Goal: Contribute content: Contribute content

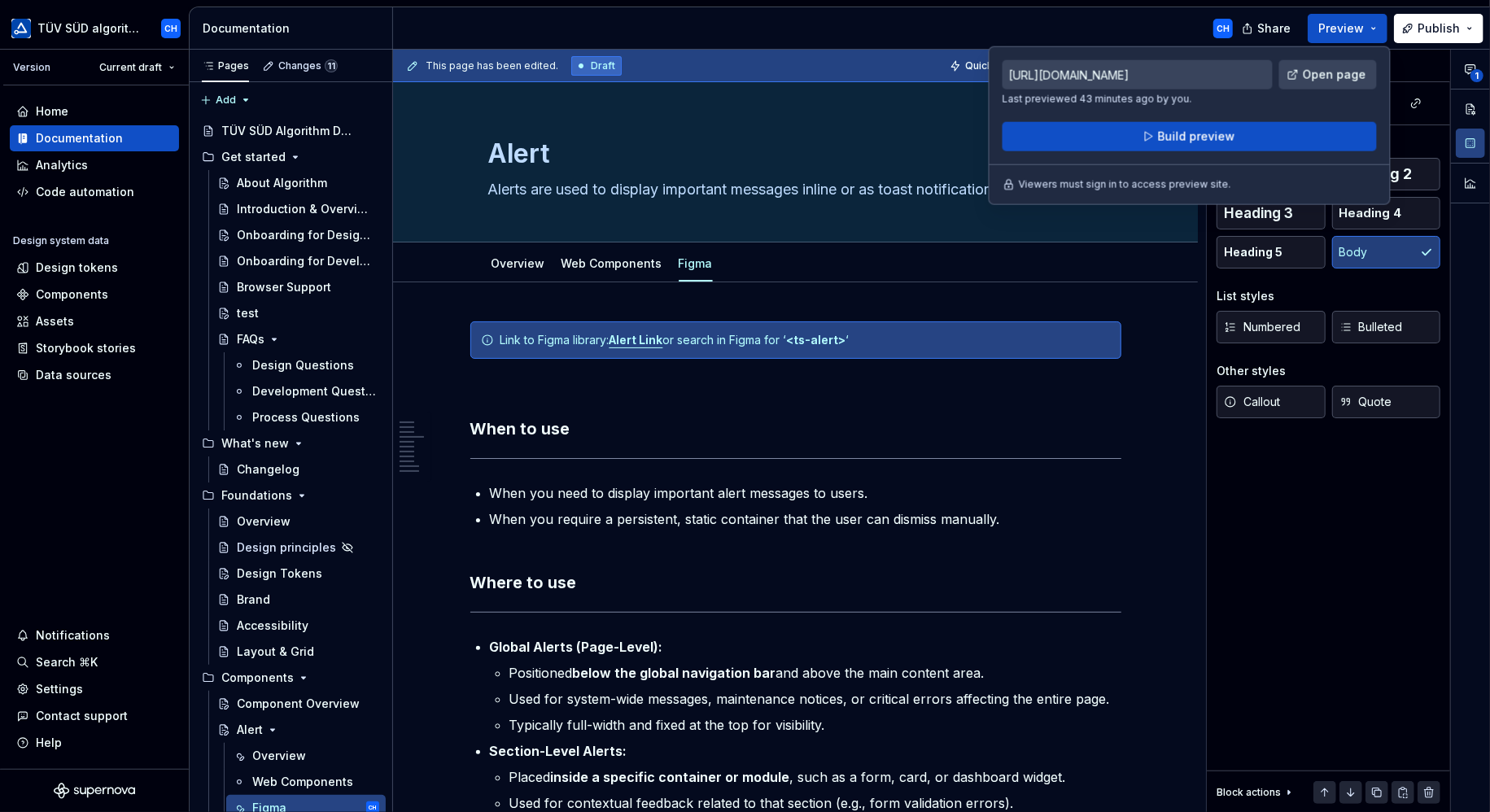
scroll to position [3203, 0]
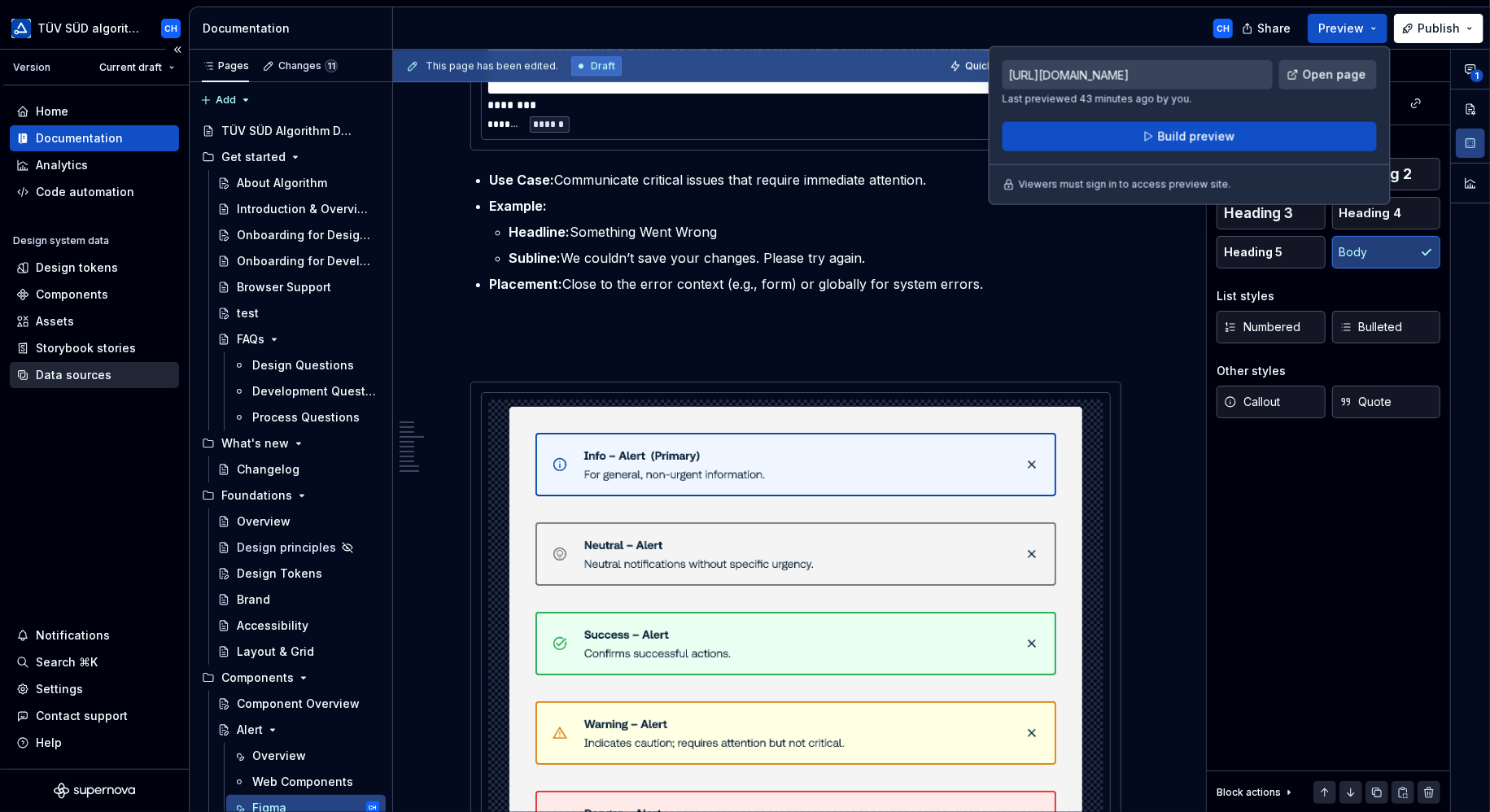
click at [52, 370] on div "Data sources" at bounding box center [73, 375] width 75 height 17
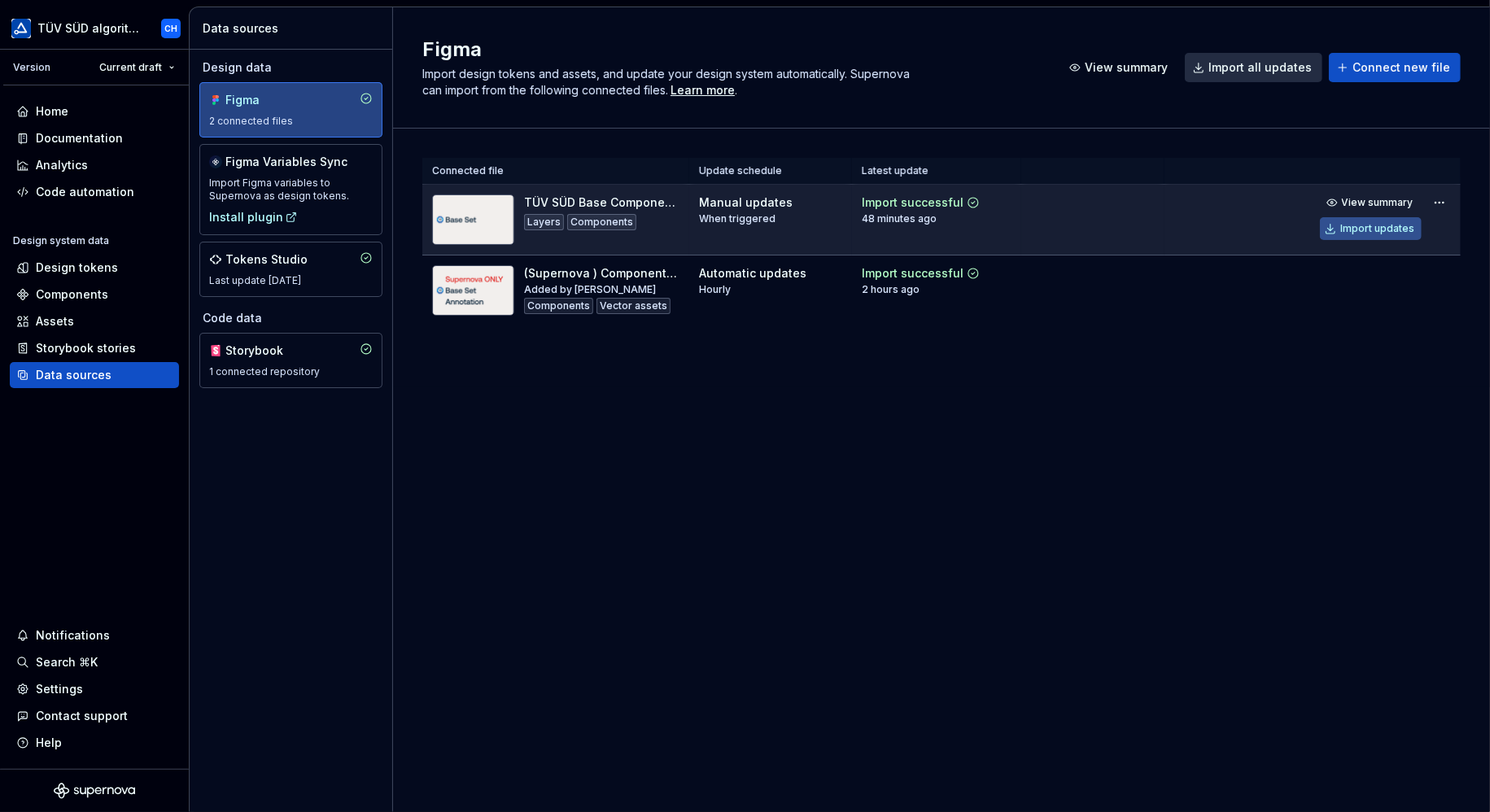
click at [1372, 223] on div "Import updates" at bounding box center [1377, 228] width 74 height 13
click at [61, 136] on div "Documentation" at bounding box center [79, 139] width 87 height 17
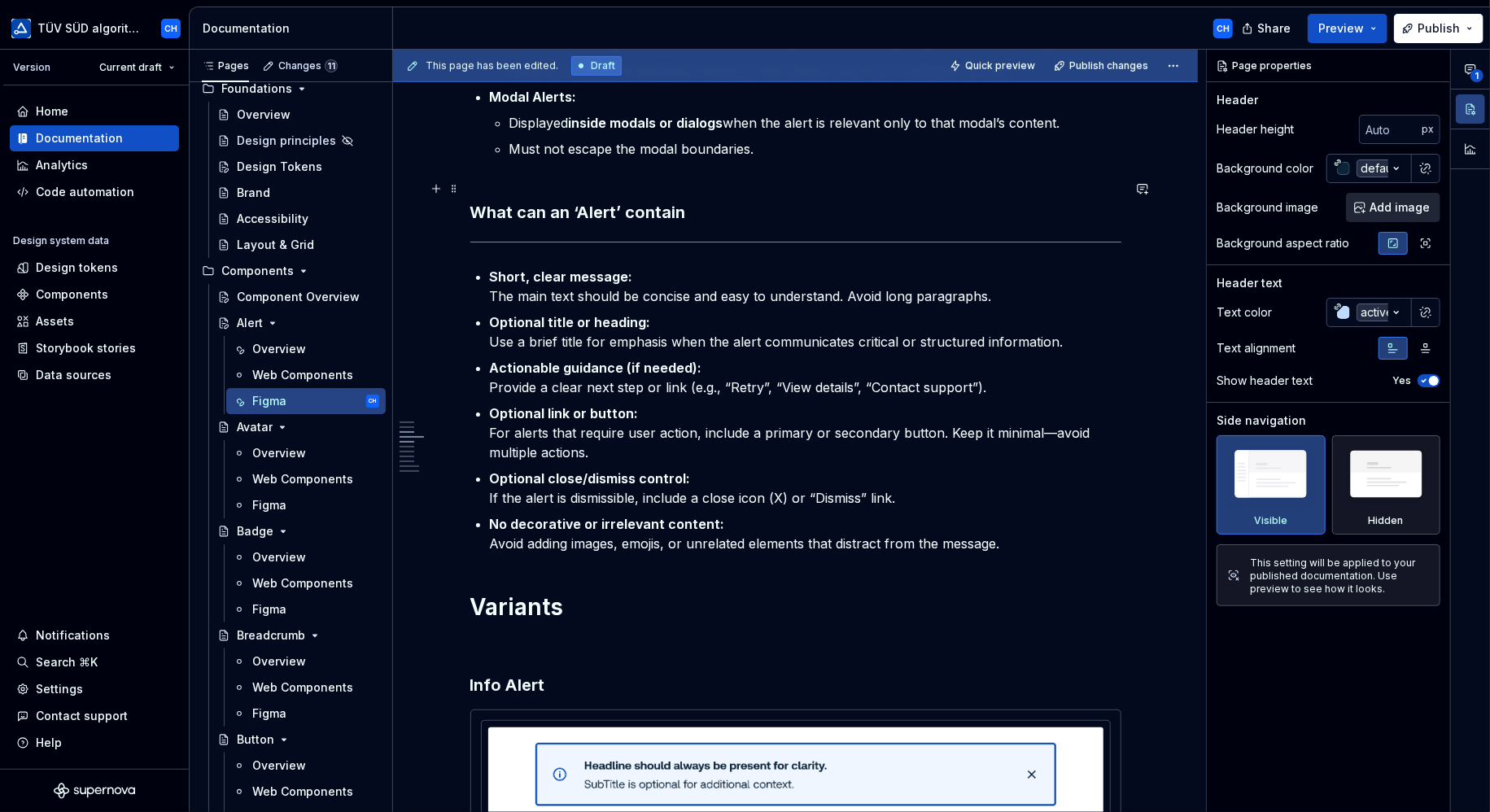
scroll to position [1139, 0]
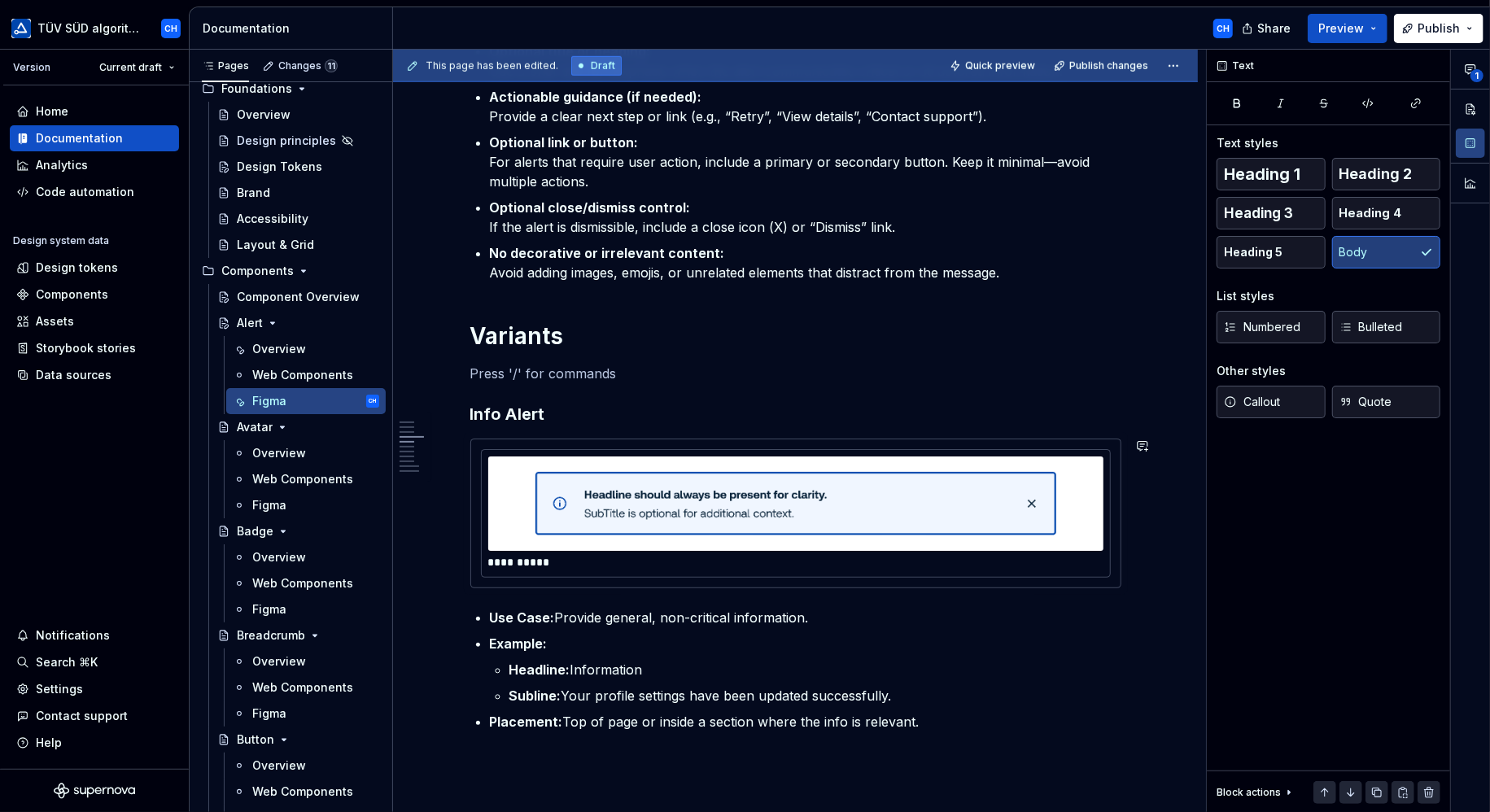
scroll to position [976, 0]
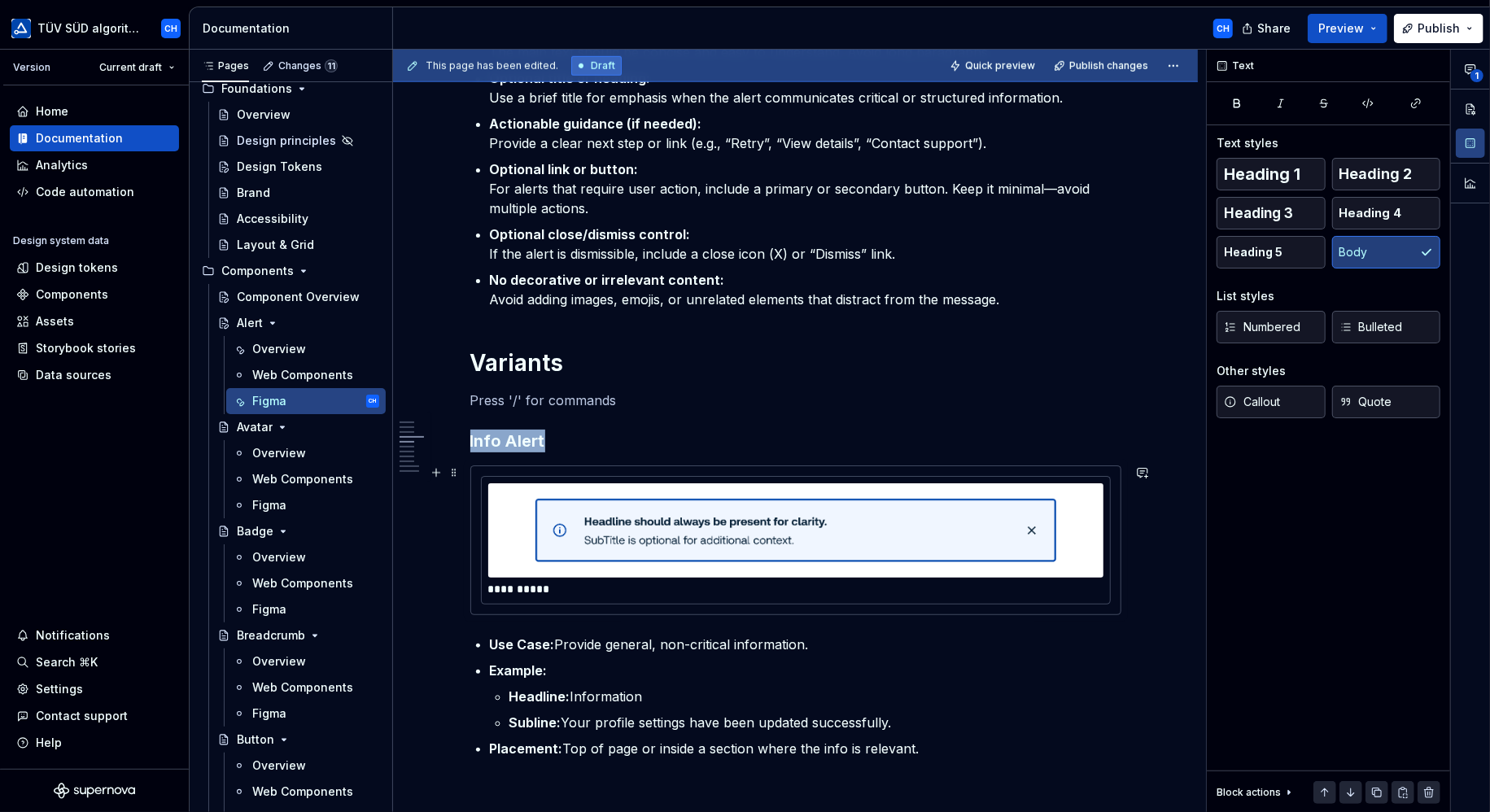
click at [1019, 517] on img at bounding box center [795, 530] width 521 height 82
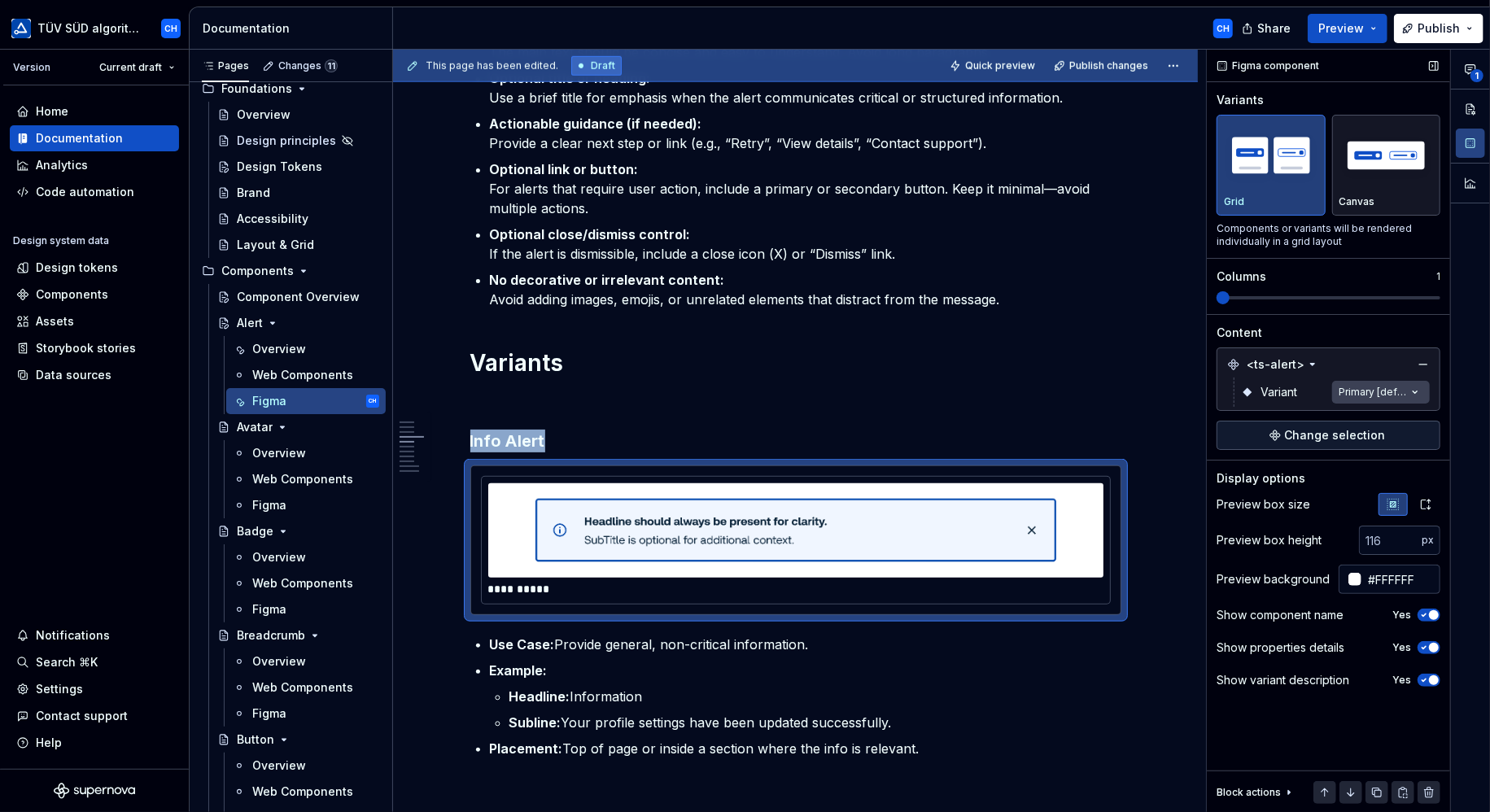
click at [1365, 391] on div "**********" at bounding box center [1348, 430] width 283 height 762
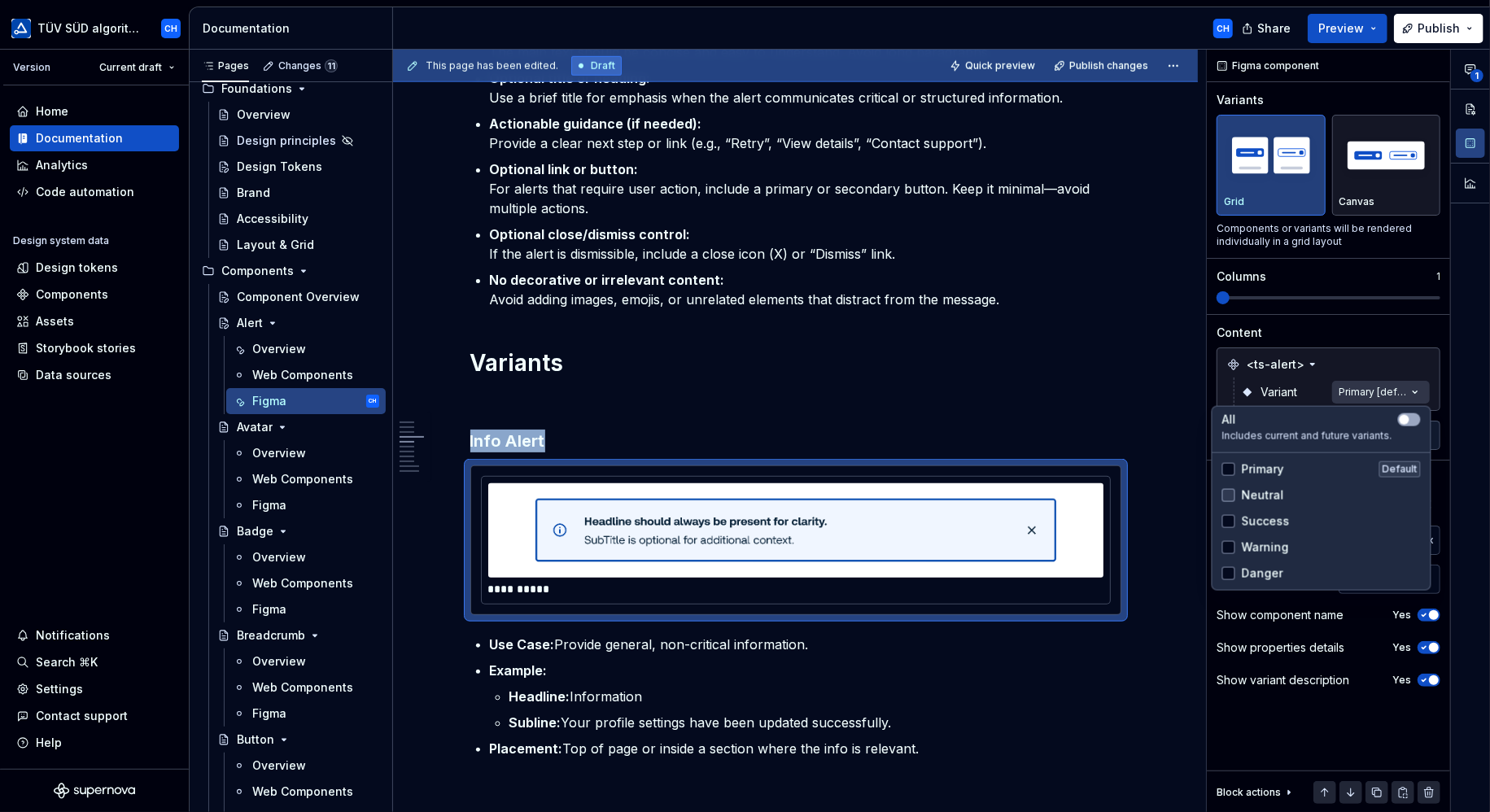
click at [1234, 494] on div at bounding box center [1228, 495] width 13 height 13
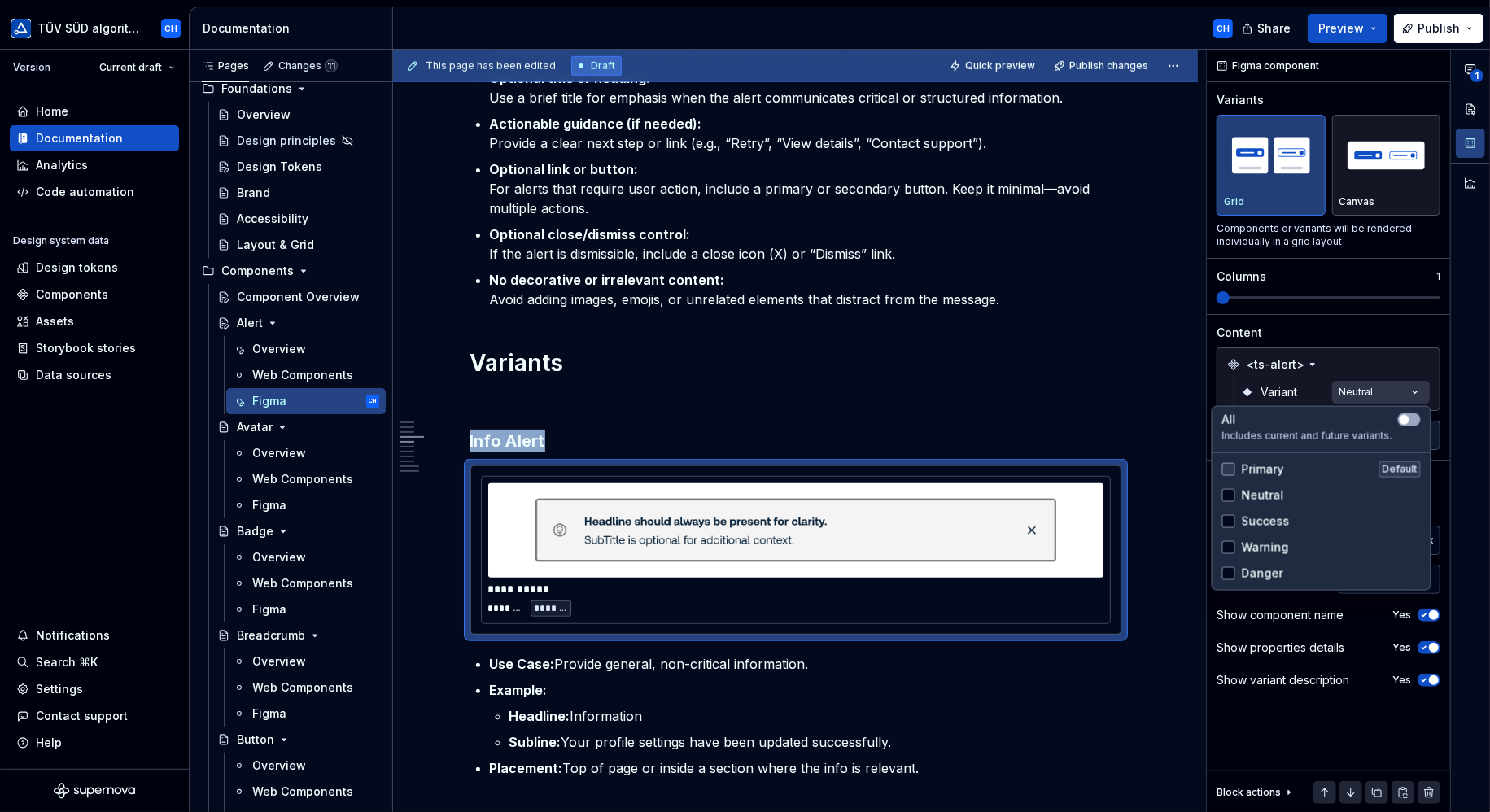
click at [1227, 464] on div at bounding box center [1228, 469] width 13 height 13
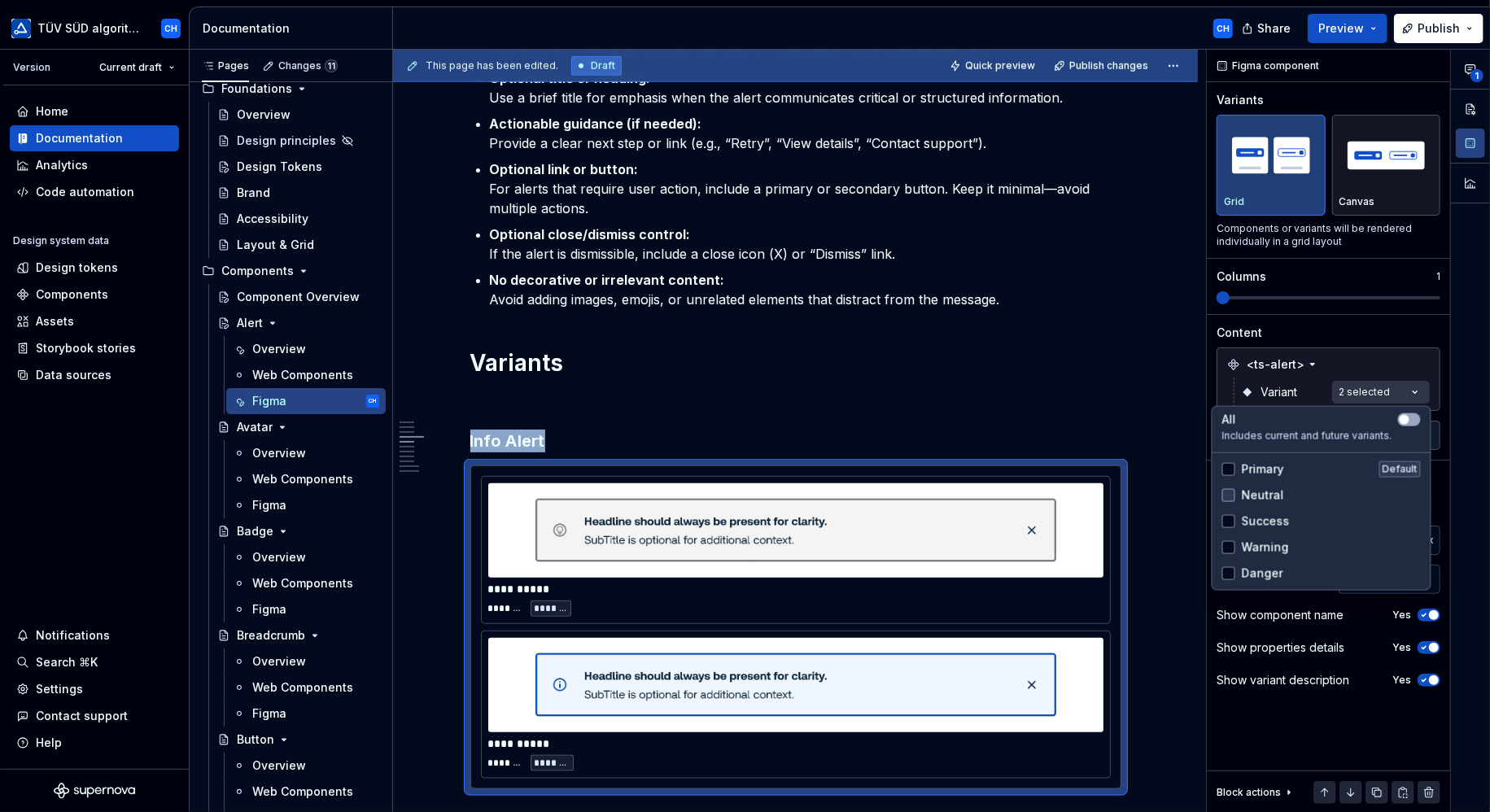
click at [1228, 495] on icon at bounding box center [1228, 495] width 0 height 0
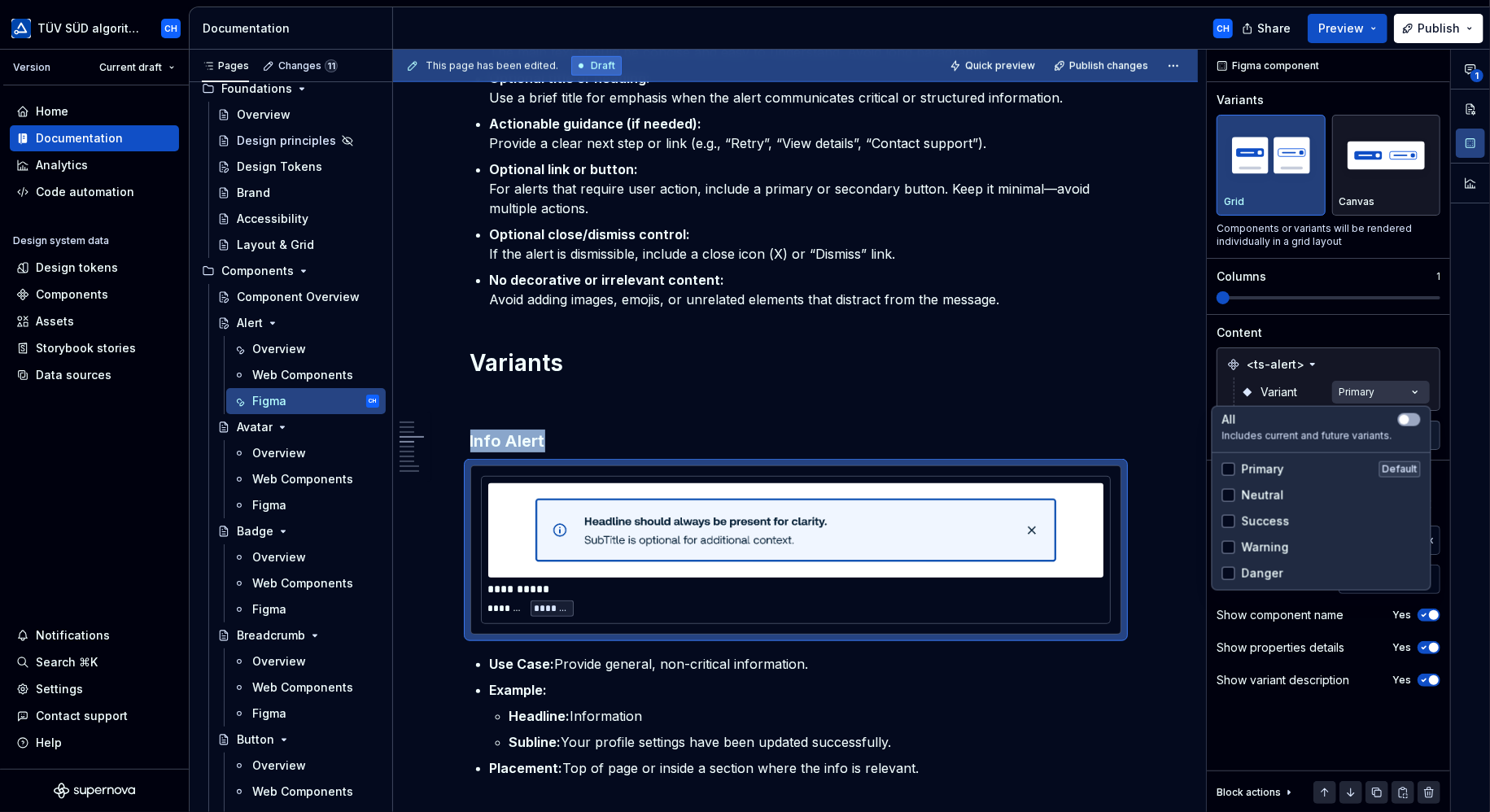
click at [1051, 323] on html "TÜV SÜD algorithm CH Version Current draft Home Documentation Analytics Code au…" at bounding box center [745, 406] width 1490 height 812
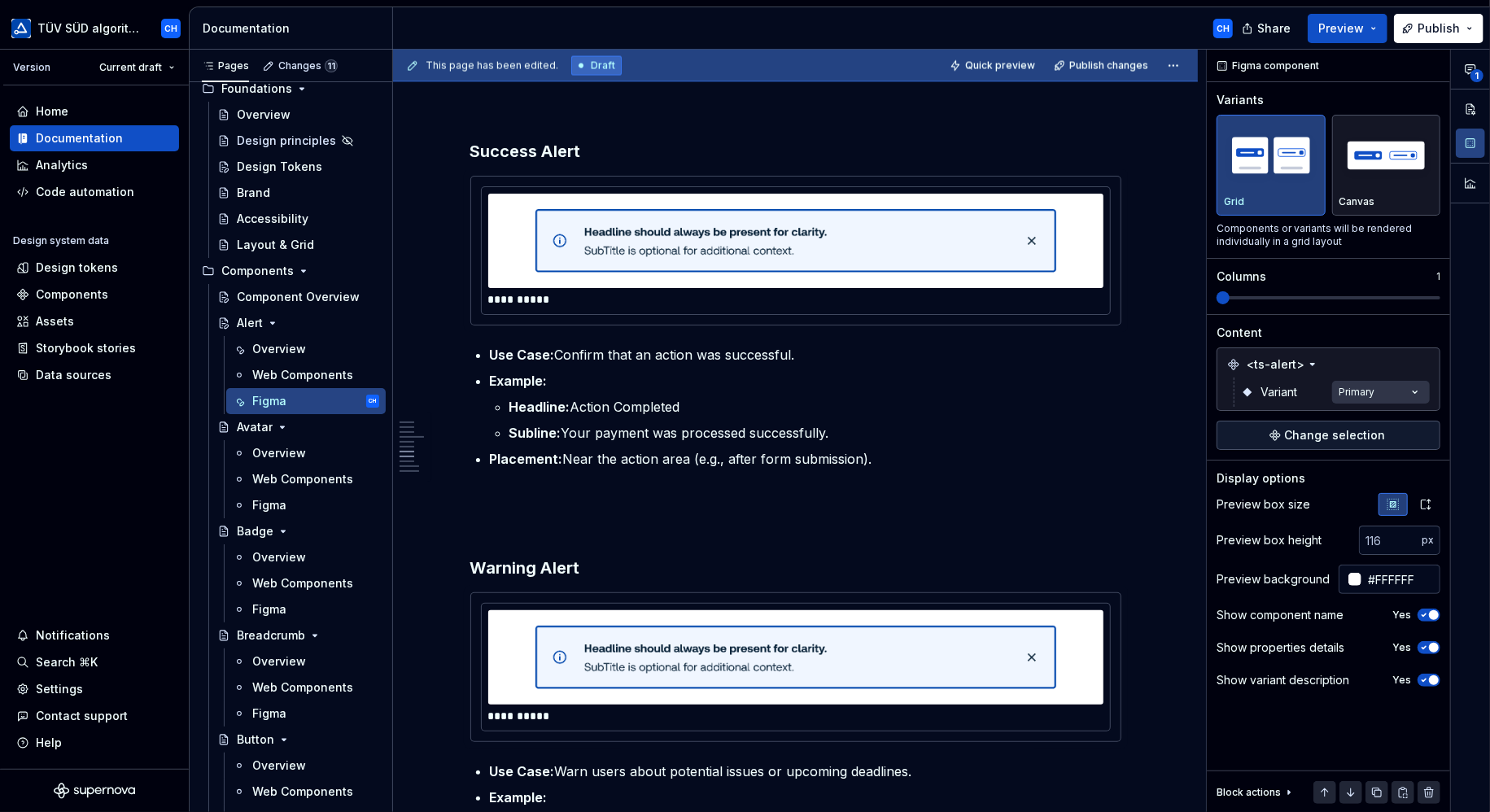
scroll to position [2196, 0]
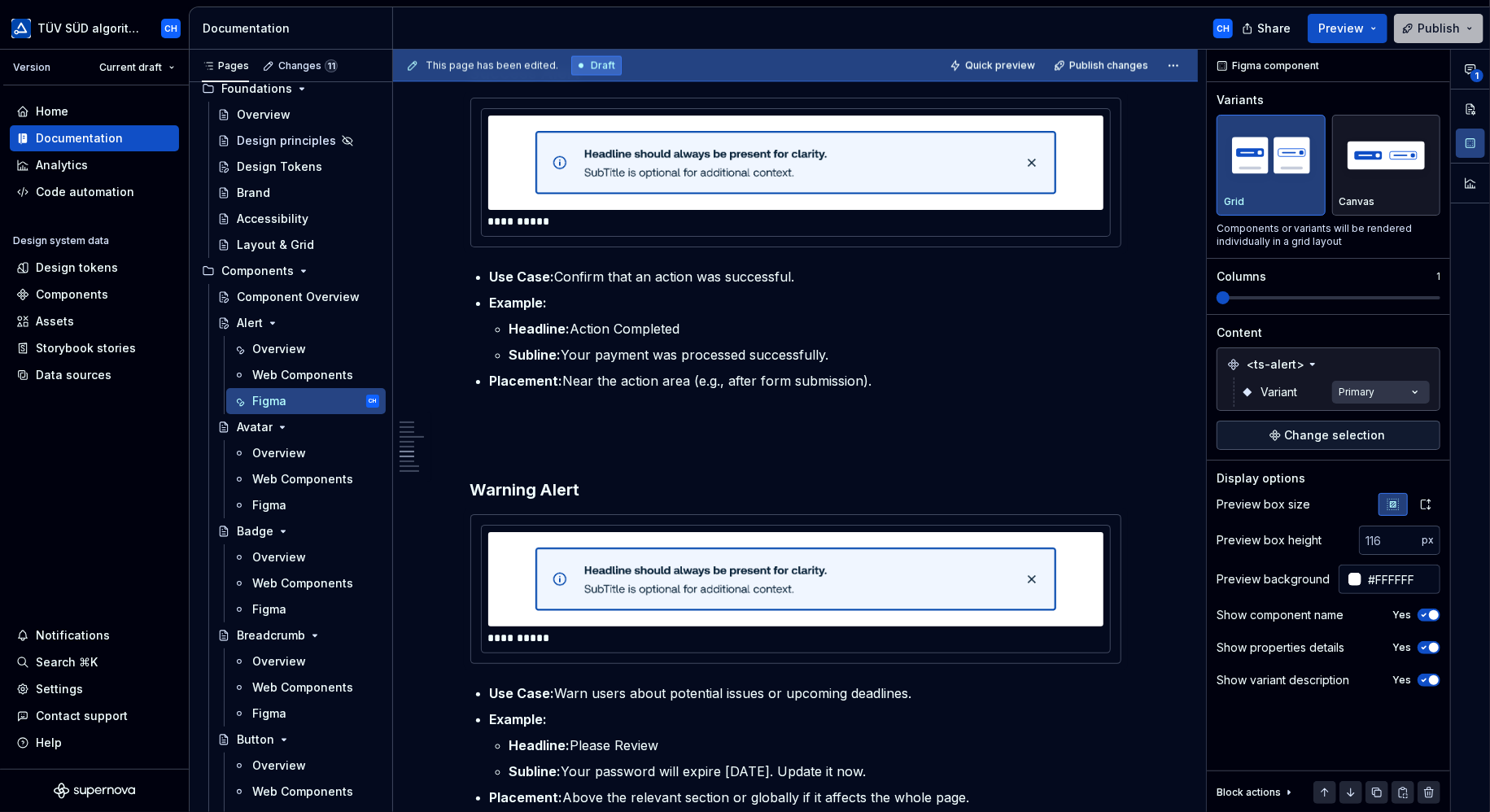
click at [1442, 27] on span "Publish" at bounding box center [1439, 28] width 42 height 17
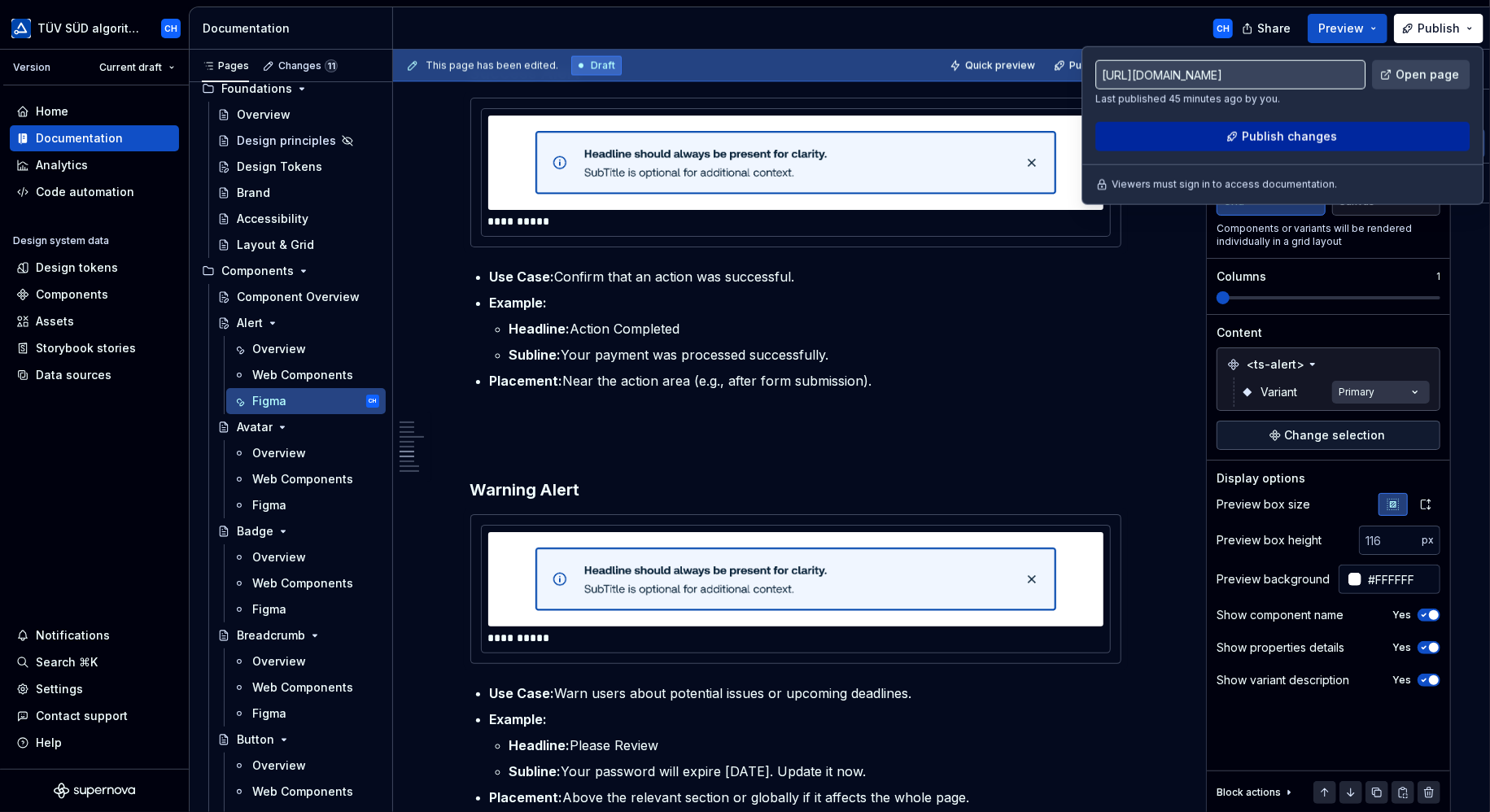
click at [1203, 126] on button "Publish changes" at bounding box center [1283, 137] width 375 height 29
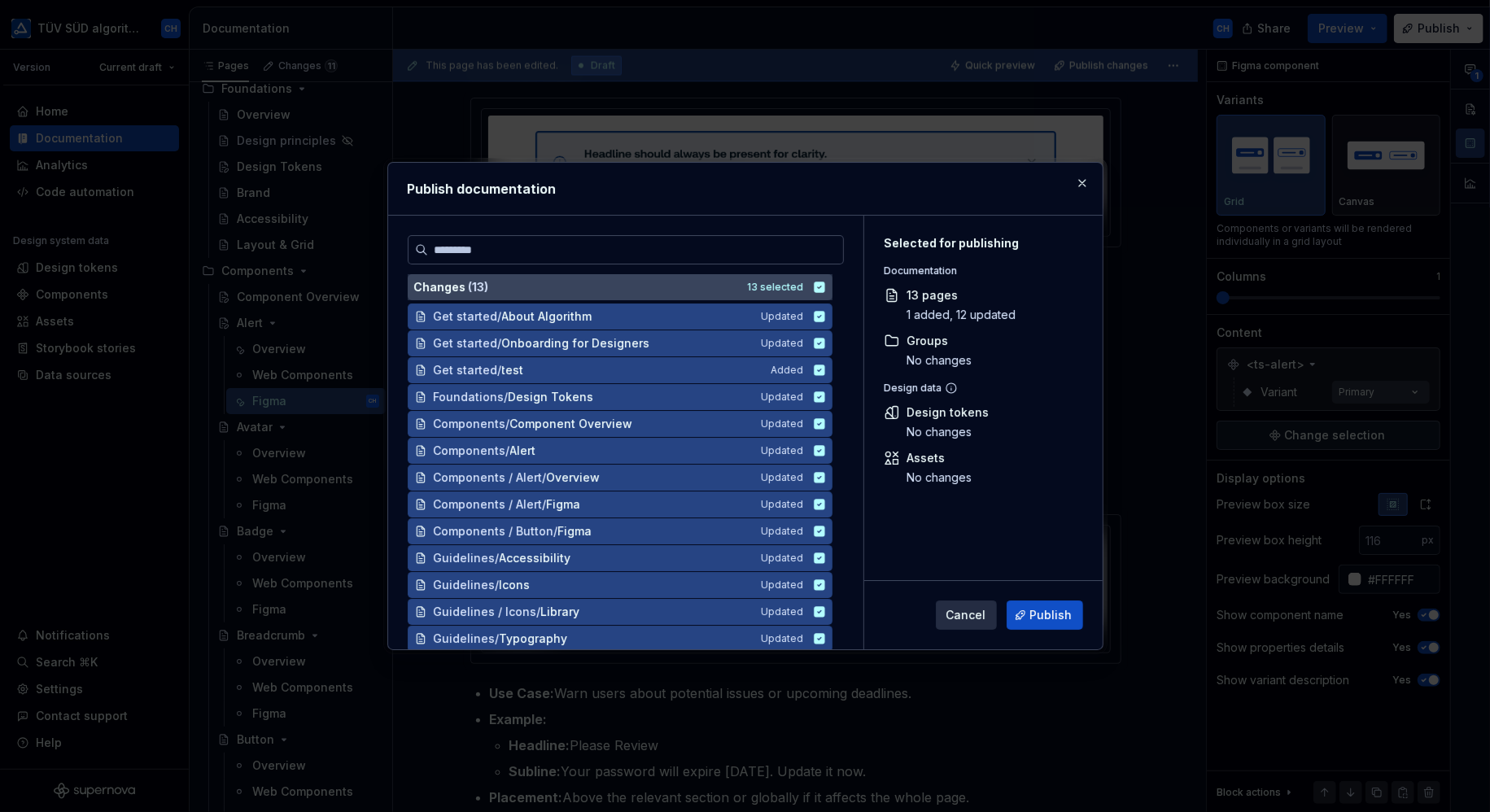
click at [821, 284] on icon at bounding box center [819, 287] width 11 height 11
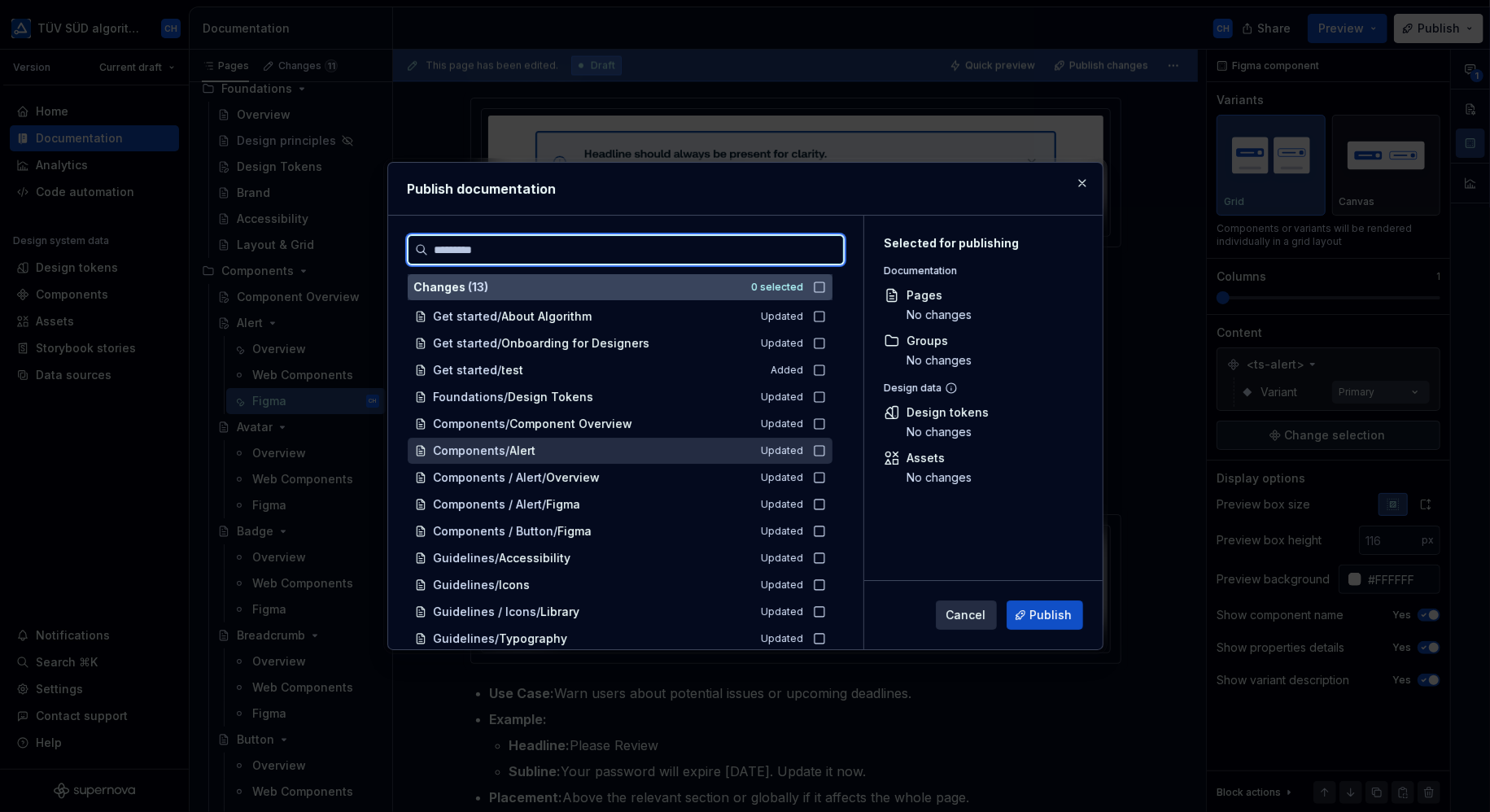
click at [820, 450] on icon at bounding box center [819, 450] width 13 height 13
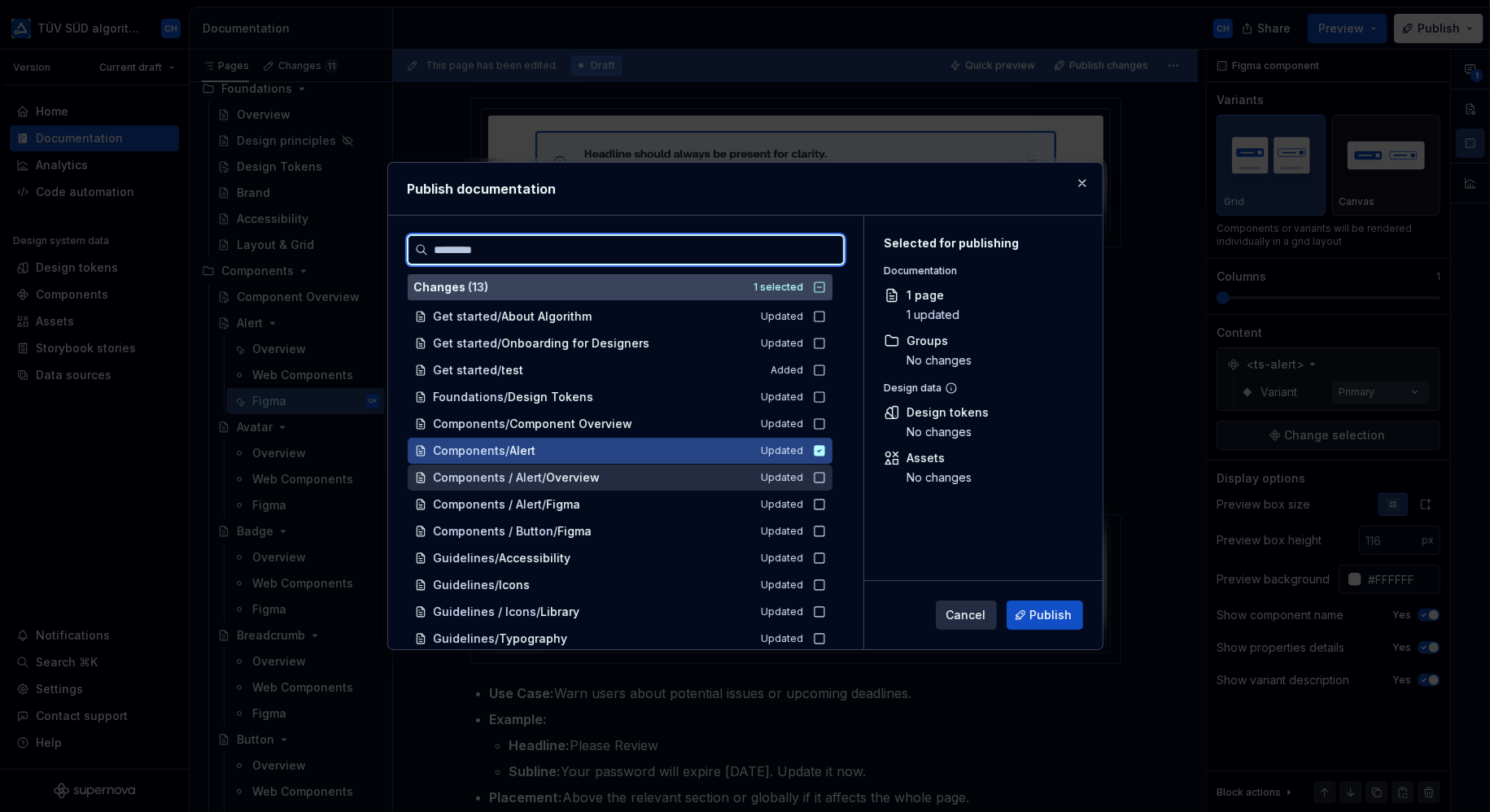
click at [818, 473] on icon at bounding box center [819, 477] width 13 height 13
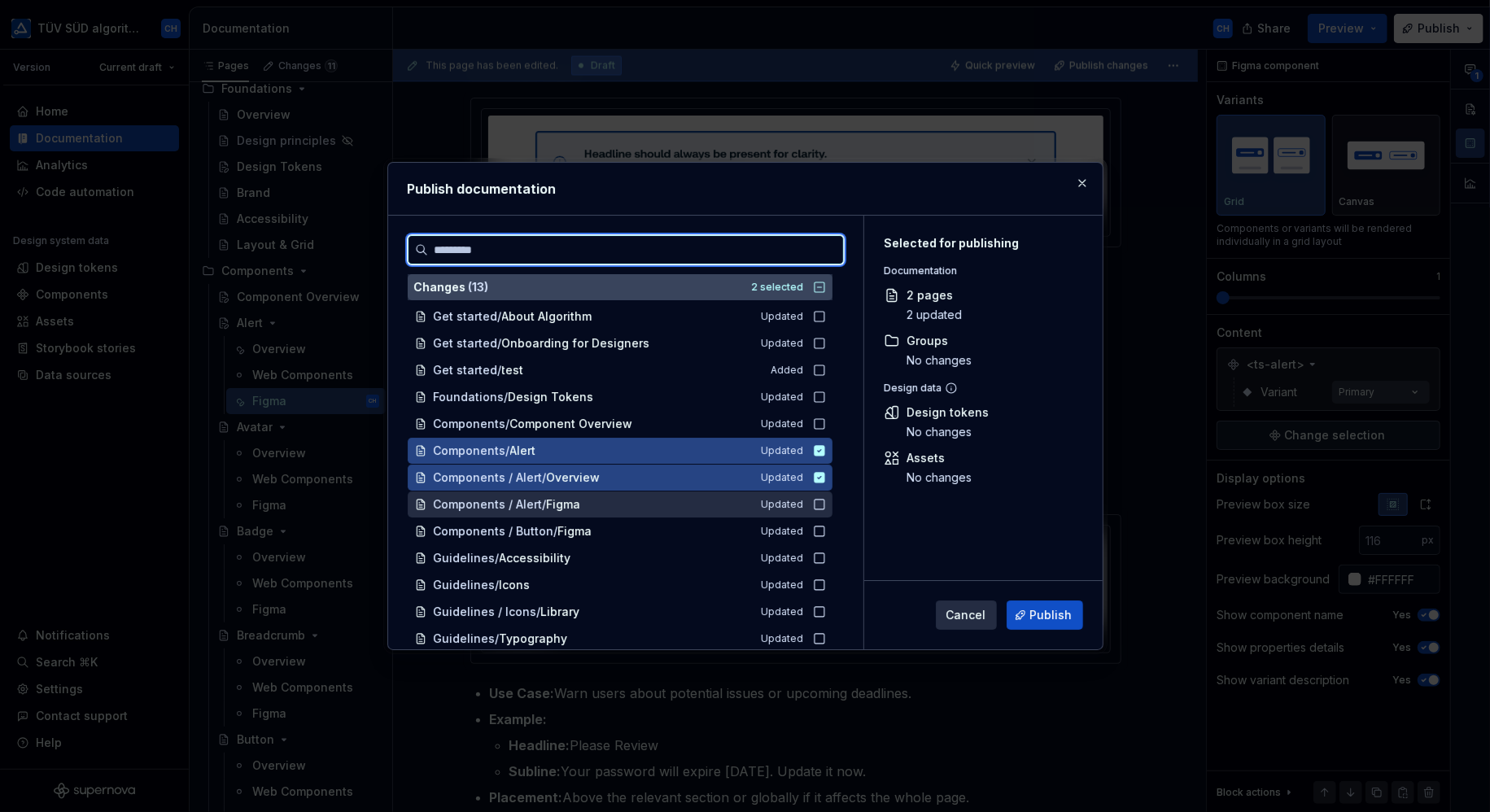
click at [818, 502] on icon at bounding box center [819, 504] width 13 height 13
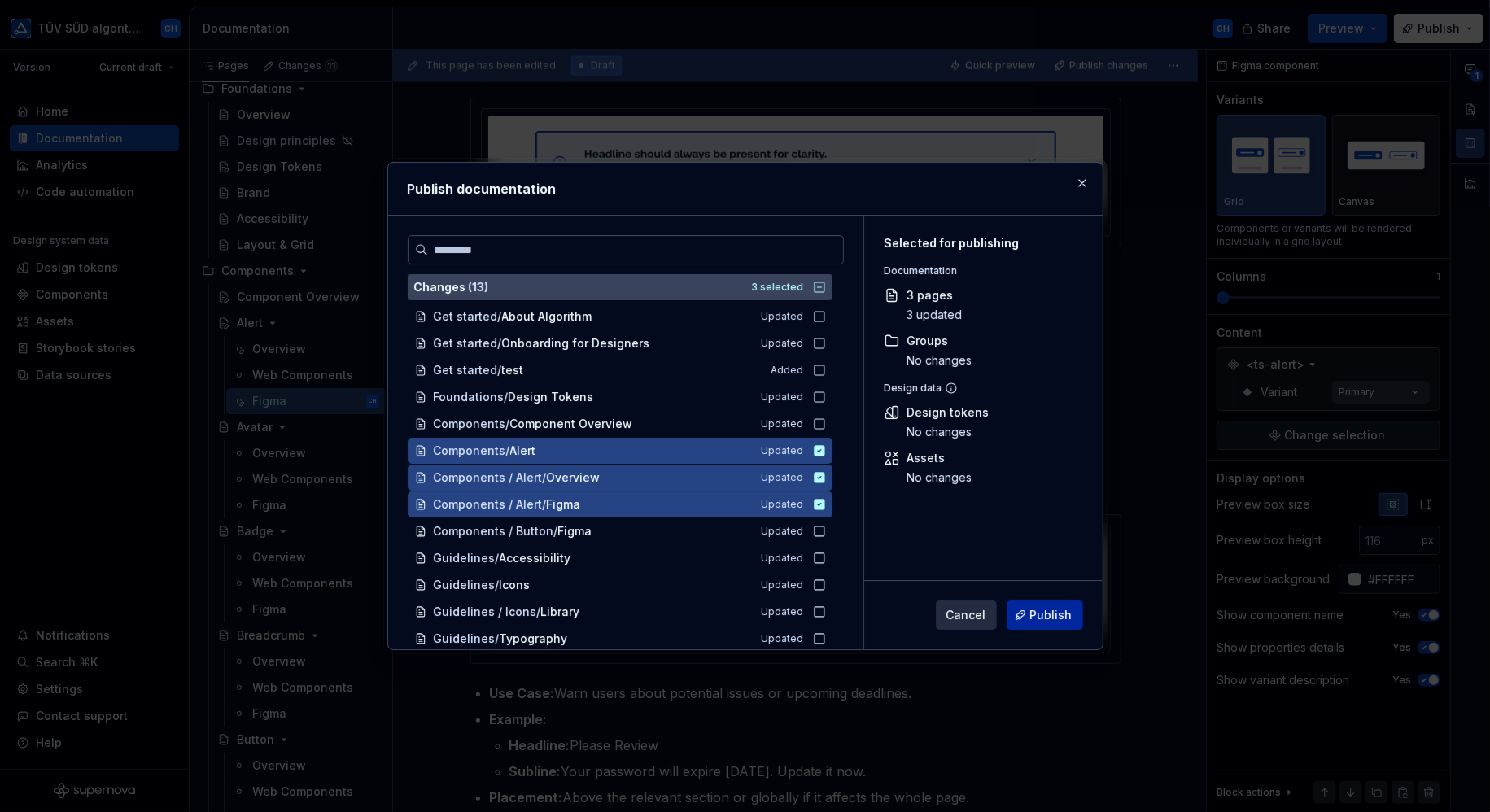
click at [1046, 616] on span "Publish" at bounding box center [1051, 615] width 42 height 17
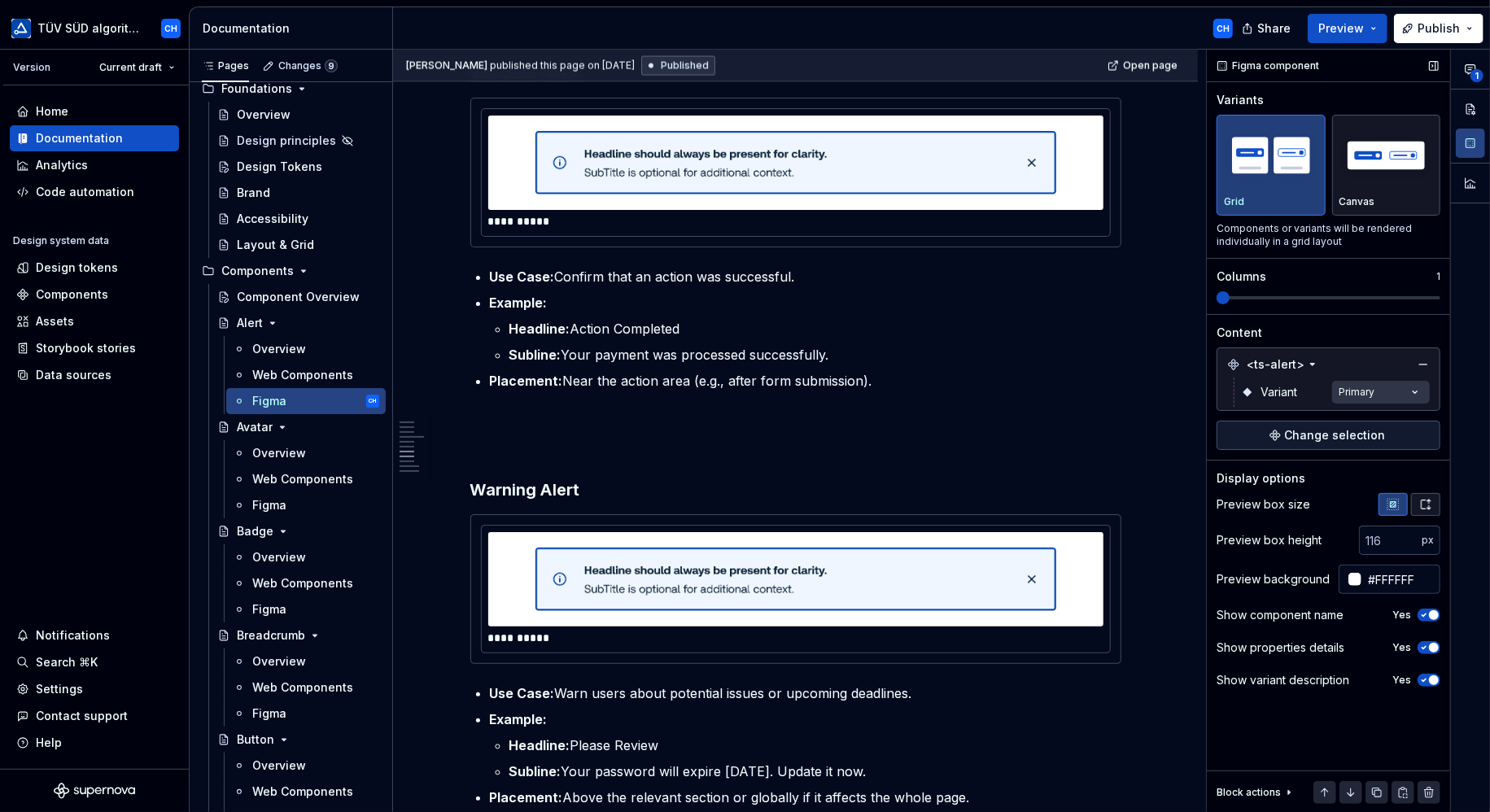
click at [1428, 502] on icon "button" at bounding box center [1426, 504] width 13 height 13
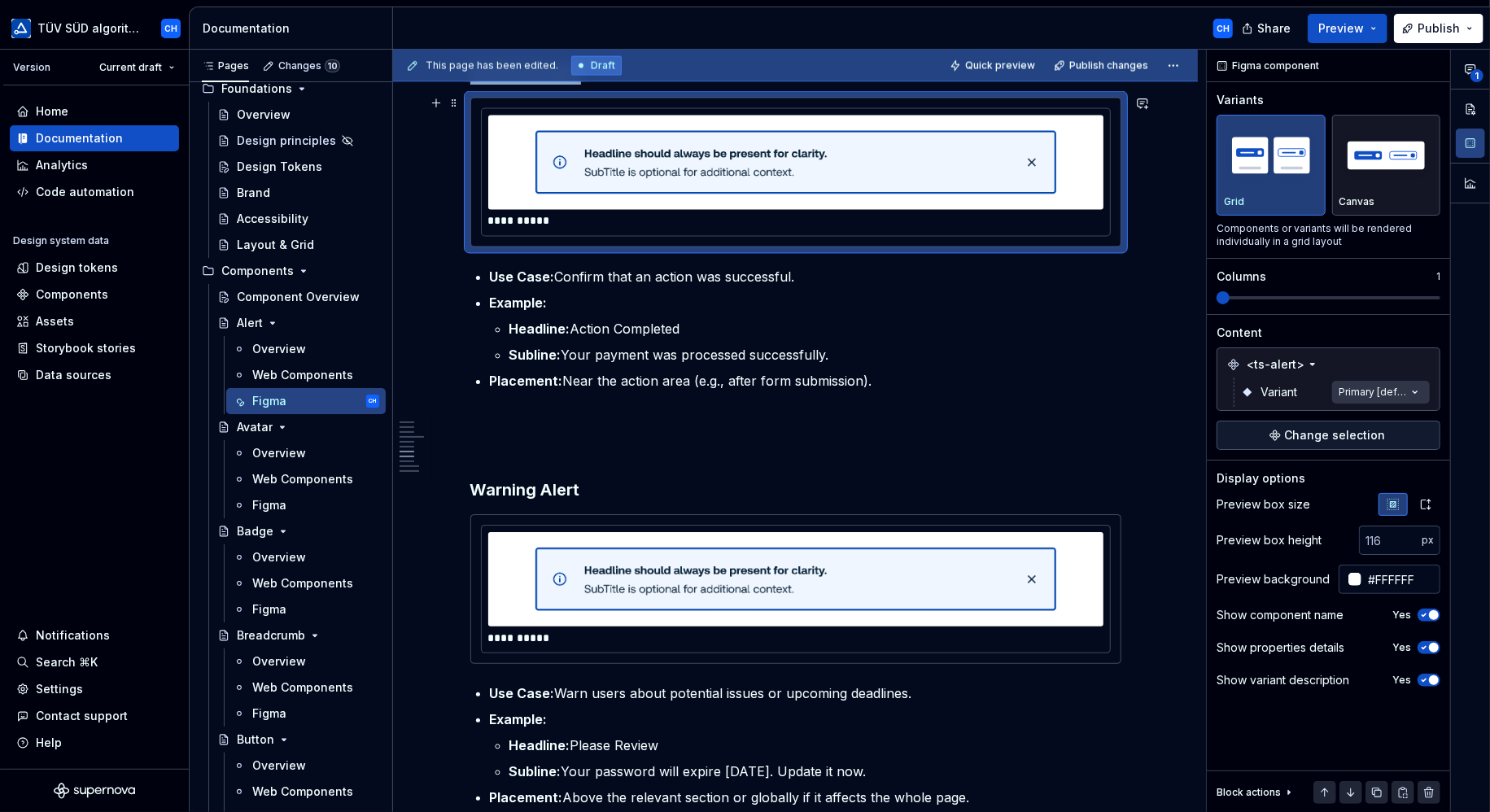
click at [1087, 226] on div "**********" at bounding box center [796, 172] width 628 height 127
click at [1430, 505] on icon "button" at bounding box center [1426, 504] width 13 height 13
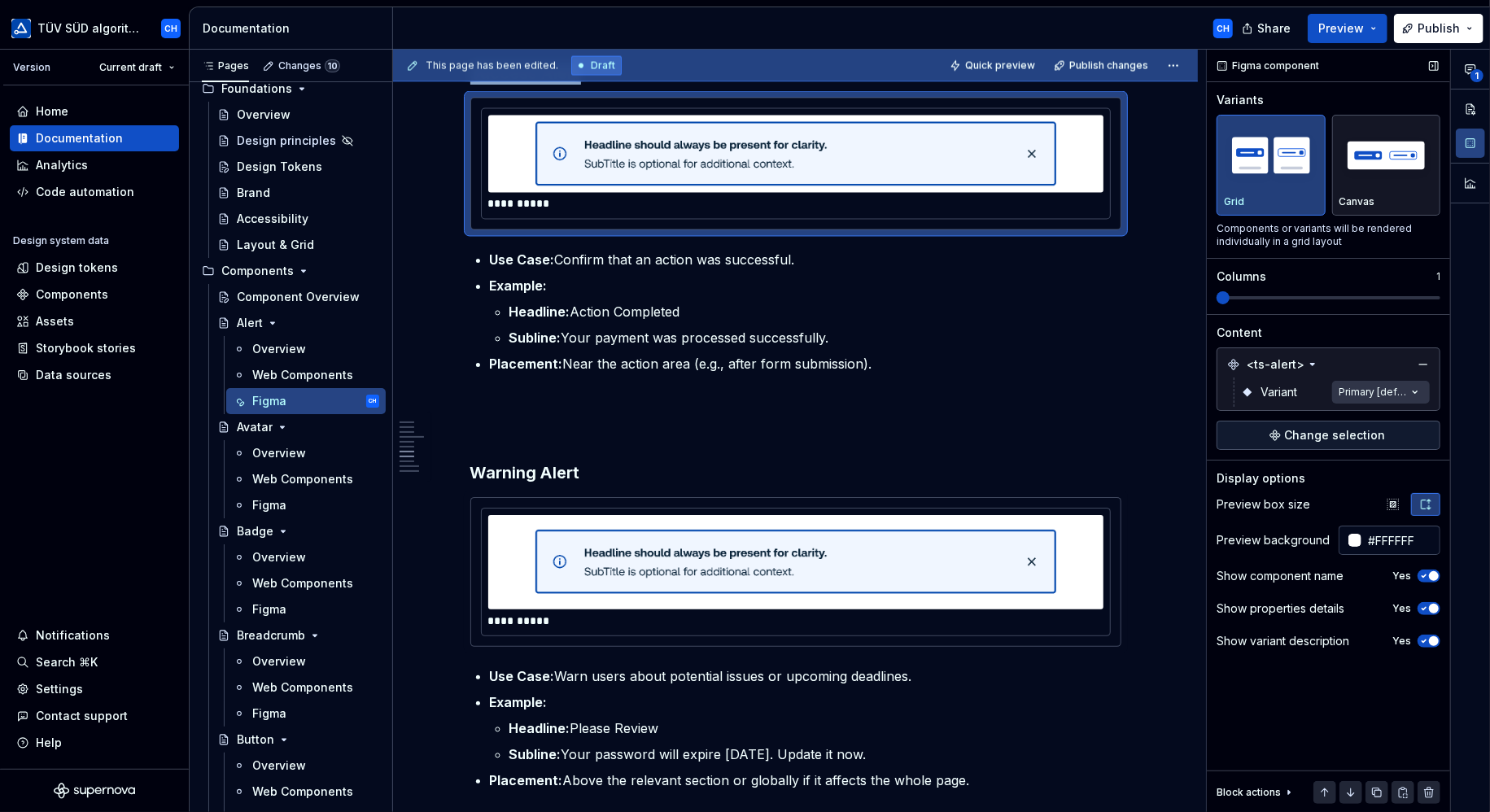
click at [1430, 505] on icon "button" at bounding box center [1426, 504] width 13 height 13
click at [1397, 506] on icon "button" at bounding box center [1393, 504] width 13 height 13
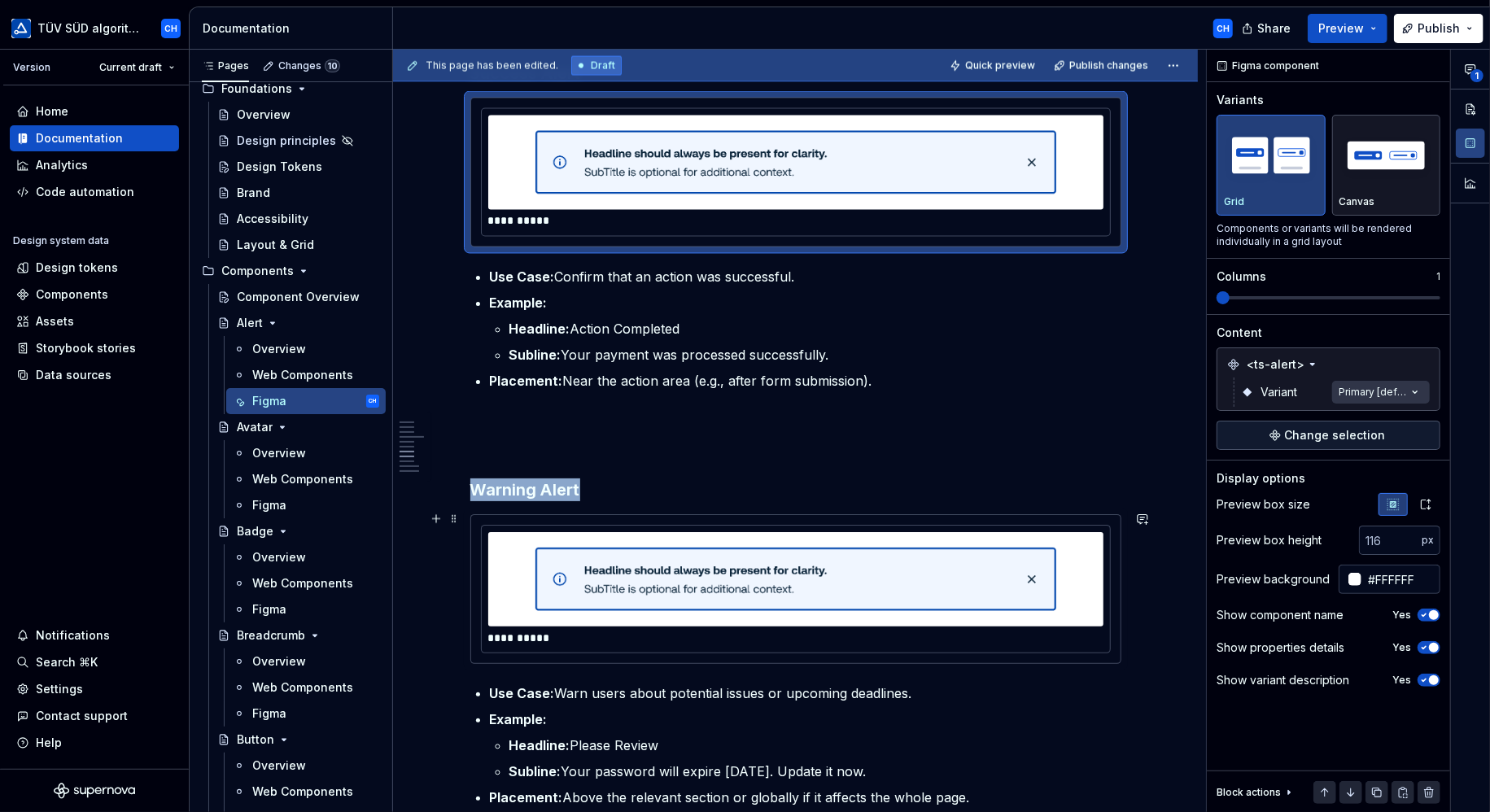
click at [1103, 560] on div at bounding box center [796, 579] width 615 height 95
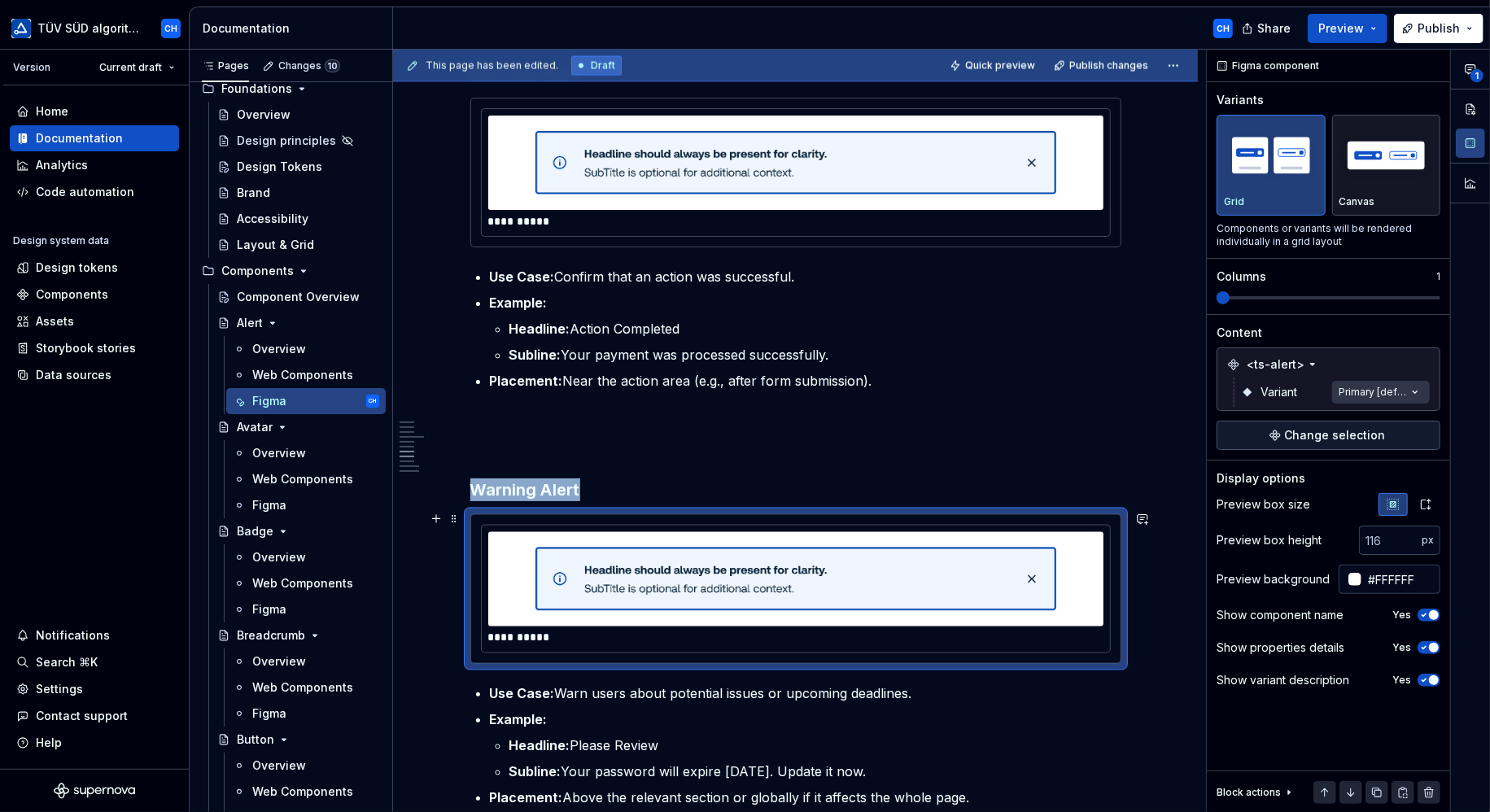
type textarea "*"
click at [1419, 504] on button "button" at bounding box center [1426, 504] width 29 height 23
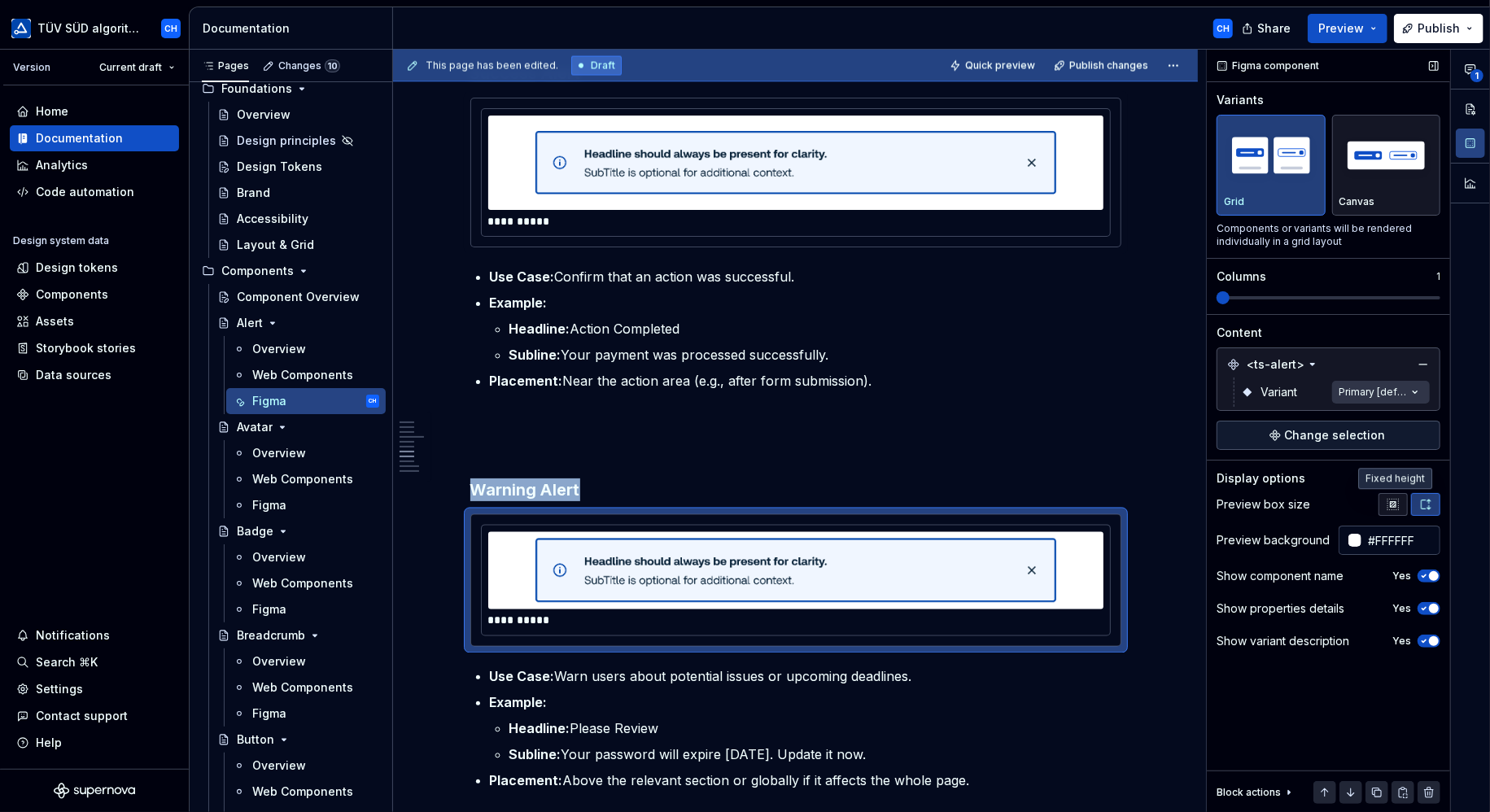
click at [1398, 503] on icon "button" at bounding box center [1393, 504] width 13 height 13
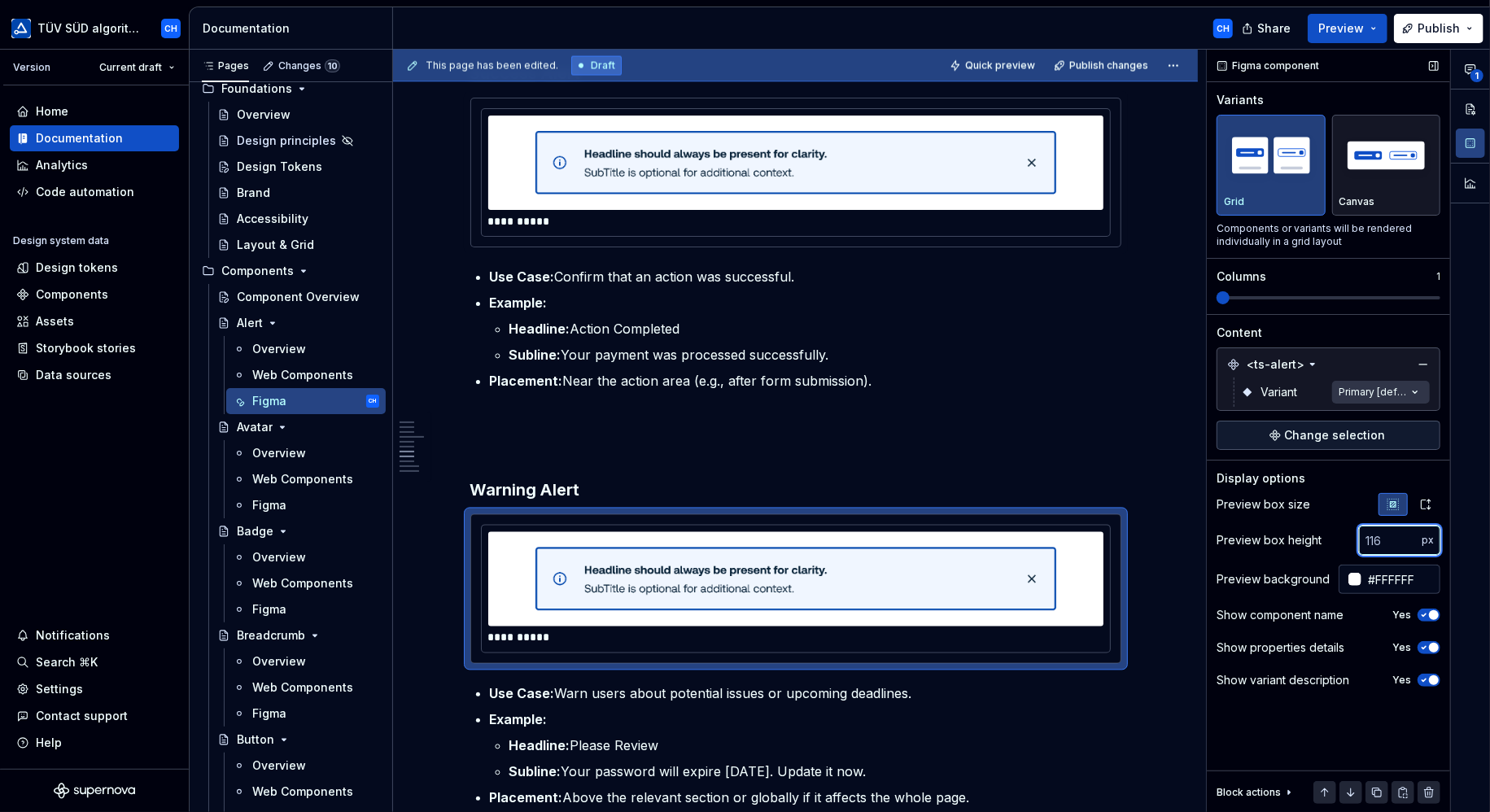
drag, startPoint x: 1399, startPoint y: 538, endPoint x: 1353, endPoint y: 537, distance: 46.0
click at [1353, 537] on div "Preview box height px" at bounding box center [1328, 540] width 224 height 29
click at [1382, 540] on input "number" at bounding box center [1390, 540] width 62 height 29
type input "128"
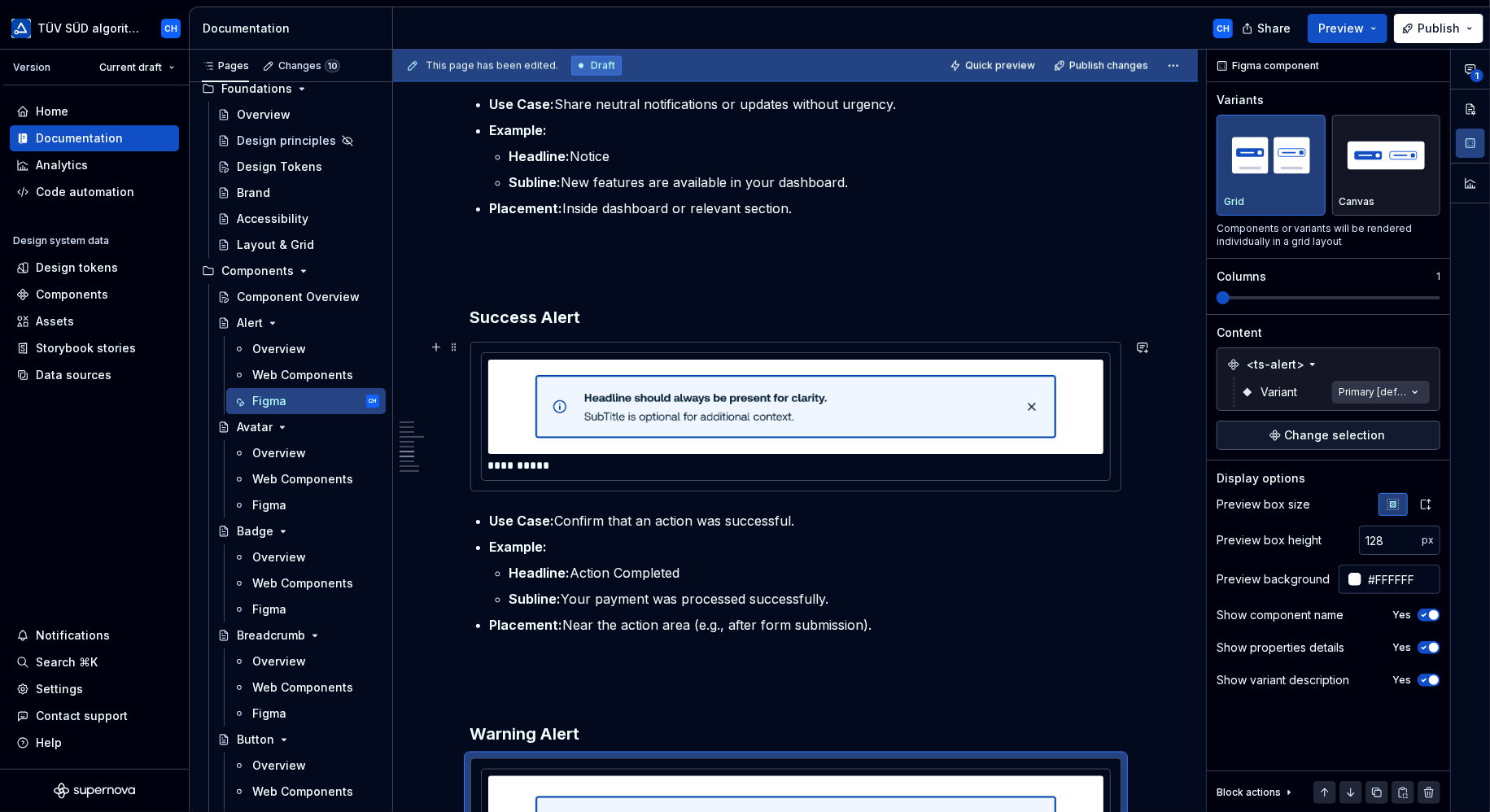
scroll to position [1934, 0]
click at [834, 404] on img at bounding box center [795, 406] width 521 height 82
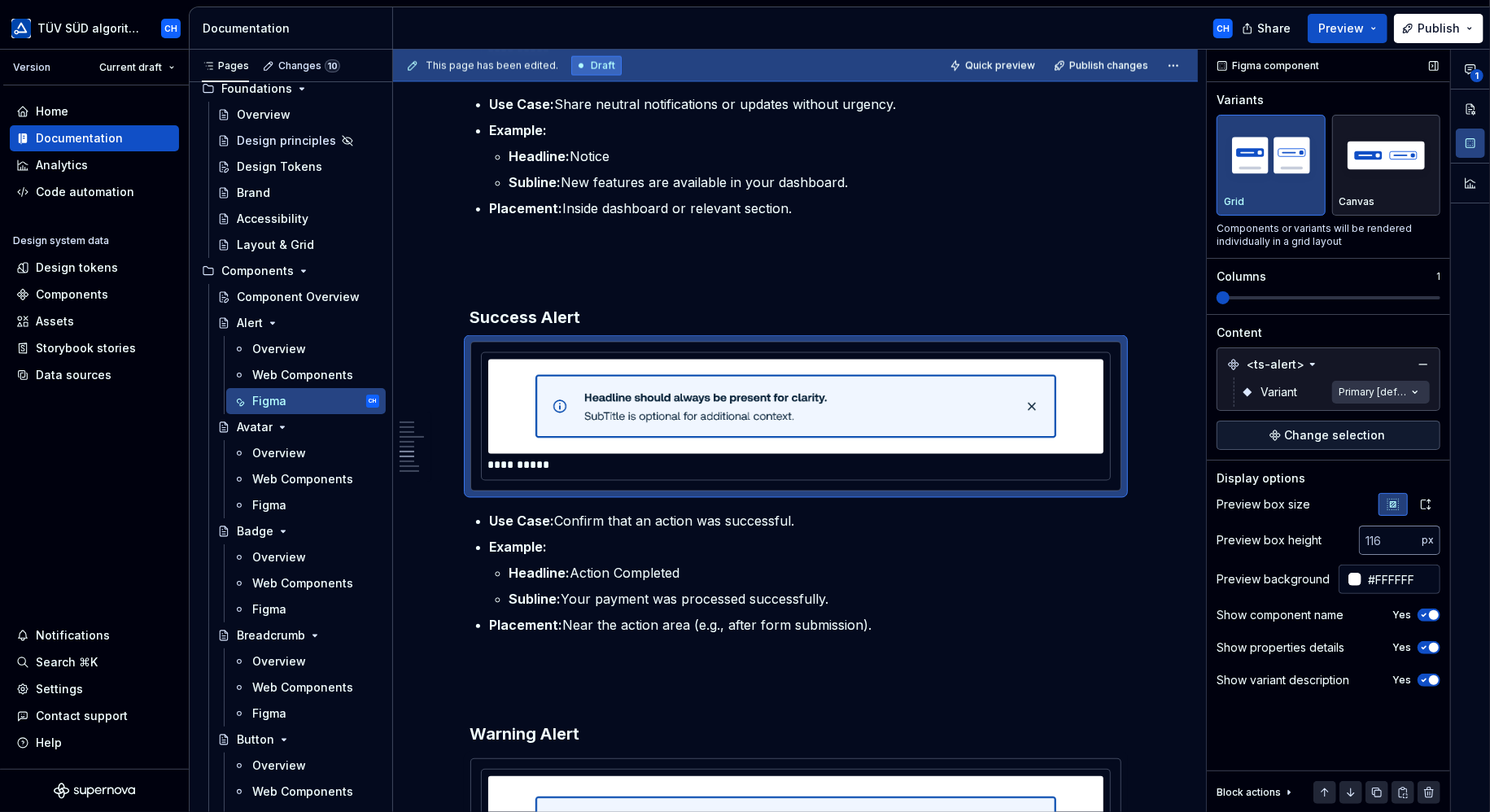
click at [1381, 539] on input "number" at bounding box center [1390, 540] width 62 height 29
type input "128"
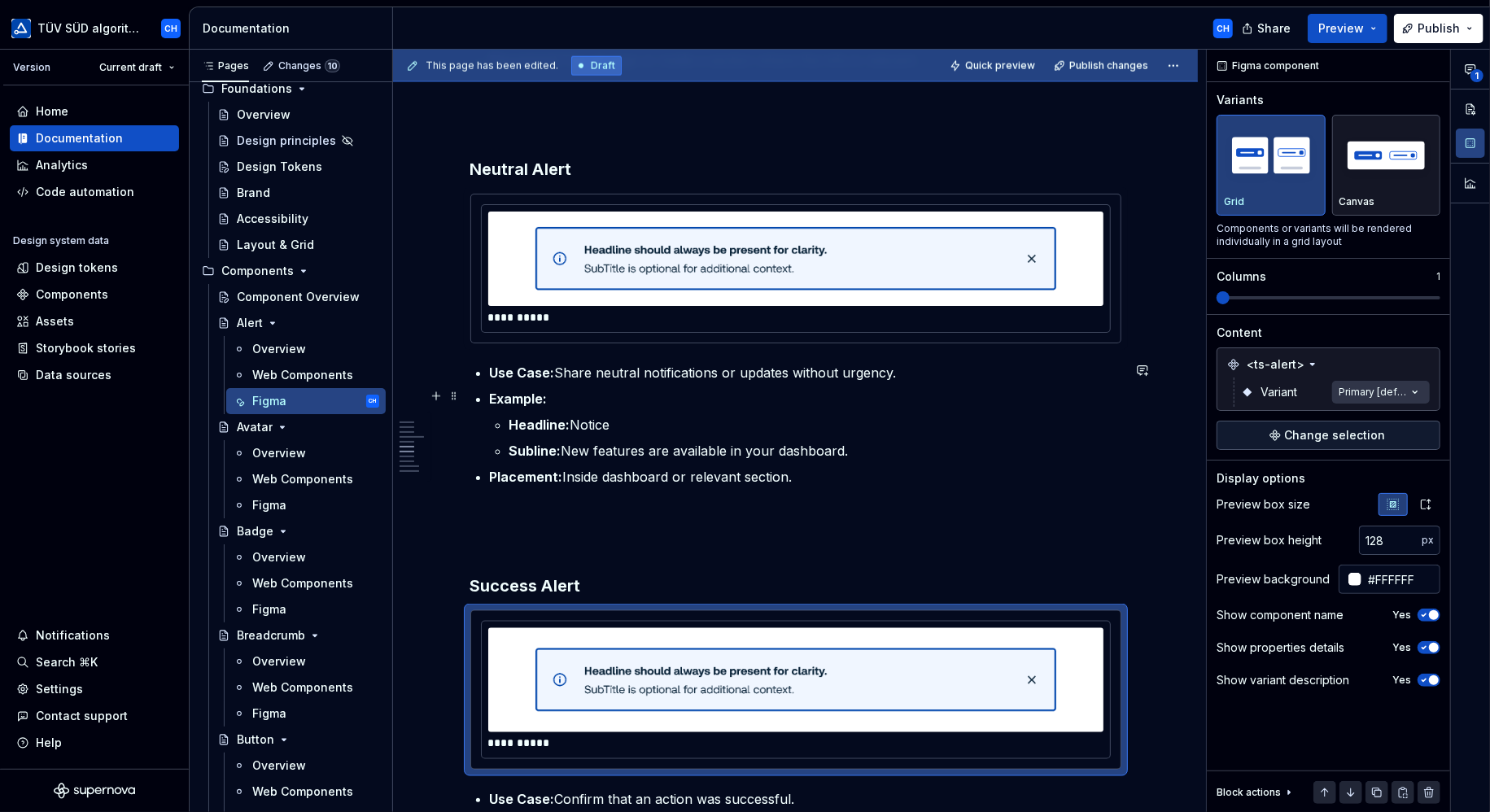
scroll to position [1608, 0]
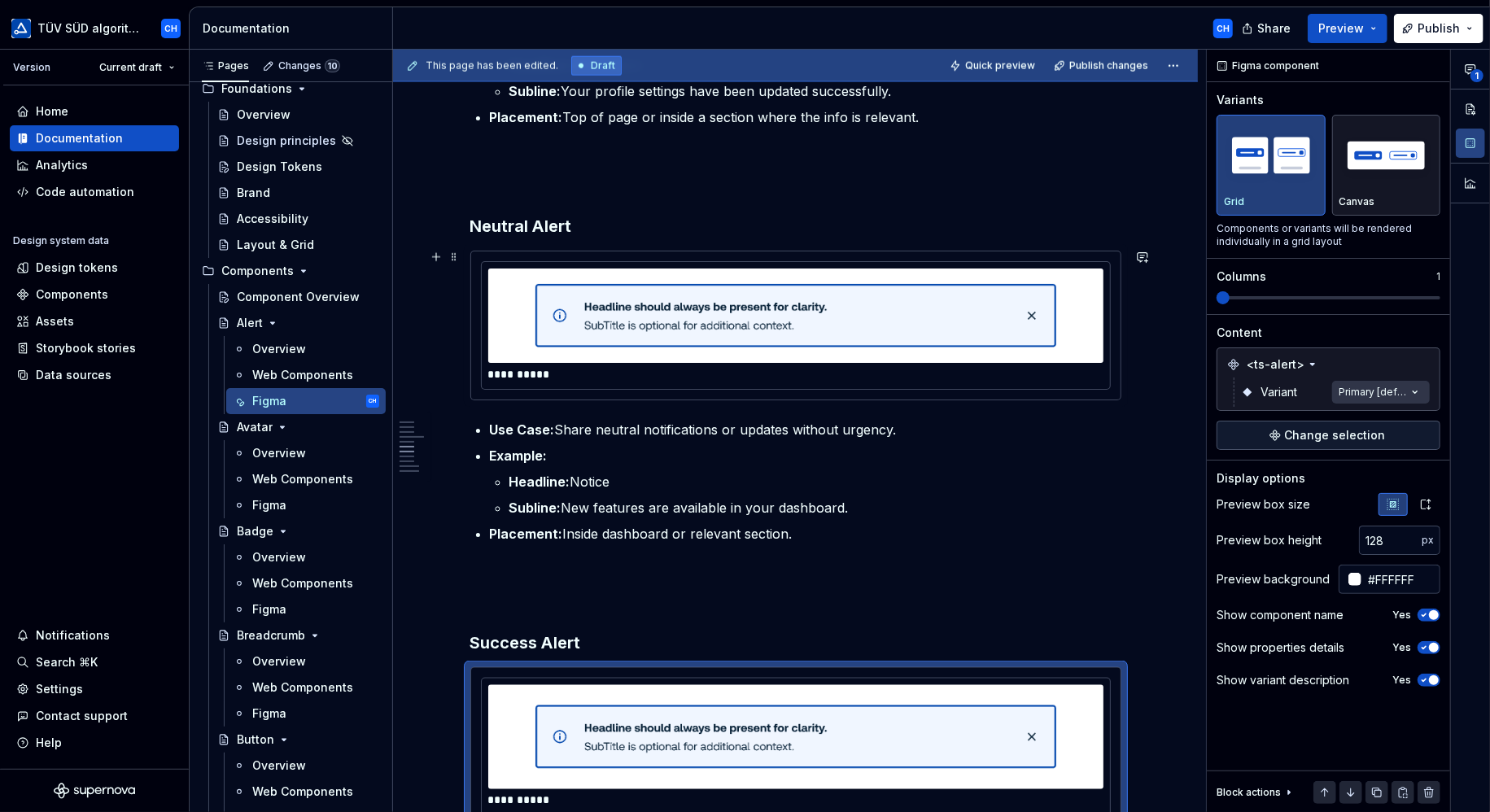
click at [834, 329] on img at bounding box center [795, 316] width 521 height 82
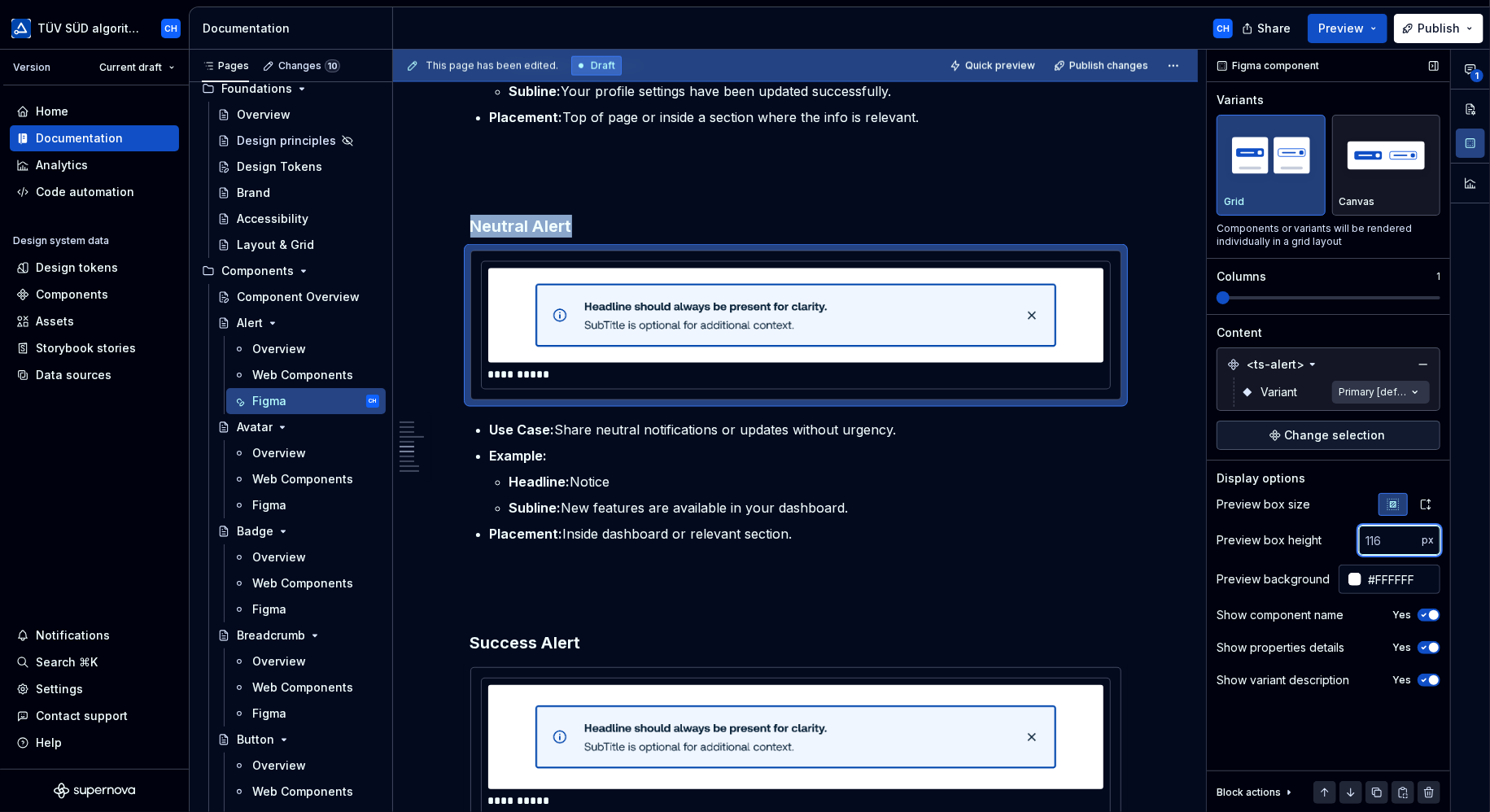
click at [1391, 538] on input "number" at bounding box center [1390, 540] width 62 height 29
type input "128"
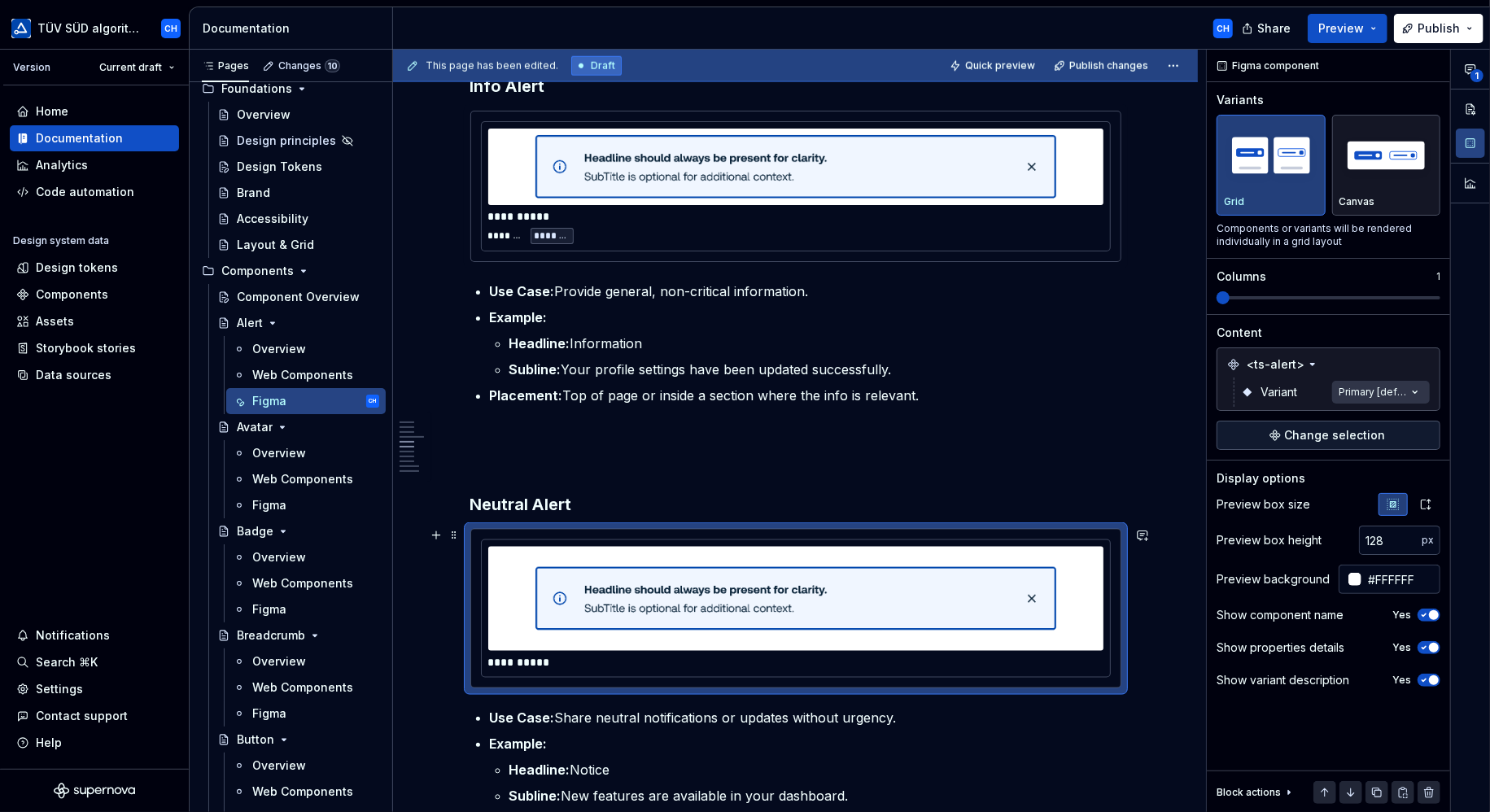
scroll to position [1284, 0]
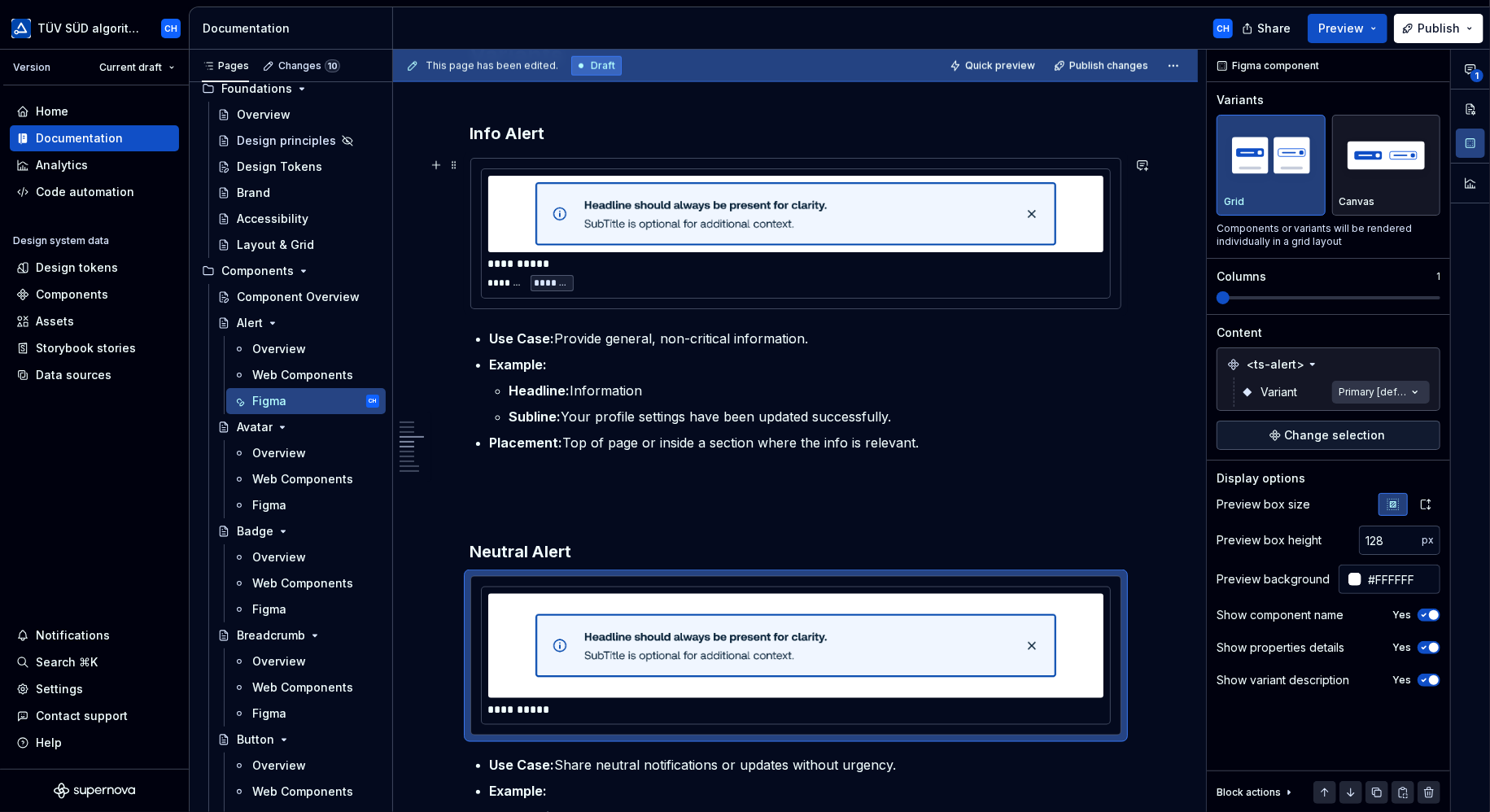
click at [811, 230] on img at bounding box center [795, 214] width 521 height 63
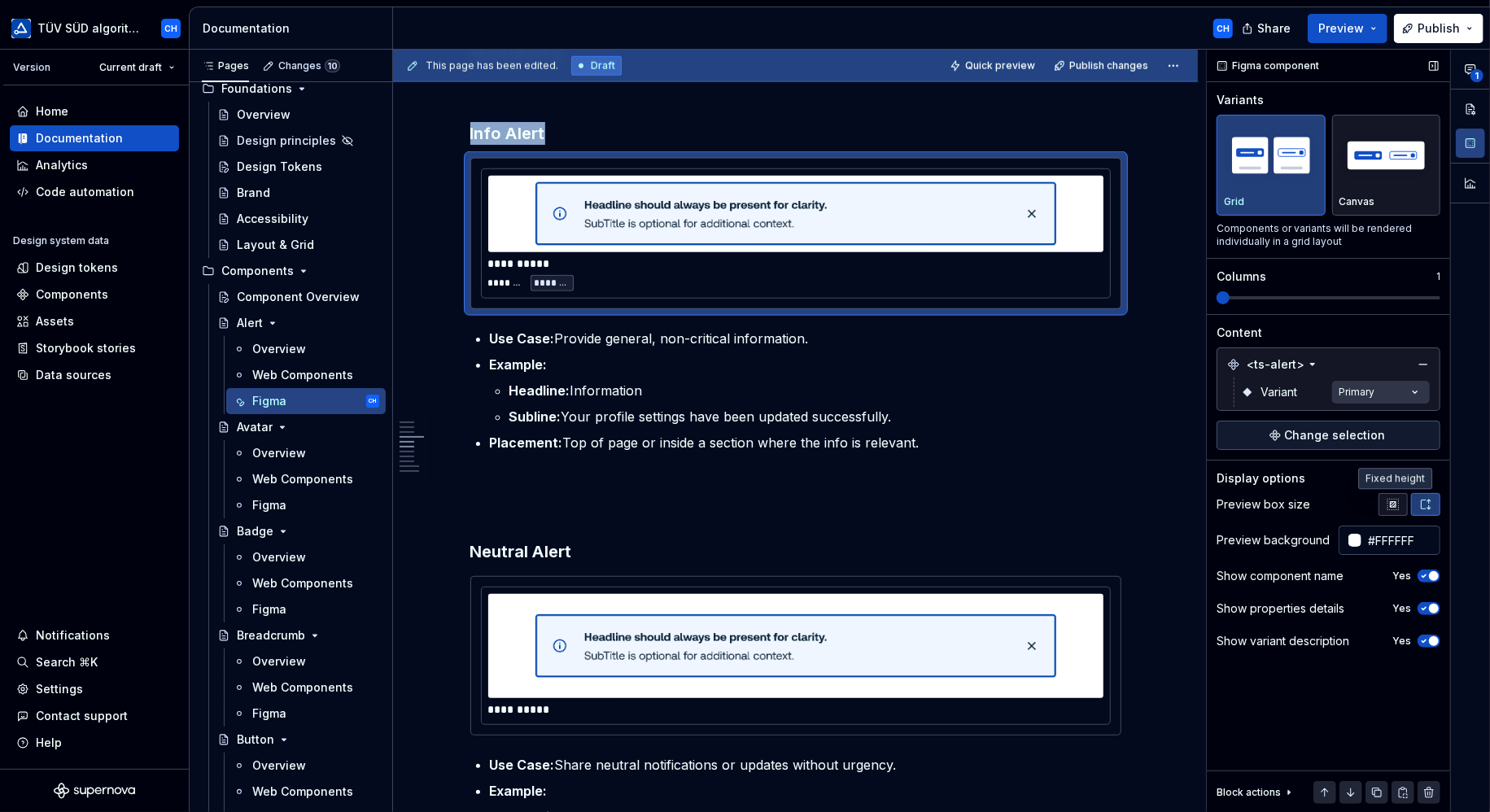
click at [1393, 505] on icon "button" at bounding box center [1393, 504] width 11 height 11
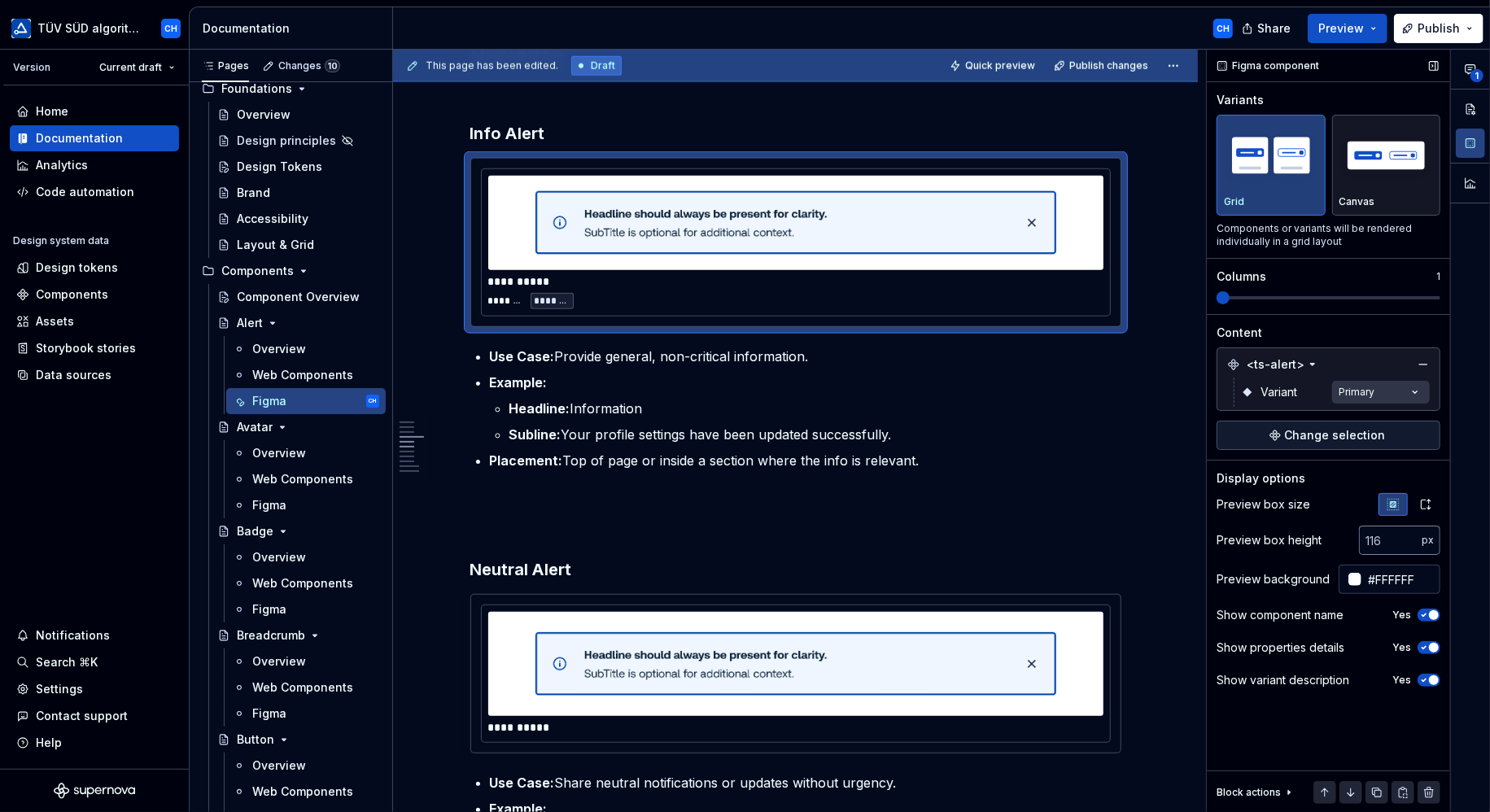
click at [1392, 544] on input "number" at bounding box center [1390, 540] width 62 height 29
type input "128"
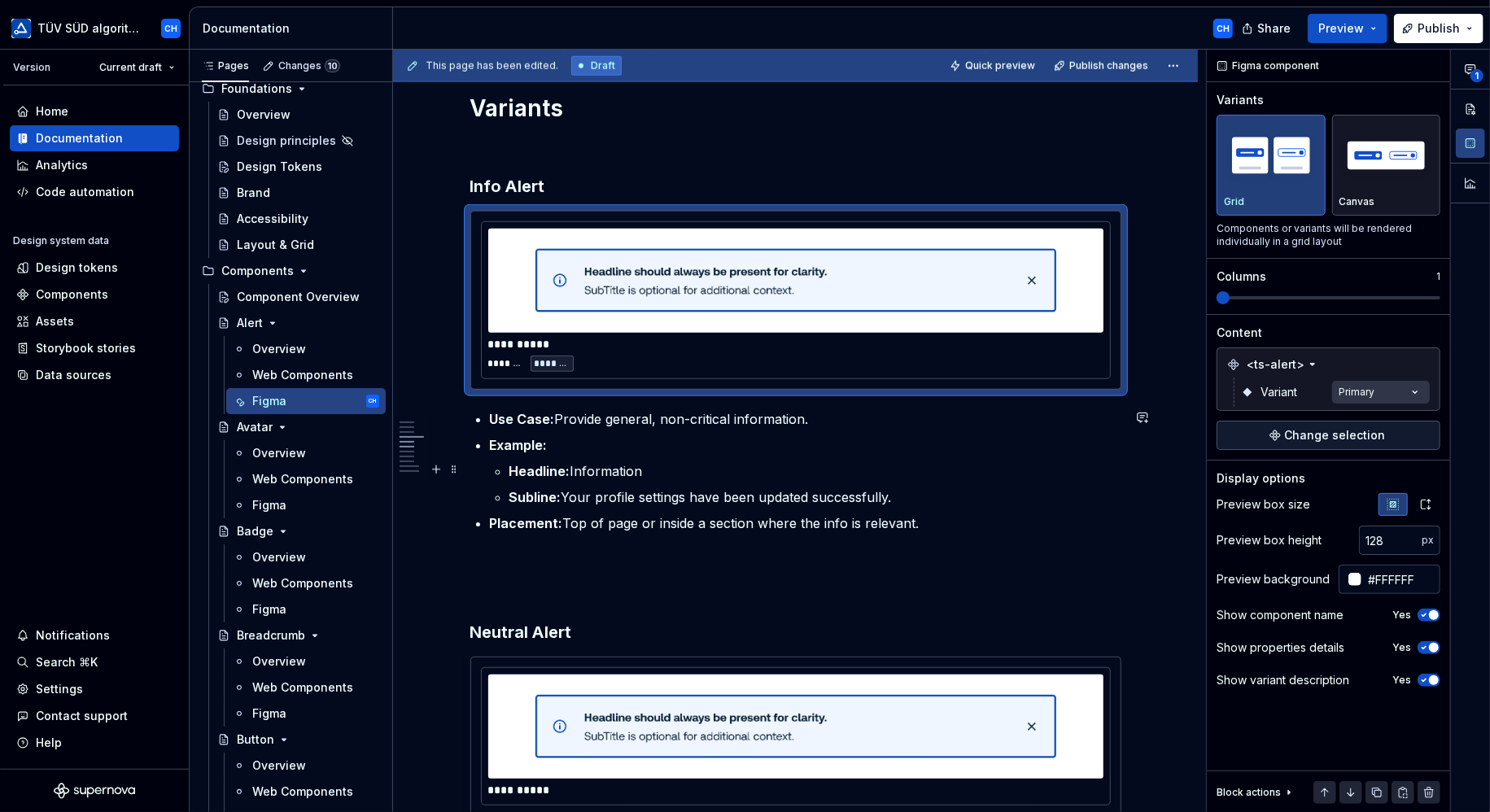
scroll to position [1383, 0]
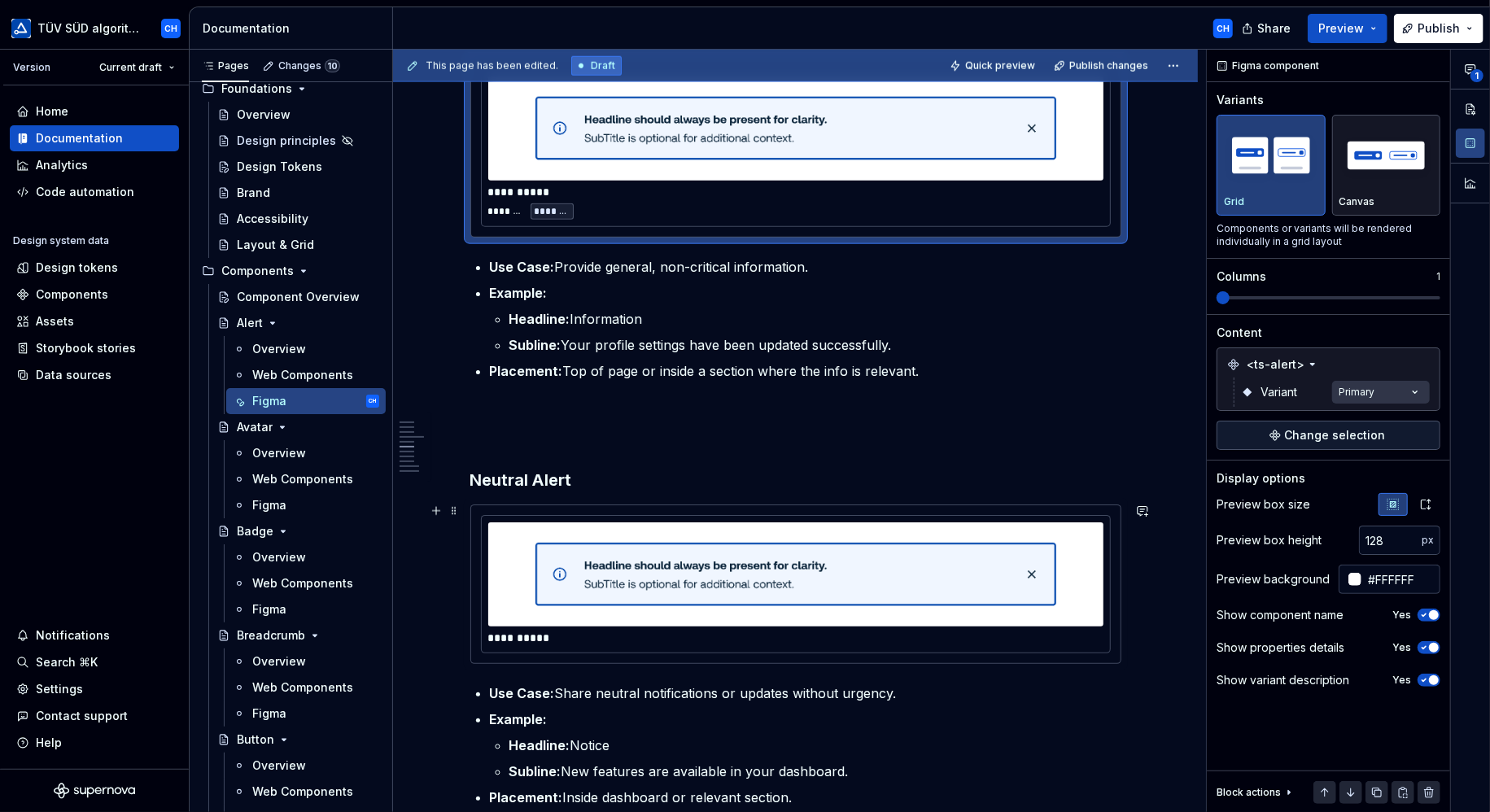
click at [737, 556] on img at bounding box center [795, 573] width 521 height 91
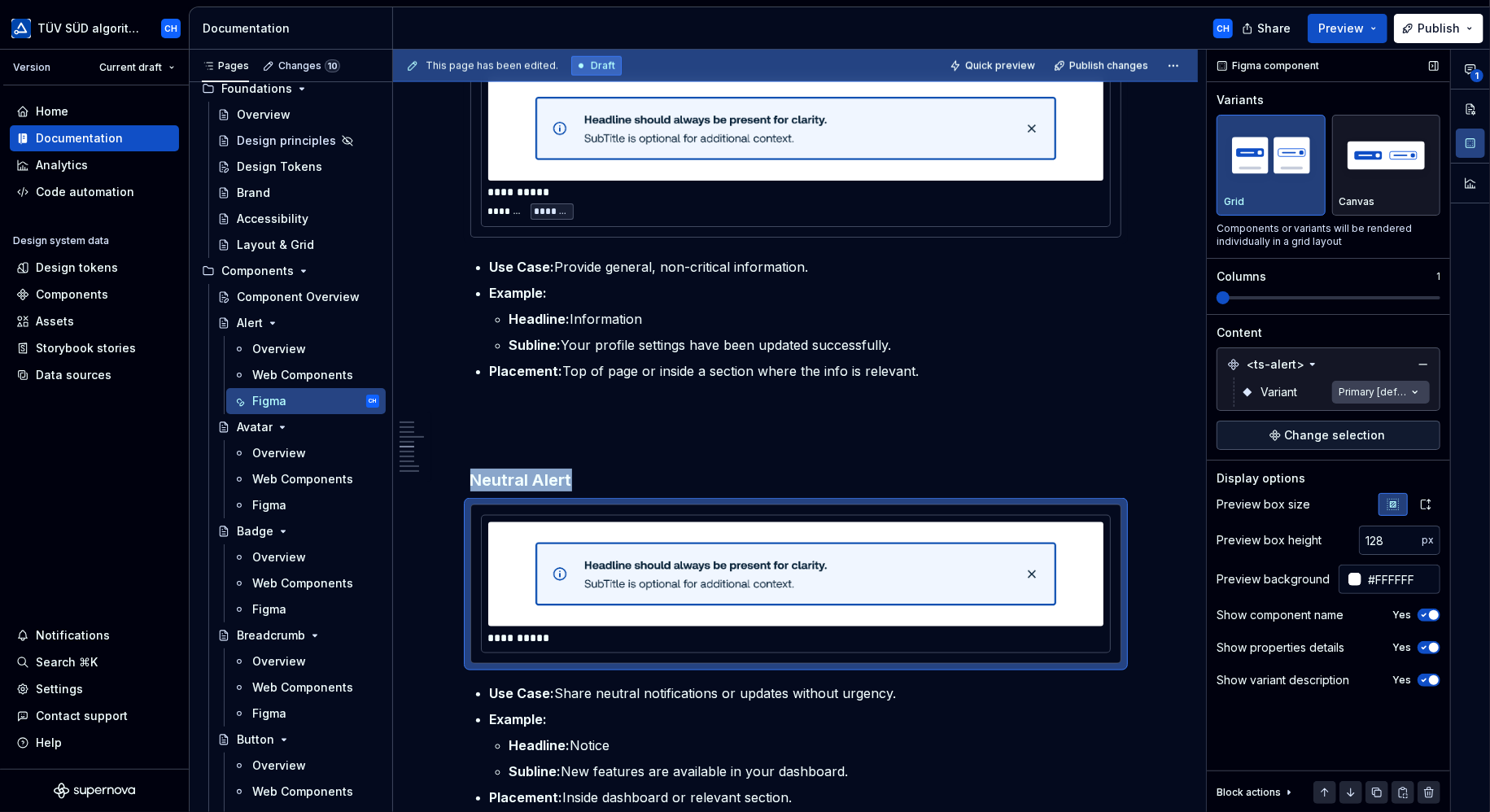
click at [1374, 392] on div "**********" at bounding box center [1348, 430] width 283 height 762
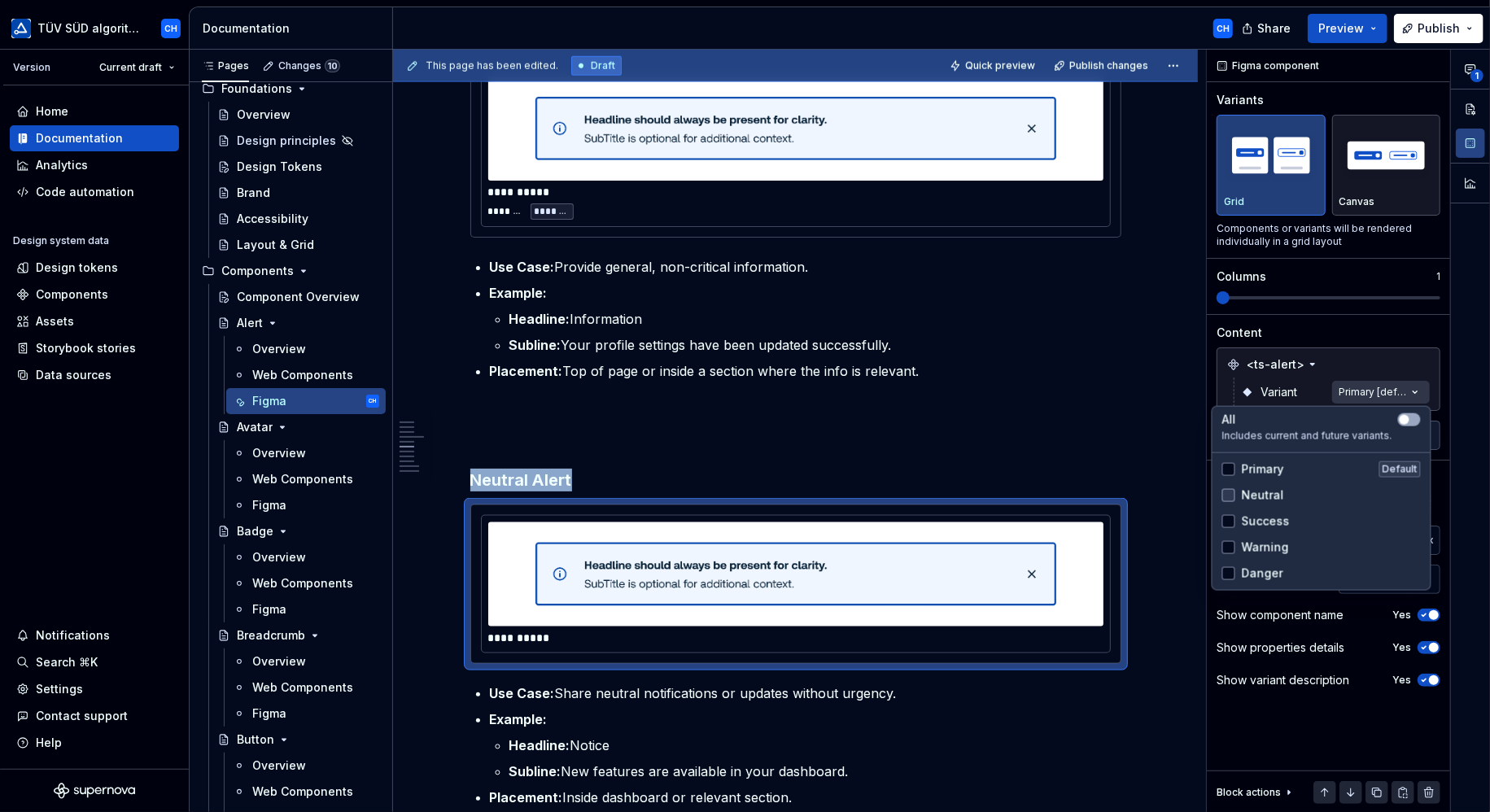
click at [1233, 494] on div at bounding box center [1228, 495] width 13 height 13
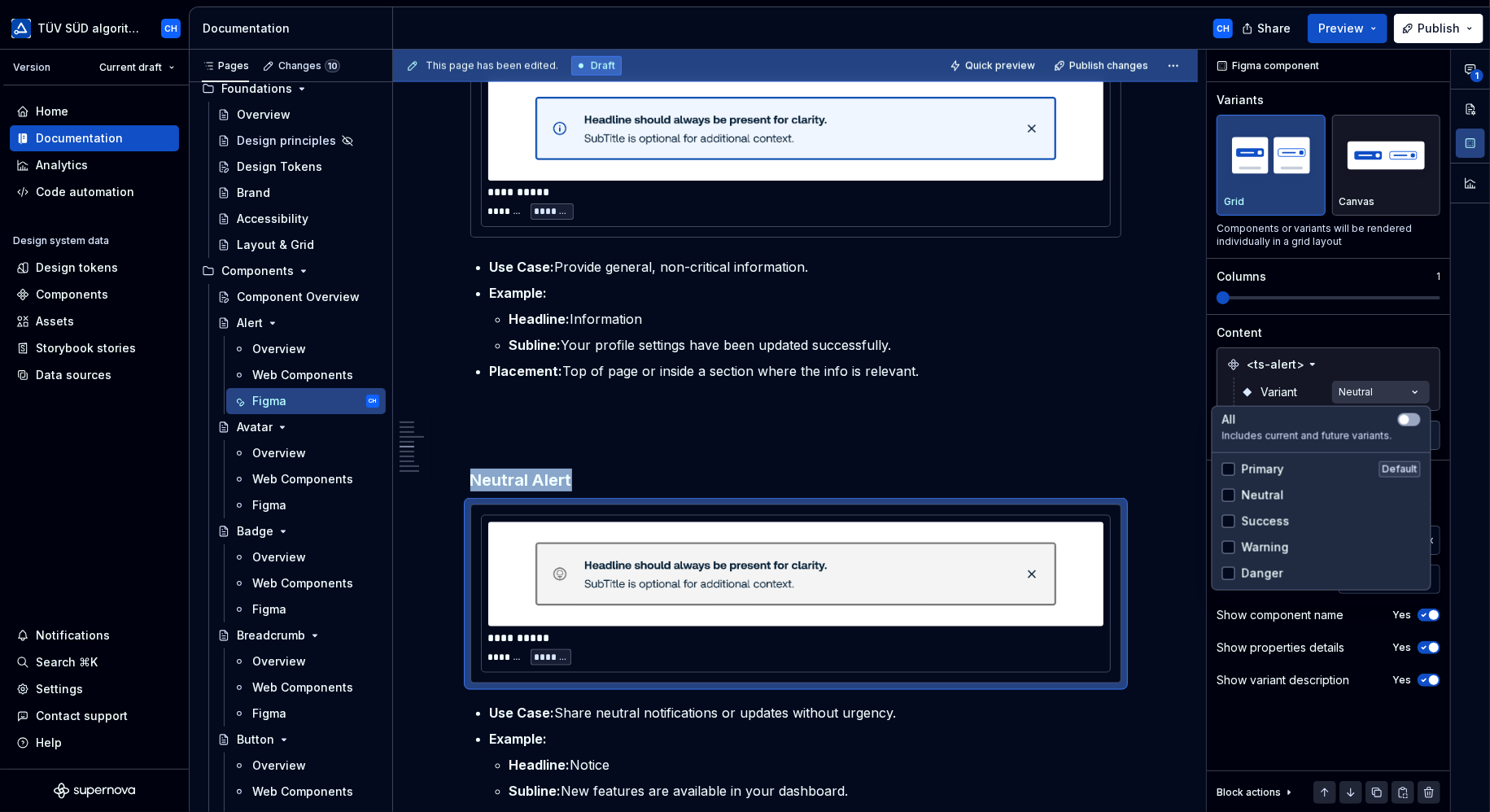
click at [1009, 519] on html "TÜV SÜD algorithm CH Version Current draft Home Documentation Analytics Code au…" at bounding box center [745, 406] width 1490 height 812
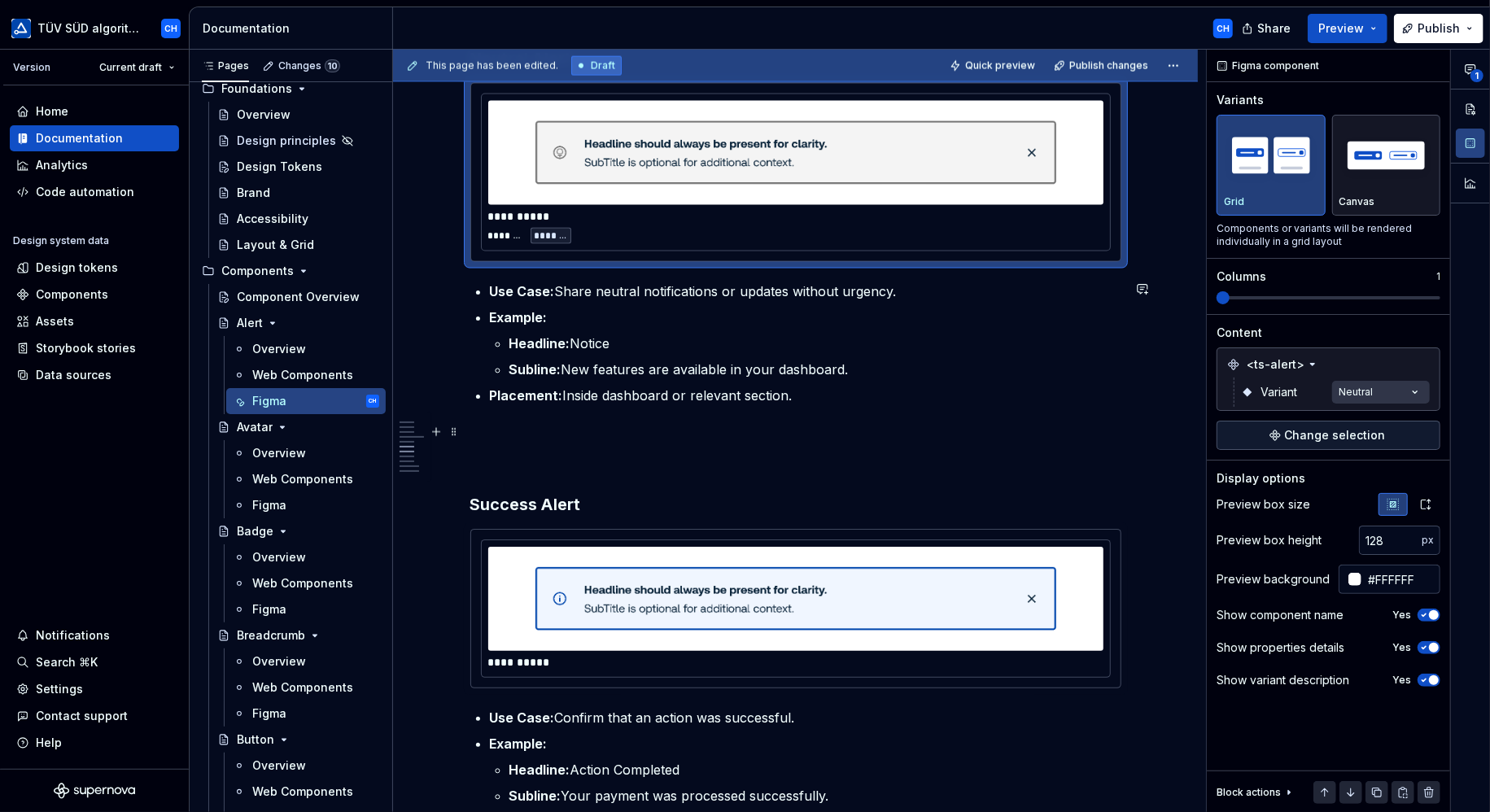
scroll to position [1952, 0]
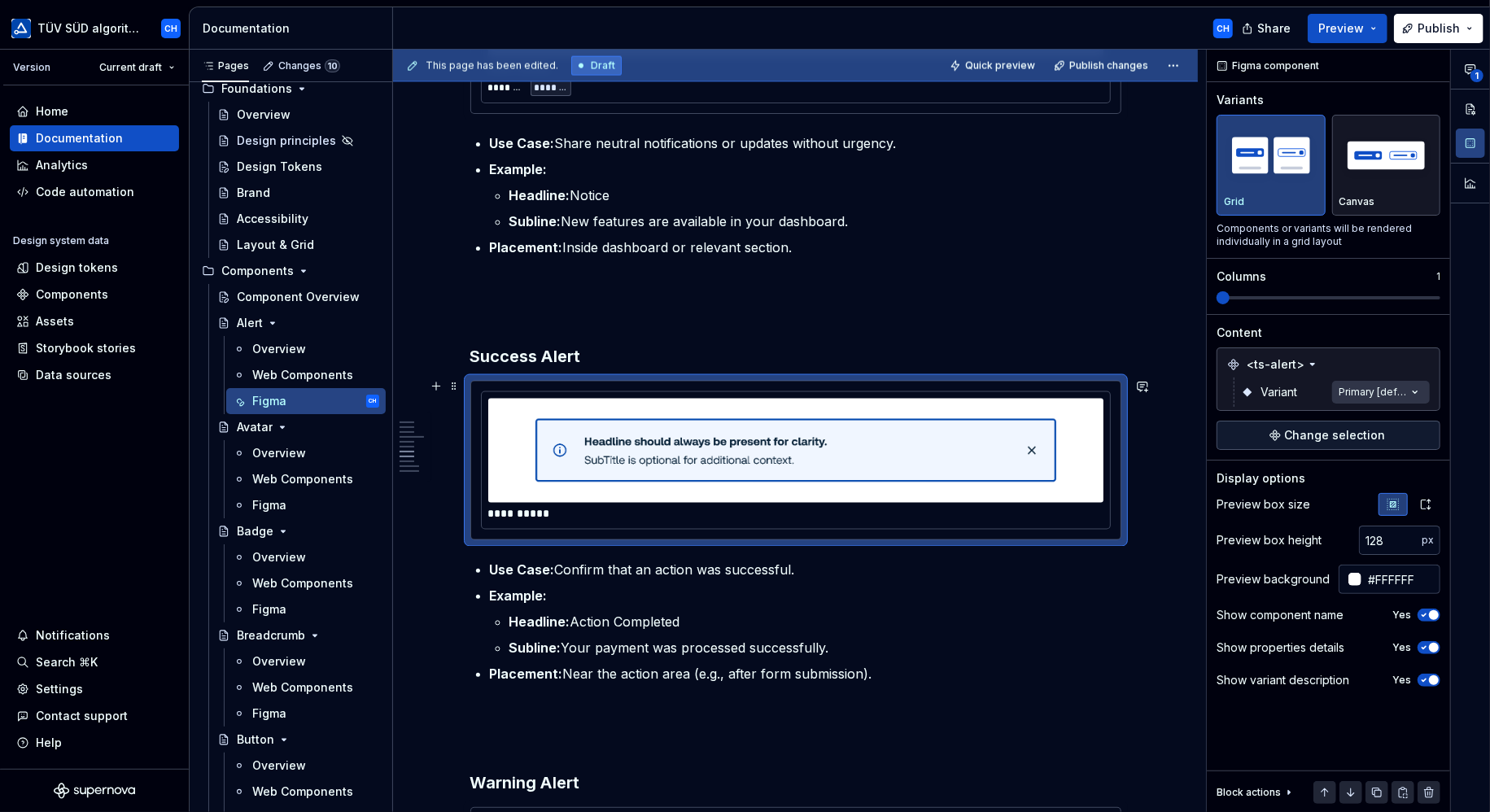
click at [964, 450] on img at bounding box center [795, 450] width 521 height 91
click at [1350, 392] on div "**********" at bounding box center [1348, 430] width 283 height 762
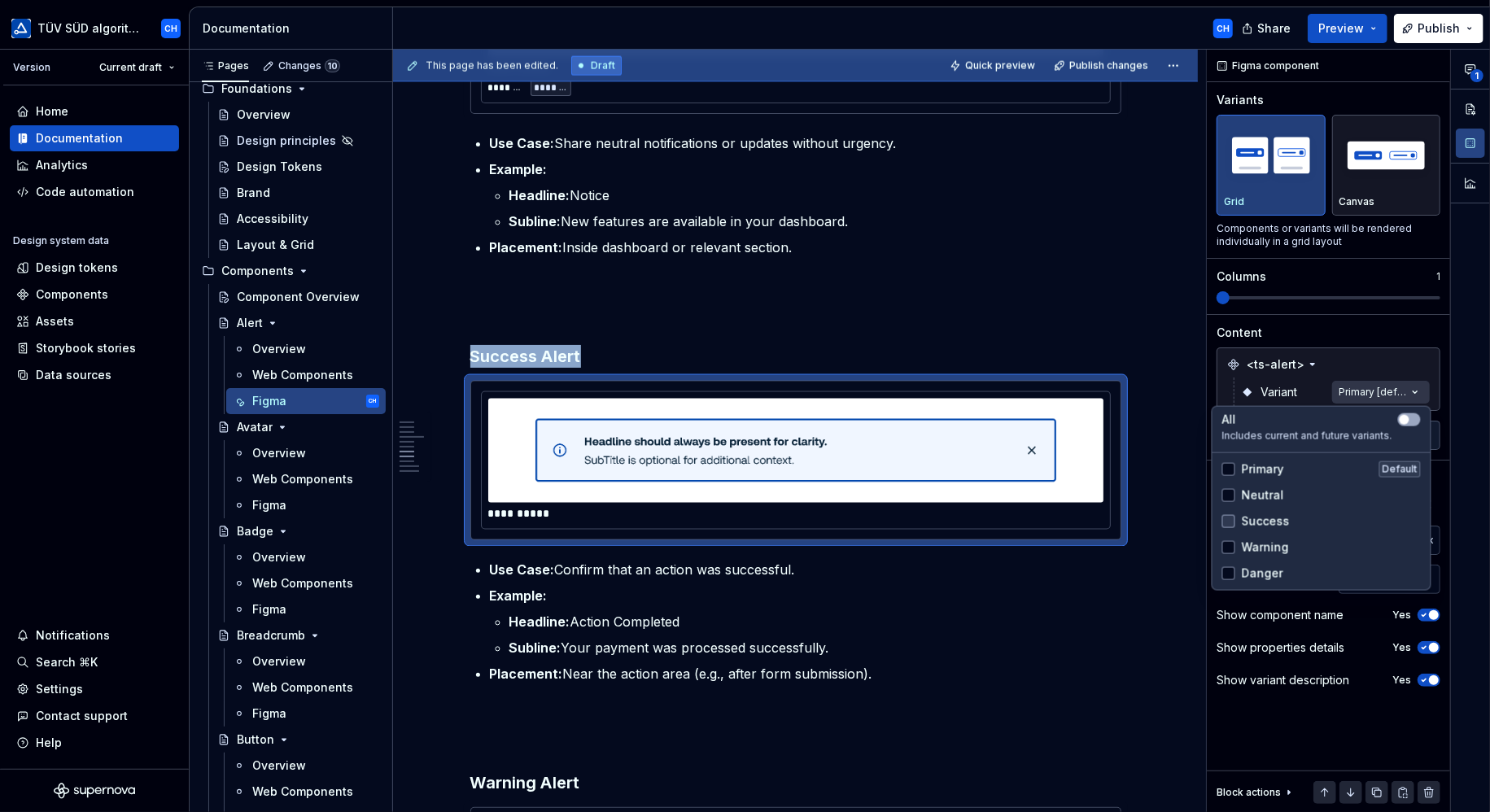
click at [1229, 517] on div at bounding box center [1228, 521] width 13 height 13
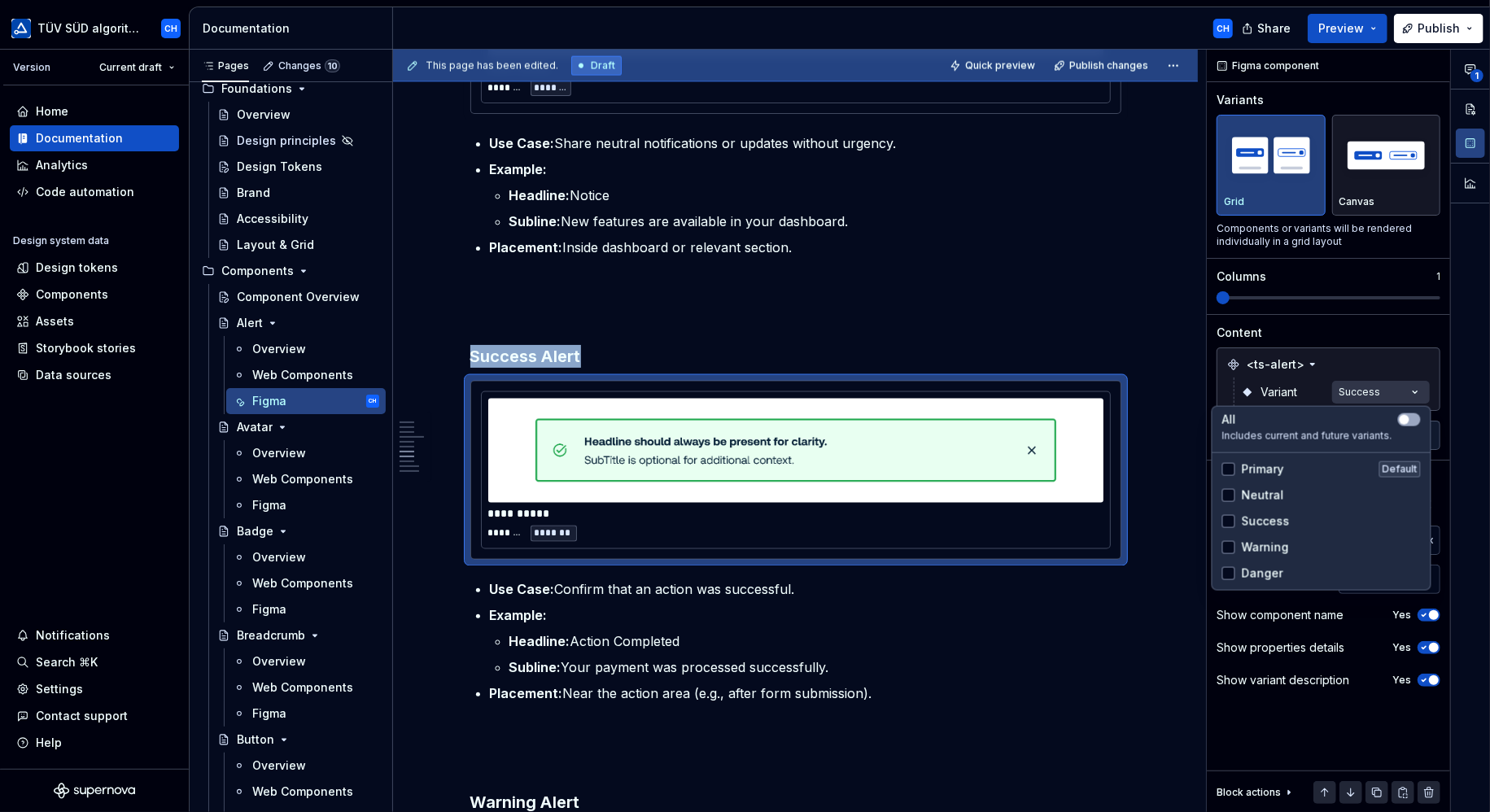
click at [1077, 258] on html "TÜV SÜD algorithm CH Version Current draft Home Documentation Analytics Code au…" at bounding box center [745, 406] width 1490 height 812
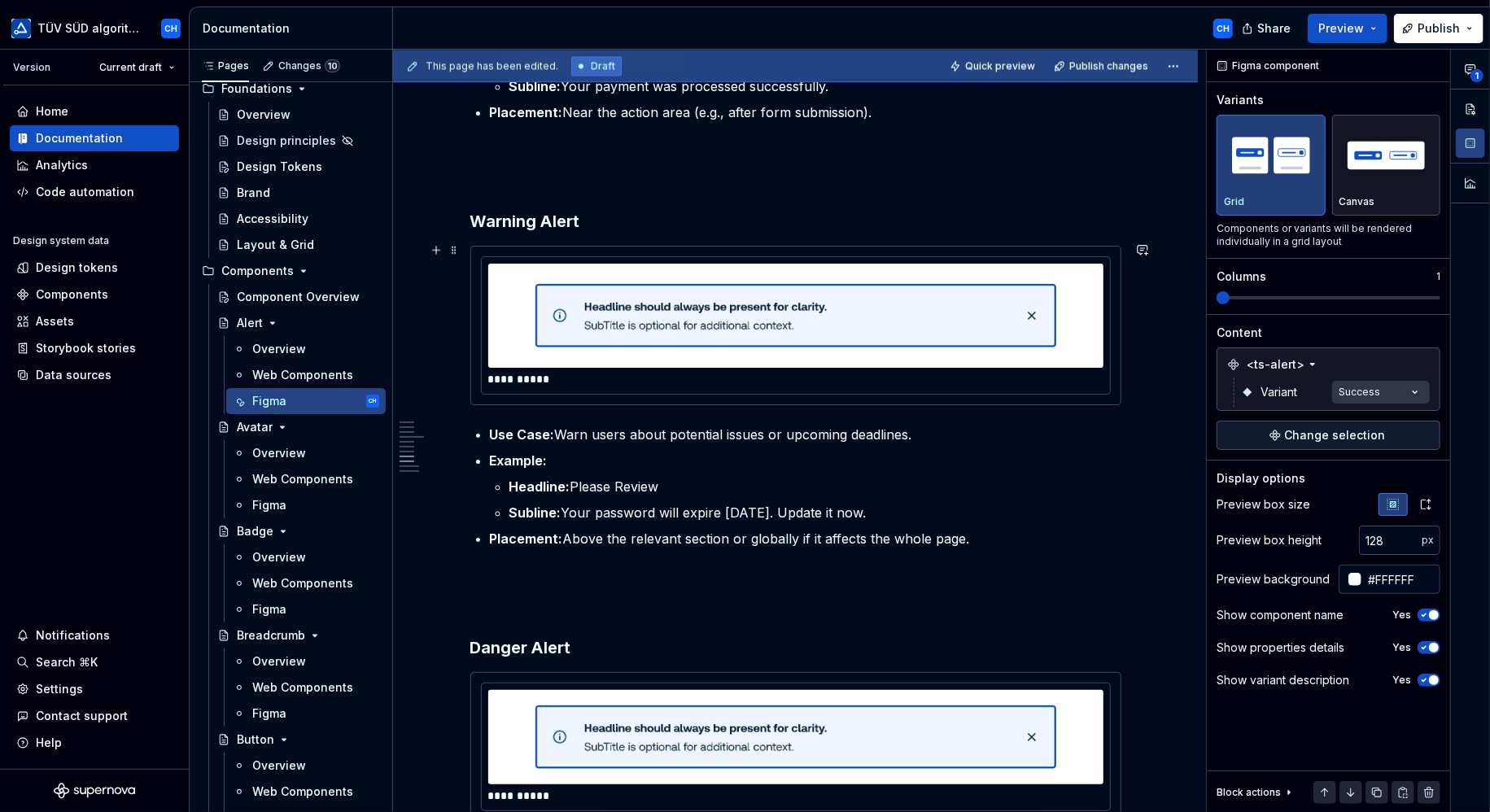
scroll to position [2602, 0]
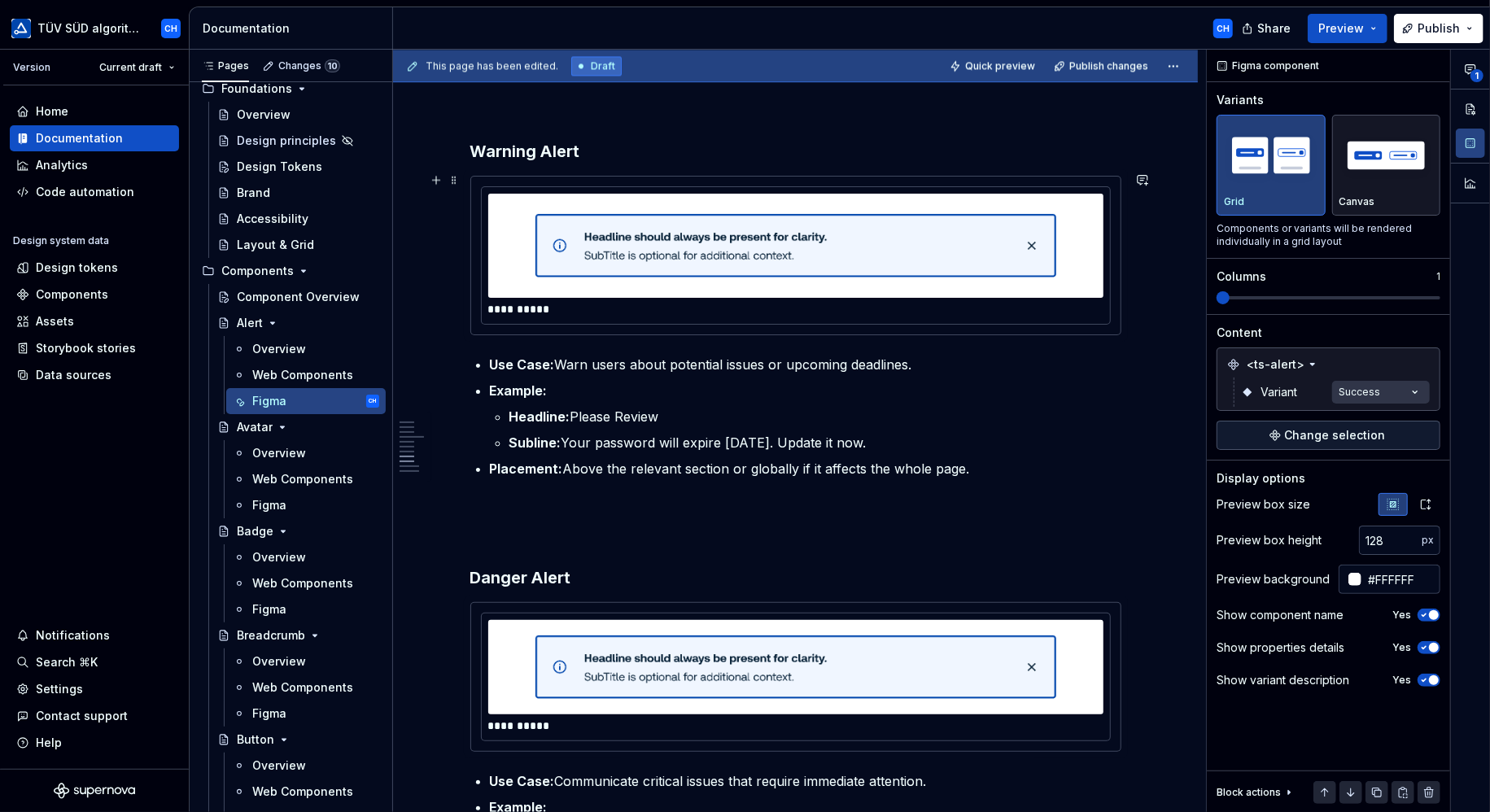
click at [967, 250] on img at bounding box center [795, 245] width 521 height 91
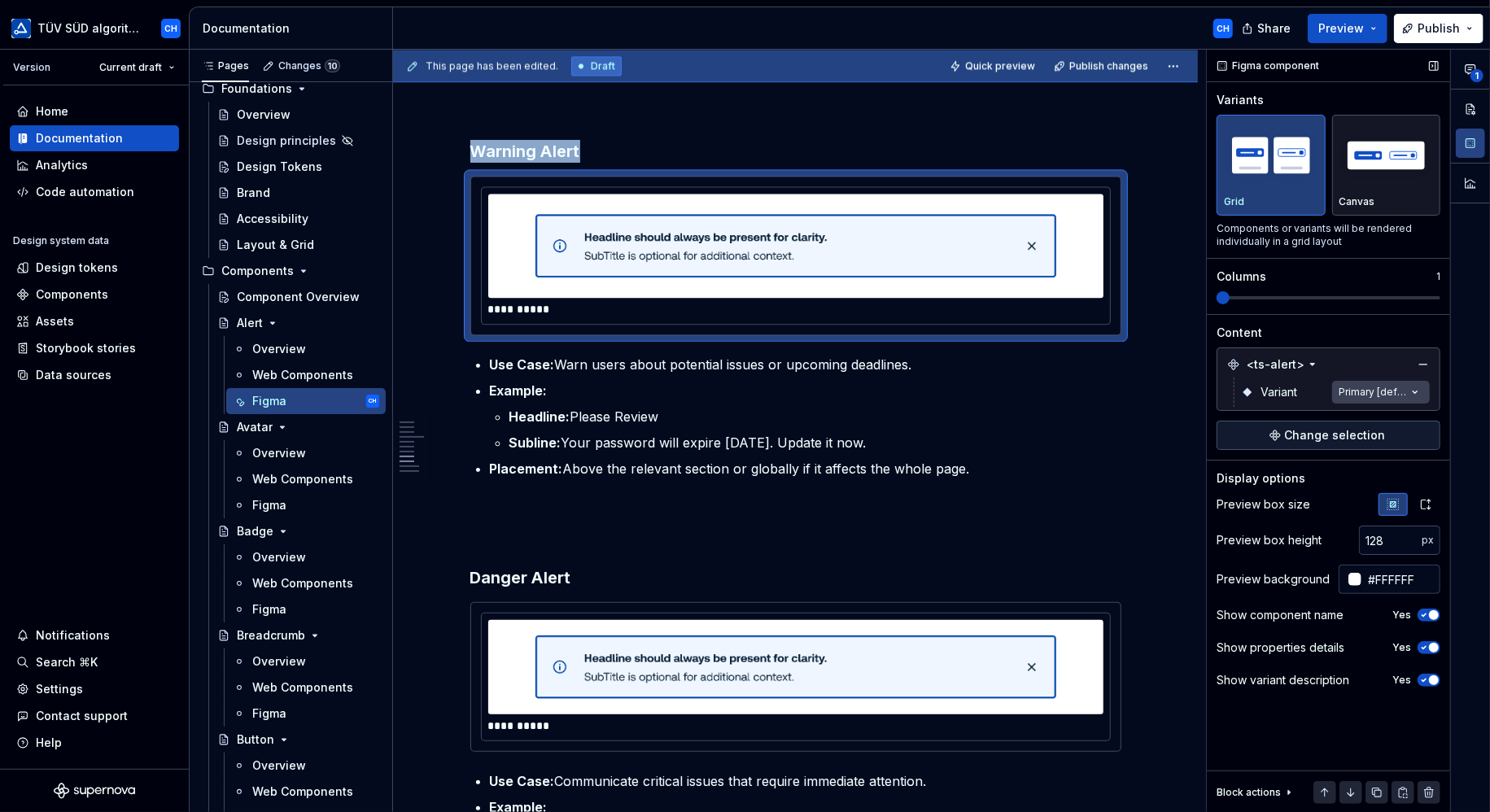
click at [1364, 388] on div "**********" at bounding box center [1348, 430] width 283 height 762
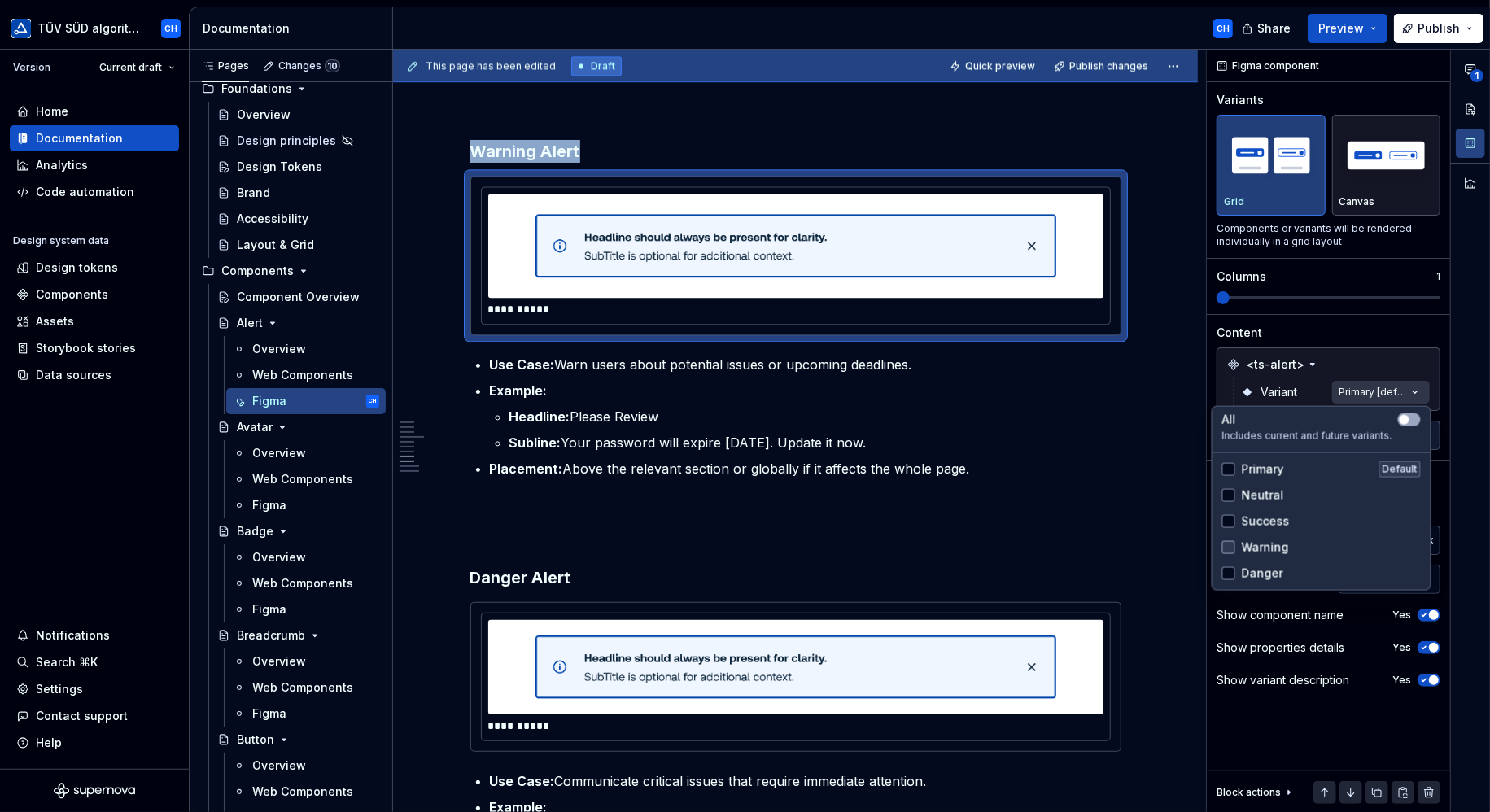
click at [1230, 547] on div at bounding box center [1228, 547] width 13 height 13
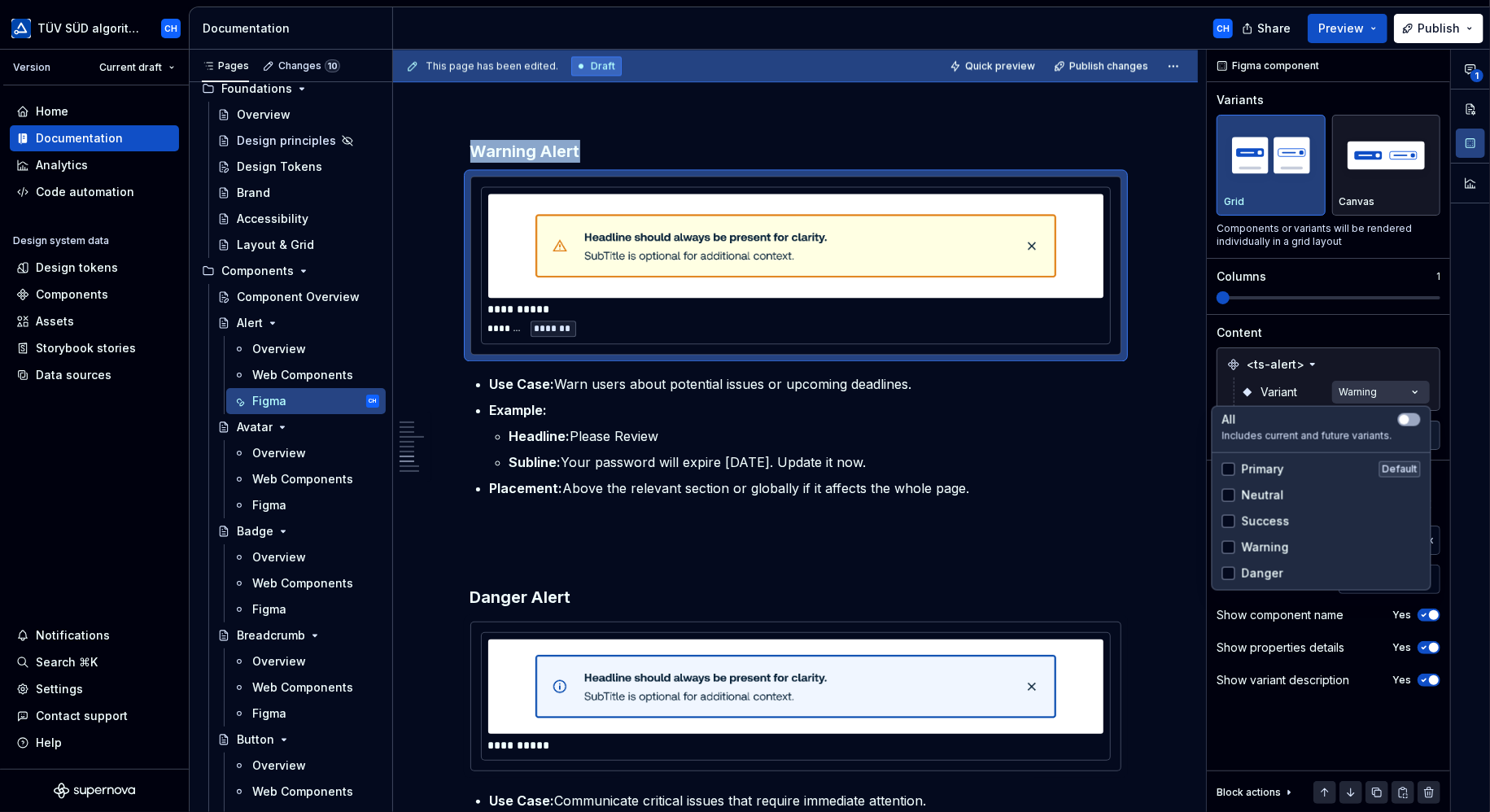
click at [1114, 484] on html "TÜV SÜD algorithm CH Version Current draft Home Documentation Analytics Code au…" at bounding box center [745, 406] width 1490 height 812
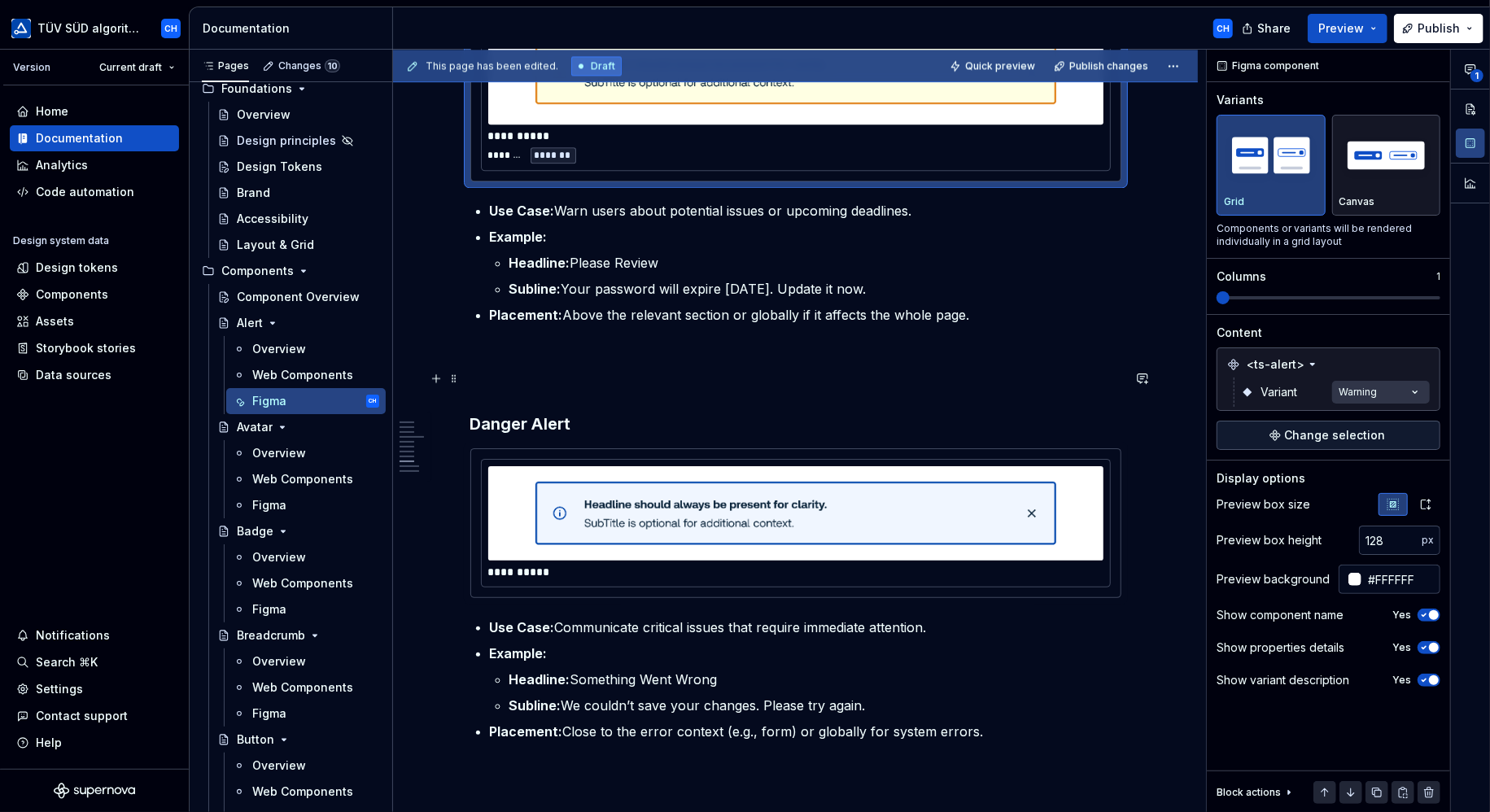
scroll to position [2846, 0]
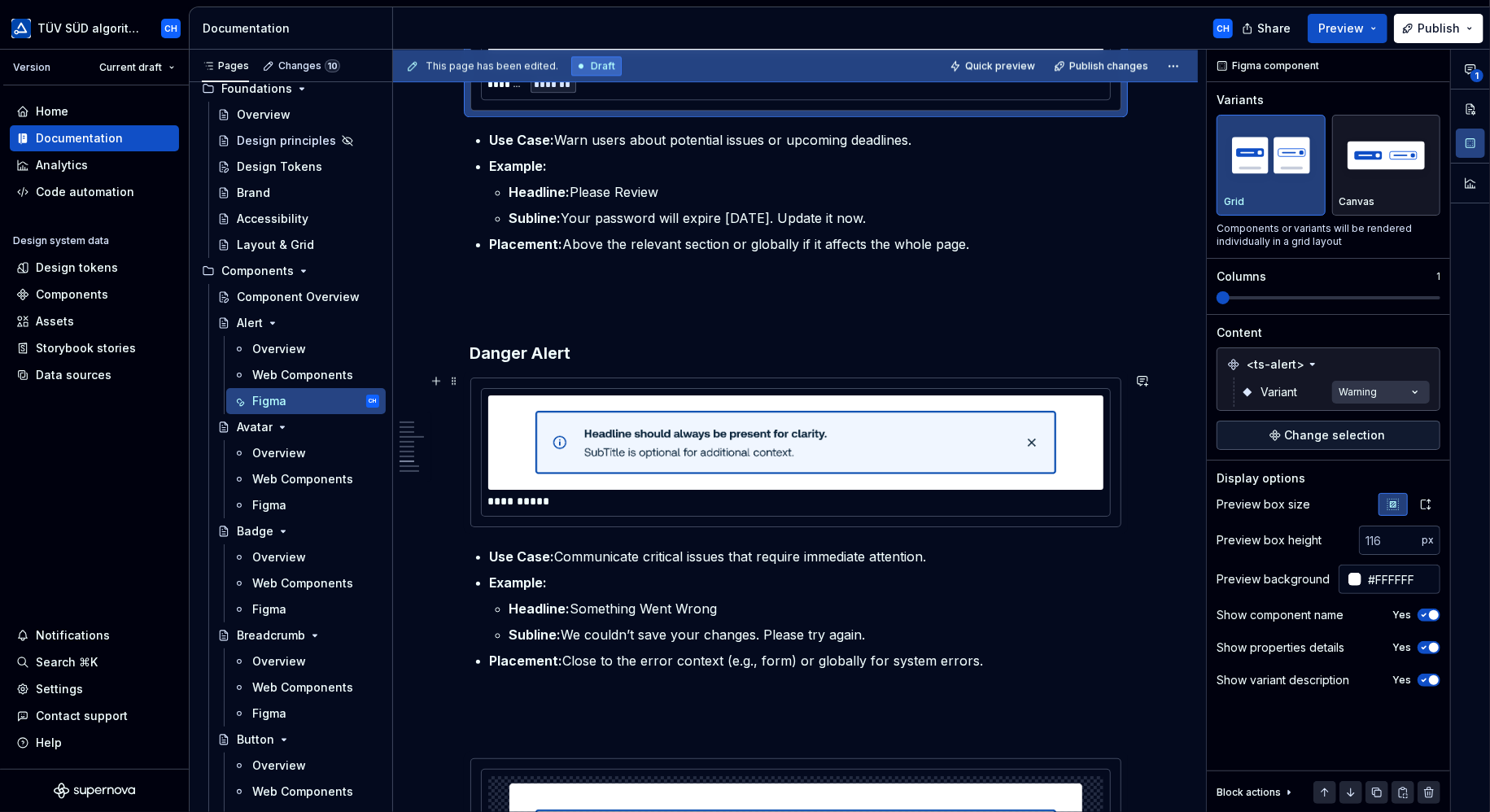
click at [968, 453] on img at bounding box center [795, 442] width 521 height 82
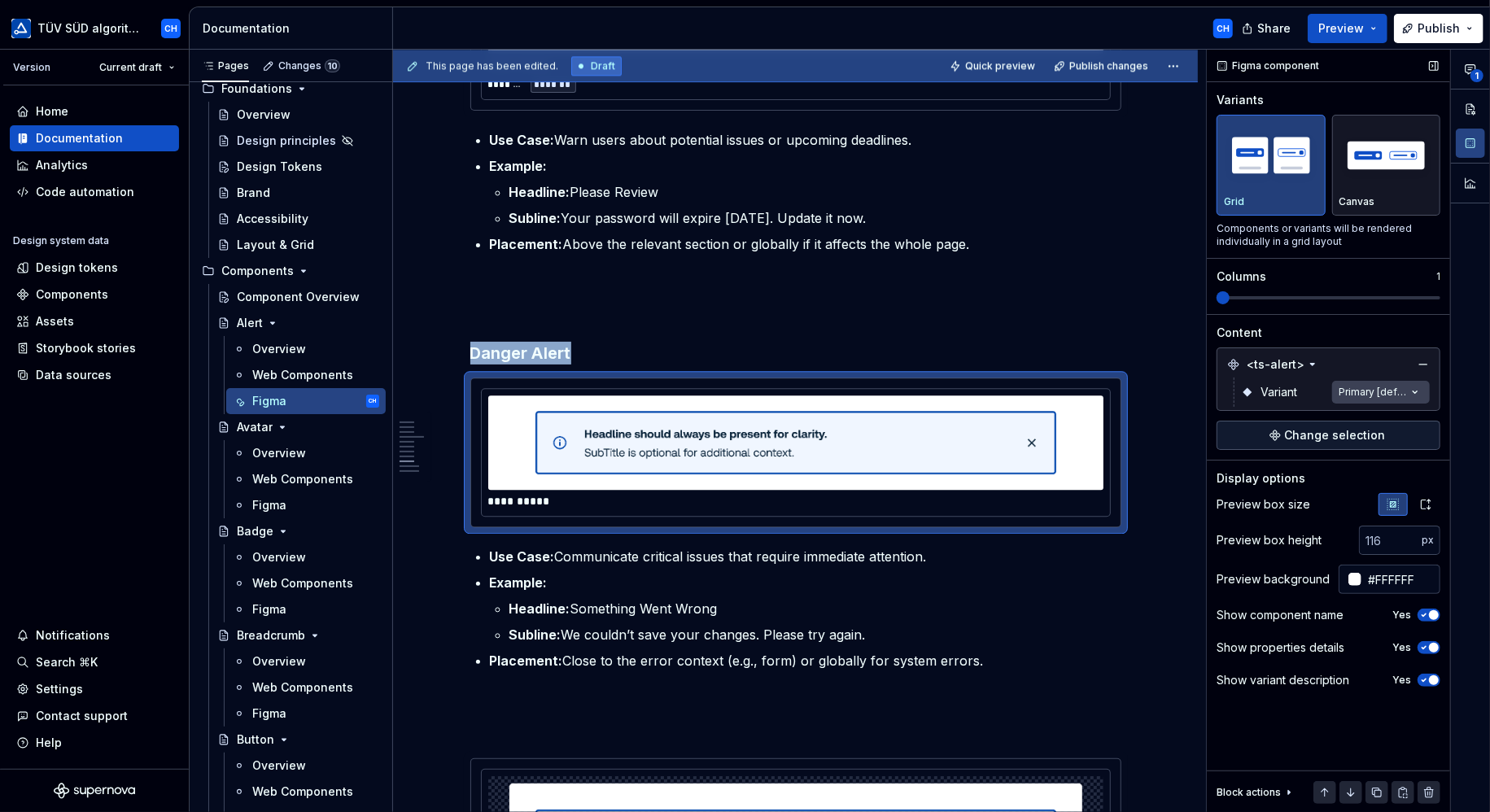
click at [1388, 390] on div "**********" at bounding box center [1348, 430] width 283 height 762
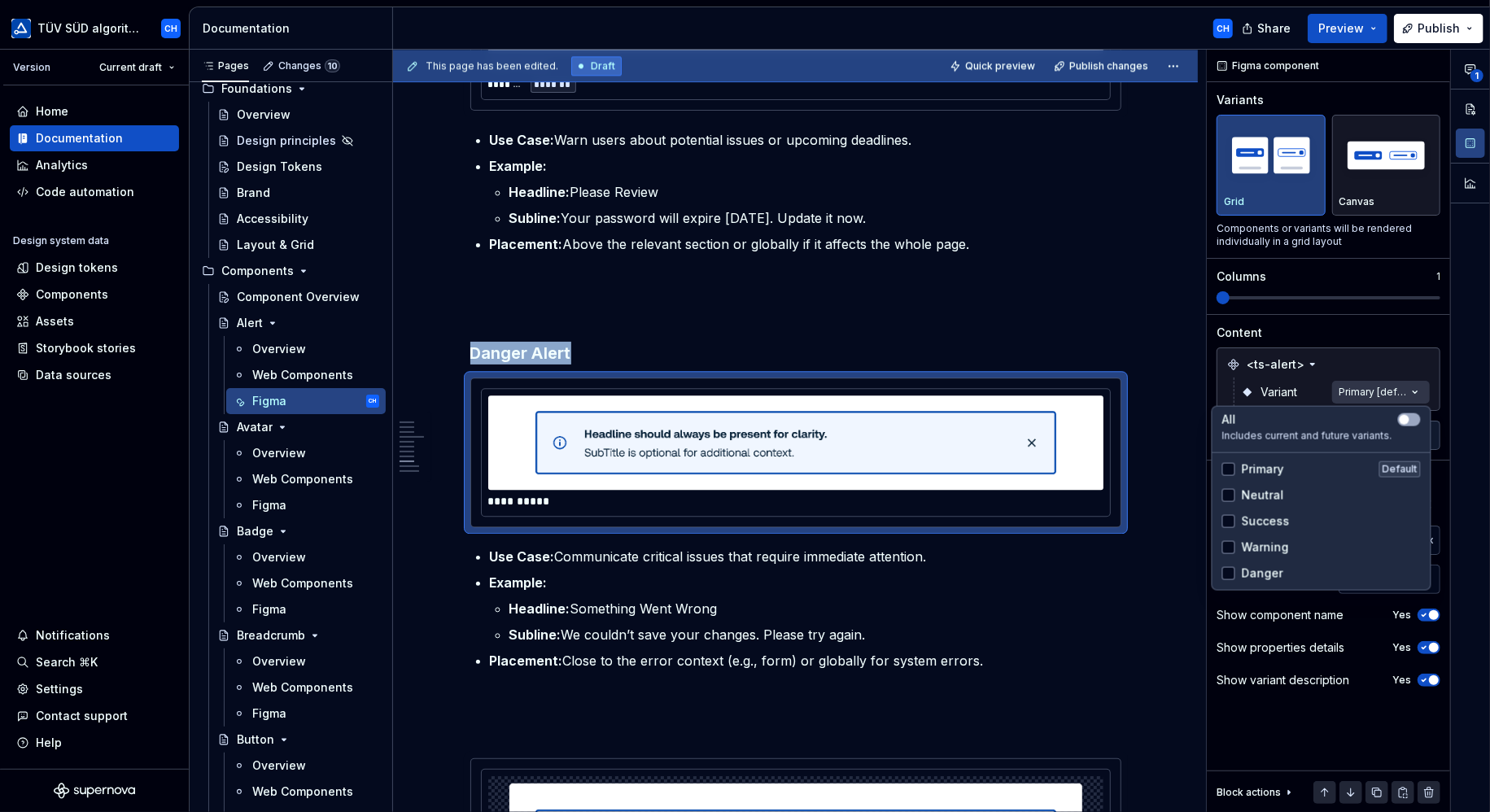
click at [1262, 570] on span "Danger" at bounding box center [1262, 573] width 41 height 17
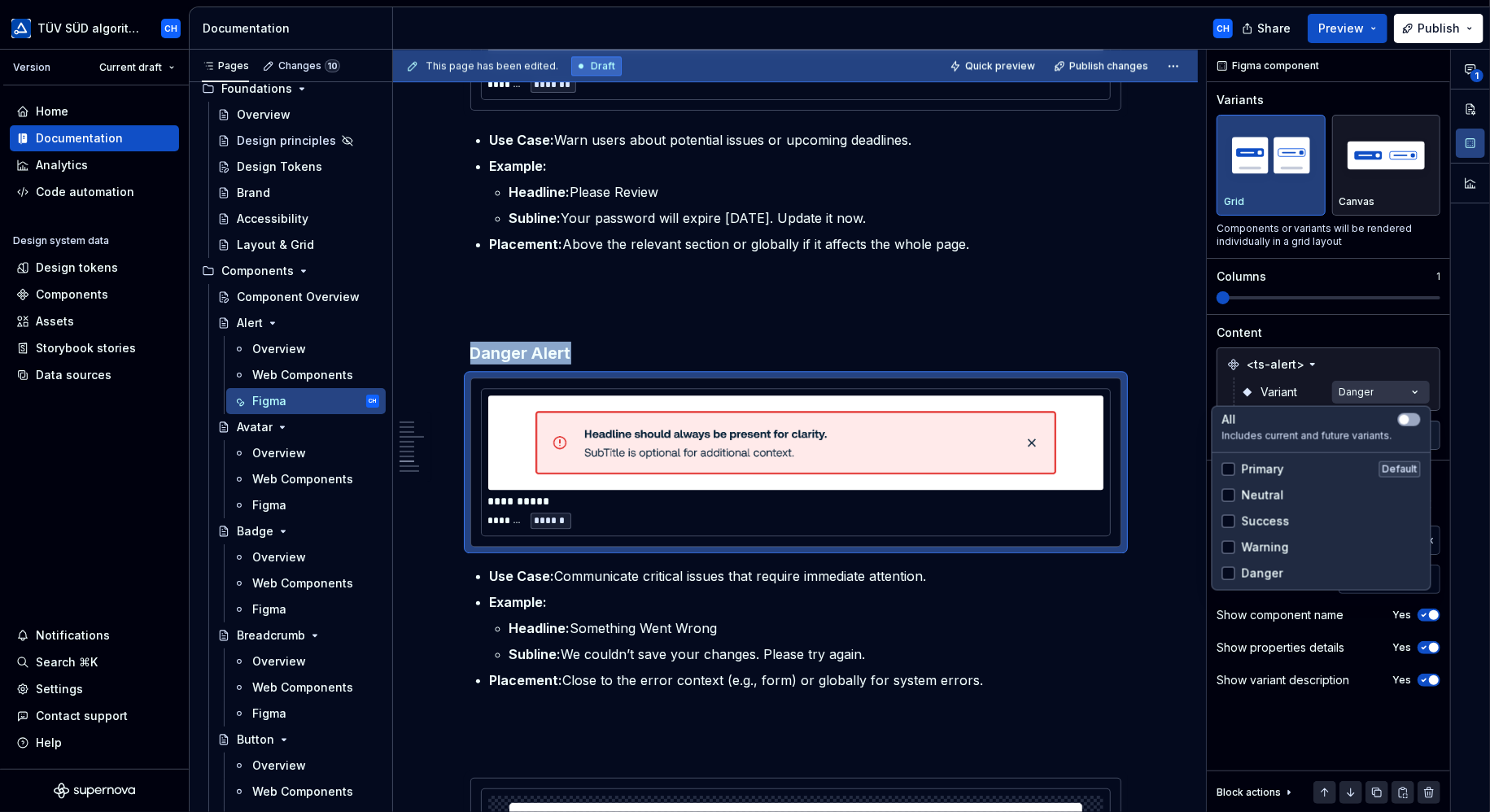
click at [923, 611] on html "TÜV SÜD algorithm CH Version Current draft Home Documentation Analytics Code au…" at bounding box center [745, 406] width 1490 height 812
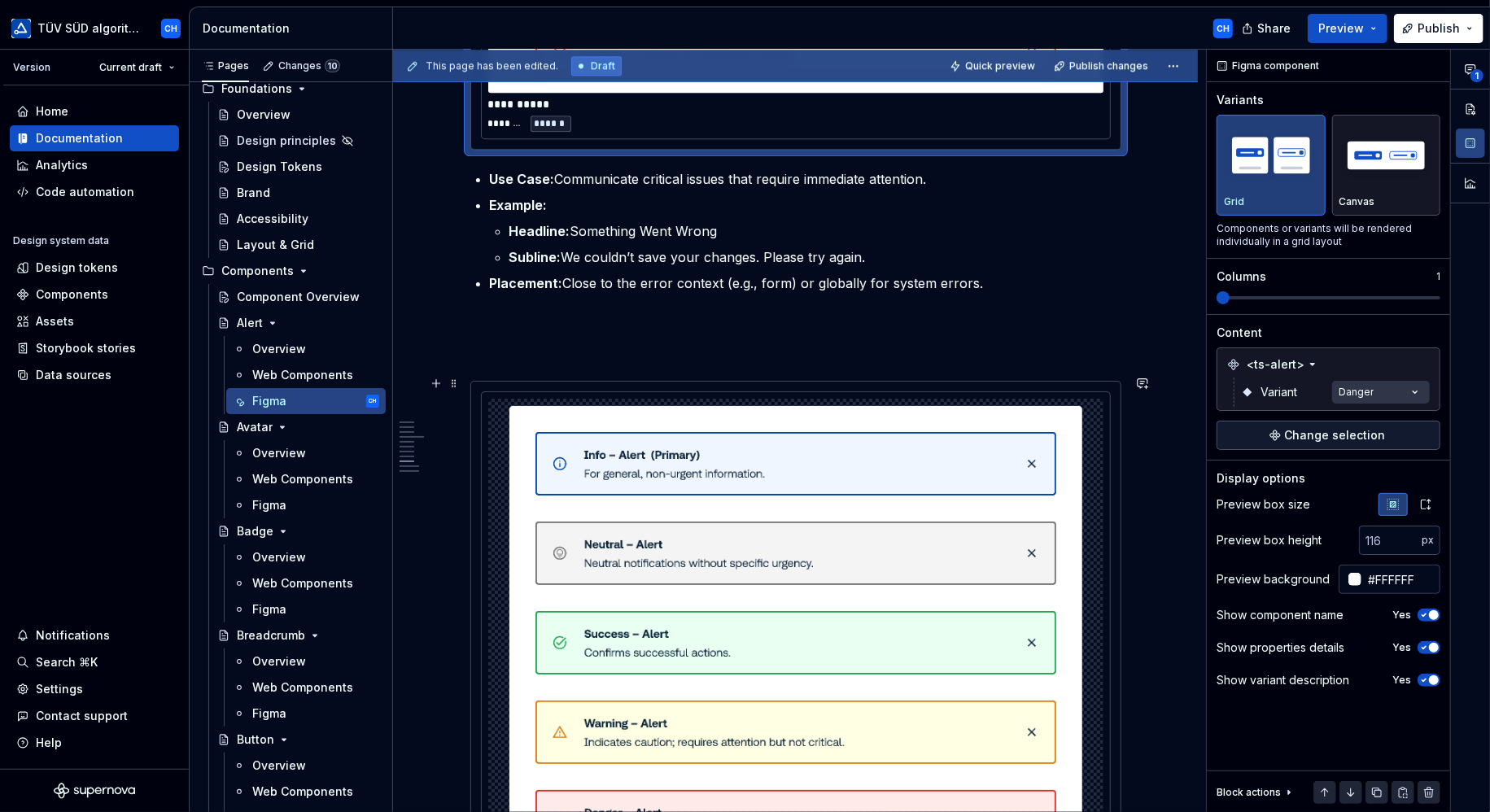
scroll to position [3416, 0]
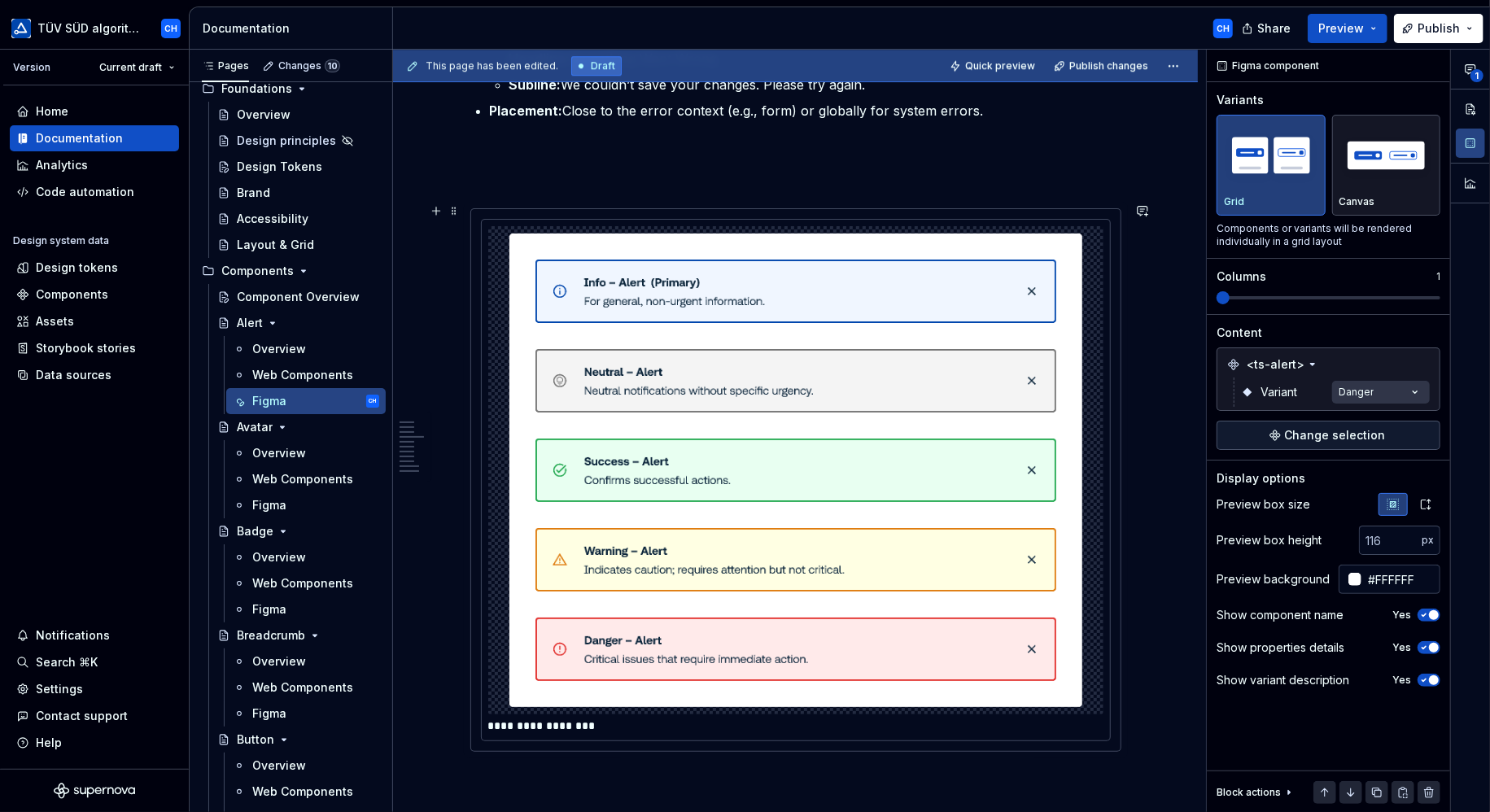
type input "600"
click at [913, 494] on img at bounding box center [796, 470] width 573 height 475
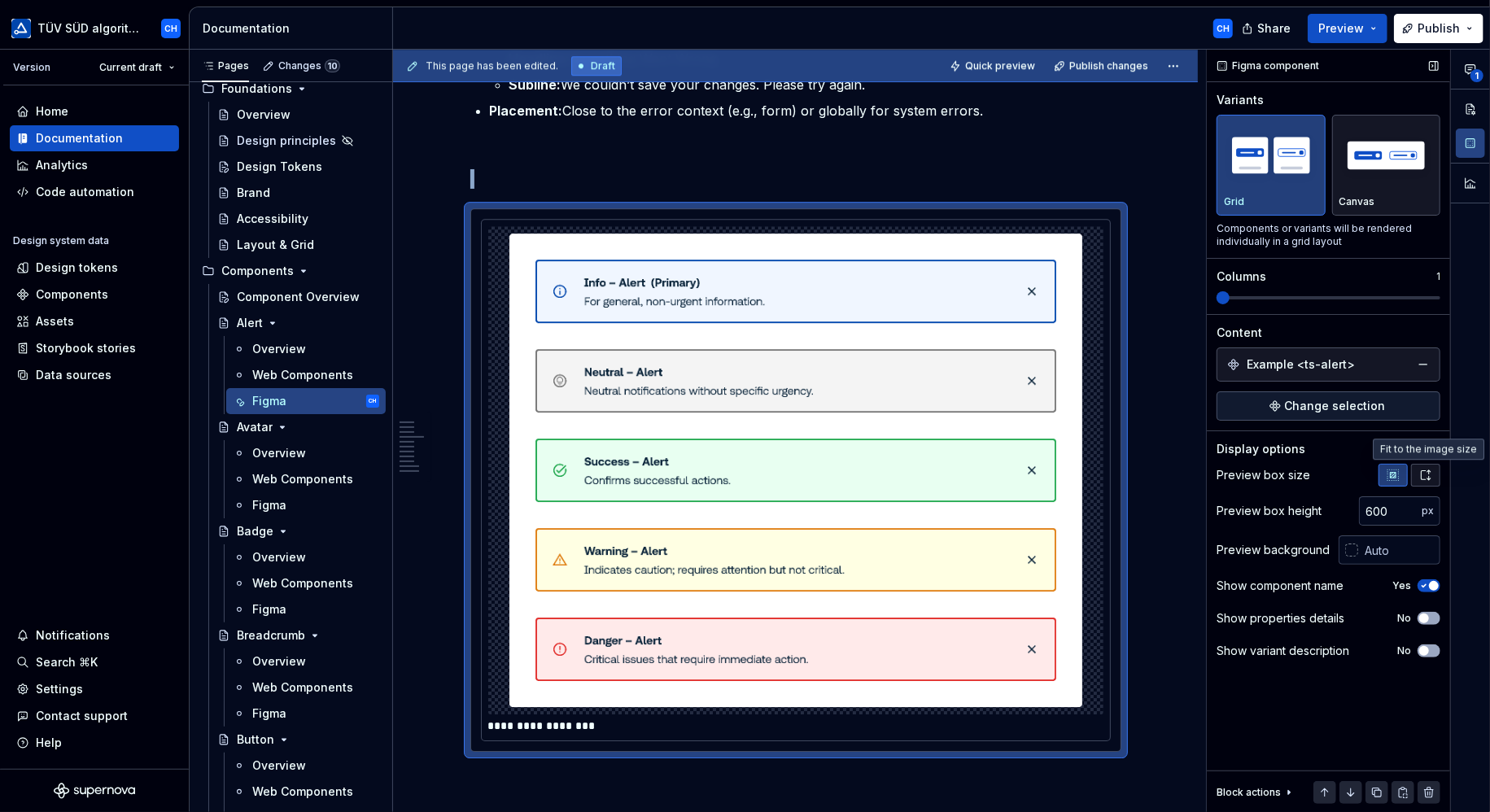
click at [1427, 474] on icon "button" at bounding box center [1426, 475] width 13 height 13
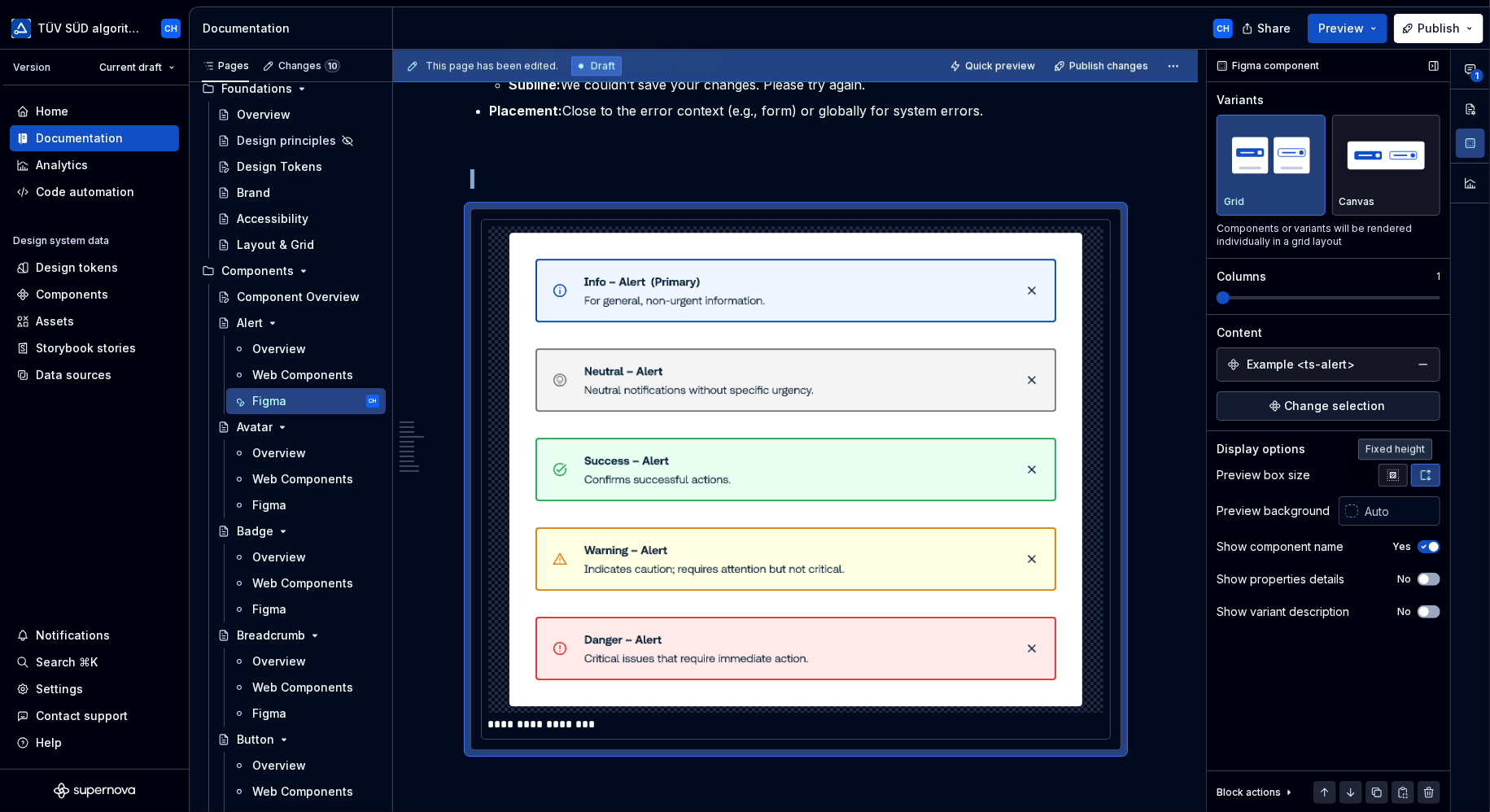
click at [1395, 471] on icon "button" at bounding box center [1393, 474] width 11 height 11
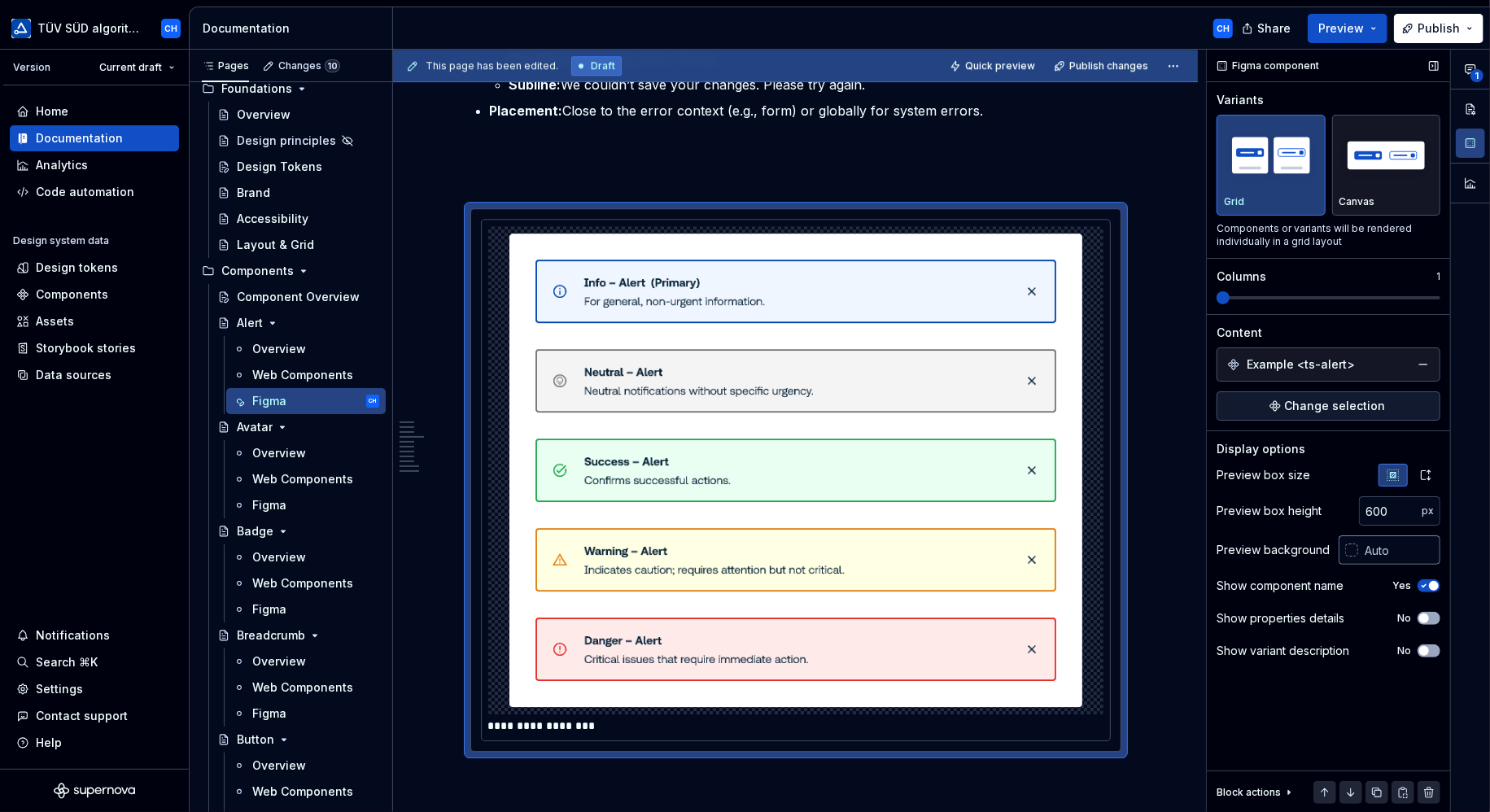
click at [1350, 549] on div at bounding box center [1351, 550] width 13 height 13
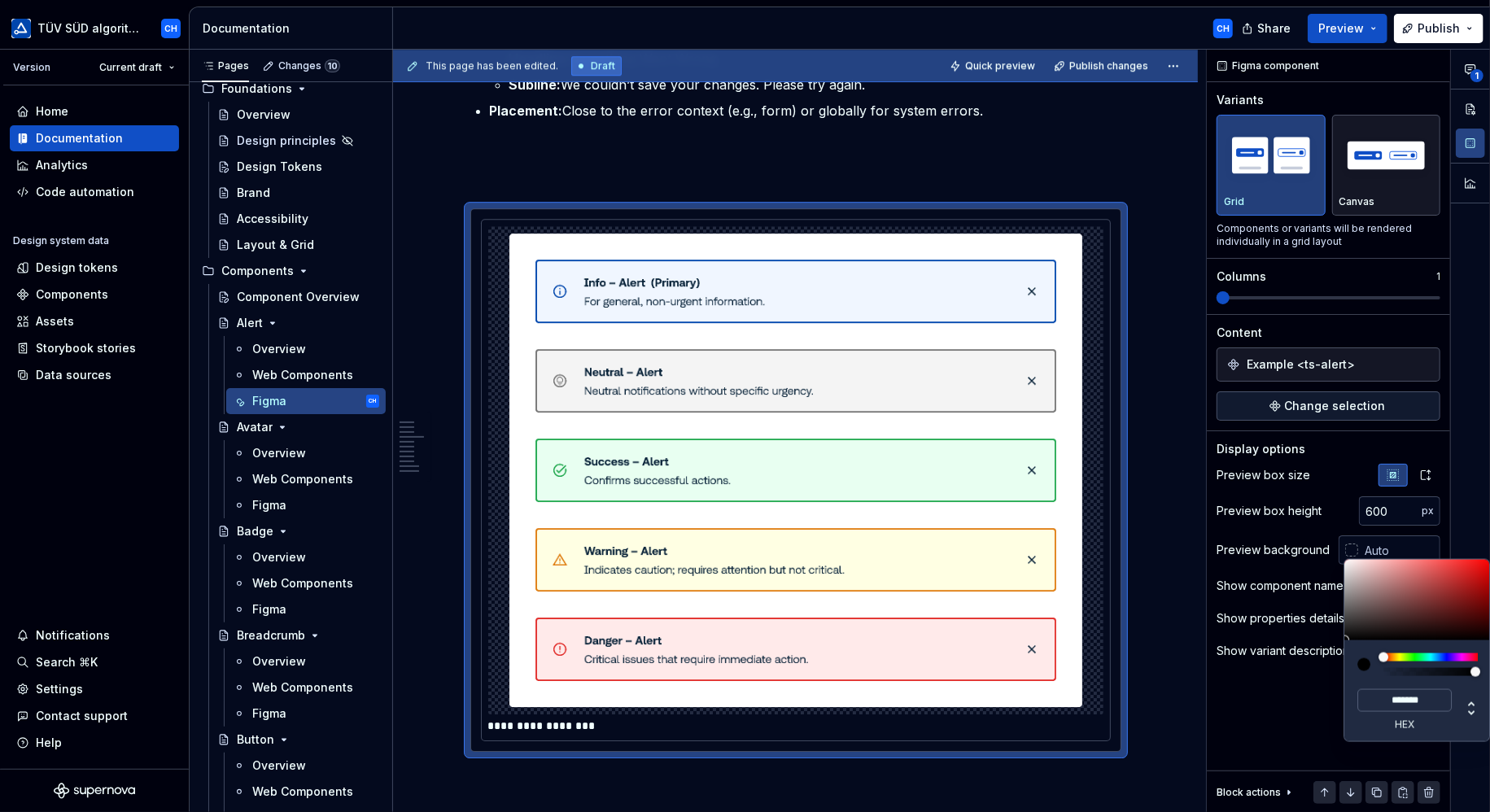
type input "#ADA8A8"
type input "*******"
type input "#B5B0B0"
type input "*******"
type input "#CAC8C8"
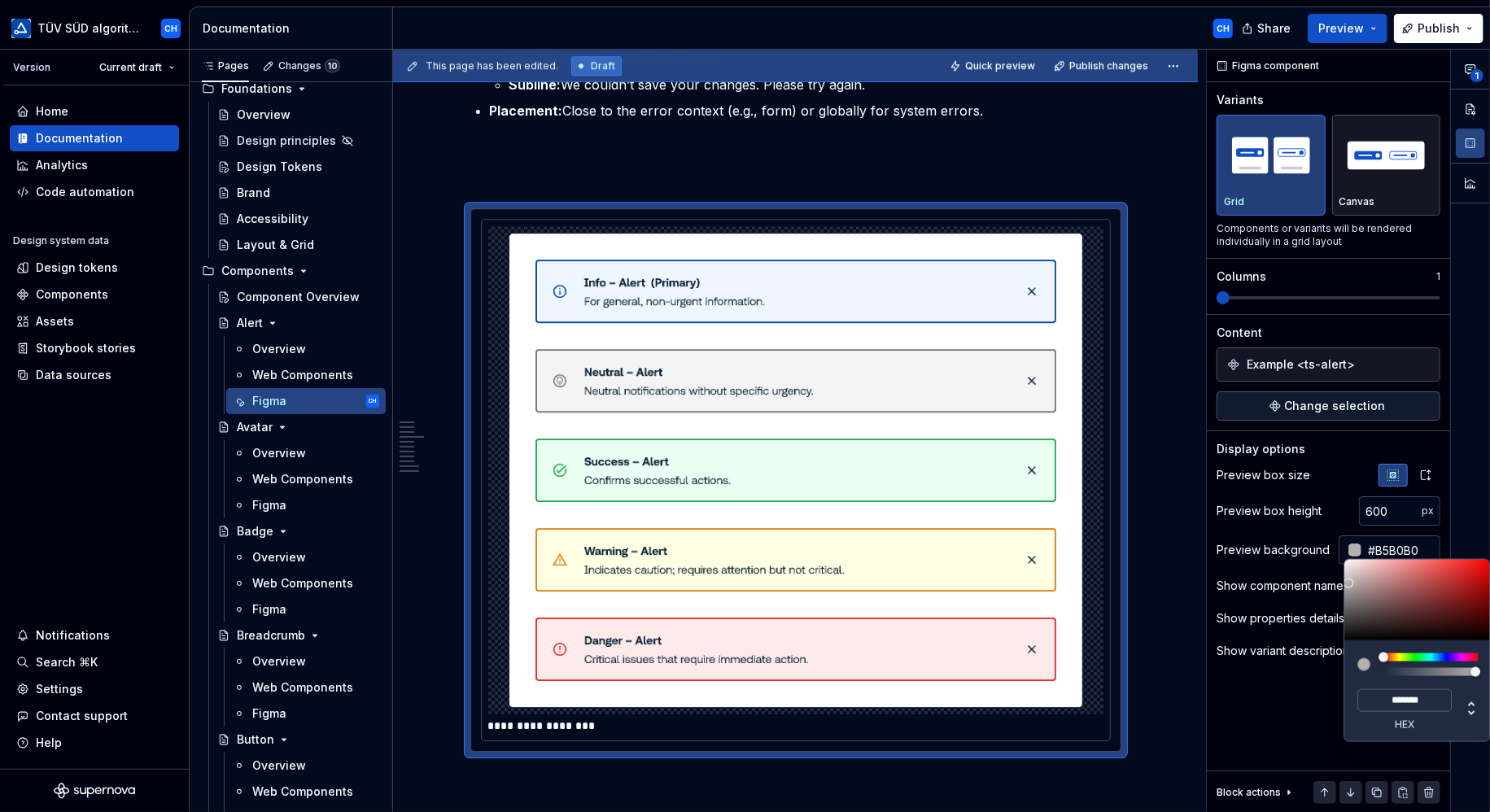
type input "*******"
type input "#DEDEDE"
type input "*******"
type input "#F6F6F6"
type input "*******"
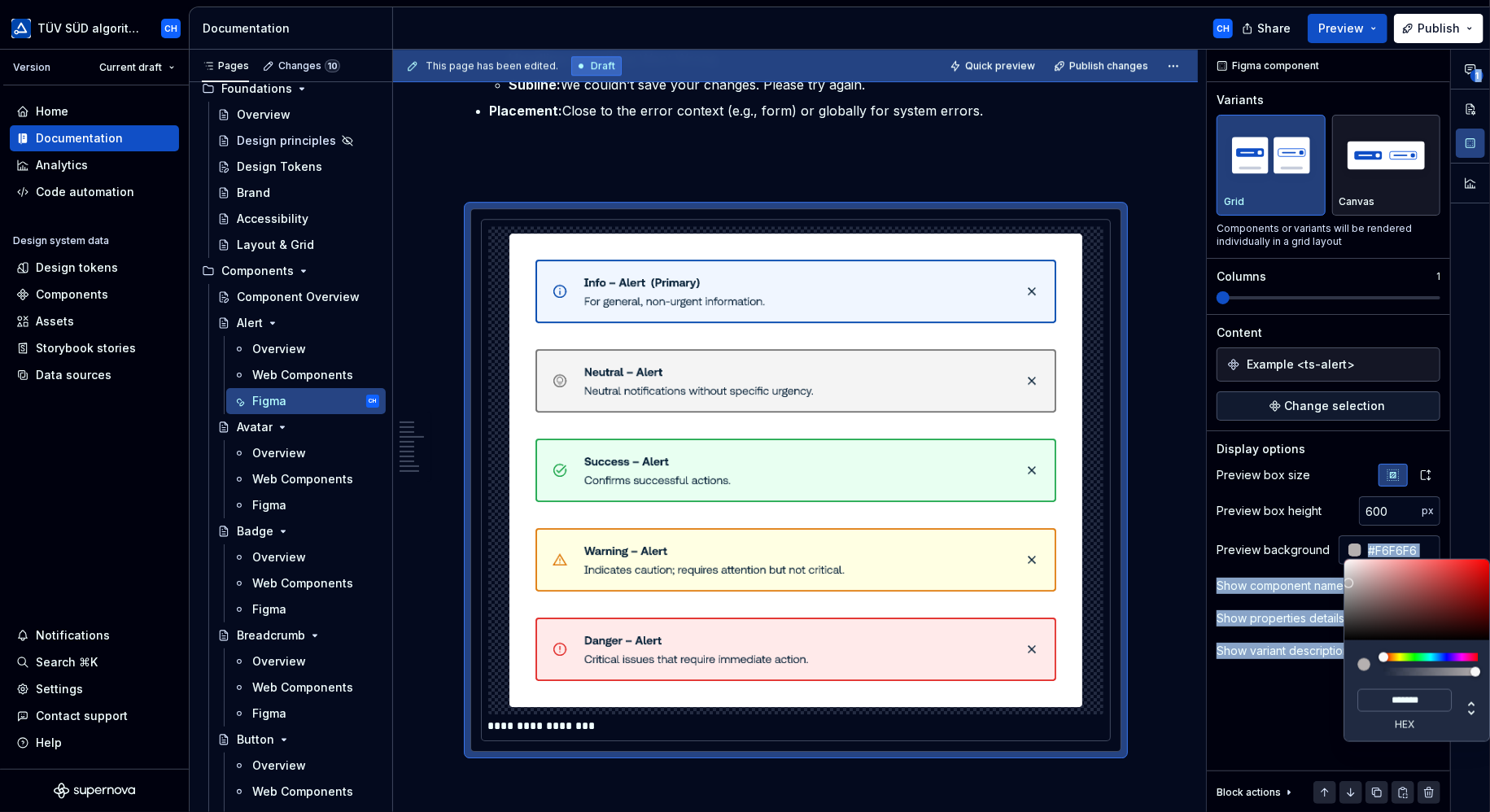
type input "#FFFFFF"
type input "*******"
drag, startPoint x: 1348, startPoint y: 581, endPoint x: 1326, endPoint y: 517, distance: 67.7
click at [1326, 517] on body "TÜV SÜD algorithm CH Version Current draft Home Documentation Analytics Code au…" at bounding box center [745, 406] width 1490 height 812
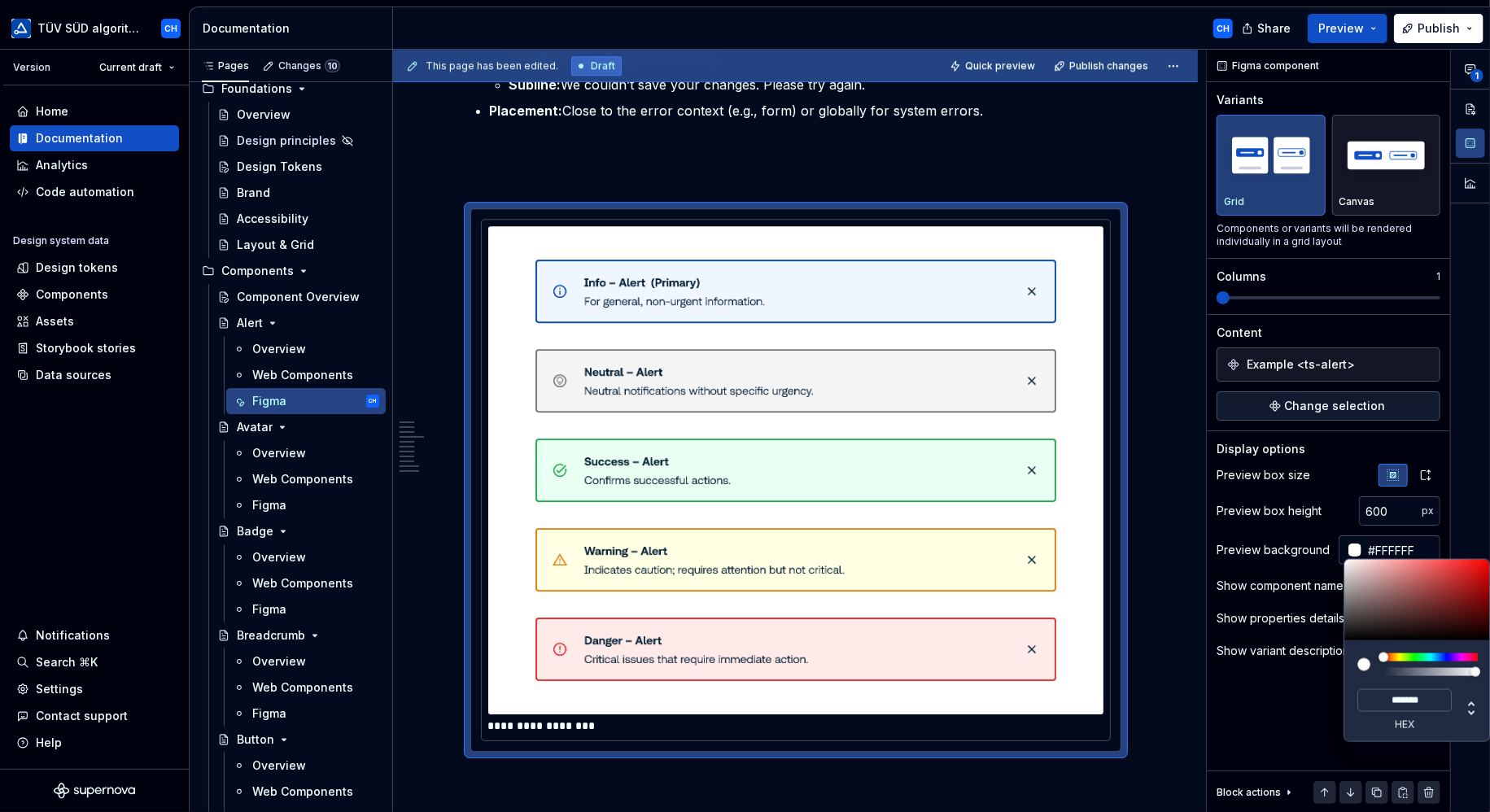
click at [1180, 292] on html "TÜV SÜD algorithm CH Version Current draft Home Documentation Analytics Code au…" at bounding box center [745, 406] width 1490 height 812
click at [1159, 329] on html "TÜV SÜD algorithm CH Version Current draft Home Documentation Analytics Code au…" at bounding box center [745, 406] width 1490 height 812
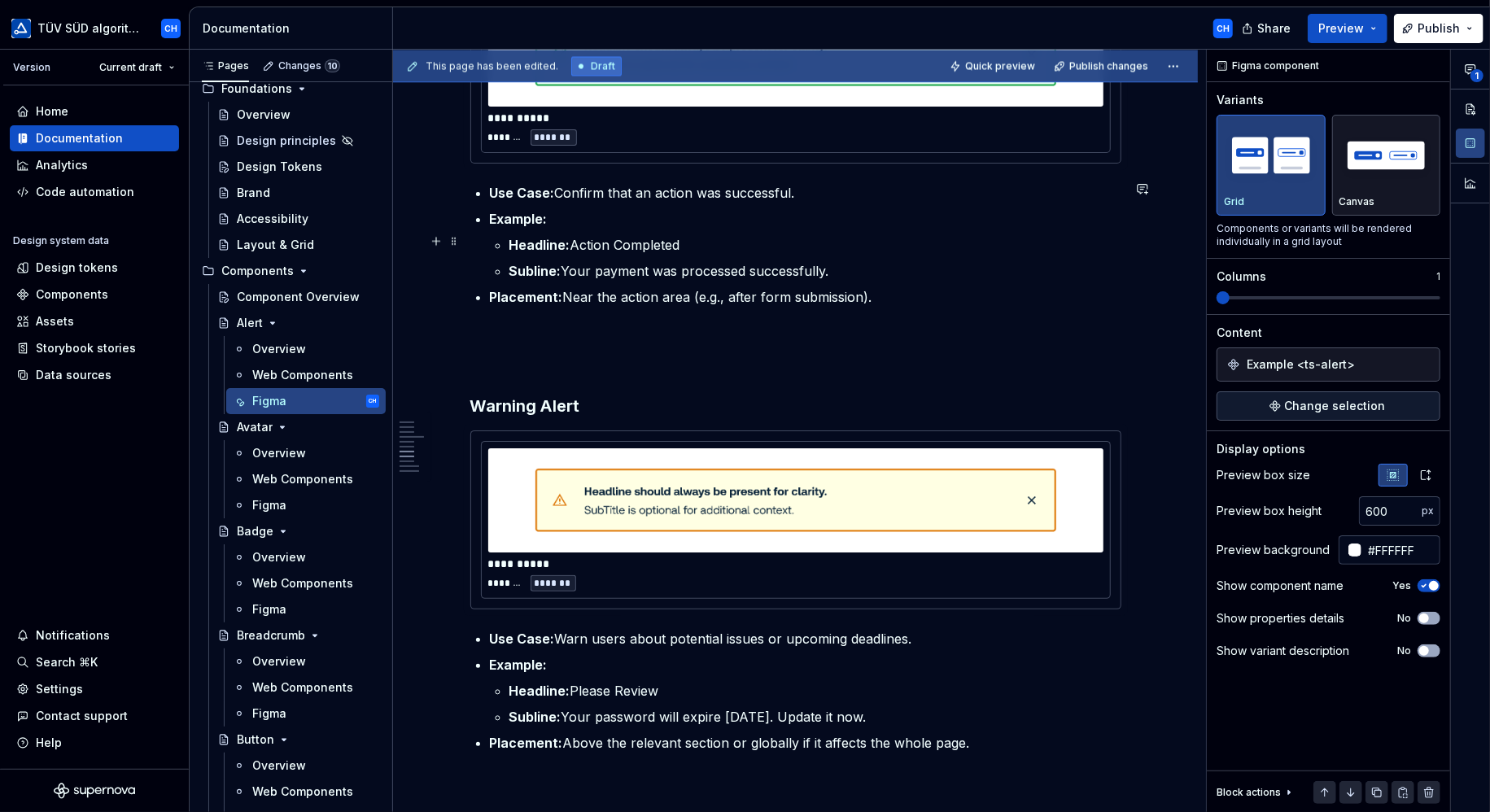
scroll to position [2358, 0]
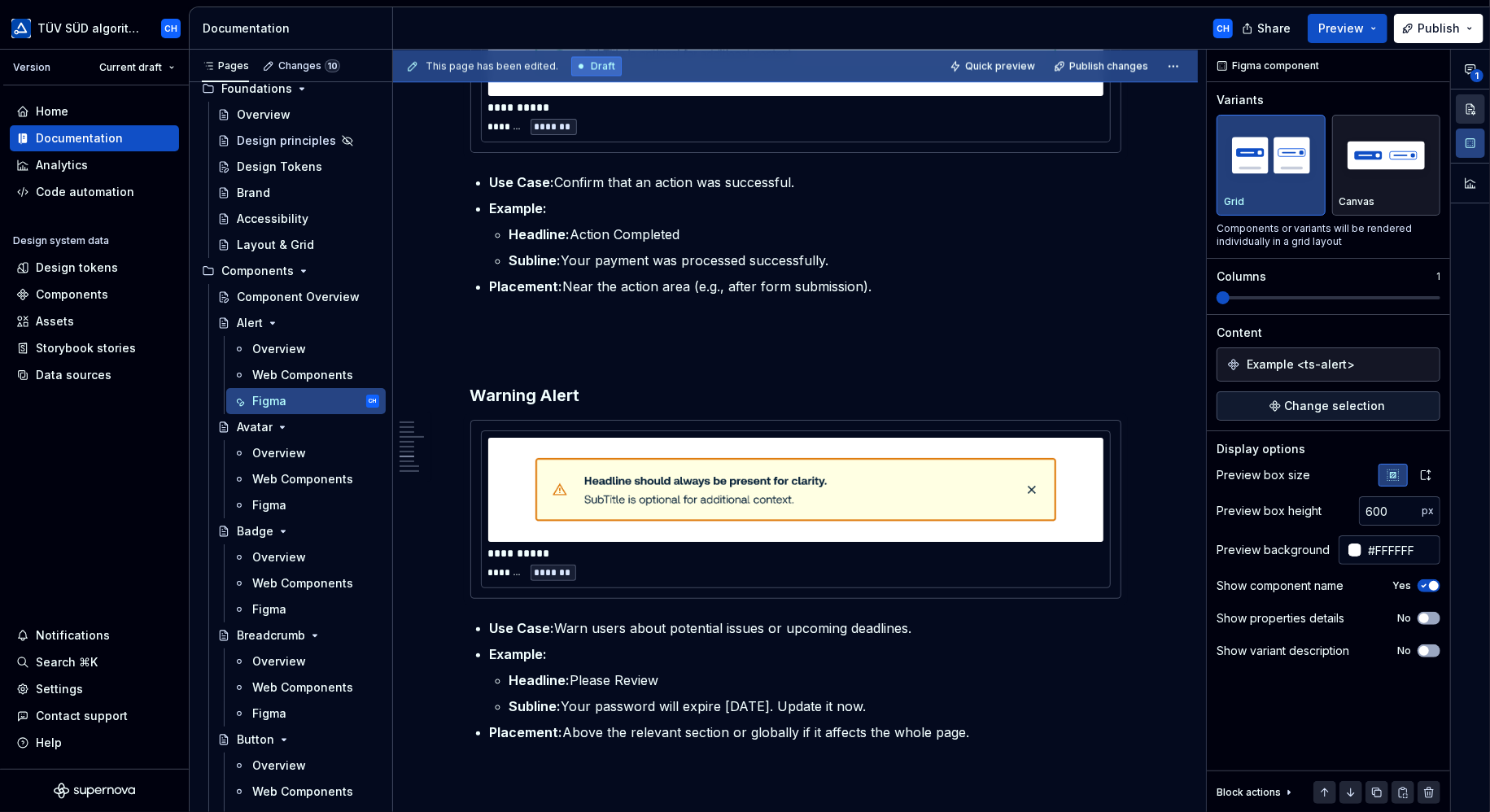
click at [1463, 103] on button "button" at bounding box center [1471, 109] width 29 height 29
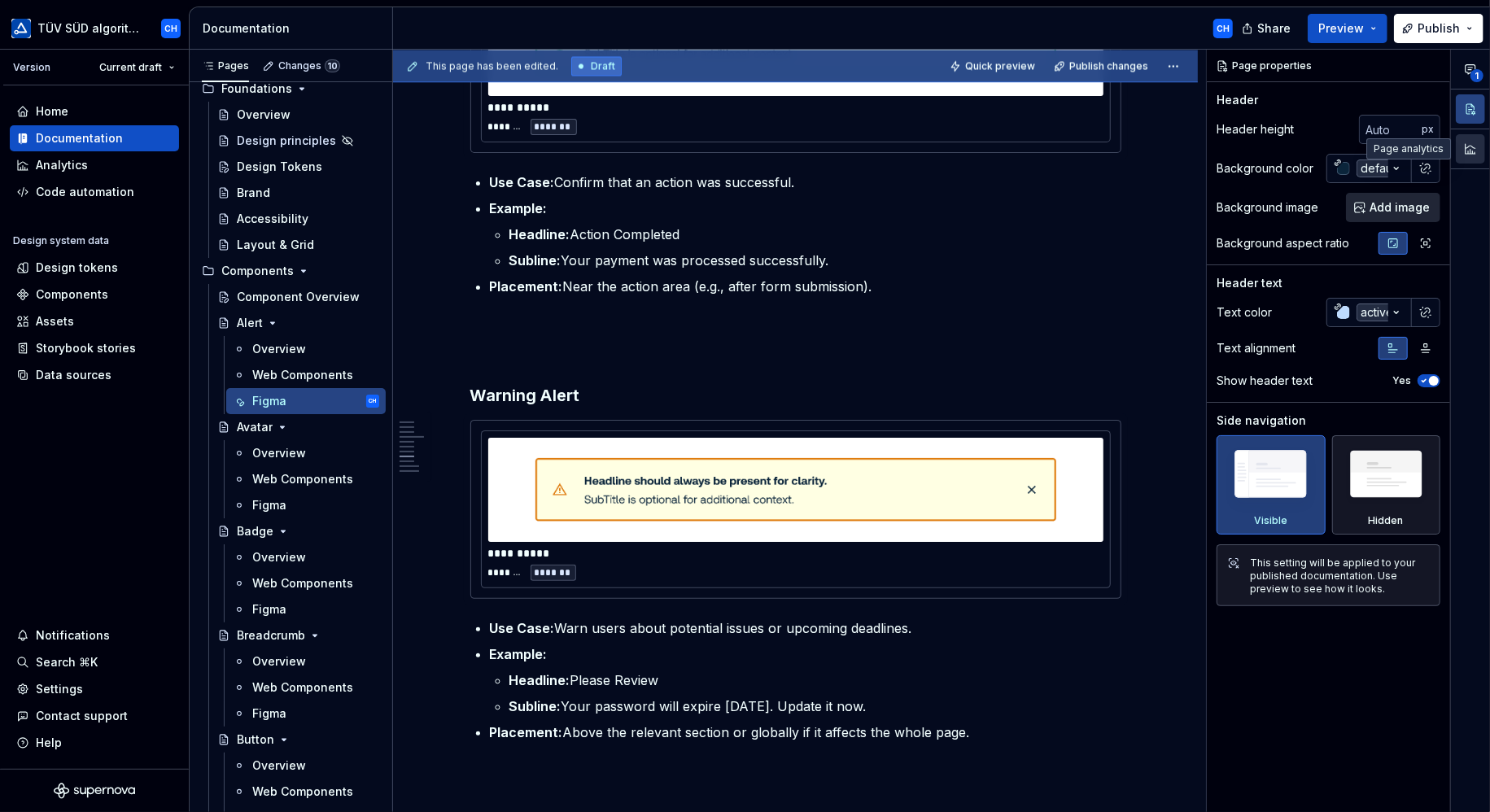
click at [1469, 147] on button "button" at bounding box center [1471, 149] width 29 height 29
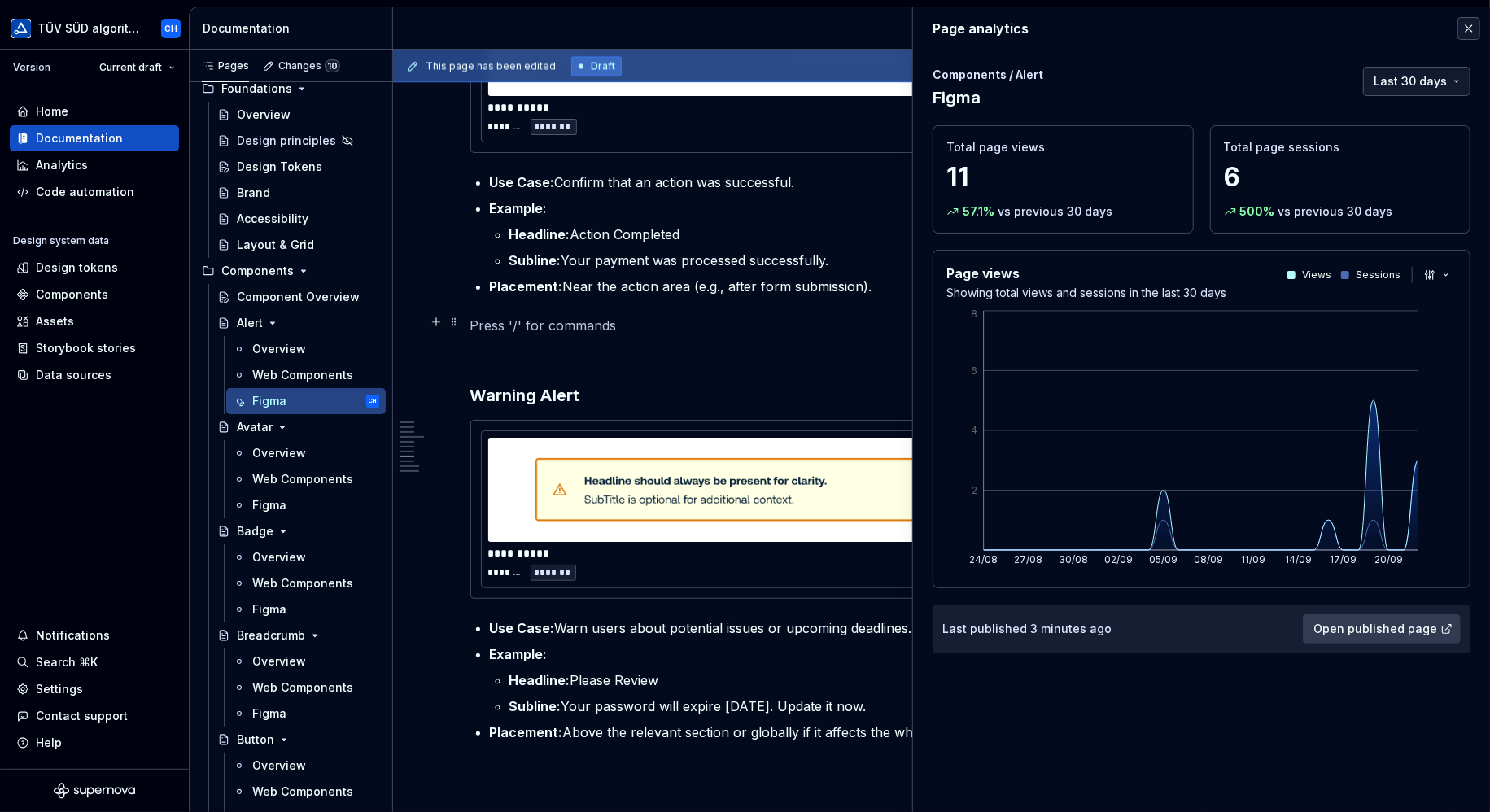
click at [743, 324] on p at bounding box center [795, 325] width 651 height 19
click at [1463, 32] on button "button" at bounding box center [1468, 28] width 23 height 23
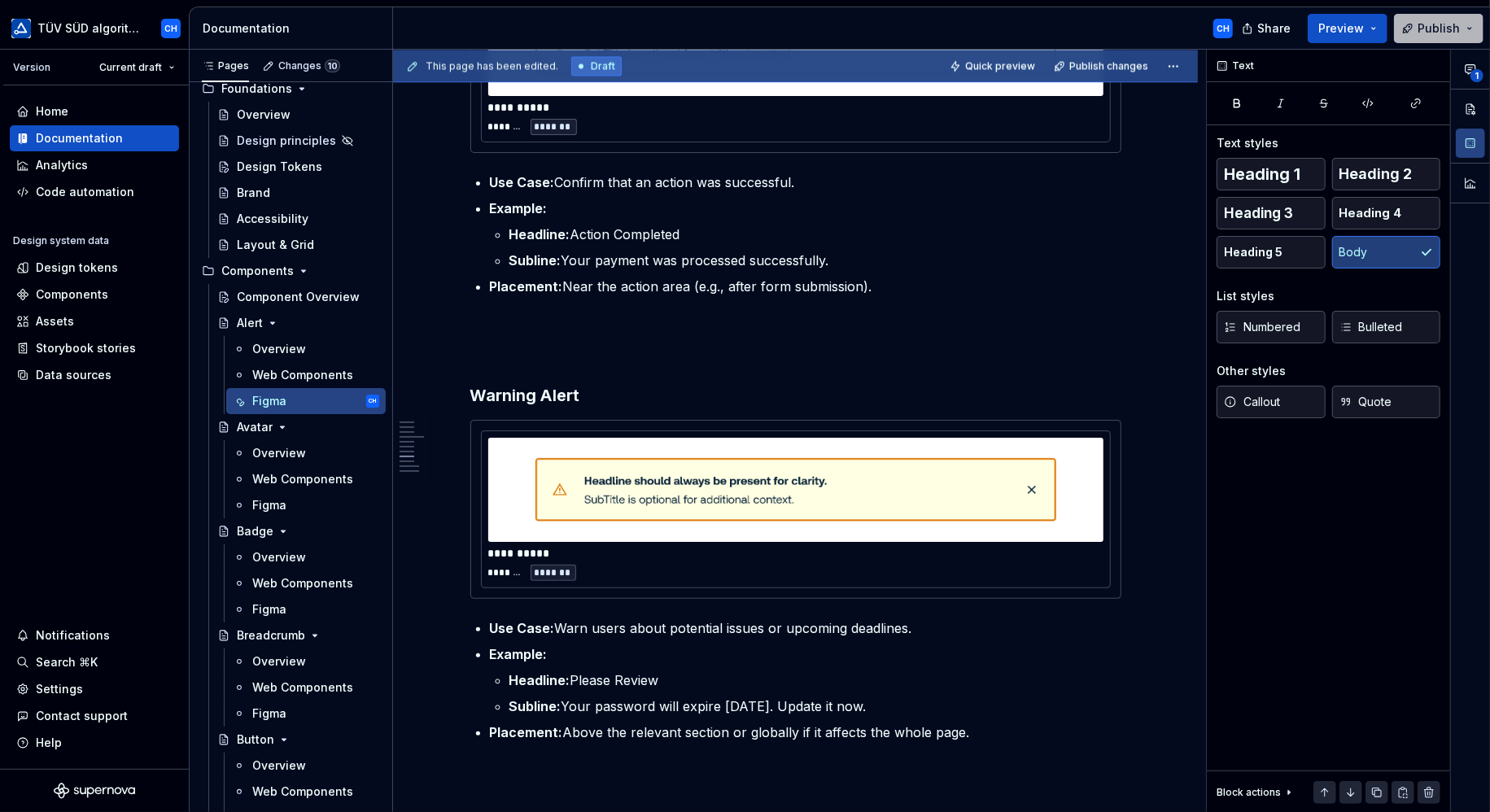
click at [1417, 30] on button "Publish" at bounding box center [1438, 28] width 89 height 29
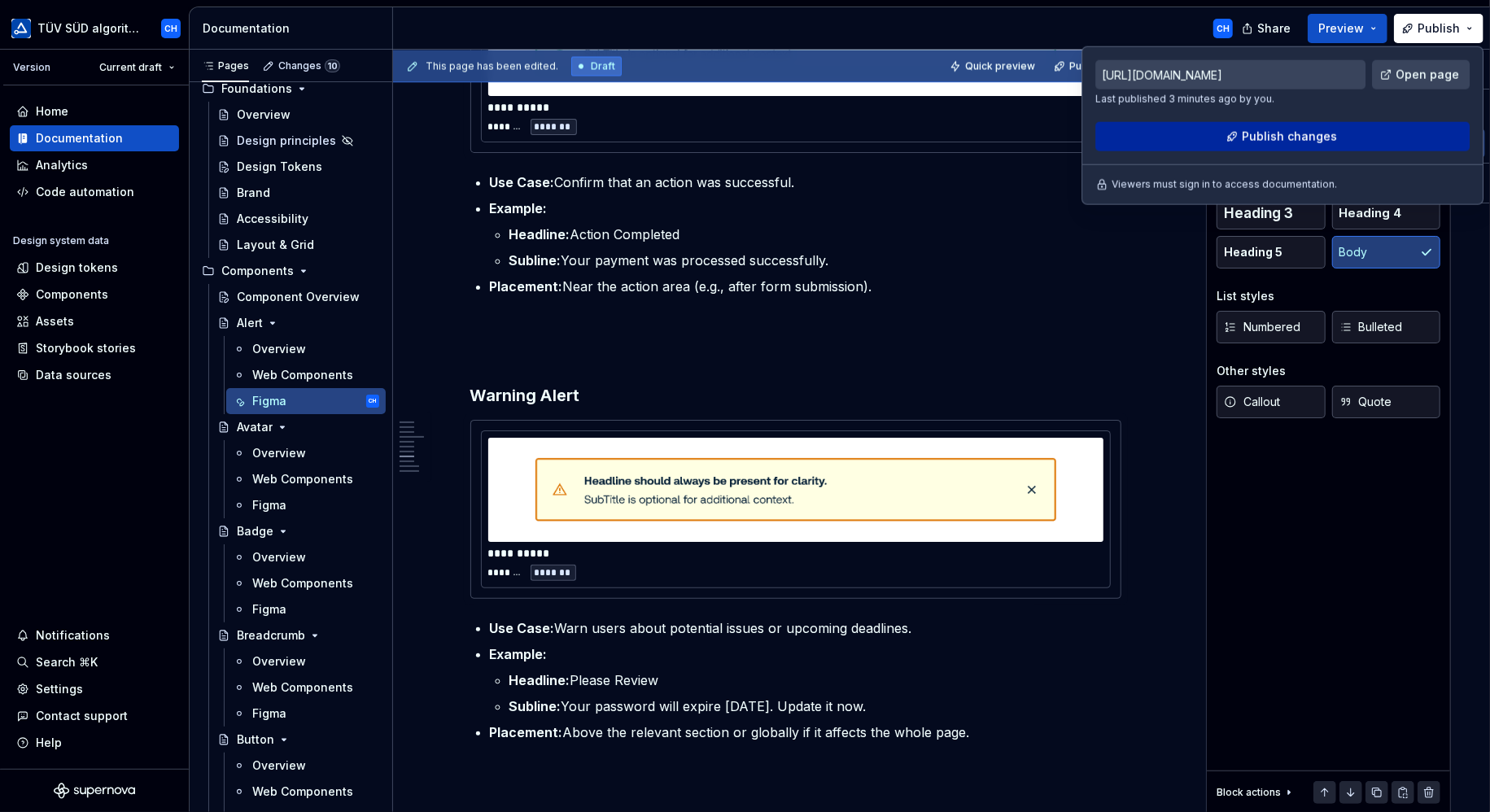
drag, startPoint x: 1417, startPoint y: 30, endPoint x: 1290, endPoint y: 138, distance: 166.7
click at [1290, 138] on span "Publish changes" at bounding box center [1290, 137] width 95 height 17
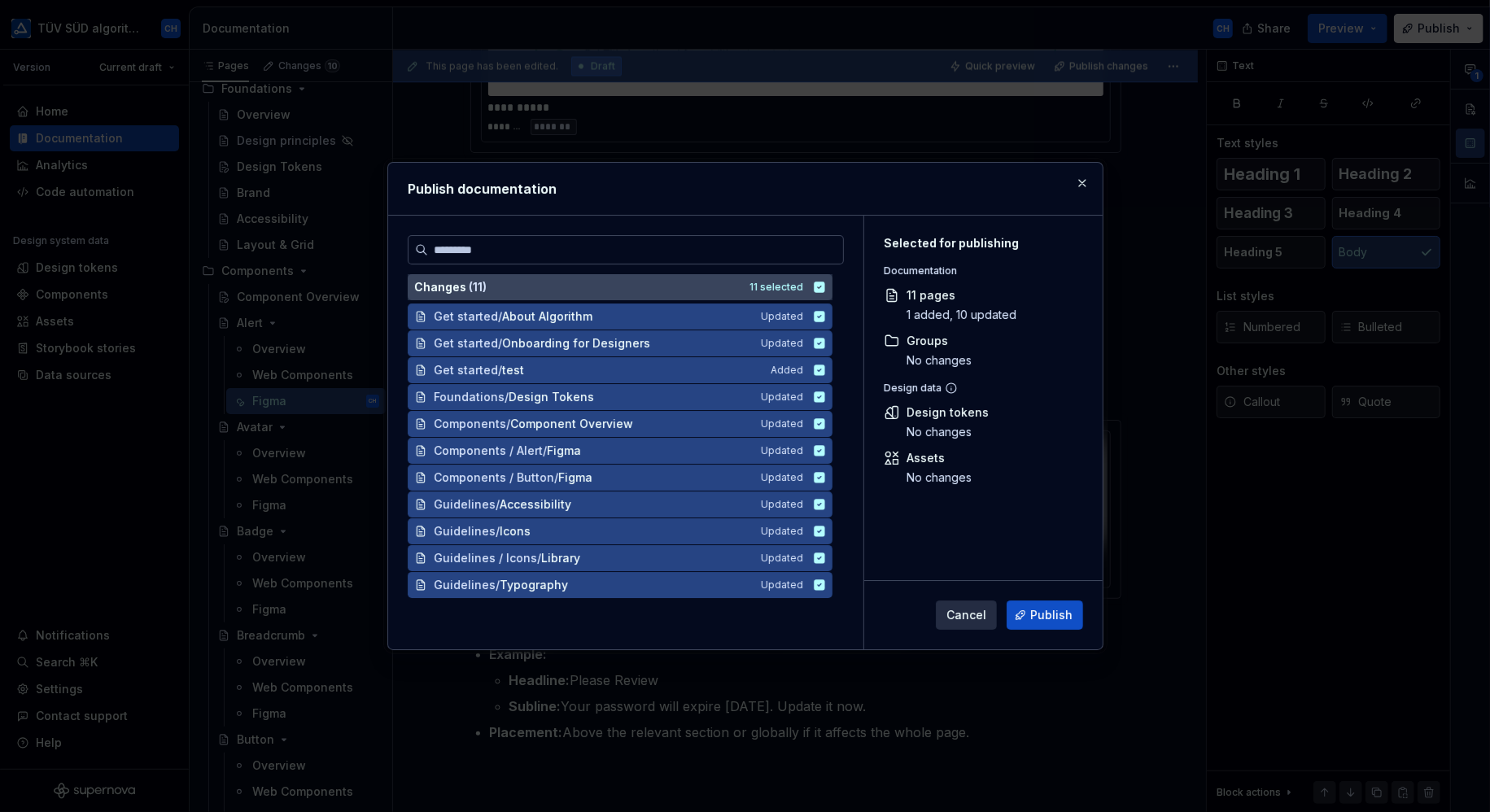
click at [822, 284] on icon at bounding box center [819, 287] width 11 height 11
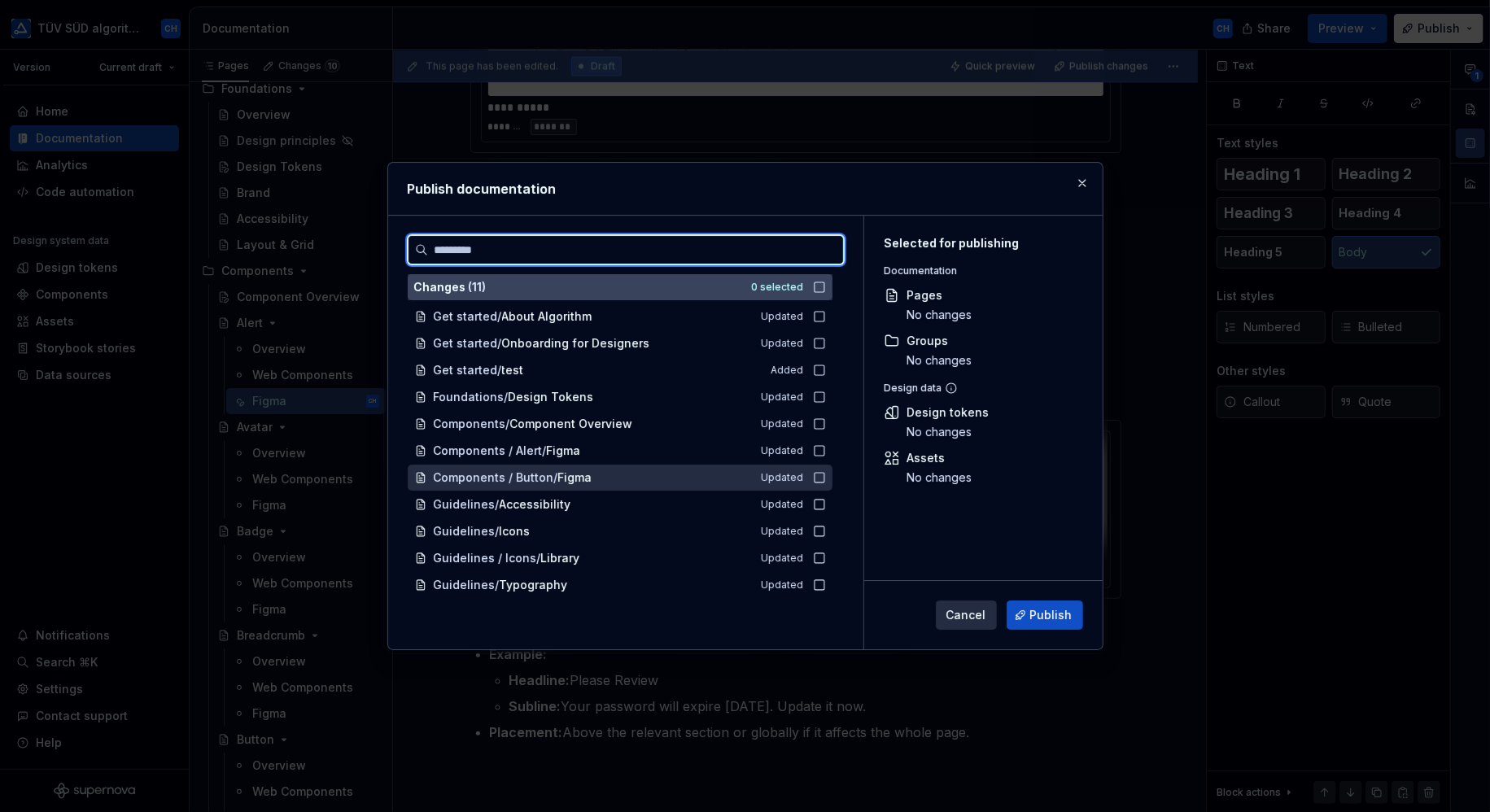
click at [819, 475] on icon at bounding box center [819, 477] width 13 height 13
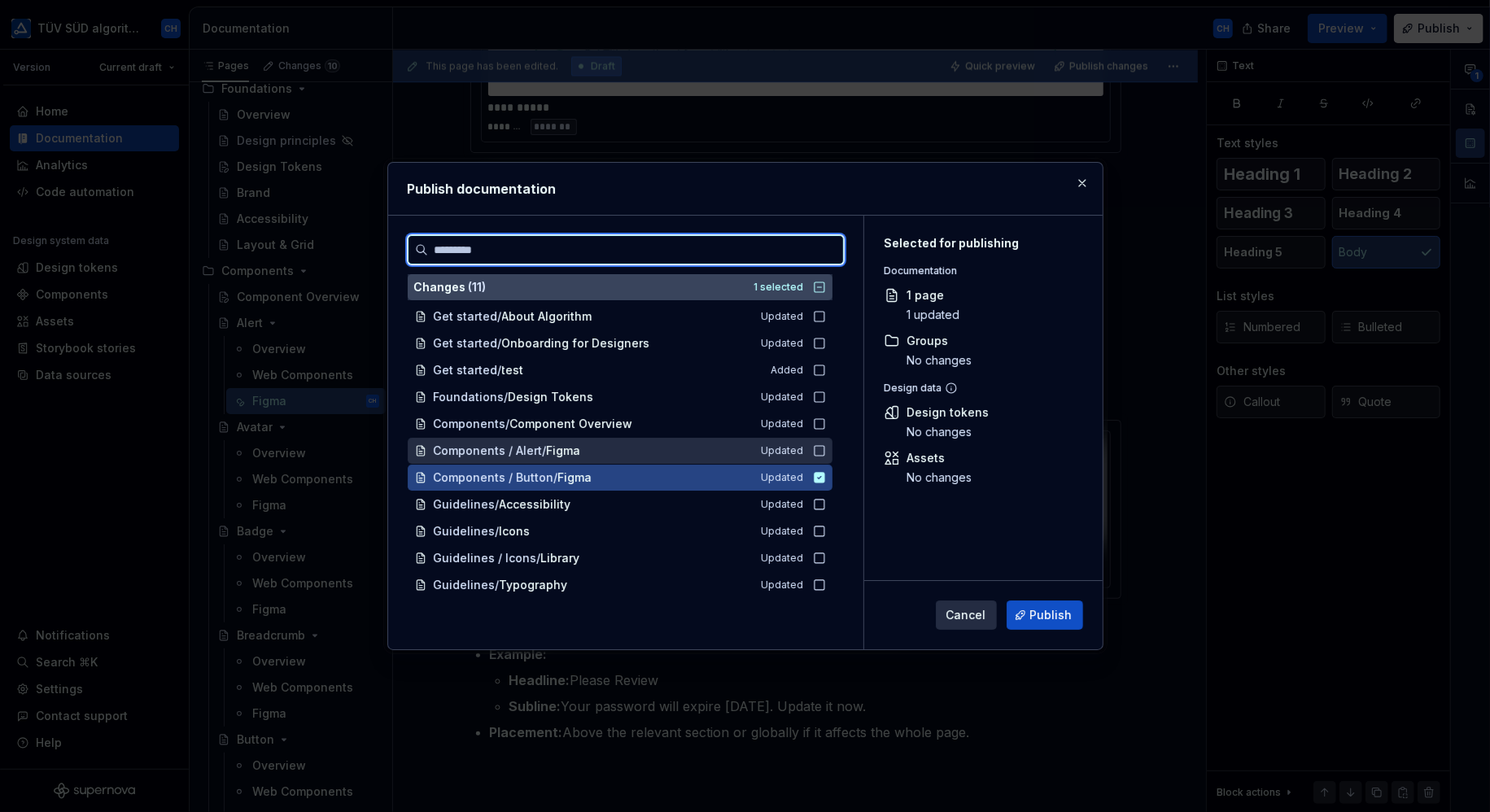
click at [819, 449] on icon at bounding box center [819, 450] width 13 height 13
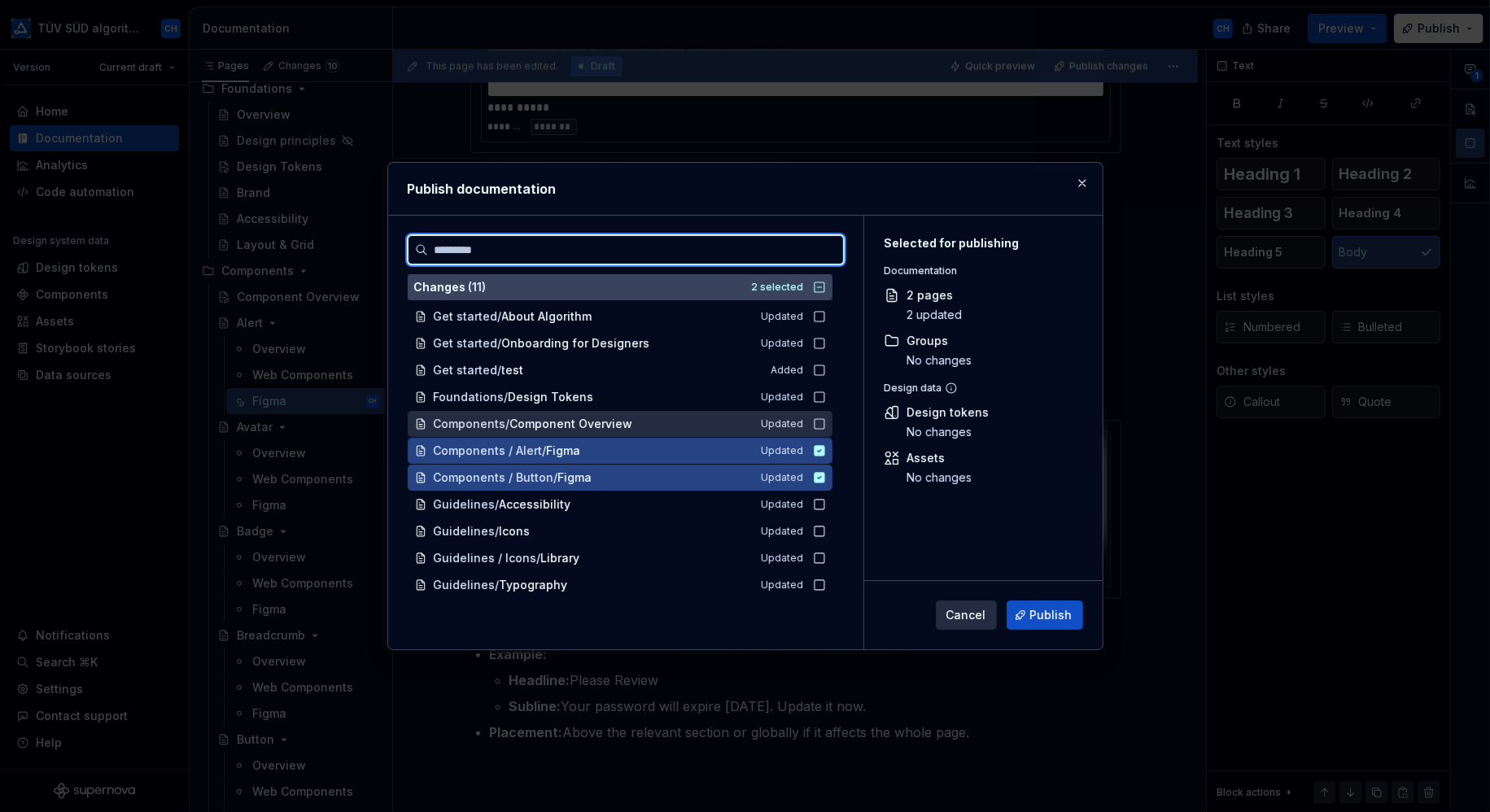
click at [815, 422] on icon at bounding box center [819, 424] width 13 height 13
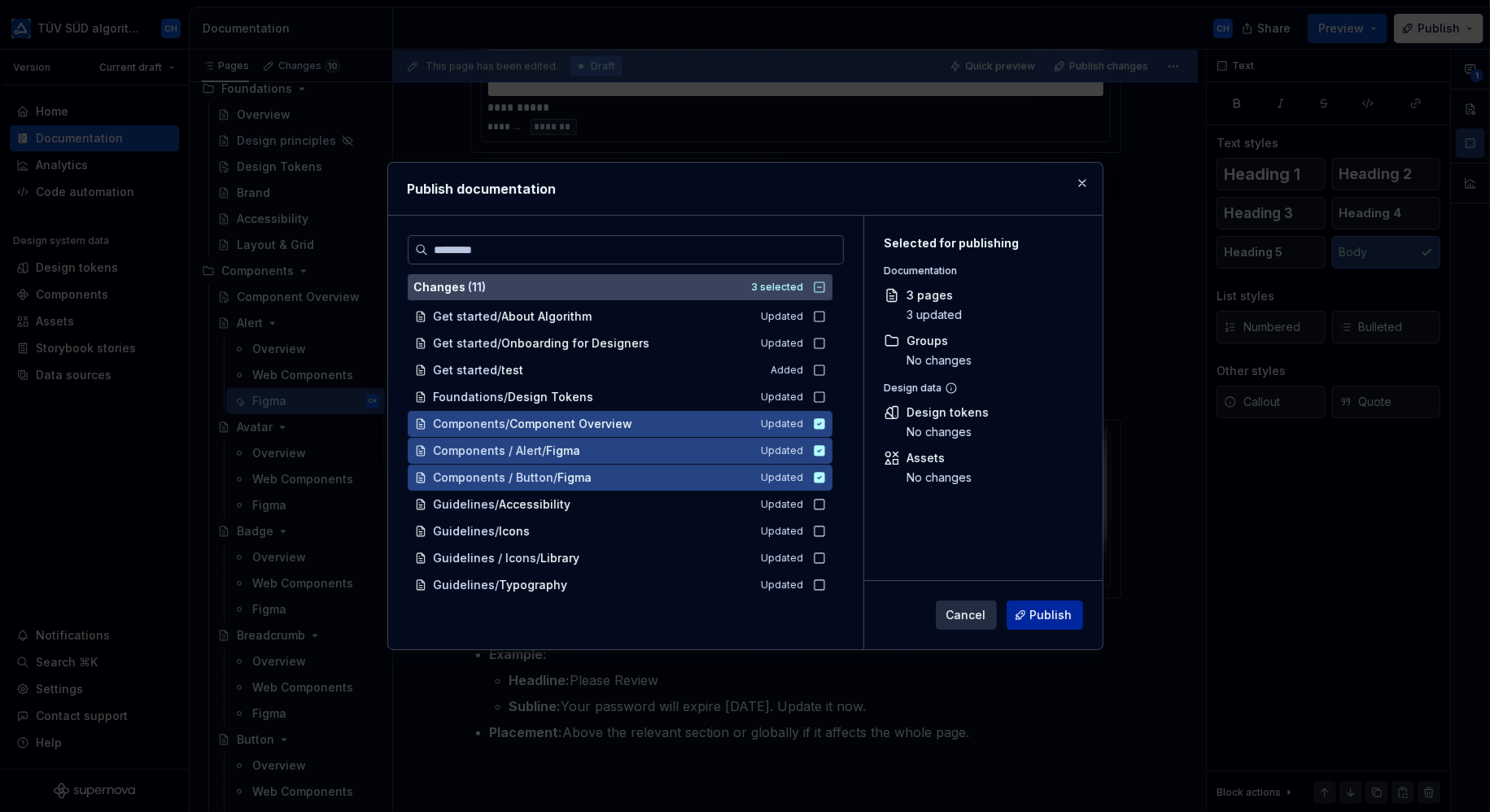
click at [1059, 606] on button "Publish" at bounding box center [1044, 615] width 76 height 29
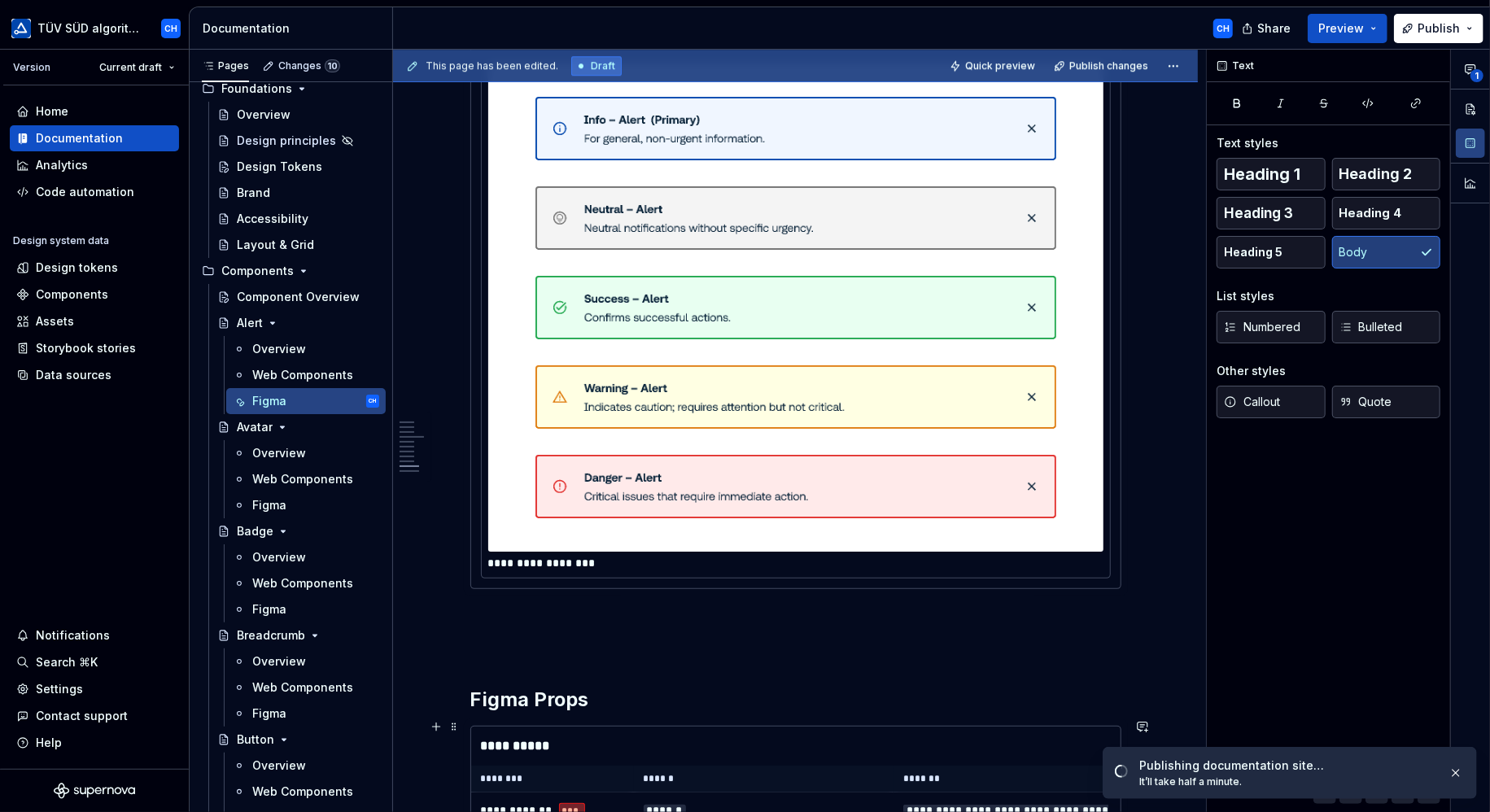
scroll to position [4066, 0]
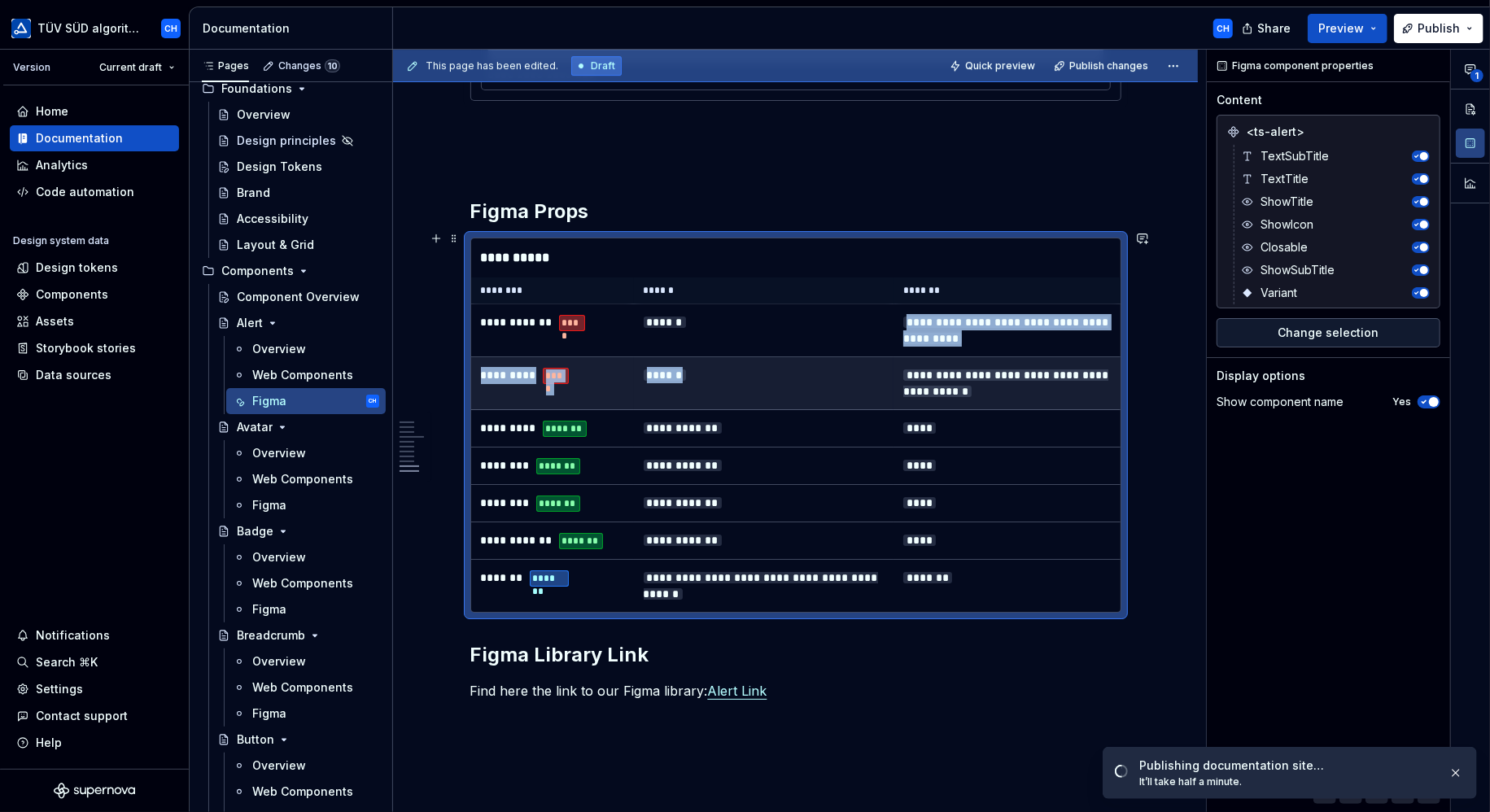
drag, startPoint x: 765, startPoint y: 321, endPoint x: 771, endPoint y: 349, distance: 28.6
click at [771, 350] on tbody "**********" at bounding box center [795, 458] width 649 height 308
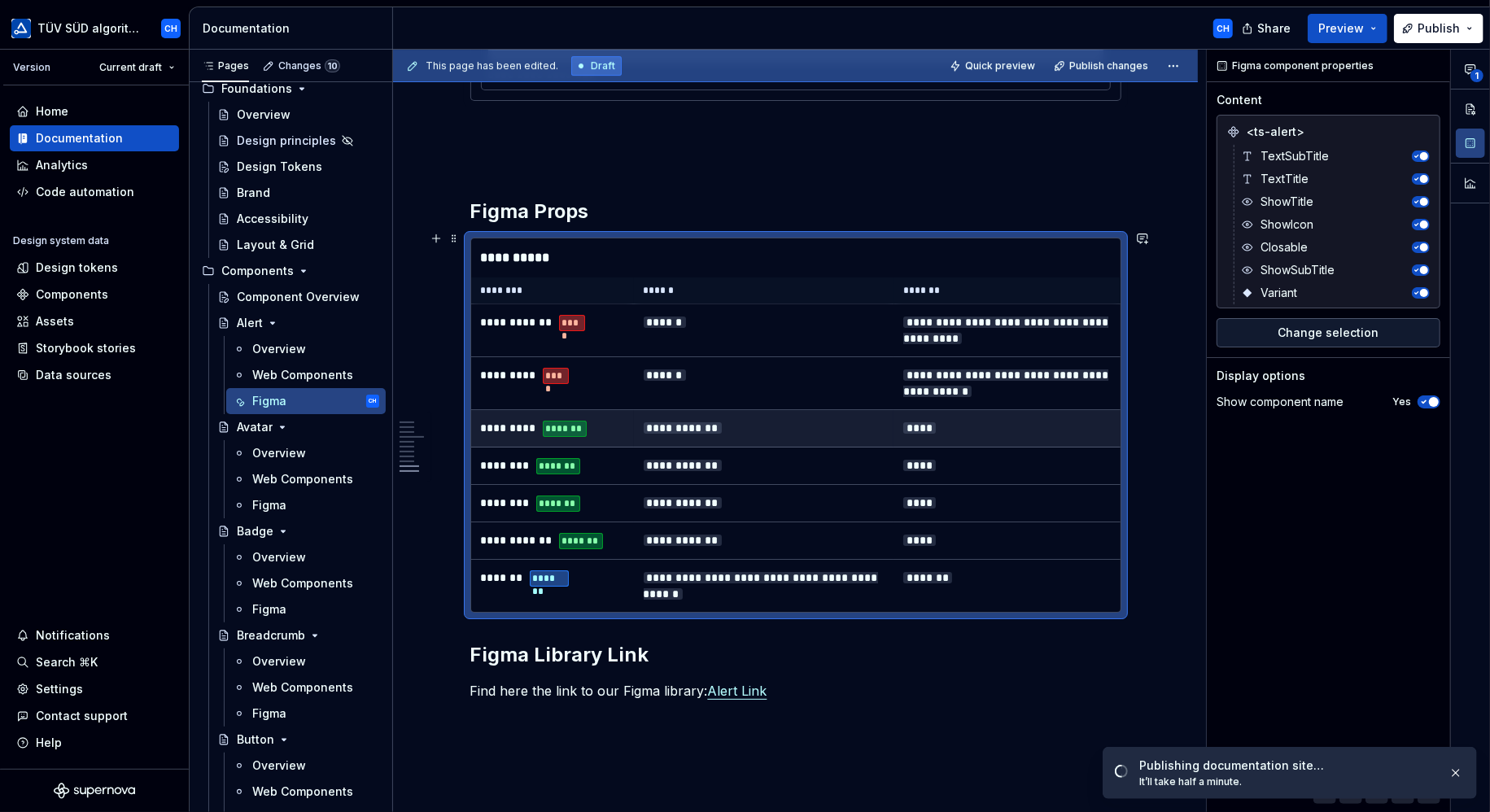
drag, startPoint x: 771, startPoint y: 349, endPoint x: 816, endPoint y: 412, distance: 77.4
click at [816, 412] on td "**********" at bounding box center [764, 428] width 261 height 38
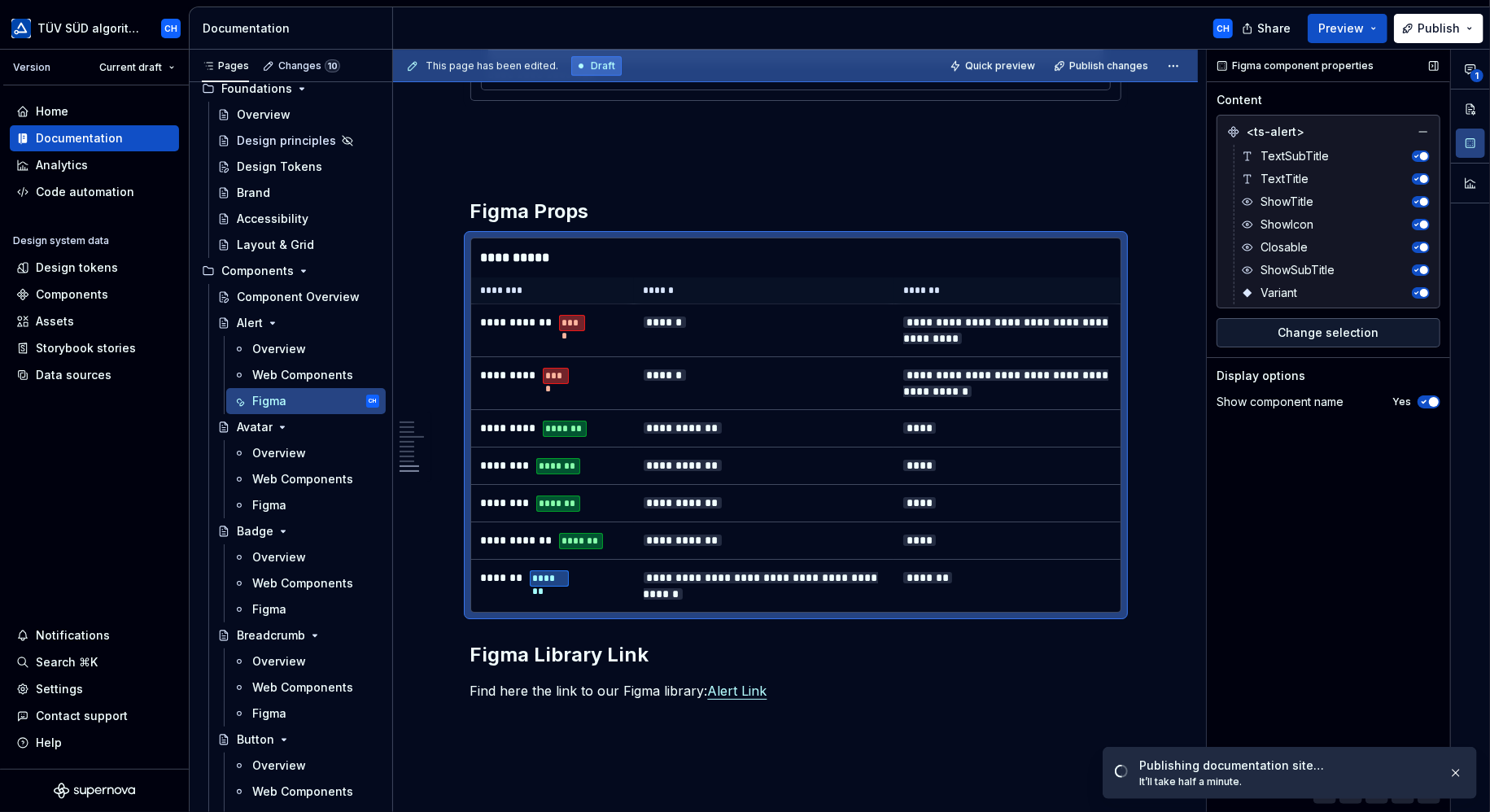
click at [1235, 152] on div "TextSubTitle TextTitle ShowTitle ShowIcon Closable ShowSubTitle Variant" at bounding box center [1332, 225] width 196 height 160
click at [1272, 153] on span "TextSubTitle" at bounding box center [1294, 156] width 68 height 17
click at [1279, 154] on span "TextSubTitle" at bounding box center [1294, 156] width 68 height 17
click at [1294, 331] on span "Change selection" at bounding box center [1328, 333] width 101 height 17
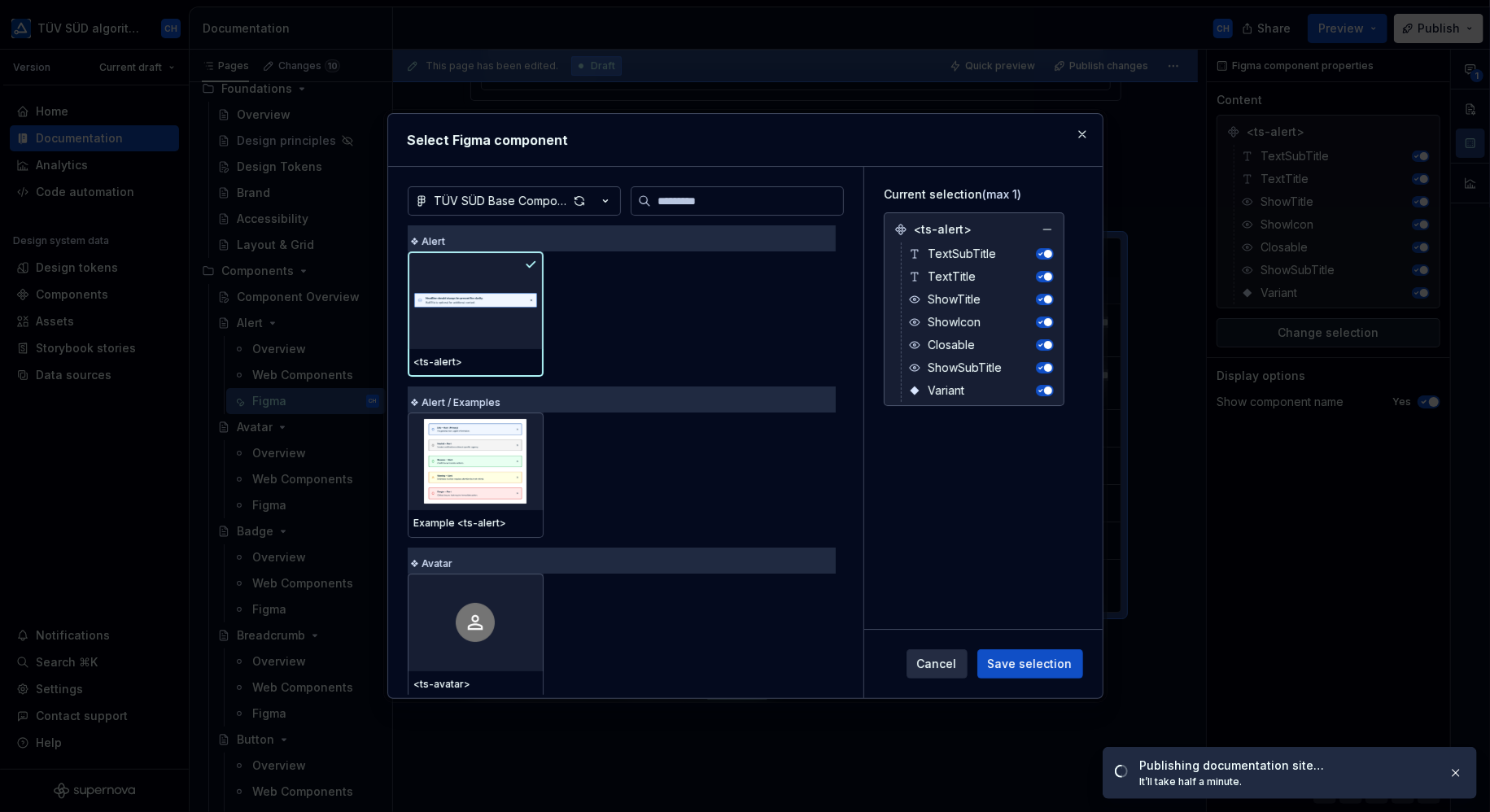
click at [926, 250] on div "TextSubTitle" at bounding box center [980, 253] width 146 height 23
click at [924, 255] on div "TextSubTitle" at bounding box center [980, 253] width 146 height 23
click at [935, 324] on span "ShowIcon" at bounding box center [954, 322] width 53 height 17
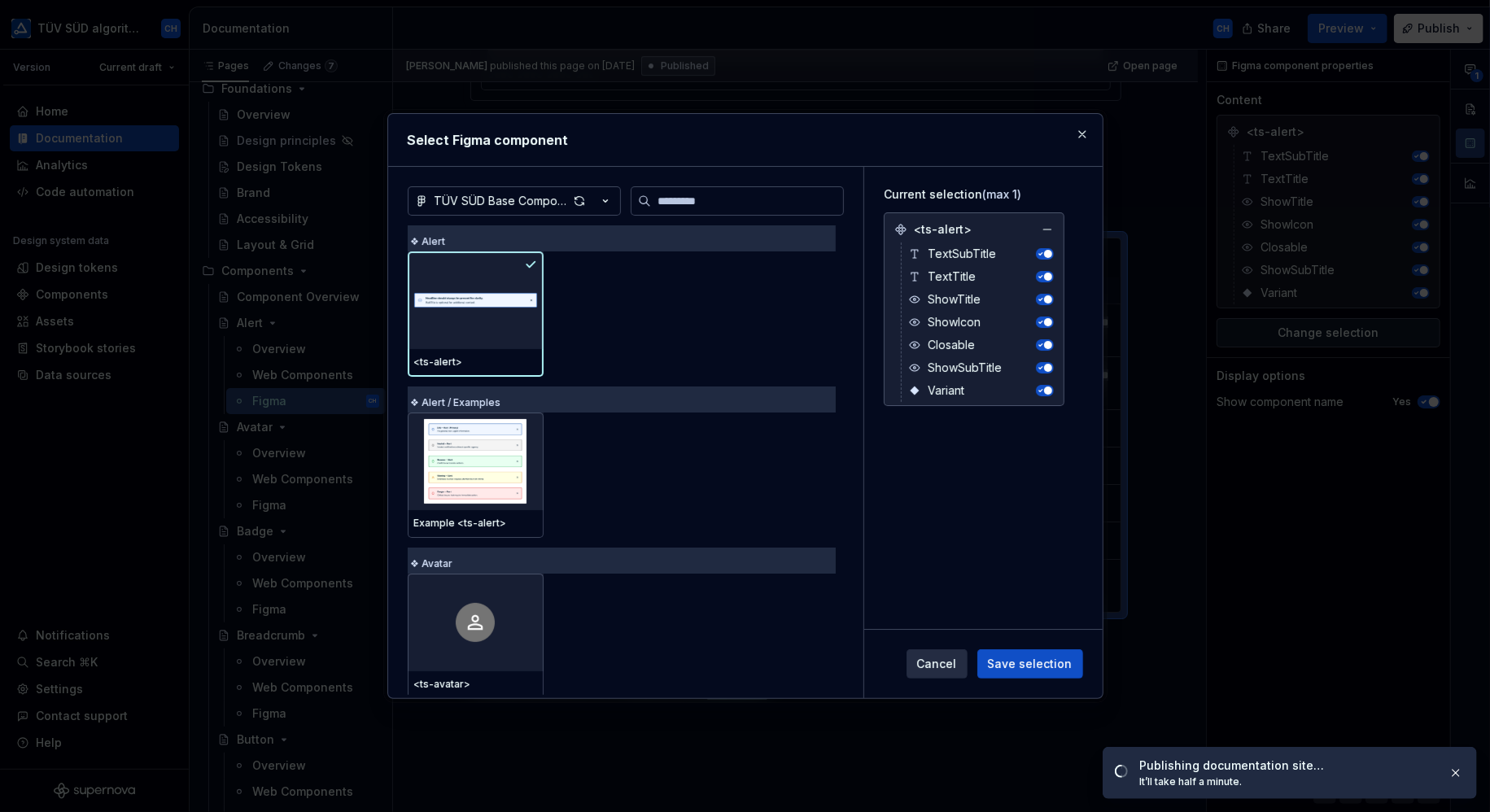
click at [952, 373] on span "ShowSubTitle" at bounding box center [964, 368] width 74 height 17
click at [940, 660] on span "Cancel" at bounding box center [936, 663] width 39 height 17
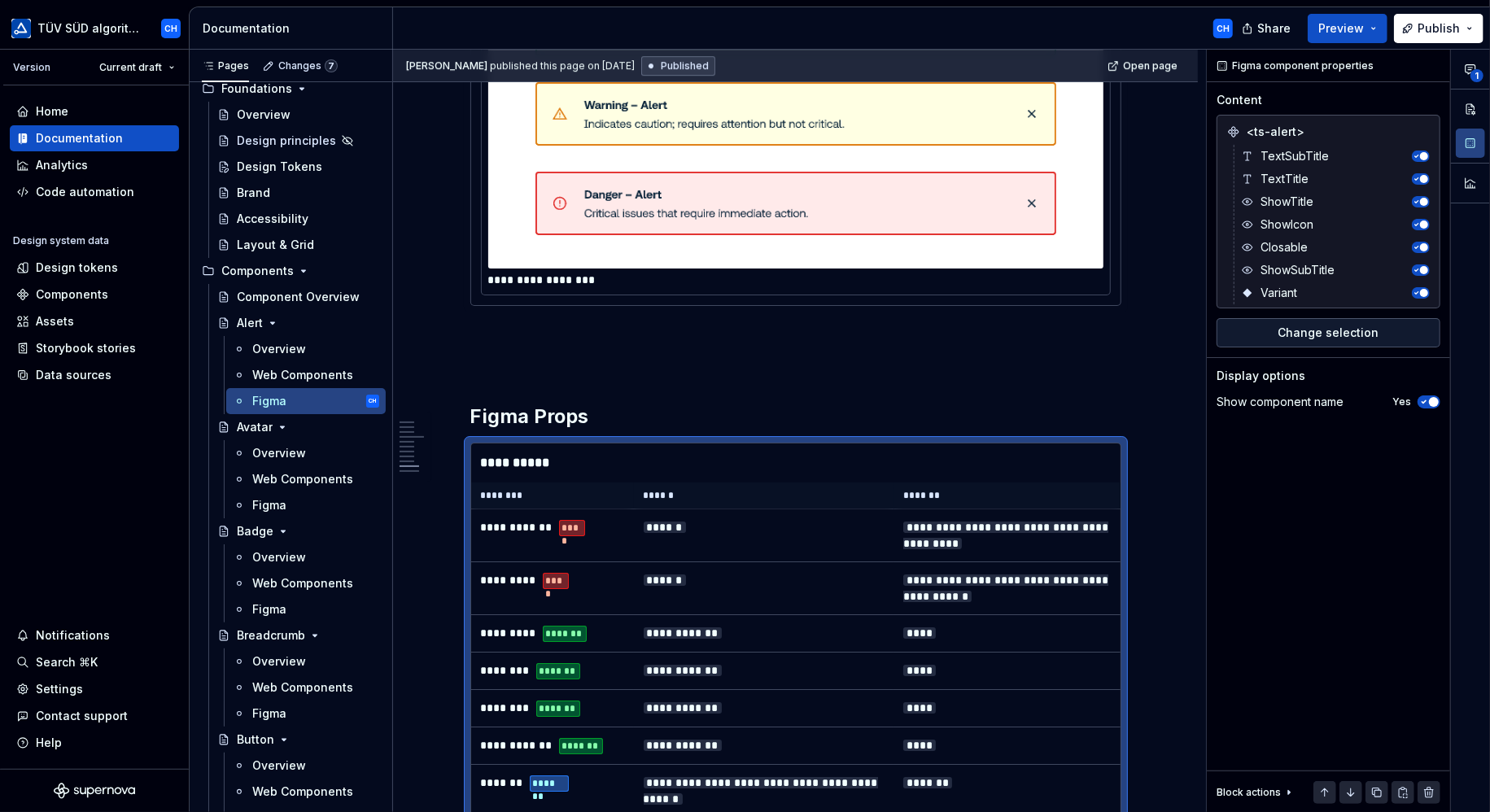
scroll to position [3659, 0]
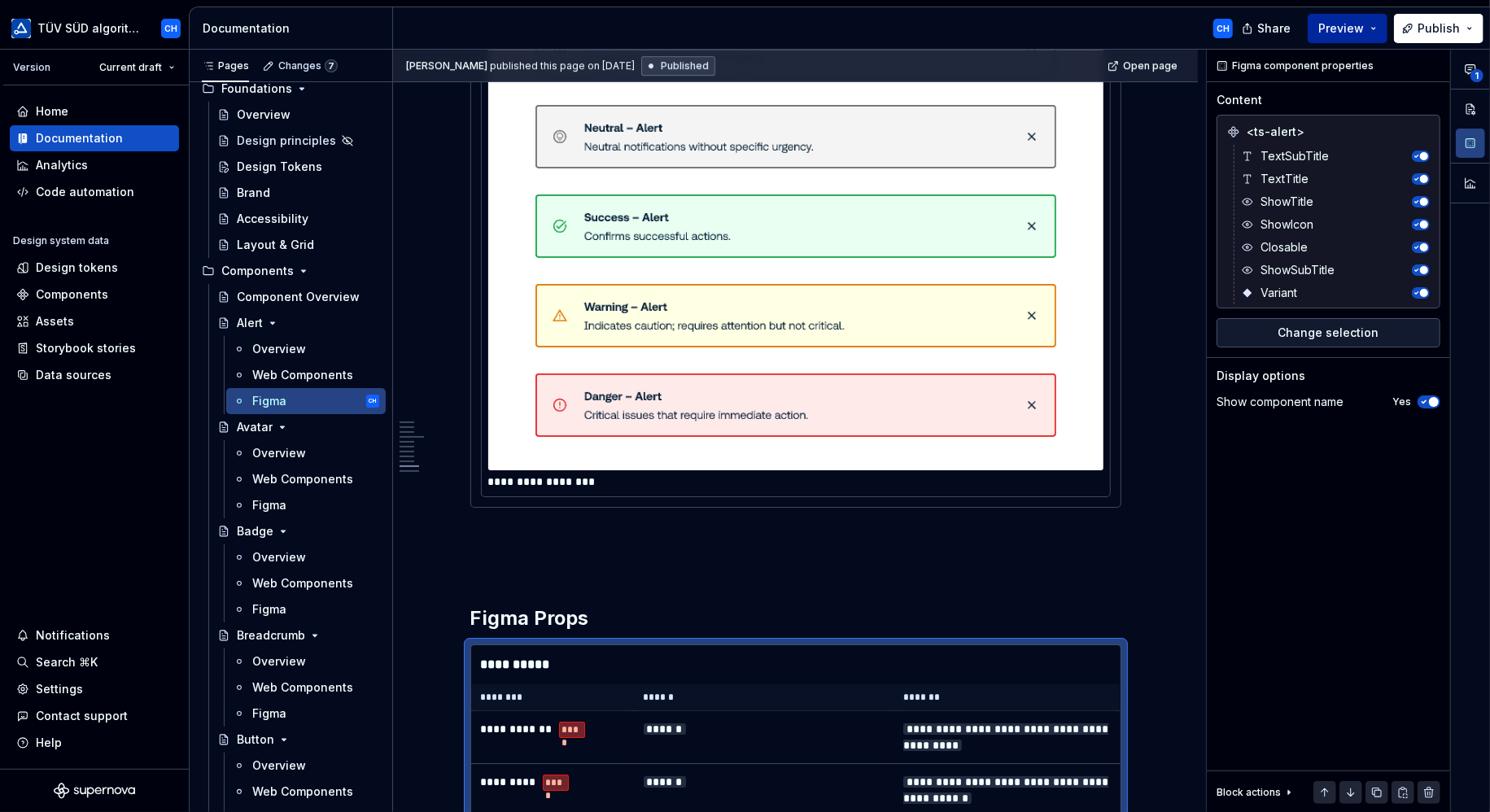
click at [1357, 18] on button "Preview" at bounding box center [1347, 28] width 80 height 29
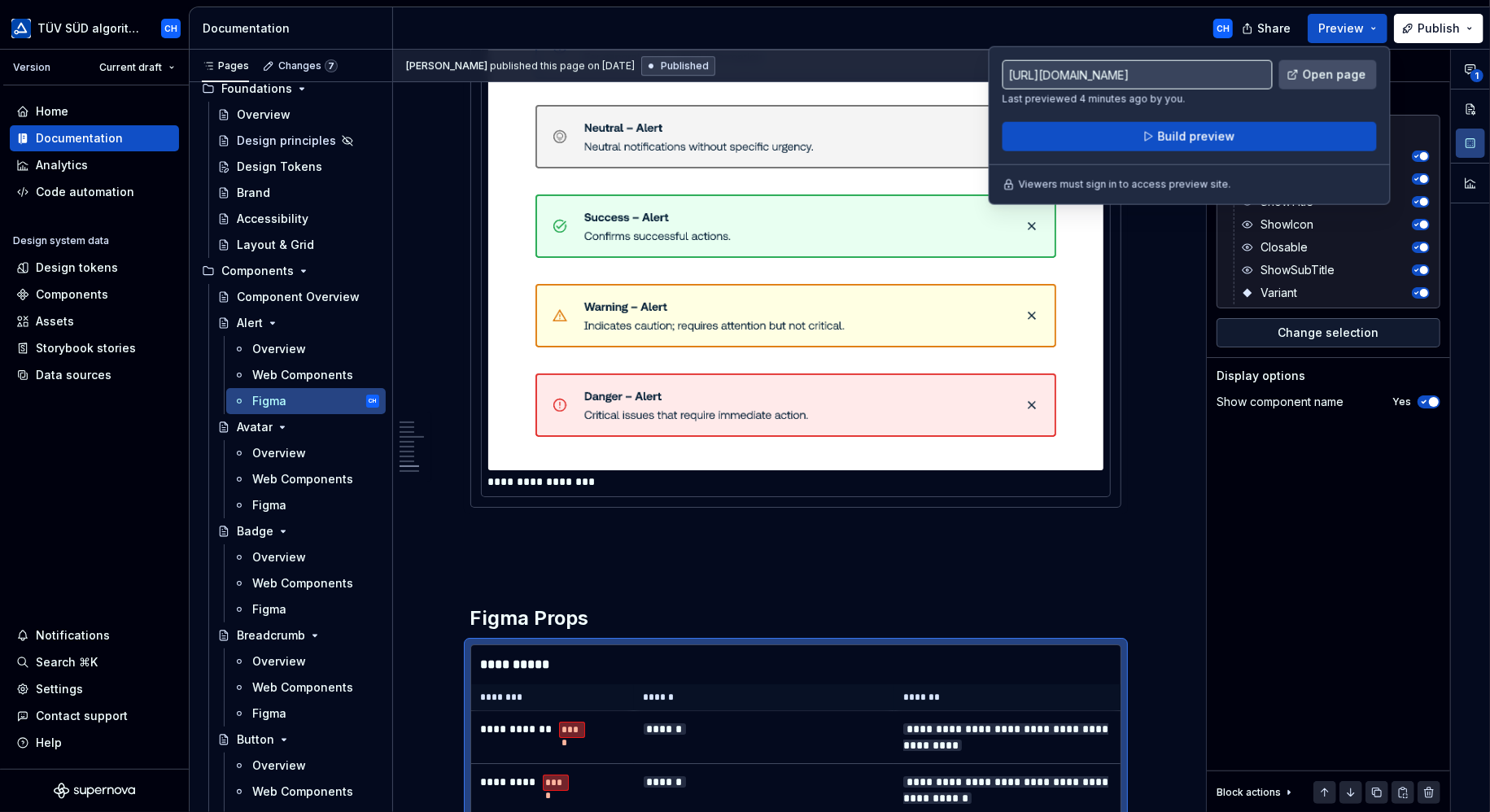
click at [1309, 73] on span "Open page" at bounding box center [1334, 75] width 63 height 17
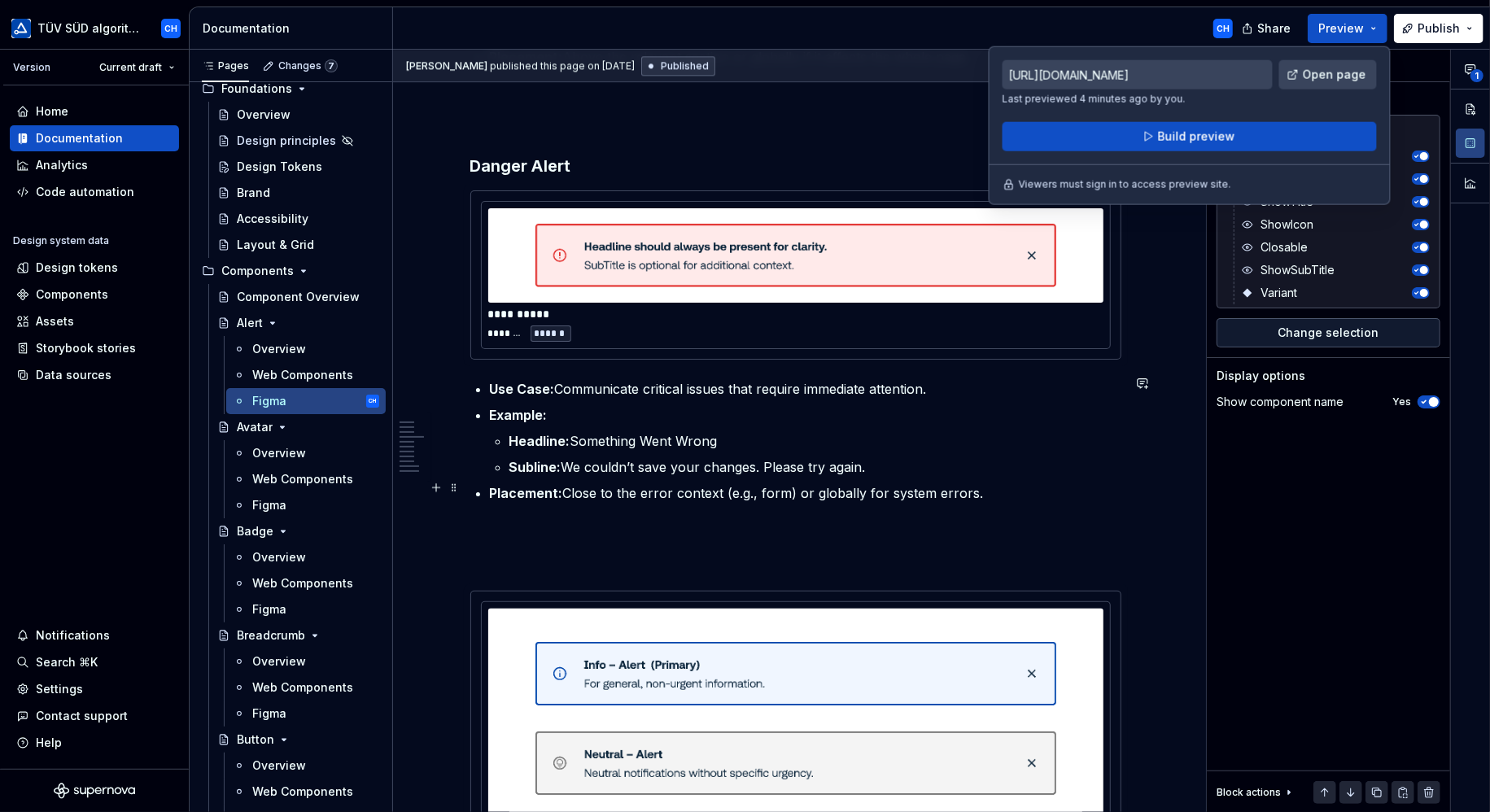
scroll to position [2846, 0]
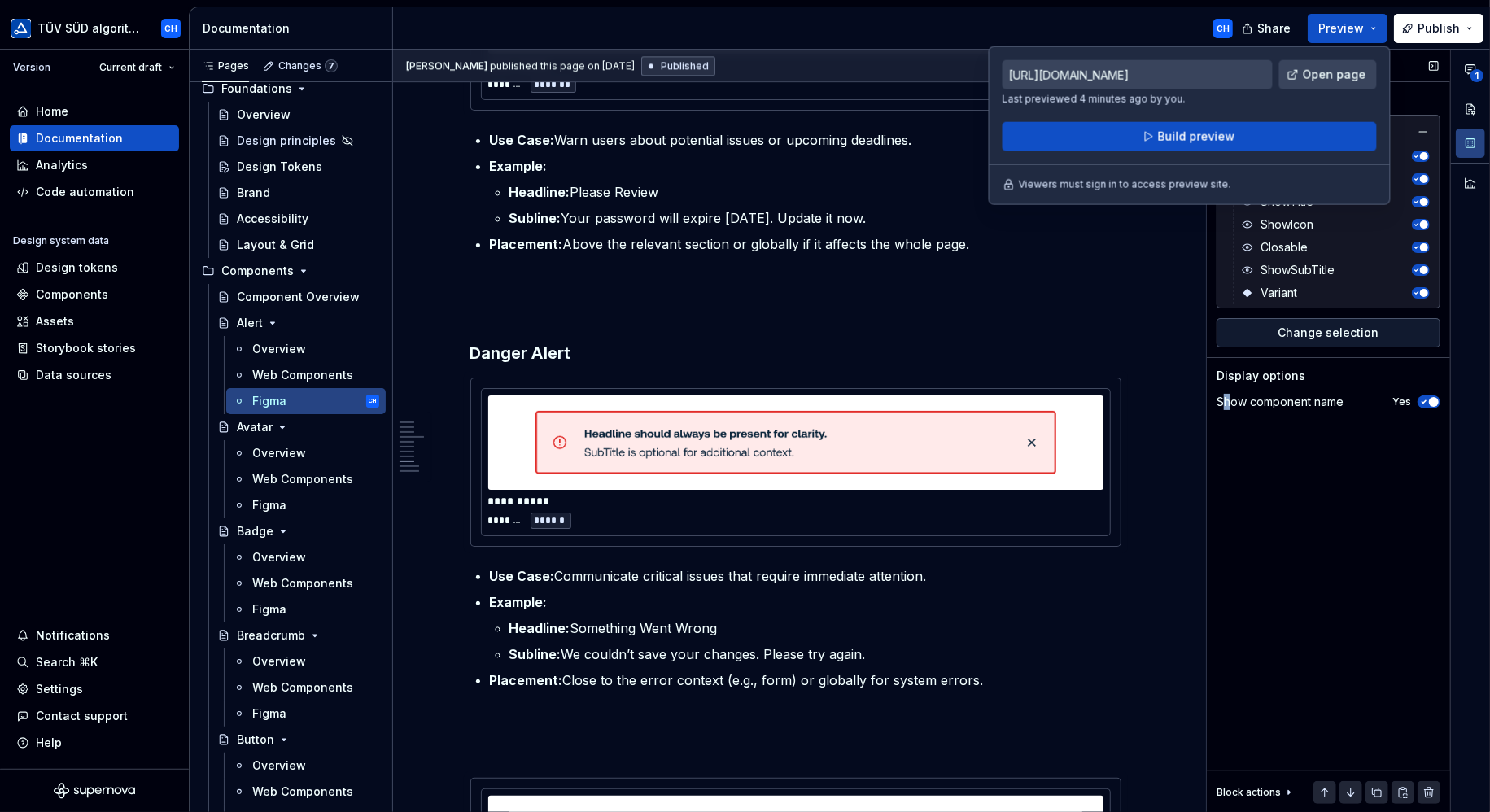
click at [1226, 480] on div "Figma component properties Content <ts-alert> TextSubTitle TextTitle ShowTitle …" at bounding box center [1328, 430] width 243 height 762
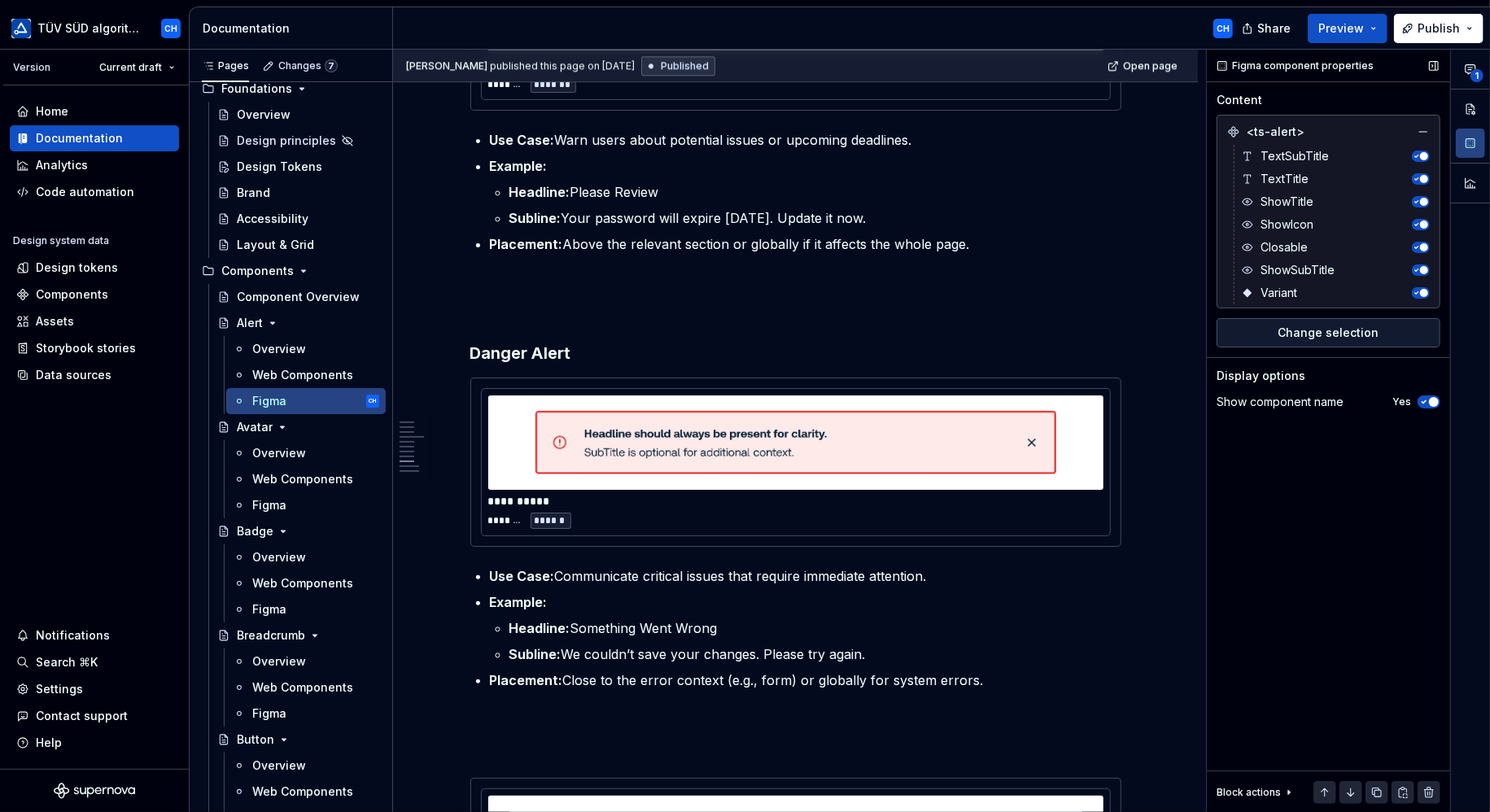
drag, startPoint x: 1226, startPoint y: 480, endPoint x: 1238, endPoint y: 505, distance: 27.7
click at [1237, 505] on div "Figma component properties Content <ts-alert> TextSubTitle TextTitle ShowTitle …" at bounding box center [1328, 430] width 243 height 762
click at [1289, 289] on span "Variant" at bounding box center [1279, 293] width 37 height 17
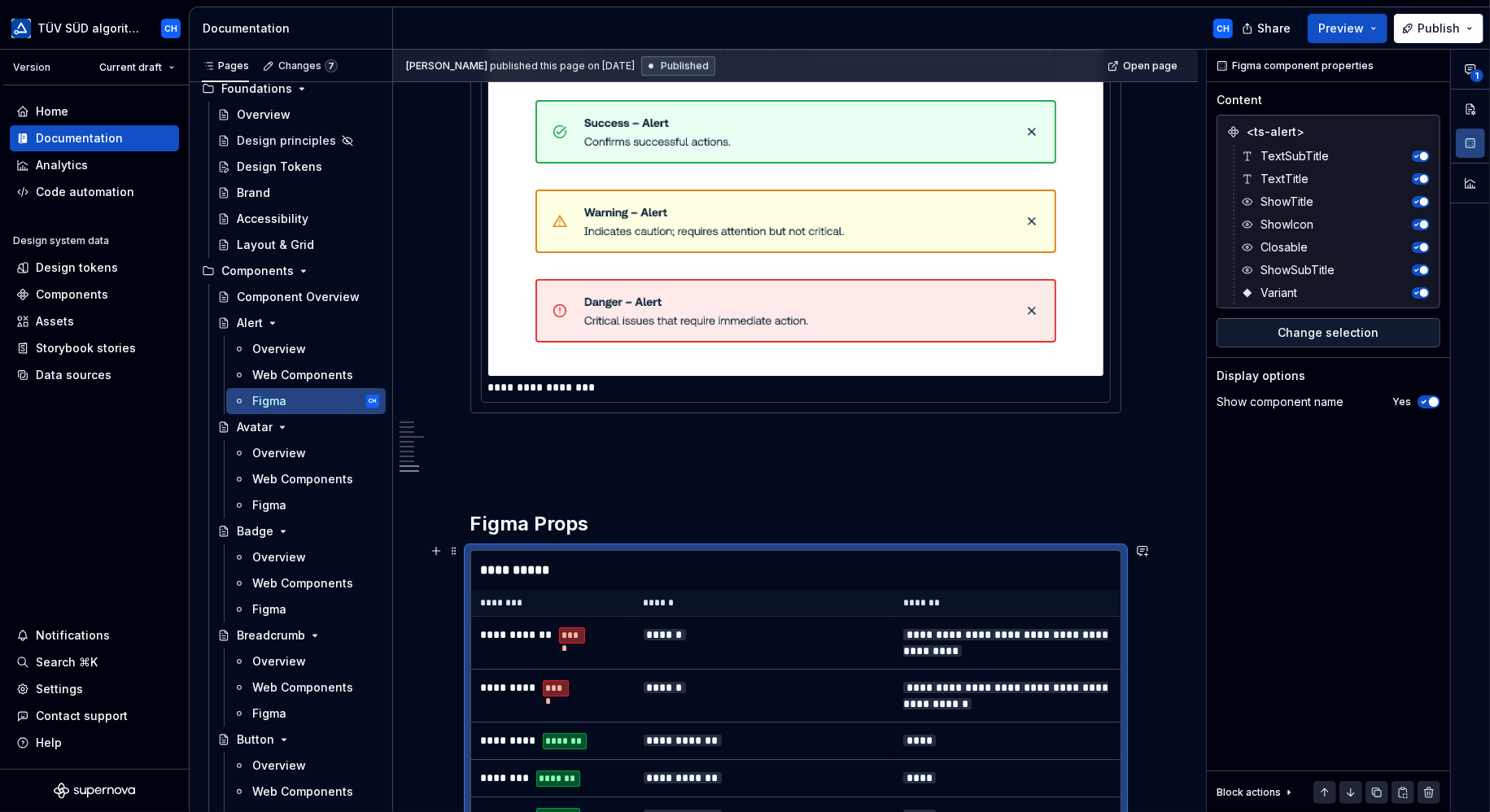
scroll to position [4066, 0]
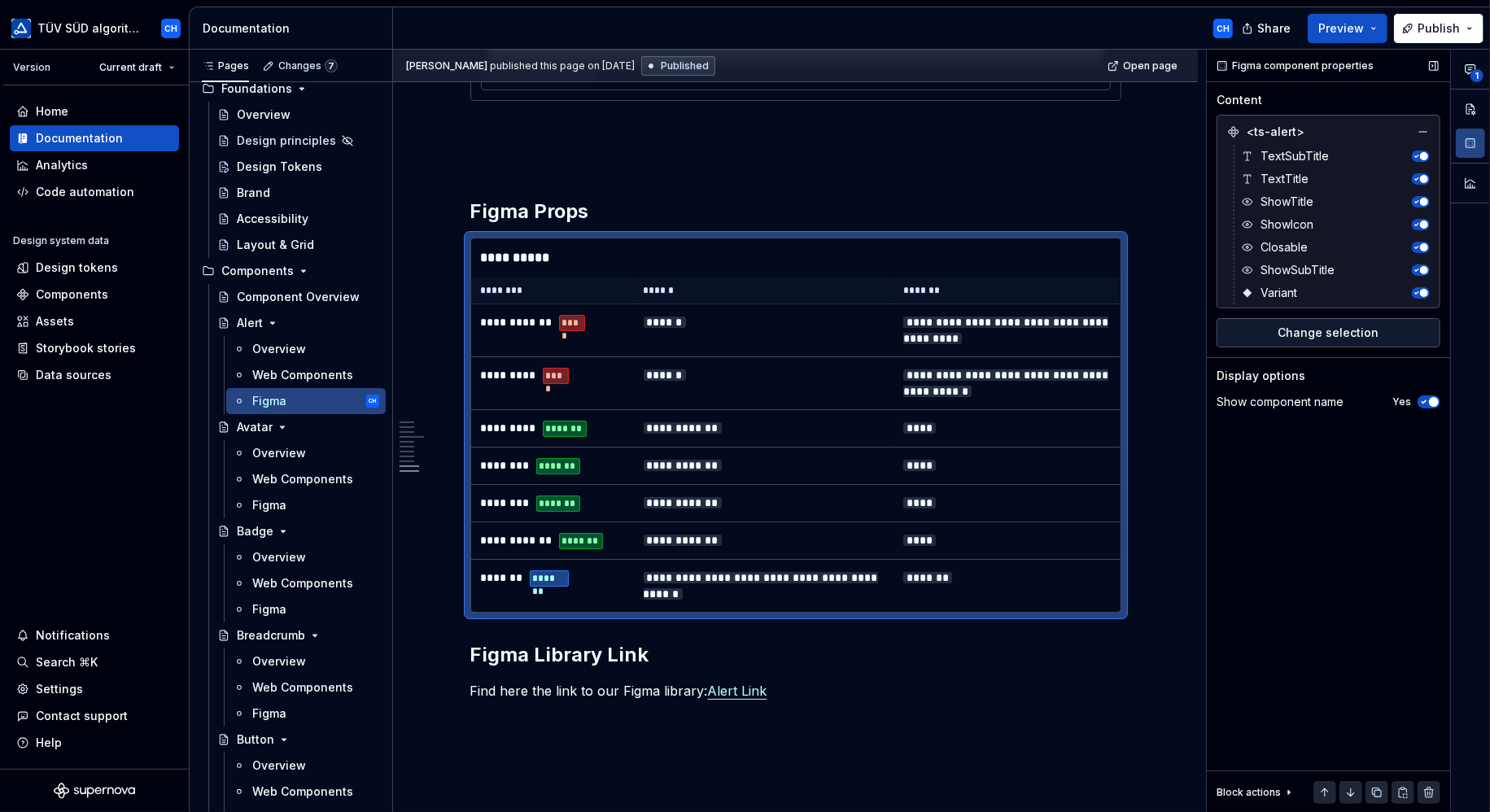
click at [1424, 292] on span "button" at bounding box center [1424, 293] width 8 height 8
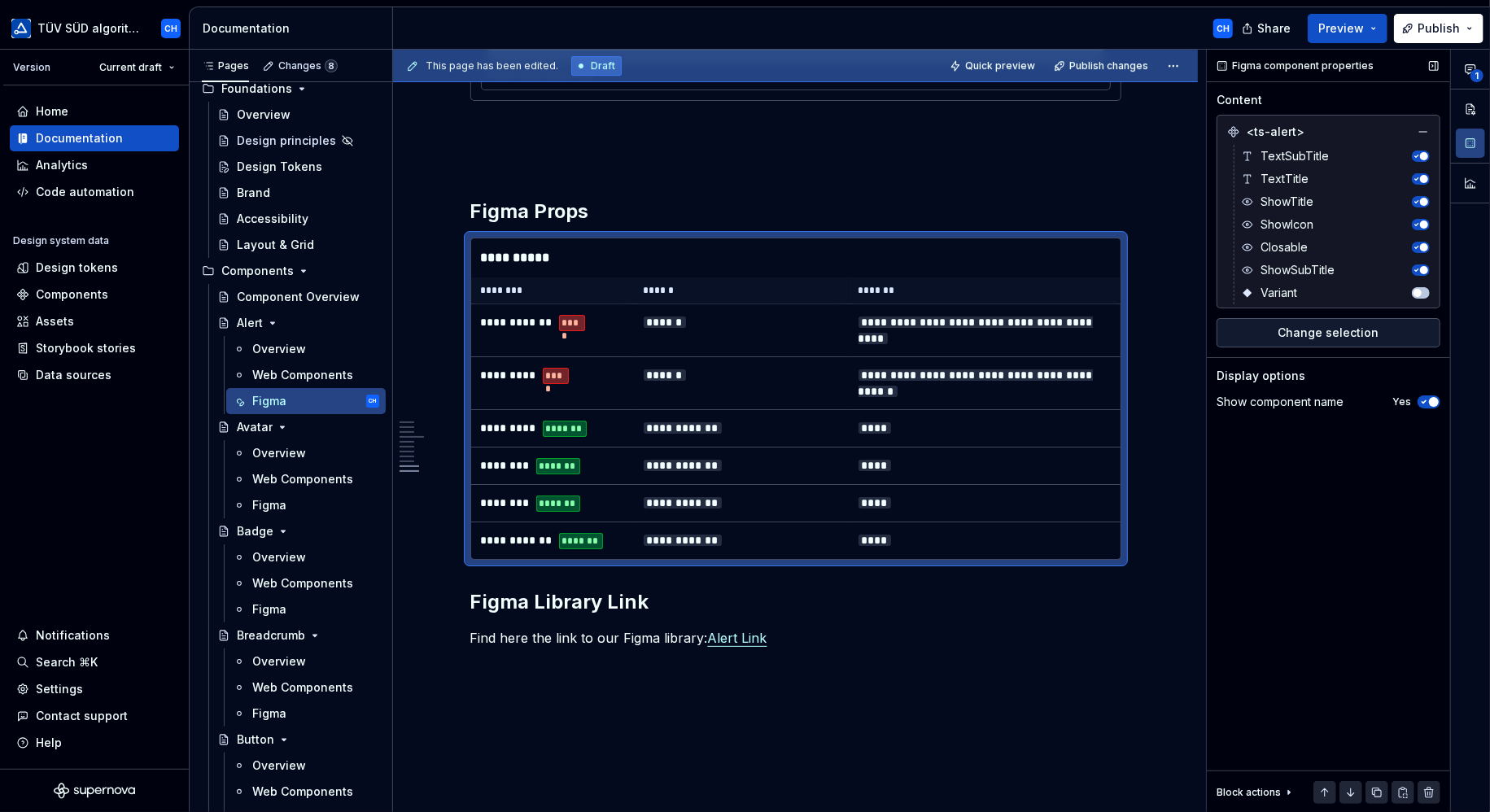
click at [1424, 292] on button "button" at bounding box center [1420, 293] width 17 height 11
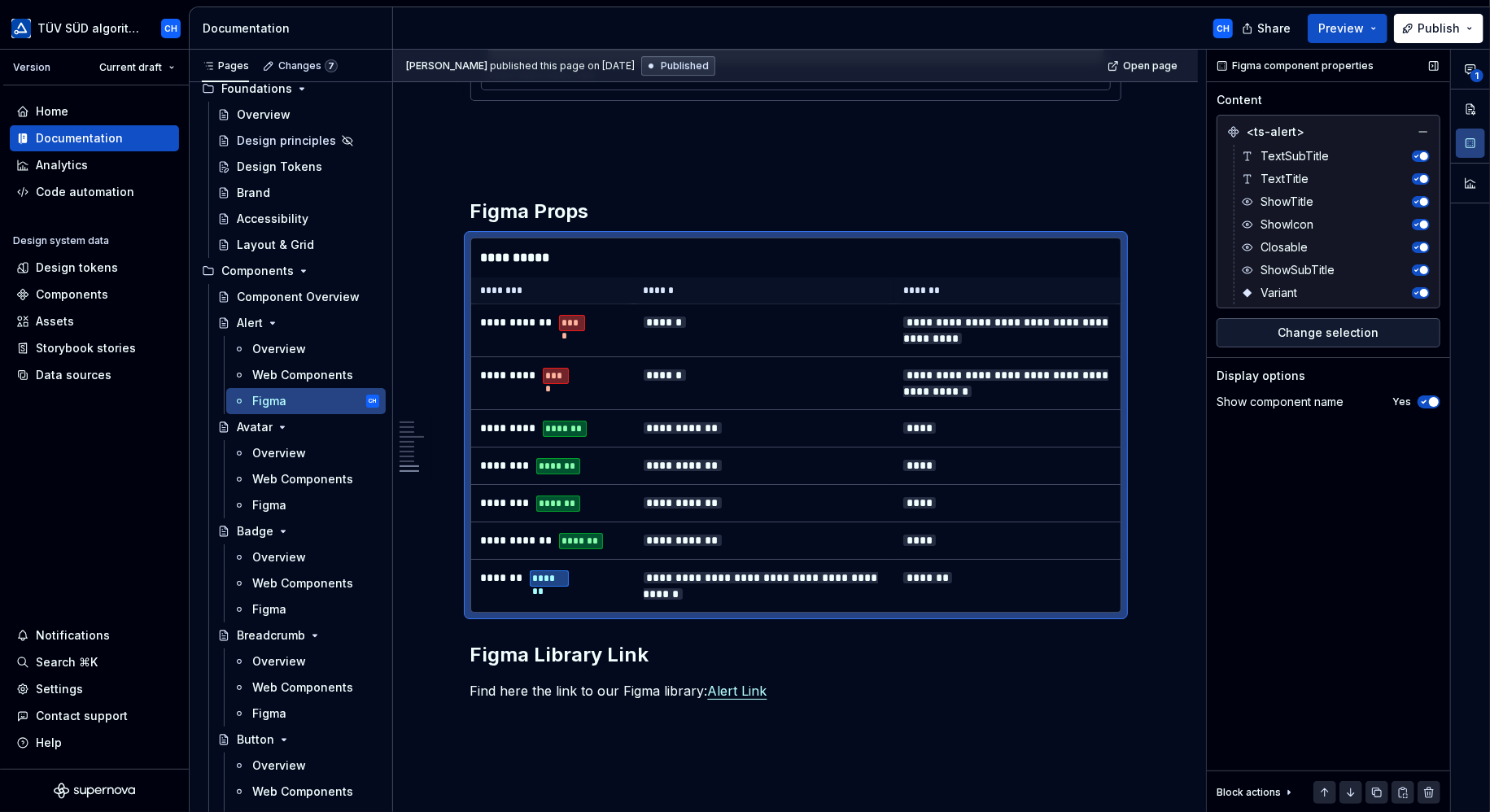
click at [1232, 132] on icon at bounding box center [1234, 131] width 13 height 13
click at [1231, 128] on icon at bounding box center [1233, 131] width 10 height 10
click at [1432, 403] on span "button" at bounding box center [1433, 402] width 10 height 10
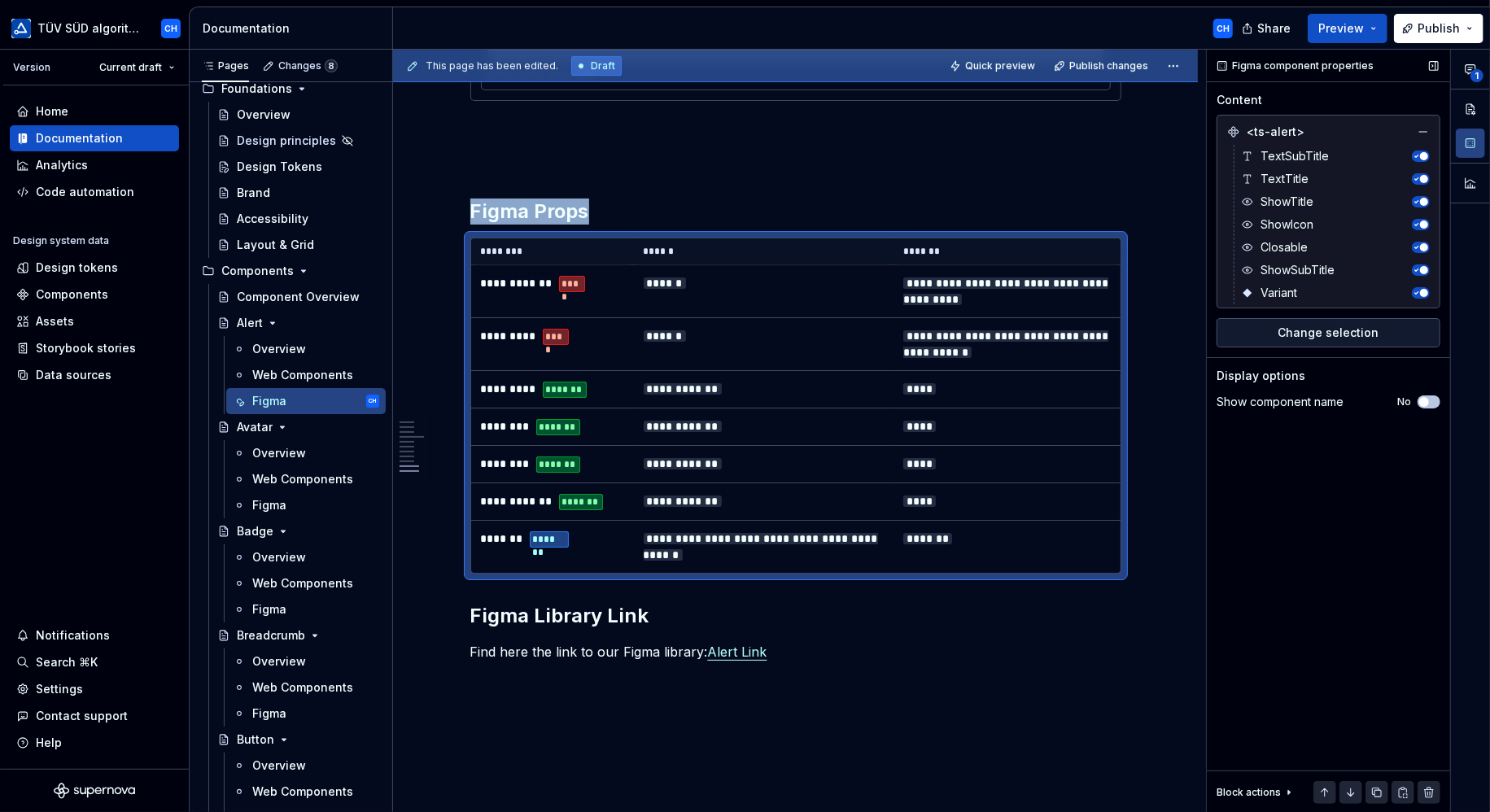
click at [1432, 403] on button "No" at bounding box center [1428, 402] width 23 height 13
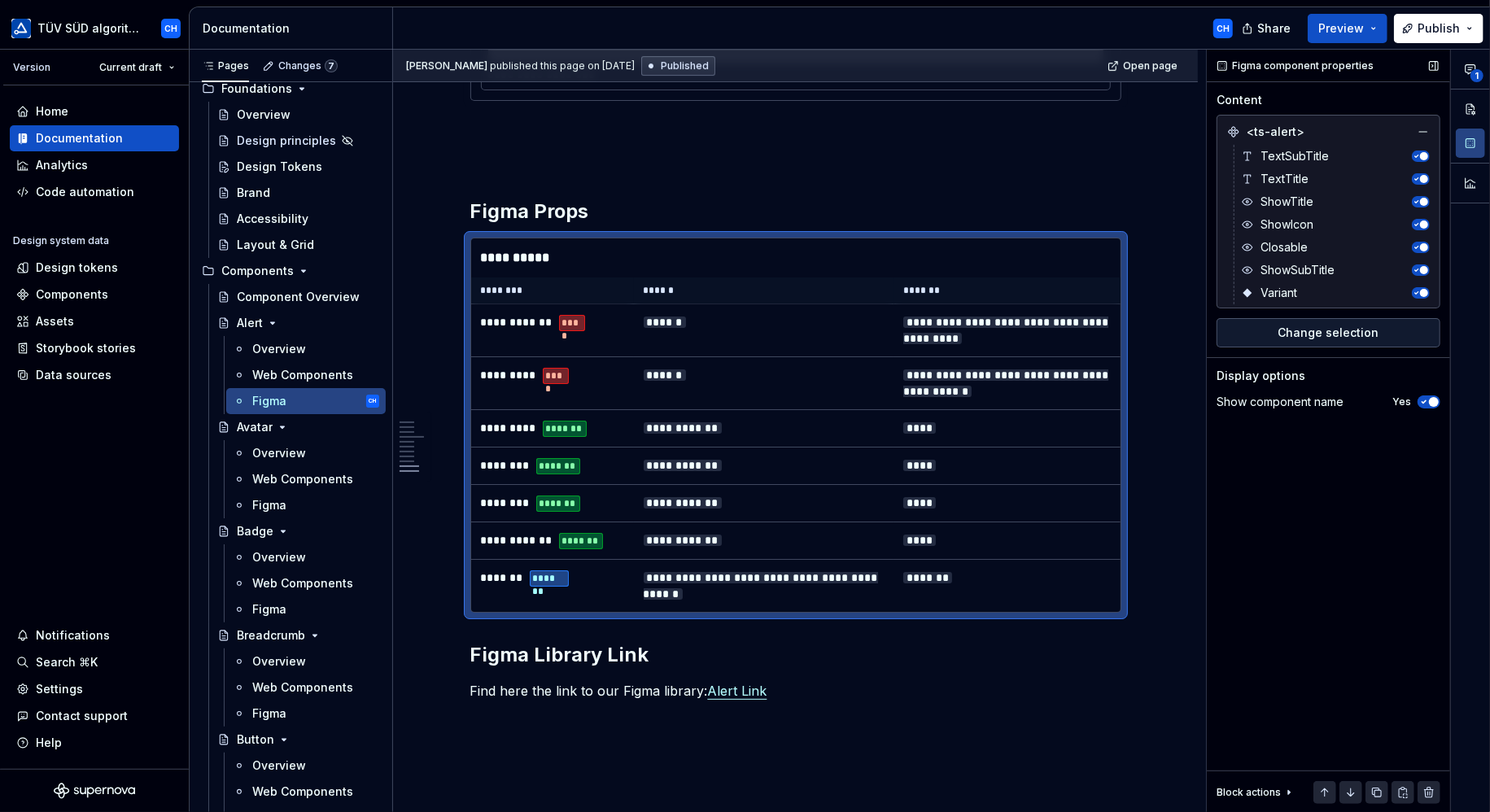
click at [1266, 204] on span "ShowTitle" at bounding box center [1287, 202] width 53 height 17
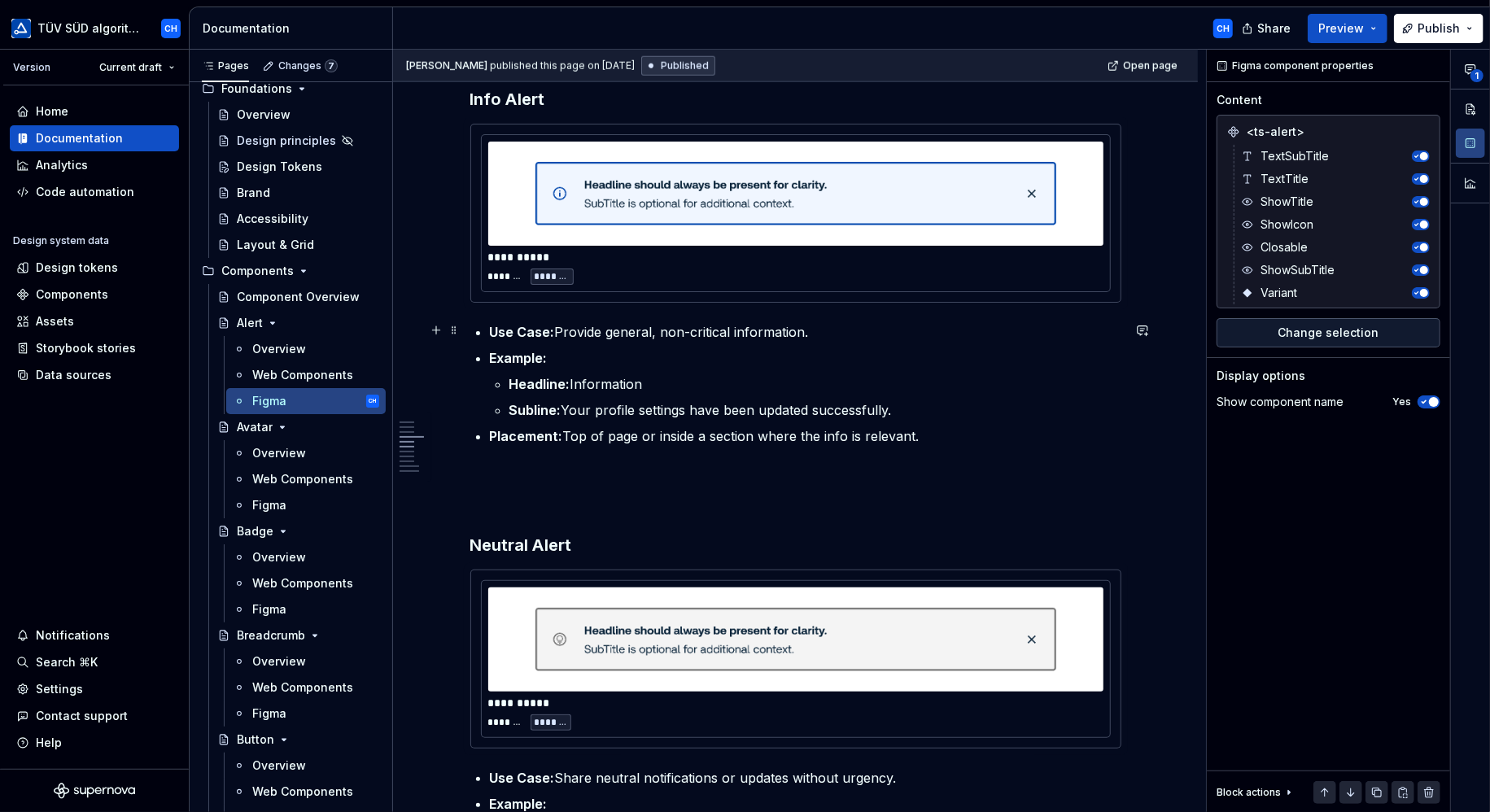
scroll to position [1139, 0]
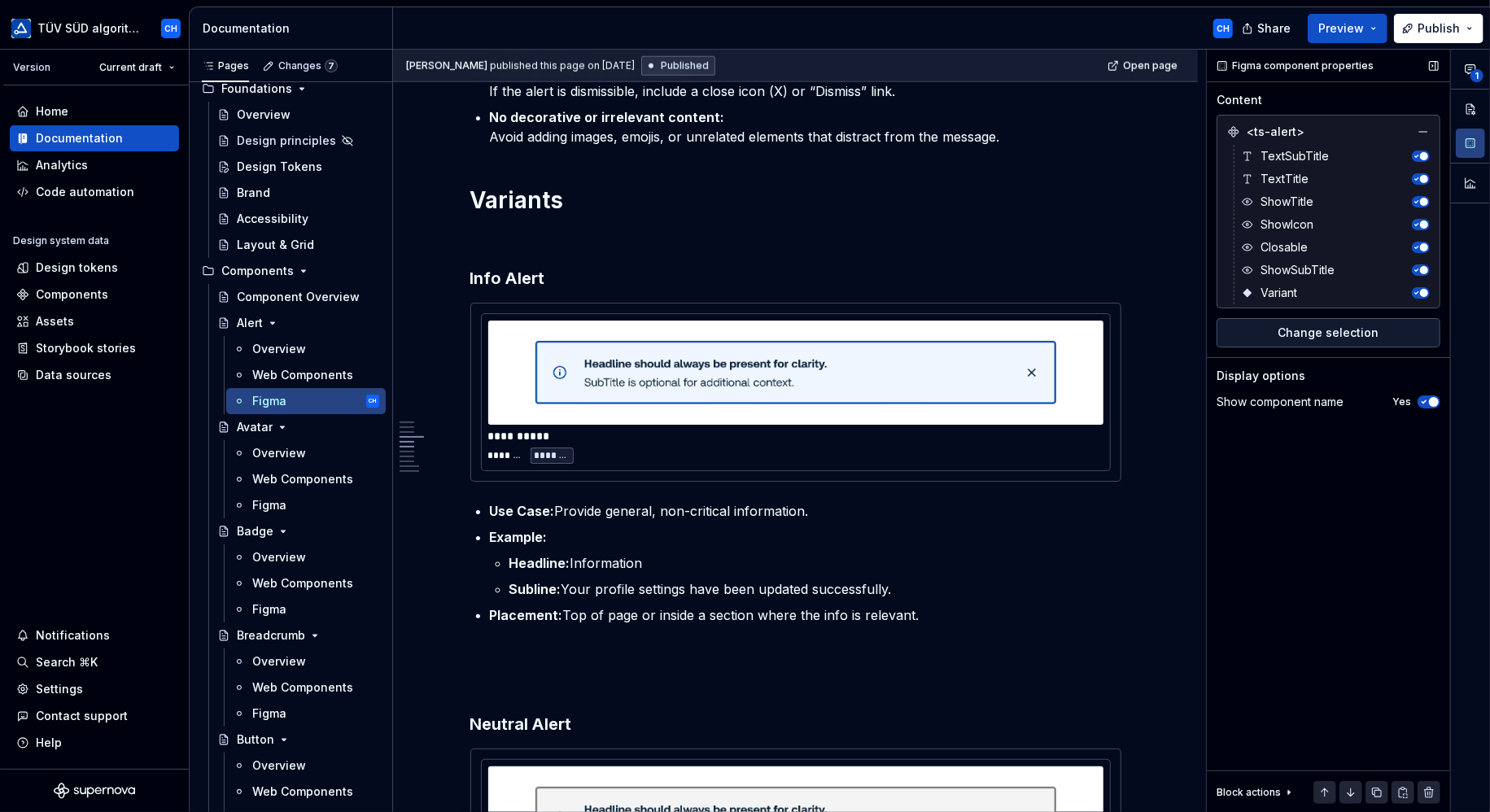
click at [1263, 376] on div "Display options" at bounding box center [1260, 376] width 89 height 17
click at [52, 319] on div "Assets" at bounding box center [55, 321] width 39 height 17
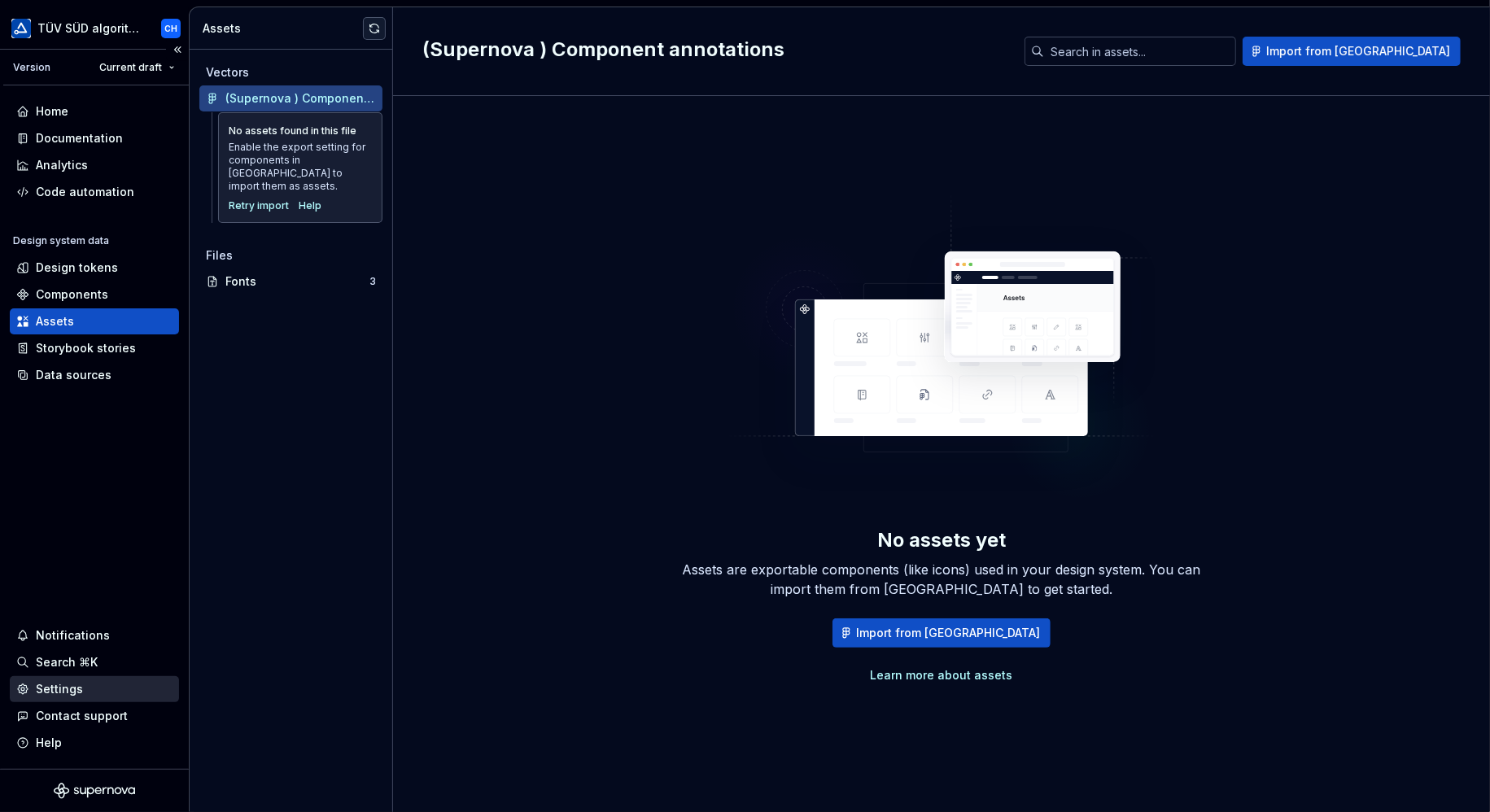
click at [55, 685] on div "Settings" at bounding box center [59, 689] width 47 height 17
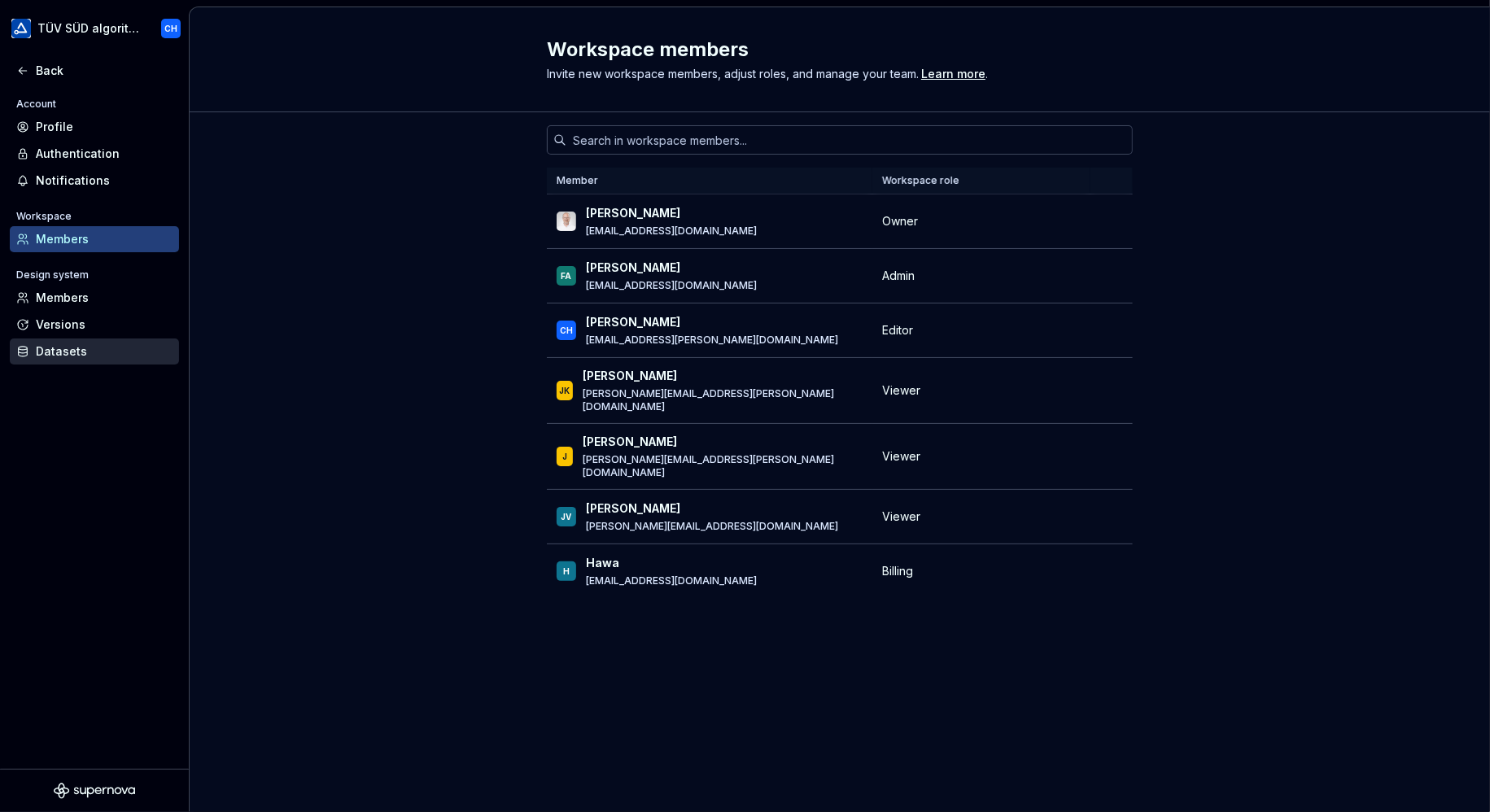
click at [42, 353] on div "Datasets" at bounding box center [104, 351] width 137 height 17
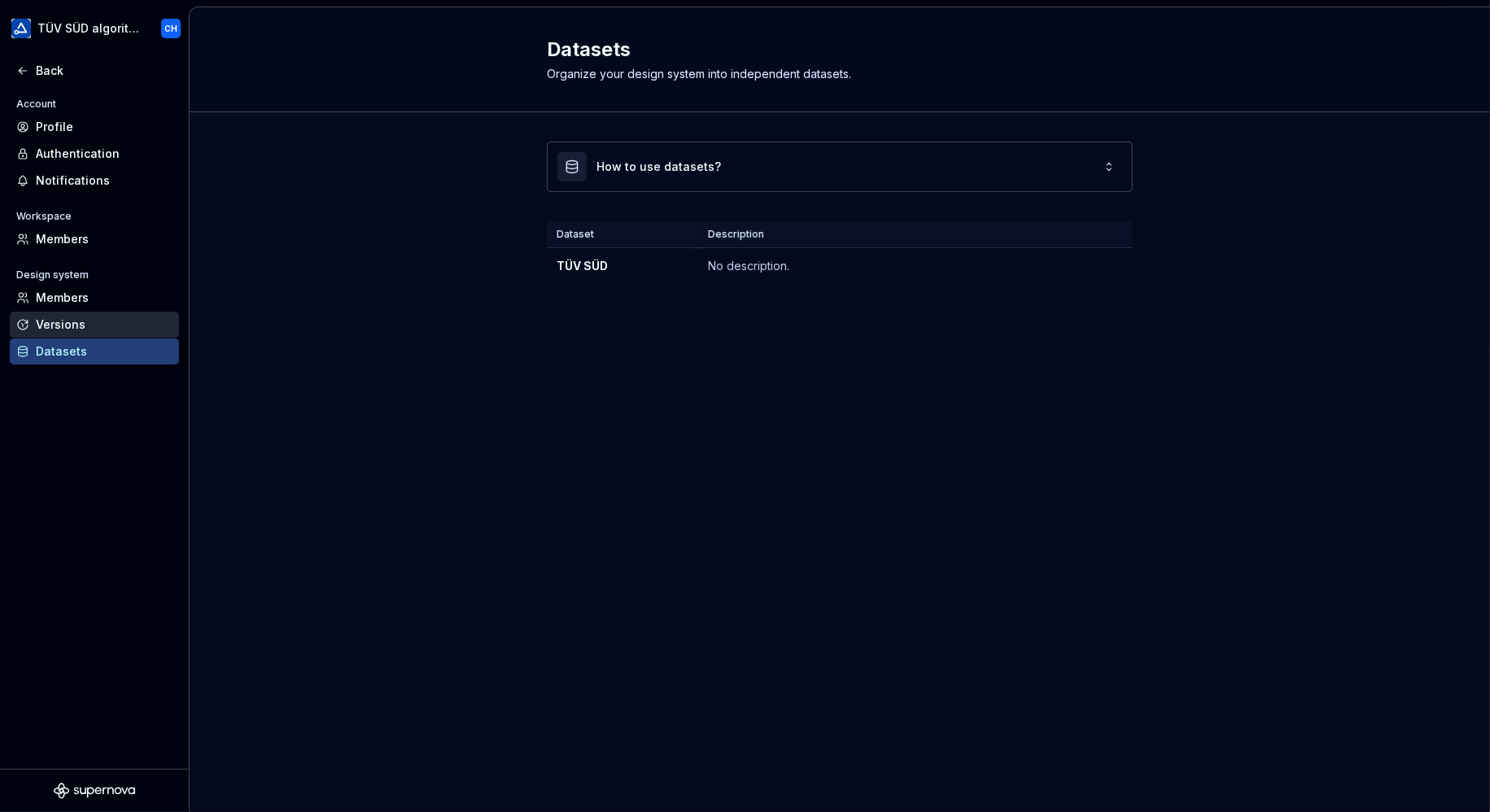
click at [51, 322] on div "Versions" at bounding box center [104, 325] width 137 height 17
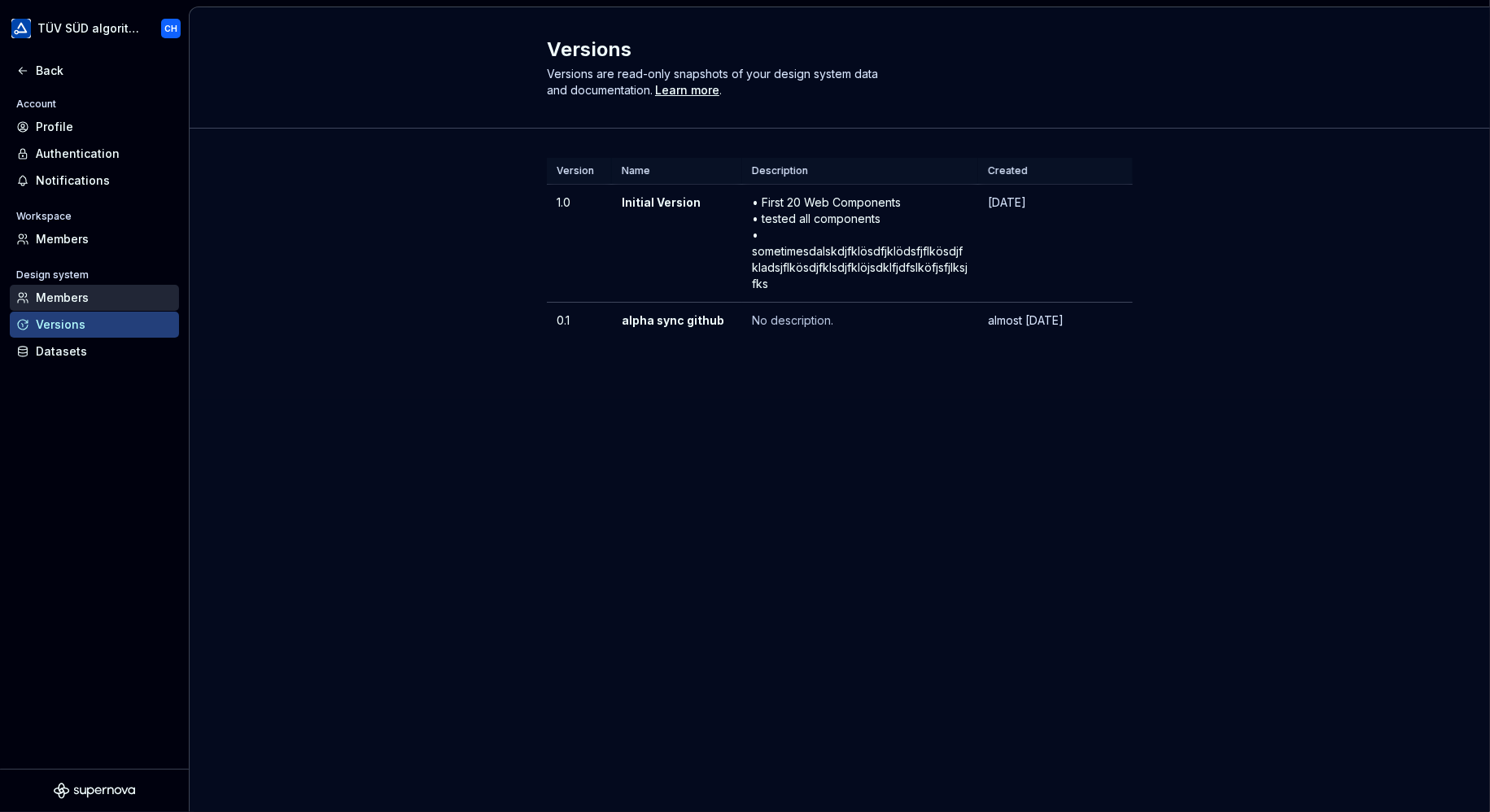
click at [47, 304] on div "Members" at bounding box center [104, 298] width 137 height 17
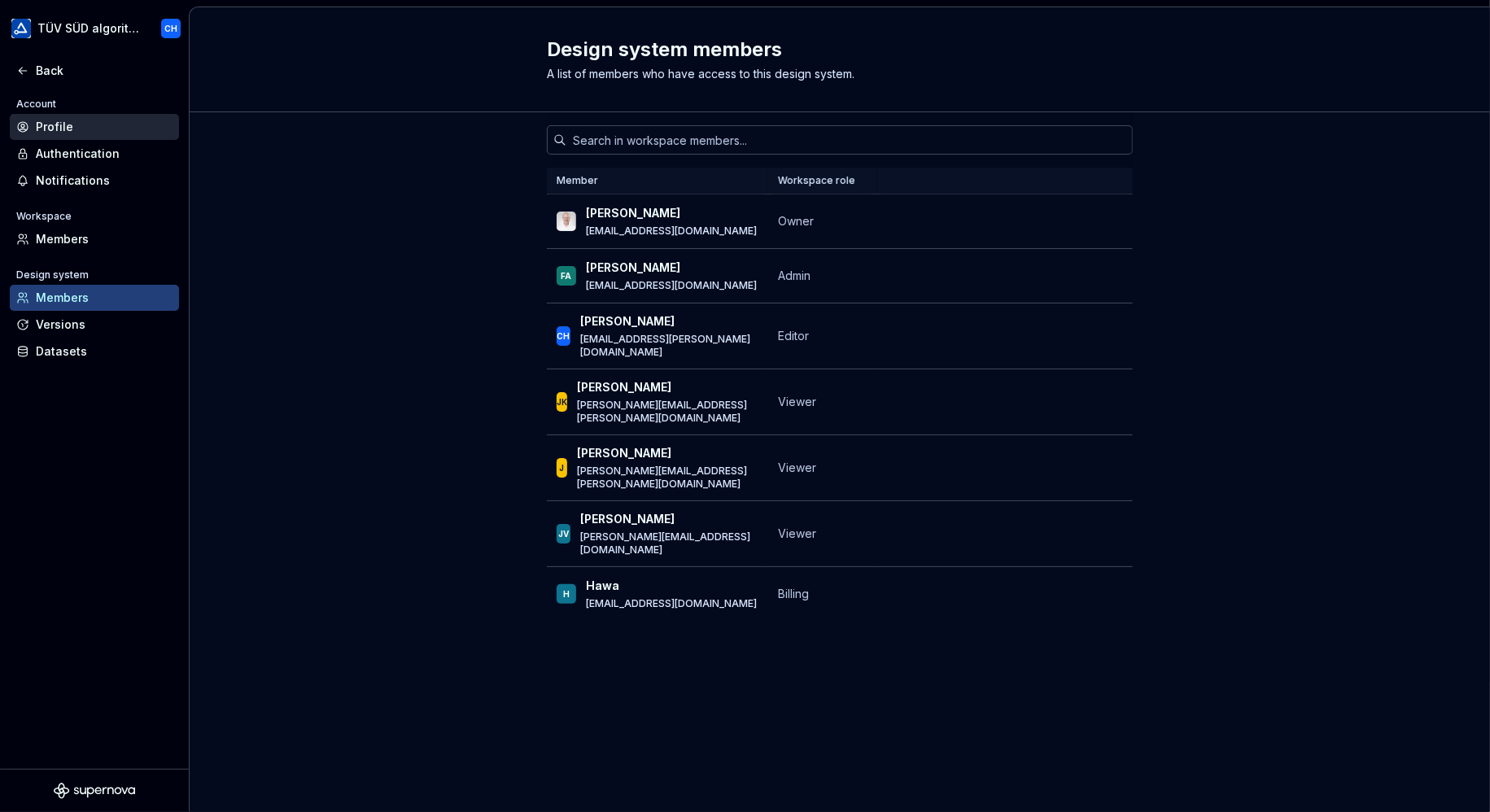
click at [39, 127] on div "Profile" at bounding box center [104, 127] width 137 height 17
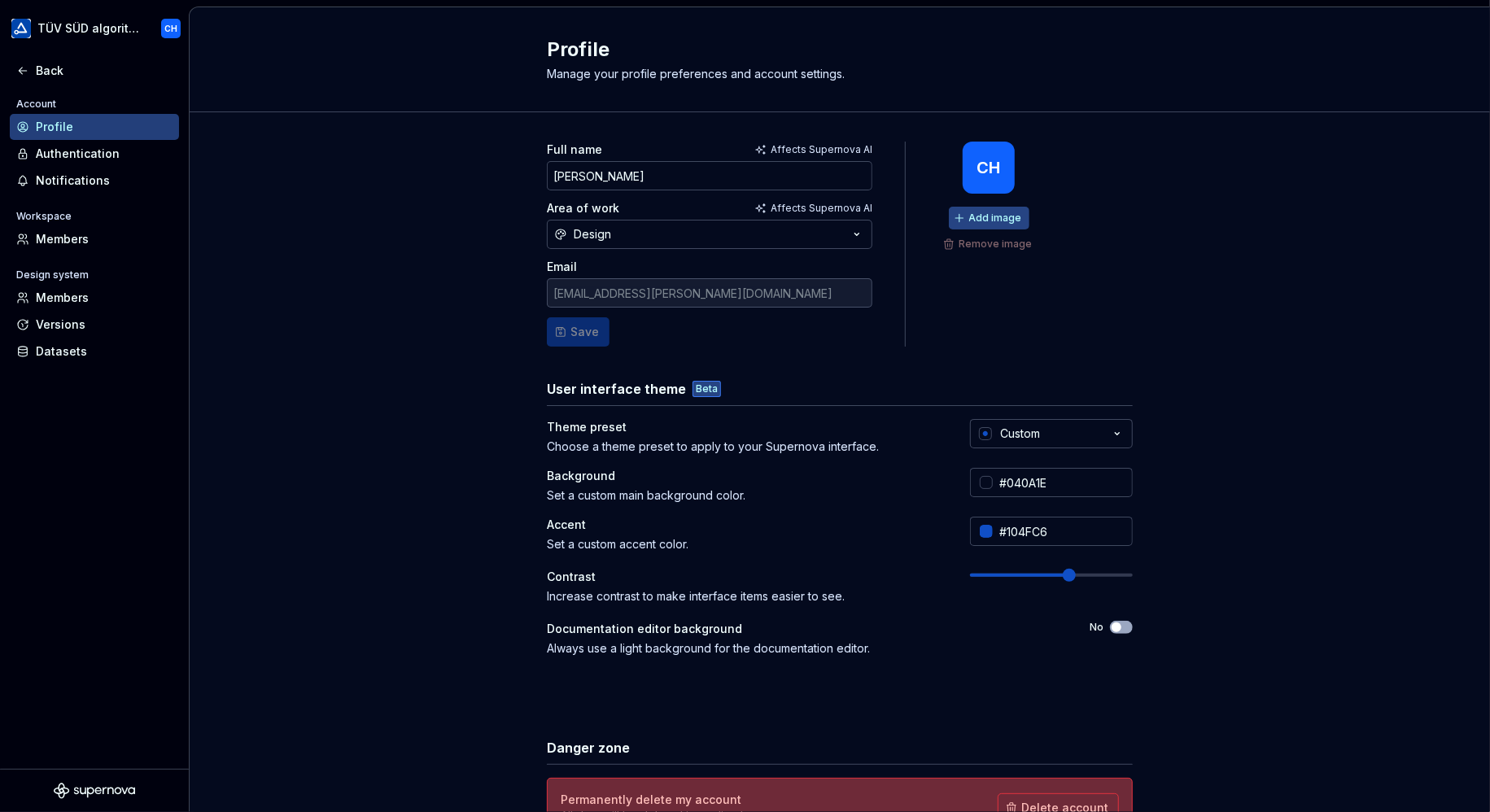
click at [977, 216] on span "Add image" at bounding box center [996, 217] width 53 height 13
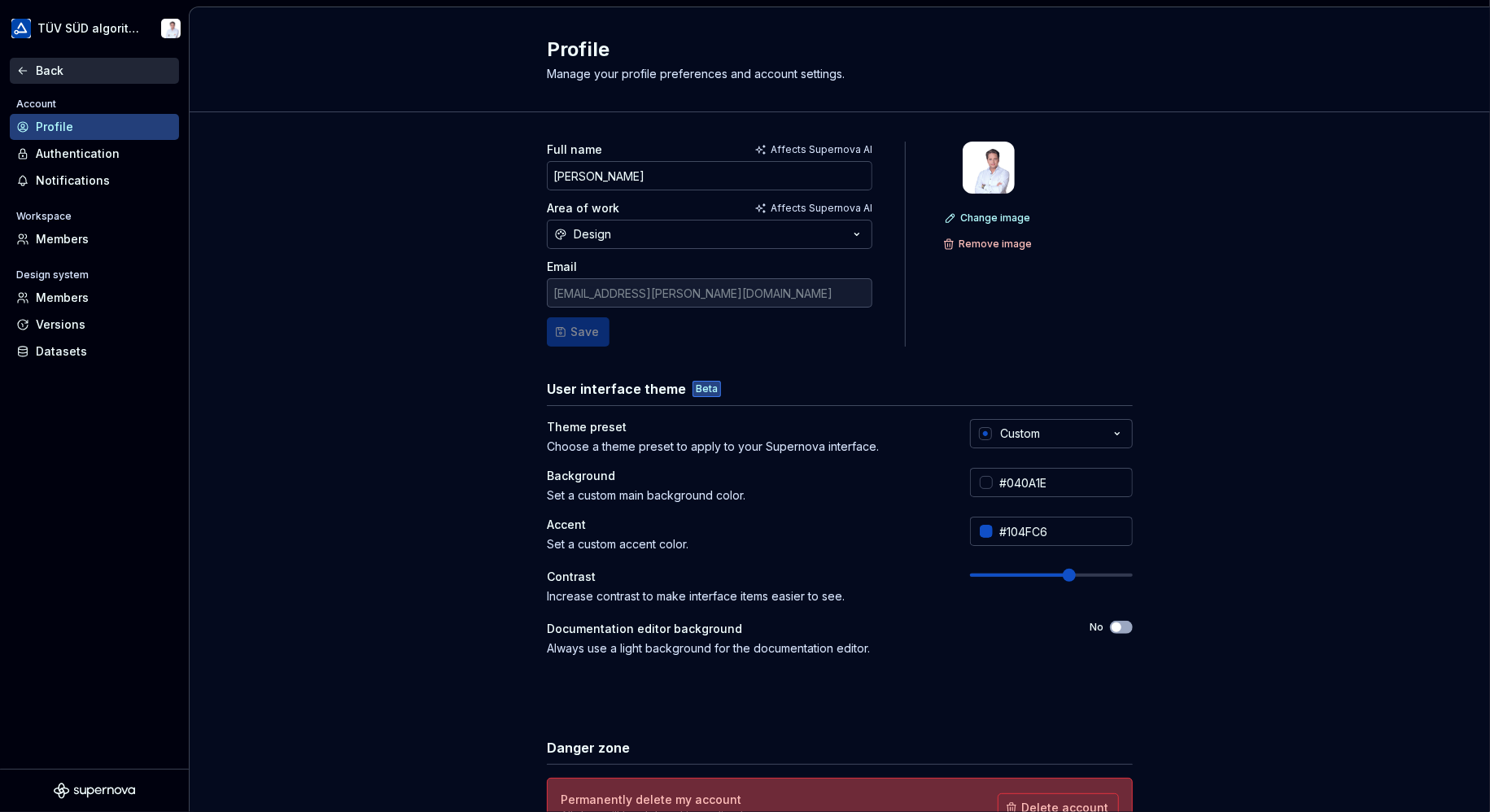
click at [49, 69] on div "Back" at bounding box center [104, 71] width 137 height 17
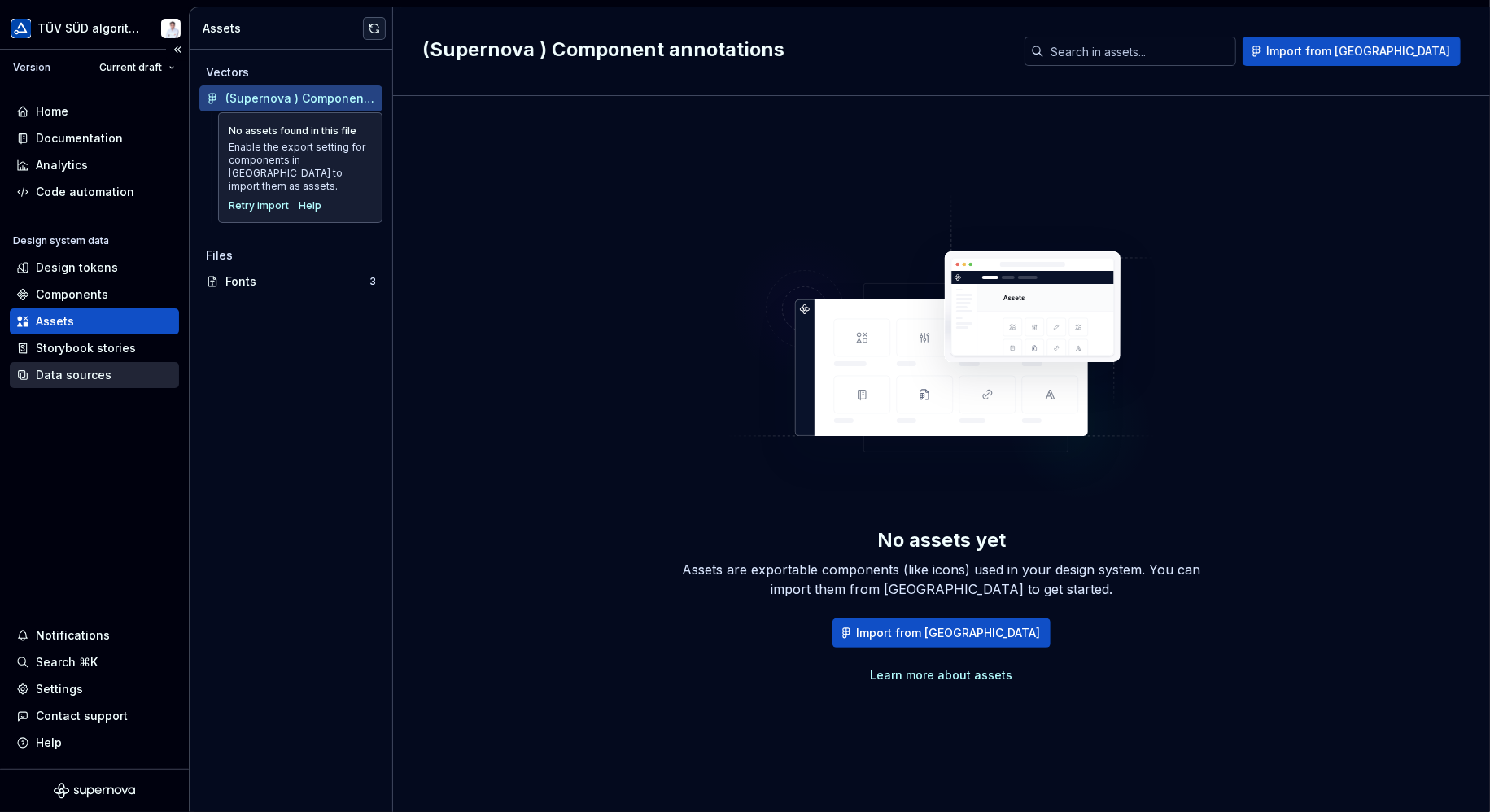
click at [57, 372] on div "Data sources" at bounding box center [73, 375] width 75 height 17
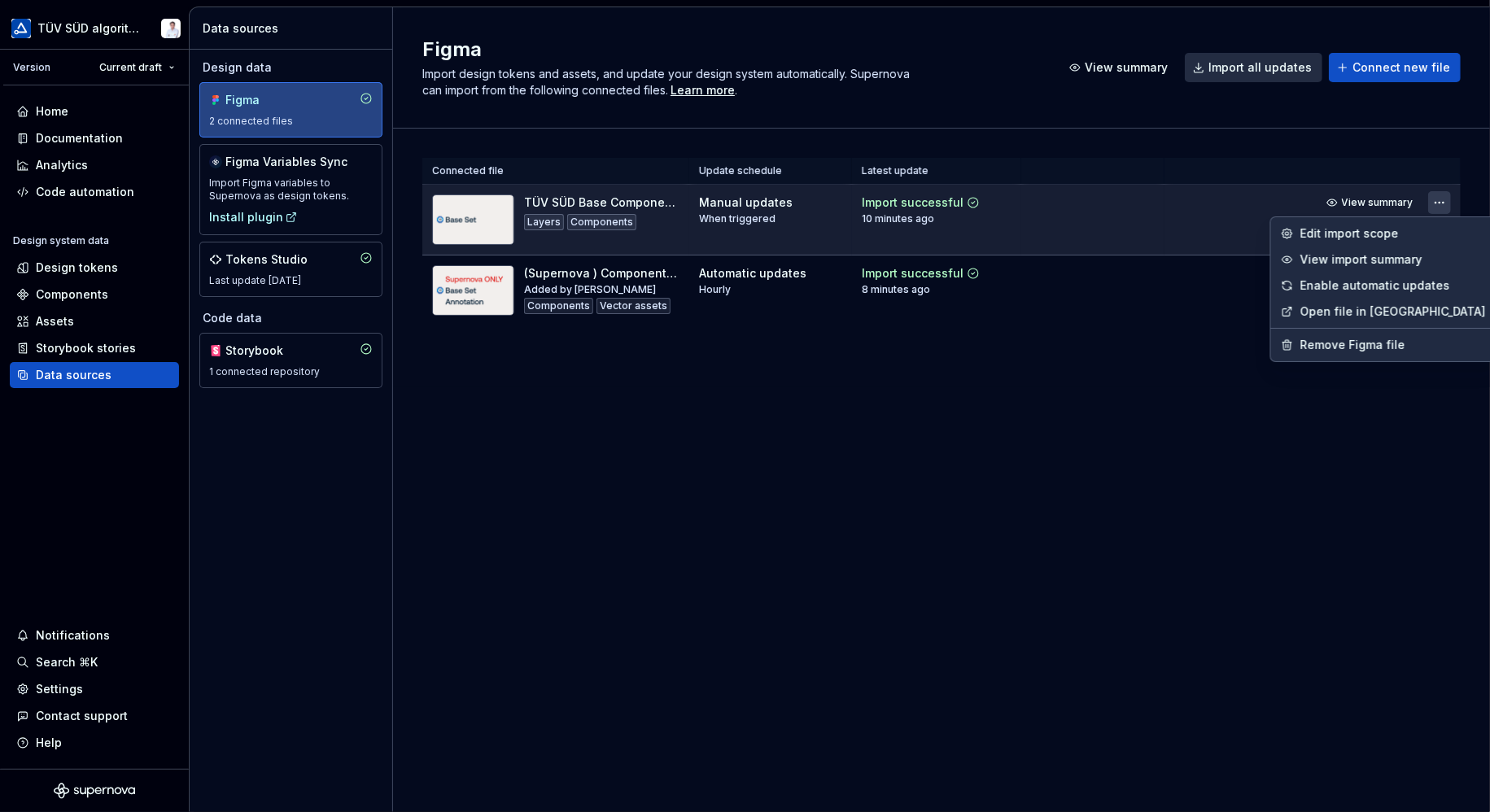
click at [1436, 197] on html "TÜV SÜD algorithm Version Current draft Home Documentation Analytics Code autom…" at bounding box center [745, 406] width 1490 height 812
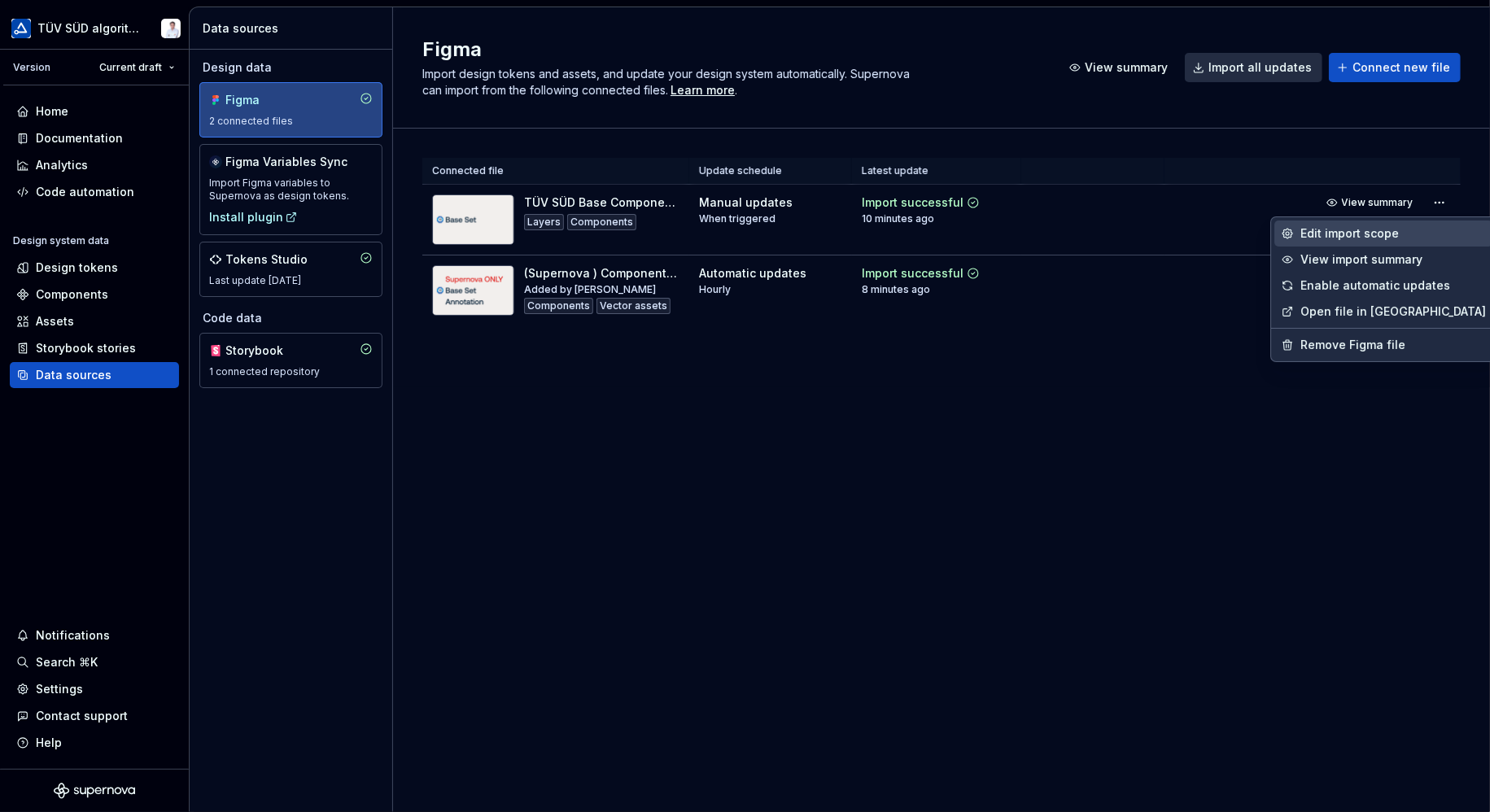
click at [1405, 230] on div "Edit import scope" at bounding box center [1393, 234] width 185 height 17
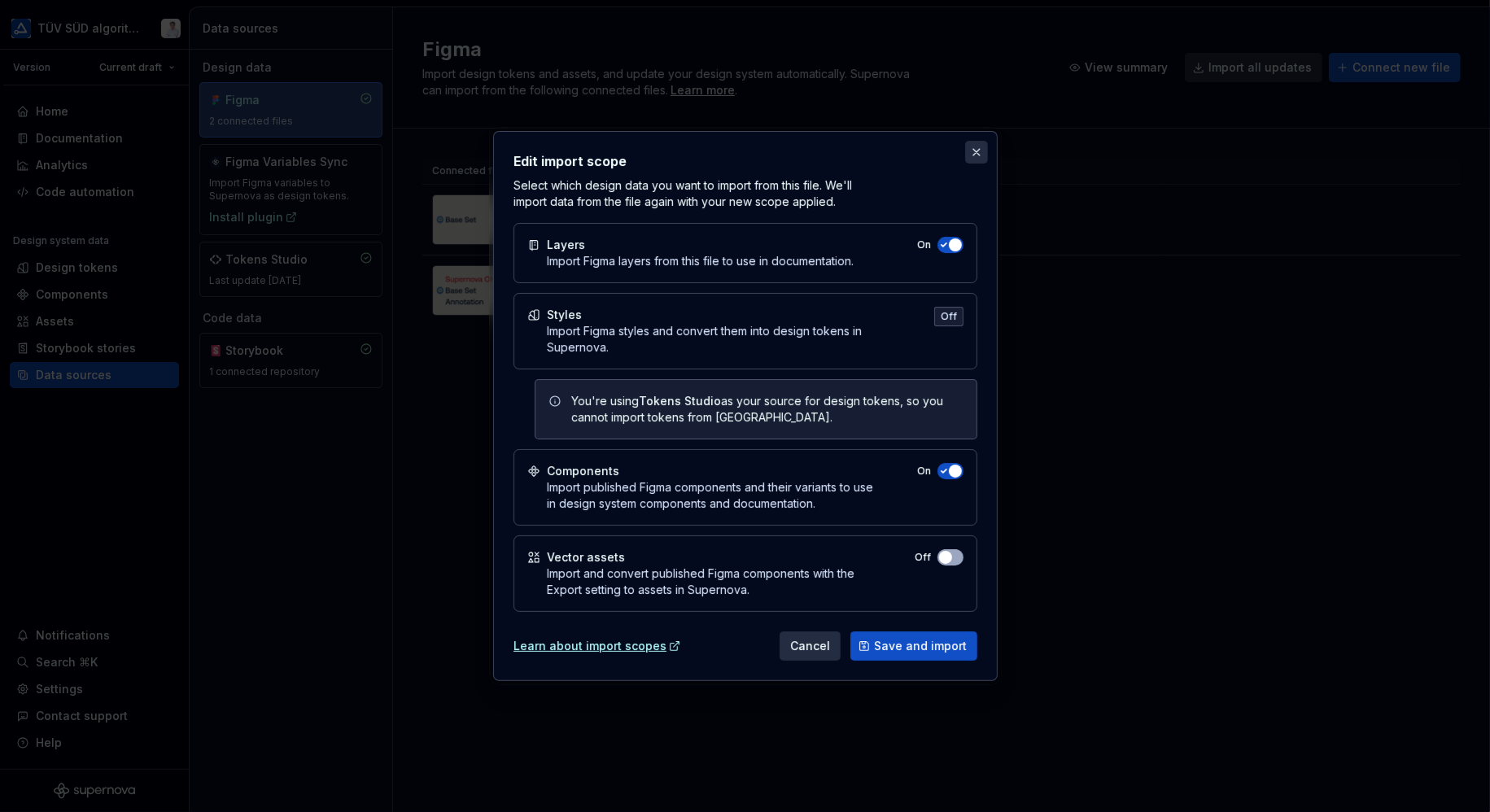
click at [976, 154] on button "button" at bounding box center [976, 151] width 23 height 23
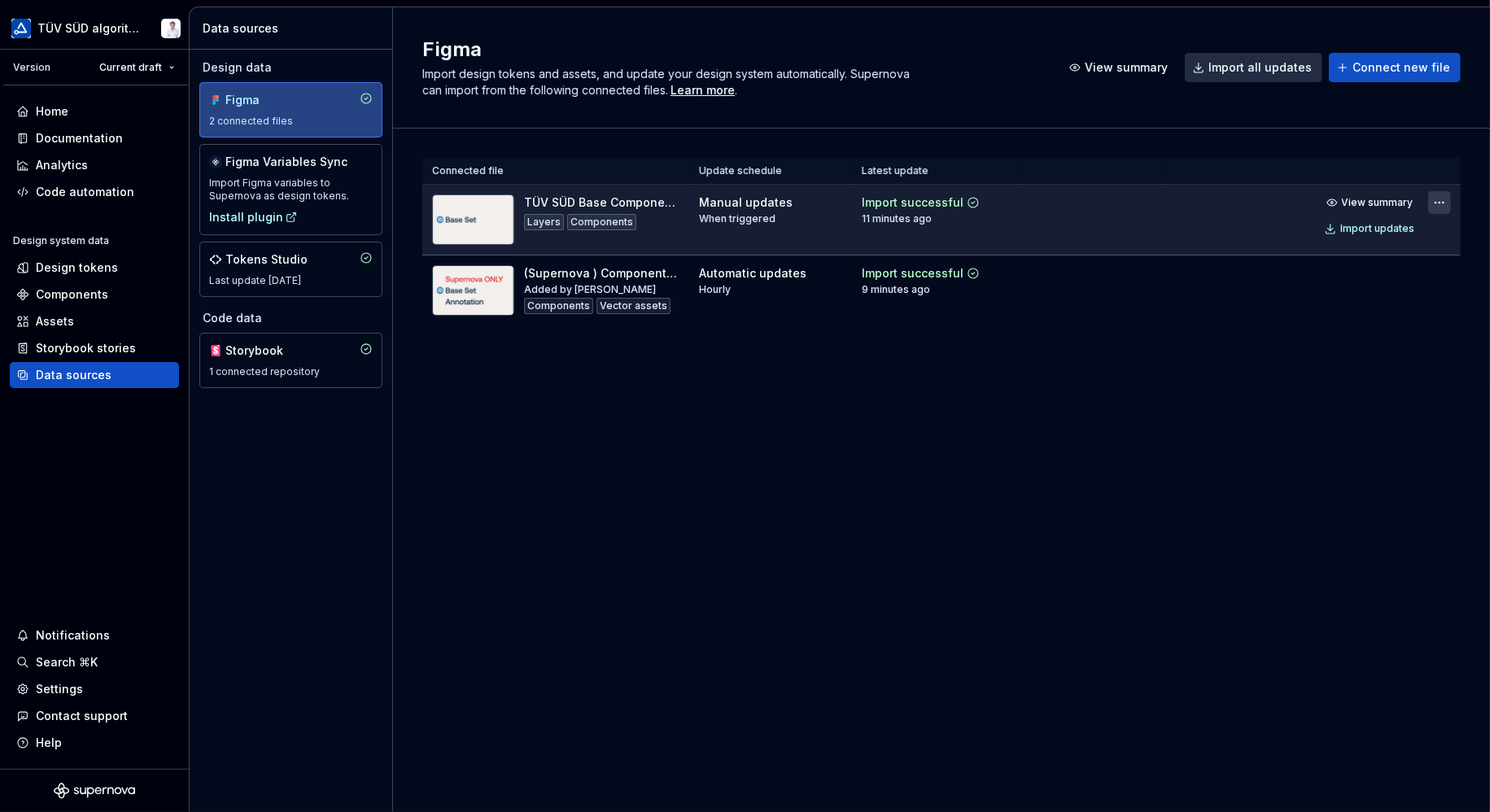
click at [1439, 197] on html "TÜV SÜD algorithm Version Current draft Home Documentation Analytics Code autom…" at bounding box center [745, 406] width 1490 height 812
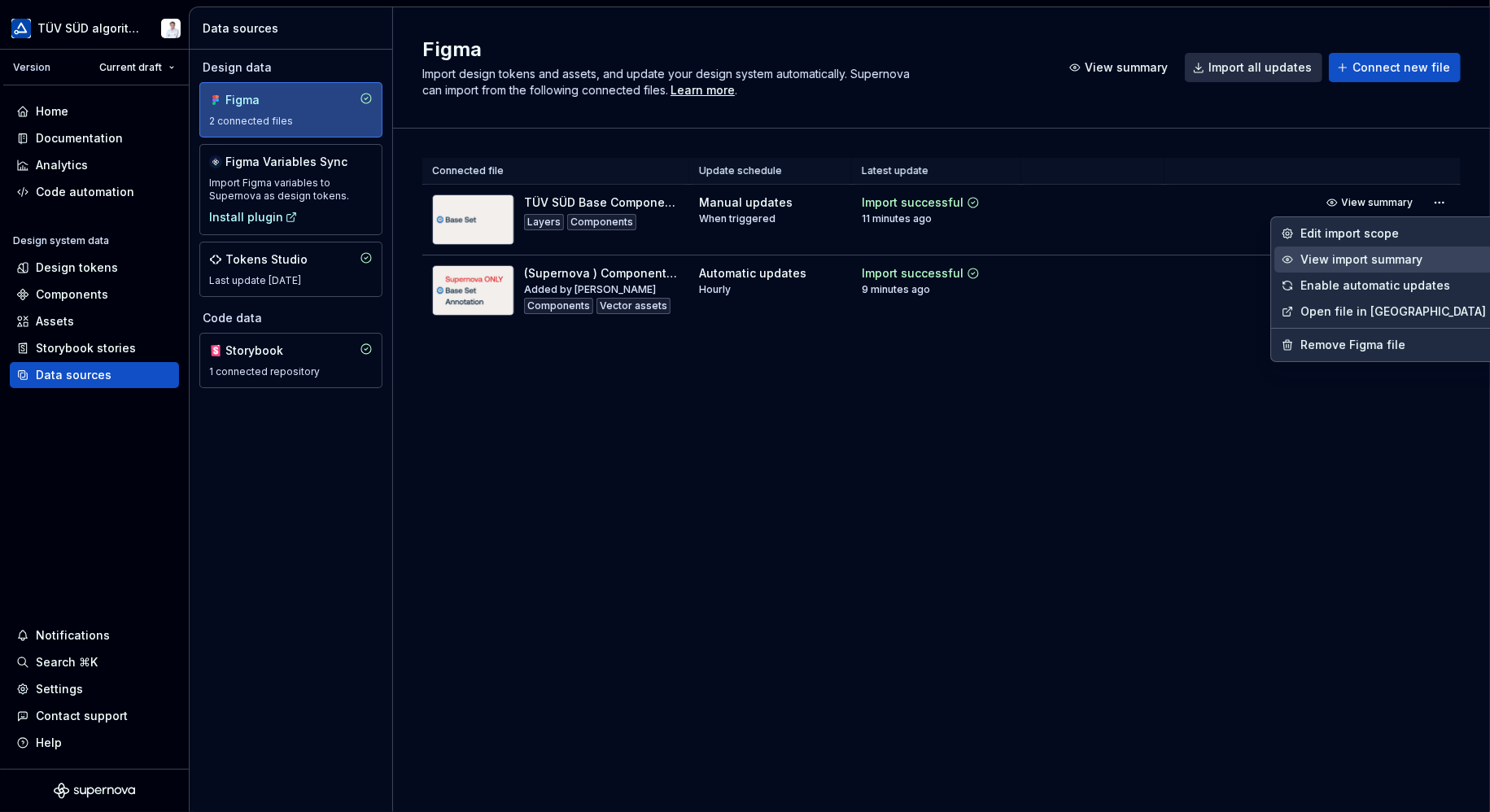
click at [1390, 254] on div "View import summary" at bounding box center [1393, 260] width 185 height 17
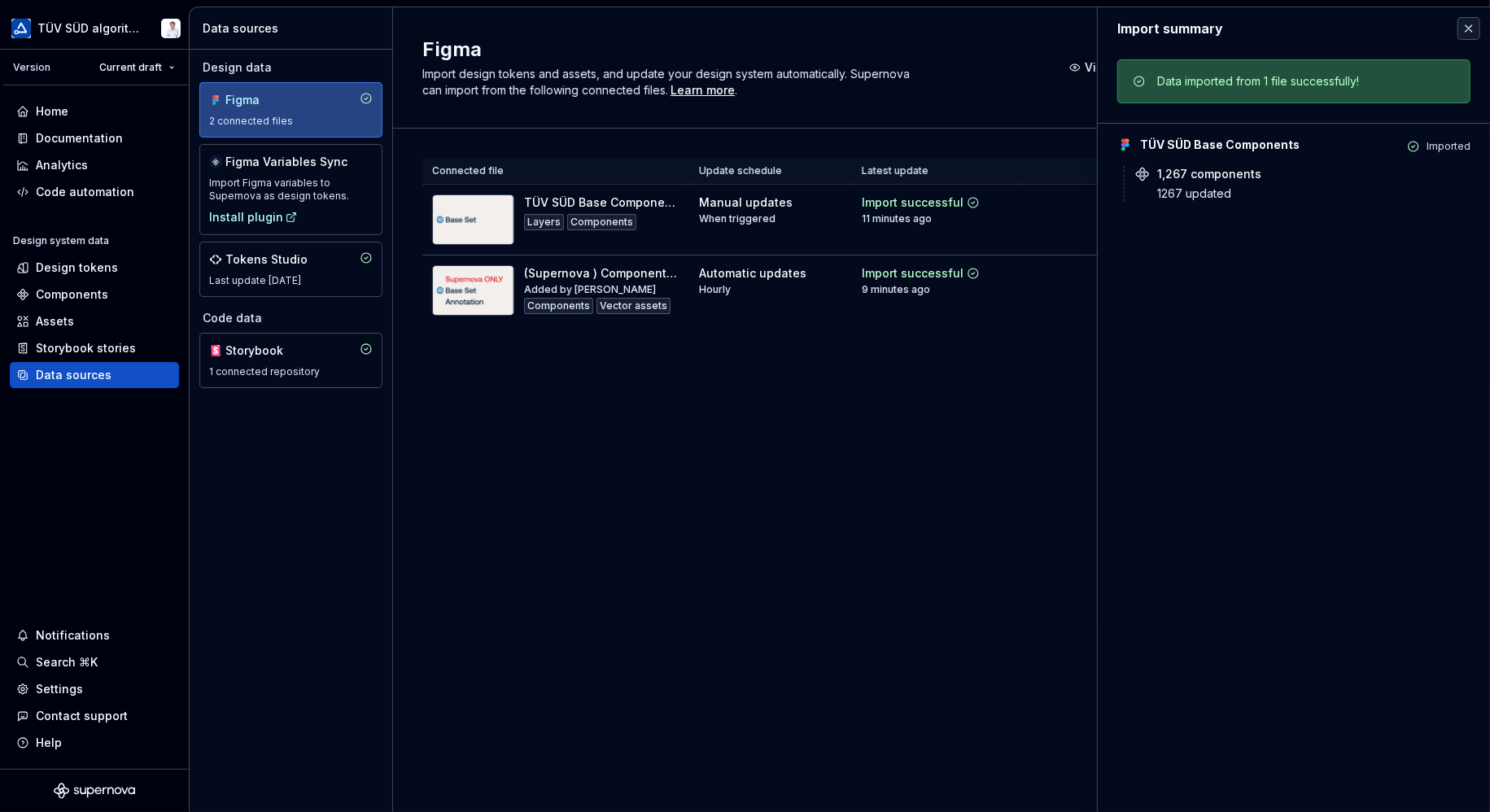
click at [1037, 430] on div "Figma Import design tokens and assets, and update your design system automatica…" at bounding box center [941, 409] width 1097 height 805
drag, startPoint x: 1463, startPoint y: 21, endPoint x: 1441, endPoint y: 77, distance: 60.2
click at [1463, 22] on button "button" at bounding box center [1468, 28] width 23 height 23
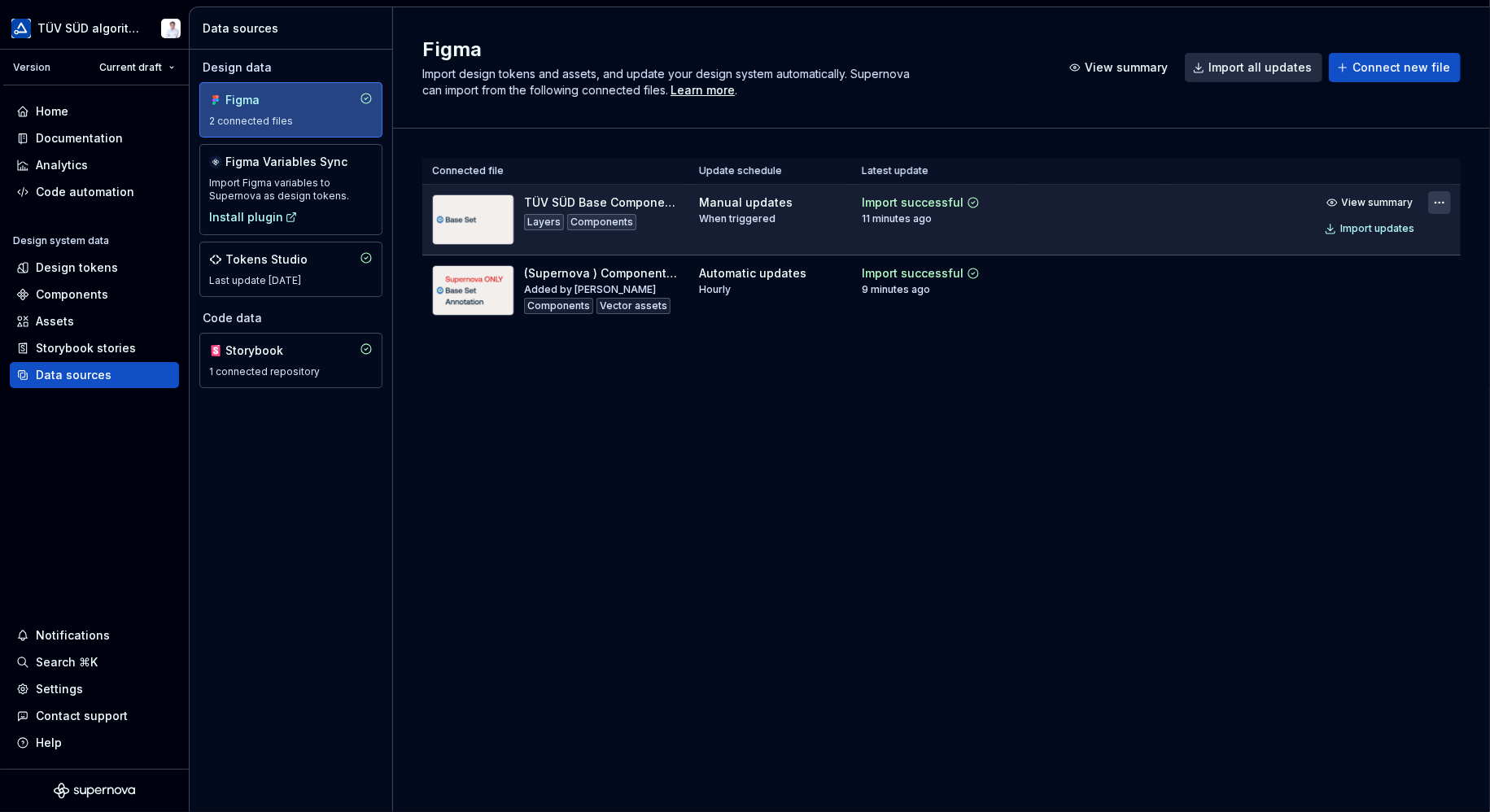
click at [1437, 200] on html "TÜV SÜD algorithm Version Current draft Home Documentation Analytics Code autom…" at bounding box center [745, 406] width 1490 height 812
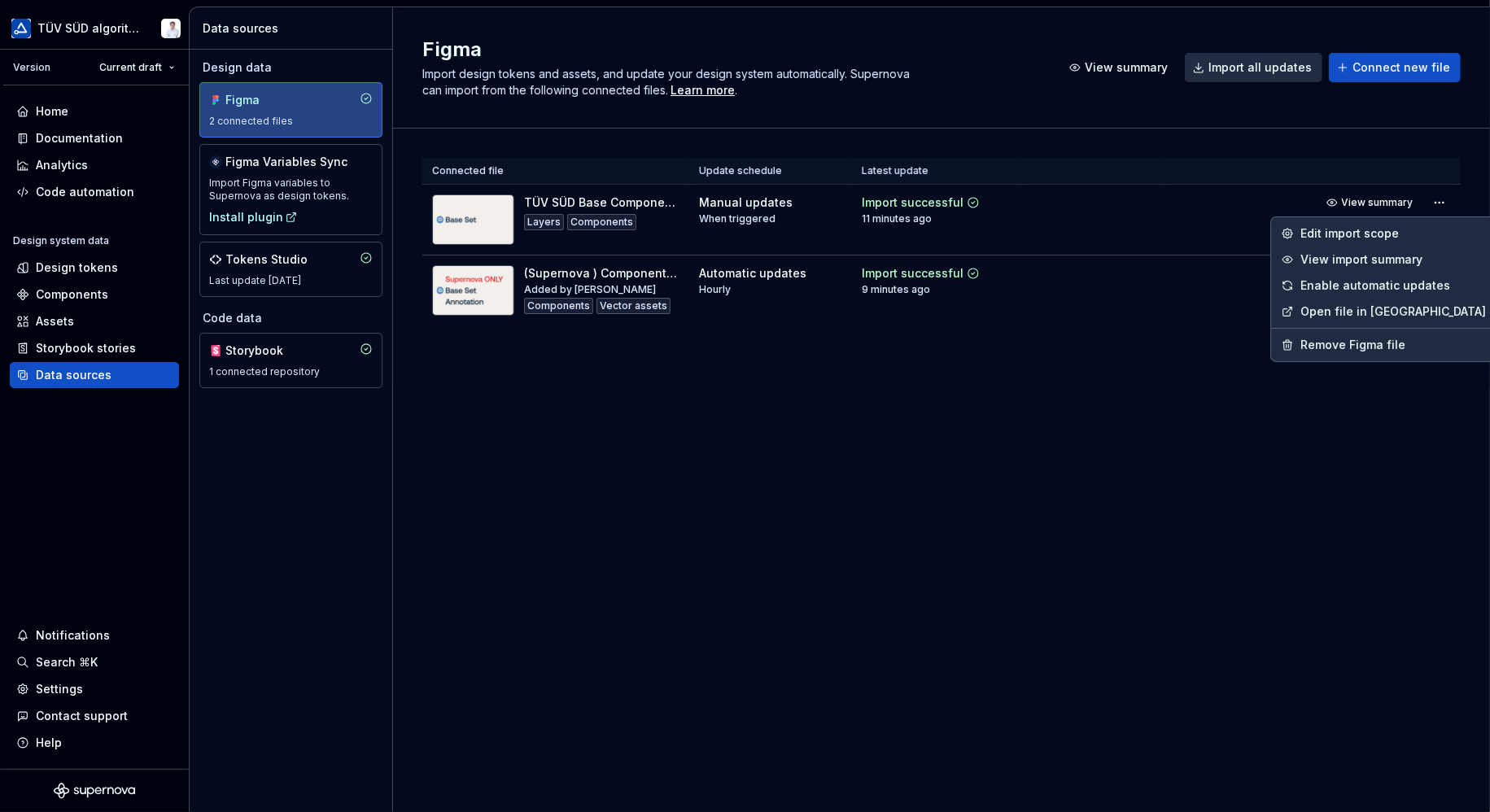
click at [1147, 393] on html "TÜV SÜD algorithm Version Current draft Home Documentation Analytics Code autom…" at bounding box center [745, 406] width 1490 height 812
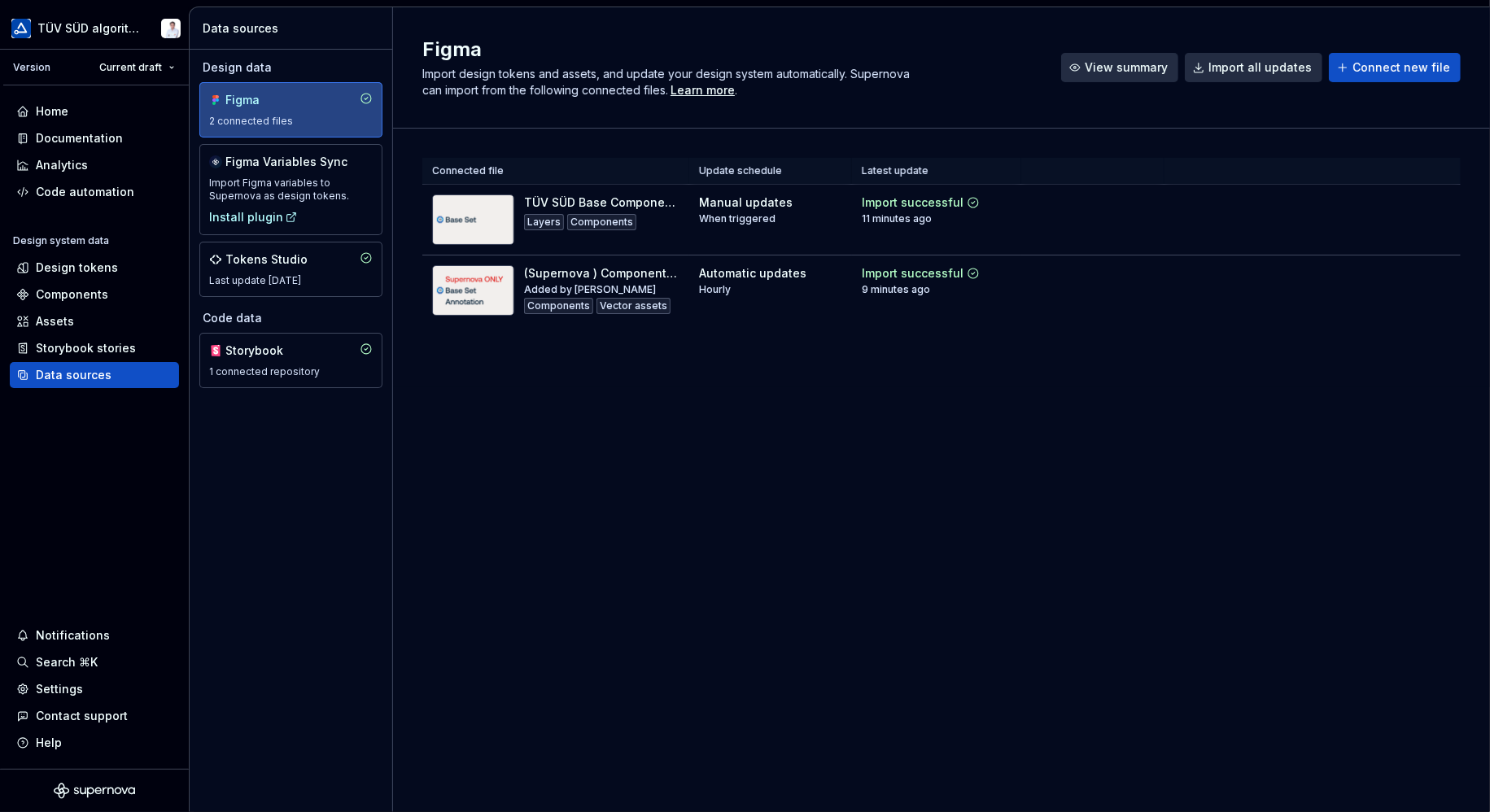
click at [1109, 70] on span "View summary" at bounding box center [1126, 68] width 83 height 17
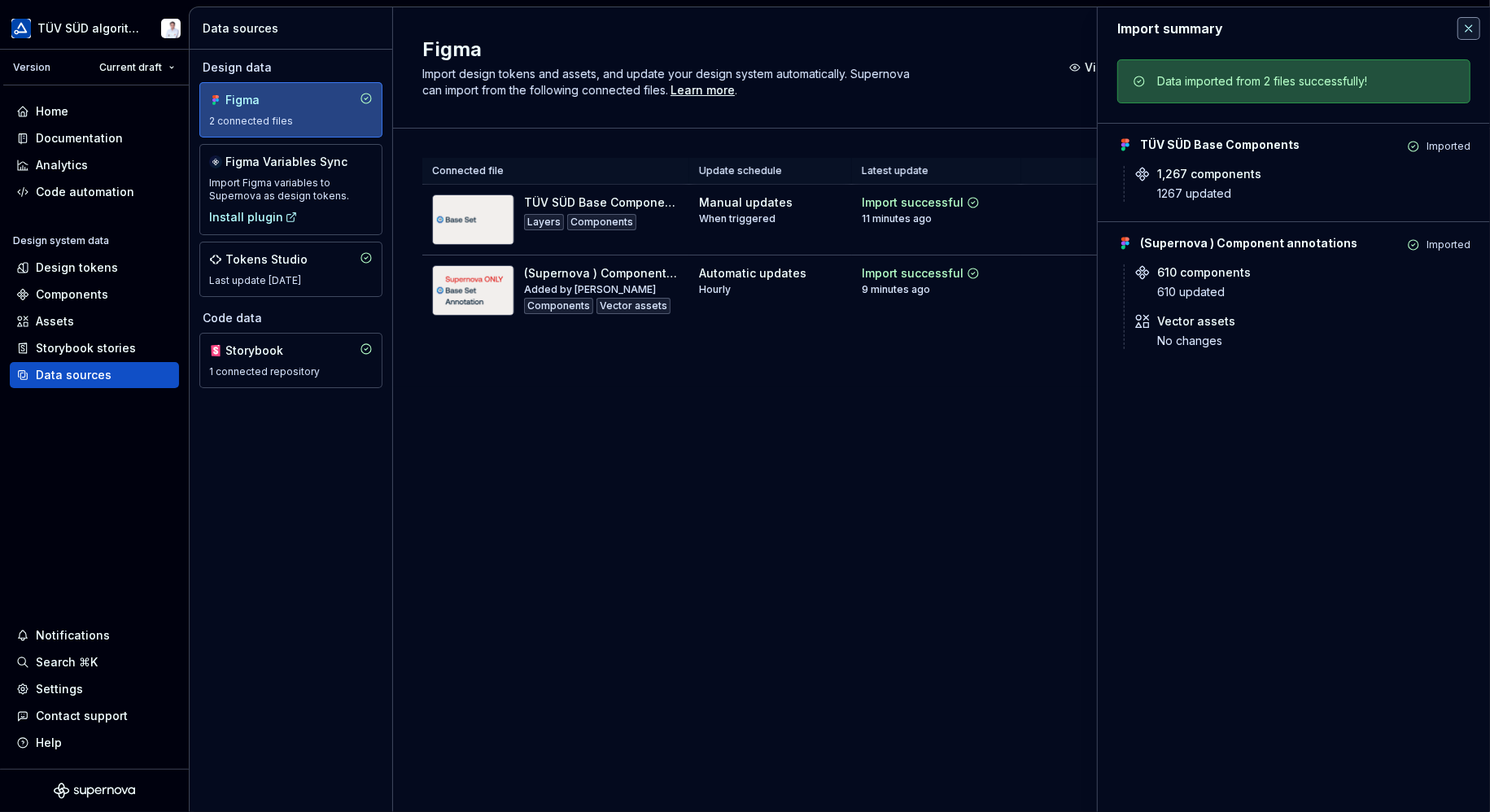
click at [1462, 22] on button "button" at bounding box center [1468, 28] width 23 height 23
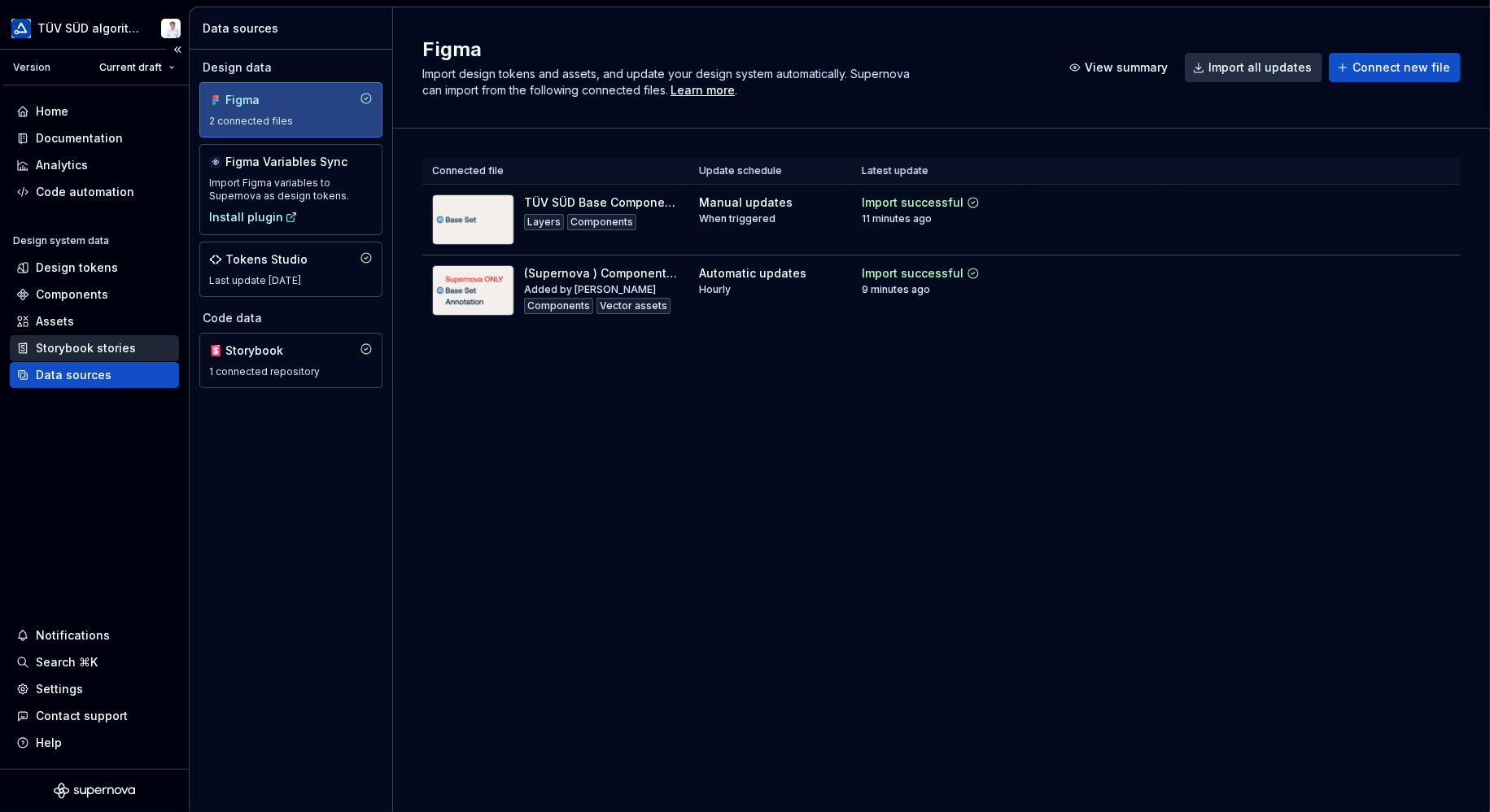
click at [44, 344] on div "Storybook stories" at bounding box center [85, 348] width 100 height 17
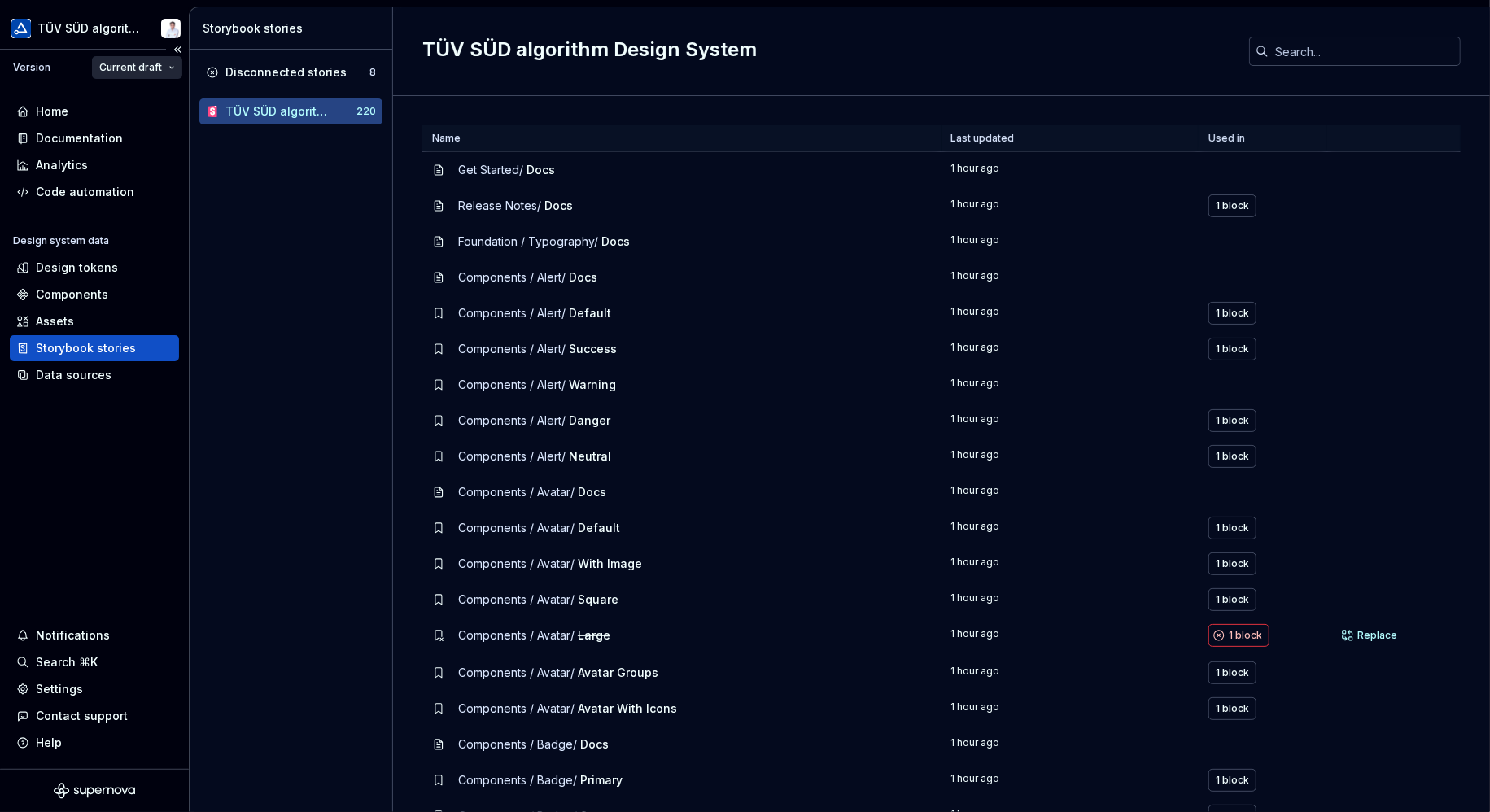
click at [113, 64] on html "TÜV SÜD algorithm Version Current draft Home Documentation Analytics Code autom…" at bounding box center [745, 406] width 1490 height 812
click at [82, 128] on div "Documentation" at bounding box center [95, 138] width 169 height 26
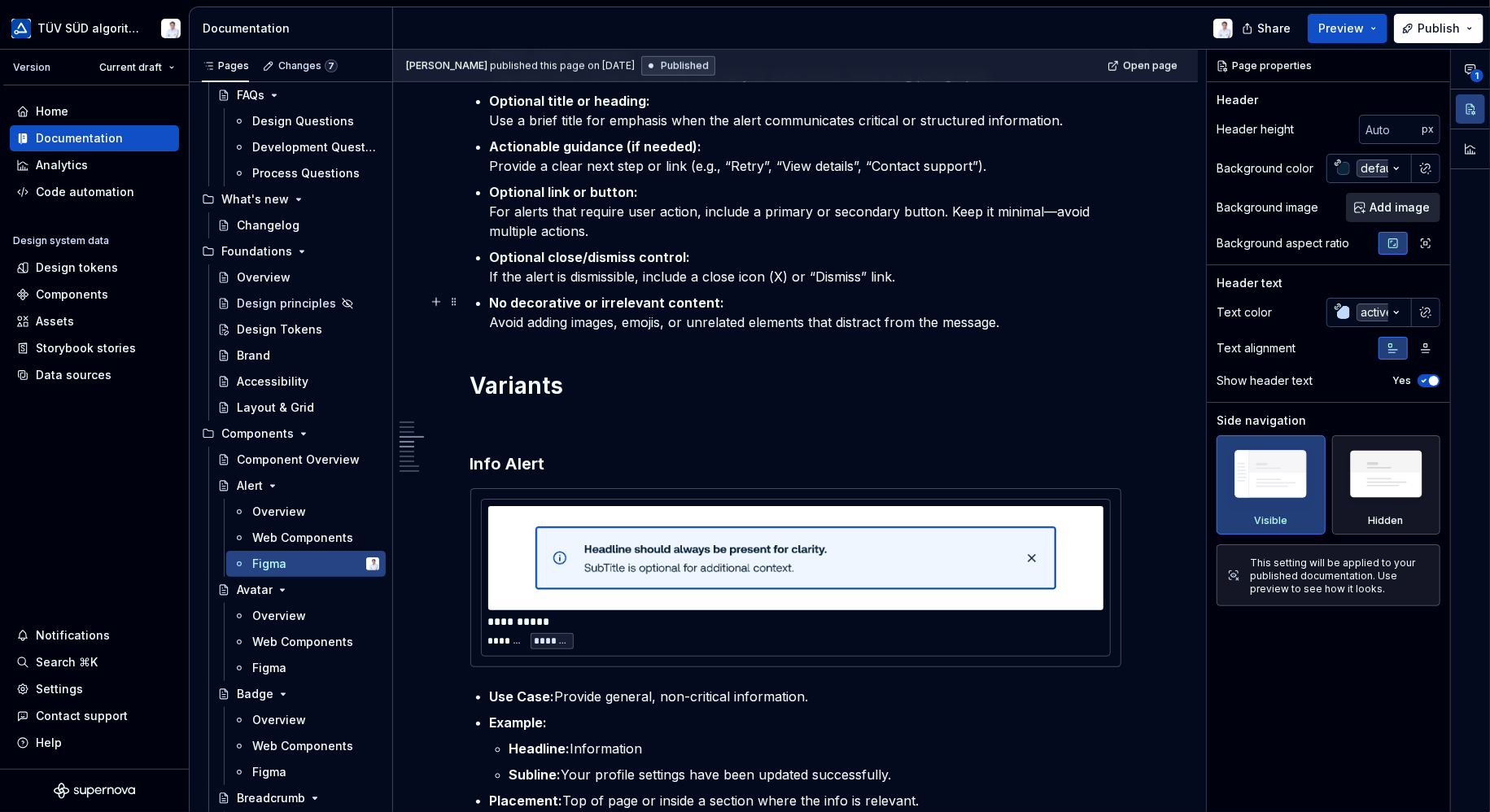
scroll to position [1139, 0]
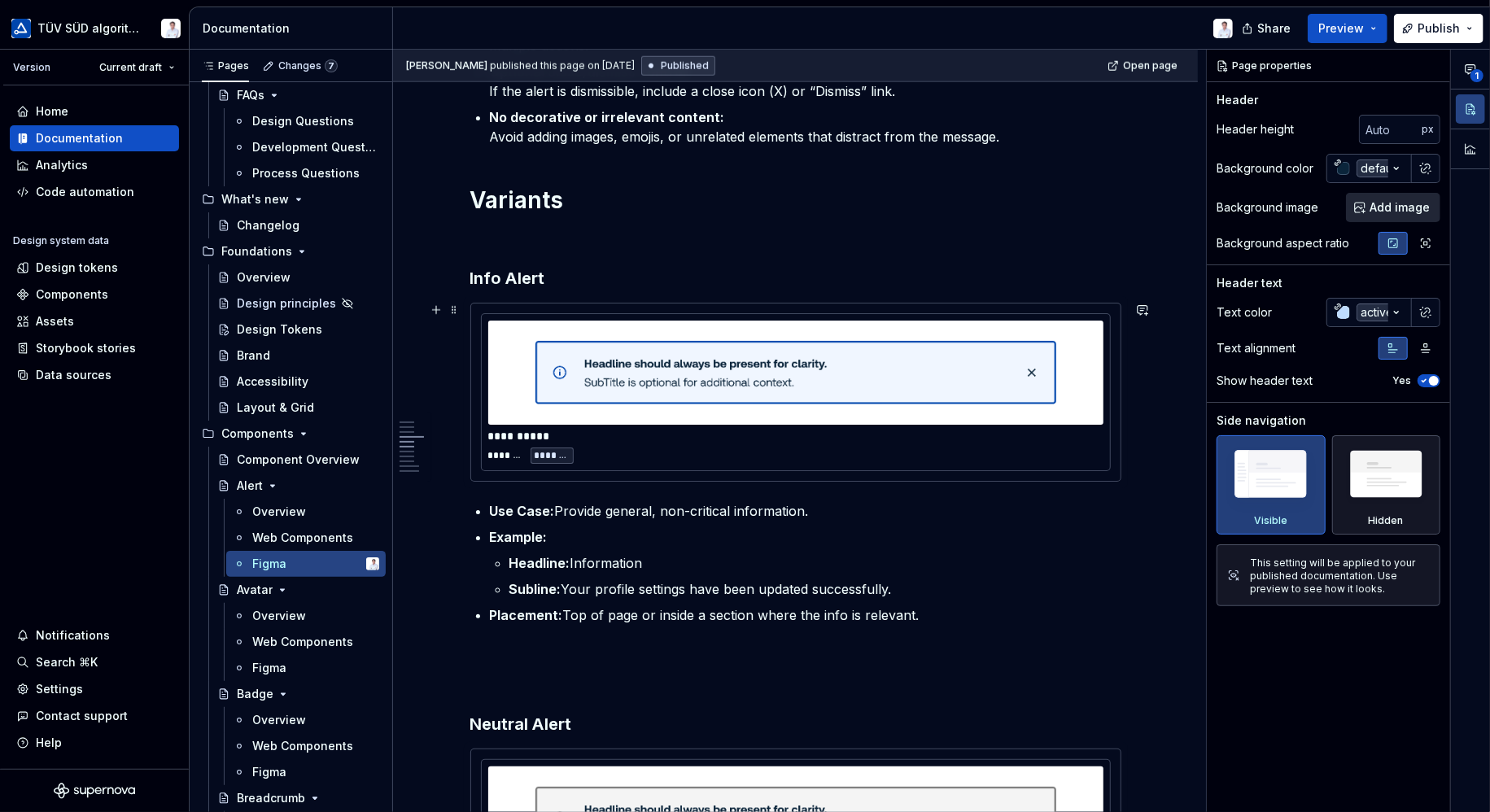
click at [630, 454] on div "******* *******" at bounding box center [796, 455] width 615 height 17
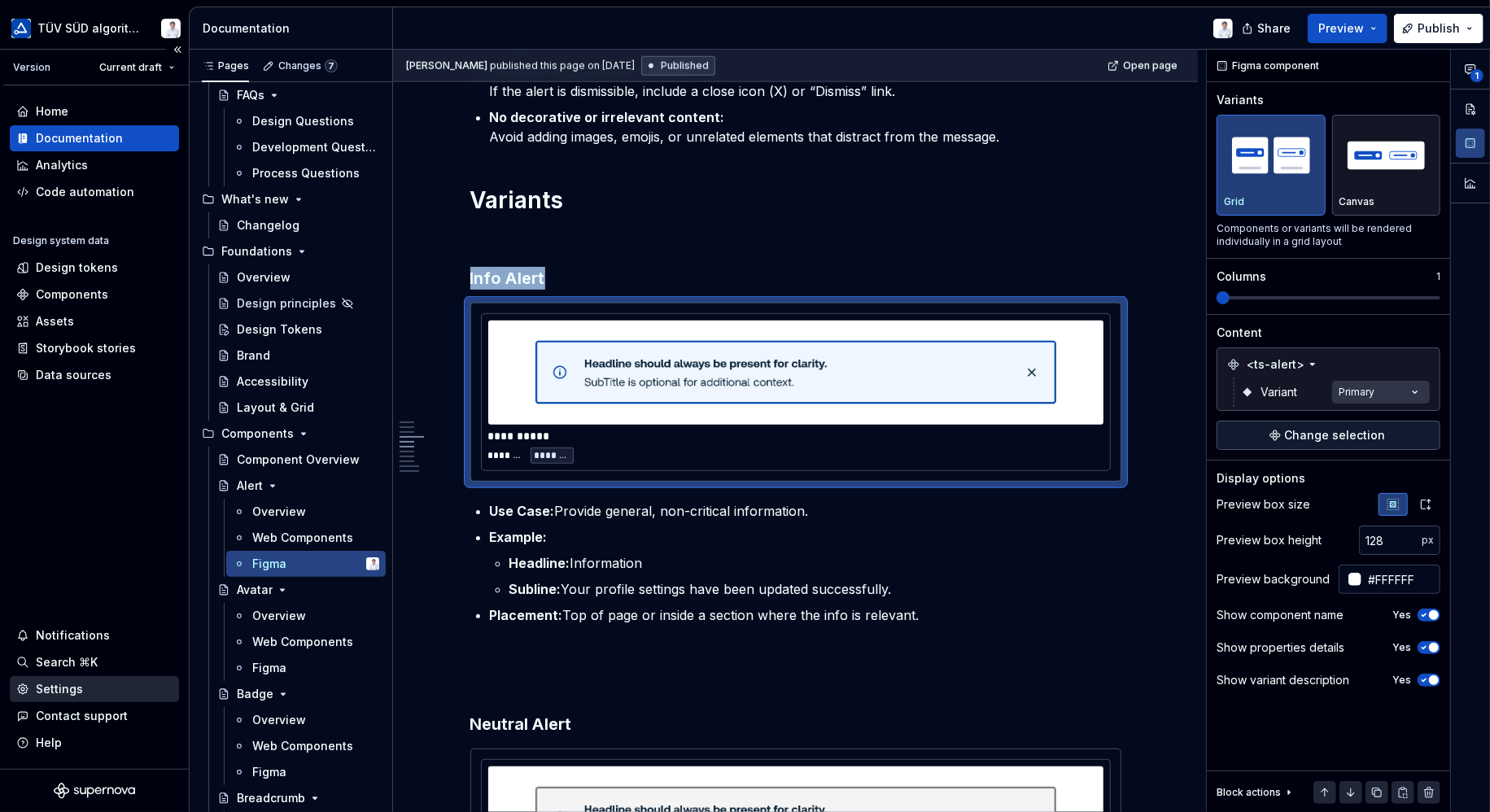
click at [57, 695] on div "Settings" at bounding box center [59, 689] width 47 height 17
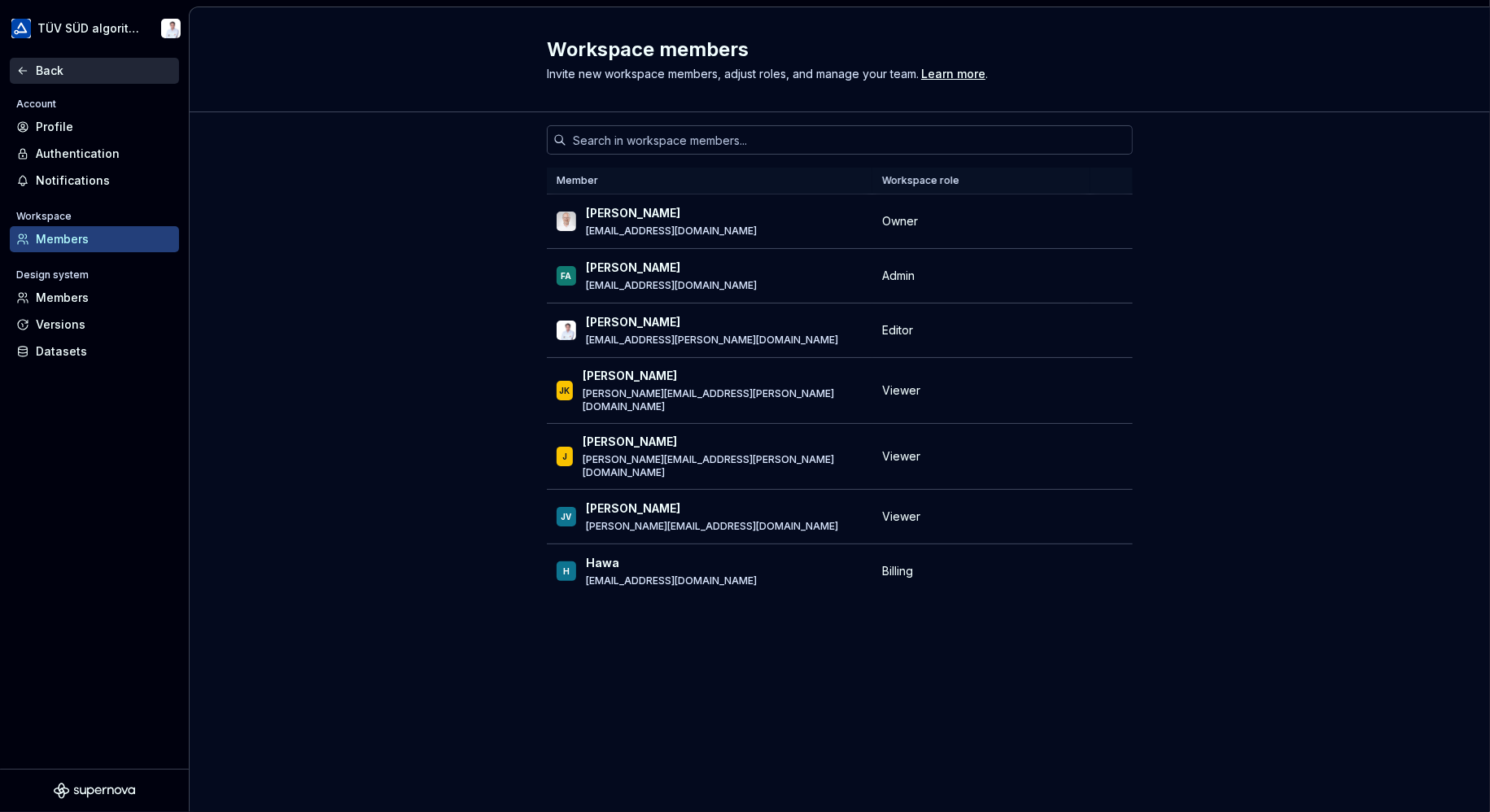
click at [17, 64] on icon at bounding box center [23, 71] width 13 height 13
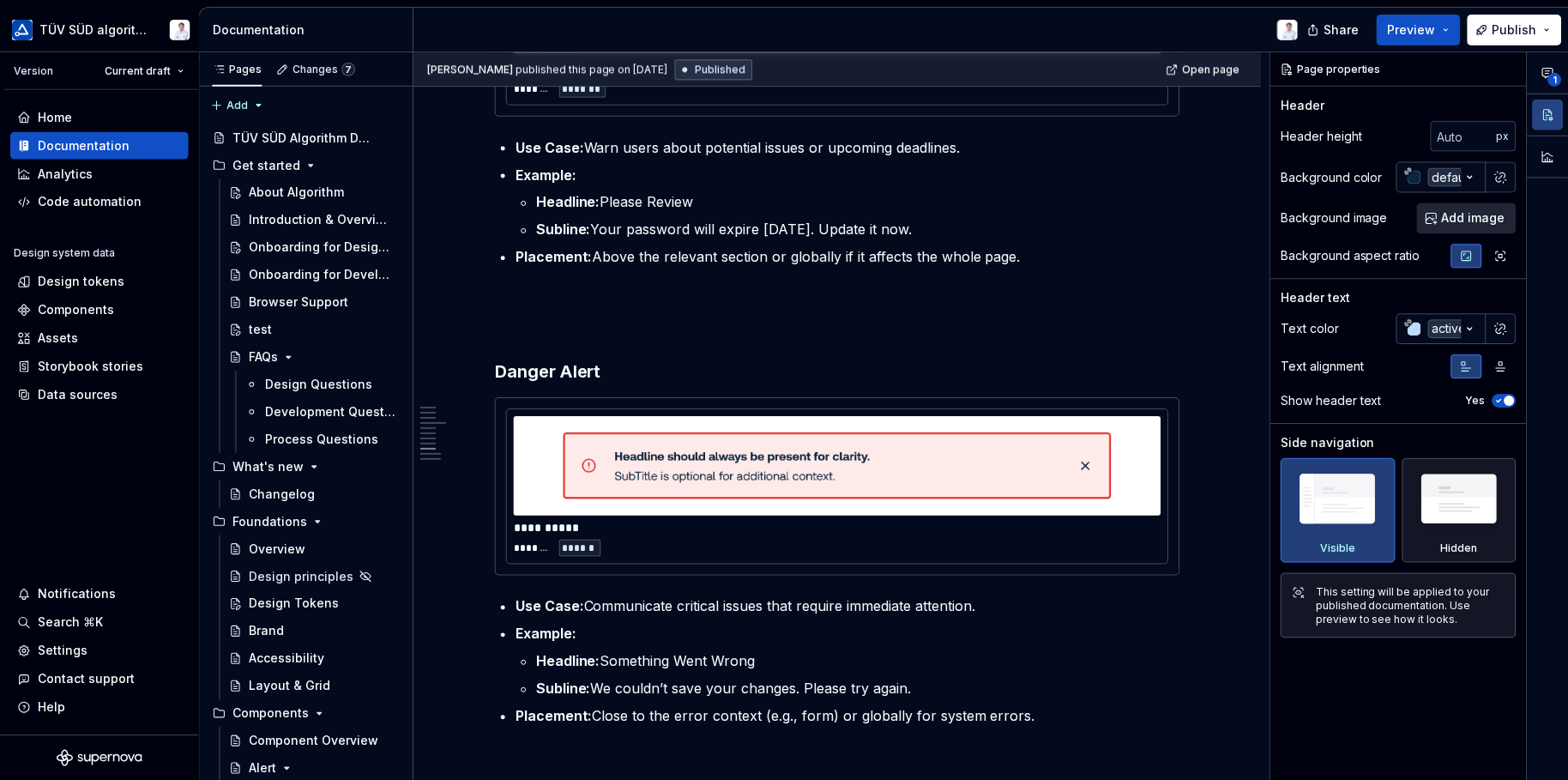
scroll to position [3002, 0]
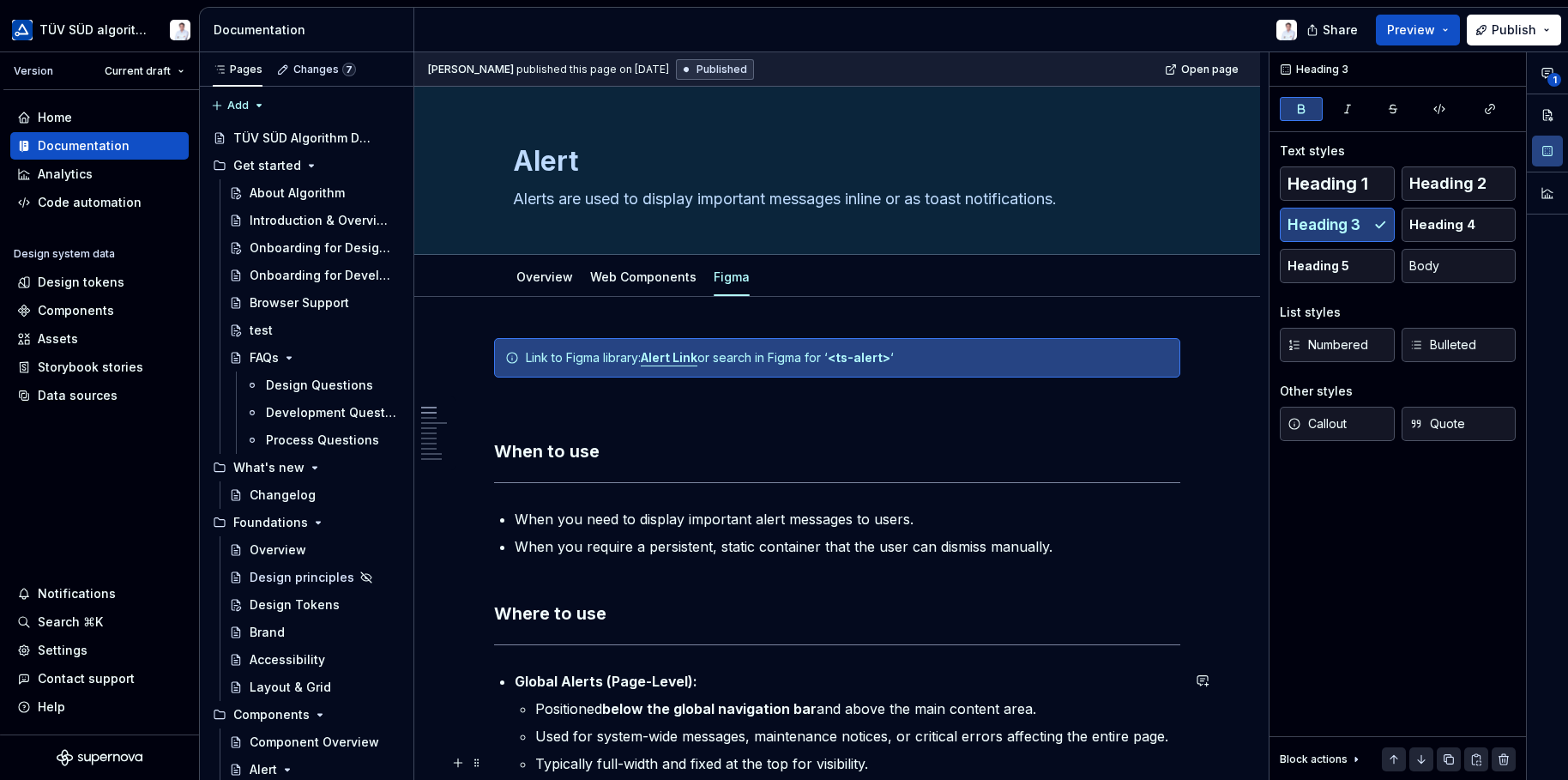
scroll to position [0, 0]
click at [622, 275] on link "Web Components" at bounding box center [644, 277] width 106 height 15
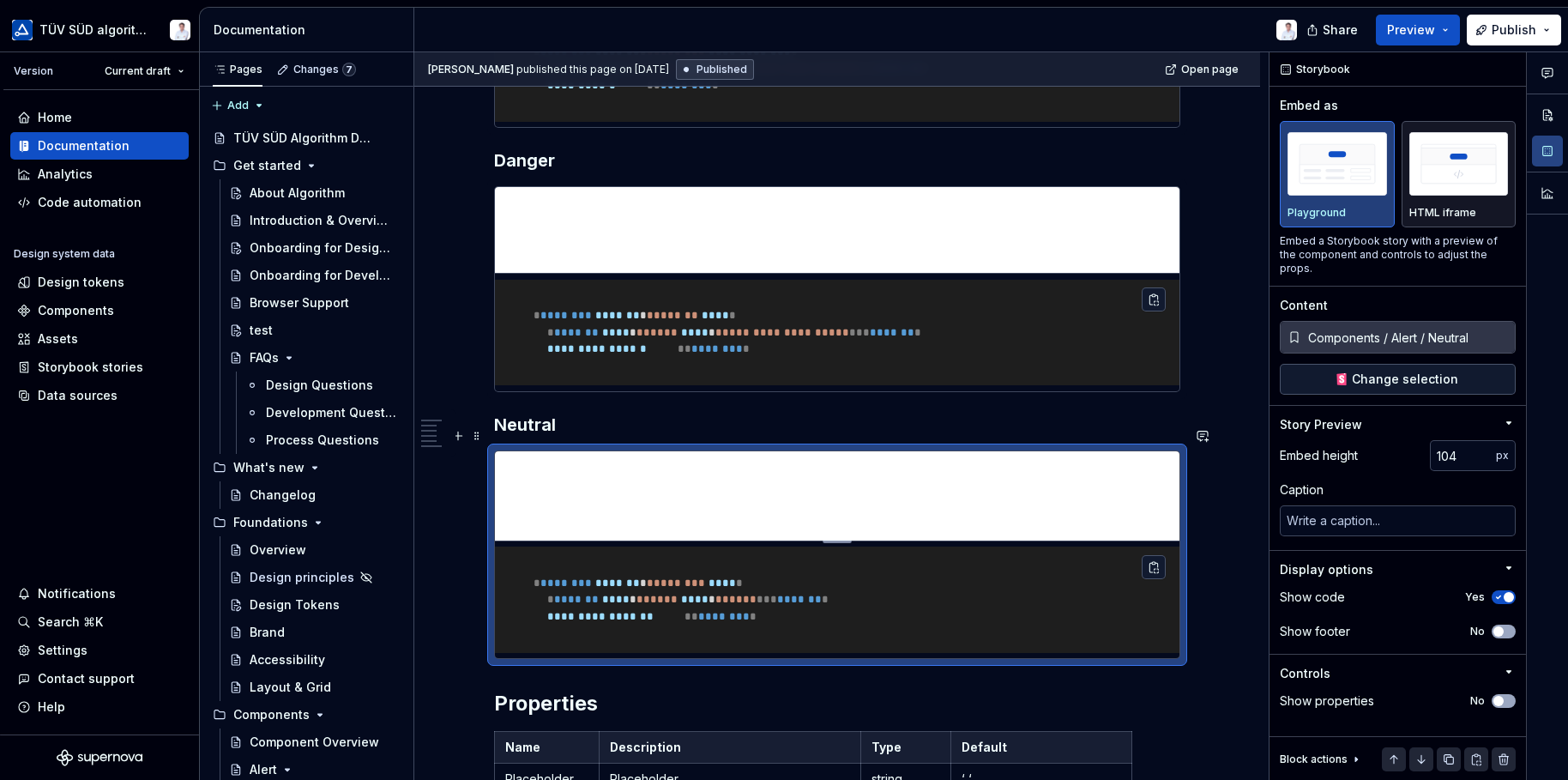
scroll to position [1201, 0]
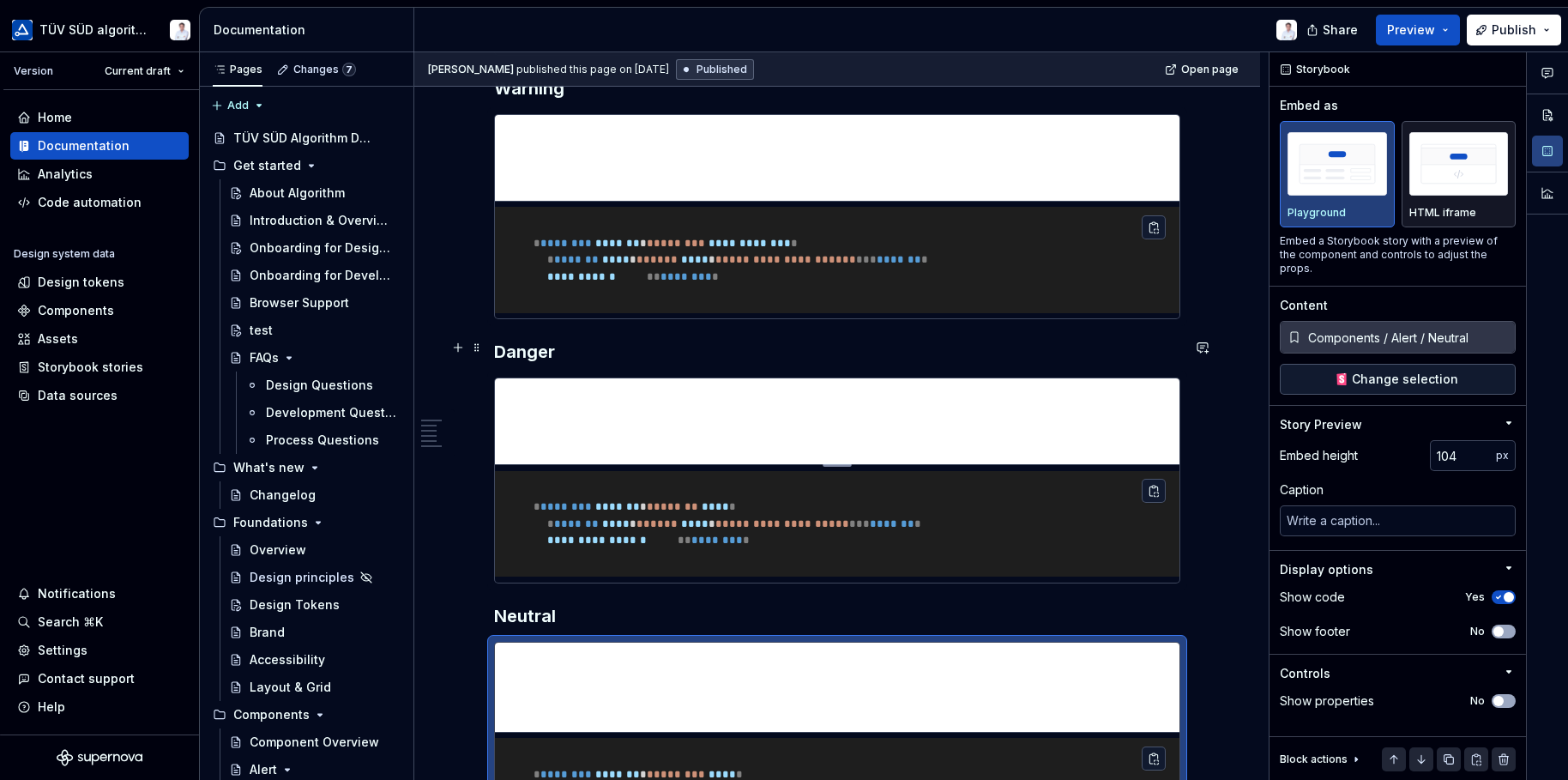
type textarea "*"
type input "Components / Alert / Danger"
type input "100"
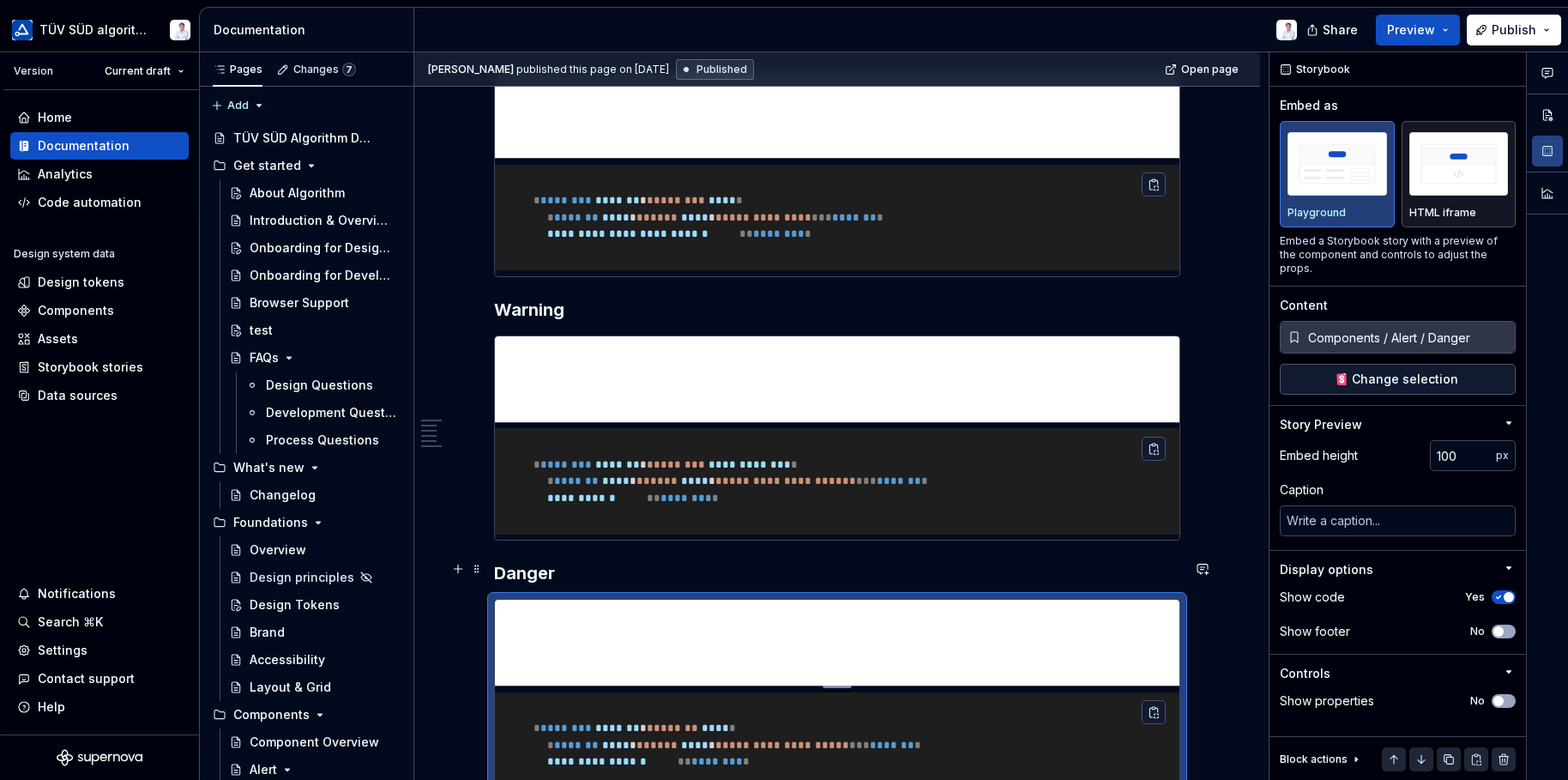
scroll to position [944, 0]
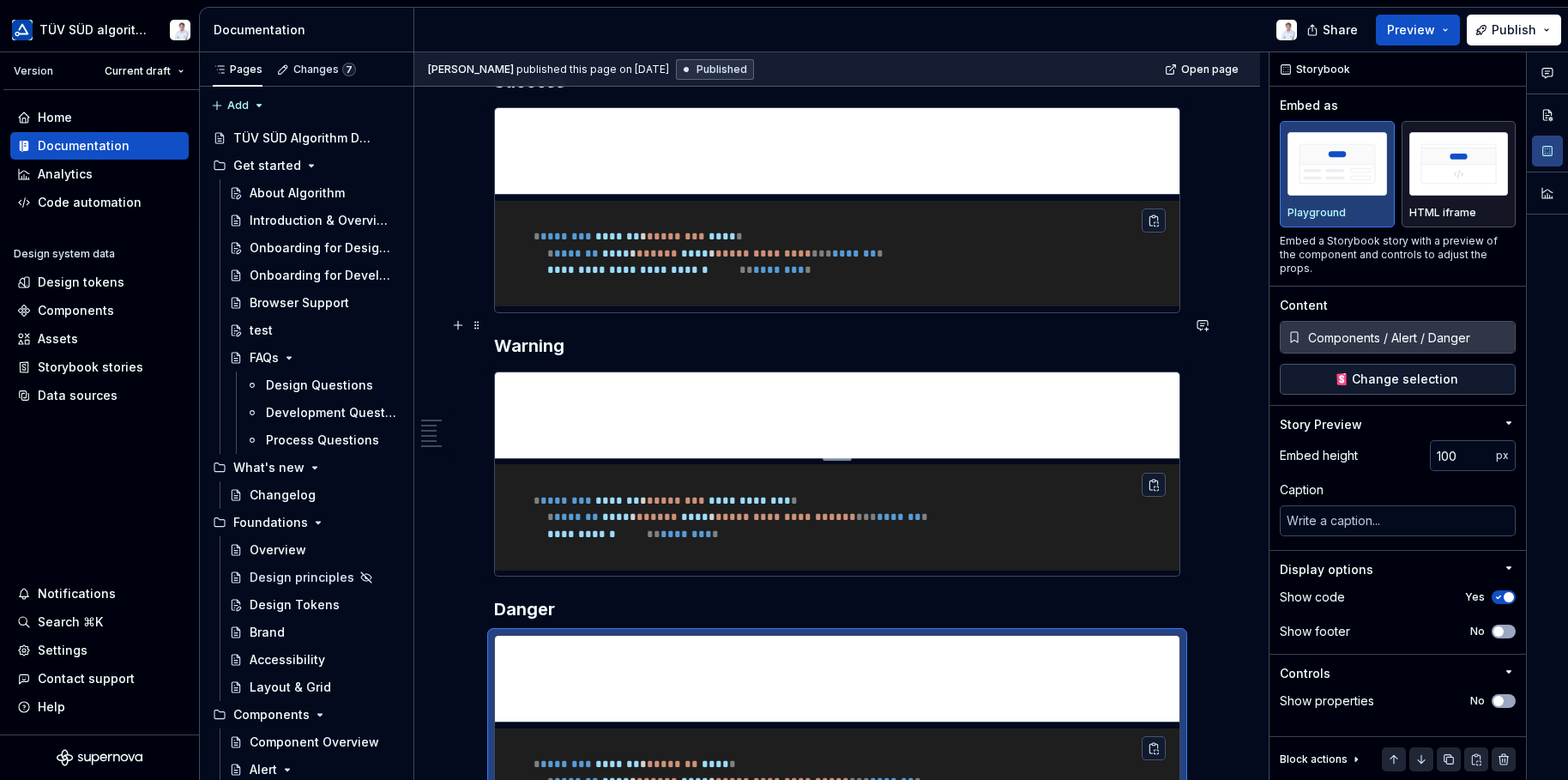
type textarea "*"
type input "Components / Alert / Warning"
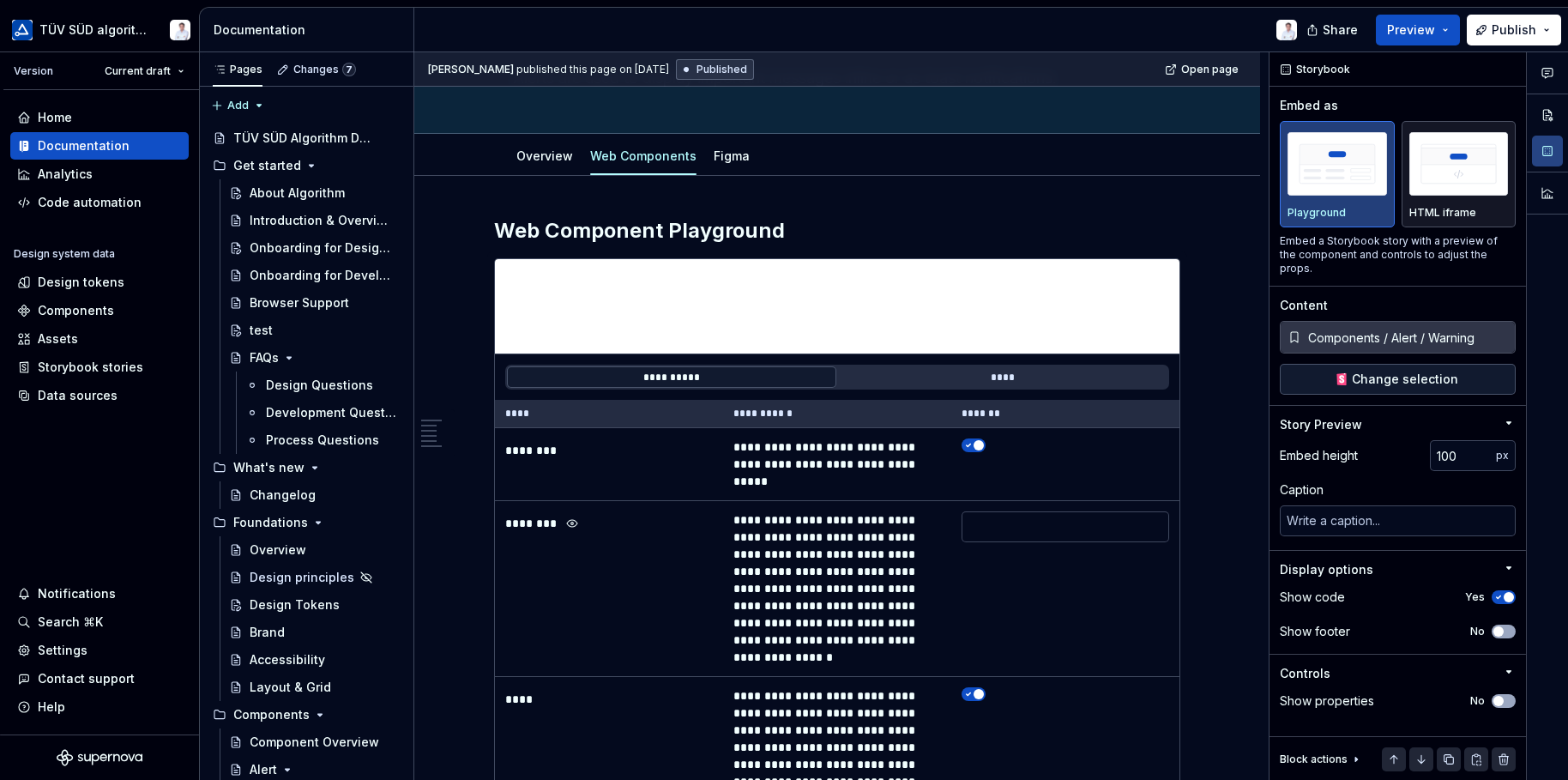
scroll to position [86, 0]
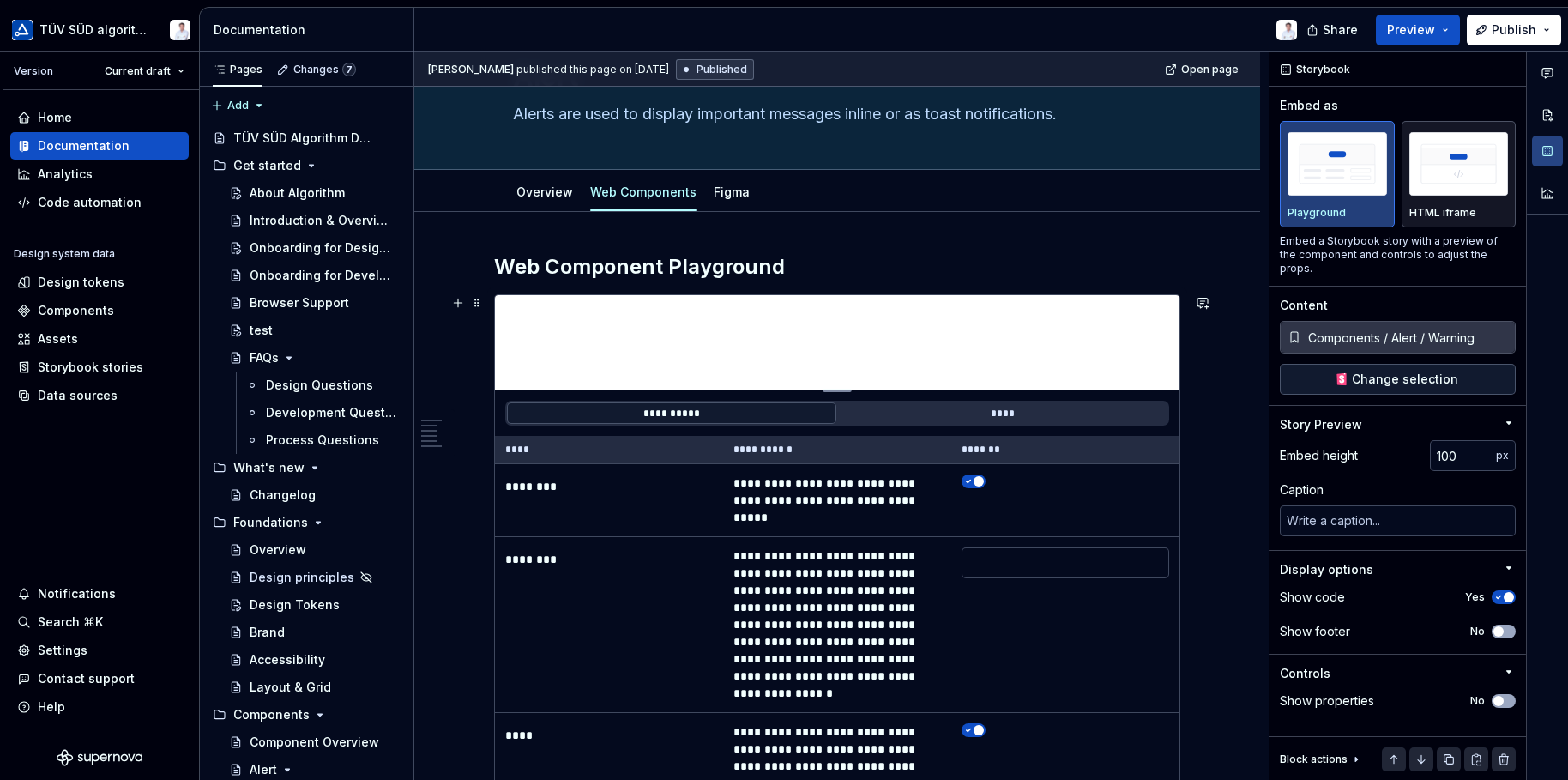
type textarea "*"
type input "Components / Alert / Default"
type input "110"
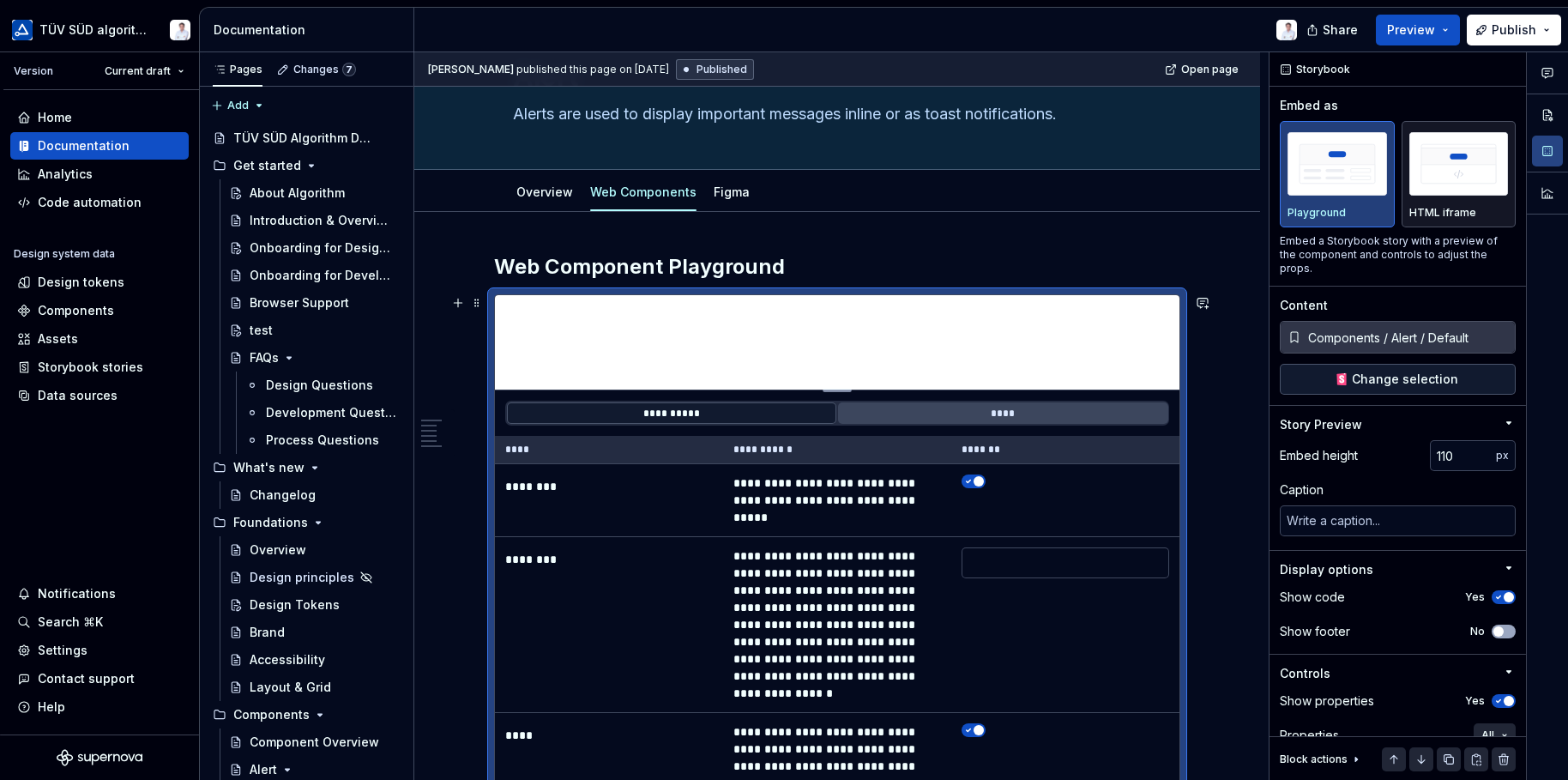
click at [940, 407] on button "****" at bounding box center [1003, 413] width 329 height 21
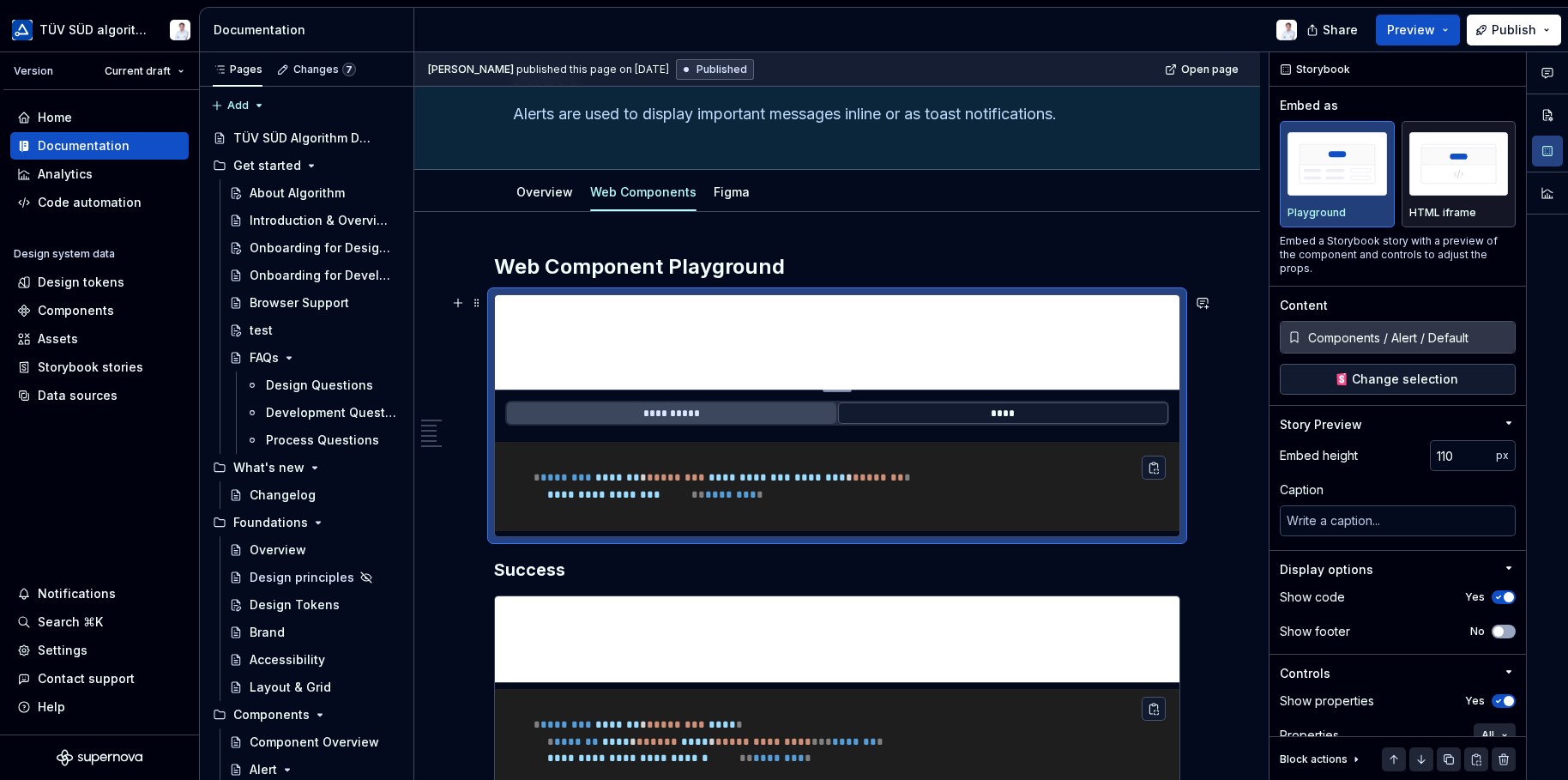
click at [752, 405] on button "**********" at bounding box center [672, 413] width 329 height 21
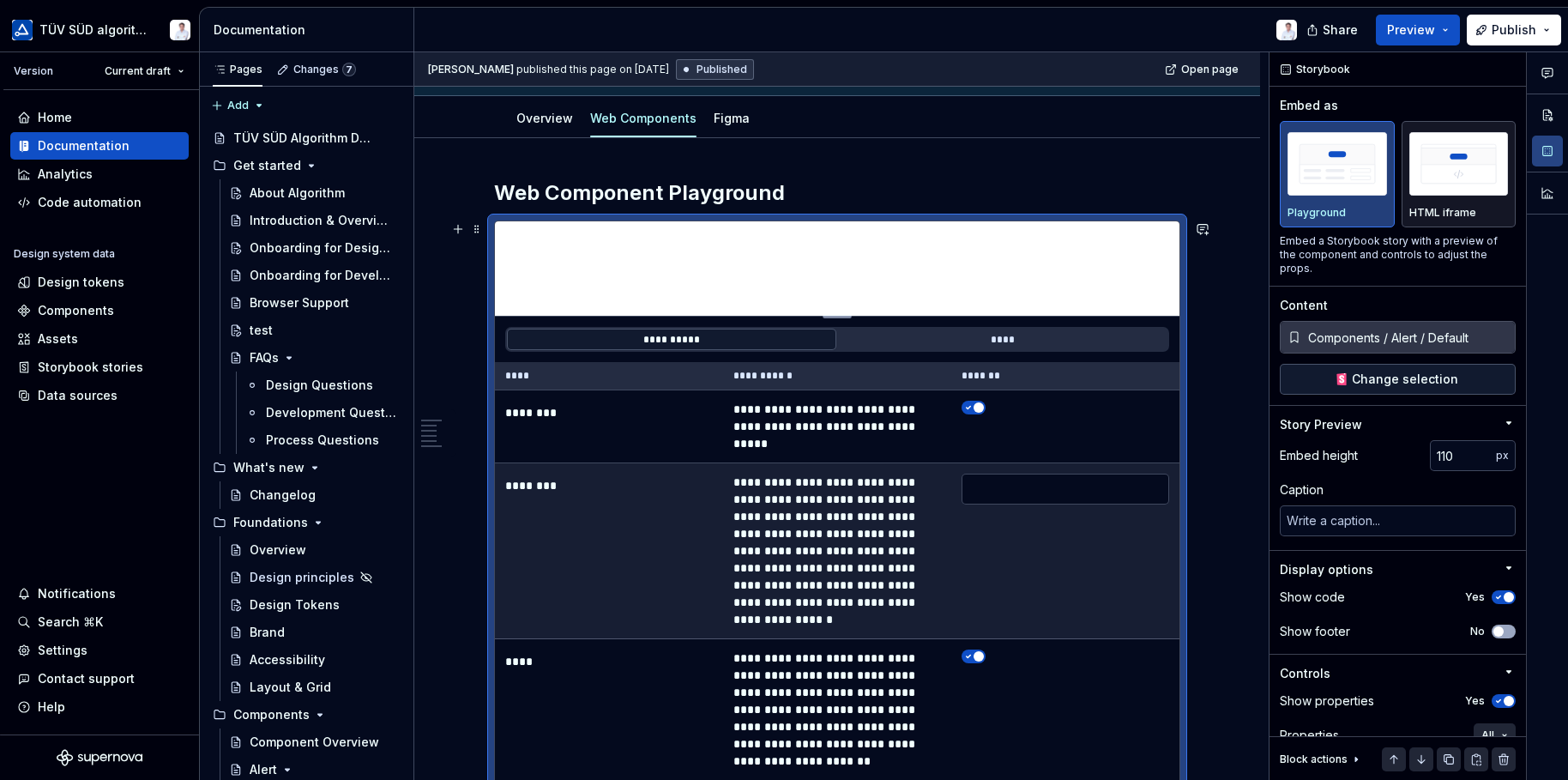
scroll to position [257, 0]
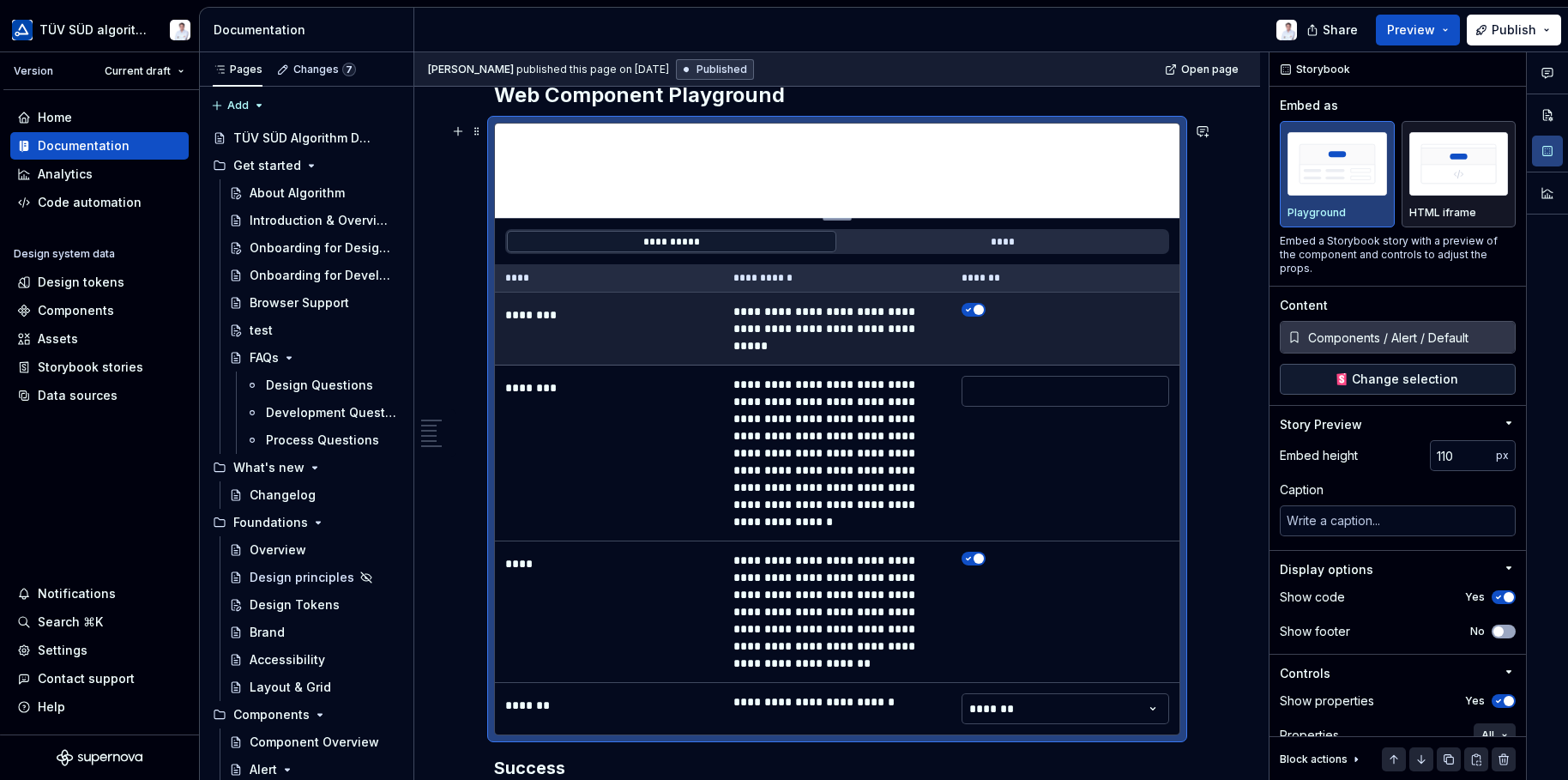
click at [978, 308] on span "button" at bounding box center [979, 310] width 11 height 11
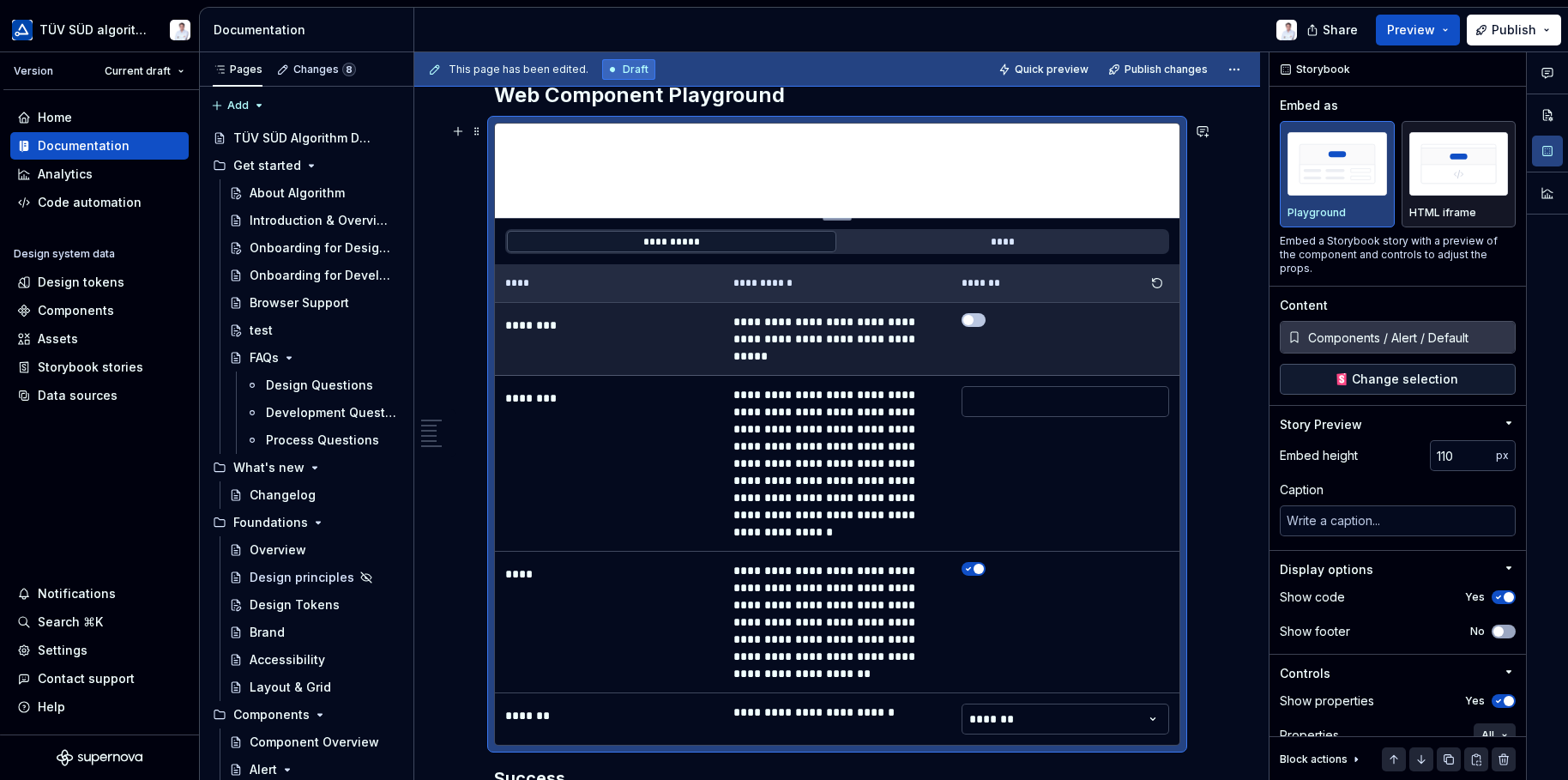
drag, startPoint x: 961, startPoint y: 318, endPoint x: 970, endPoint y: 319, distance: 9.1
click at [961, 319] on td at bounding box center [1066, 339] width 228 height 73
click at [970, 319] on span "button" at bounding box center [968, 319] width 11 height 11
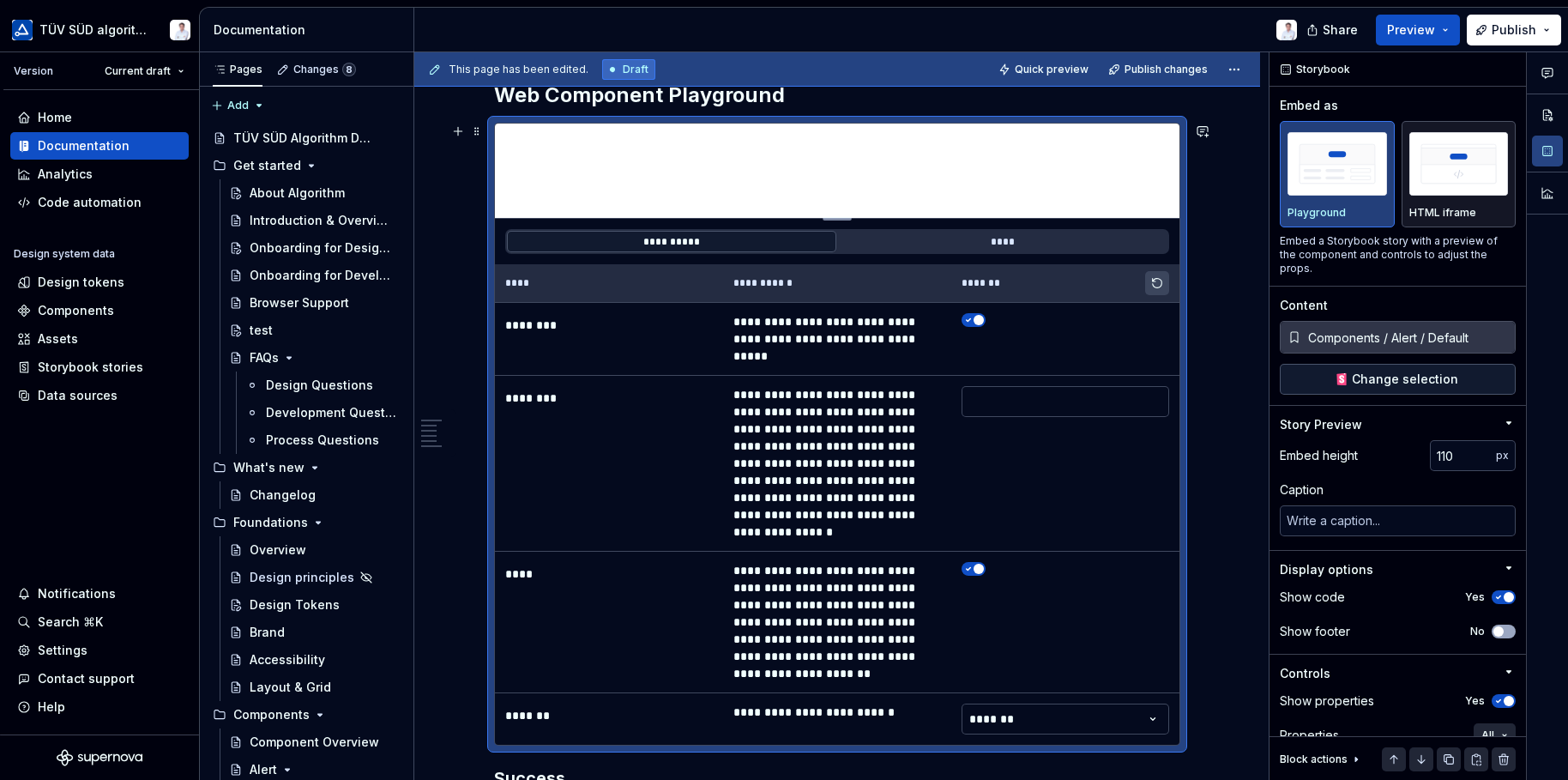
click at [1149, 280] on button "button" at bounding box center [1157, 283] width 24 height 24
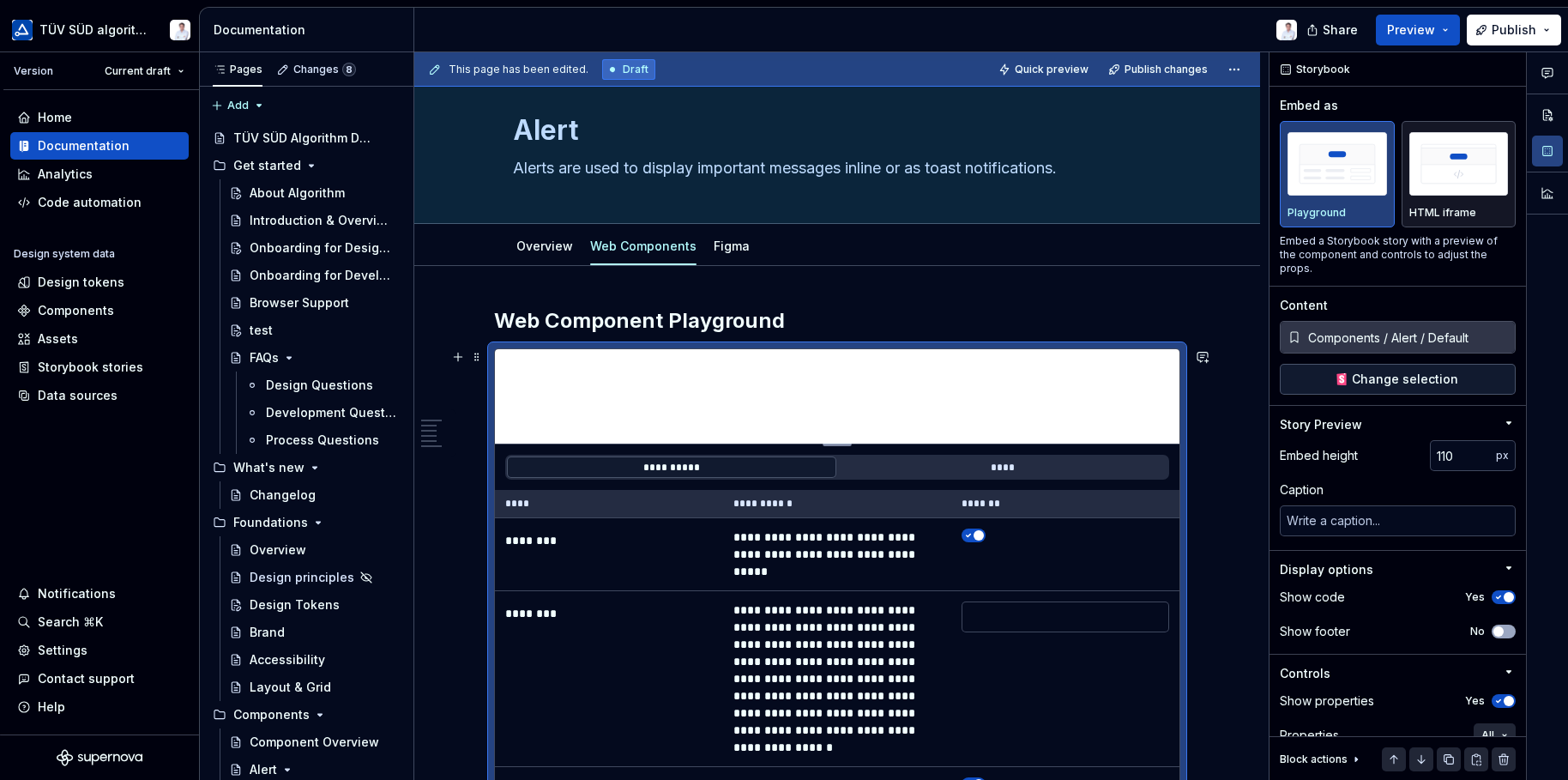
scroll to position [0, 0]
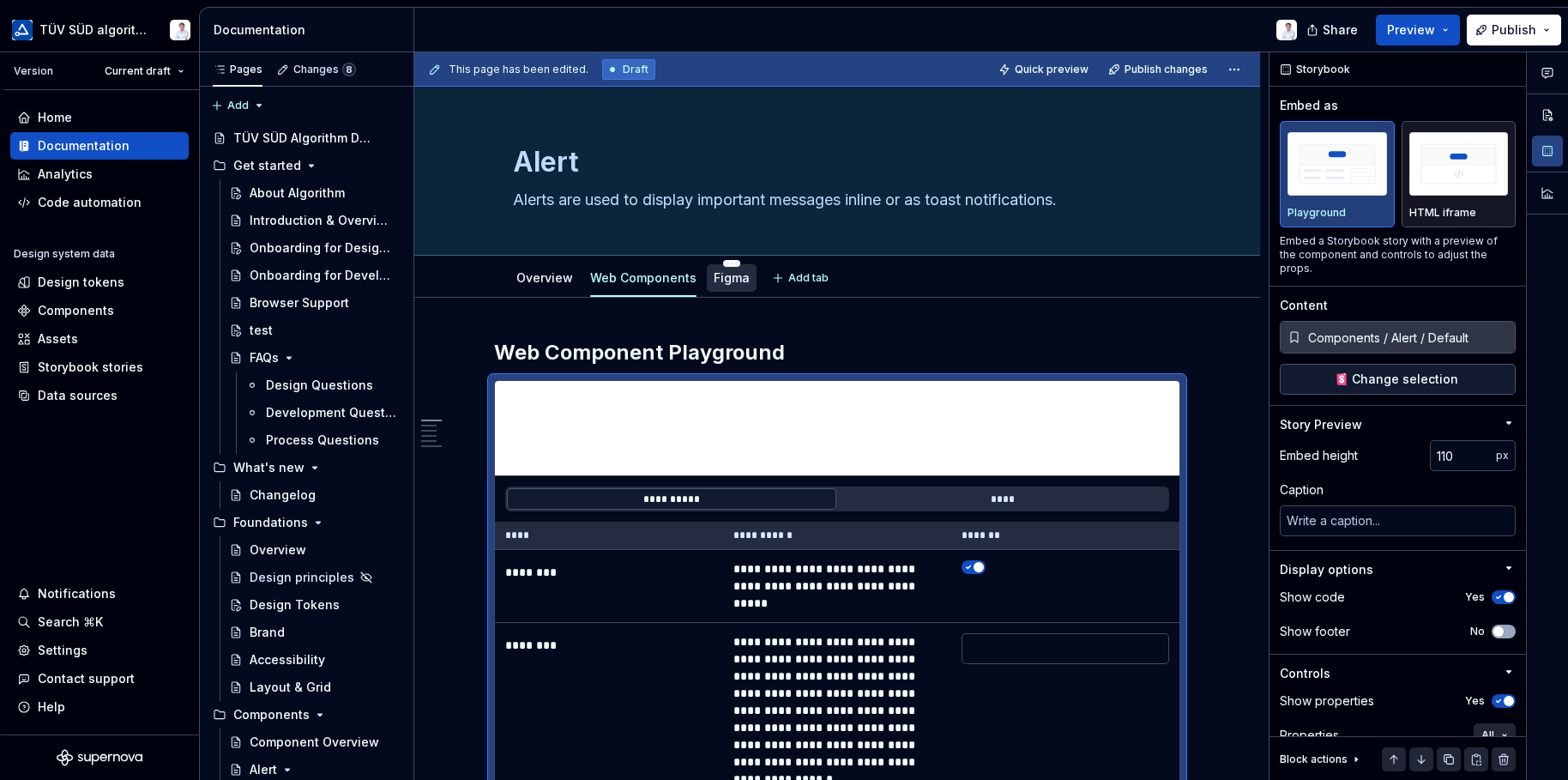
click at [722, 280] on link "Figma" at bounding box center [731, 277] width 36 height 15
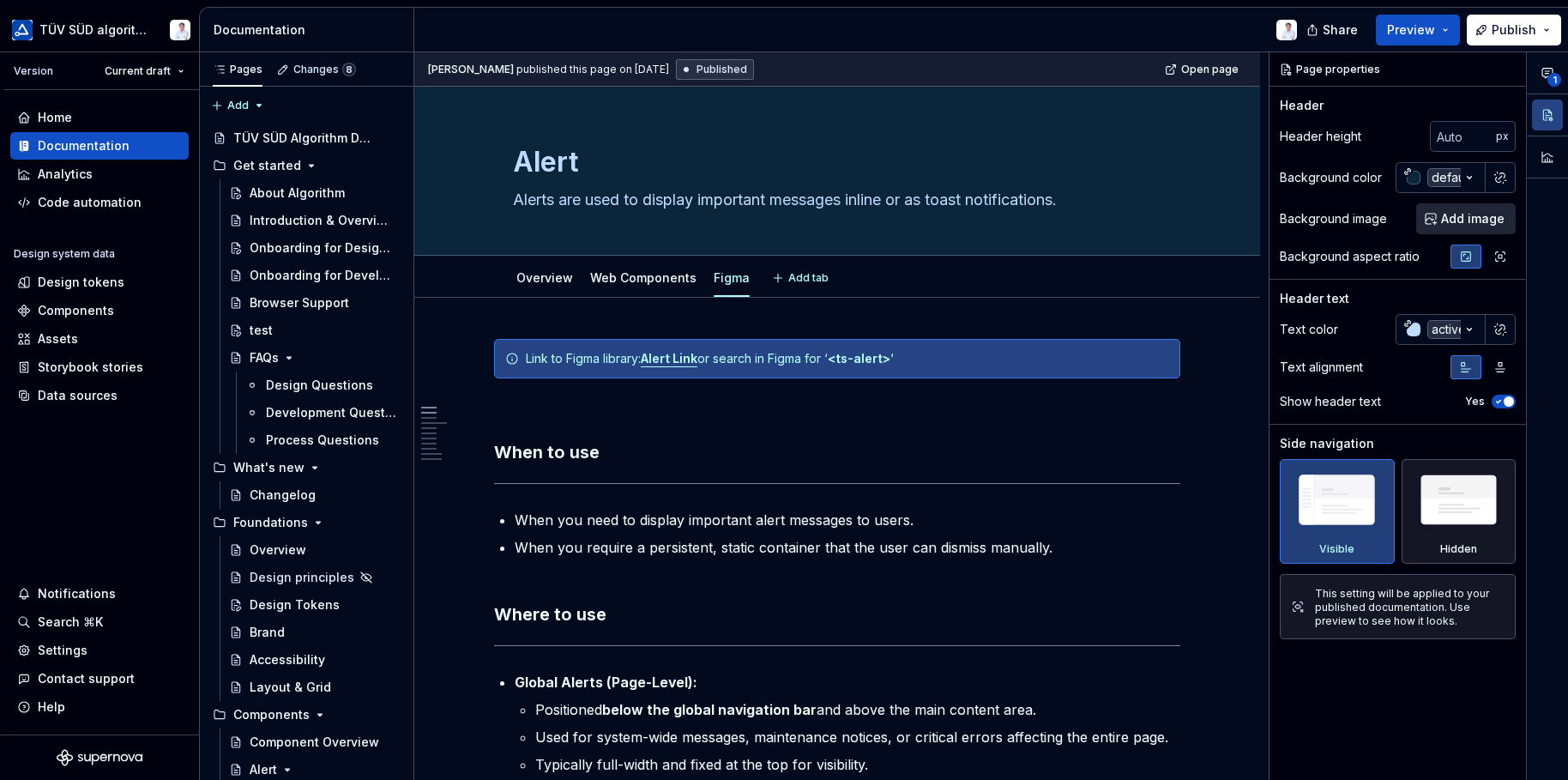
type textarea "*"
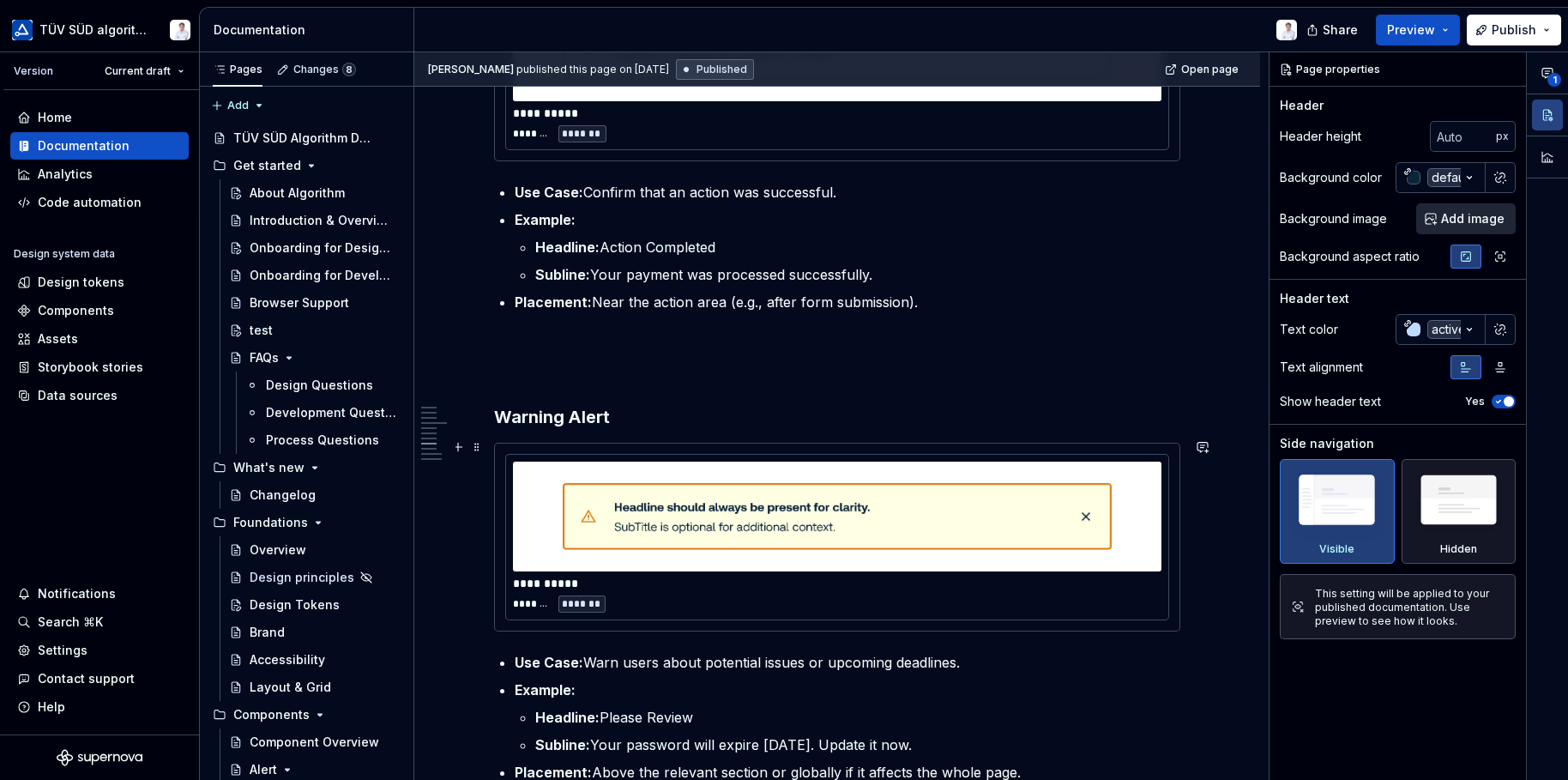
scroll to position [2659, 0]
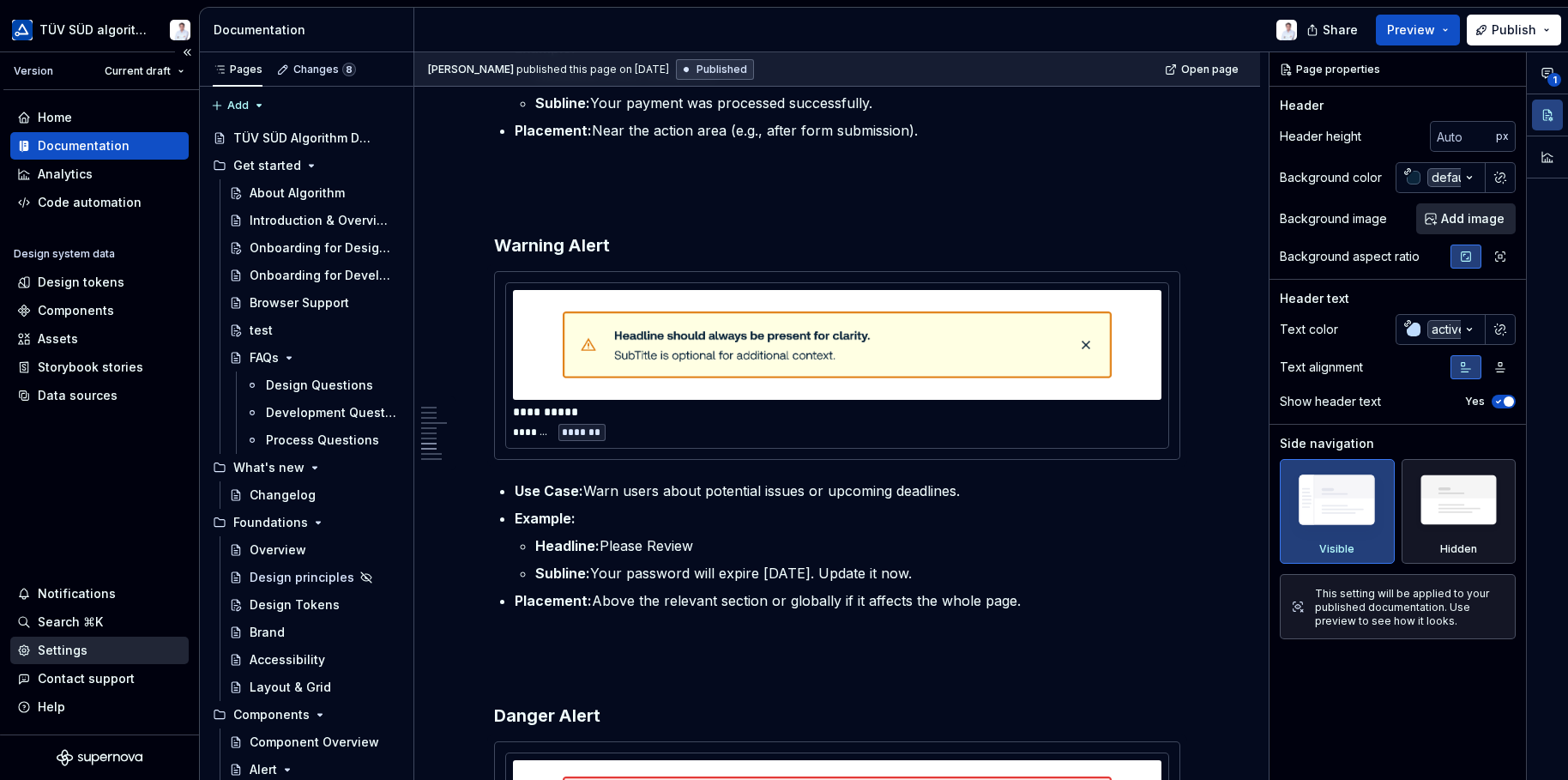
click at [71, 652] on div "Settings" at bounding box center [62, 650] width 49 height 17
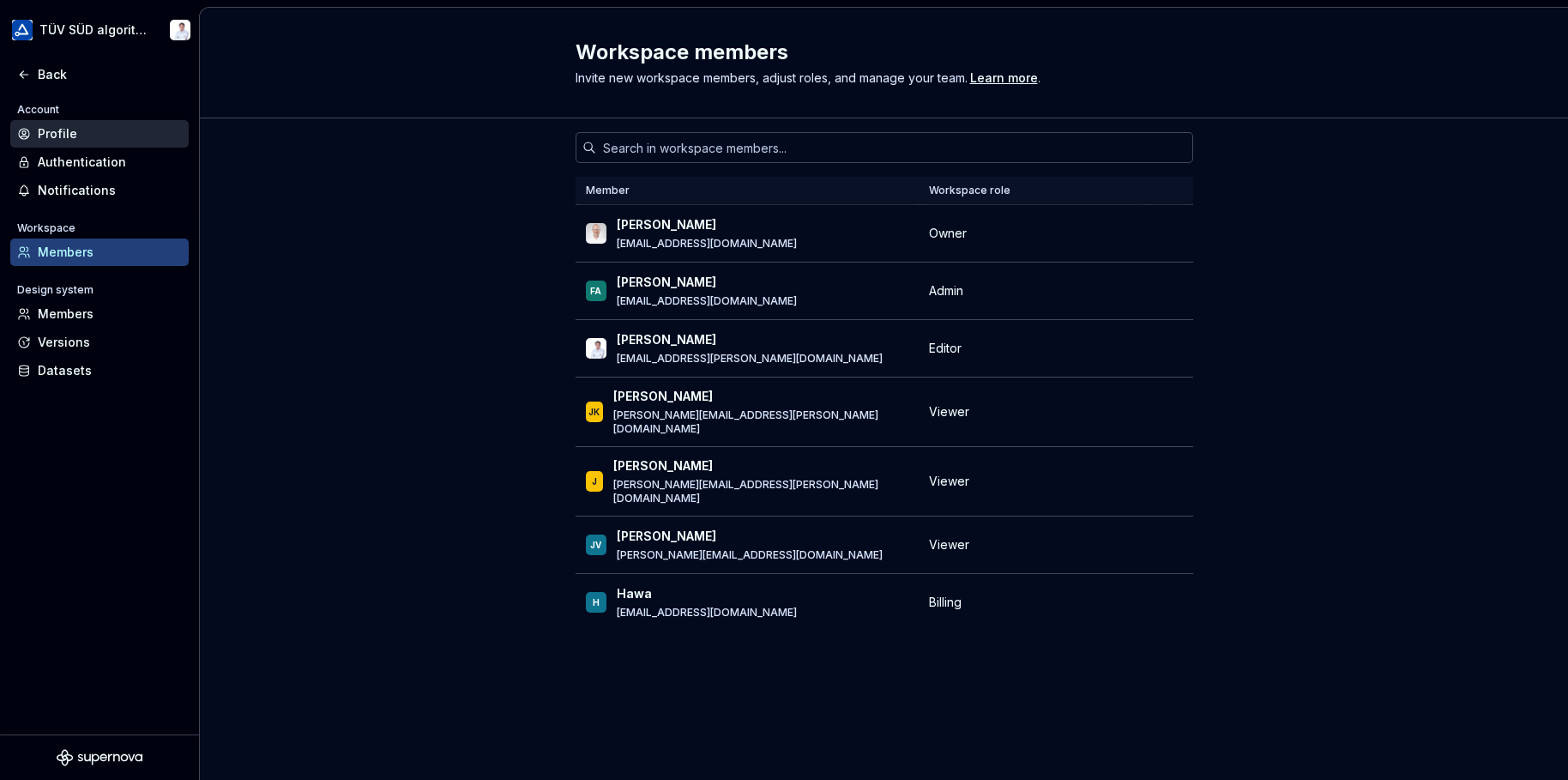
click at [70, 128] on div "Profile" at bounding box center [109, 134] width 144 height 17
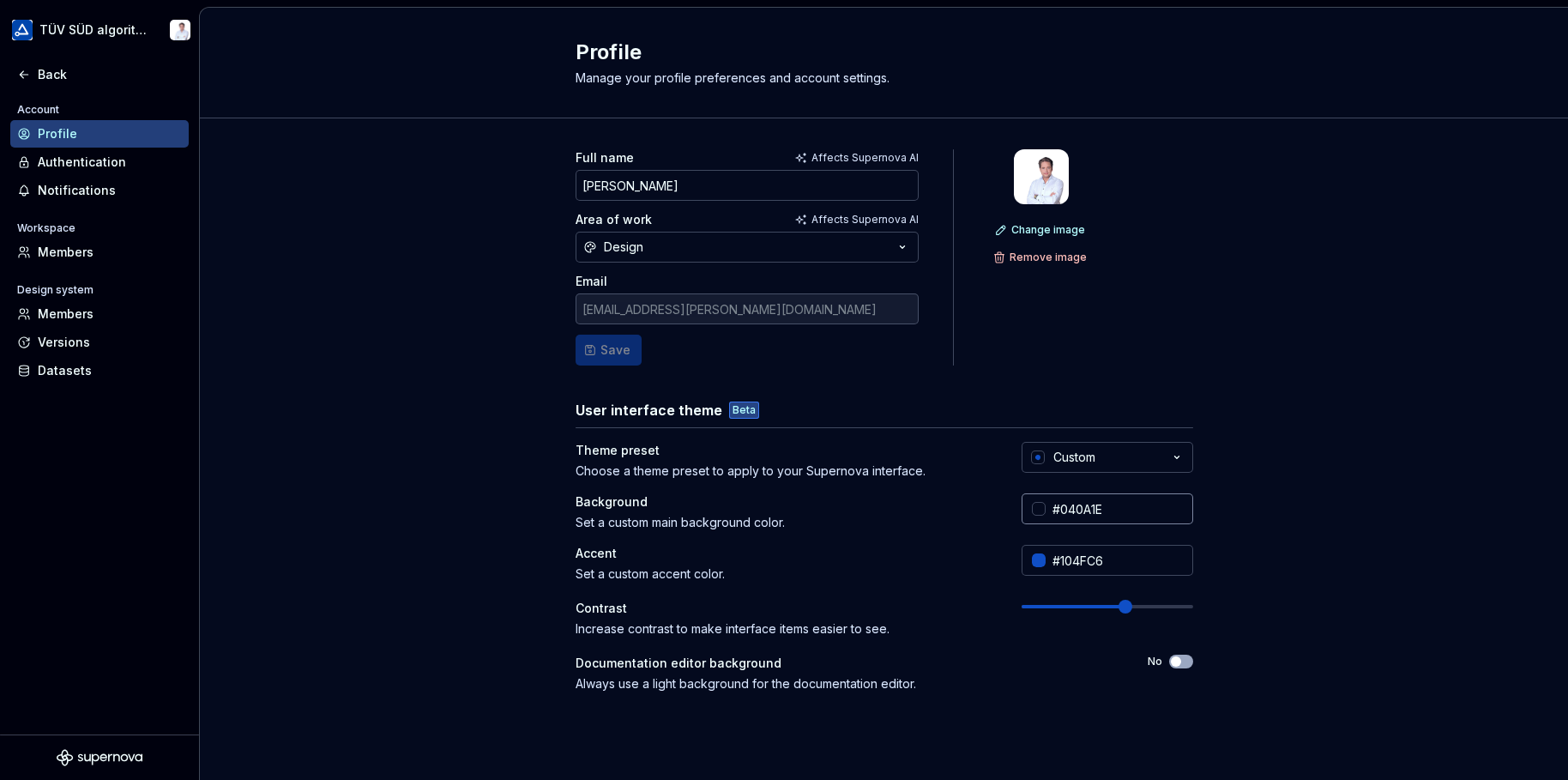
click at [1032, 506] on div at bounding box center [1039, 508] width 14 height 14
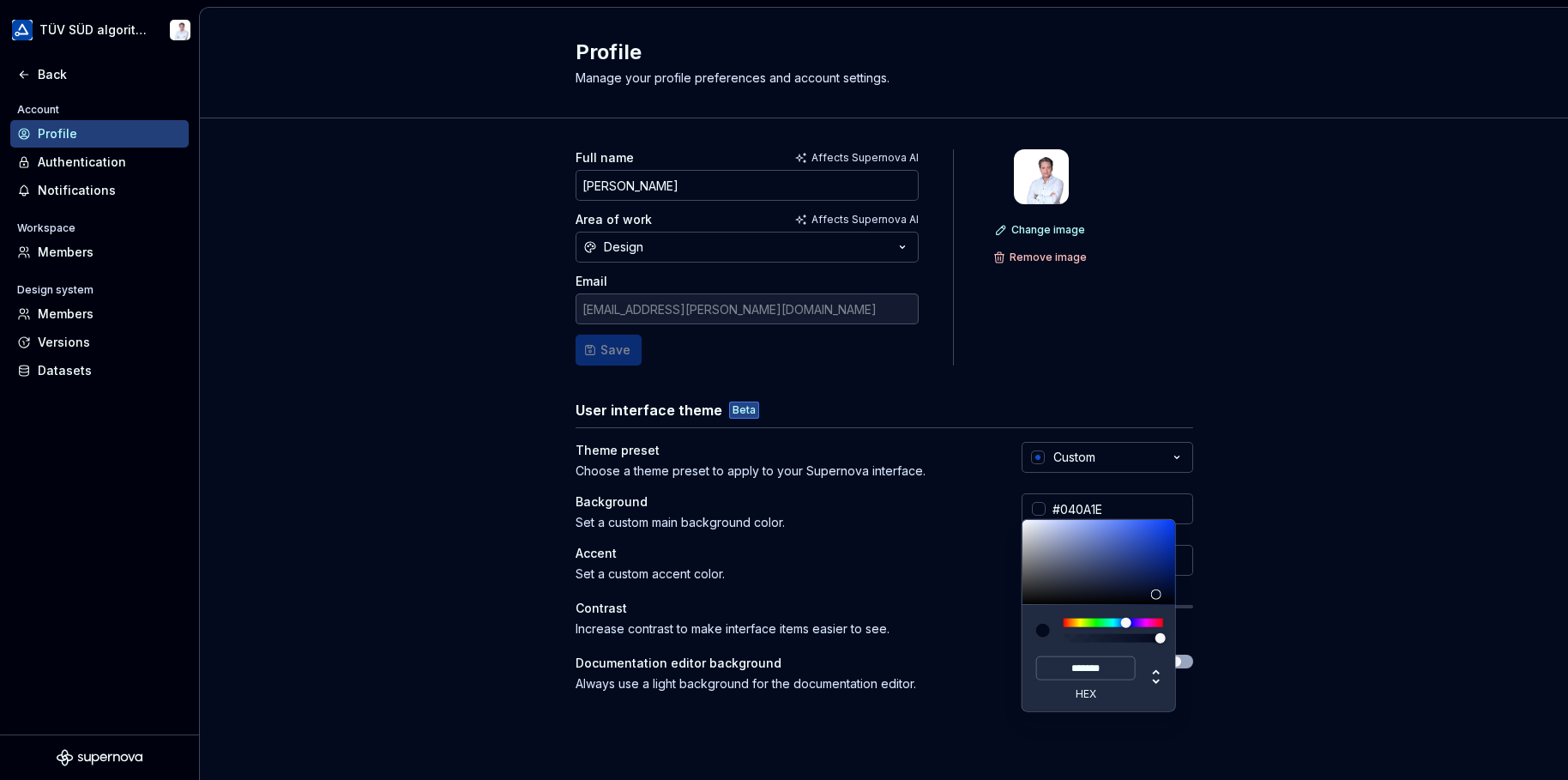
type input "#D7DBE6"
type input "*******"
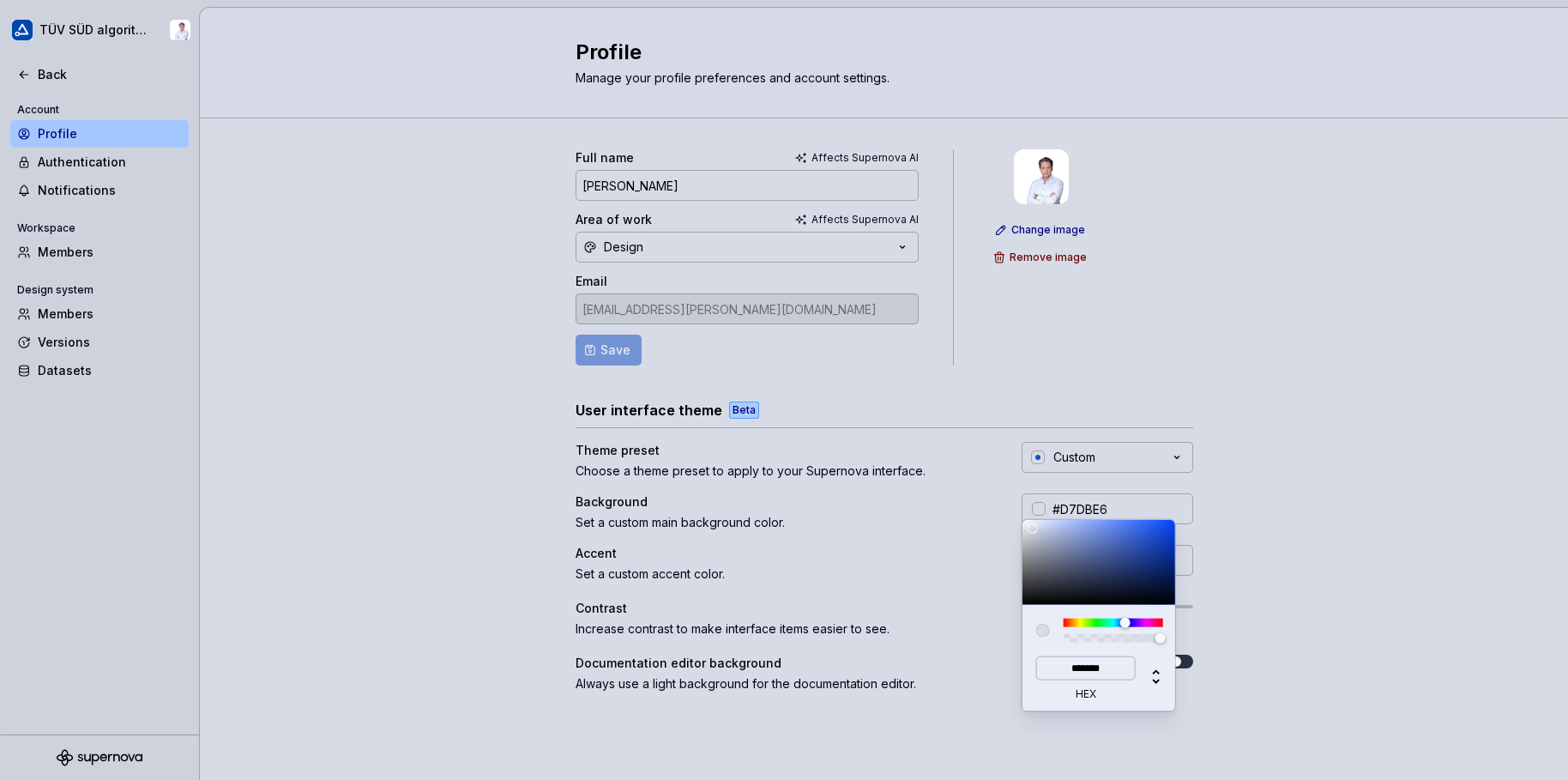
type input "#DDE1EB"
type input "*******"
type input "#FFFFFF"
type input "*******"
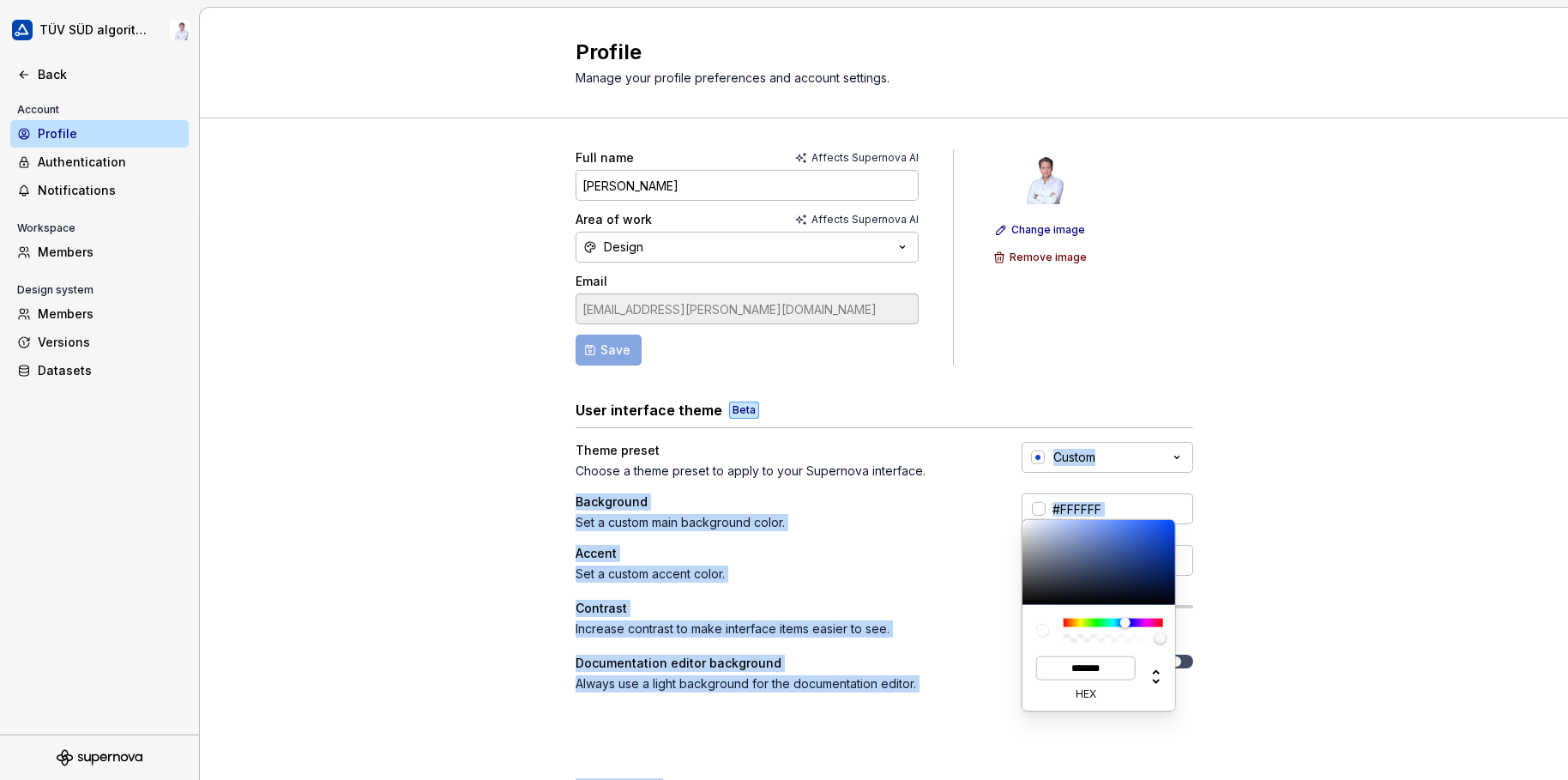
drag, startPoint x: 1032, startPoint y: 527, endPoint x: 978, endPoint y: 479, distance: 72.2
click at [978, 479] on html "TÜV SÜD algorithm Back Account Profile Authentication Notifications Workspace M…" at bounding box center [784, 390] width 1568 height 780
drag, startPoint x: 978, startPoint y: 479, endPoint x: 1299, endPoint y: 479, distance: 321.0
click at [1299, 479] on html "TÜV SÜD algorithm Back Account Profile Authentication Notifications Workspace M…" at bounding box center [784, 390] width 1568 height 780
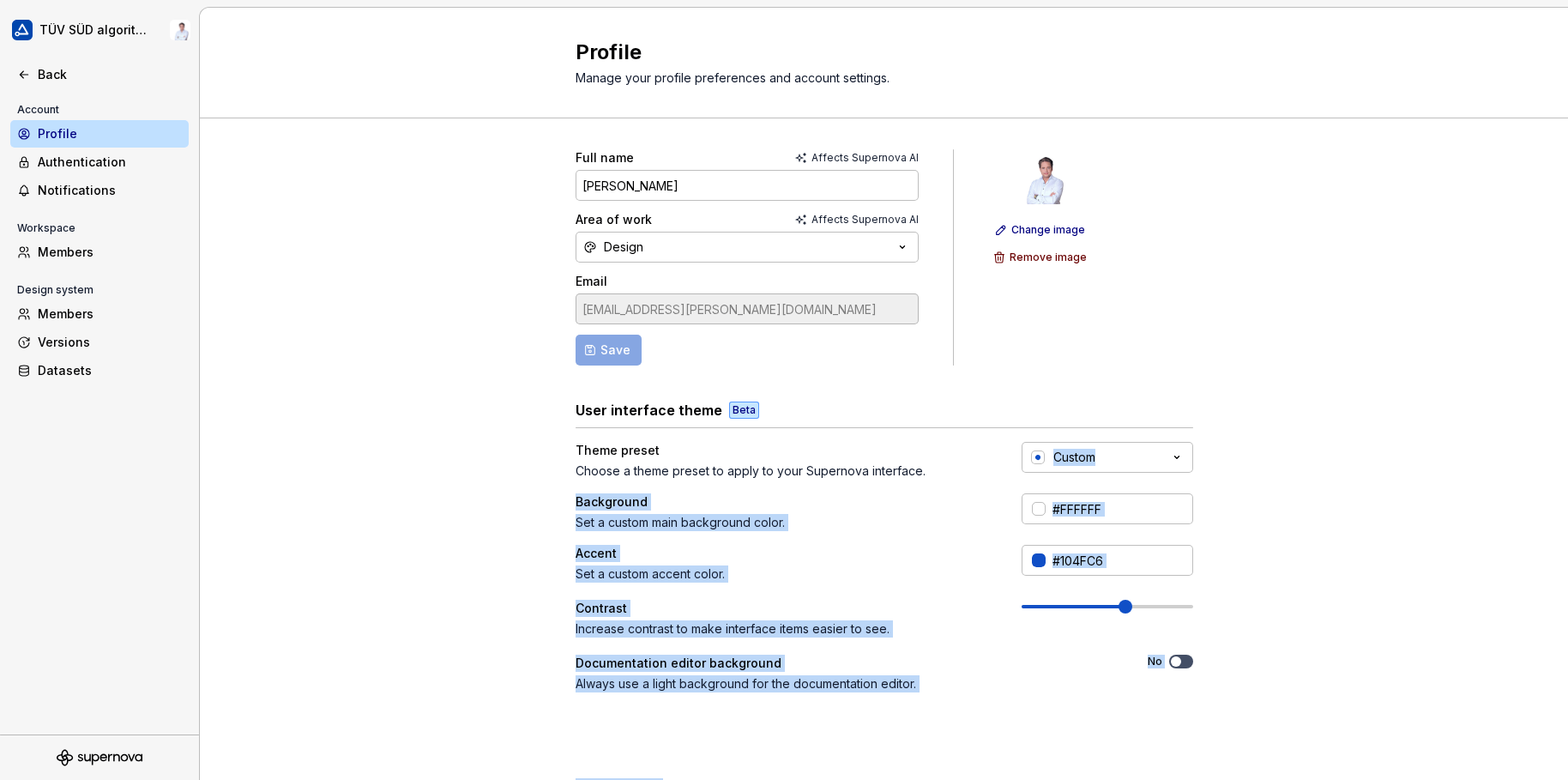
click at [1298, 487] on html "TÜV SÜD algorithm Back Account Profile Authentication Notifications Workspace M…" at bounding box center [784, 390] width 1568 height 780
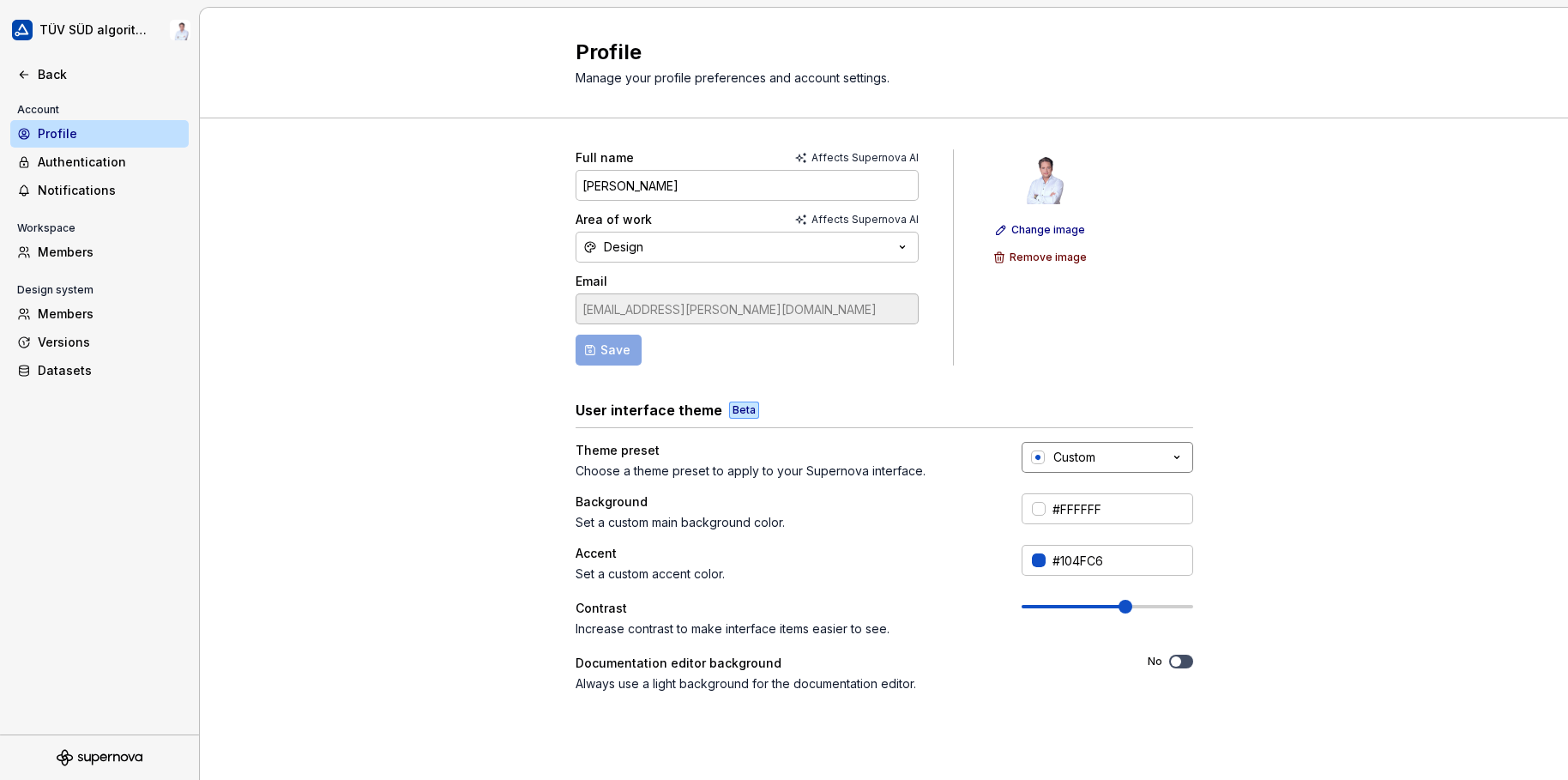
click at [1168, 452] on icon "button" at bounding box center [1177, 458] width 17 height 17
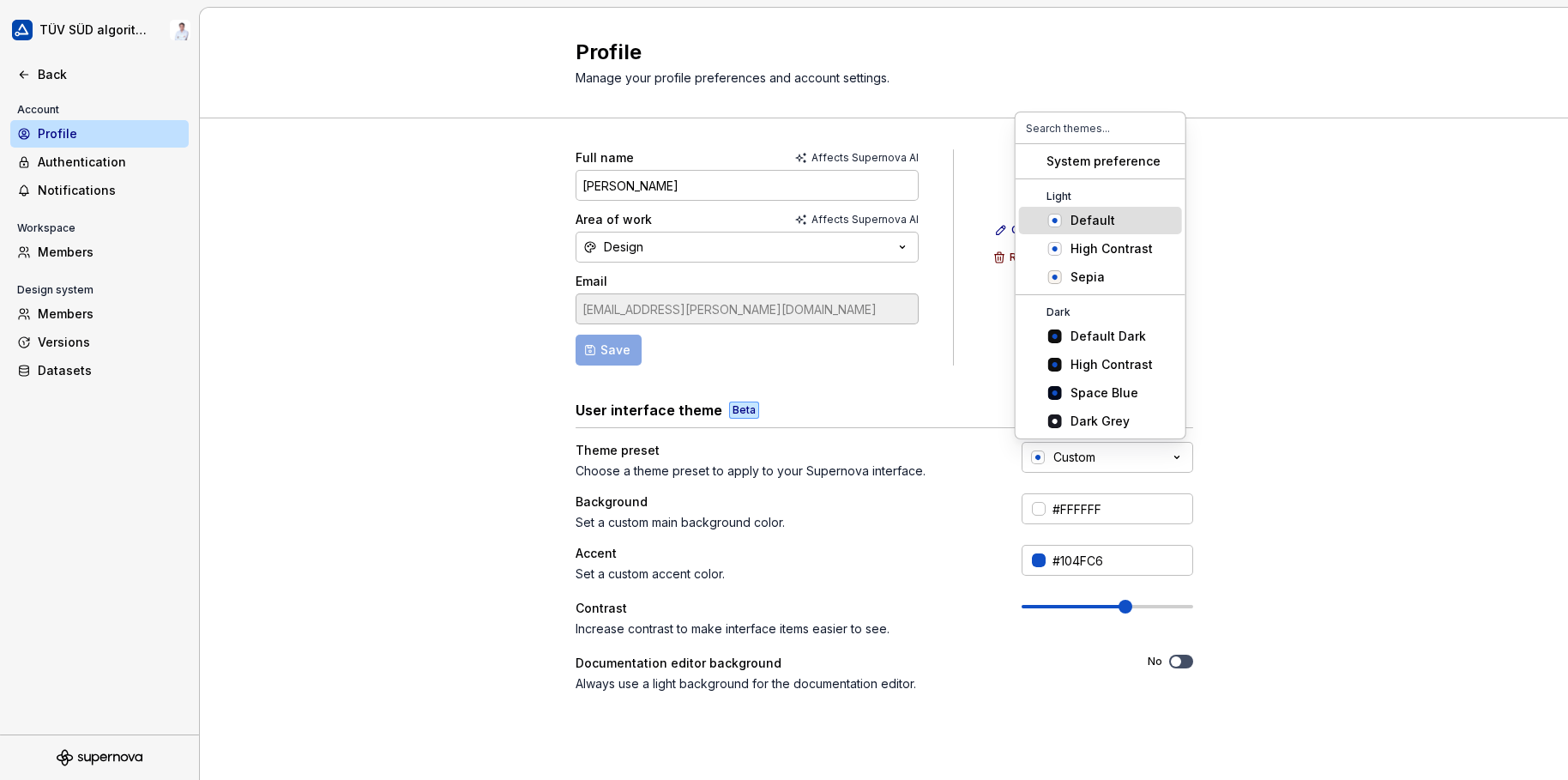
click at [1115, 212] on div "Default" at bounding box center [1123, 221] width 105 height 17
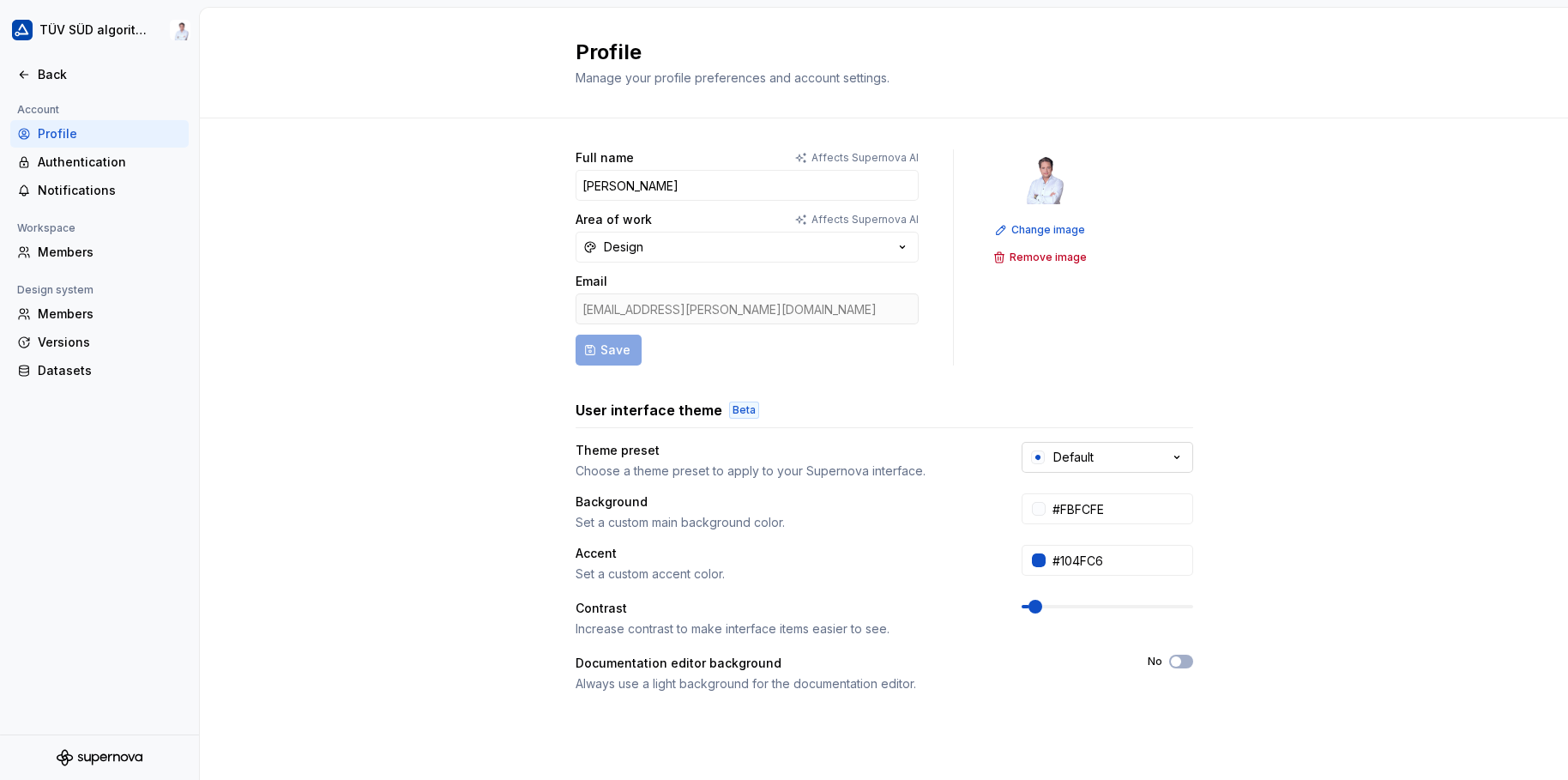
click at [1118, 458] on button "Default" at bounding box center [1107, 457] width 171 height 31
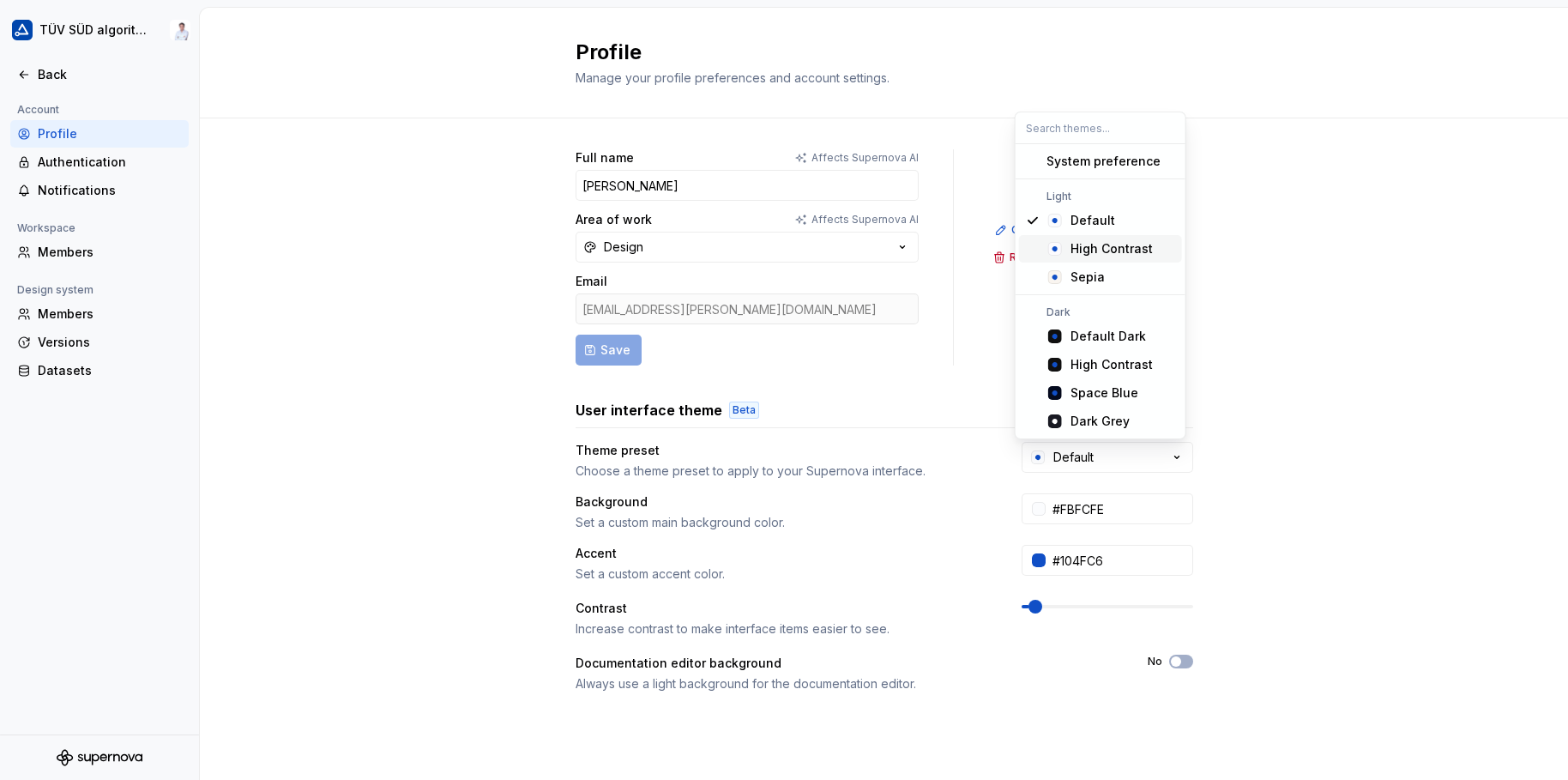
click at [1090, 246] on div "High Contrast" at bounding box center [1111, 249] width 82 height 17
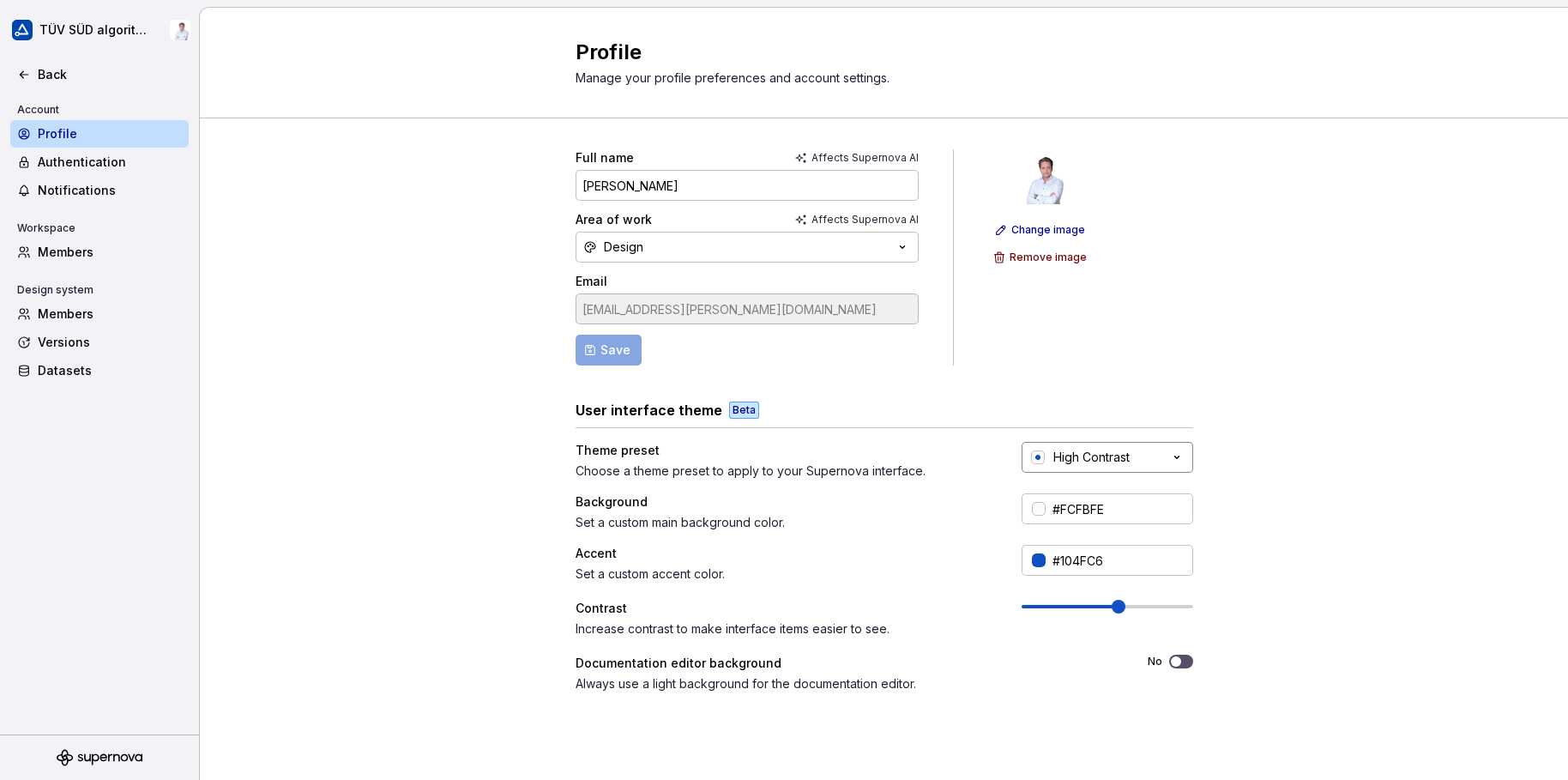
click at [1099, 457] on div "High Contrast" at bounding box center [1091, 458] width 76 height 17
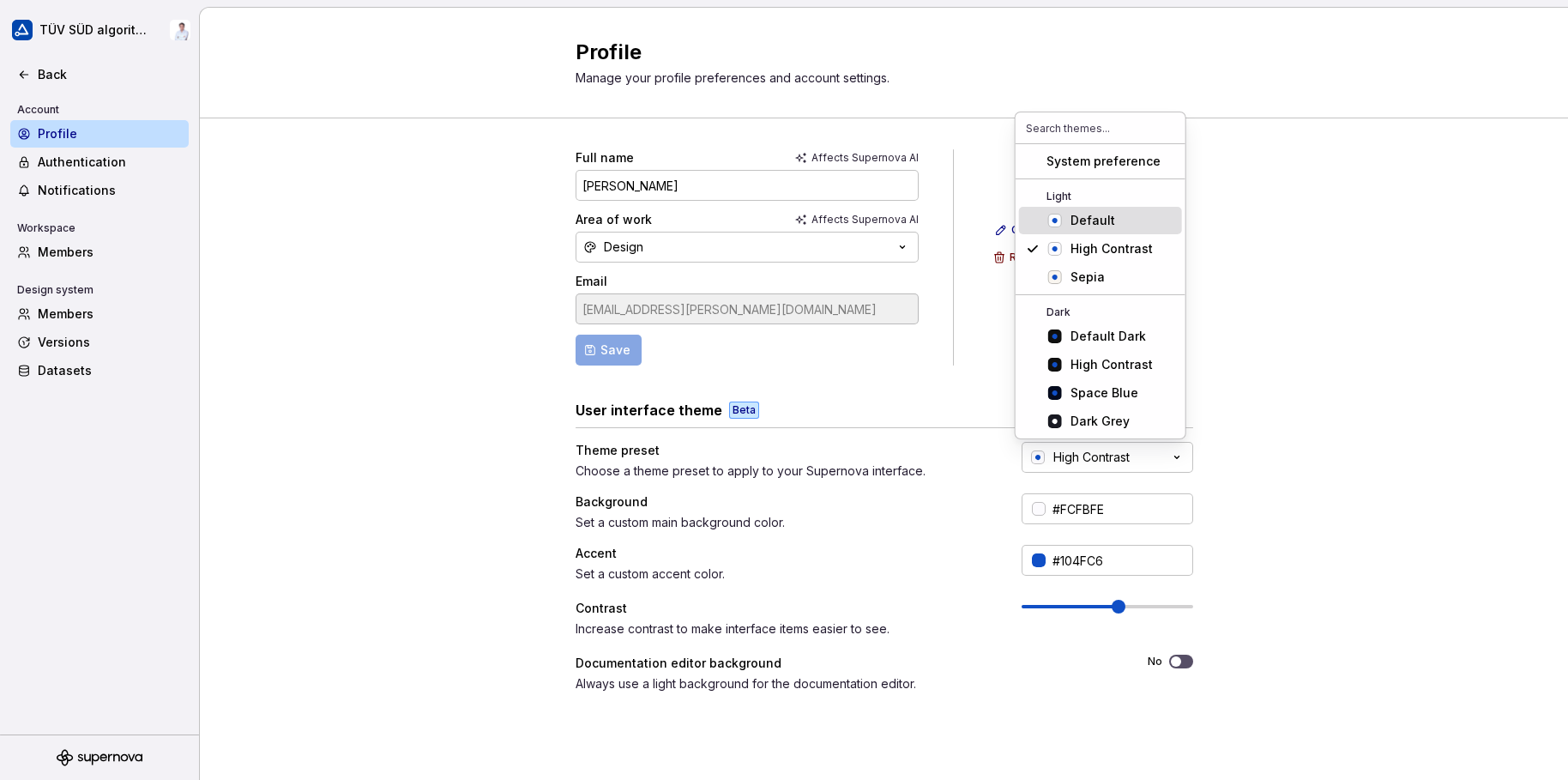
click at [1082, 213] on div "Default" at bounding box center [1093, 221] width 45 height 17
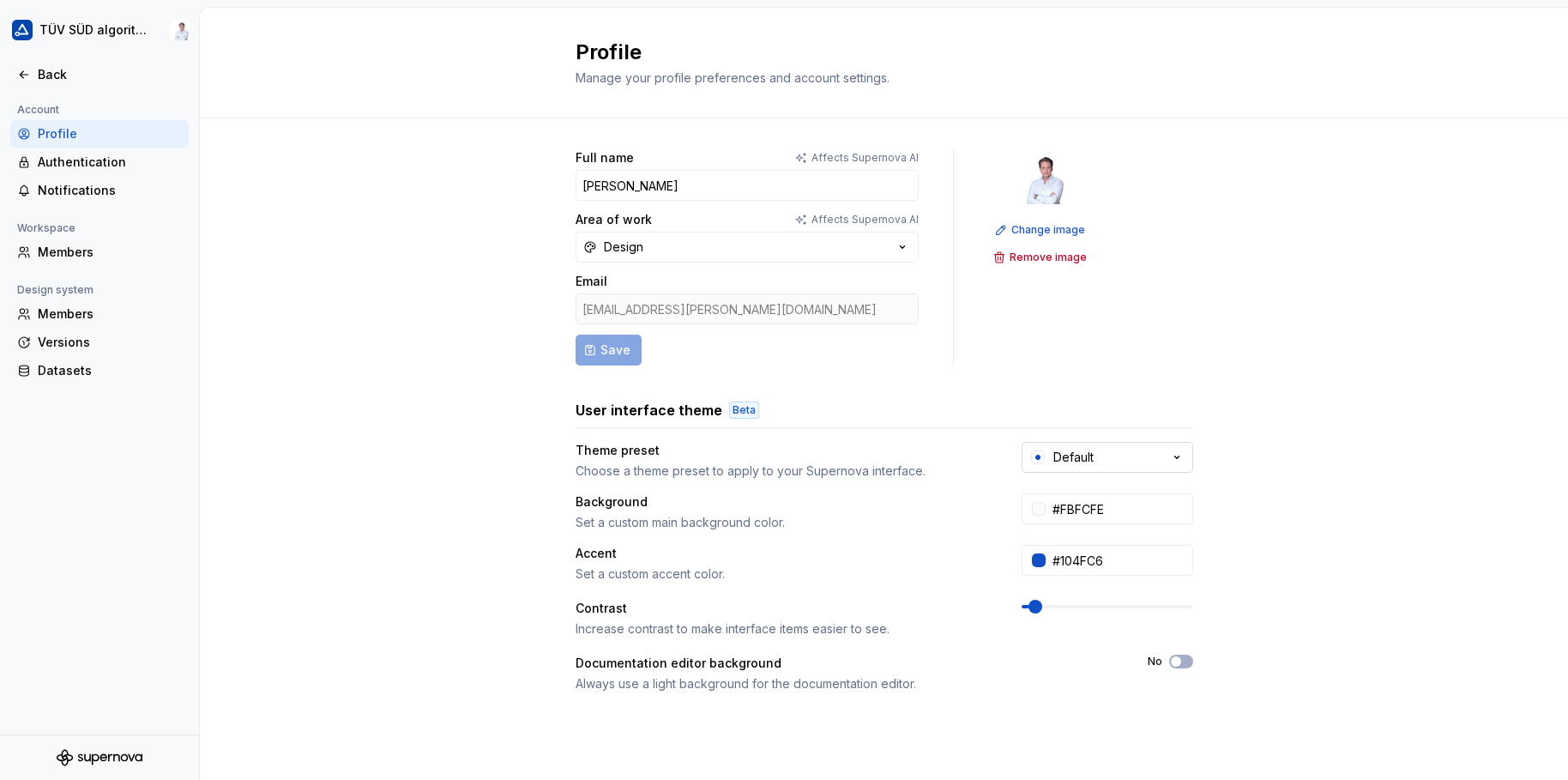
click at [1088, 459] on button "Default" at bounding box center [1107, 457] width 171 height 31
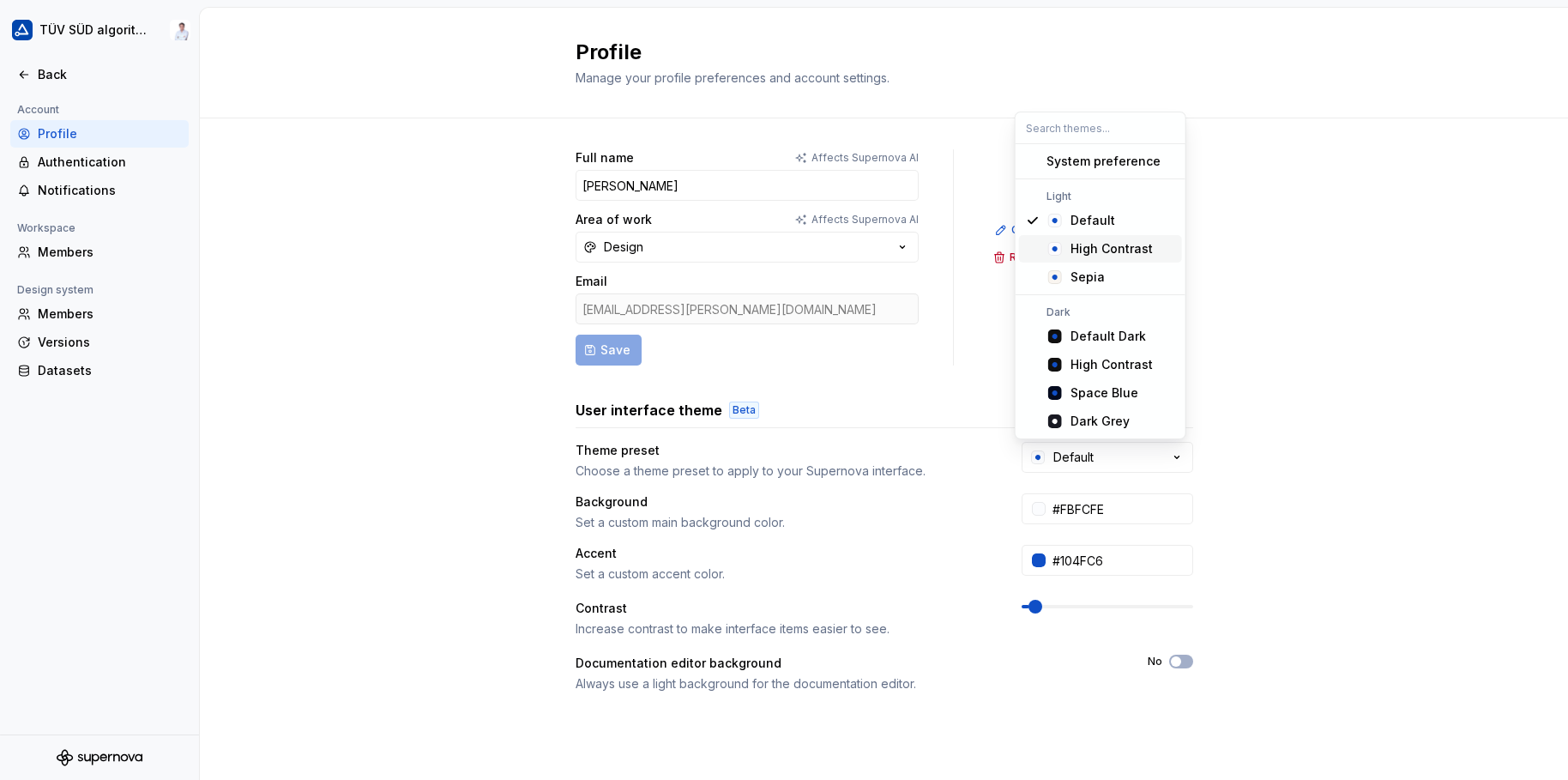
click at [1086, 238] on span "High Contrast" at bounding box center [1101, 249] width 163 height 27
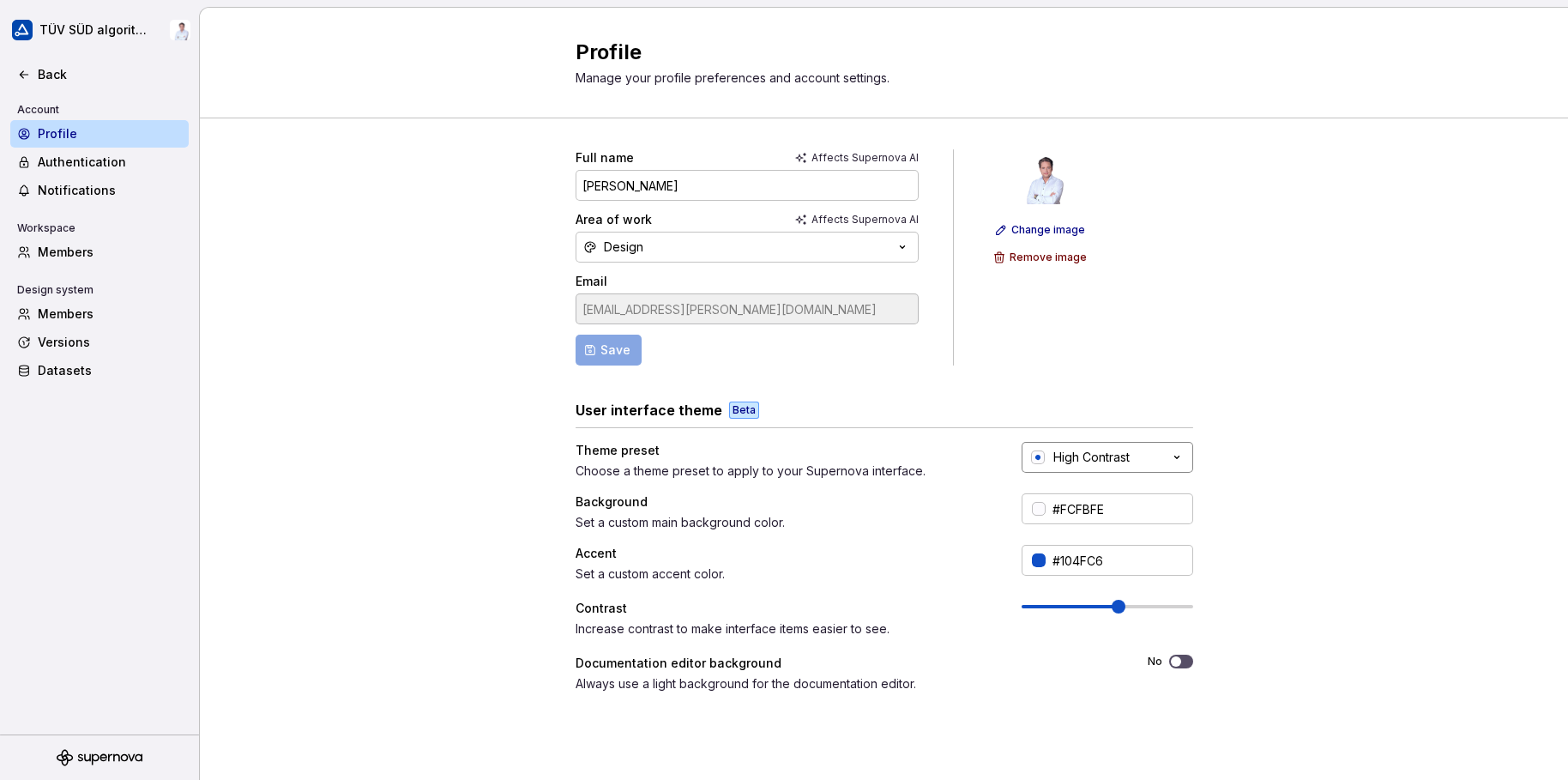
click at [1101, 463] on div "High Contrast" at bounding box center [1091, 458] width 76 height 17
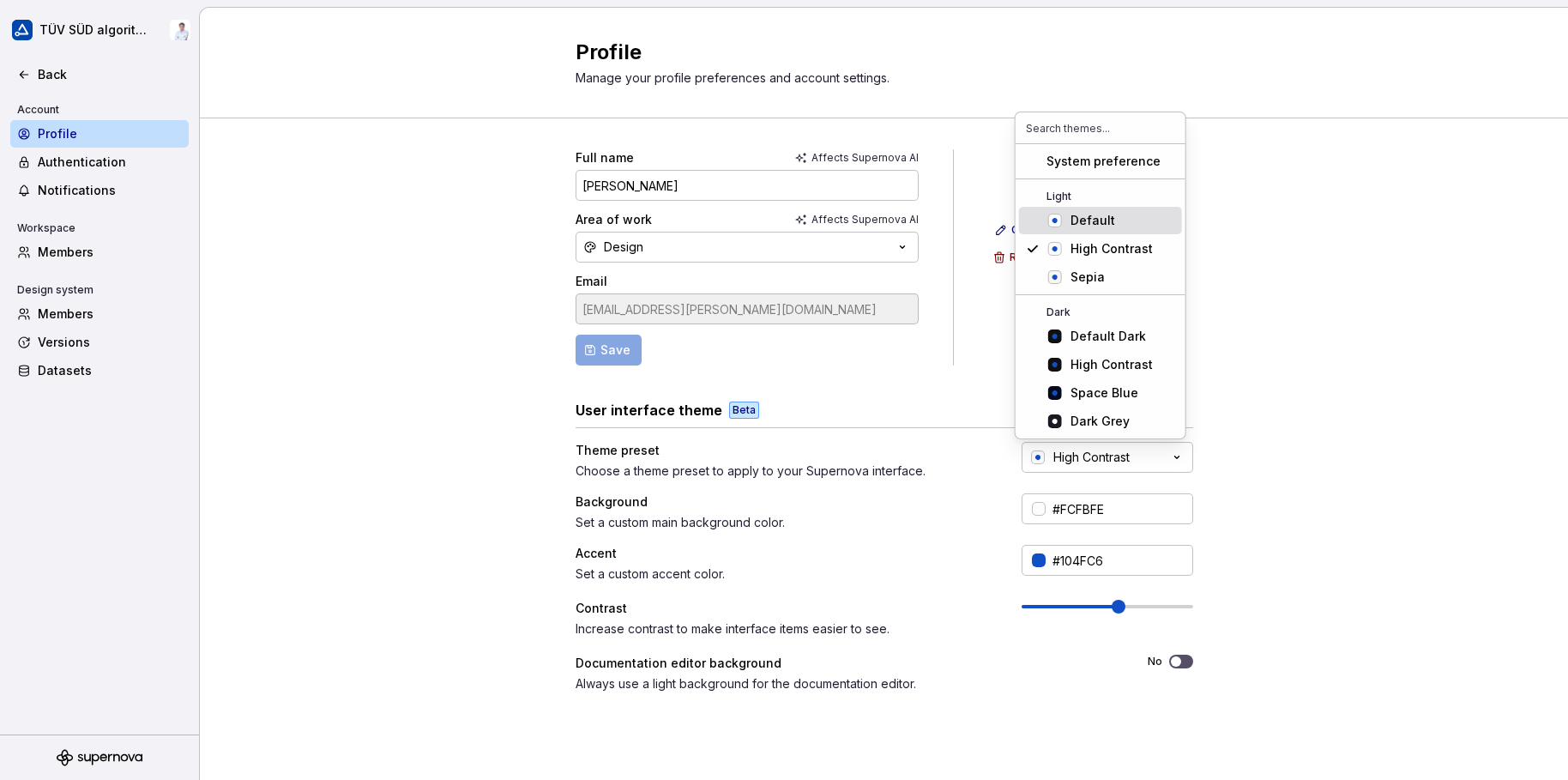
click at [1079, 212] on div "Default" at bounding box center [1093, 221] width 45 height 17
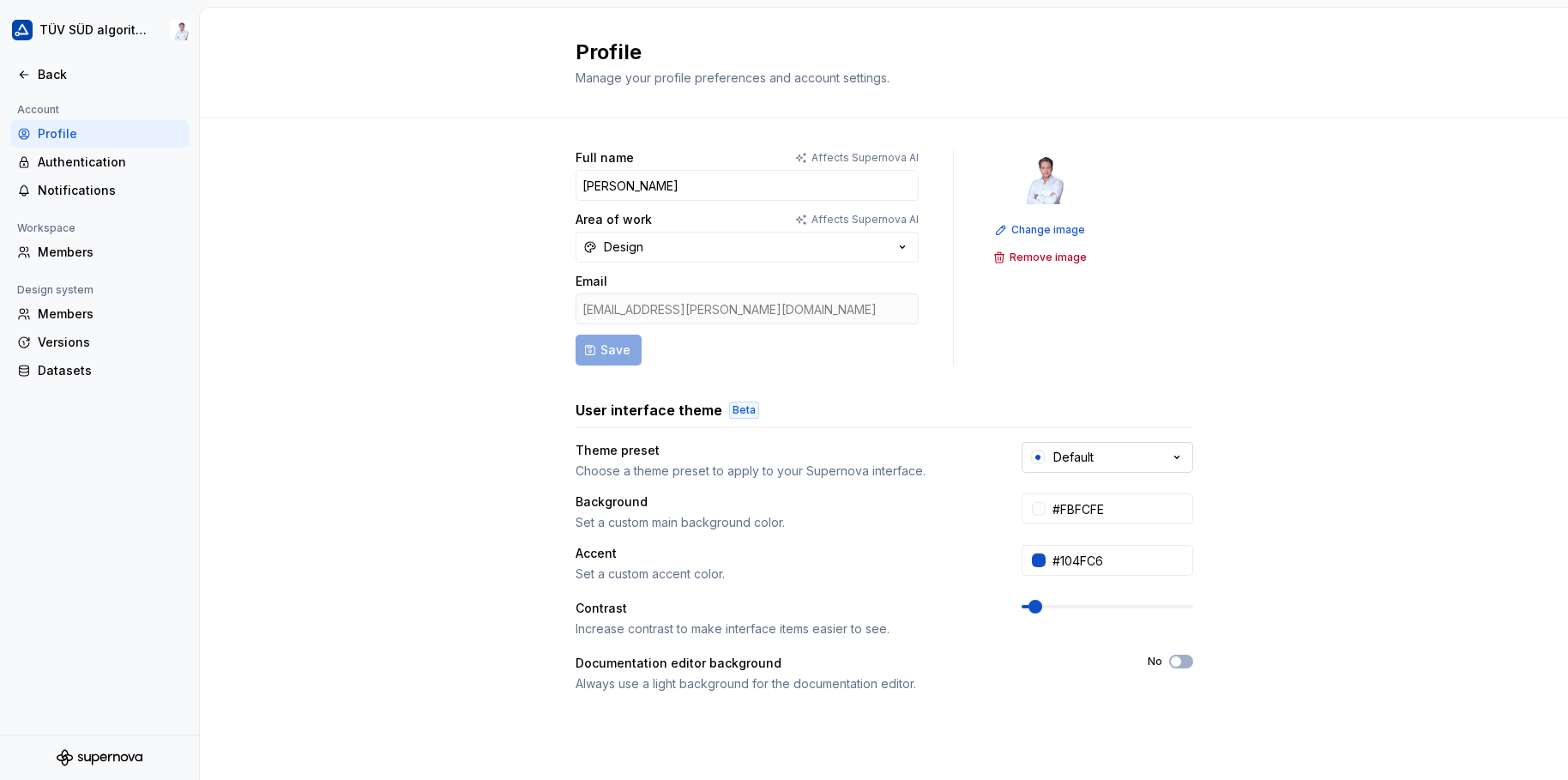
click at [1092, 461] on button "Default" at bounding box center [1107, 457] width 171 height 31
click at [1242, 459] on div "Full name Affects Supernova AI [DEMOGRAPHIC_DATA][PERSON_NAME] Area of work Aff…" at bounding box center [885, 550] width 1369 height 864
click at [1032, 507] on div at bounding box center [1039, 508] width 14 height 14
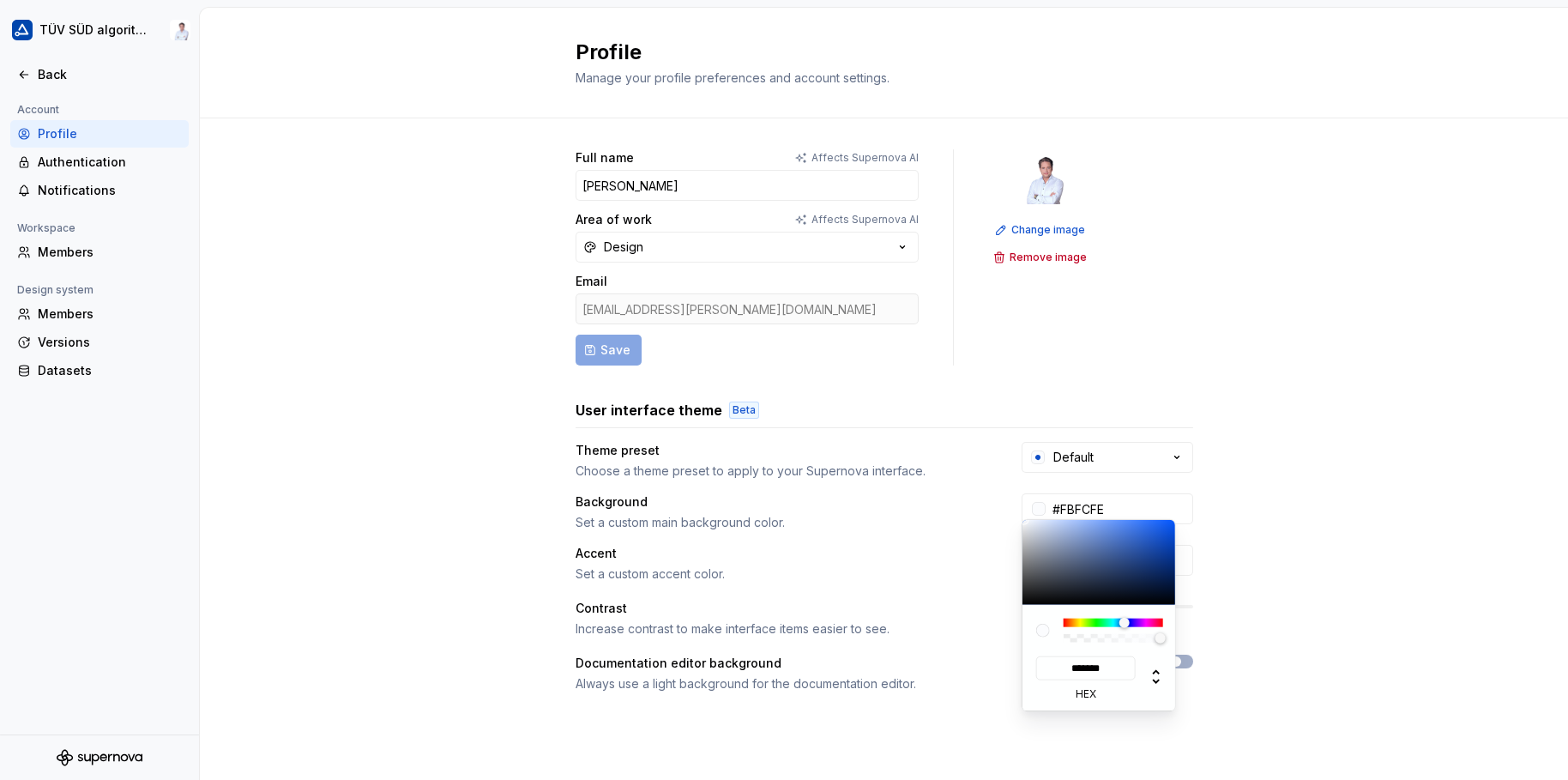
type input "#B7BFCF"
type input "*******"
type input "#B9C1D1"
type input "*******"
type input "#C5CDDC"
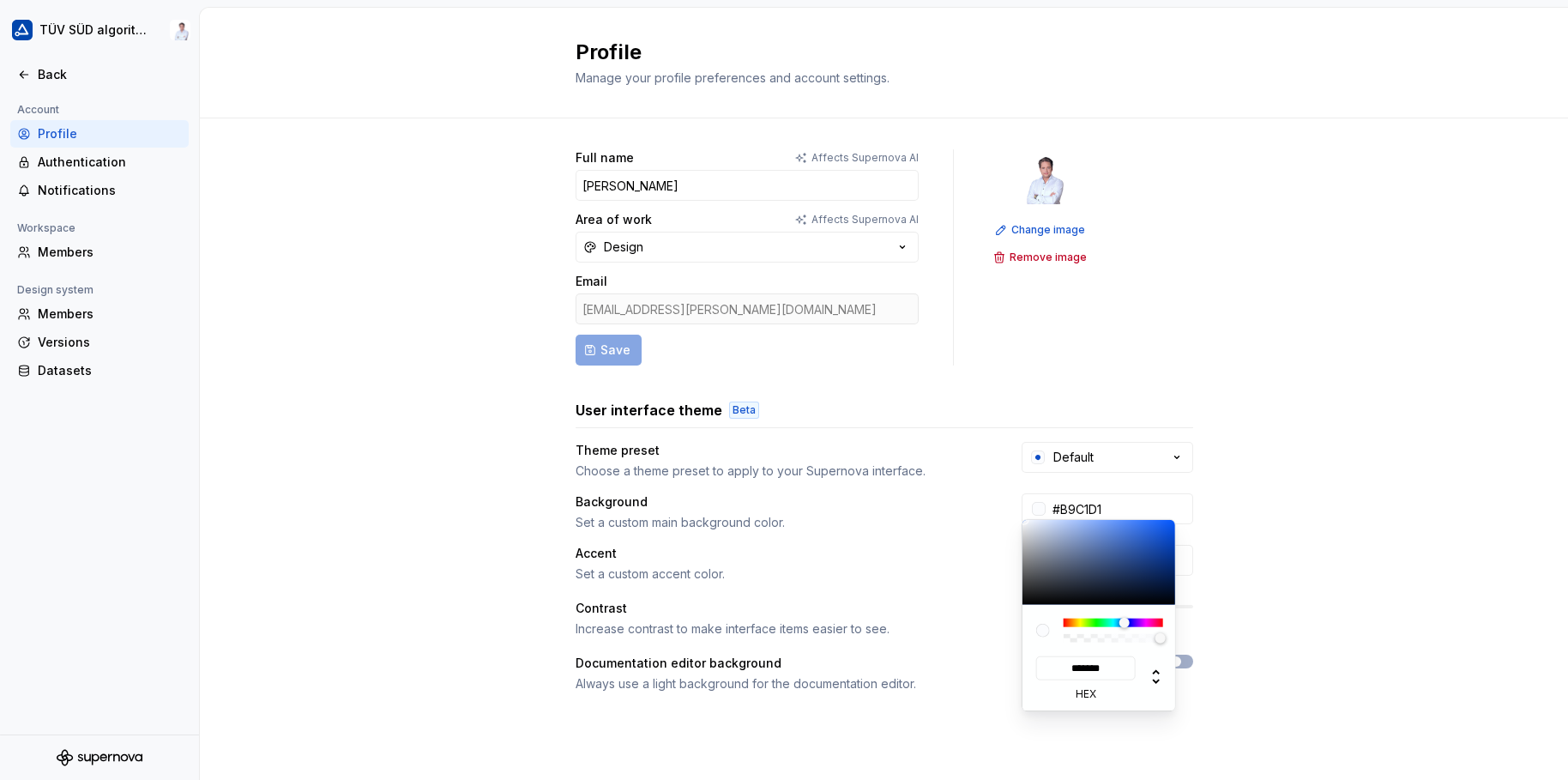
type input "*******"
type input "#D7DEEB"
type input "*******"
type input "#EEF4FD"
type input "*******"
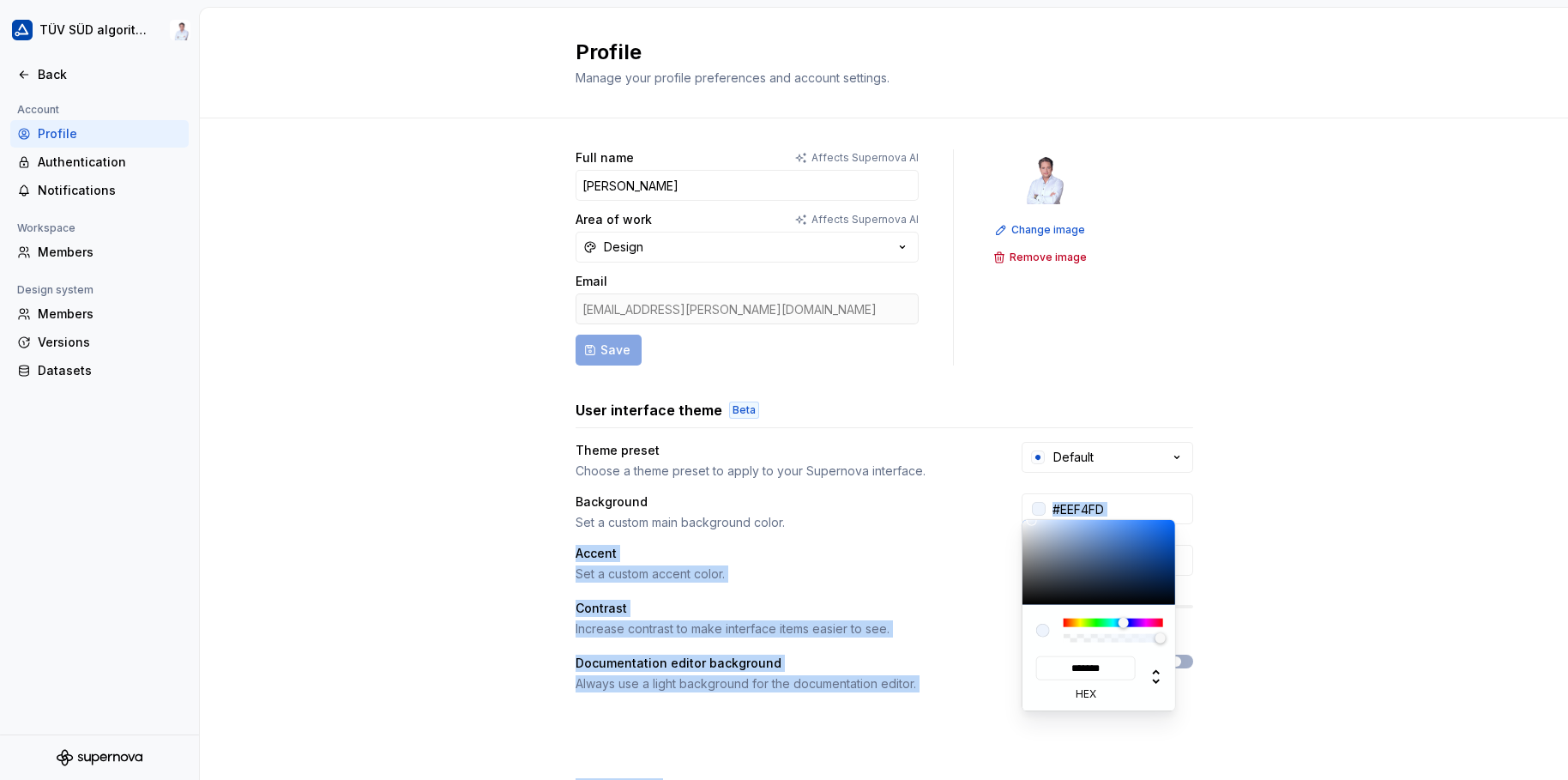
type input "#F6F9FF"
type input "*******"
type input "#FAFCFF"
type input "*******"
type input "#FBFDFF"
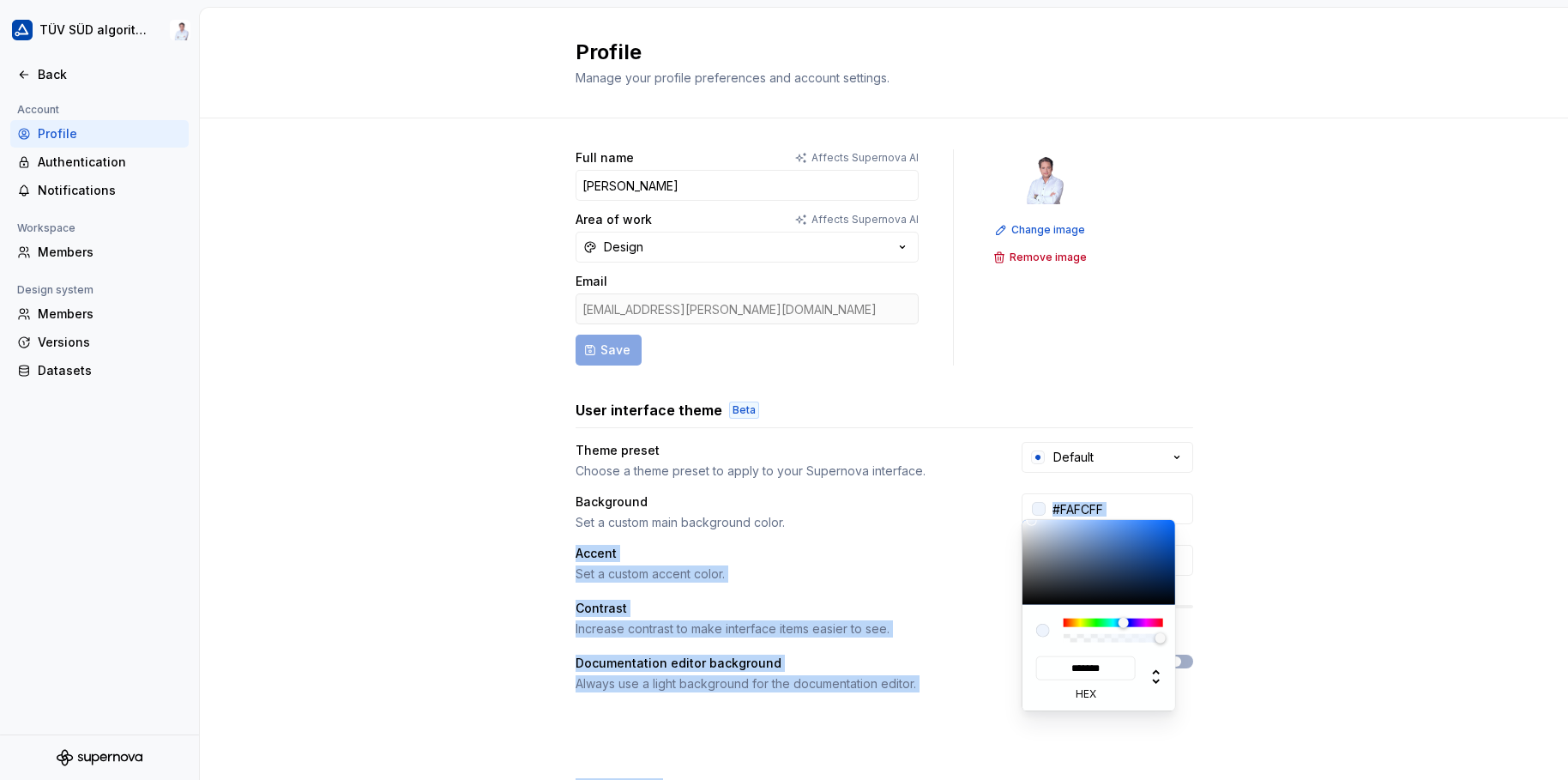
type input "*******"
type input "#FEFFFF"
type input "*******"
type input "#FFFFFF"
type input "*******"
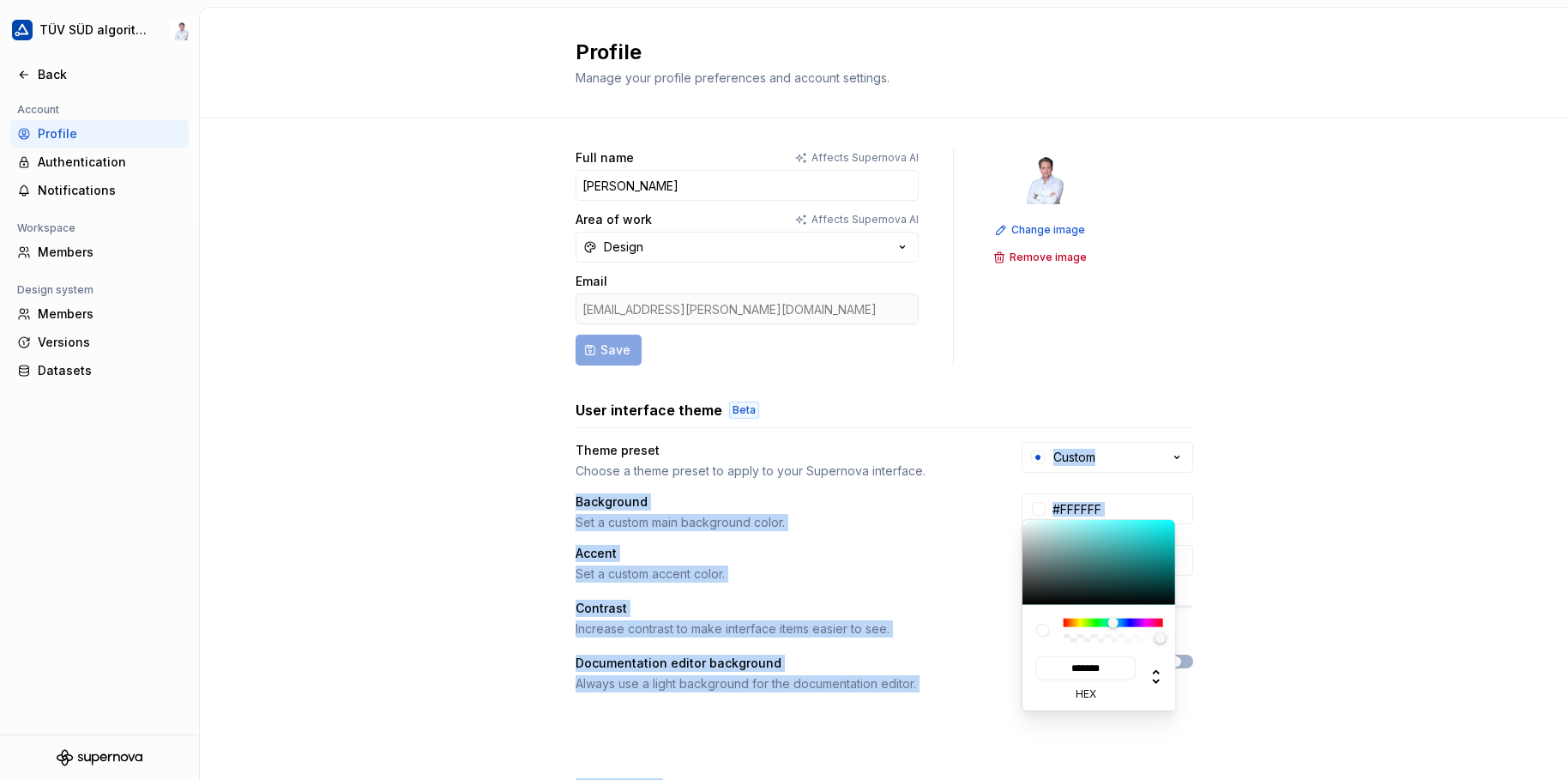
drag, startPoint x: 1040, startPoint y: 535, endPoint x: 1004, endPoint y: 479, distance: 66.6
click at [1004, 479] on html "TÜV SÜD algorithm Back Account Profile Authentication Notifications Workspace M…" at bounding box center [784, 390] width 1568 height 780
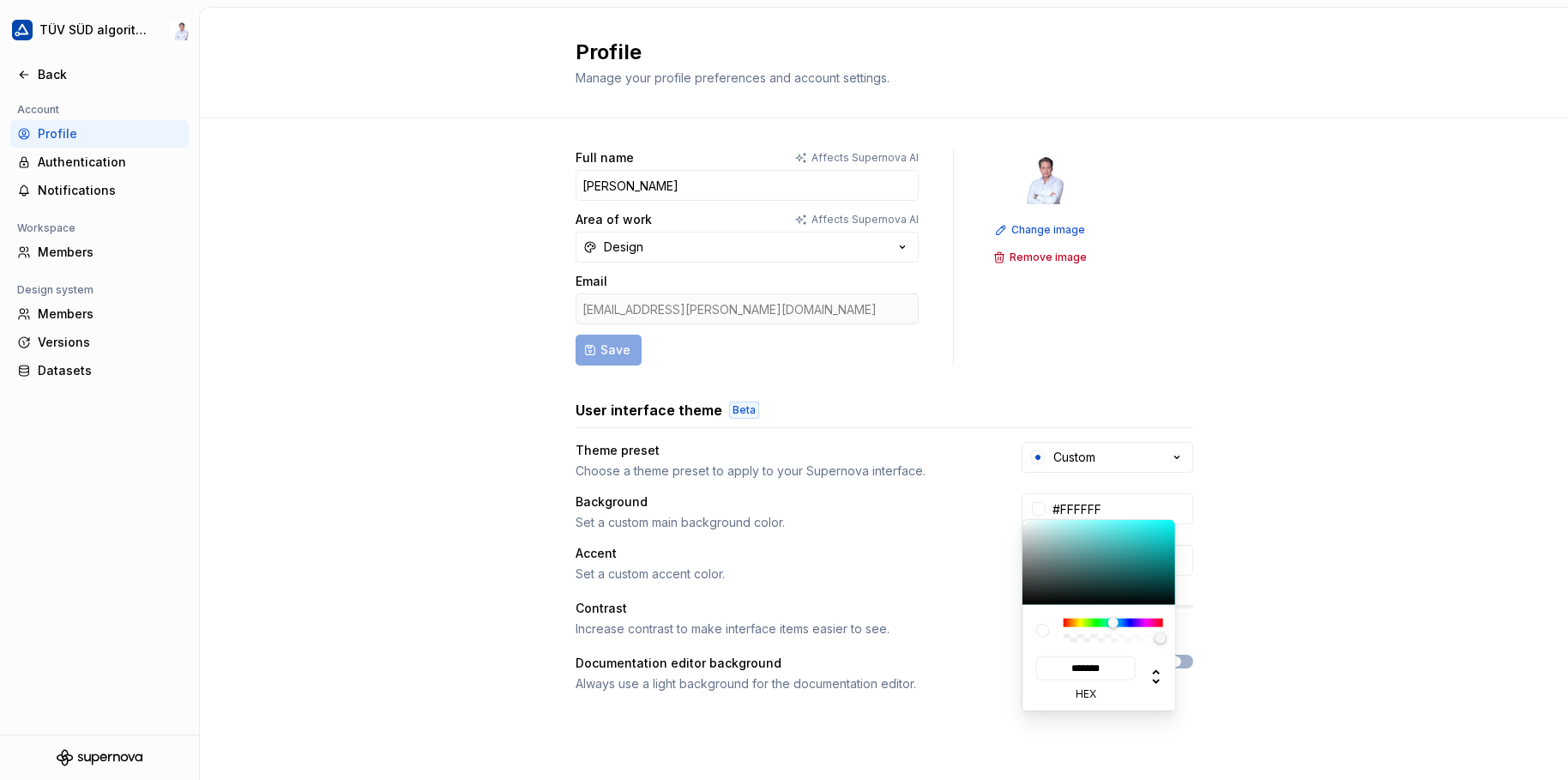
drag, startPoint x: 1004, startPoint y: 479, endPoint x: 1226, endPoint y: 410, distance: 232.5
click at [1227, 411] on html "TÜV SÜD algorithm Back Account Profile Authentication Notifications Workspace M…" at bounding box center [784, 390] width 1568 height 780
click at [1226, 410] on html "TÜV SÜD algorithm Back Account Profile Authentication Notifications Workspace M…" at bounding box center [784, 390] width 1568 height 780
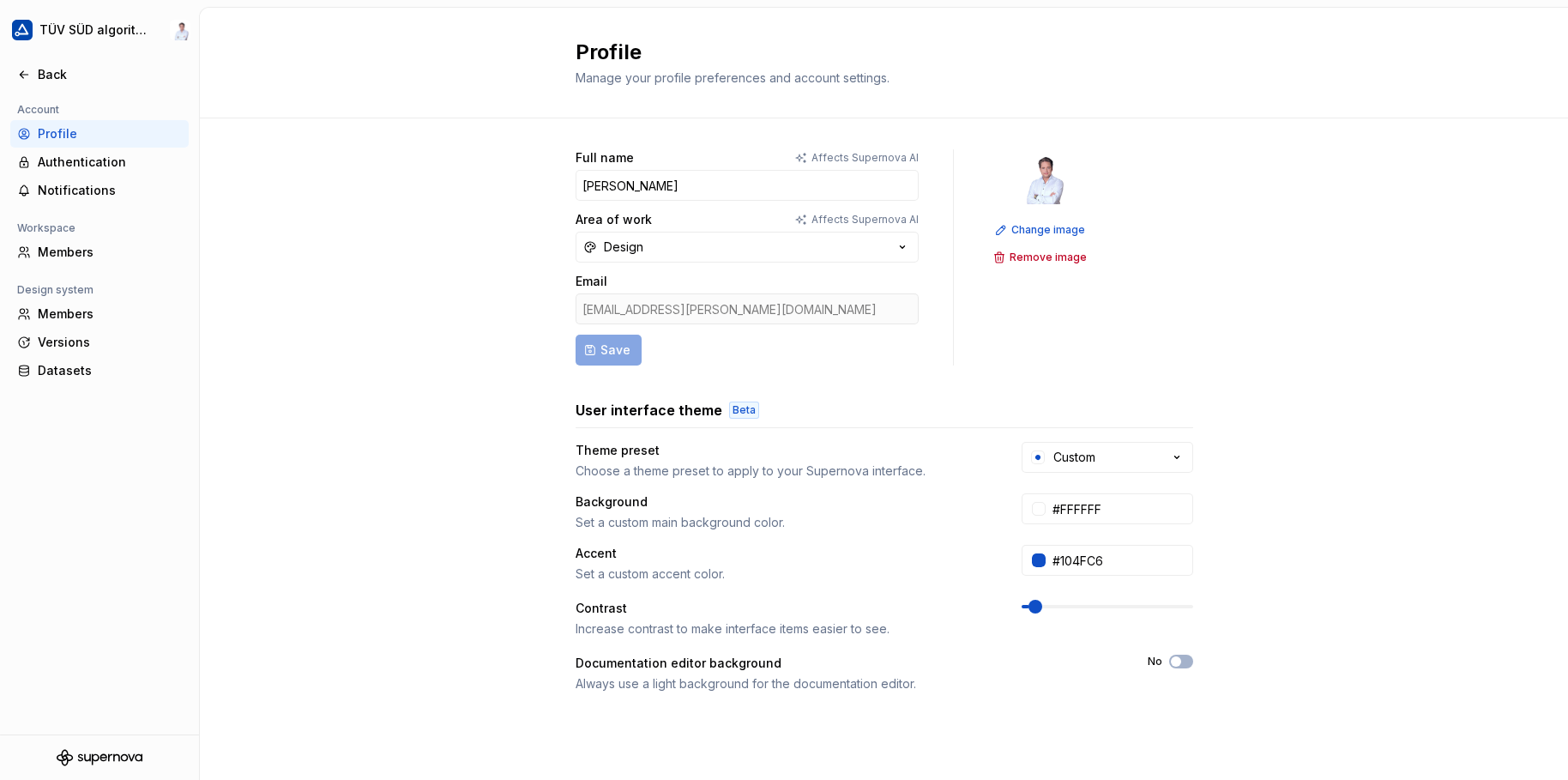
click at [1226, 409] on div "Full name Affects Supernova AI [DEMOGRAPHIC_DATA][PERSON_NAME] Area of work Aff…" at bounding box center [885, 550] width 1369 height 864
click at [1022, 600] on span at bounding box center [1029, 607] width 14 height 14
click at [772, 308] on div "[EMAIL_ADDRESS][PERSON_NAME][DOMAIN_NAME]" at bounding box center [747, 309] width 344 height 31
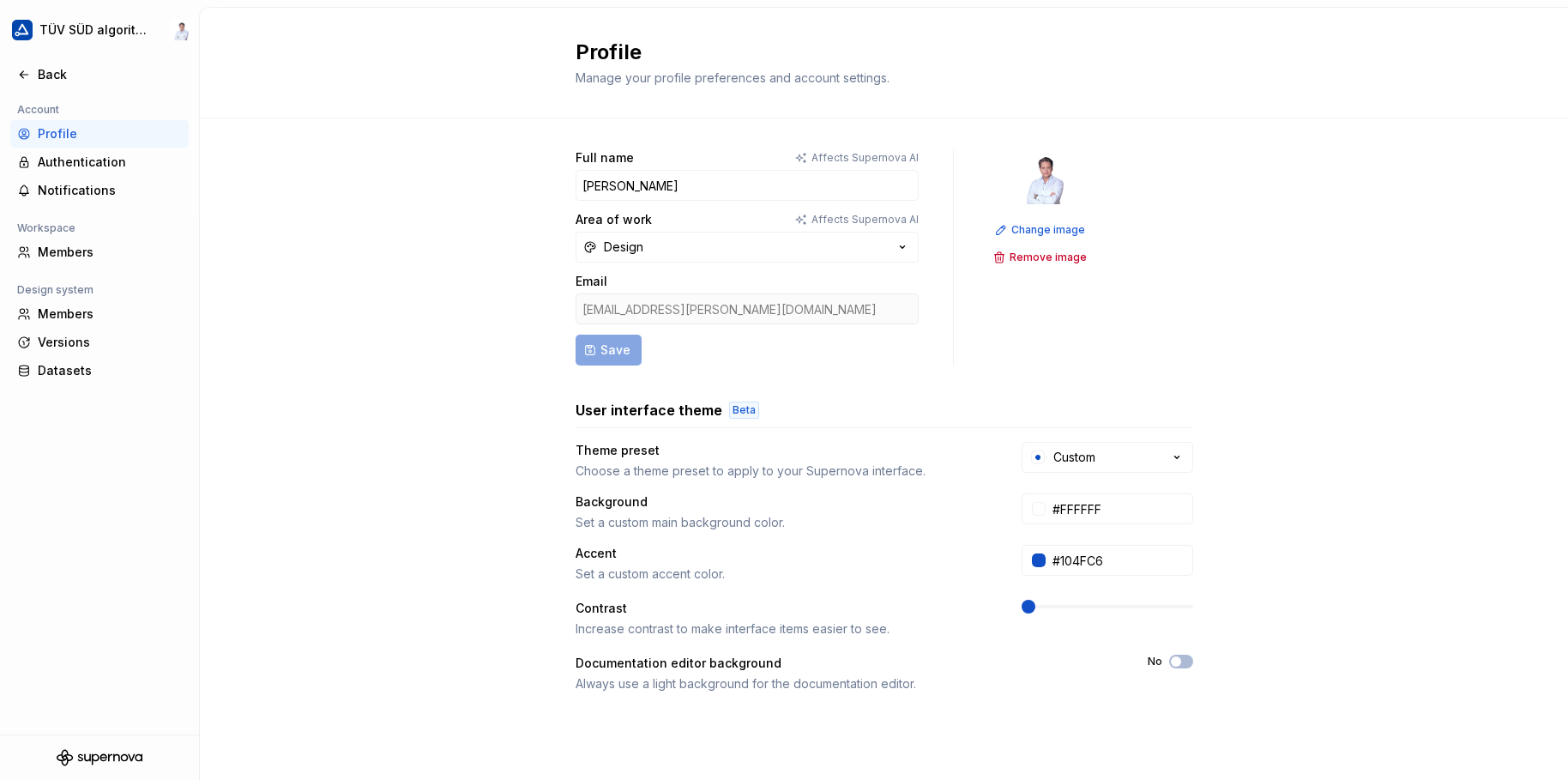
click at [772, 308] on div "[EMAIL_ADDRESS][PERSON_NAME][DOMAIN_NAME]" at bounding box center [747, 309] width 344 height 31
click at [766, 321] on div "[EMAIL_ADDRESS][PERSON_NAME][DOMAIN_NAME]" at bounding box center [747, 309] width 344 height 31
click at [72, 69] on div "Back" at bounding box center [109, 75] width 144 height 17
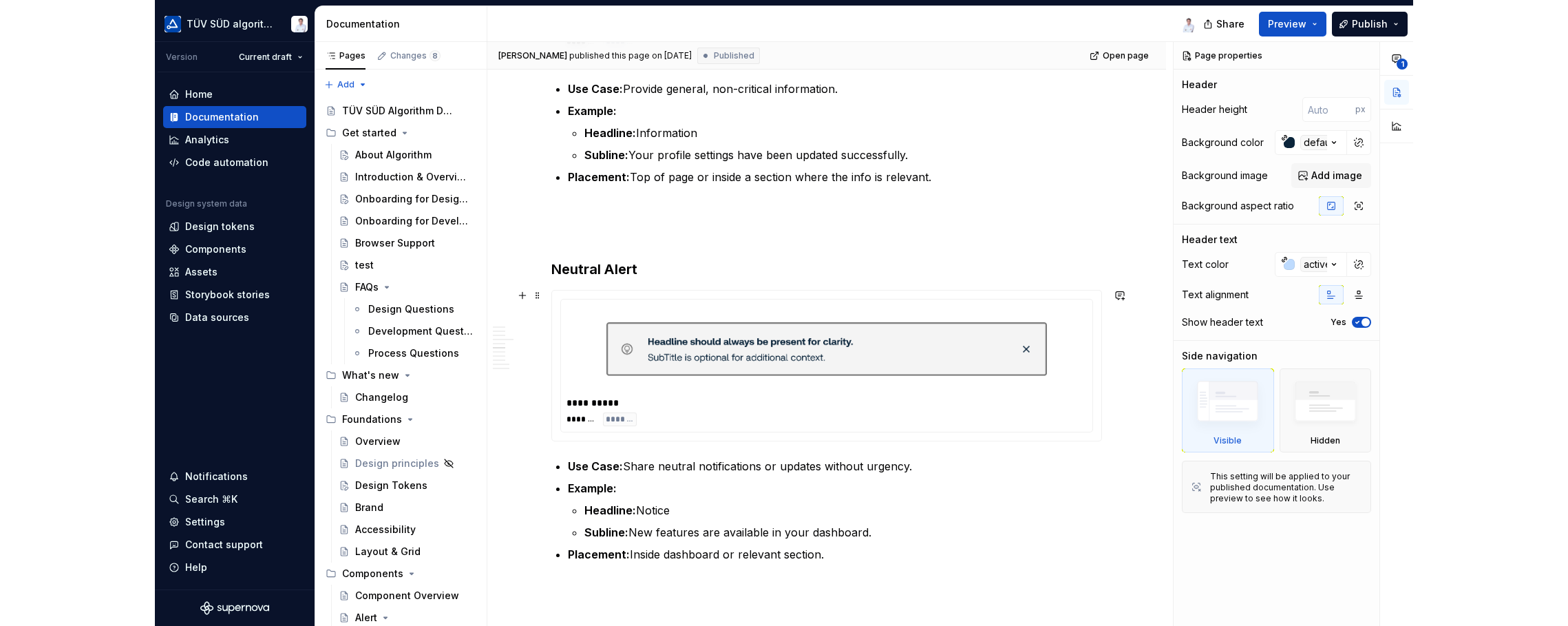
scroll to position [1308, 0]
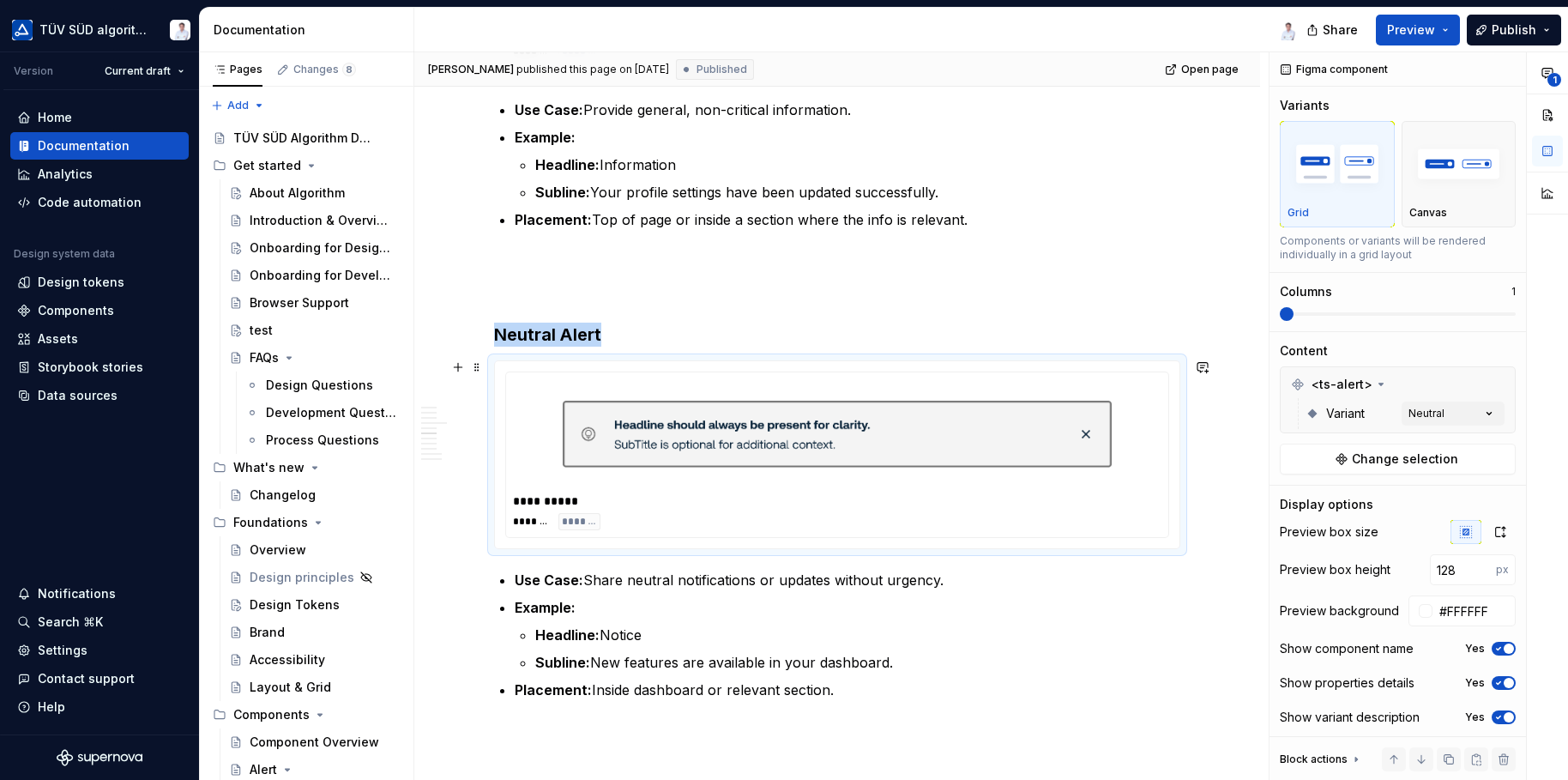
click at [912, 505] on div "**********" at bounding box center [837, 501] width 649 height 17
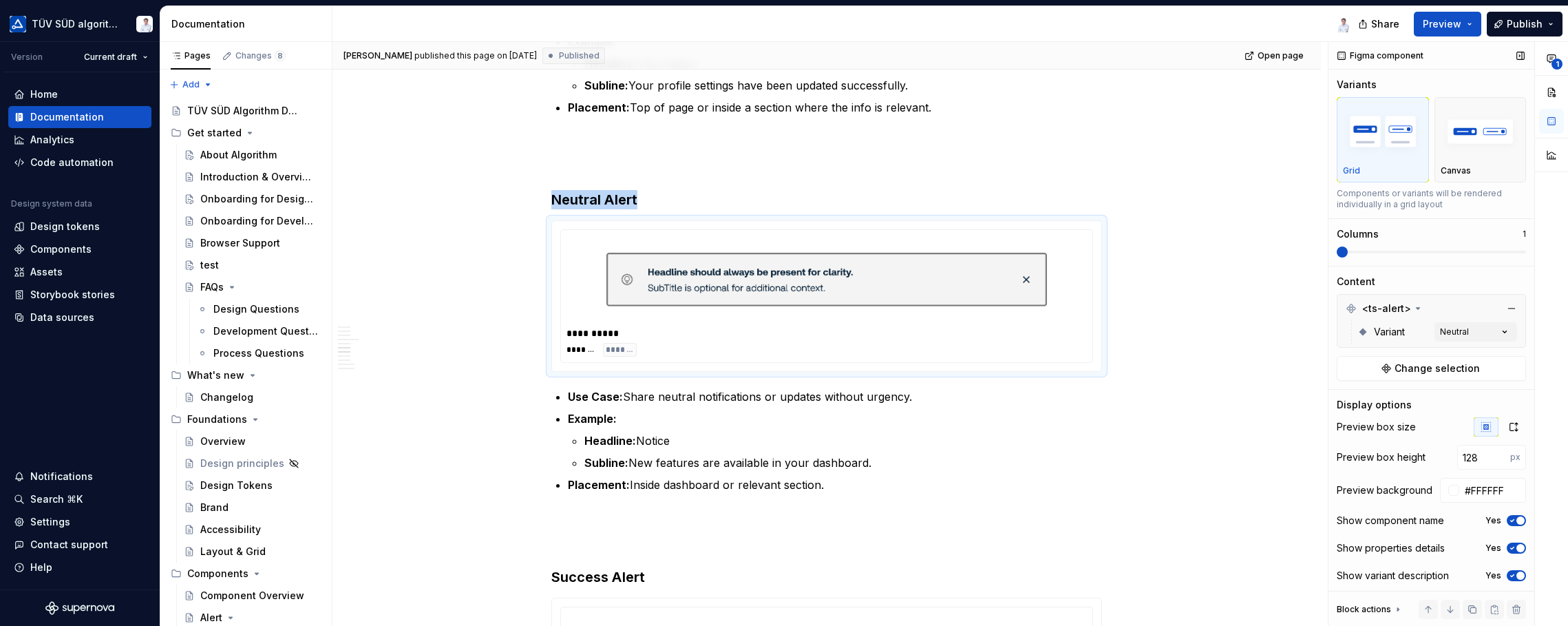
scroll to position [4, 0]
click at [648, 221] on div "**********" at bounding box center [826, 296] width 551 height 151
click at [643, 230] on div "**********" at bounding box center [826, 296] width 531 height 132
click at [536, 223] on span at bounding box center [537, 225] width 11 height 19
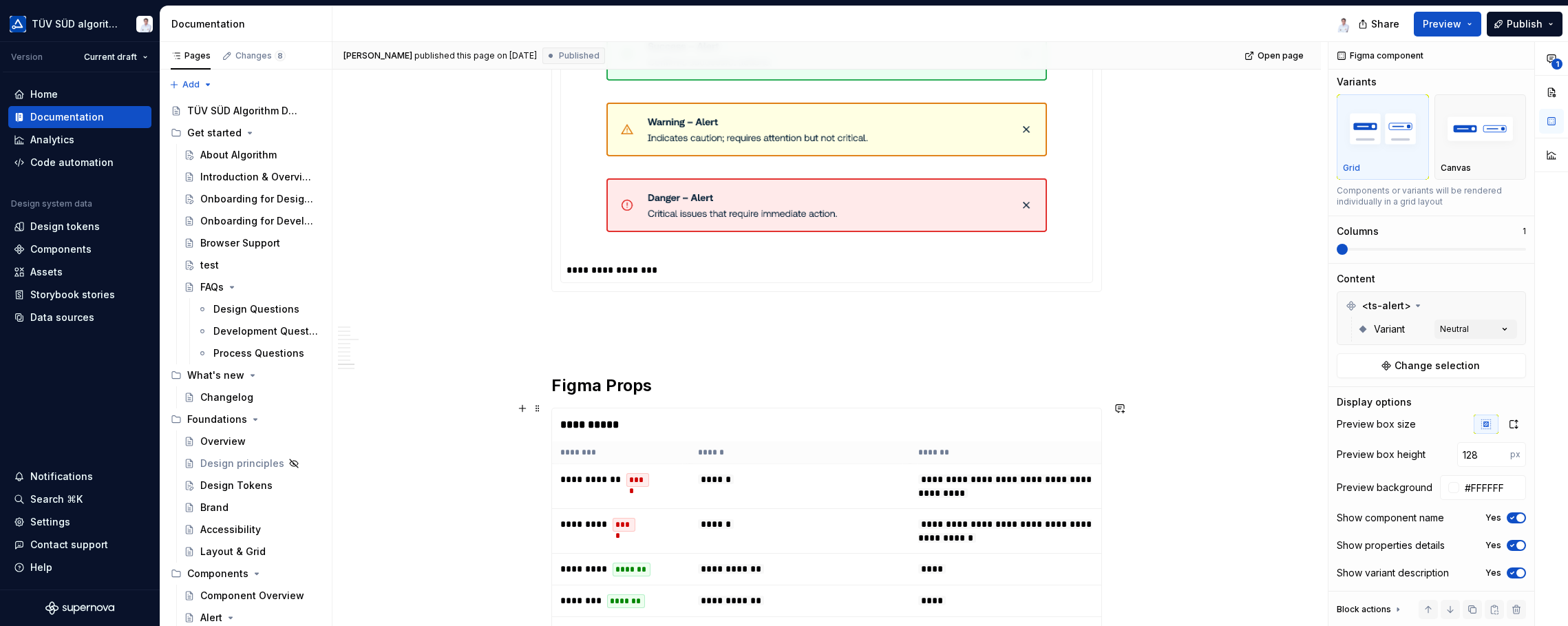
scroll to position [3580, 0]
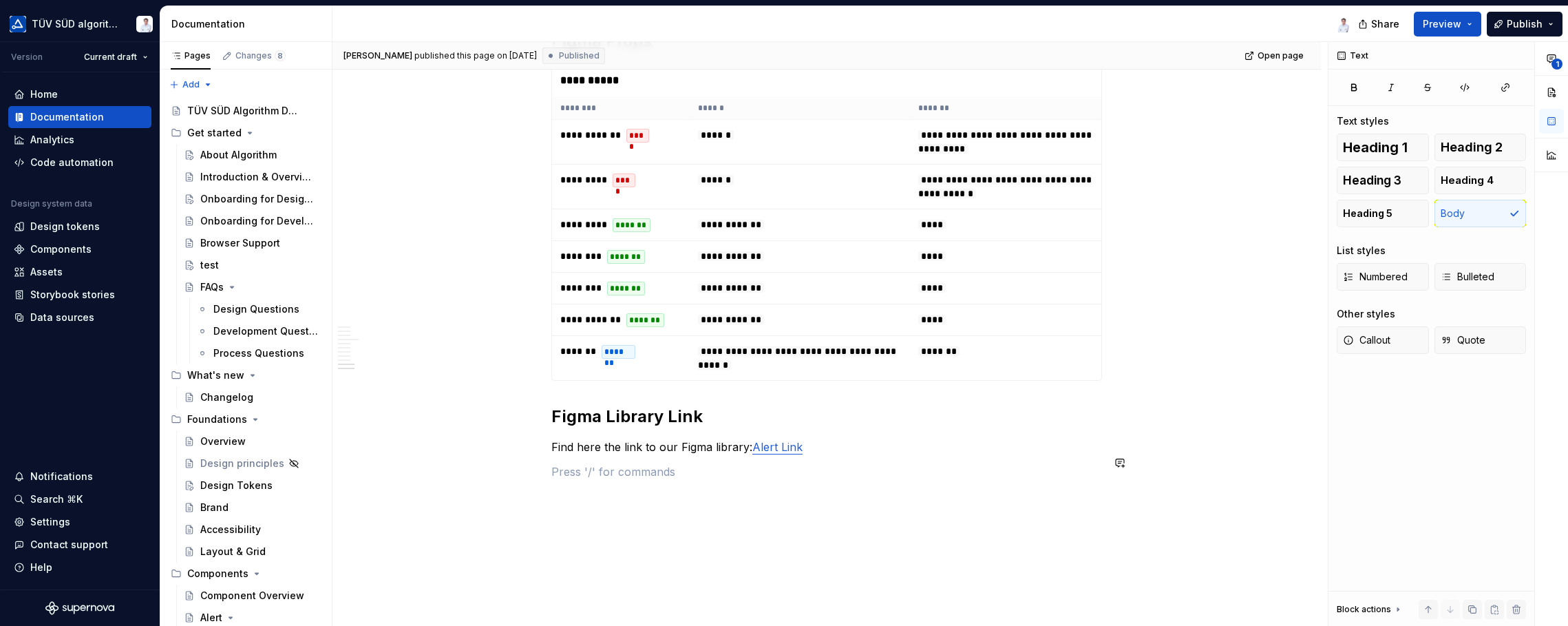
scroll to position [0, 0]
click at [523, 462] on button "button" at bounding box center [522, 462] width 19 height 19
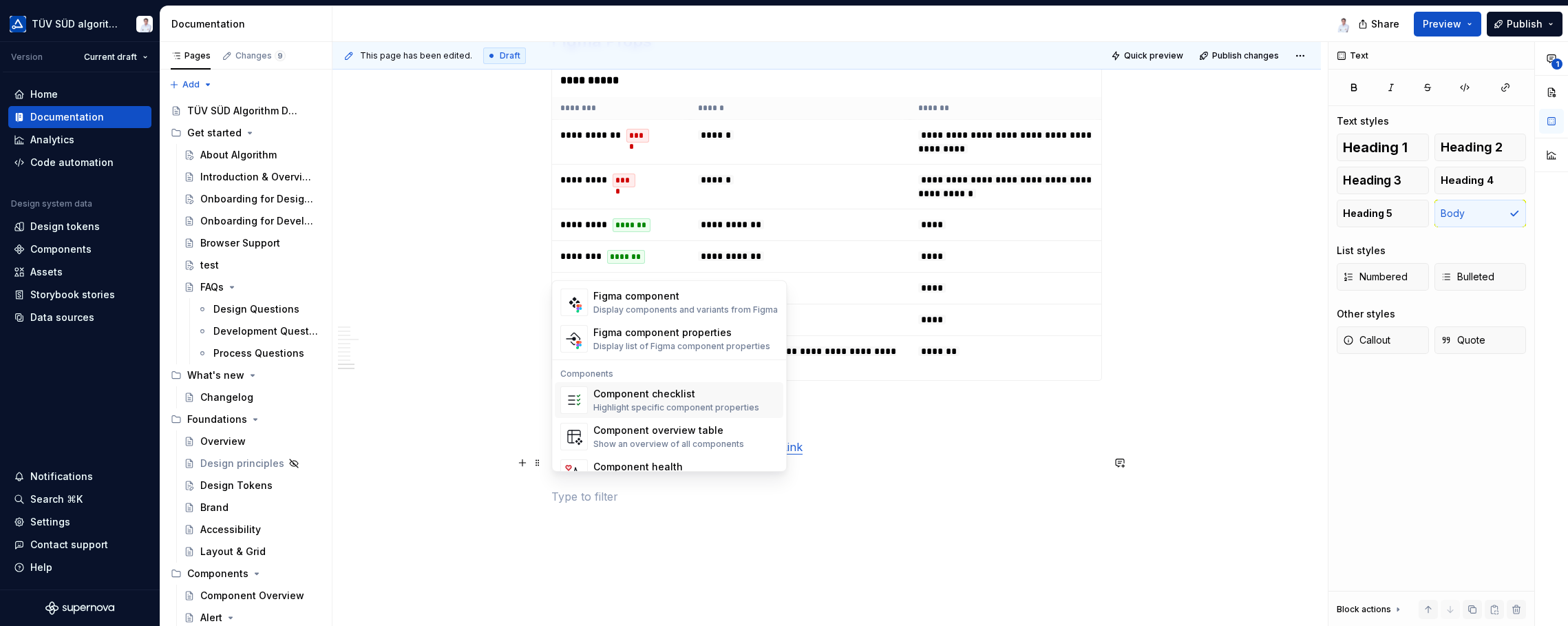
scroll to position [1369, 0]
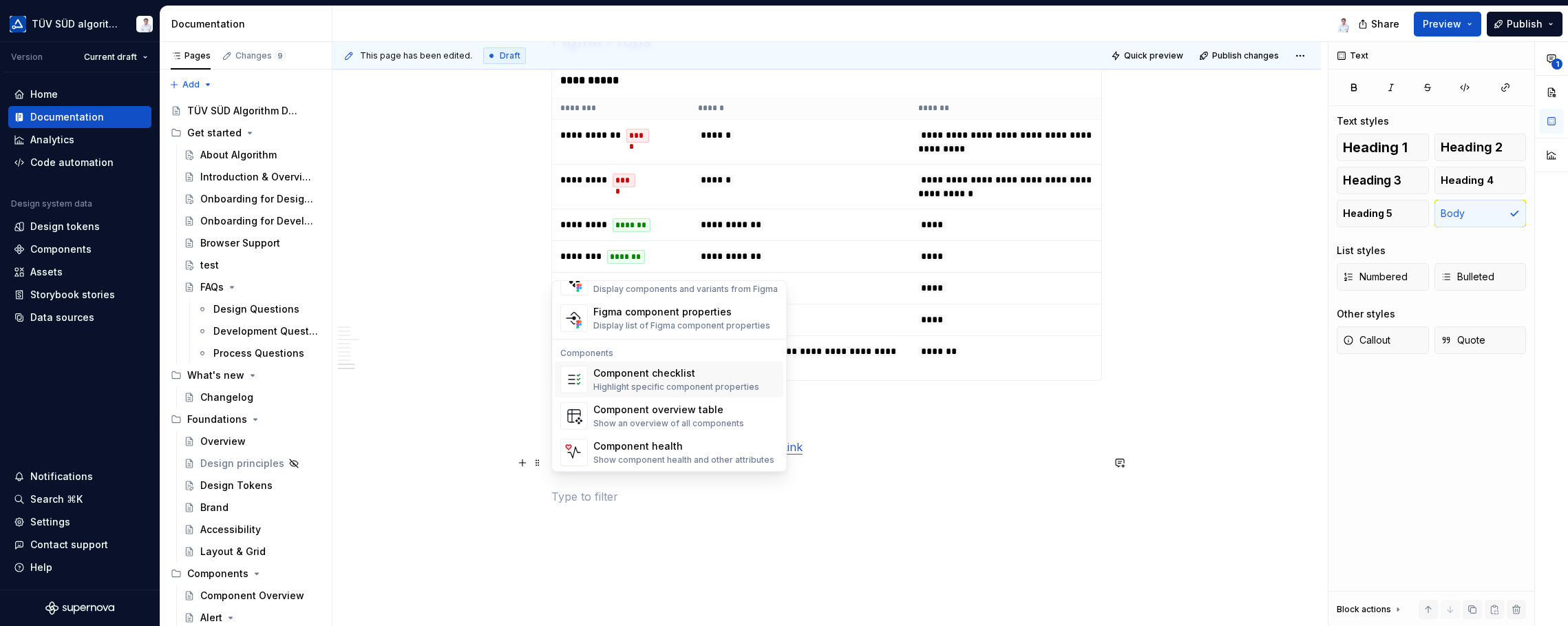
click at [645, 382] on div "Highlight specific component properties" at bounding box center [676, 387] width 166 height 11
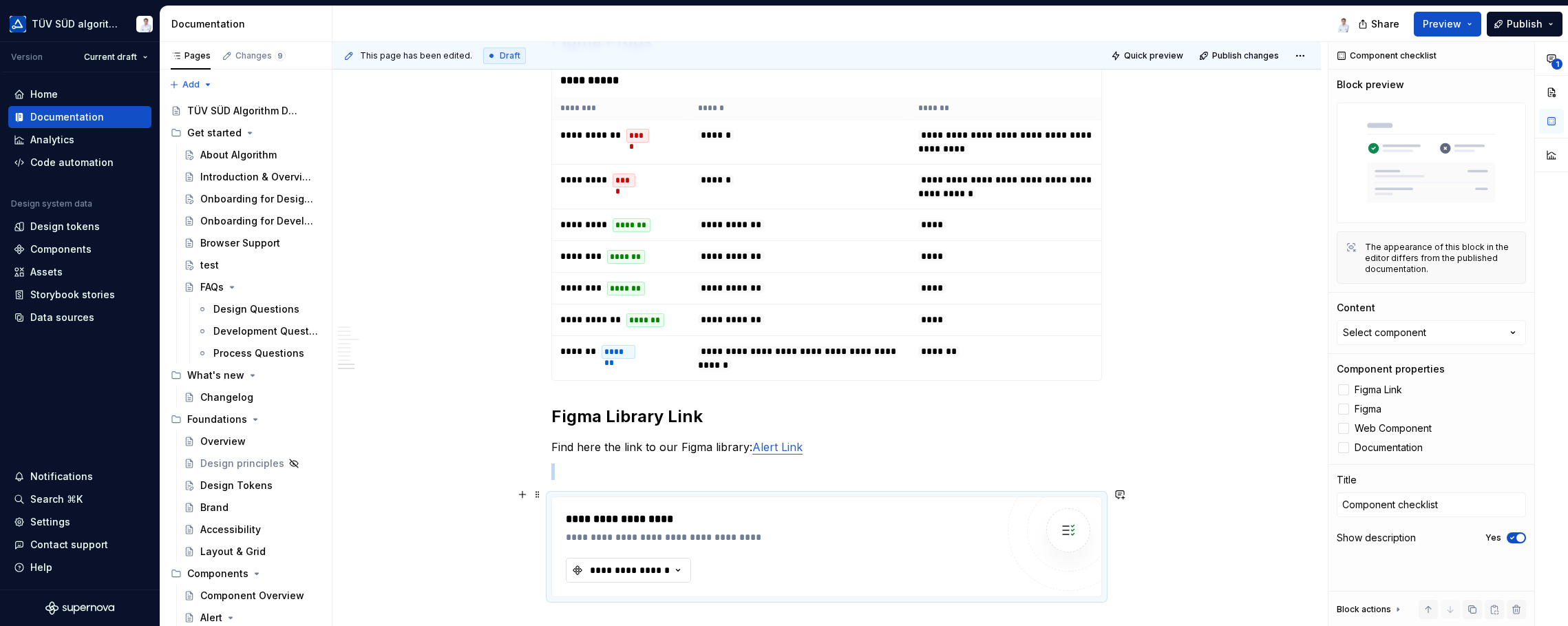
click at [659, 564] on div "**********" at bounding box center [630, 570] width 82 height 14
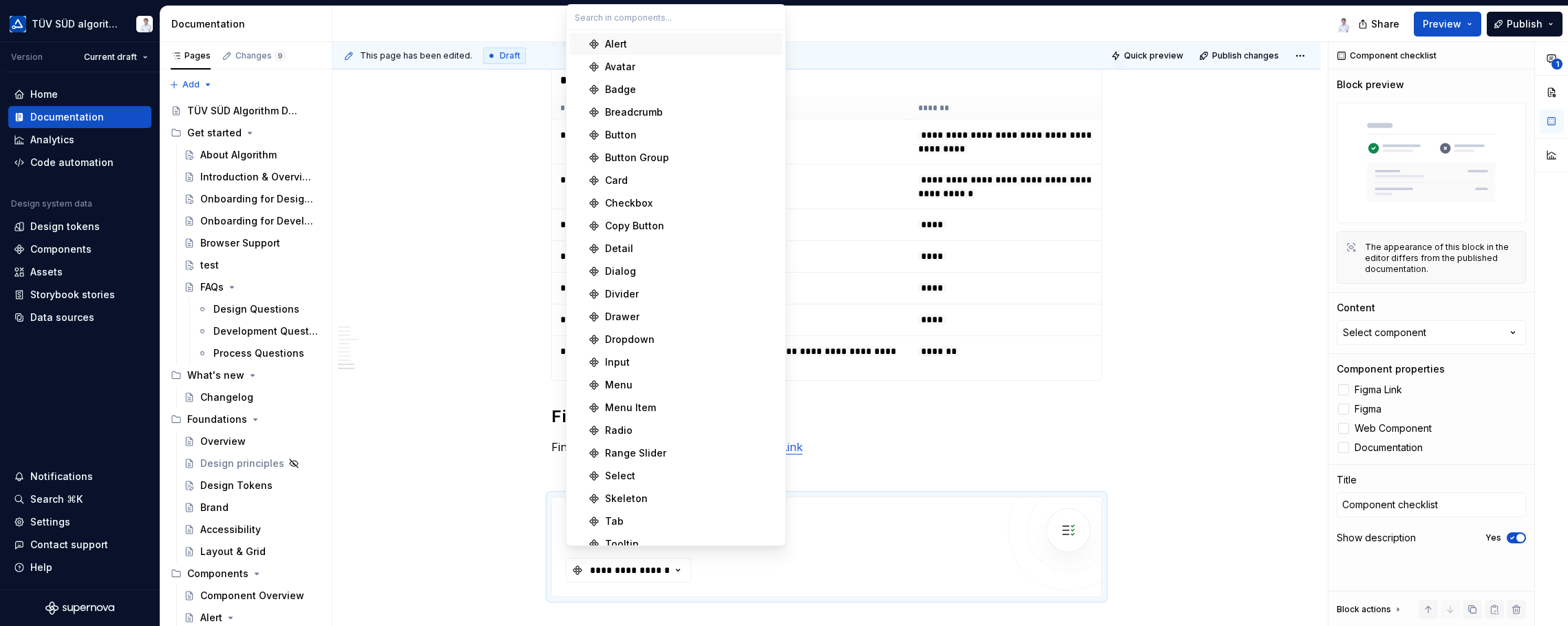
click at [660, 47] on div "Alert" at bounding box center [691, 44] width 172 height 14
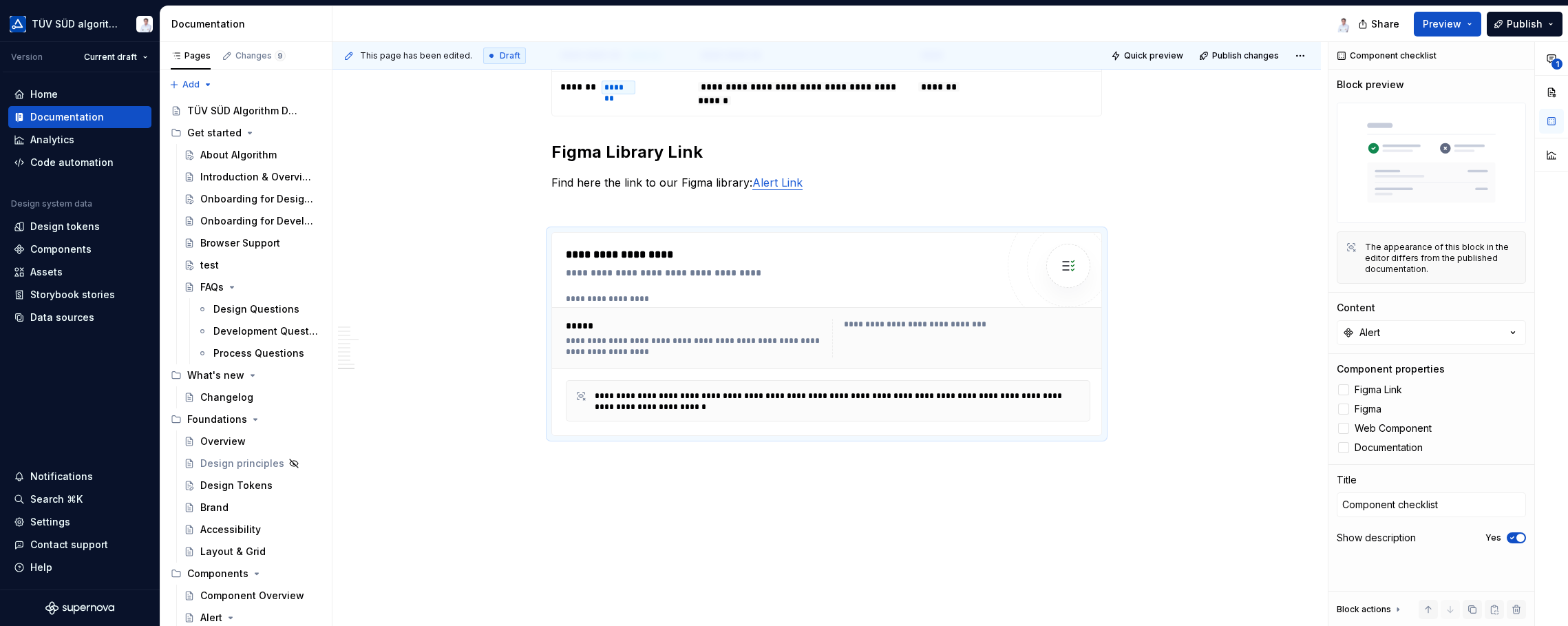
scroll to position [3847, 0]
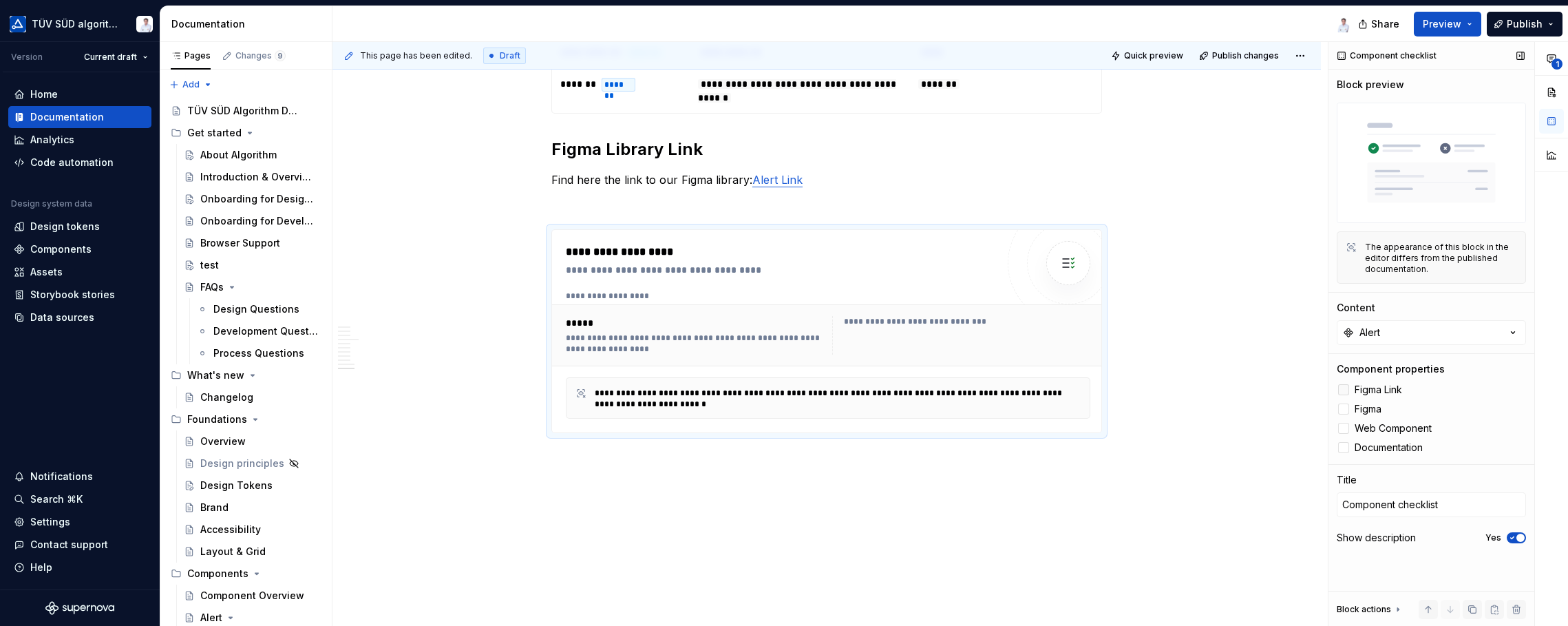
click at [1260, 393] on div at bounding box center [1344, 390] width 11 height 11
click at [1260, 408] on div at bounding box center [1344, 409] width 11 height 11
click at [1260, 425] on div at bounding box center [1344, 428] width 11 height 11
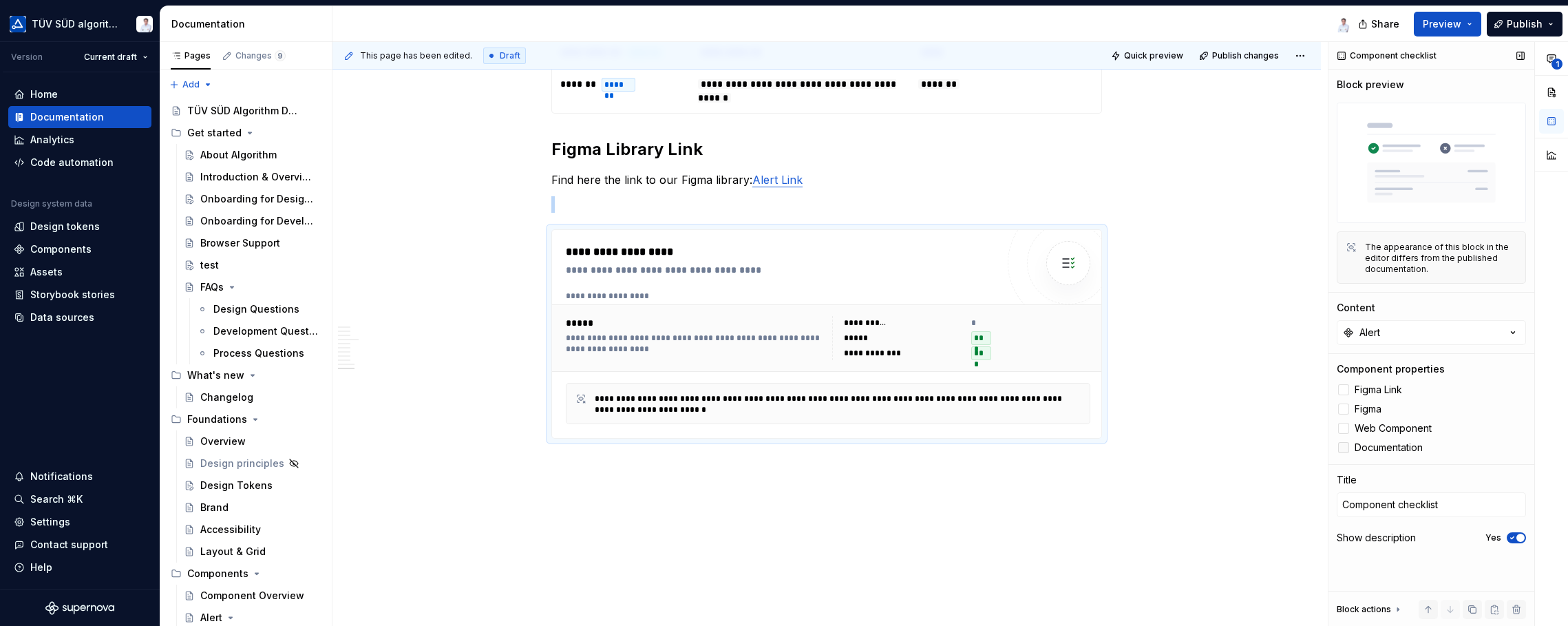
click at [1260, 444] on div at bounding box center [1344, 447] width 11 height 11
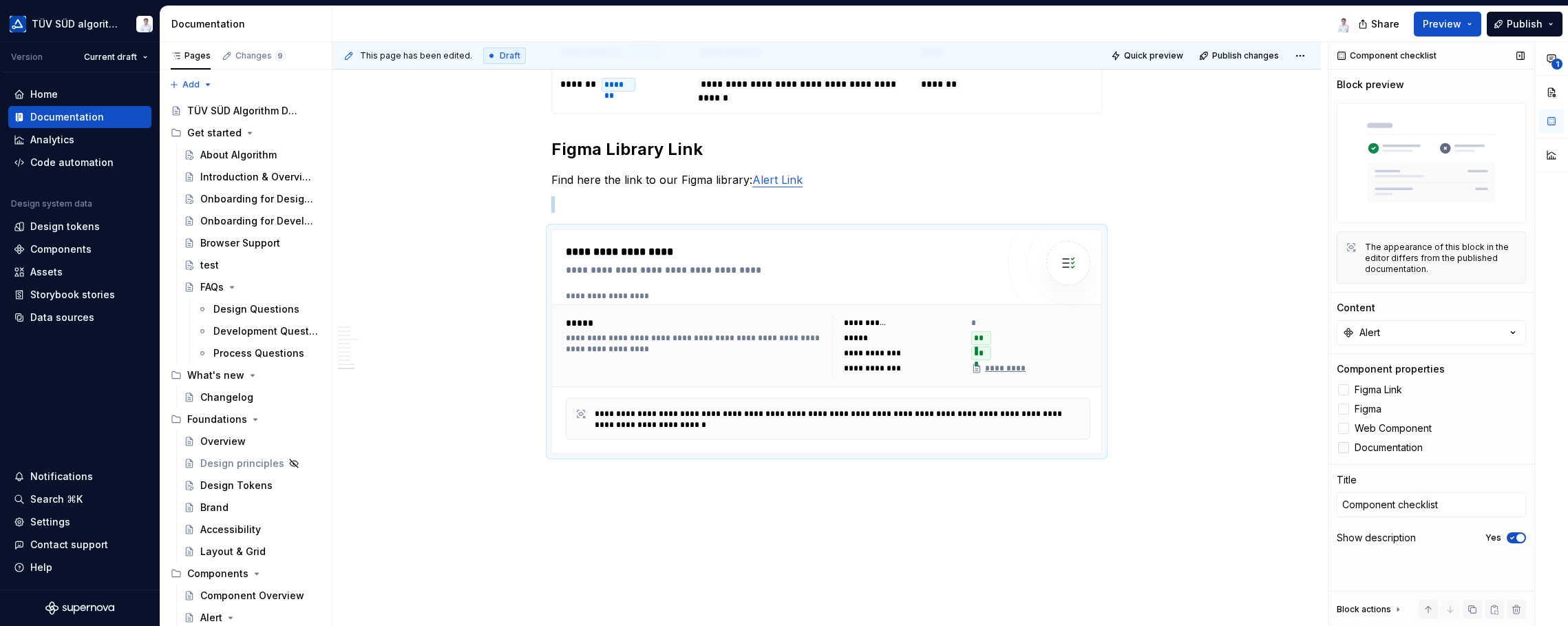
click at [1260, 447] on icon at bounding box center [1344, 447] width 0 height 0
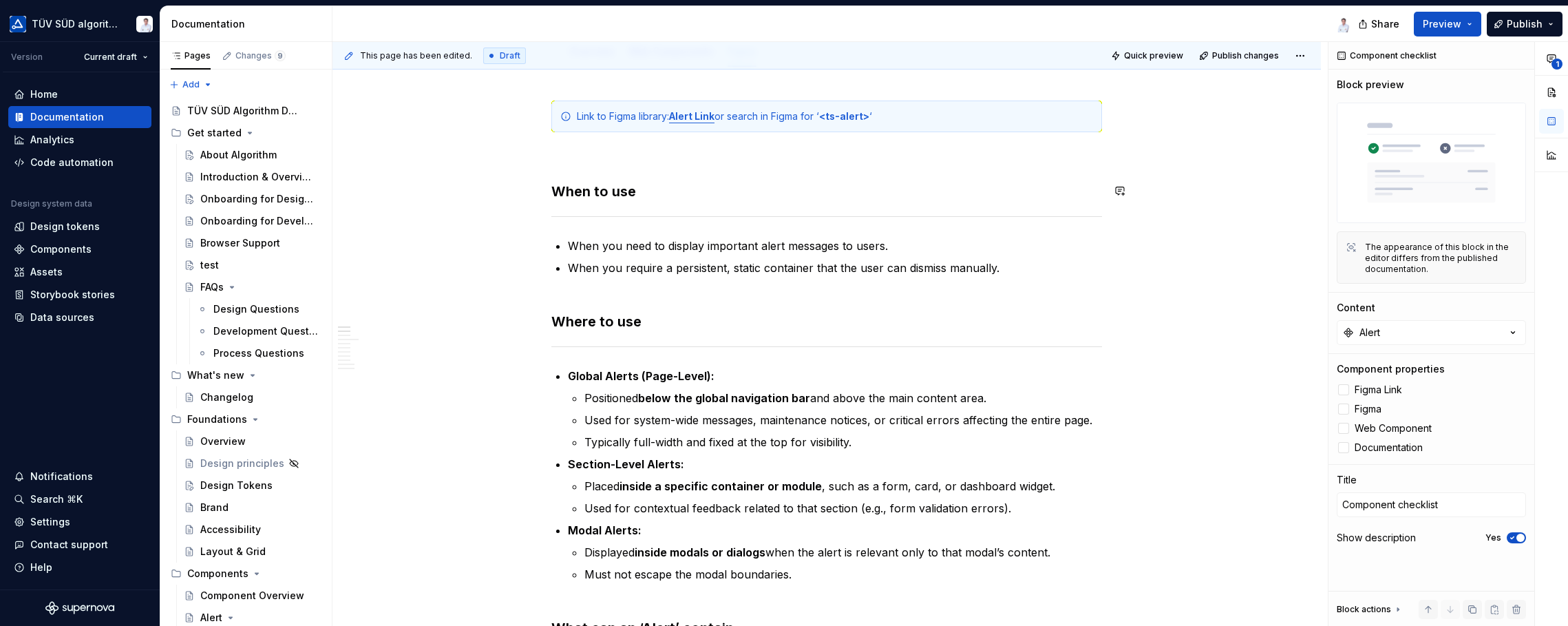
scroll to position [0, 0]
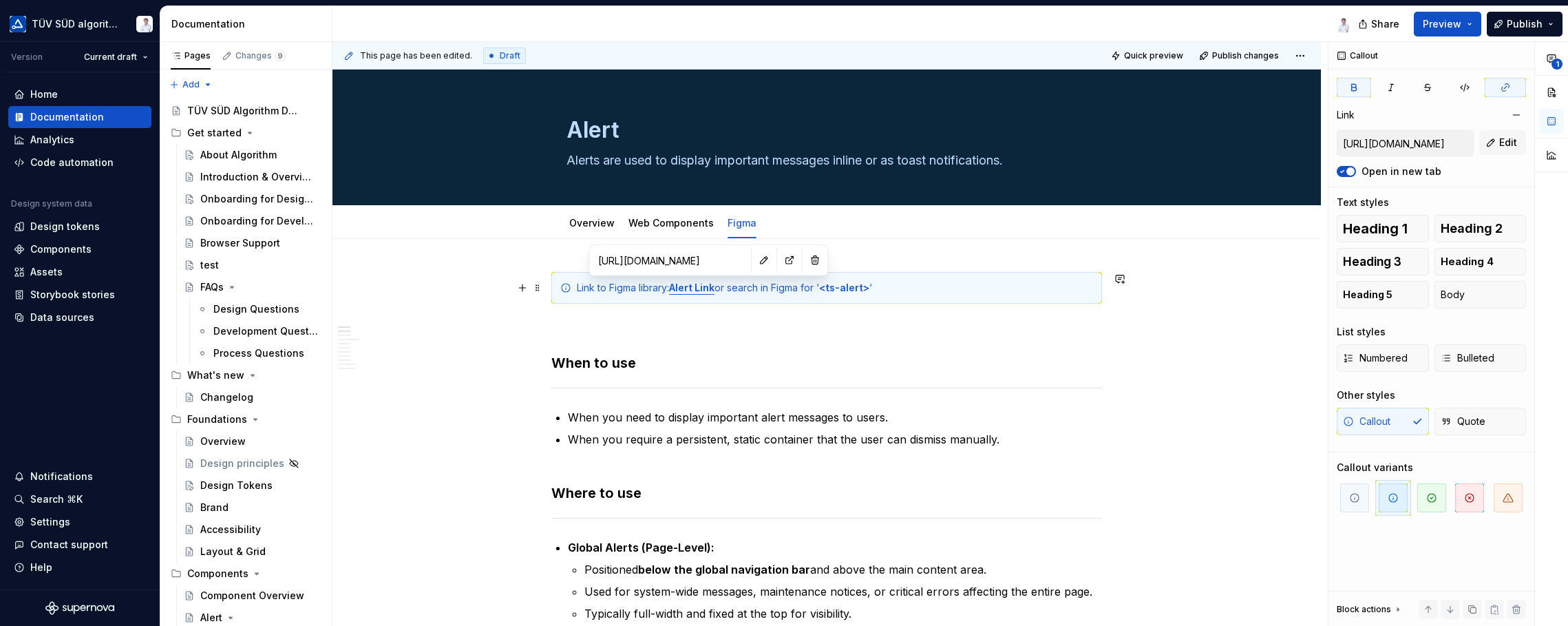
click at [702, 286] on strong "Alert Link" at bounding box center [691, 287] width 45 height 12
drag, startPoint x: 1344, startPoint y: 141, endPoint x: 1528, endPoint y: 144, distance: 184.0
click at [1260, 144] on div "Callout Link [URL][DOMAIN_NAME] Edit Open in new tab Text styles Heading 1 Head…" at bounding box center [1431, 334] width 206 height 584
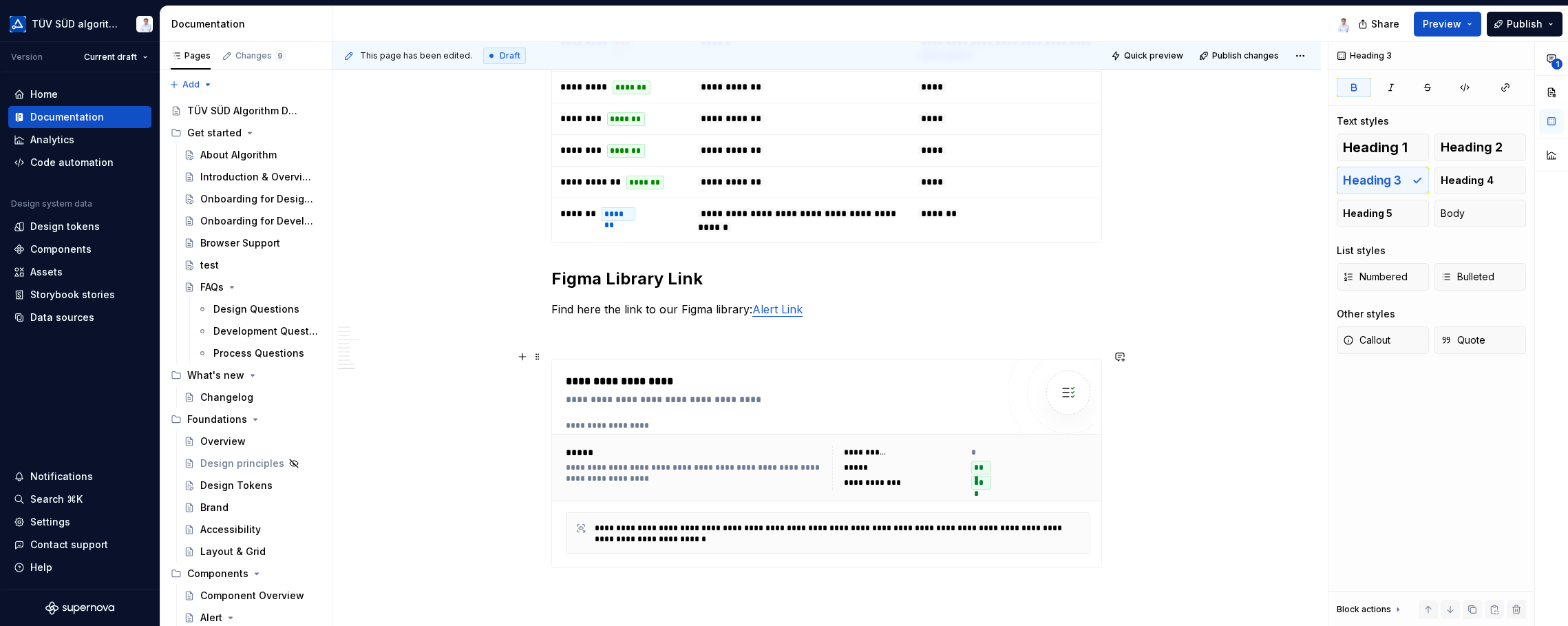
scroll to position [3852, 0]
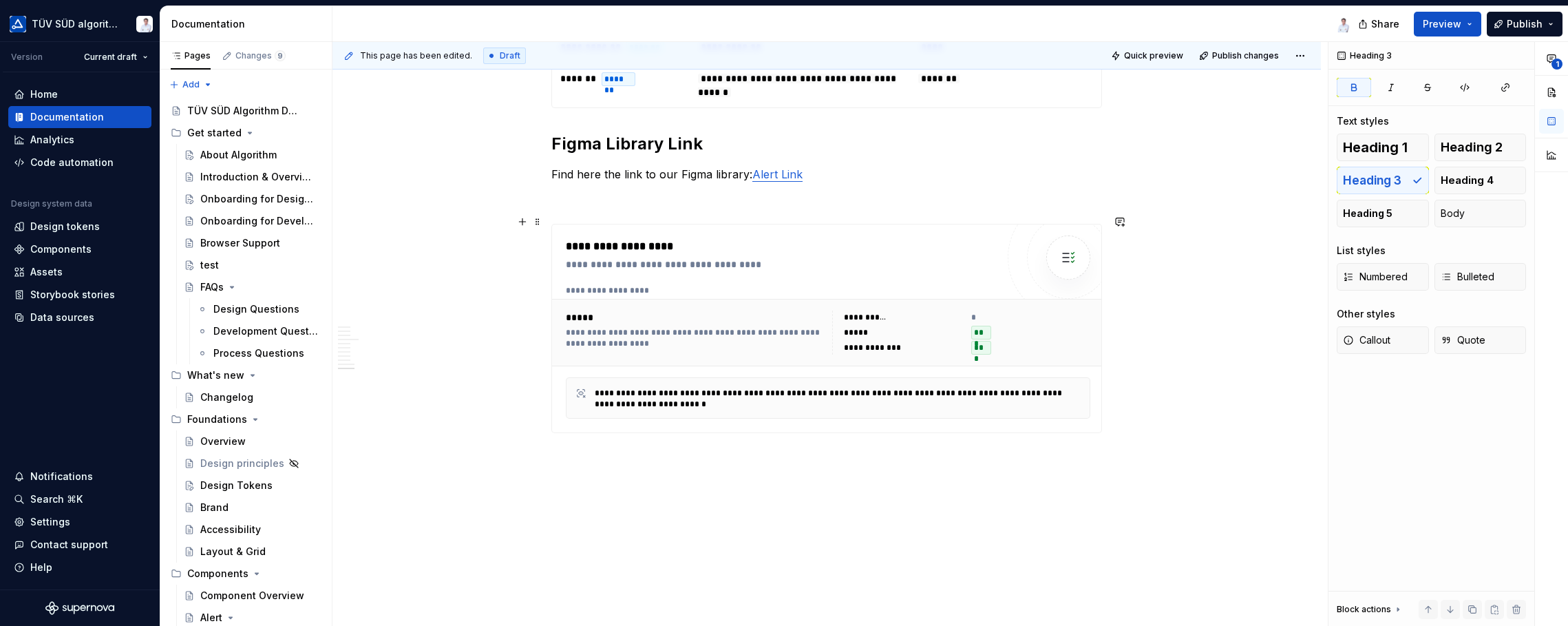
click at [969, 311] on div "**********" at bounding box center [961, 332] width 258 height 44
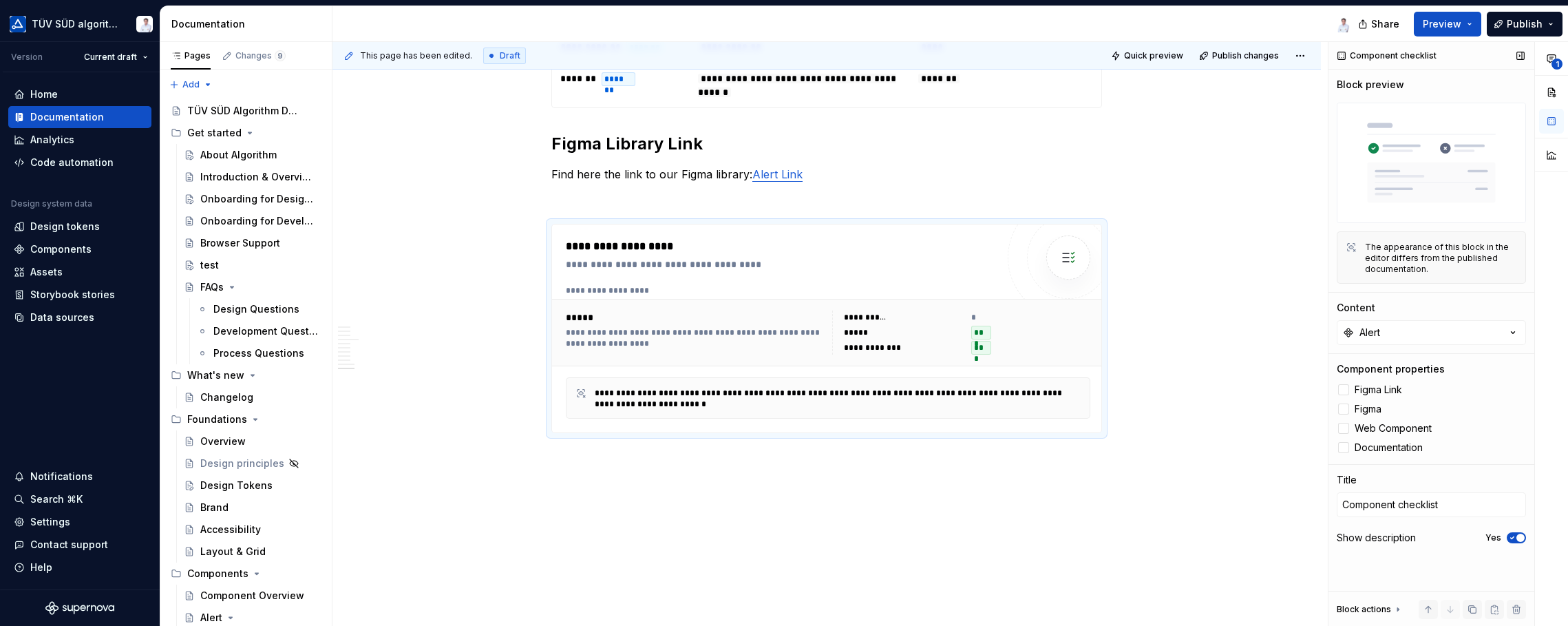
click at [1260, 535] on span "button" at bounding box center [1521, 537] width 9 height 9
click at [1260, 537] on icon "button" at bounding box center [1512, 537] width 11 height 9
click at [1260, 17] on span "Preview" at bounding box center [1442, 24] width 39 height 14
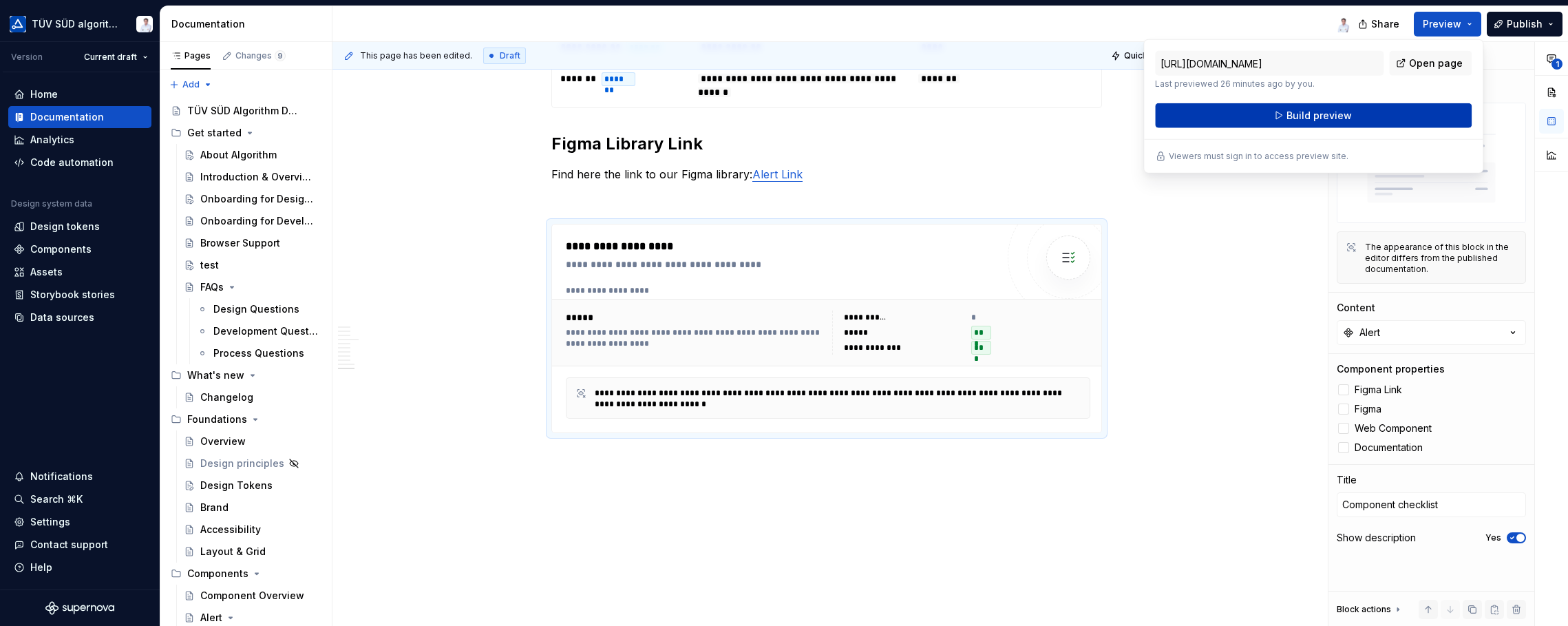
drag, startPoint x: 1440, startPoint y: 16, endPoint x: 1338, endPoint y: 120, distance: 145.7
click at [1260, 120] on span "Build preview" at bounding box center [1319, 116] width 65 height 14
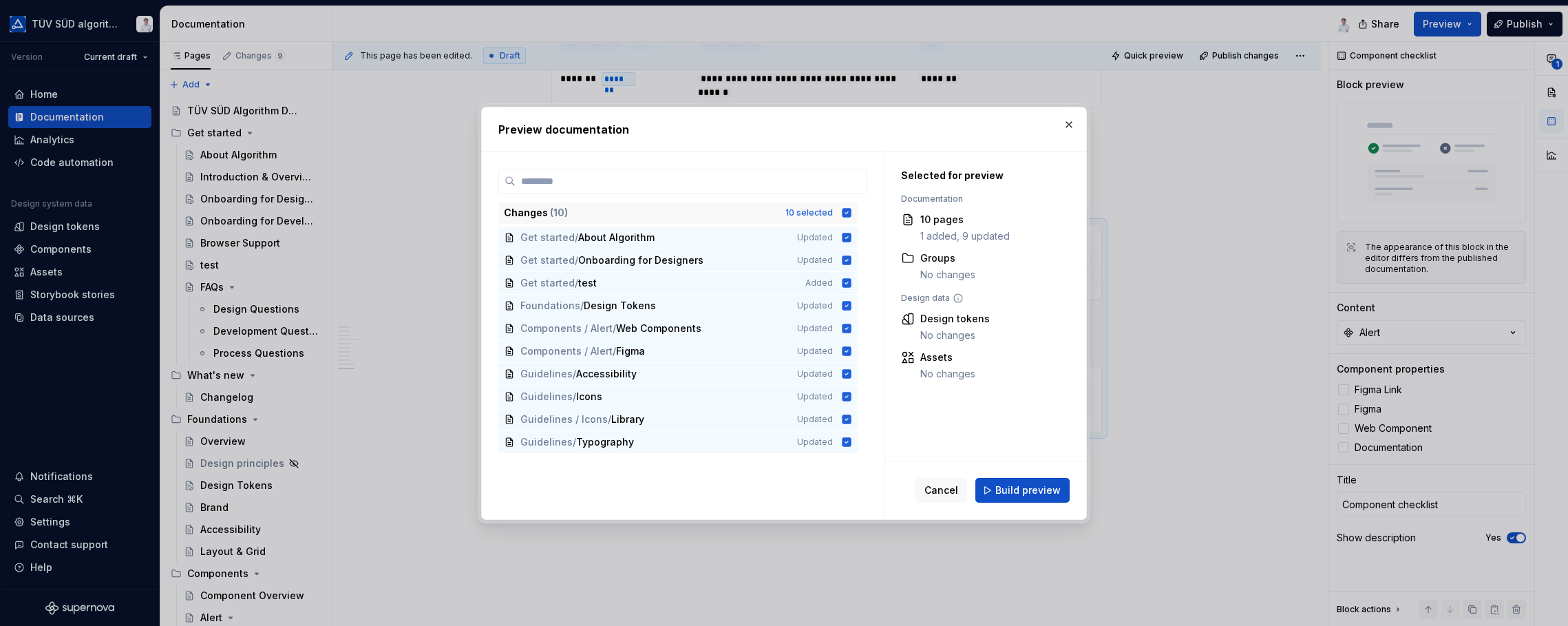
click at [850, 212] on icon at bounding box center [847, 213] width 9 height 9
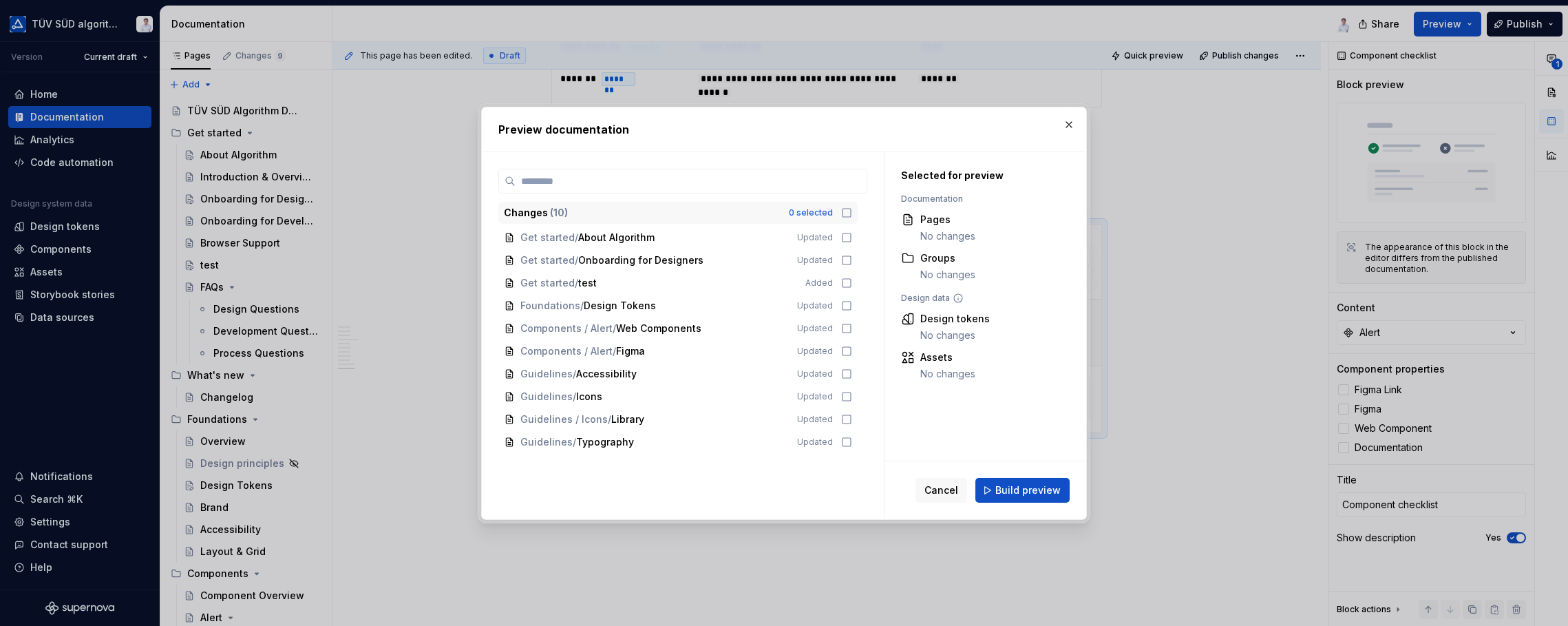
click at [1003, 489] on span "Build preview" at bounding box center [1028, 490] width 65 height 14
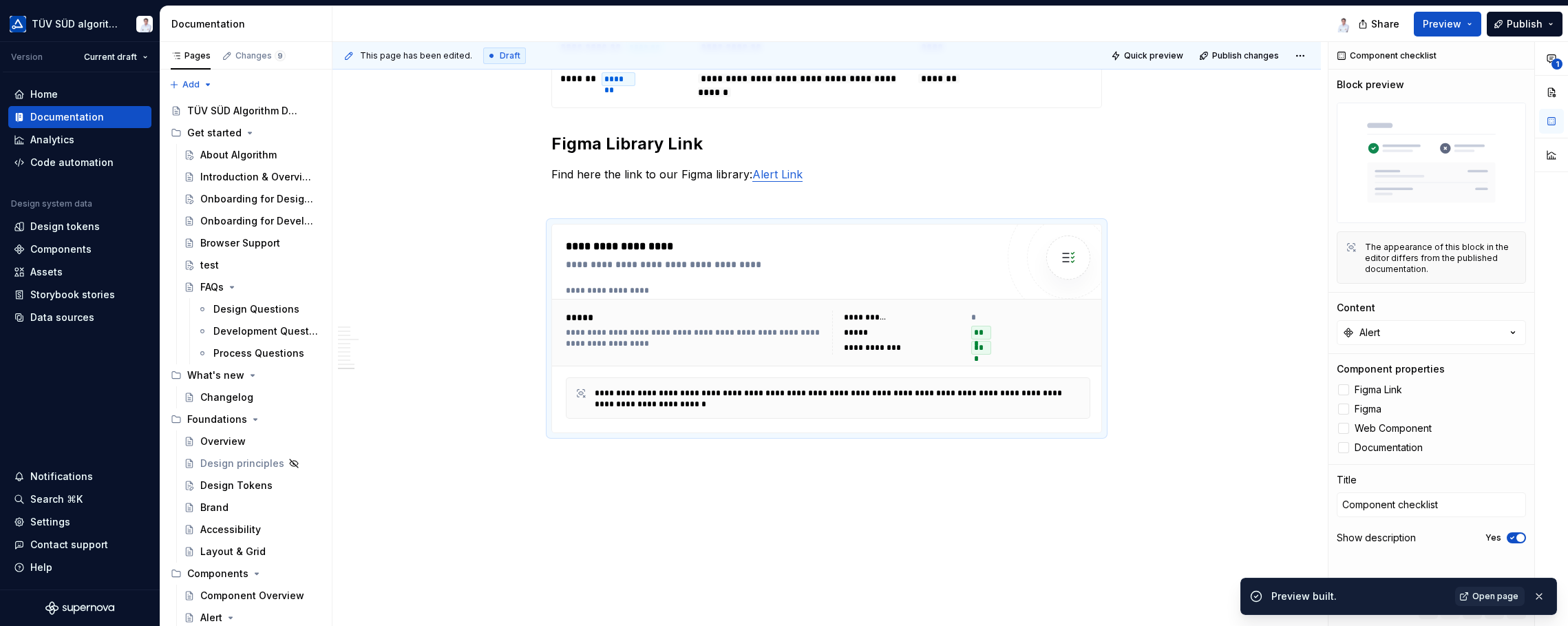
click at [1260, 596] on span "Open page" at bounding box center [1495, 596] width 46 height 11
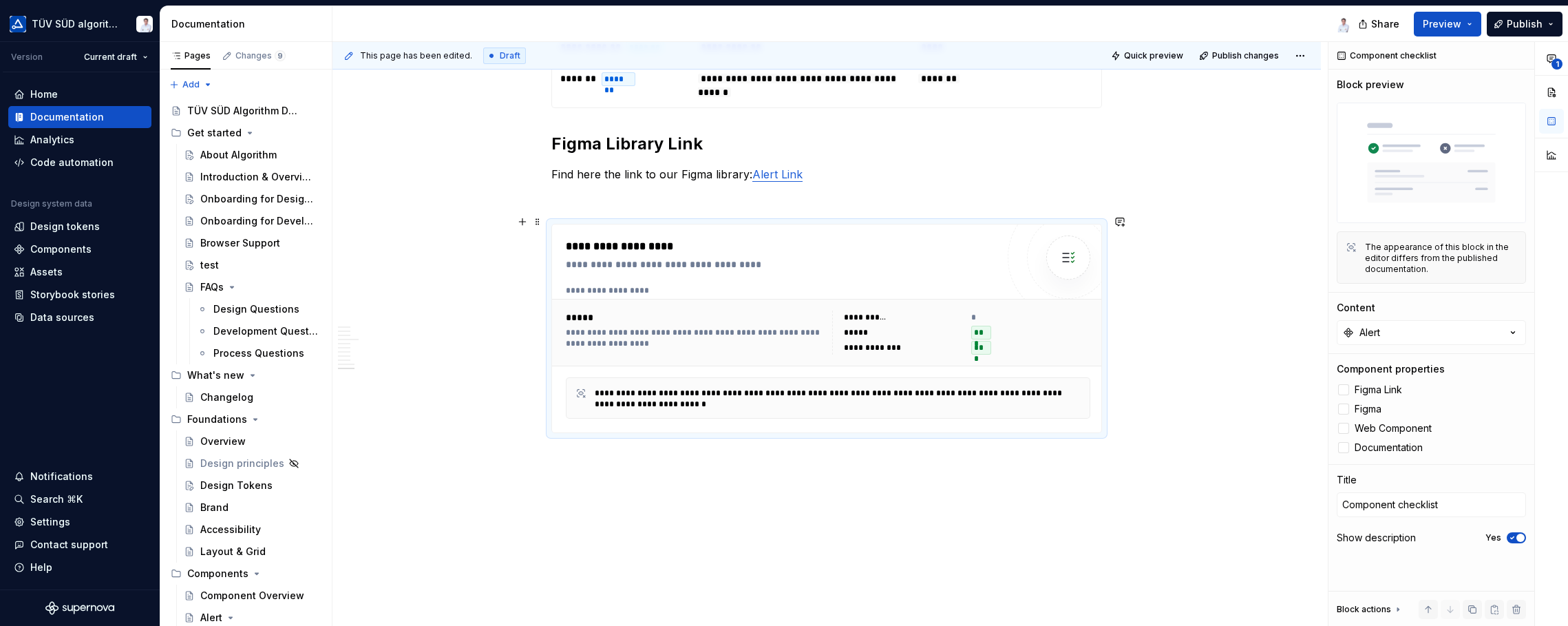
click at [1000, 224] on div "**********" at bounding box center [826, 329] width 549 height 208
click at [537, 221] on span at bounding box center [537, 221] width 11 height 19
click at [565, 336] on div "Delete" at bounding box center [602, 343] width 89 height 14
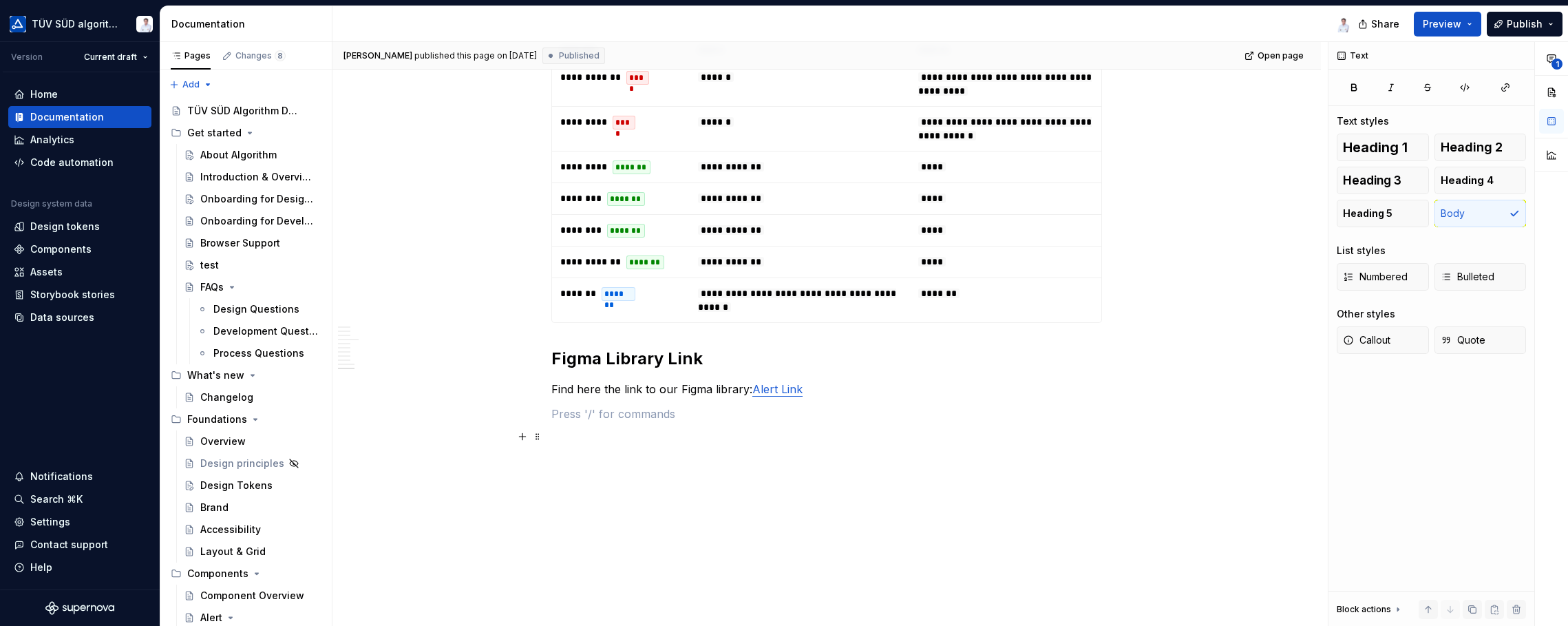
scroll to position [3628, 0]
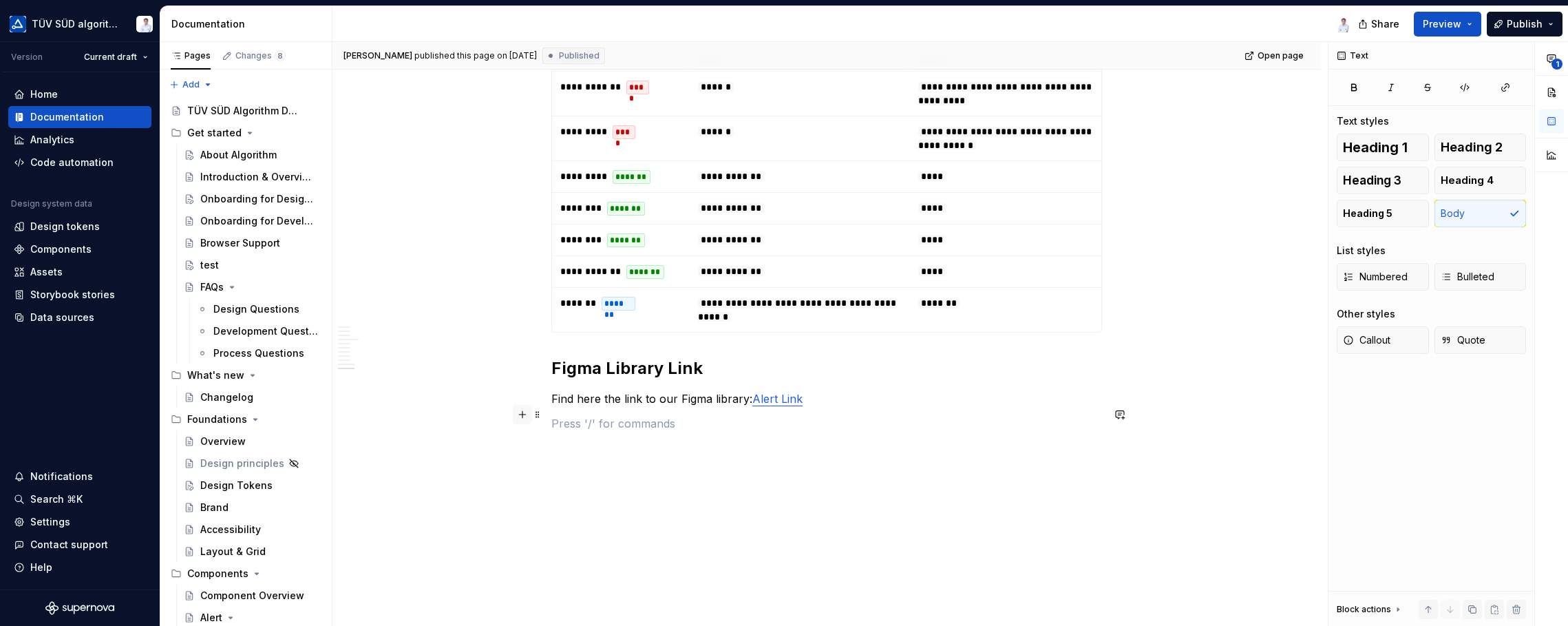
click at [523, 415] on button "button" at bounding box center [522, 414] width 19 height 19
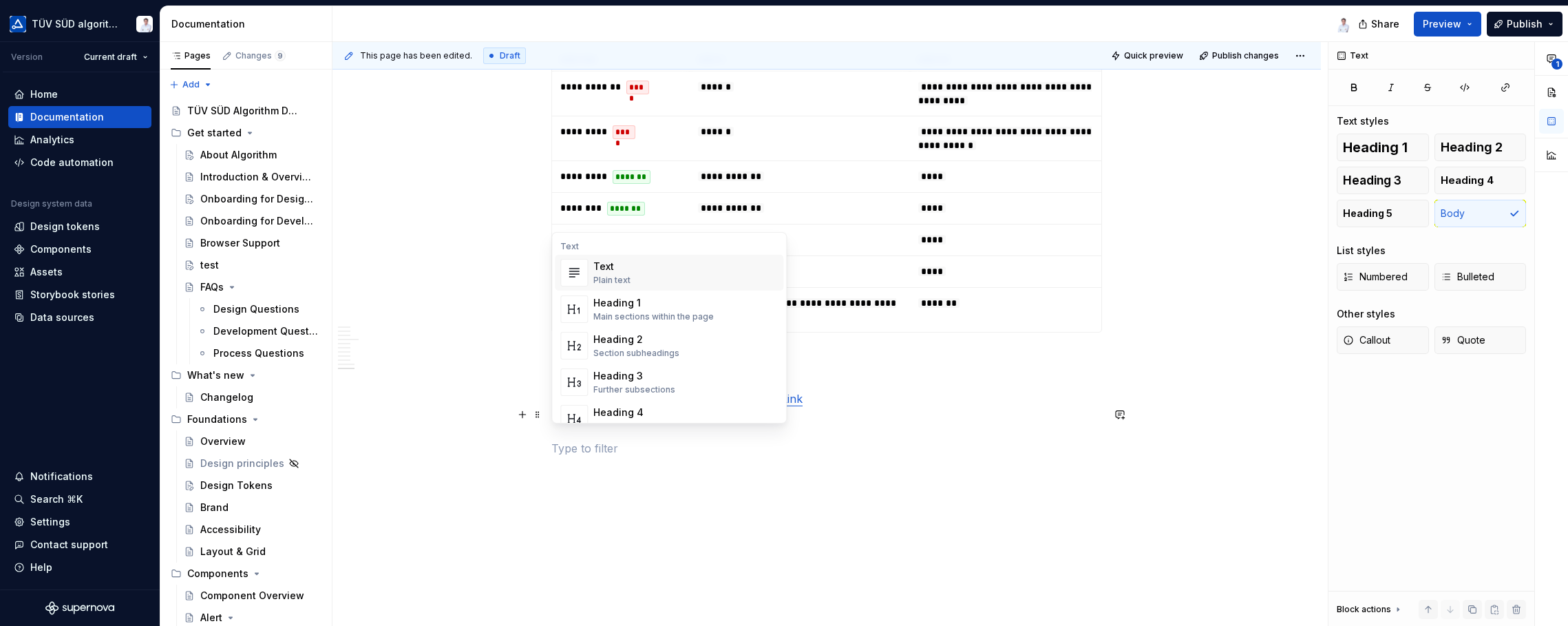
type textarea "*"
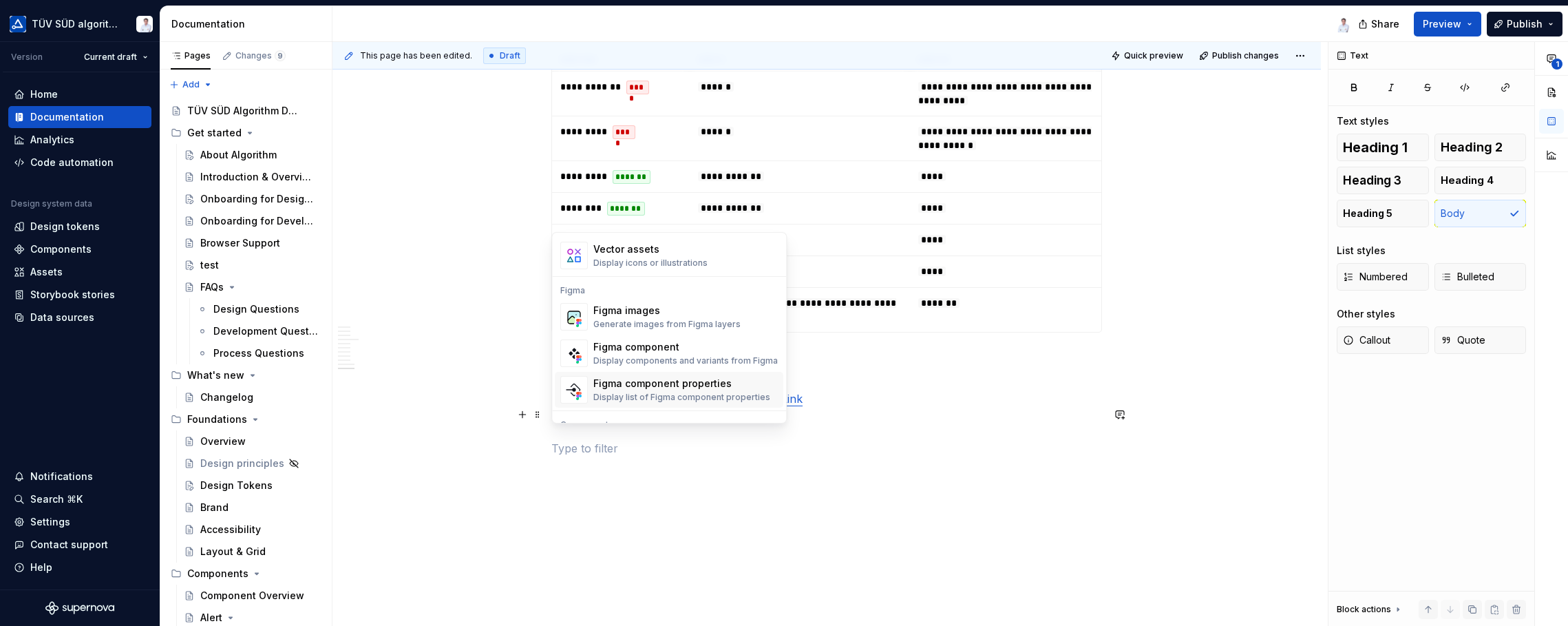
scroll to position [1231, 0]
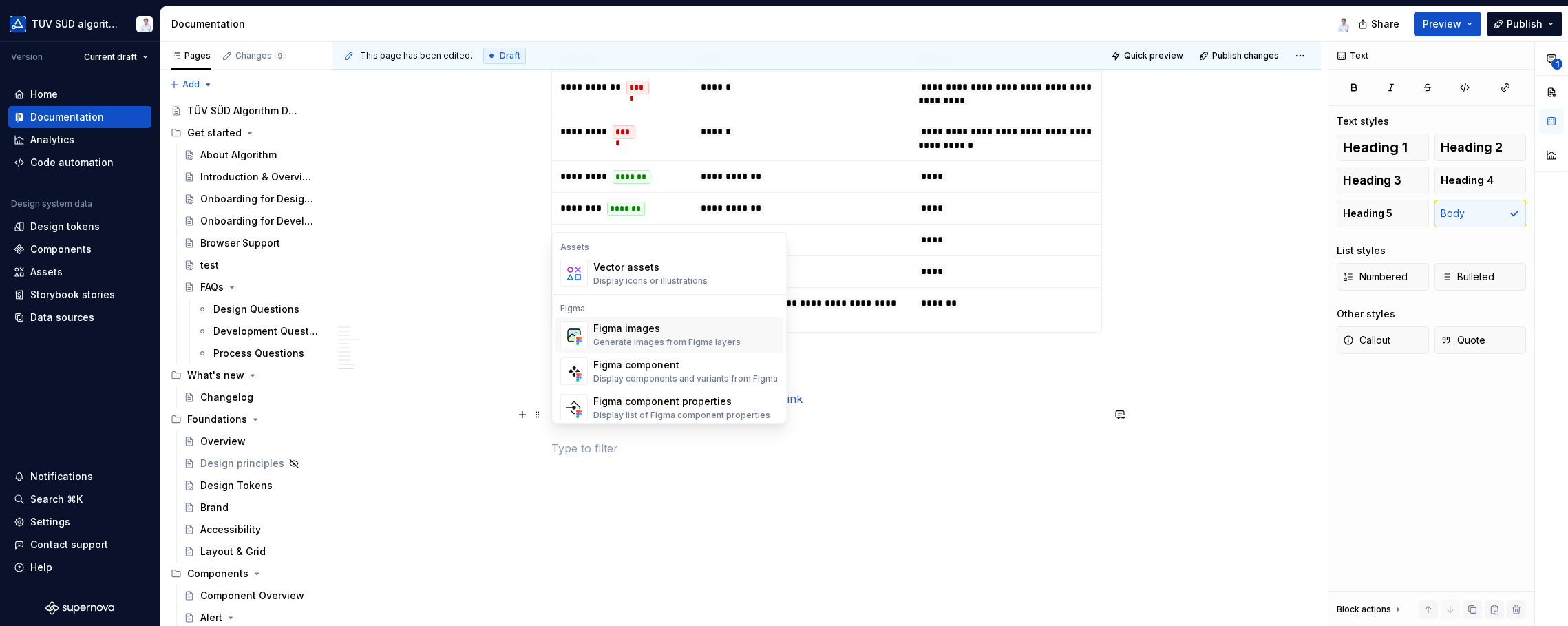
click at [658, 332] on div "Figma images" at bounding box center [667, 329] width 148 height 14
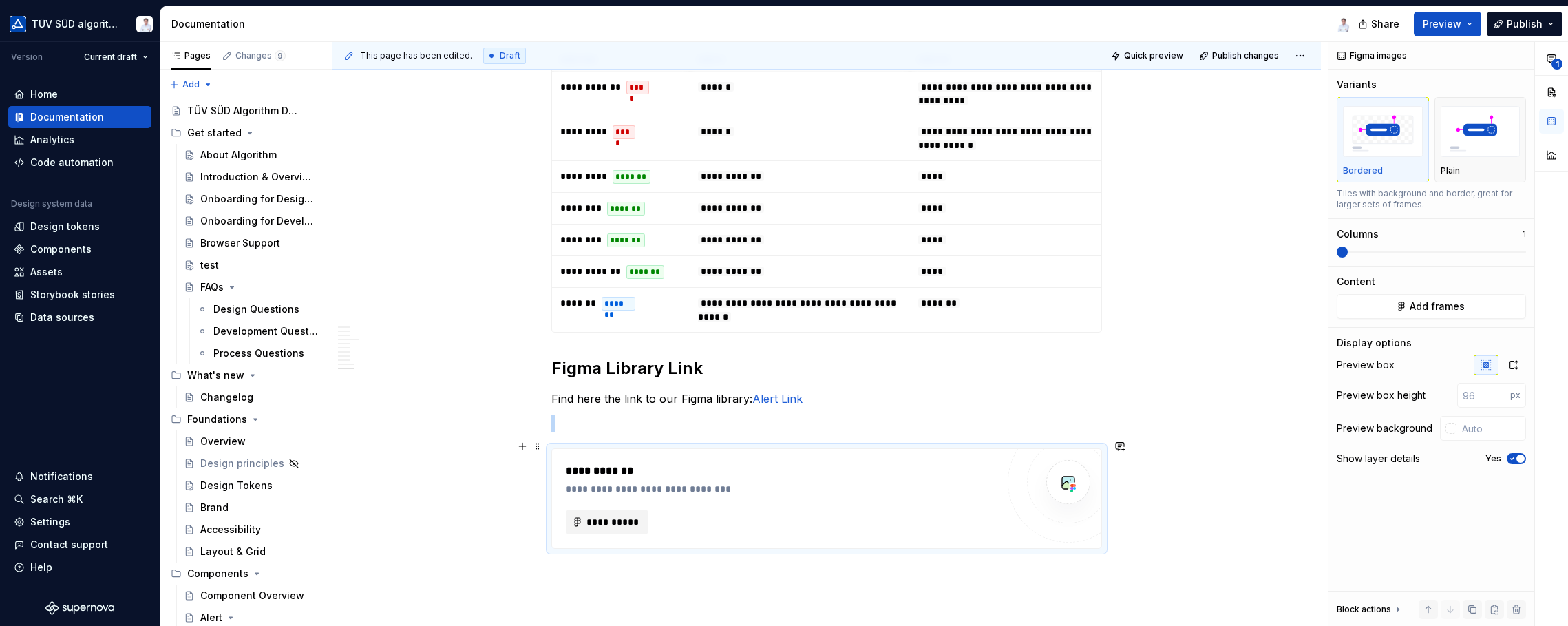
click at [585, 514] on button "**********" at bounding box center [607, 522] width 82 height 25
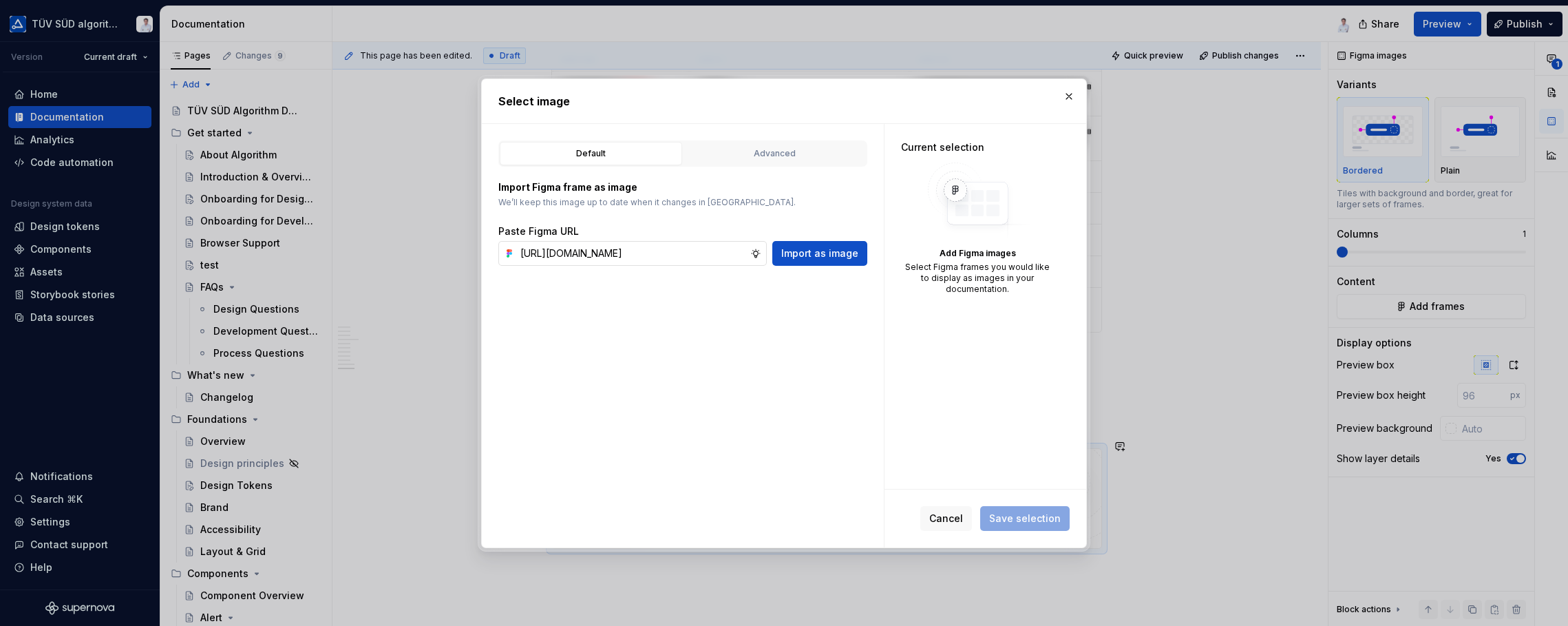
scroll to position [0, 321]
type input "[URL][DOMAIN_NAME]"
click at [774, 141] on div "Default Advanced" at bounding box center [683, 154] width 369 height 26
click at [774, 149] on div "Advanced" at bounding box center [774, 154] width 172 height 14
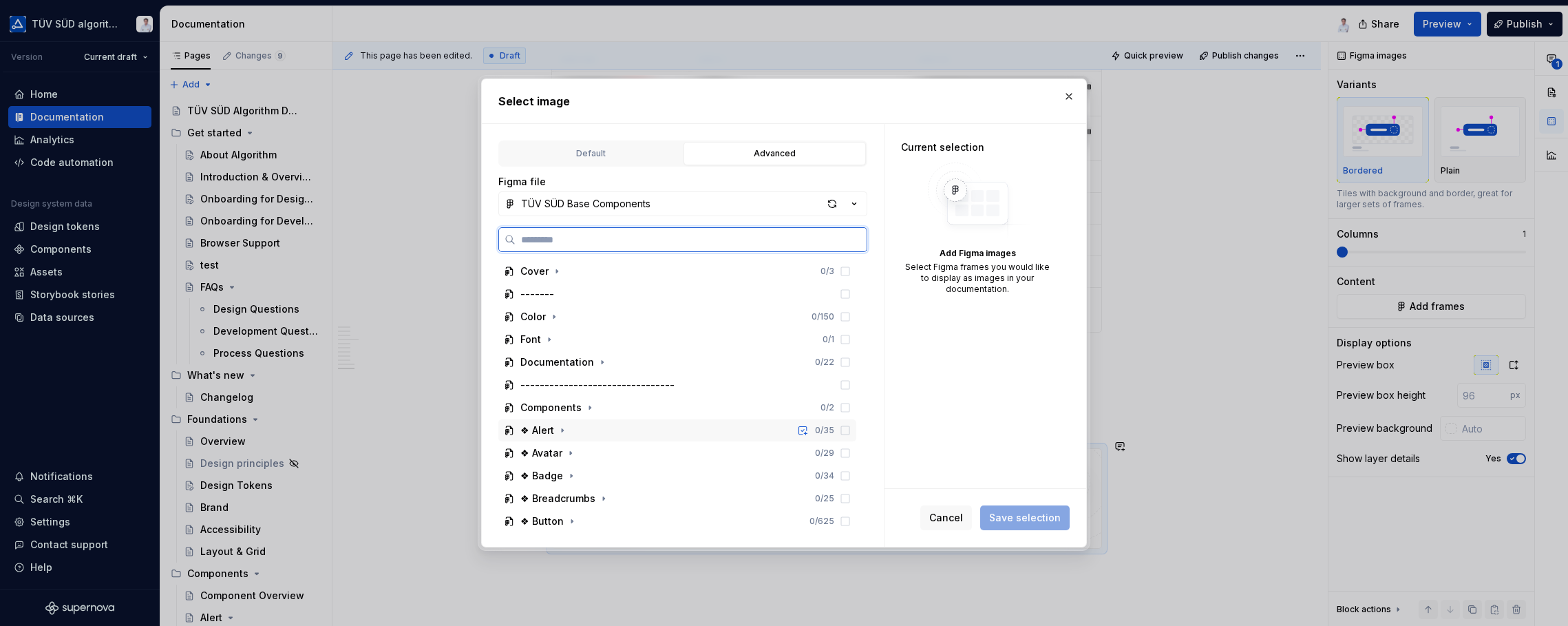
click at [553, 430] on div "❖ Alert" at bounding box center [537, 430] width 33 height 14
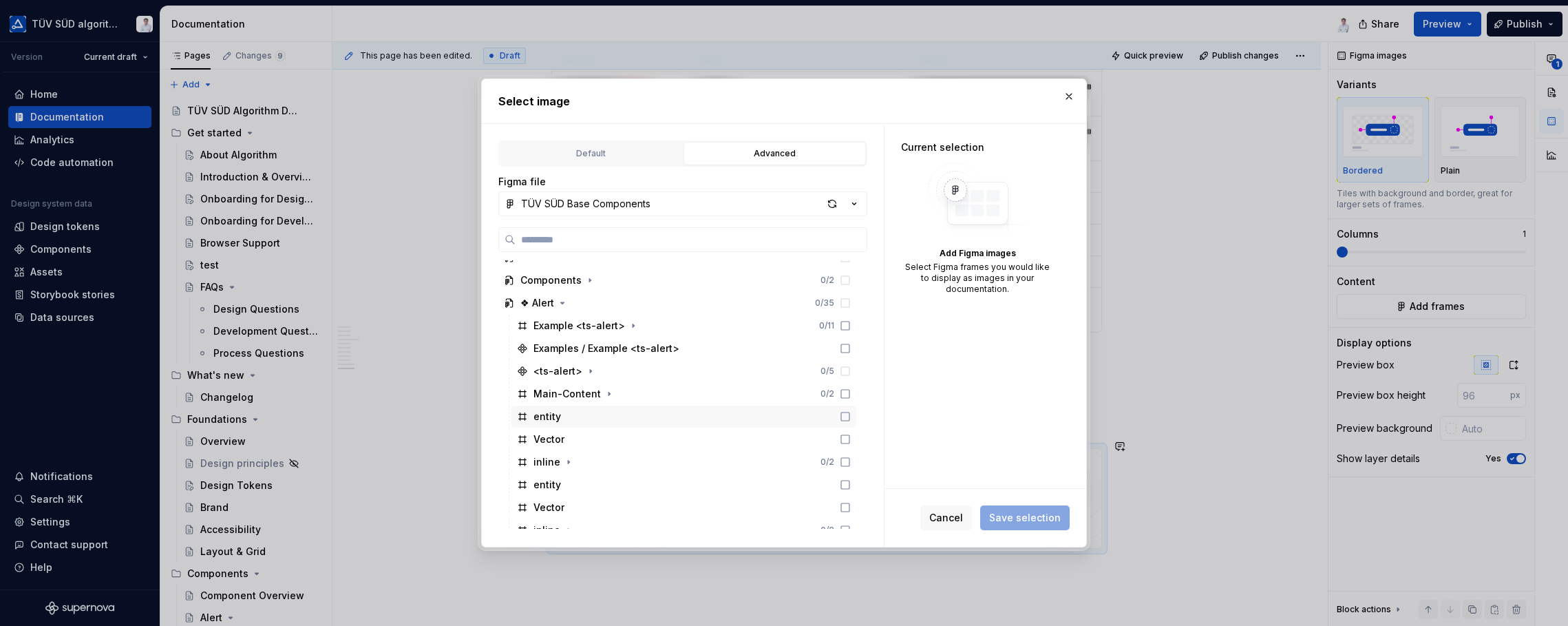
scroll to position [137, 0]
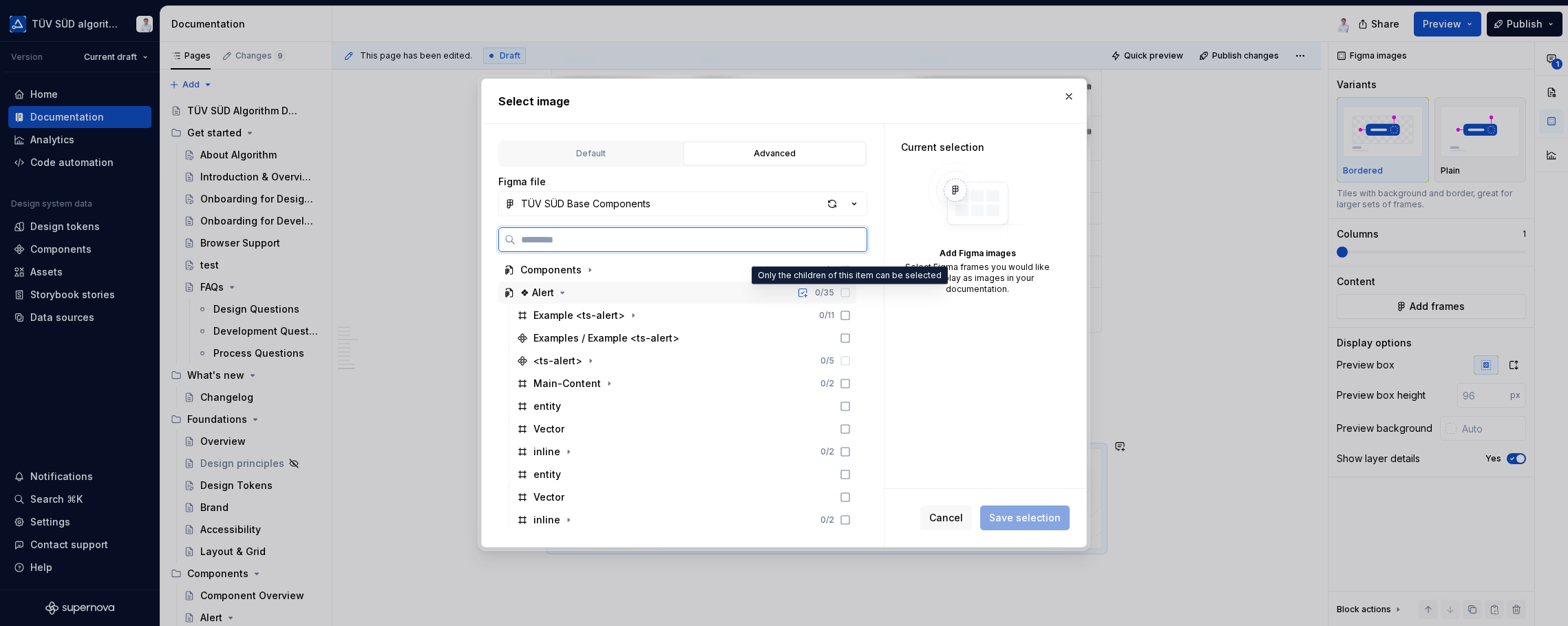
click at [845, 289] on icon at bounding box center [845, 293] width 11 height 11
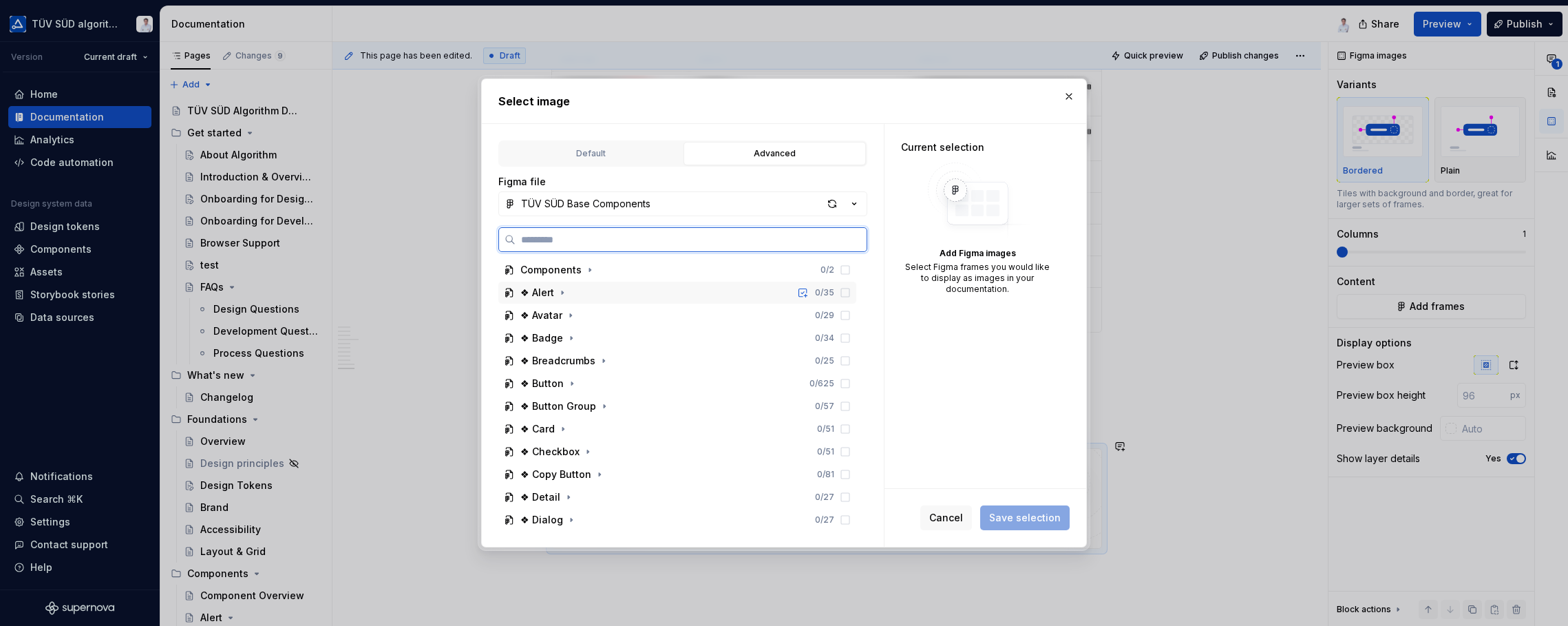
click at [845, 293] on icon at bounding box center [845, 293] width 11 height 11
click at [845, 294] on icon at bounding box center [845, 293] width 11 height 11
click at [845, 315] on icon at bounding box center [845, 315] width 11 height 11
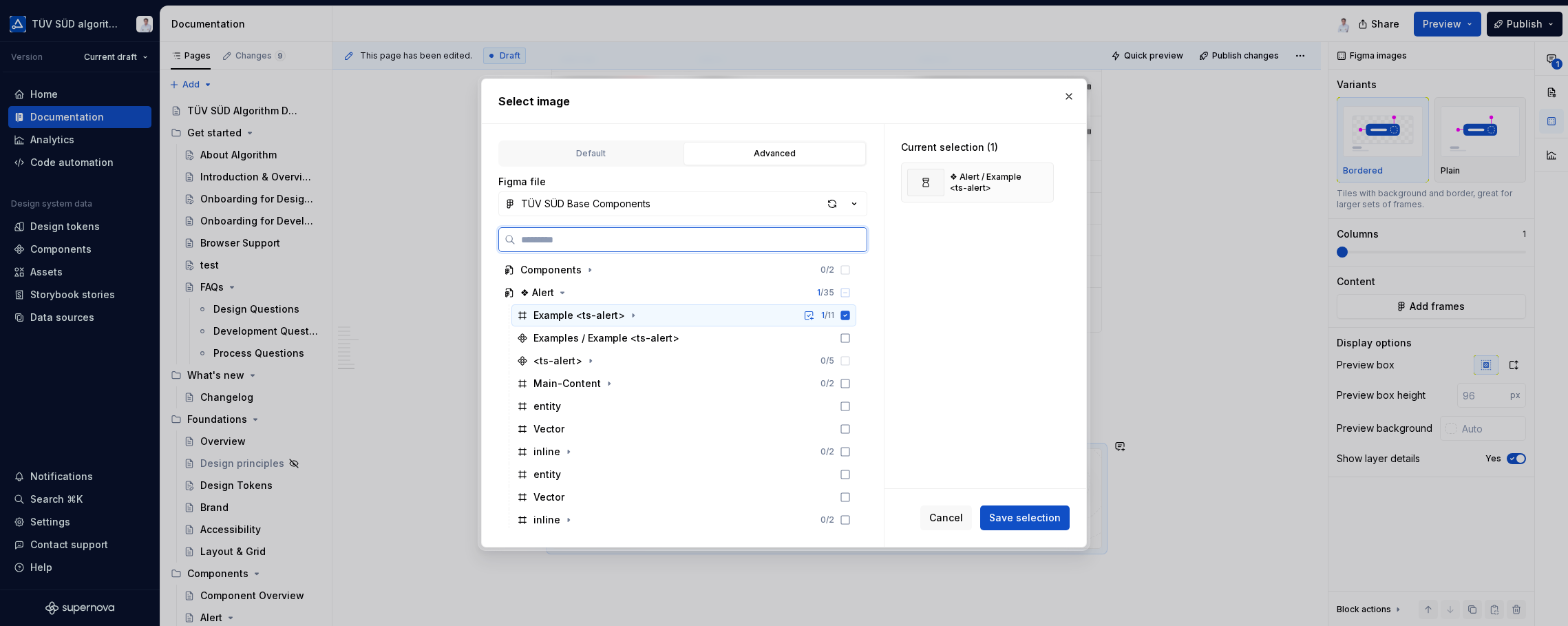
click at [845, 315] on icon at bounding box center [846, 315] width 9 height 9
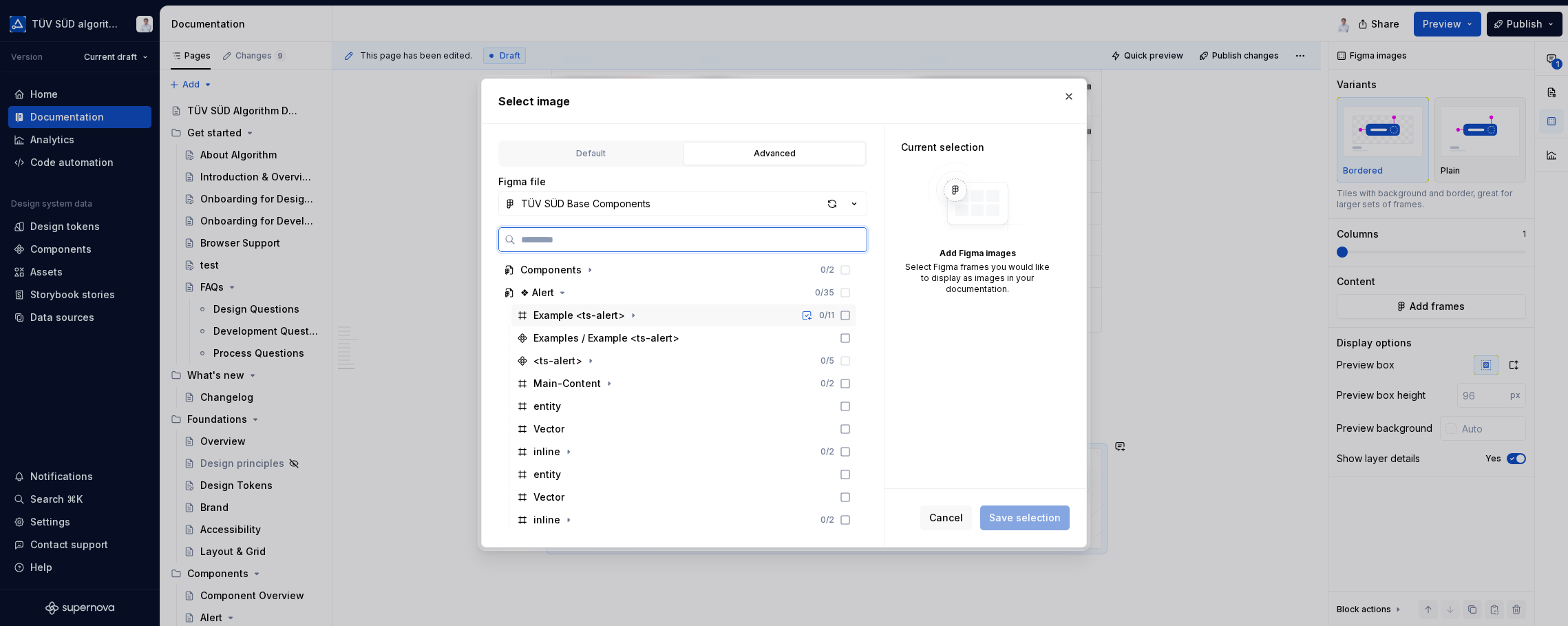
click at [845, 315] on icon at bounding box center [845, 315] width 11 height 11
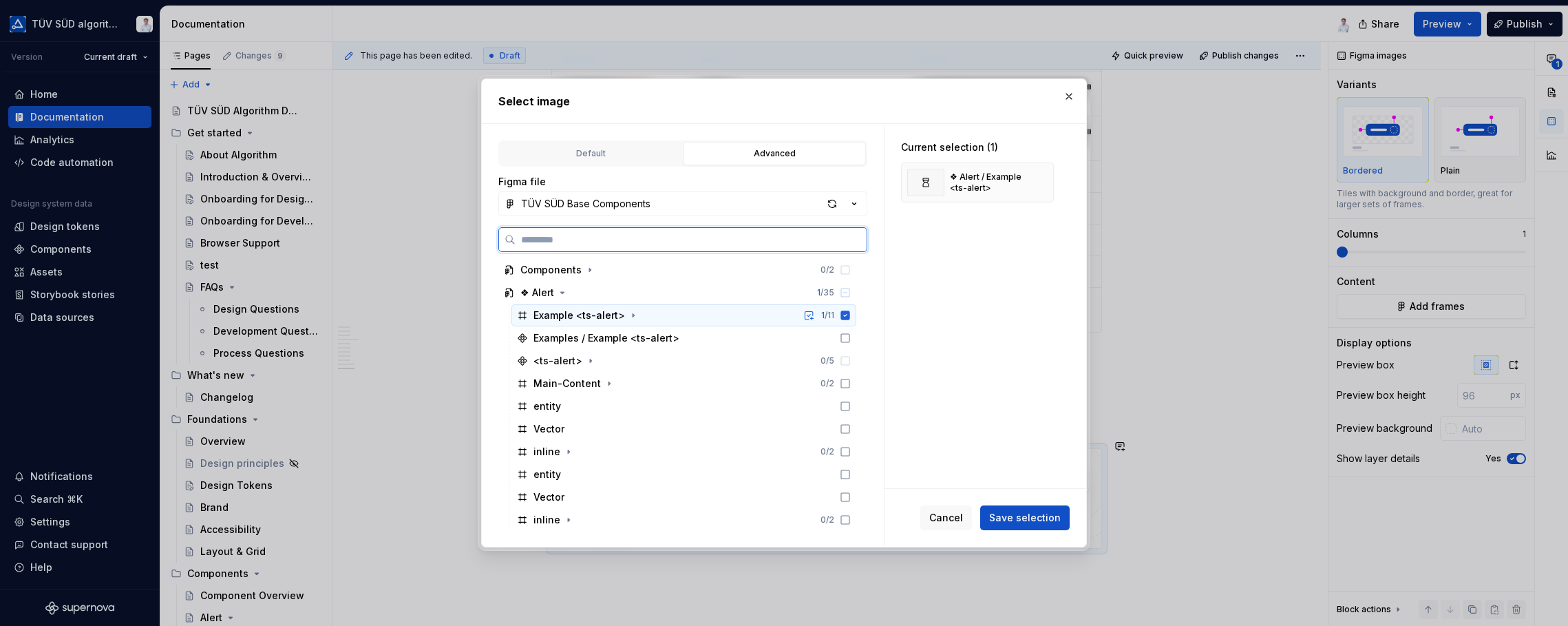
click at [845, 315] on icon at bounding box center [846, 315] width 9 height 9
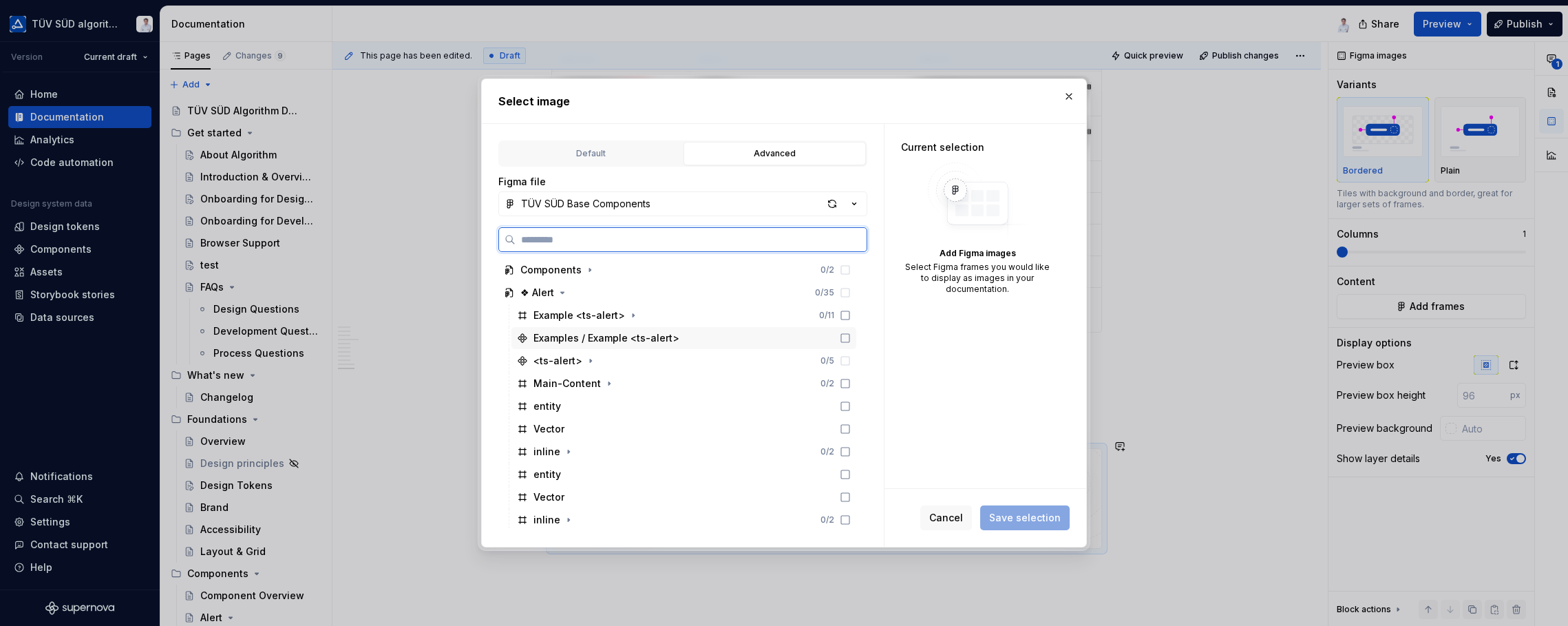
click at [844, 337] on icon at bounding box center [845, 338] width 11 height 11
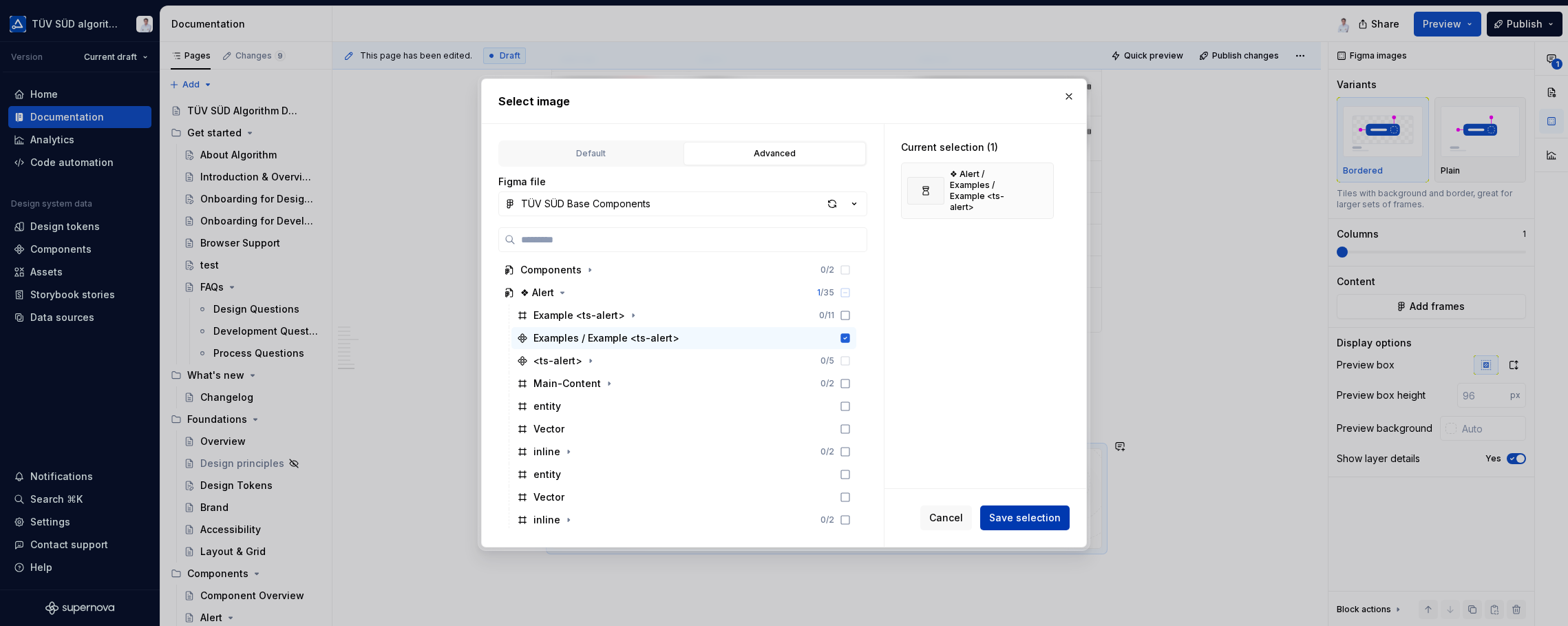
click at [1002, 521] on span "Save selection" at bounding box center [1025, 518] width 71 height 14
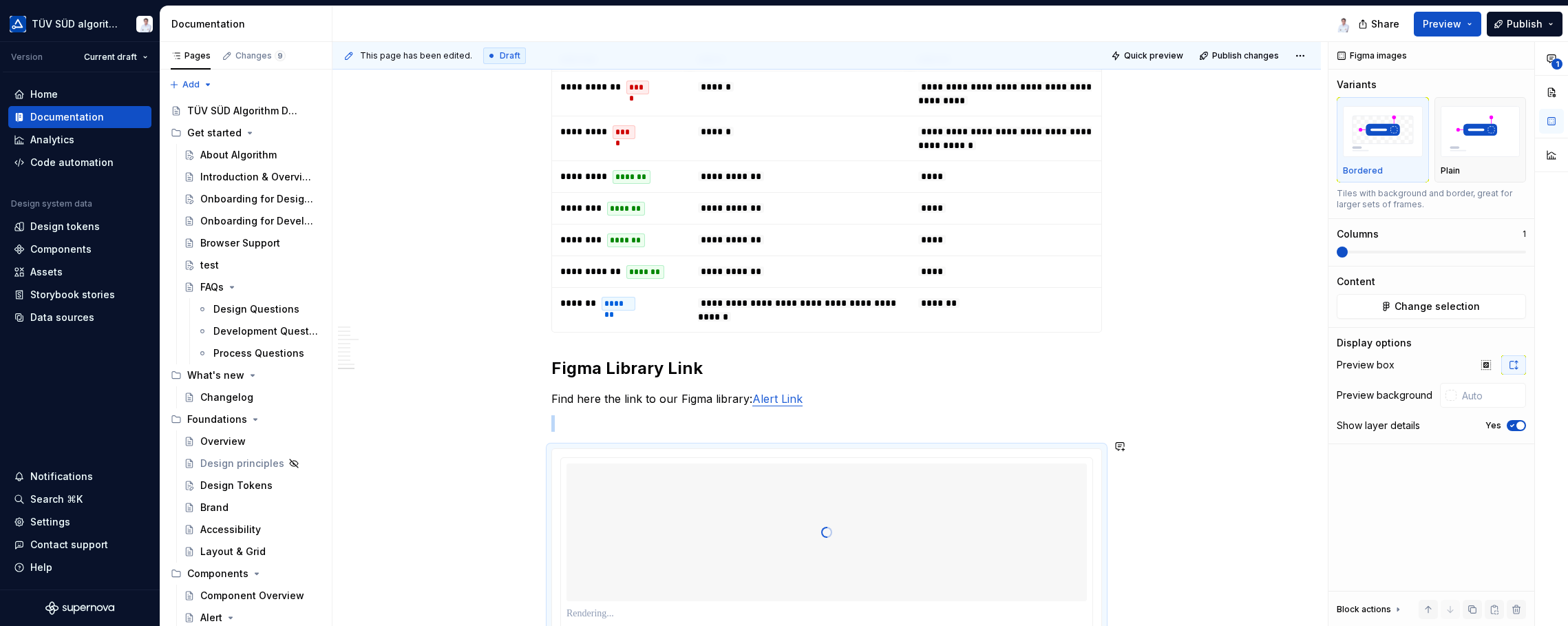
scroll to position [3646, 0]
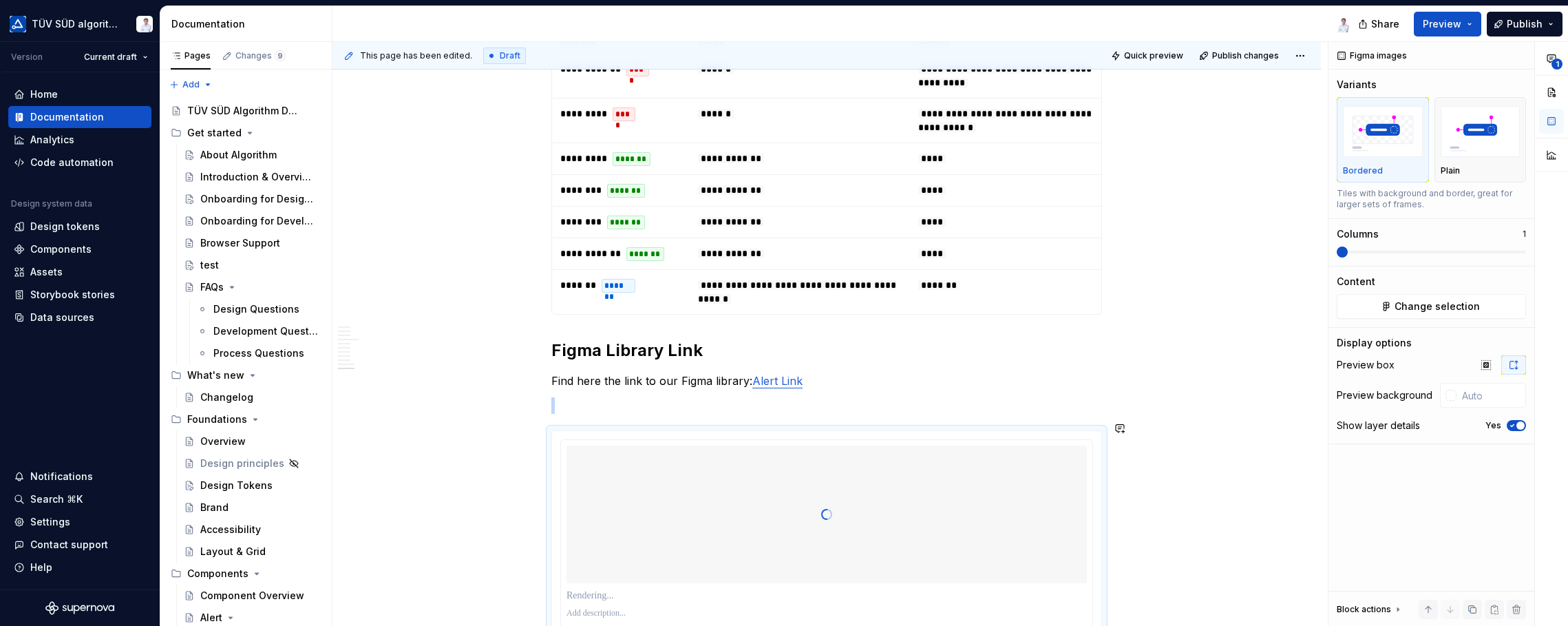
type textarea "*"
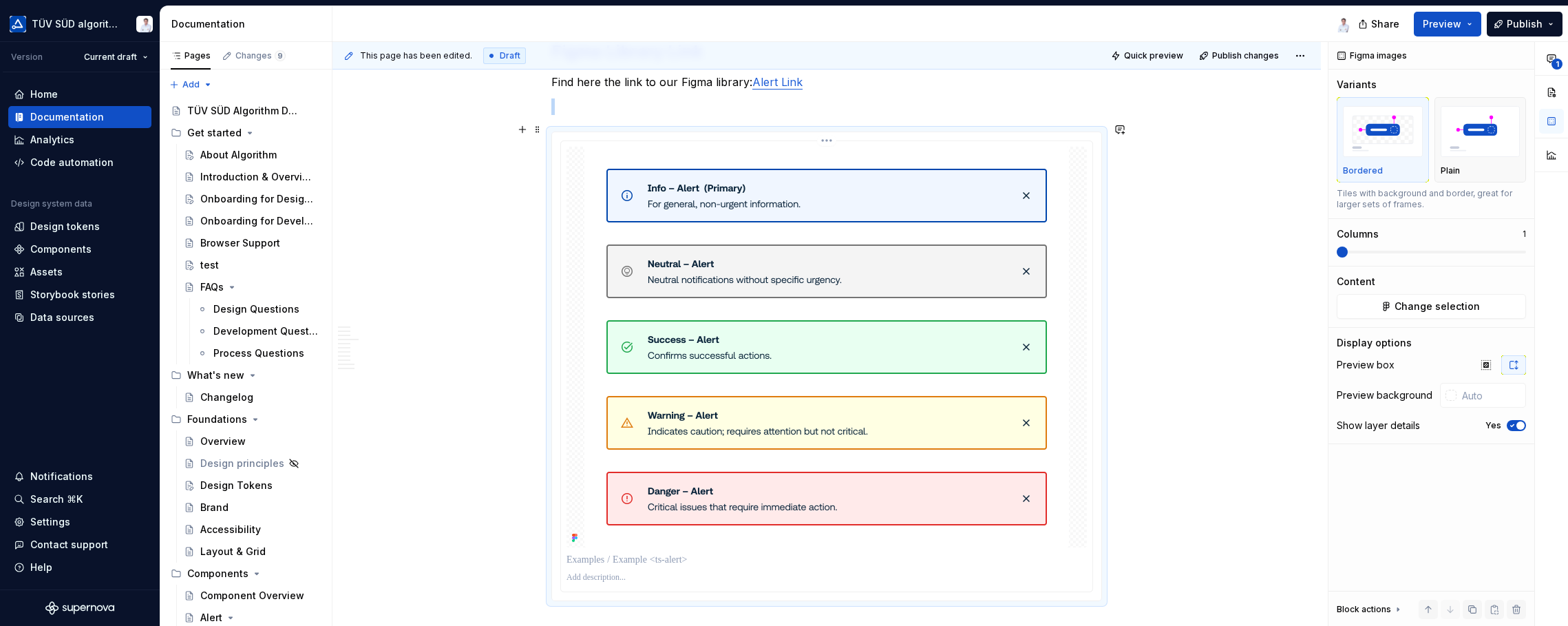
scroll to position [4059, 0]
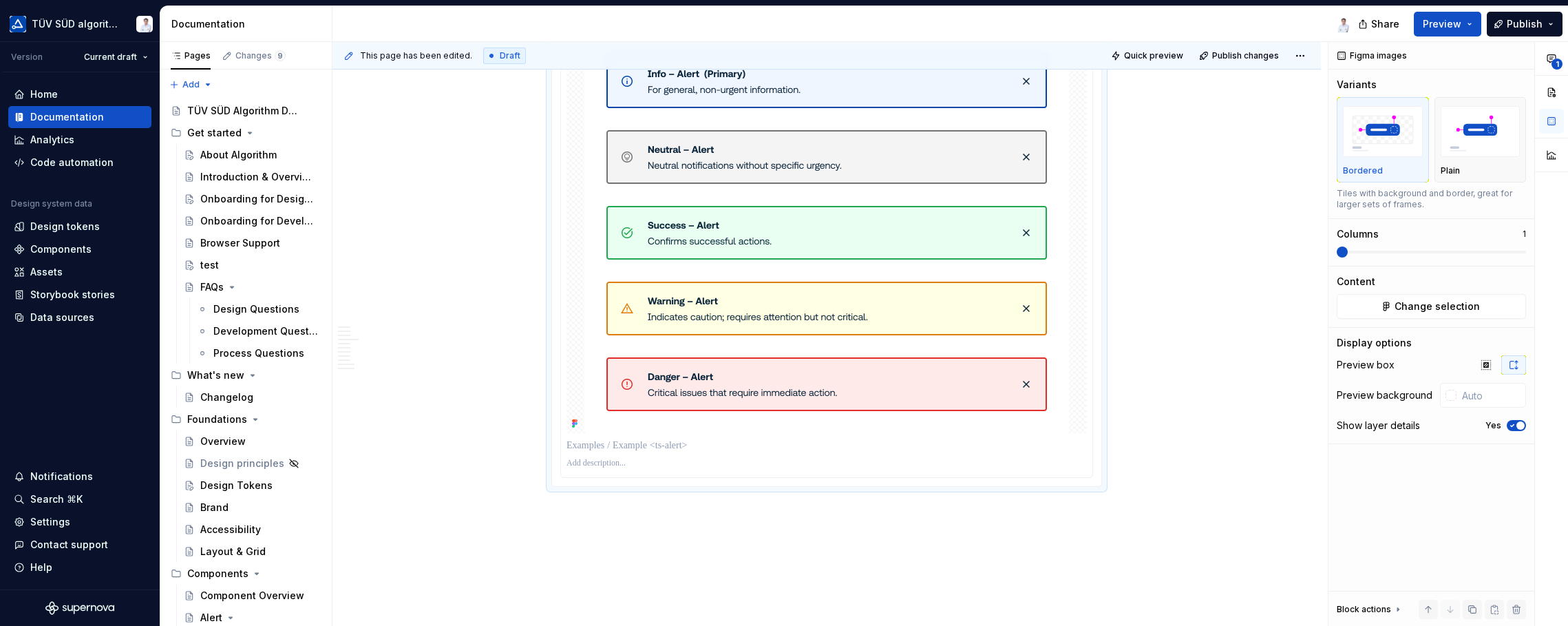
click at [1086, 346] on div at bounding box center [826, 233] width 520 height 401
click at [1260, 395] on div at bounding box center [1451, 395] width 11 height 11
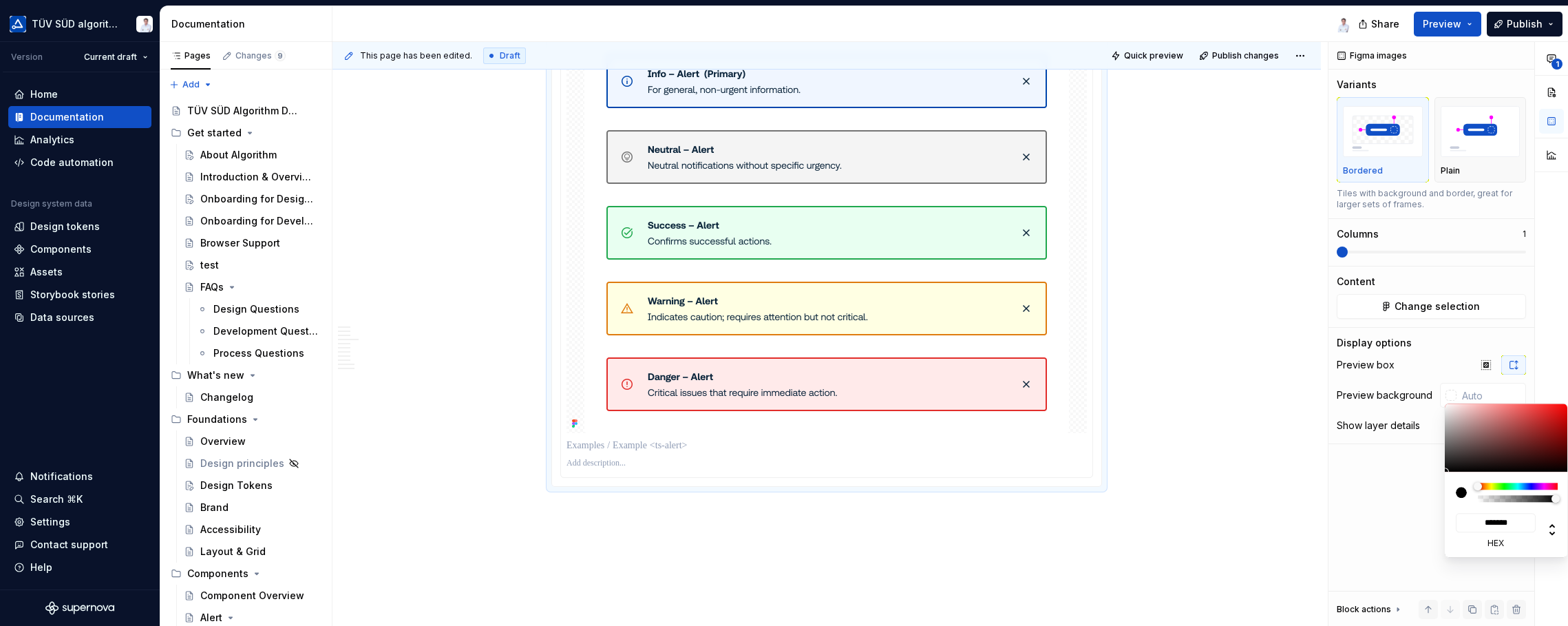
type input "#6C6262"
type input "*******"
type input "#7E7373"
type input "*******"
type input "#B2A6A6"
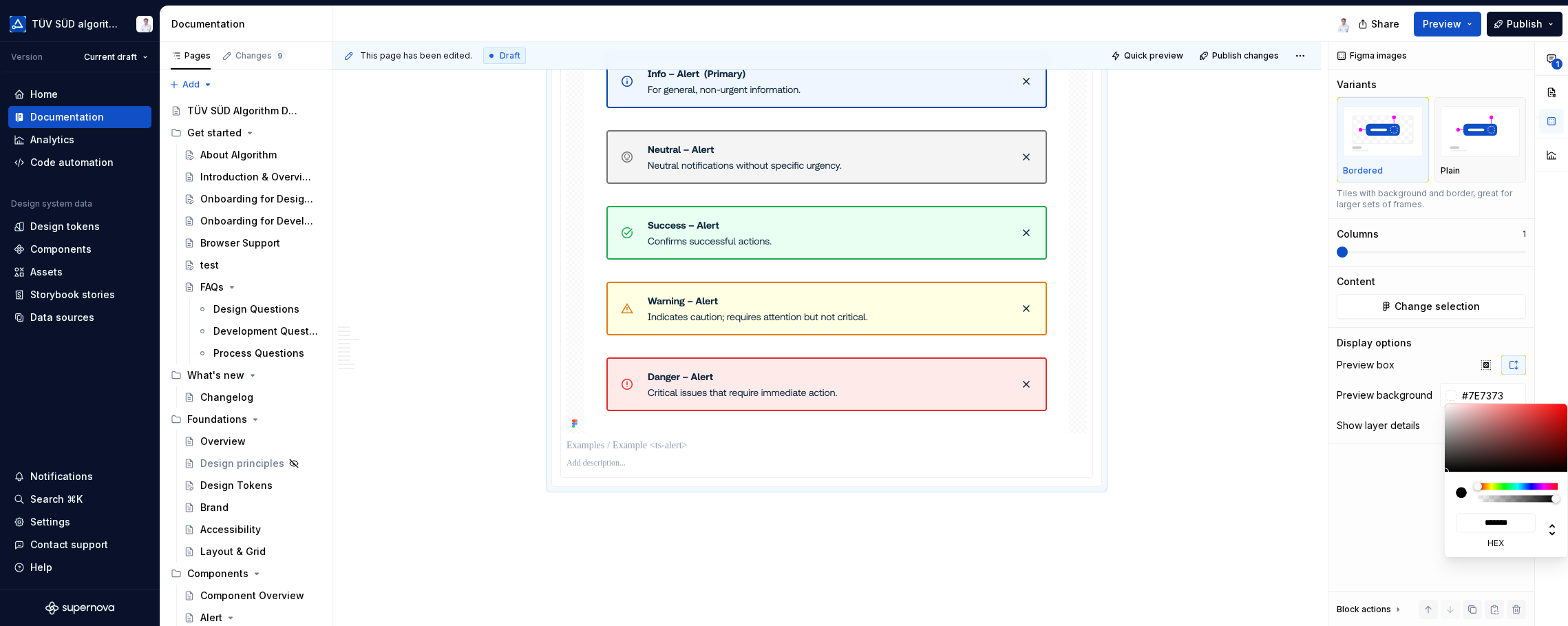
type input "*******"
type input "#D8D3D3"
type input "*******"
type input "#F7F7F7"
type input "*******"
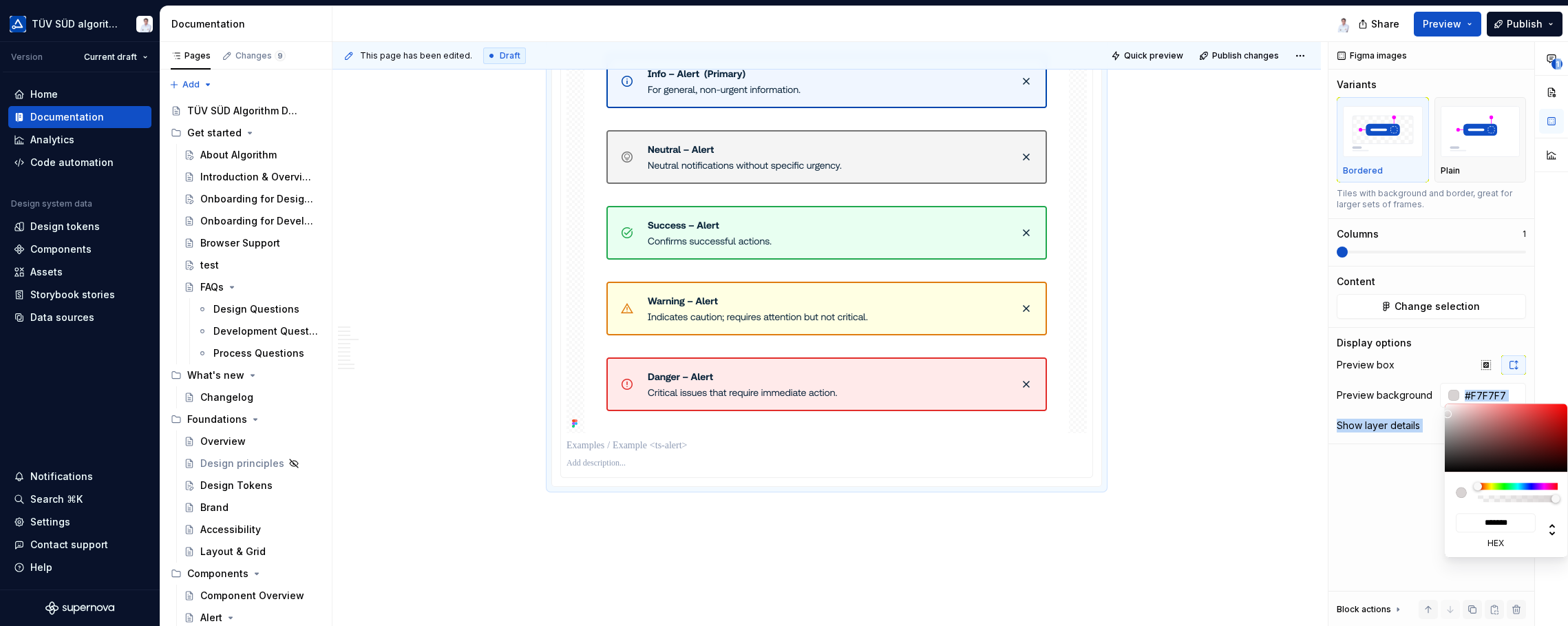
type input "#FFFFFF"
type input "*******"
drag, startPoint x: 1449, startPoint y: 417, endPoint x: 1431, endPoint y: 364, distance: 56.0
click at [1260, 364] on body "TÜV SÜD algorithm Version Current draft Home Documentation Analytics Code autom…" at bounding box center [784, 313] width 1568 height 626
click at [1223, 402] on html "TÜV SÜD algorithm Version Current draft Home Documentation Analytics Code autom…" at bounding box center [784, 313] width 1568 height 626
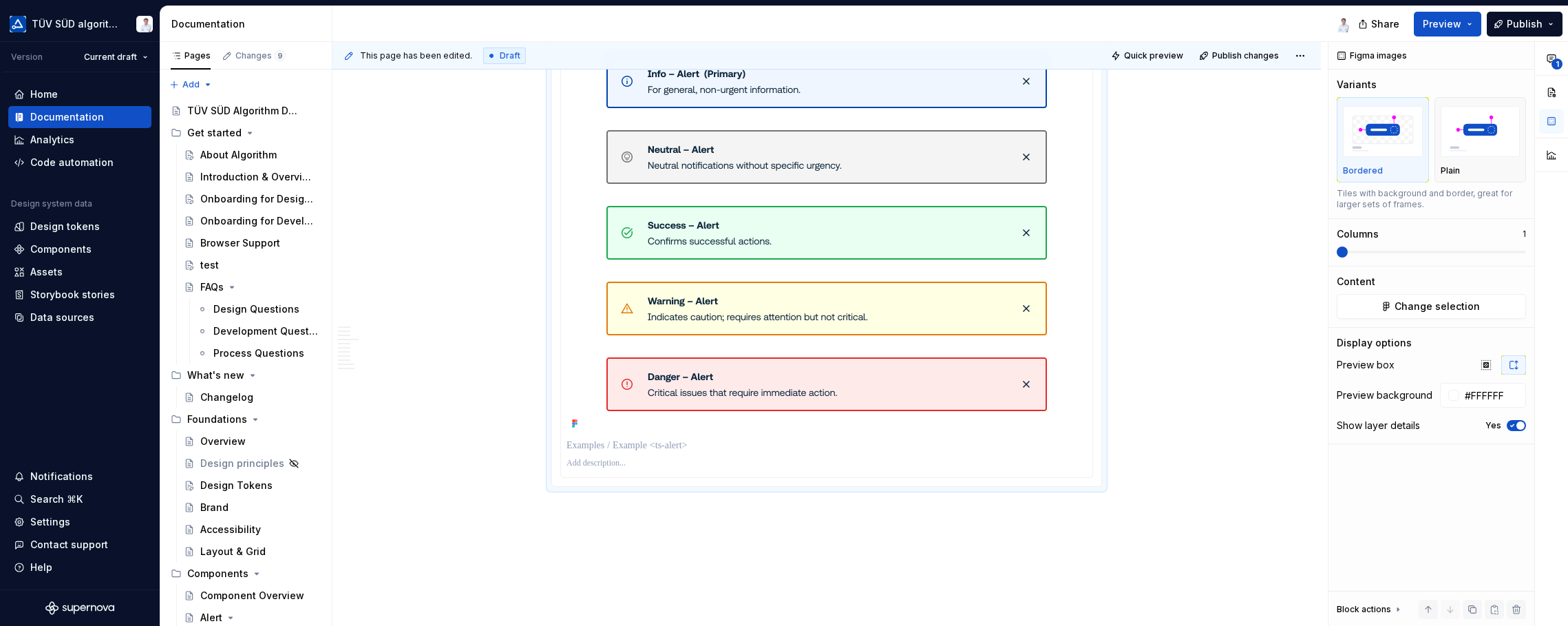
click at [1212, 416] on html "TÜV SÜD algorithm Version Current draft Home Documentation Analytics Code autom…" at bounding box center [784, 313] width 1568 height 626
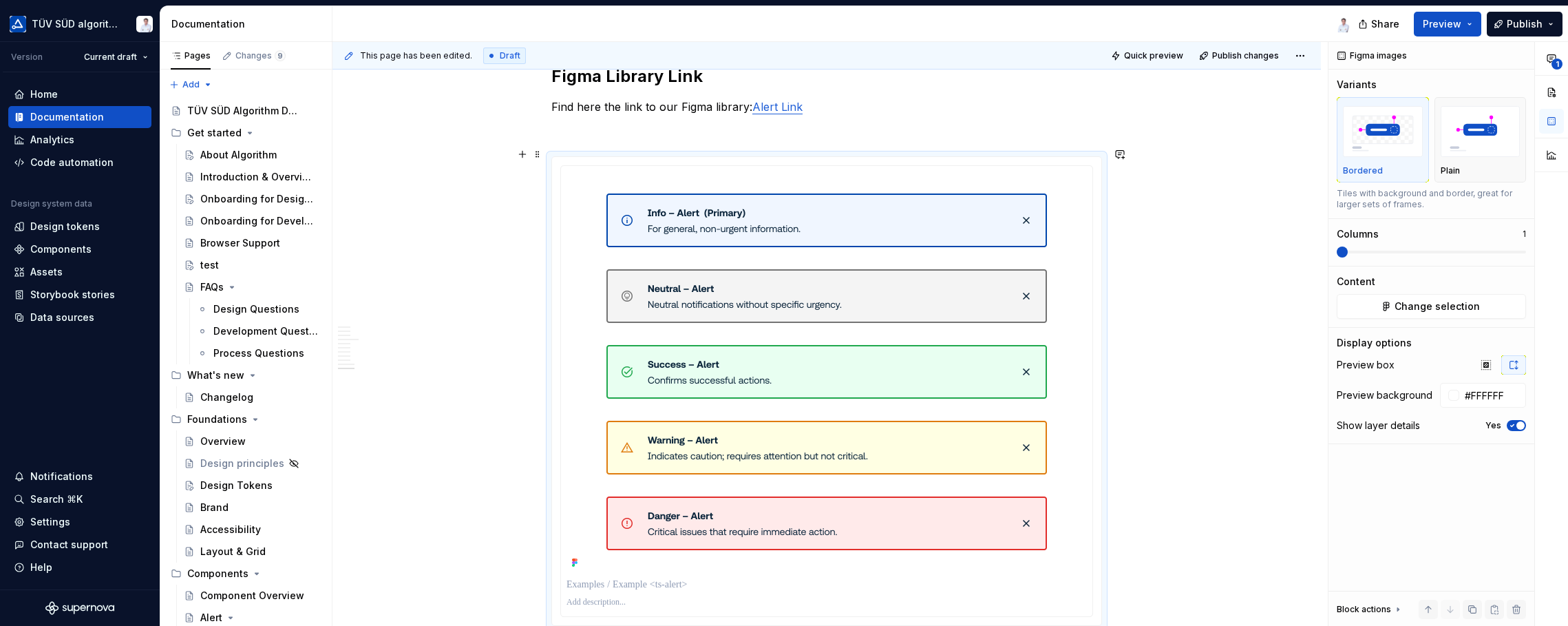
scroll to position [3921, 0]
click at [608, 596] on p at bounding box center [826, 601] width 520 height 11
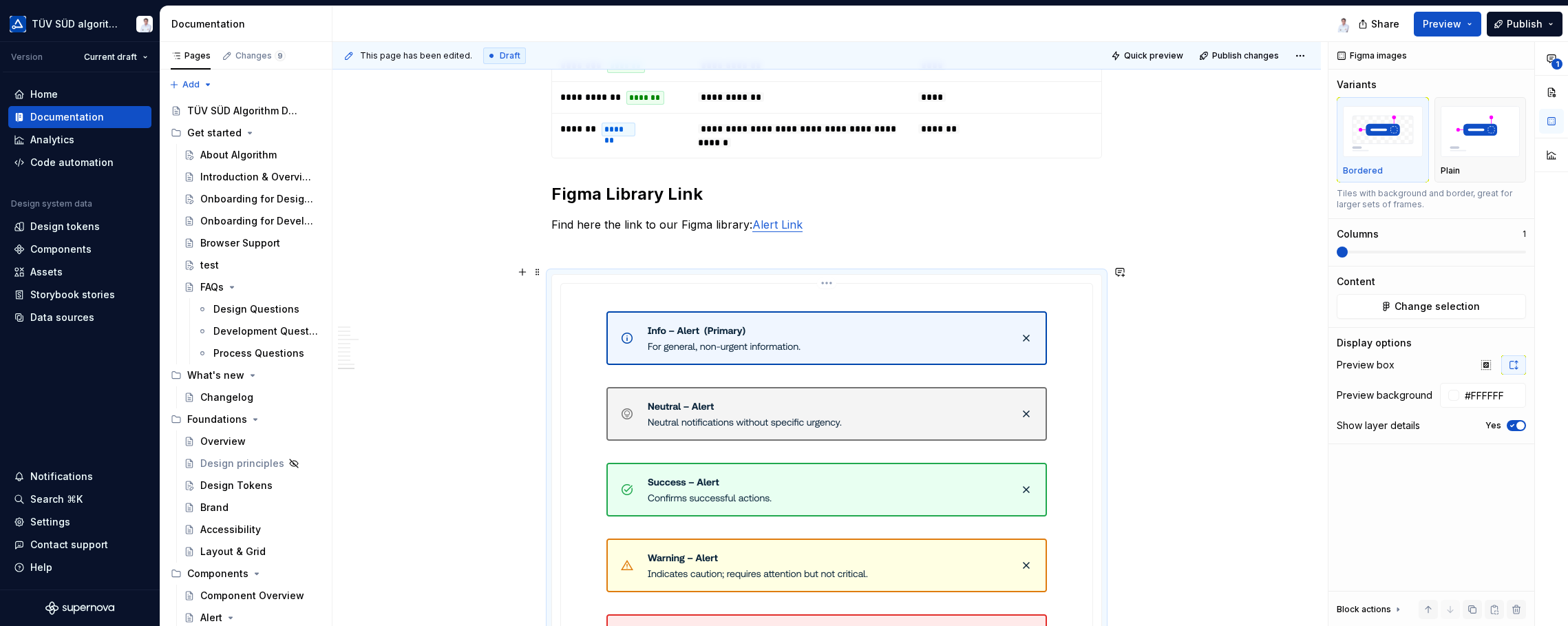
scroll to position [3646, 0]
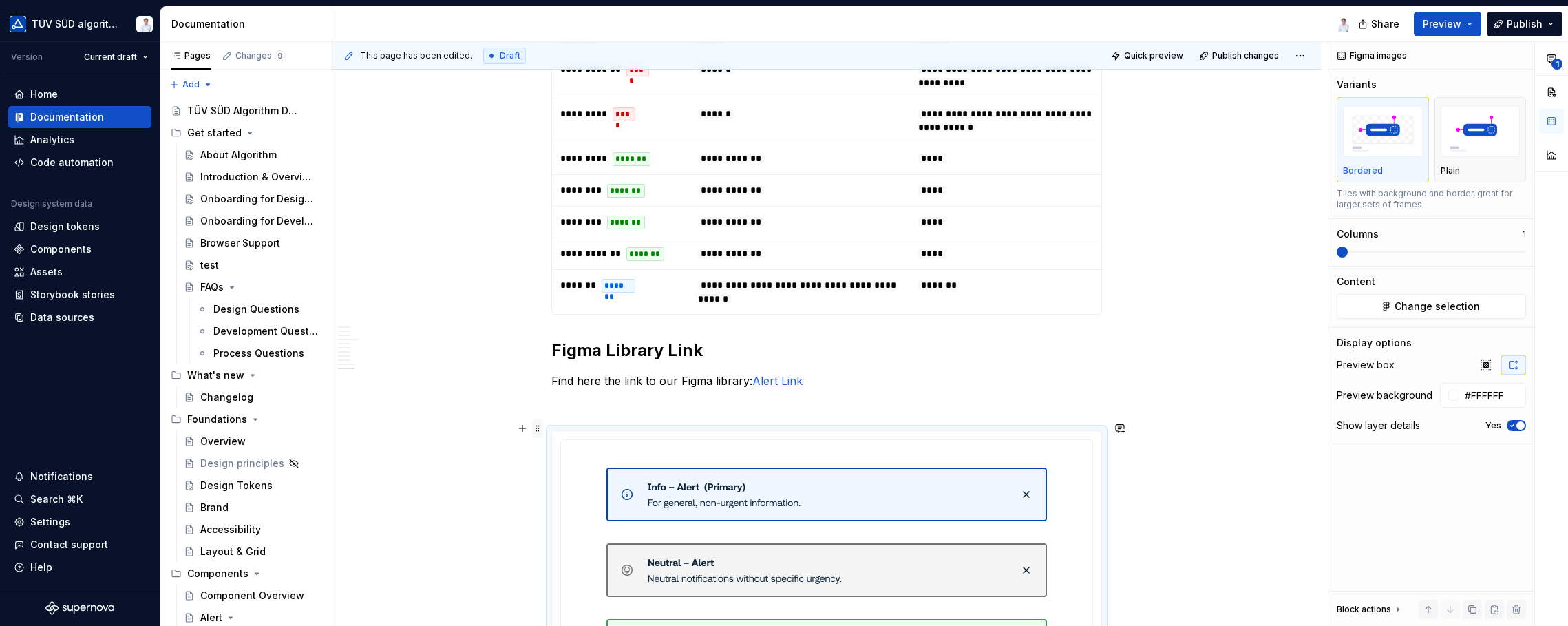
click at [540, 429] on span at bounding box center [537, 428] width 11 height 19
click at [560, 546] on div "Delete" at bounding box center [602, 549] width 89 height 14
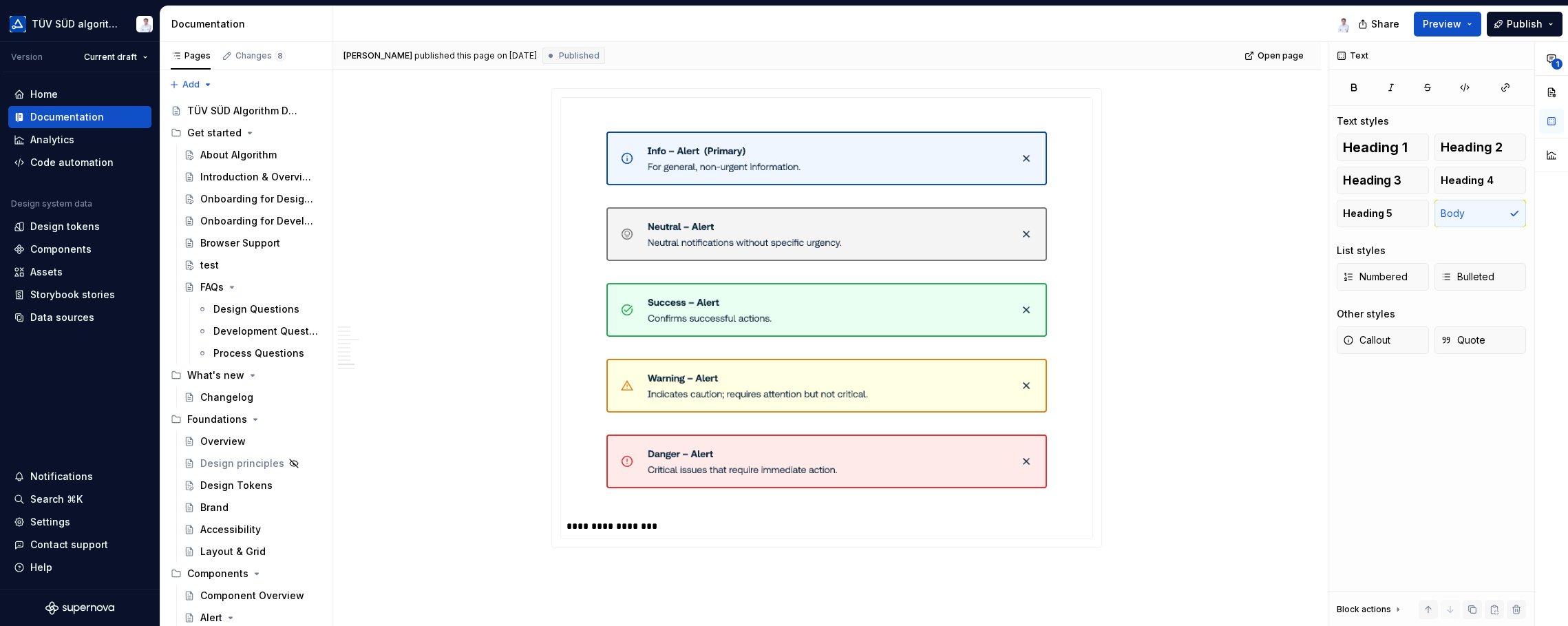
scroll to position [2801, 0]
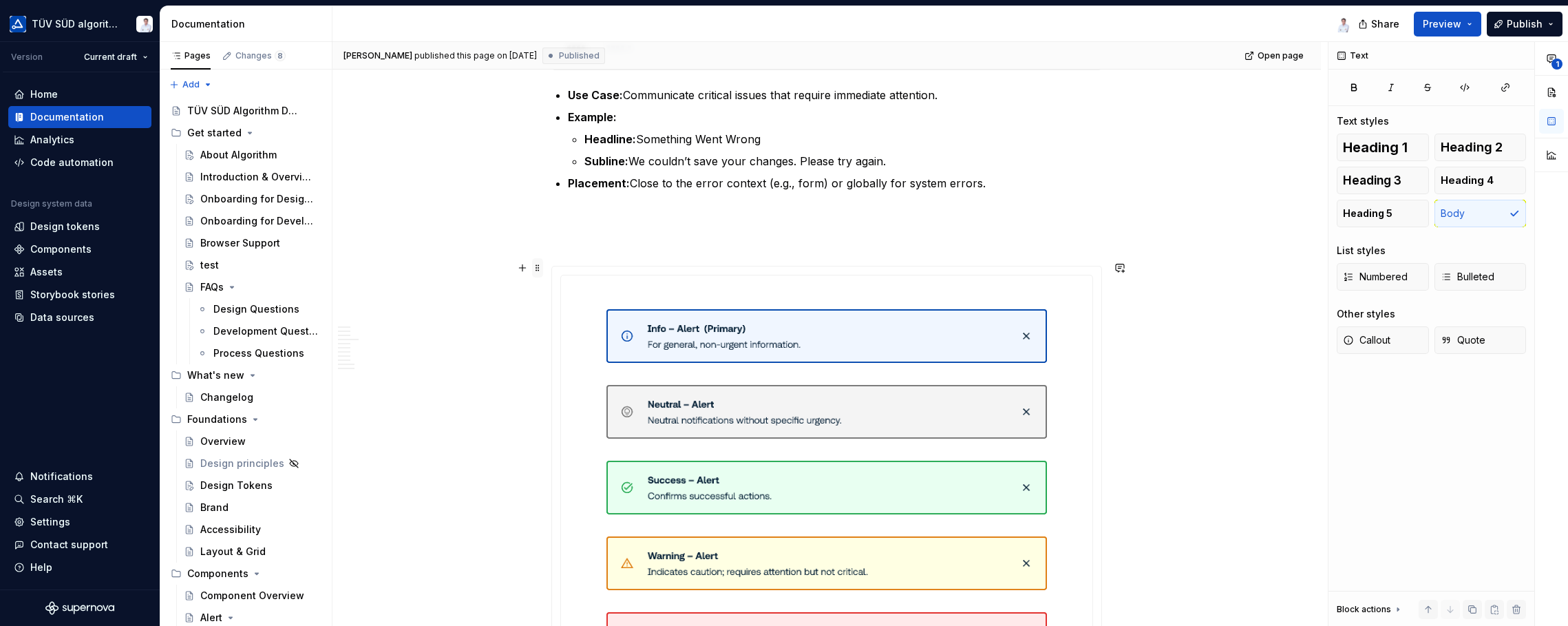
click at [539, 266] on span at bounding box center [537, 267] width 11 height 19
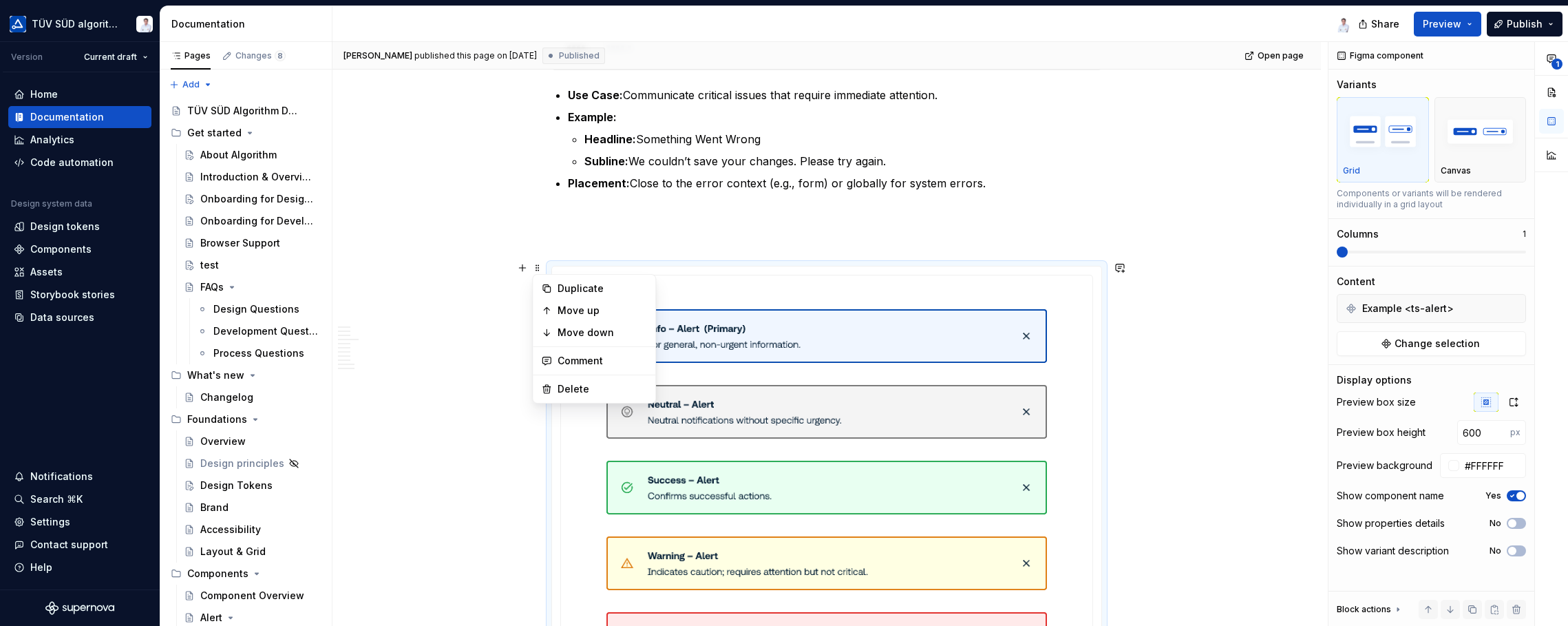
click at [558, 236] on p at bounding box center [826, 241] width 551 height 16
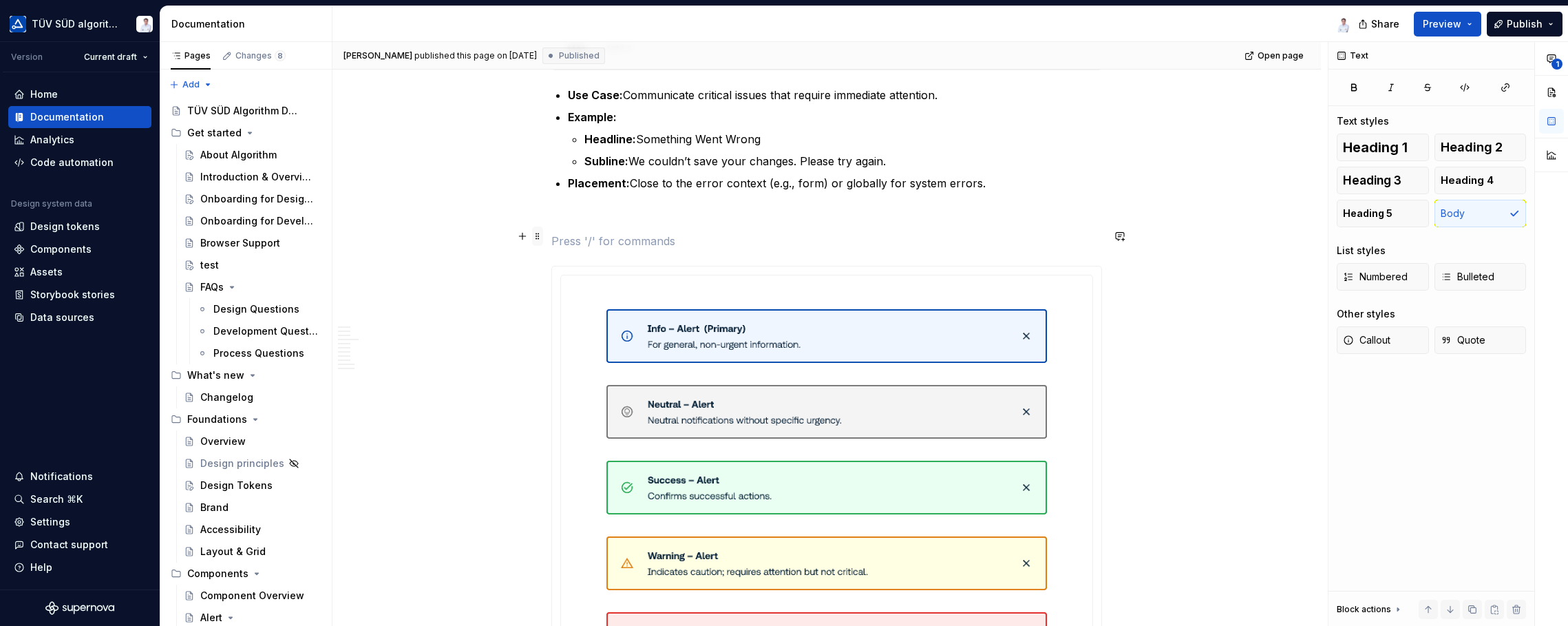
click at [536, 236] on span at bounding box center [537, 236] width 11 height 19
click at [524, 236] on button "button" at bounding box center [522, 236] width 19 height 19
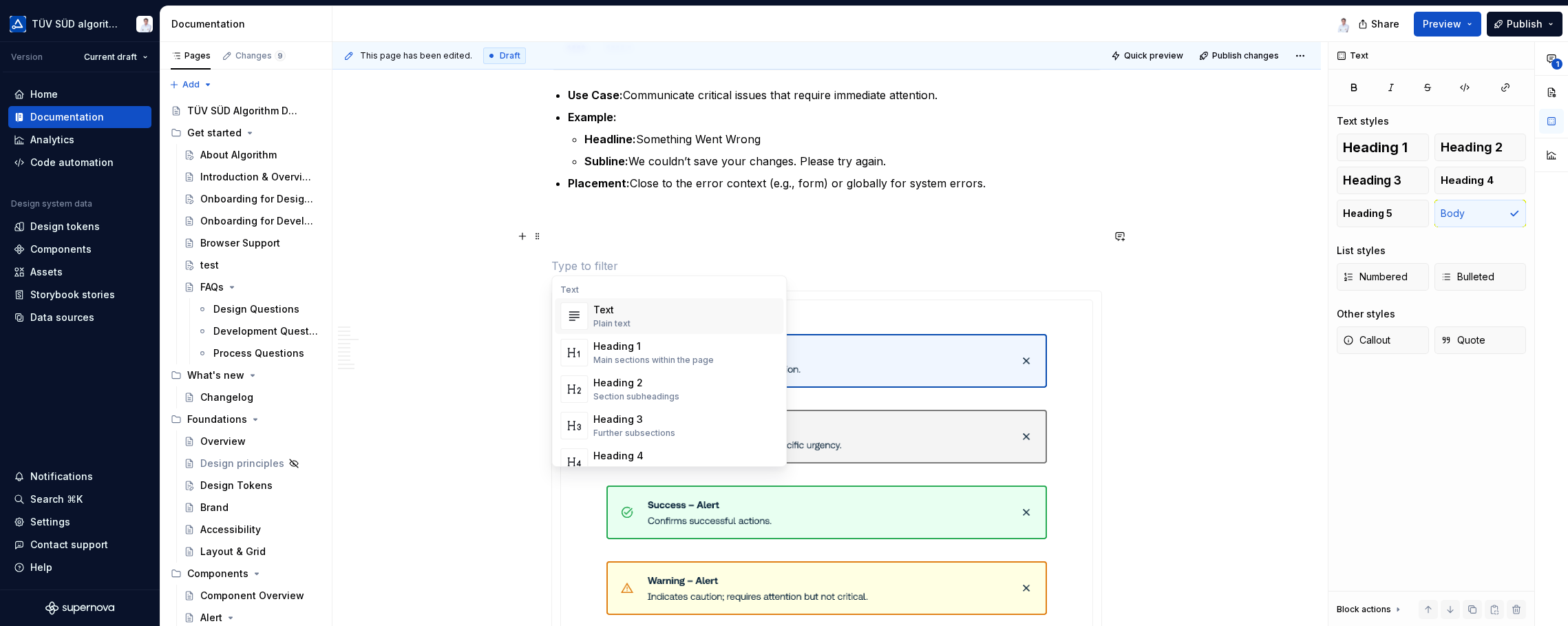
type textarea "*"
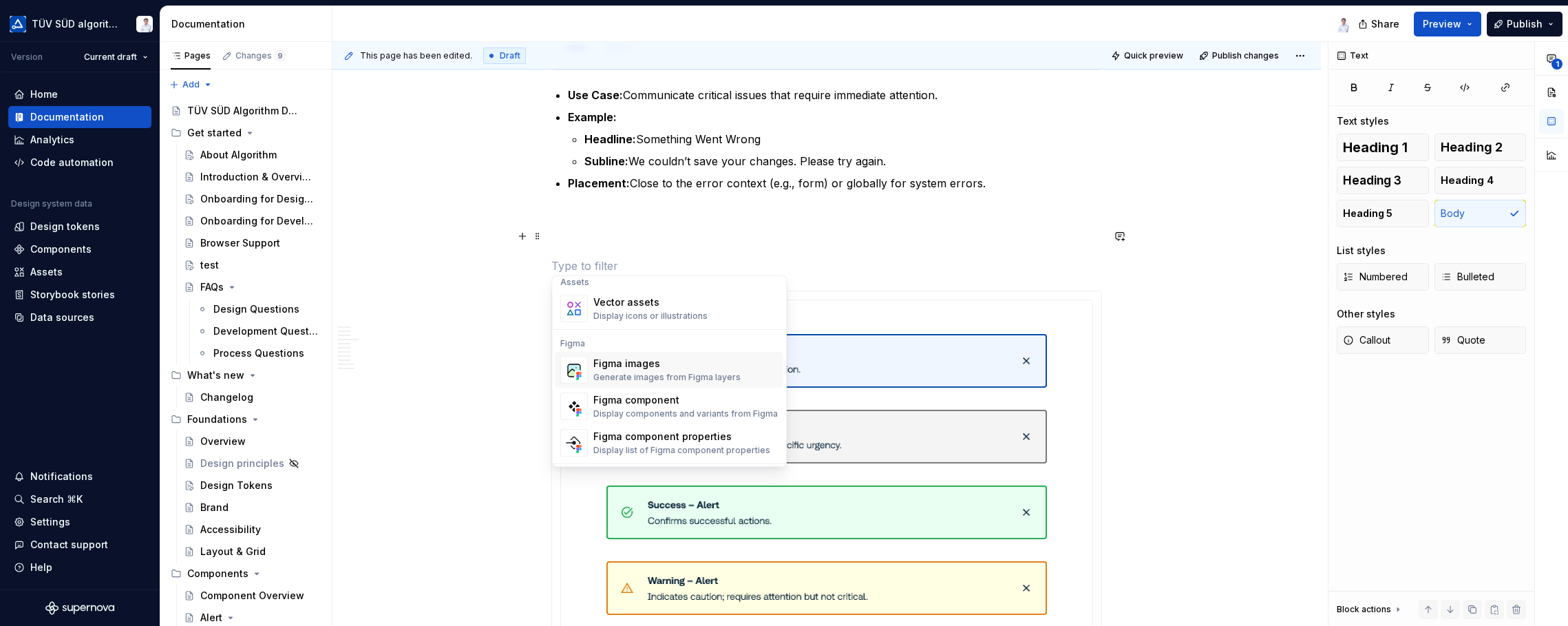
click at [684, 367] on div "Figma images" at bounding box center [667, 363] width 148 height 14
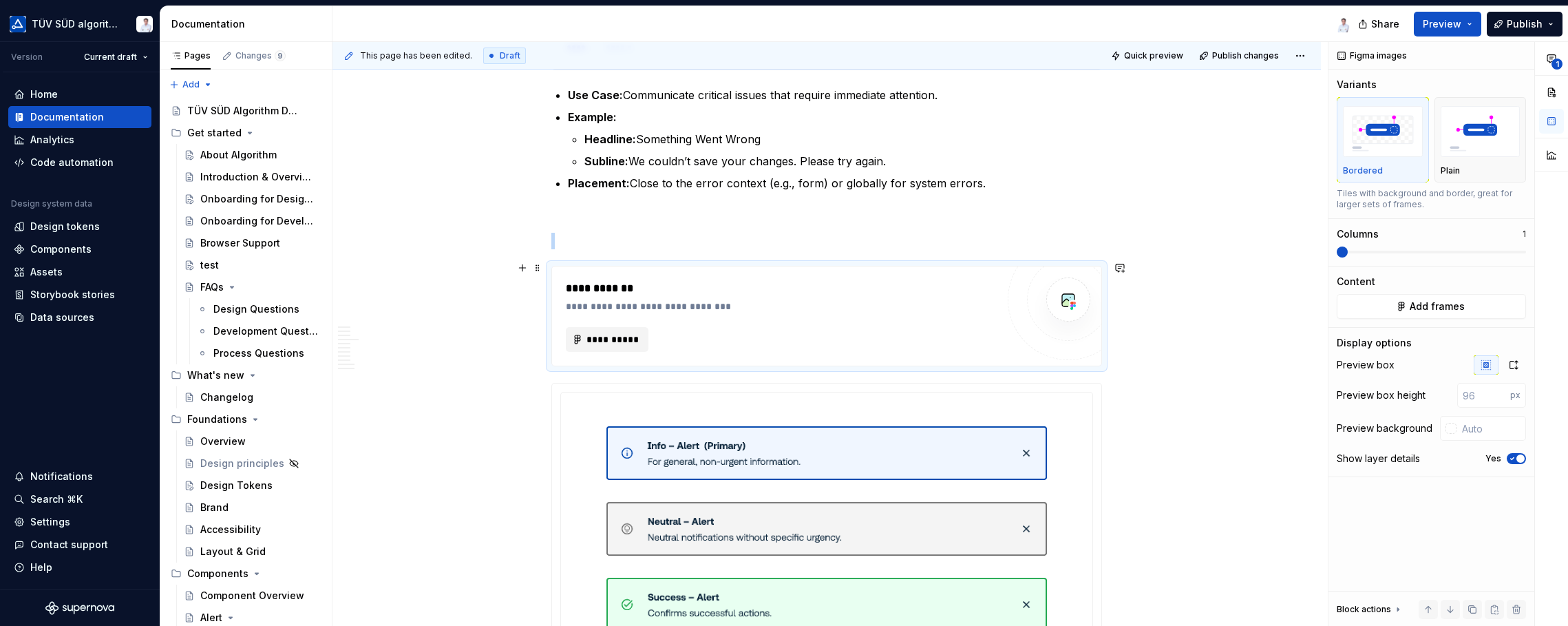
click at [602, 336] on span "**********" at bounding box center [612, 339] width 54 height 14
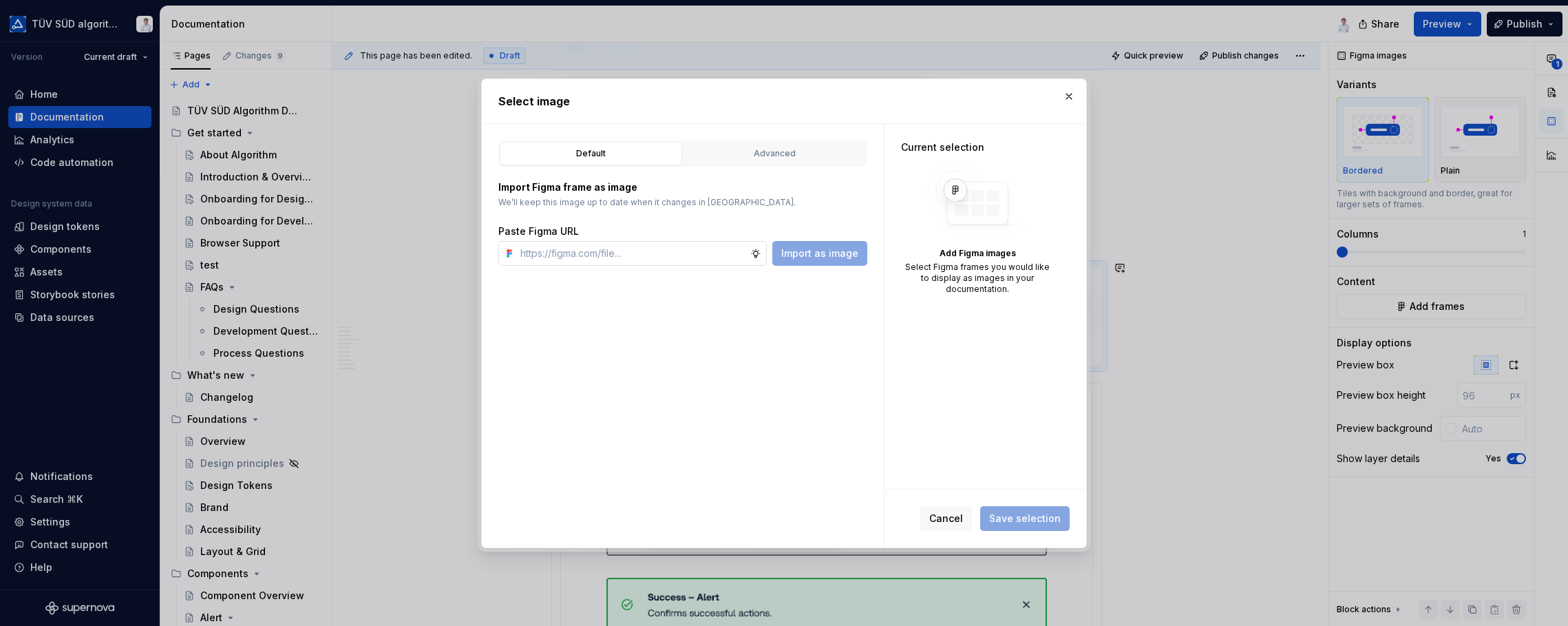
click at [582, 250] on input "text" at bounding box center [632, 253] width 235 height 25
type input "[URL][DOMAIN_NAME]"
click at [725, 147] on div "Advanced" at bounding box center [774, 154] width 172 height 14
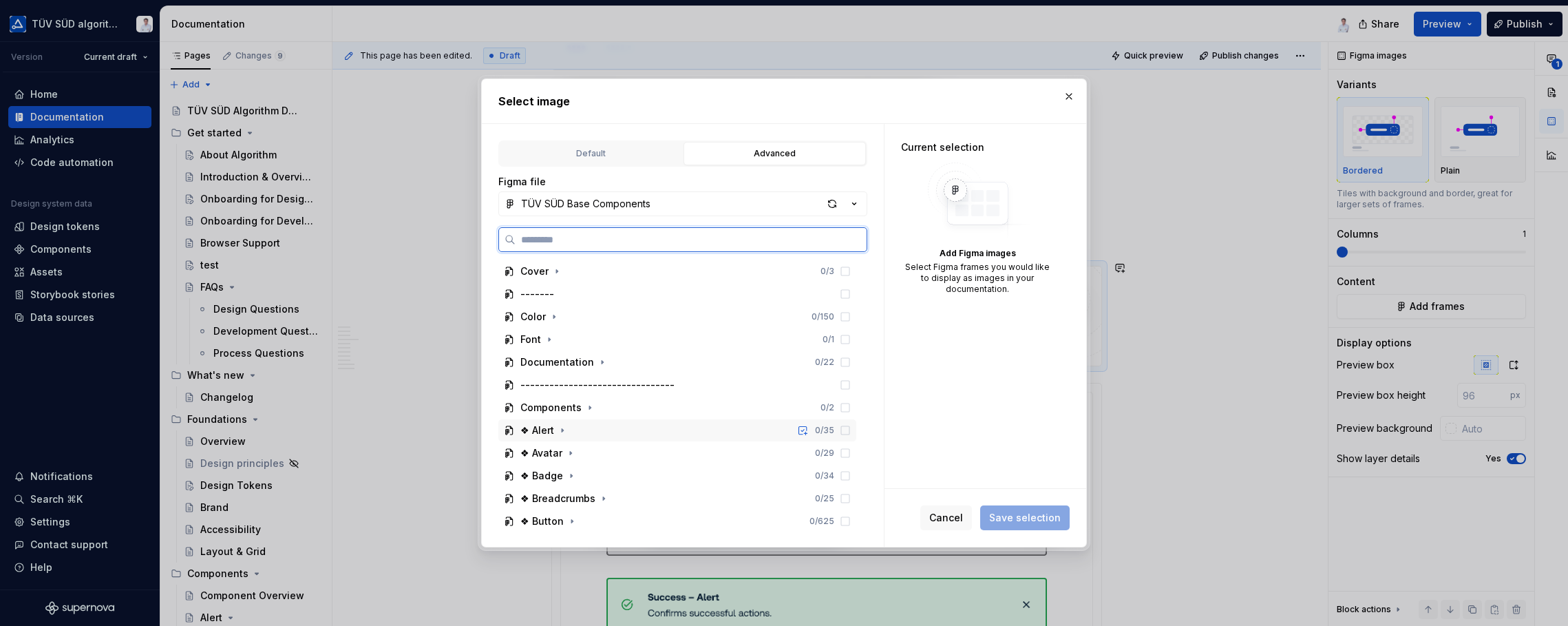
click at [643, 423] on div "❖ Alert 0 / 35" at bounding box center [677, 430] width 358 height 22
click at [845, 475] on icon at bounding box center [845, 475] width 11 height 11
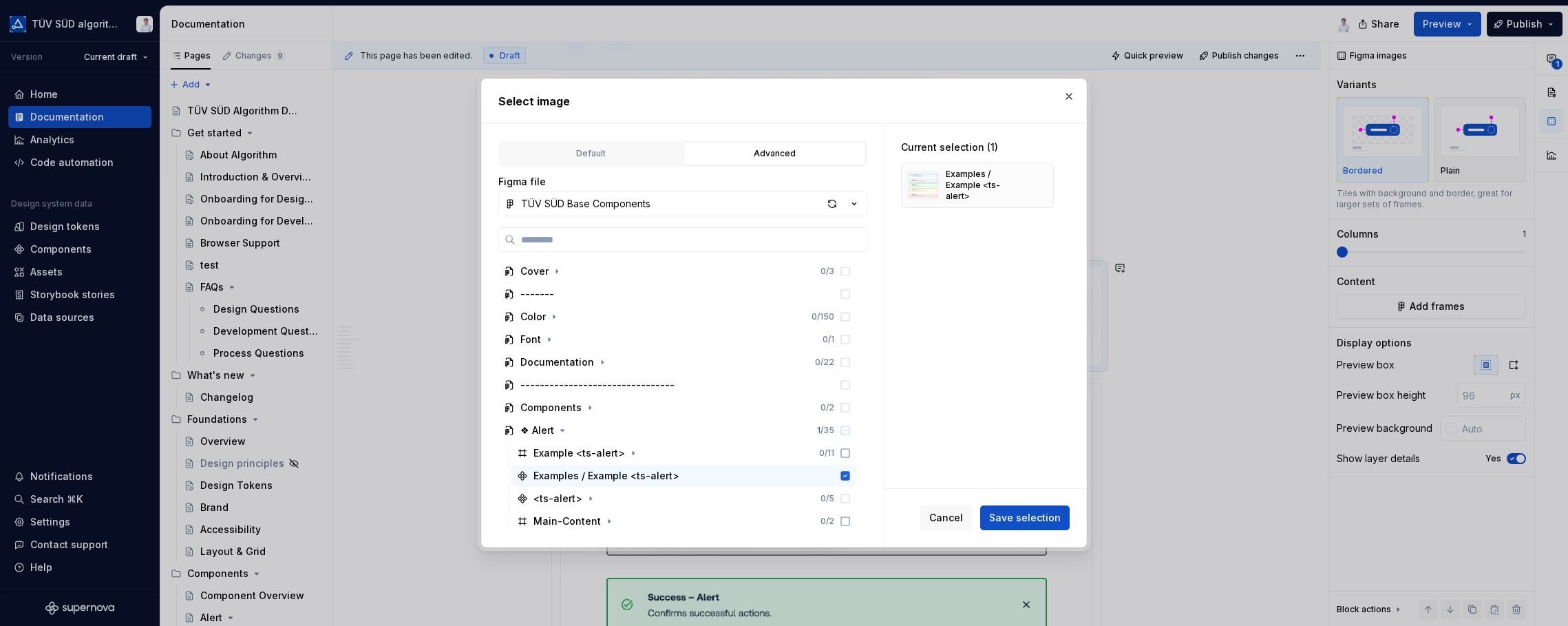
click at [1032, 516] on span "Save selection" at bounding box center [1025, 518] width 71 height 14
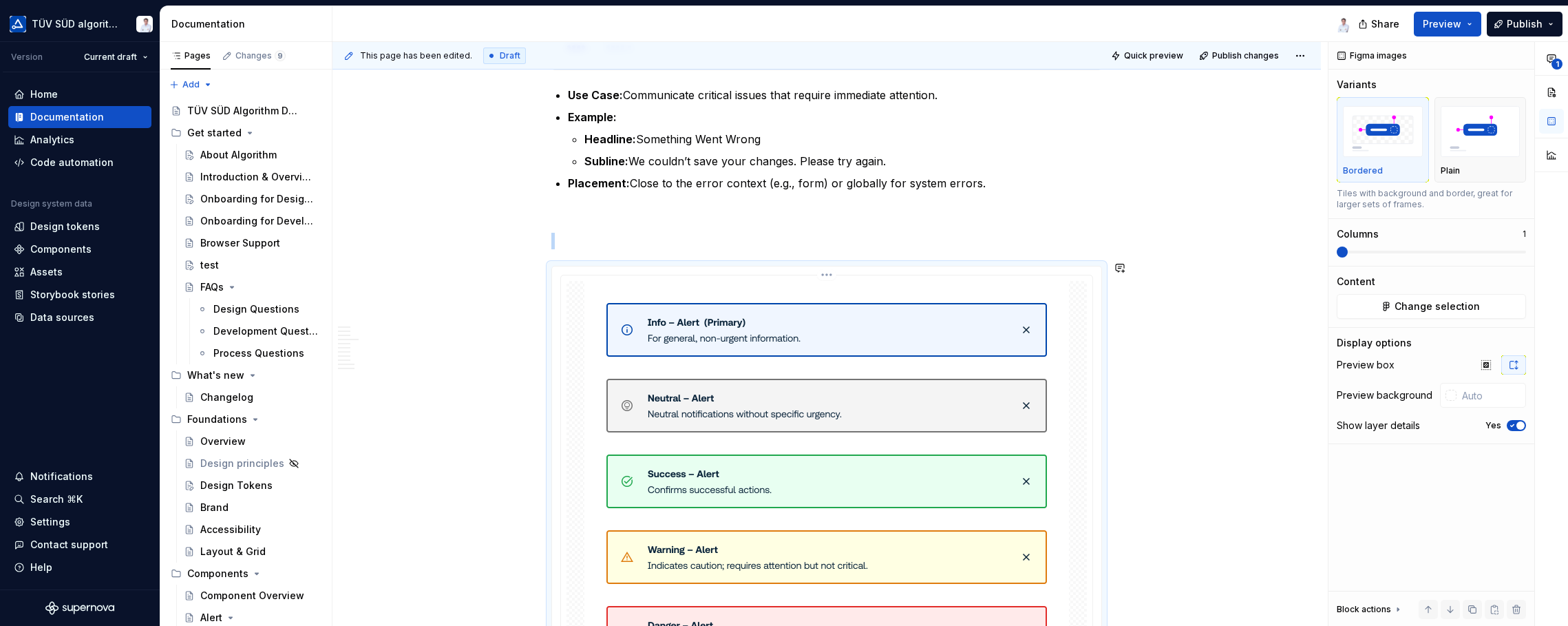
scroll to position [2903, 0]
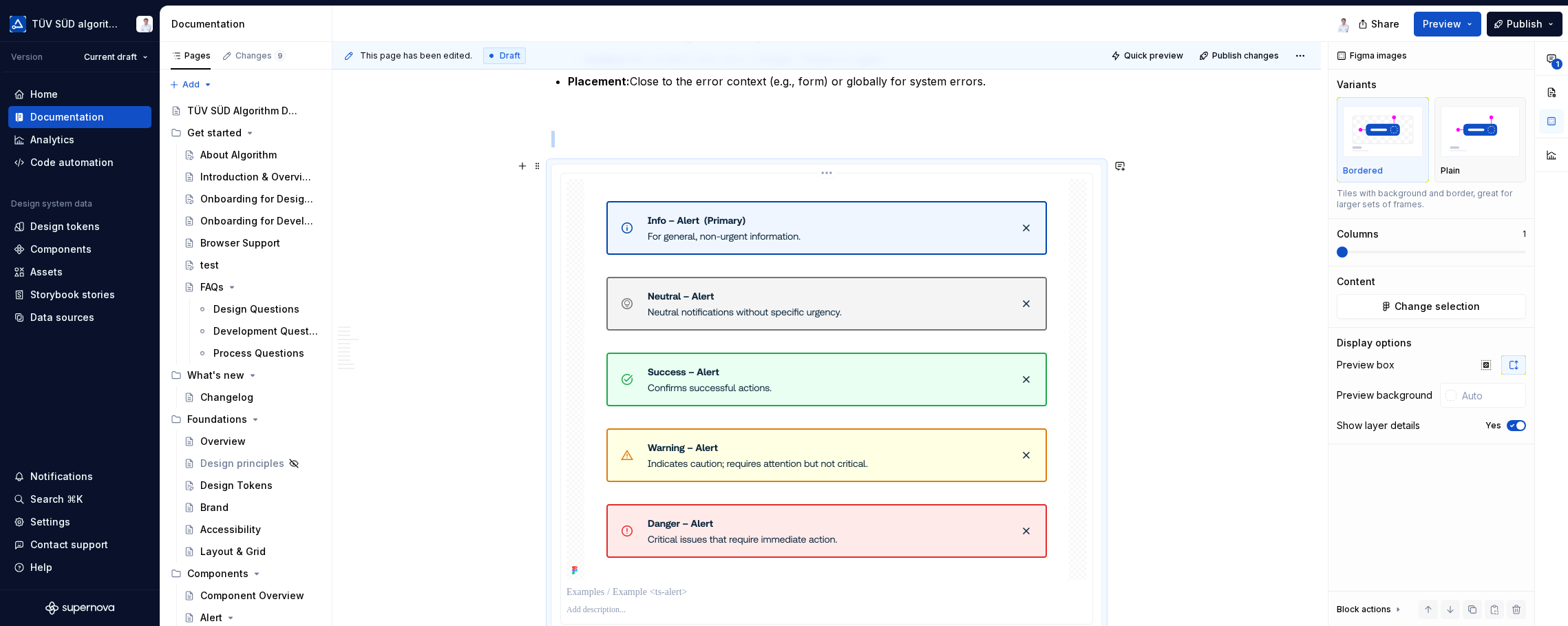
click at [582, 231] on div at bounding box center [826, 379] width 520 height 401
click at [1260, 400] on div at bounding box center [1448, 395] width 16 height 25
click at [1260, 392] on div at bounding box center [1451, 395] width 11 height 11
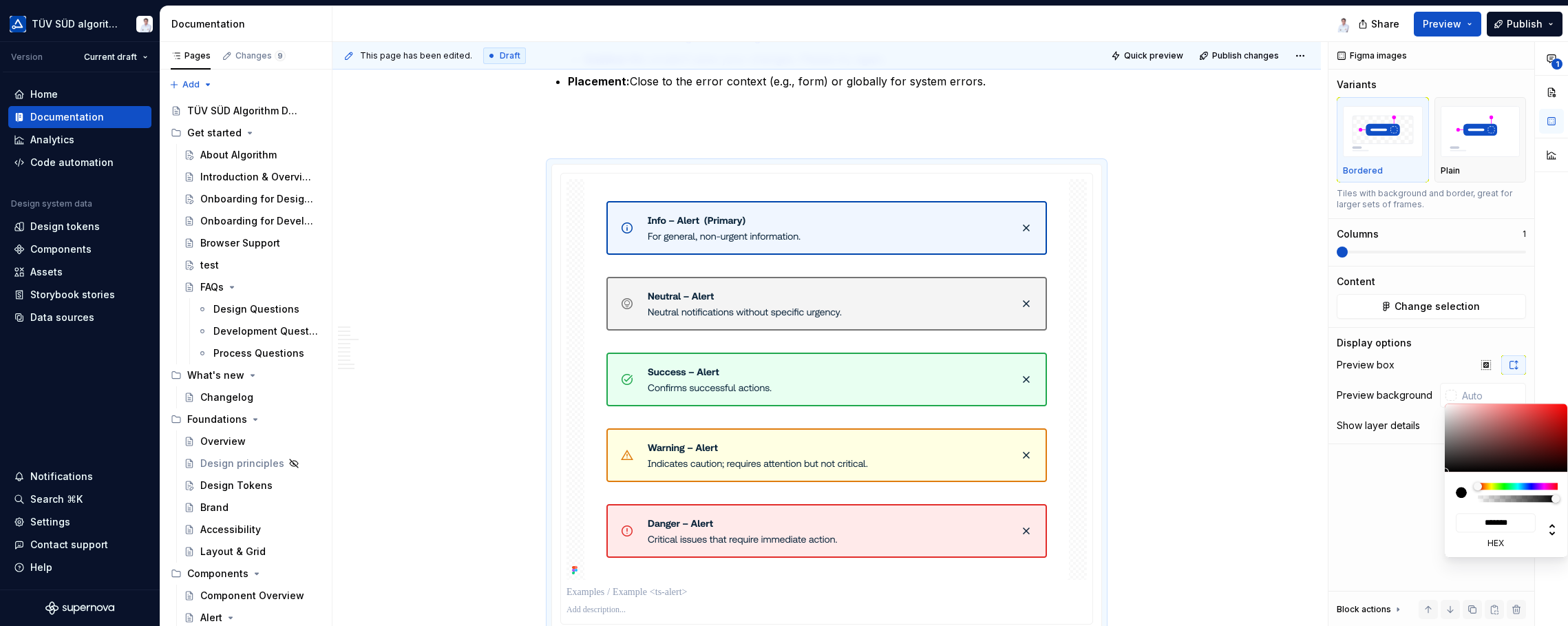
type input "#897171"
type input "*******"
type input "#8E7676"
type input "*******"
type input "#C9B4B4"
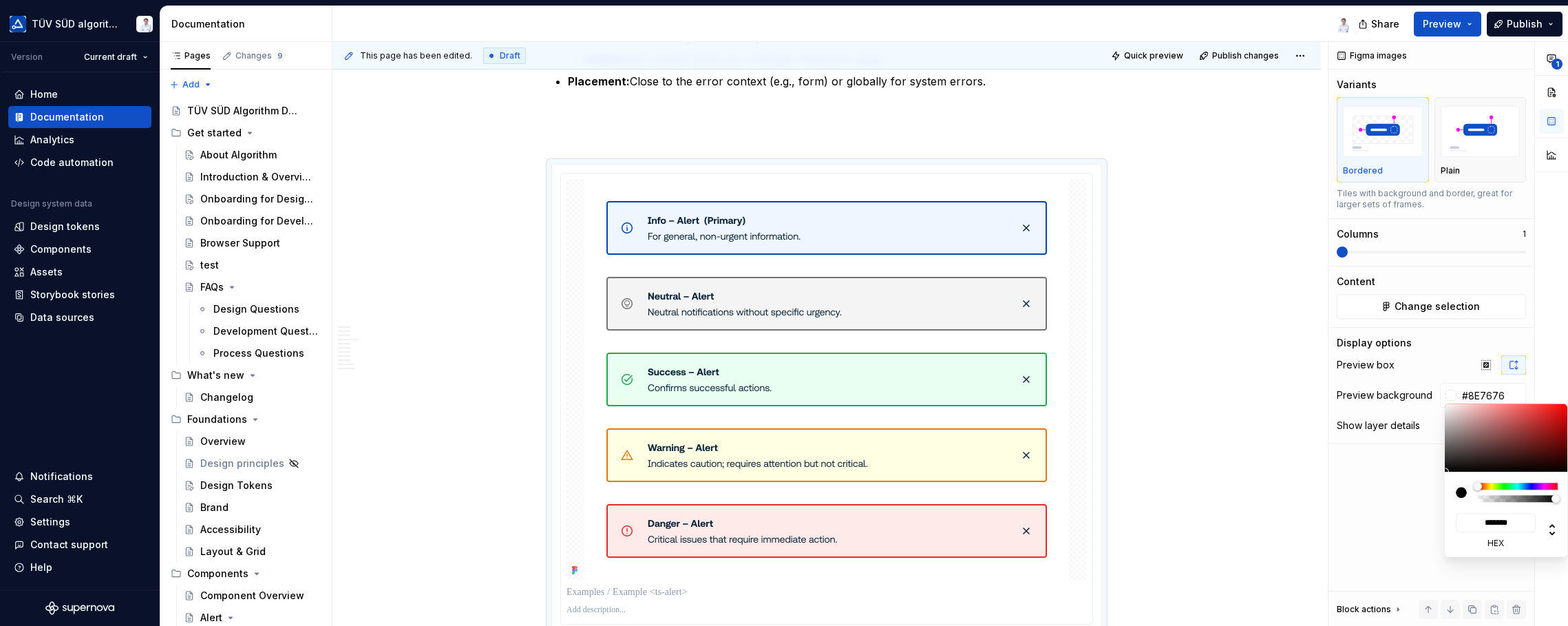
type input "*******"
type input "#FFFDFD"
type input "*******"
type input "#FFFFFF"
type input "*******"
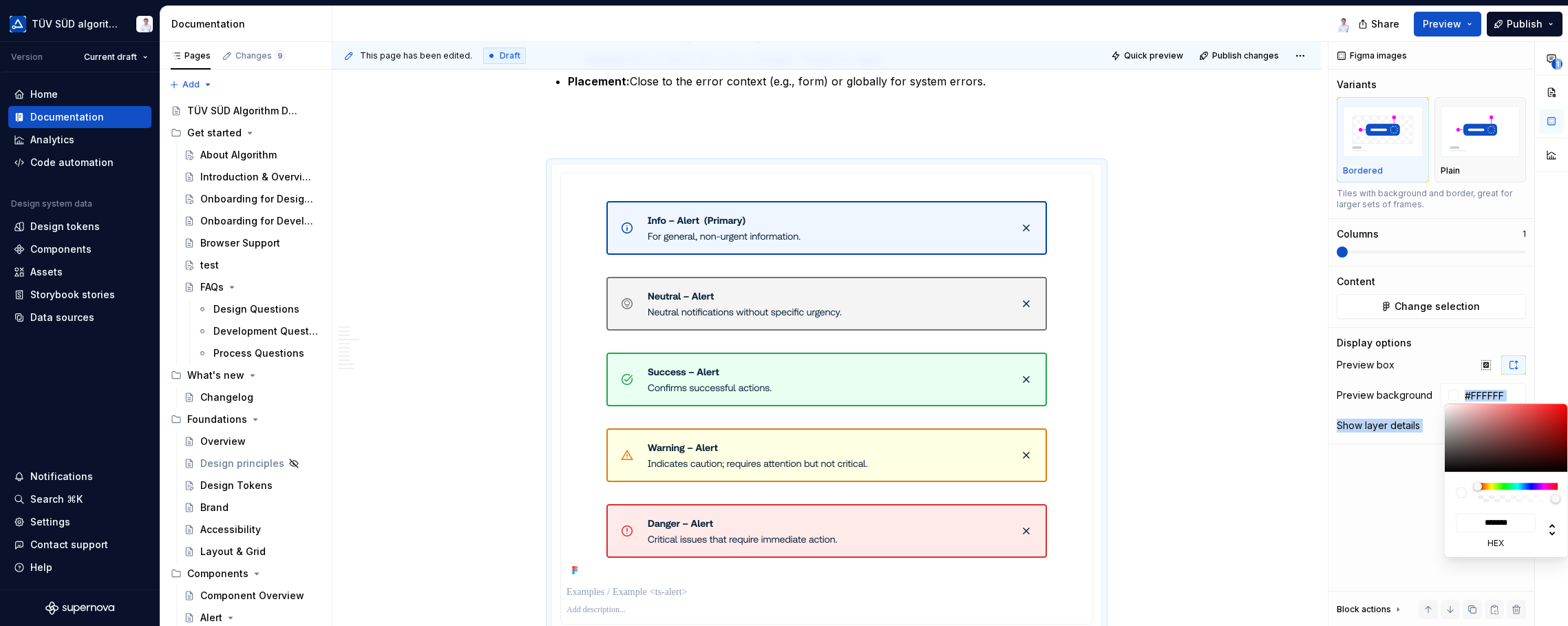
drag, startPoint x: 1466, startPoint y: 435, endPoint x: 1430, endPoint y: 388, distance: 59.2
click at [1260, 388] on body "TÜV SÜD algorithm Version Current draft Home Documentation Analytics Code autom…" at bounding box center [784, 313] width 1568 height 626
drag, startPoint x: 1430, startPoint y: 388, endPoint x: 1244, endPoint y: 371, distance: 186.8
click at [1244, 371] on html "TÜV SÜD algorithm Version Current draft Home Documentation Analytics Code autom…" at bounding box center [784, 313] width 1568 height 626
click at [1214, 266] on html "TÜV SÜD algorithm Version Current draft Home Documentation Analytics Code autom…" at bounding box center [784, 313] width 1568 height 626
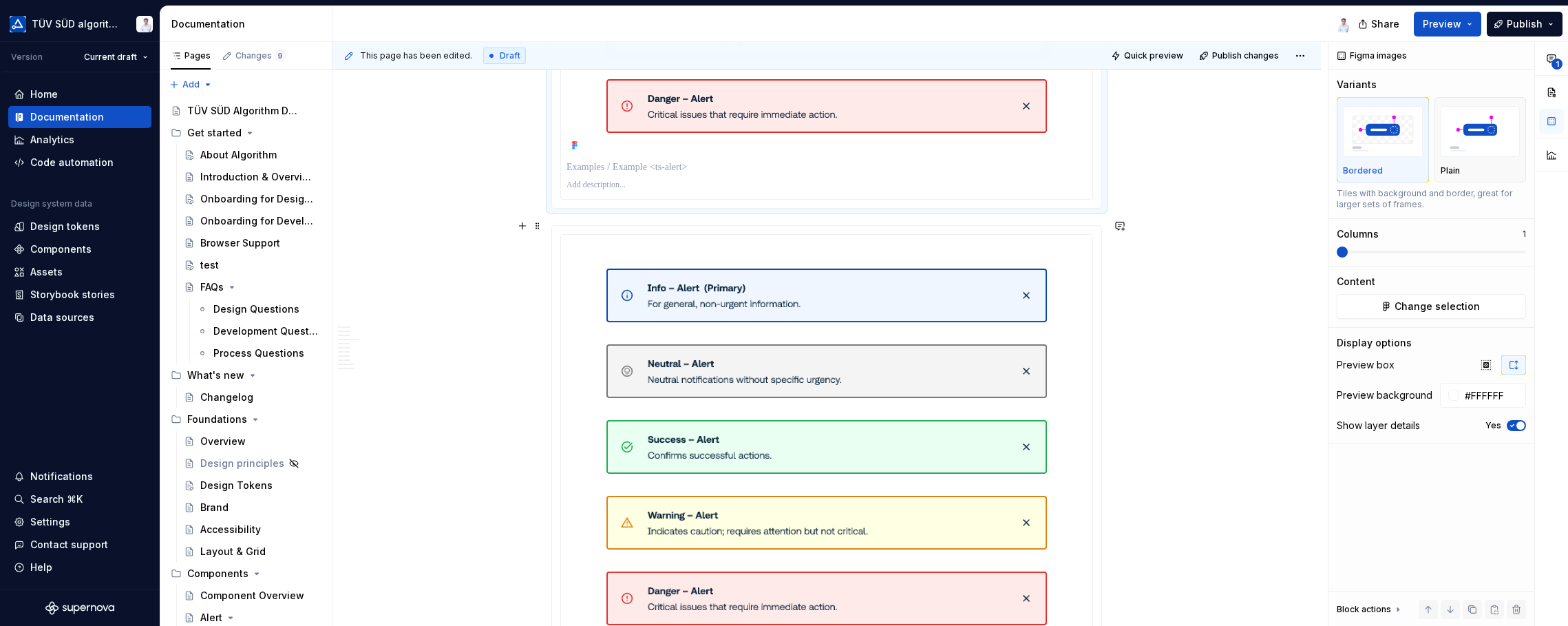
scroll to position [3316, 0]
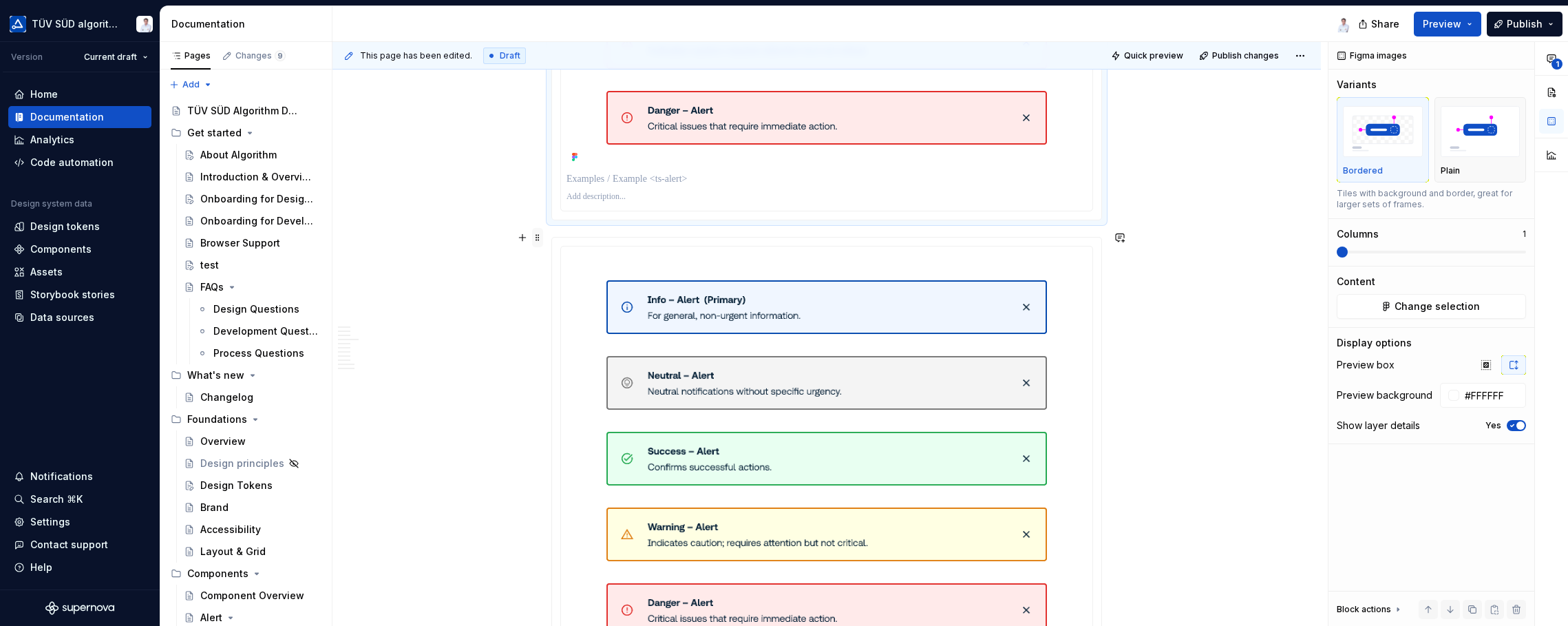
click at [538, 239] on span at bounding box center [537, 237] width 11 height 19
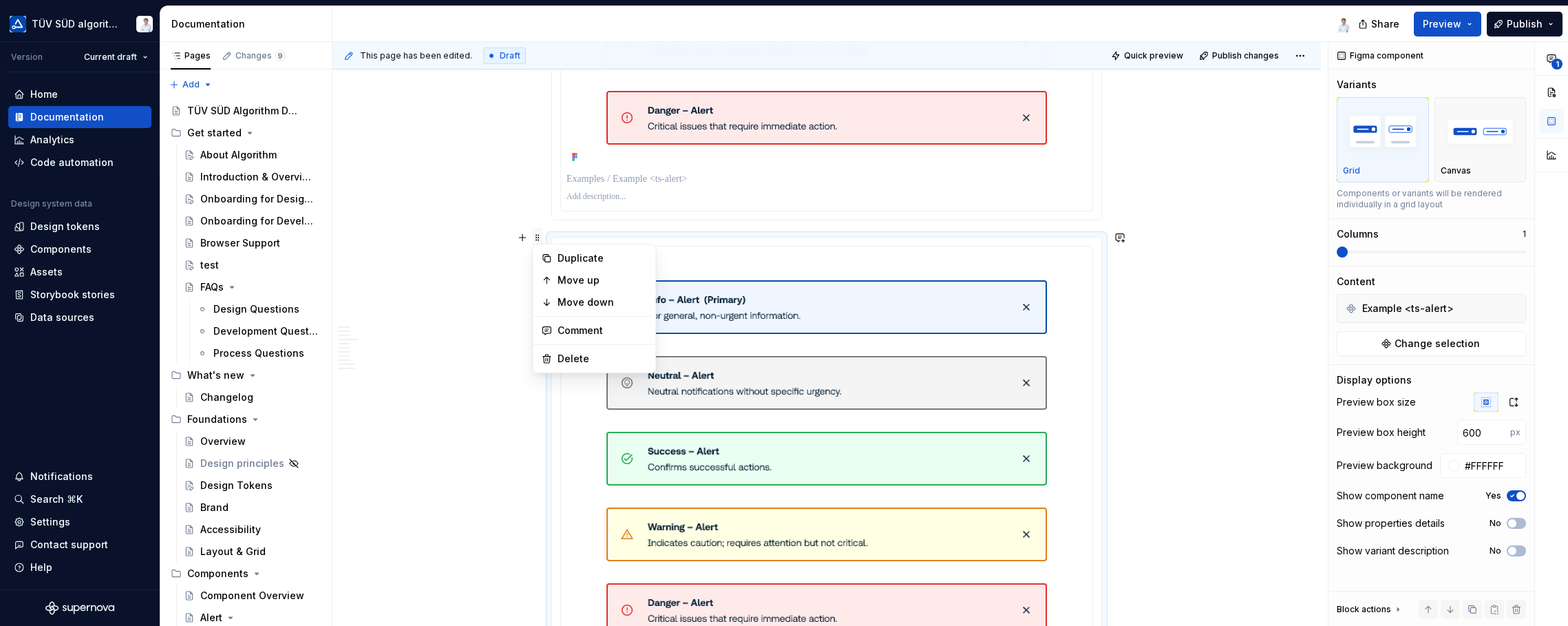
type textarea "*"
click at [566, 353] on div "Delete" at bounding box center [602, 359] width 89 height 14
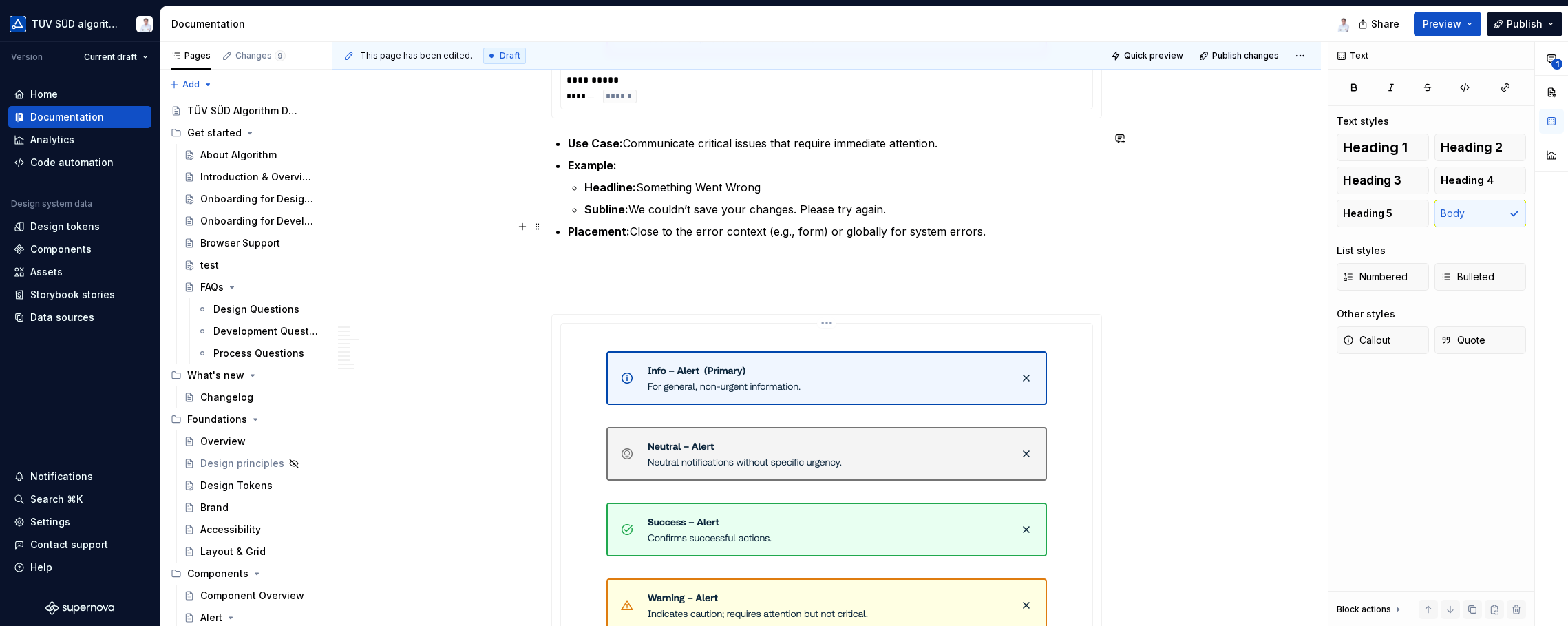
scroll to position [2835, 0]
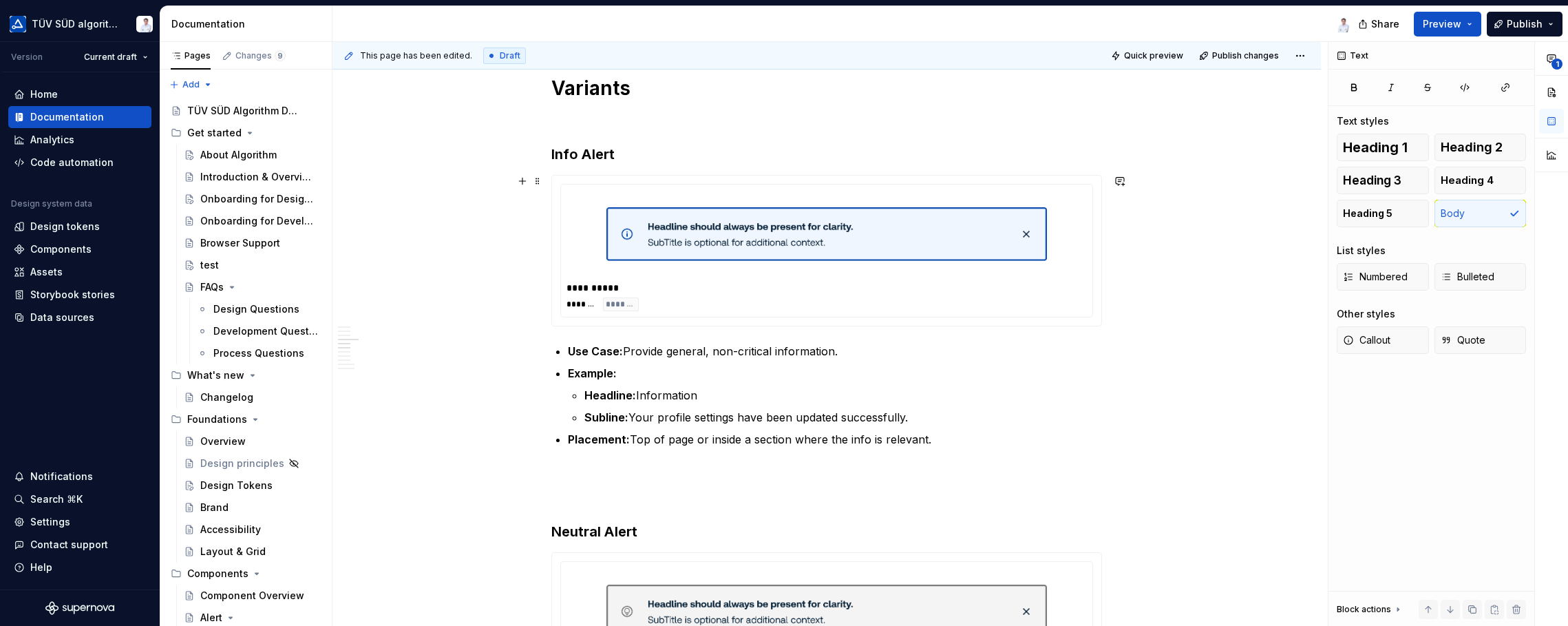
scroll to position [839, 0]
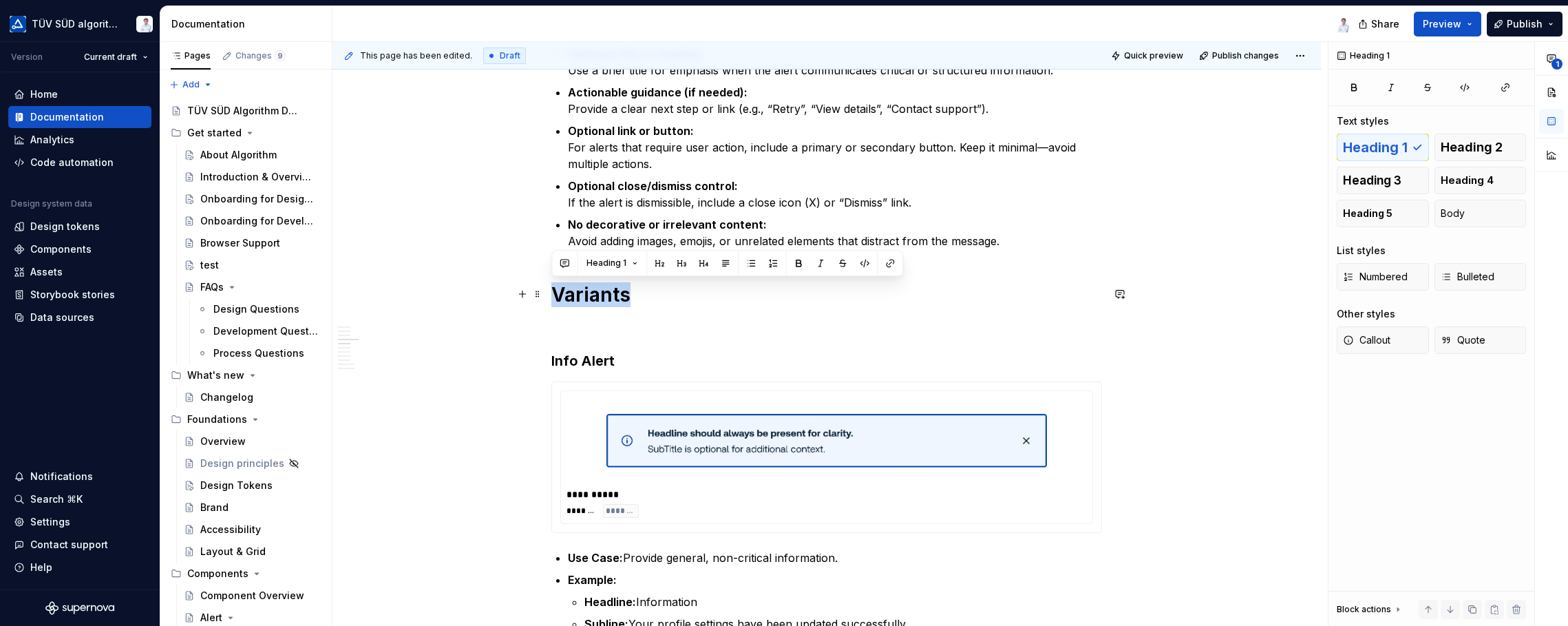
drag, startPoint x: 649, startPoint y: 291, endPoint x: 554, endPoint y: 286, distance: 95.1
click at [554, 286] on h1 "Variants" at bounding box center [826, 294] width 551 height 25
copy h1 "Variants"
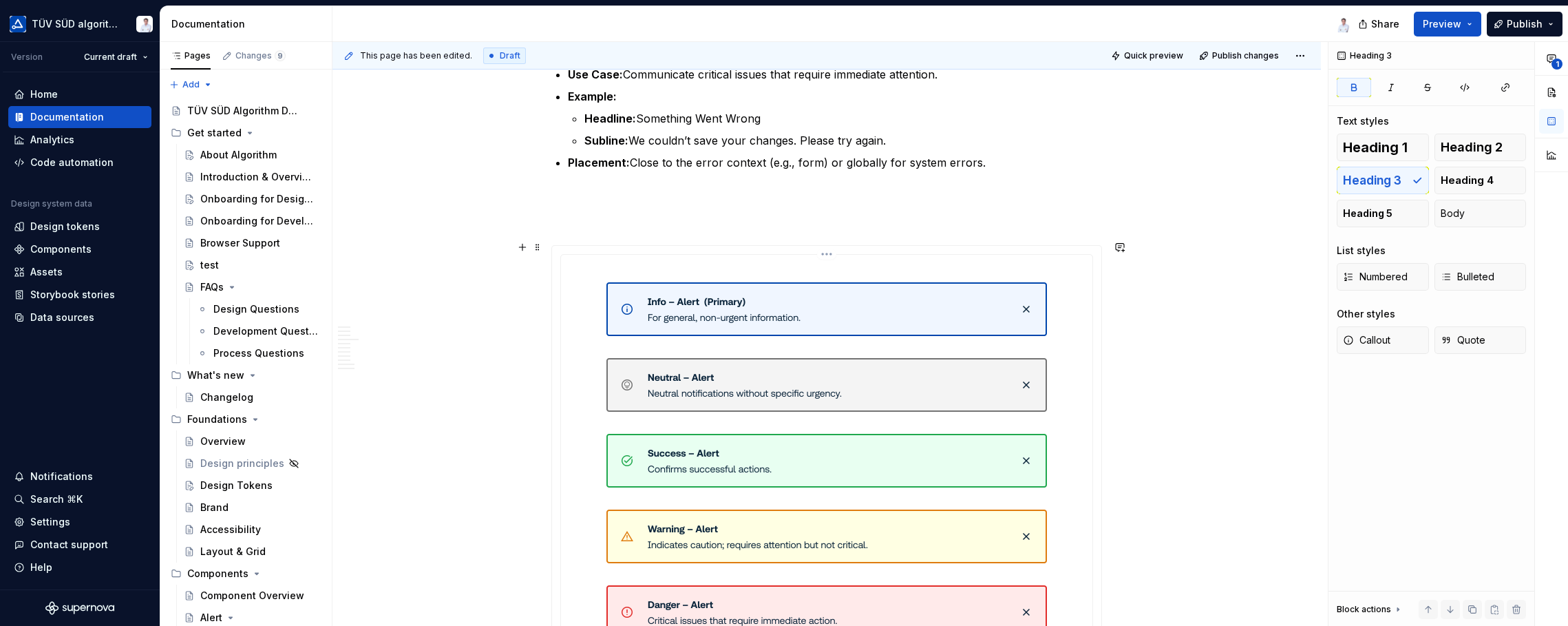
scroll to position [2766, 0]
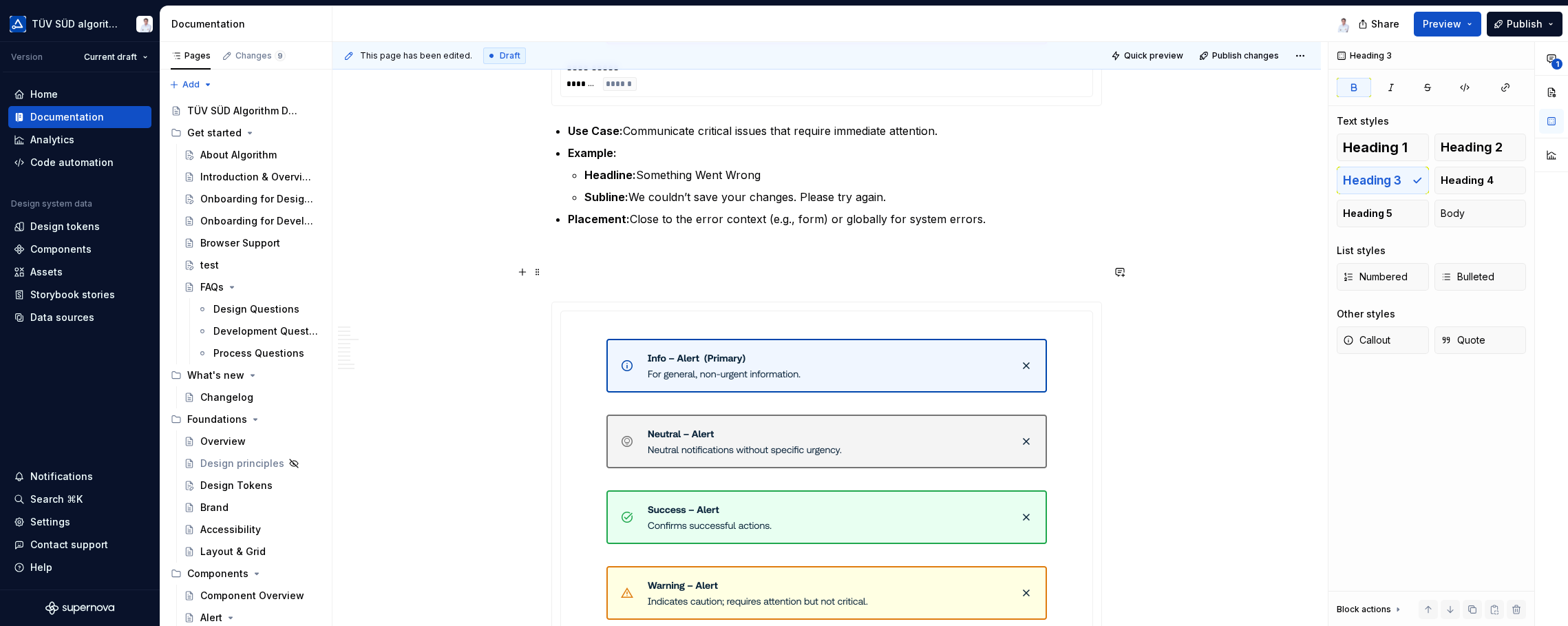
click at [627, 269] on p at bounding box center [826, 276] width 551 height 16
click at [520, 272] on button "button" at bounding box center [522, 272] width 19 height 19
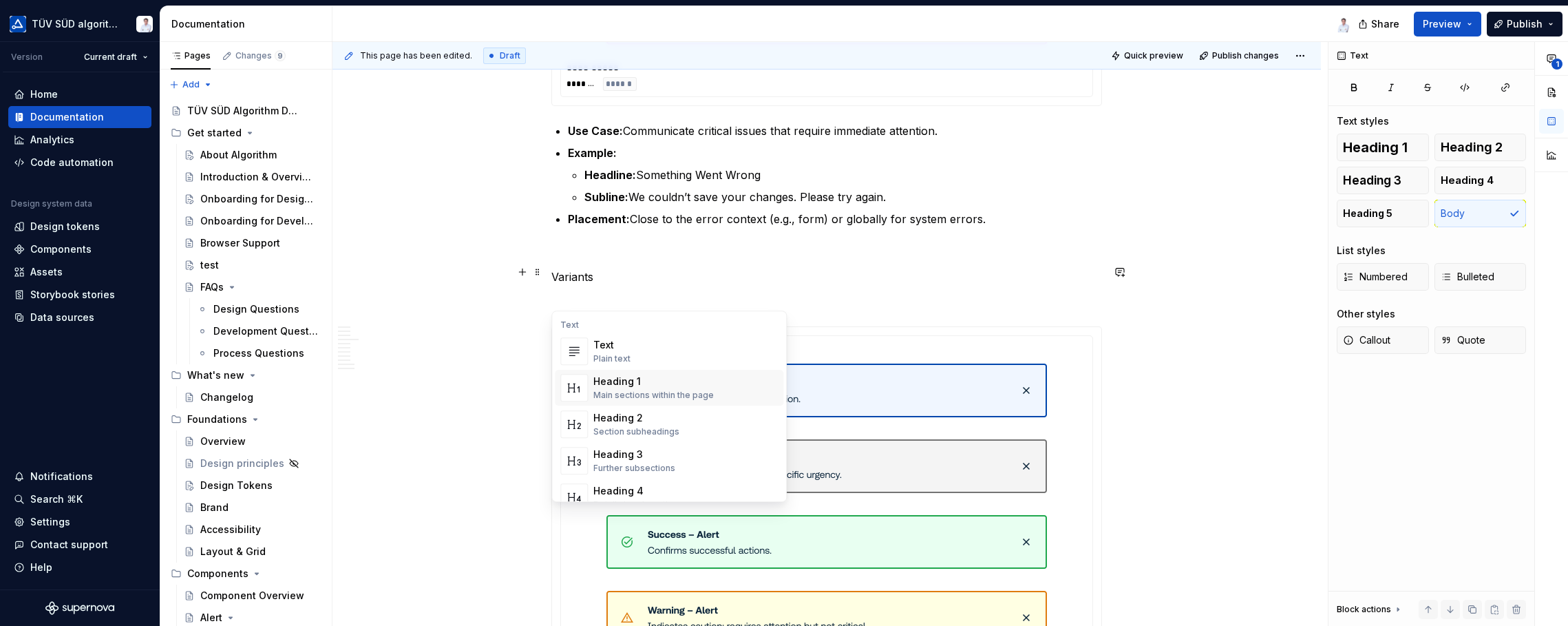
click at [609, 377] on div "Heading 1" at bounding box center [653, 381] width 120 height 14
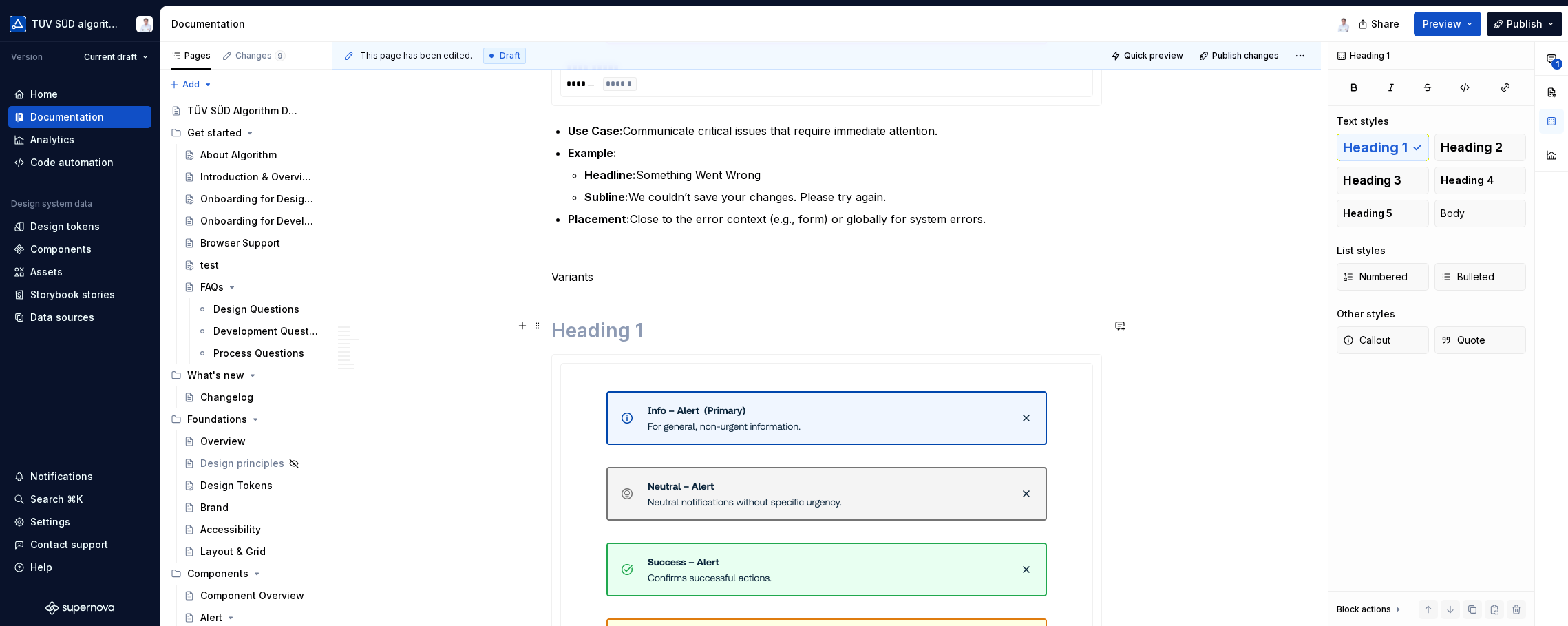
click at [625, 320] on h1 at bounding box center [826, 330] width 551 height 25
click at [623, 320] on h1 at bounding box center [826, 330] width 551 height 25
click at [606, 270] on p "Variants" at bounding box center [826, 276] width 551 height 16
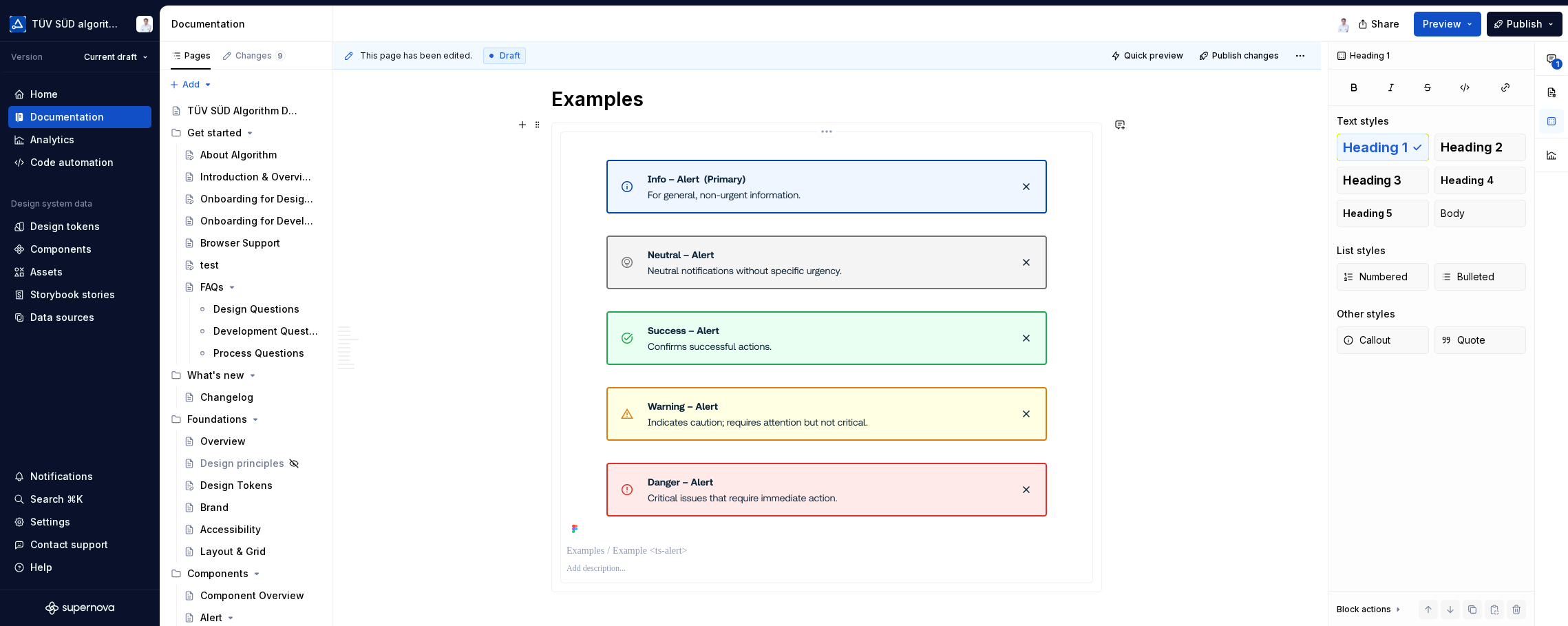
scroll to position [3041, 0]
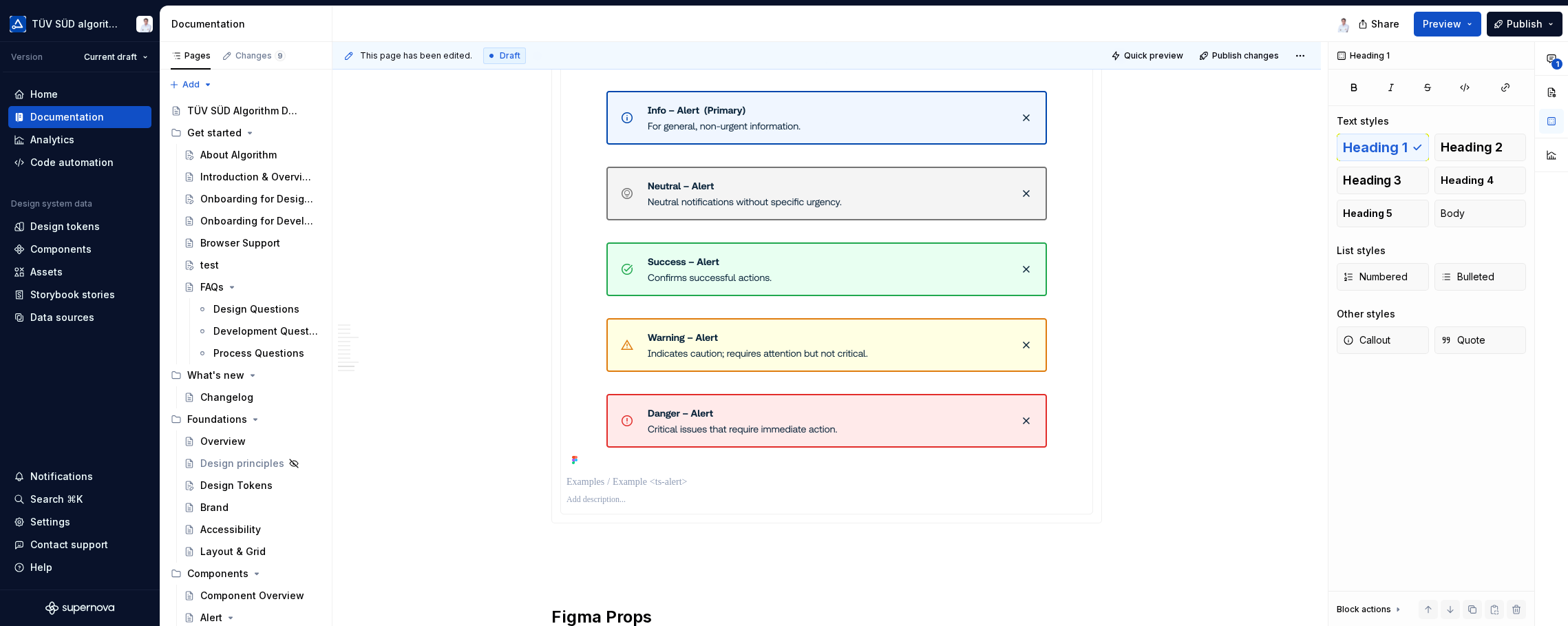
click at [607, 494] on p at bounding box center [826, 499] width 520 height 11
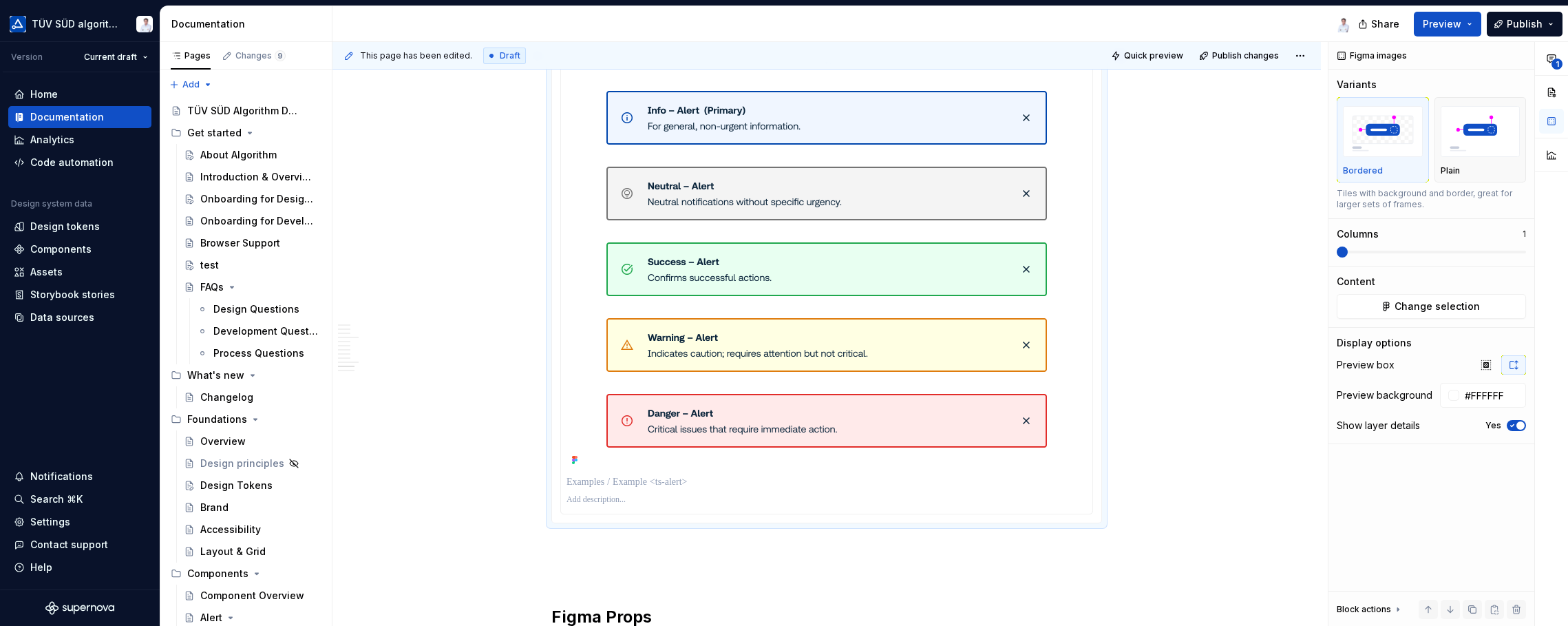
click at [607, 494] on p at bounding box center [826, 499] width 520 height 11
drag, startPoint x: 618, startPoint y: 489, endPoint x: 545, endPoint y: 489, distance: 73.0
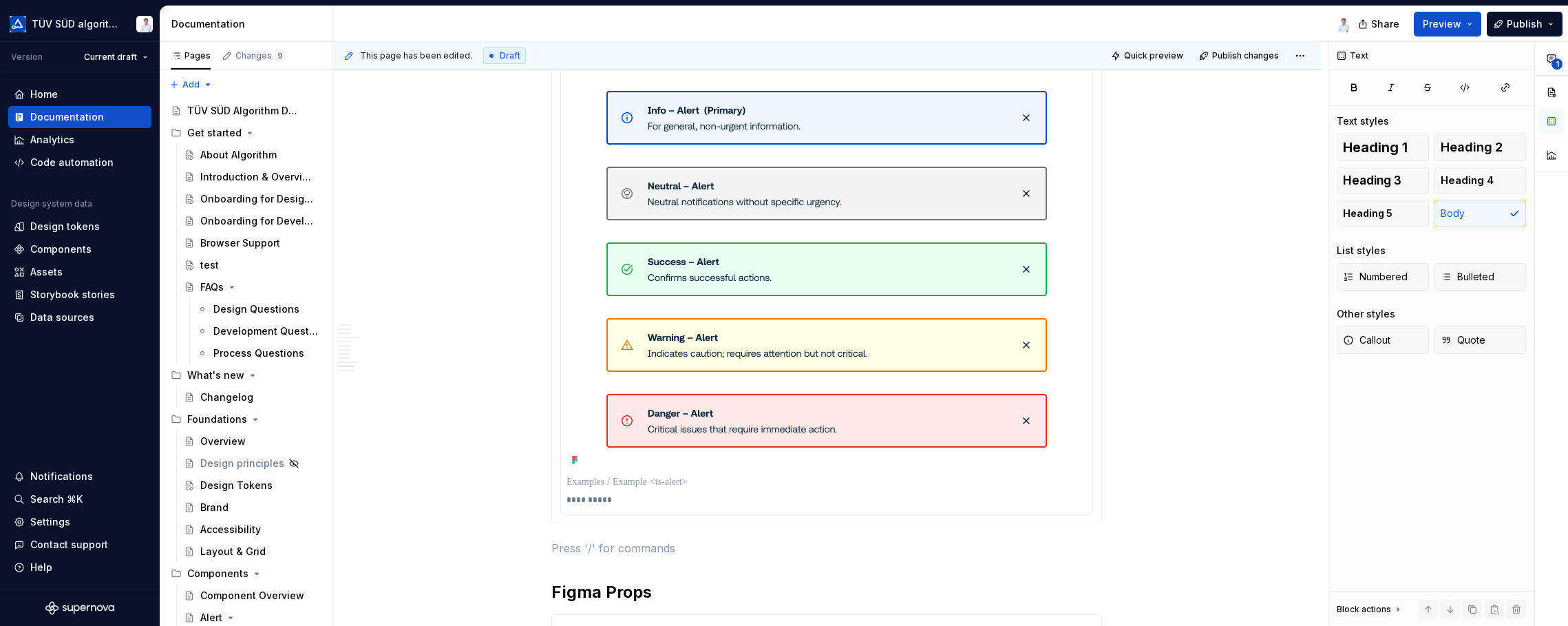
click at [588, 495] on p "**********" at bounding box center [826, 499] width 521 height 11
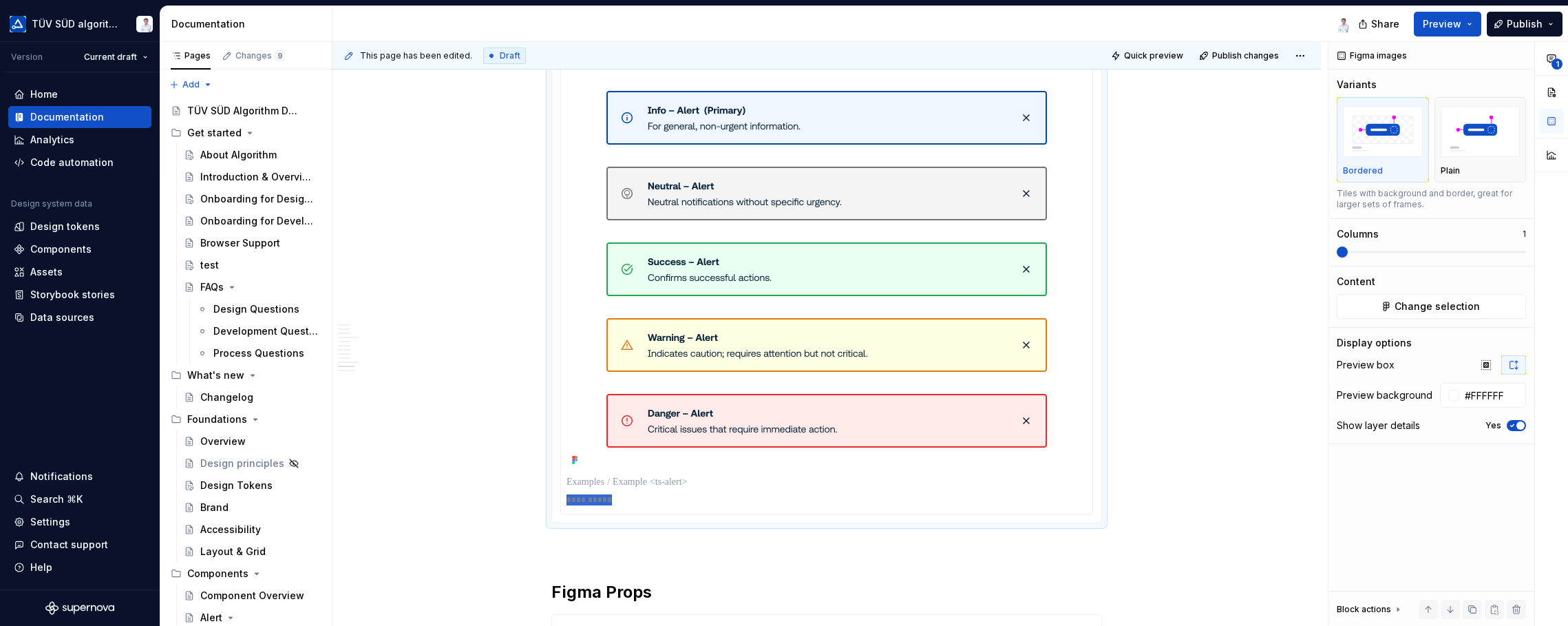
click at [588, 495] on p "**********" at bounding box center [826, 499] width 521 height 11
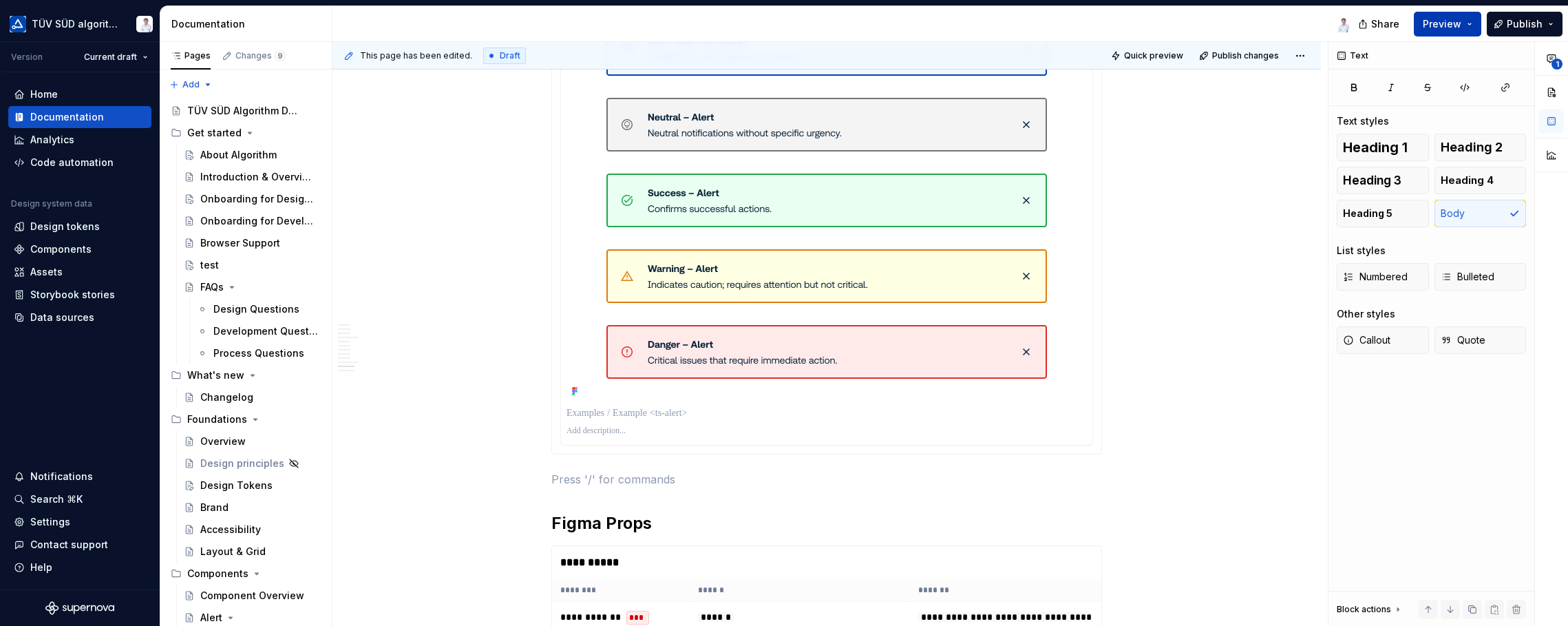
click at [1260, 20] on button "Preview" at bounding box center [1447, 24] width 68 height 25
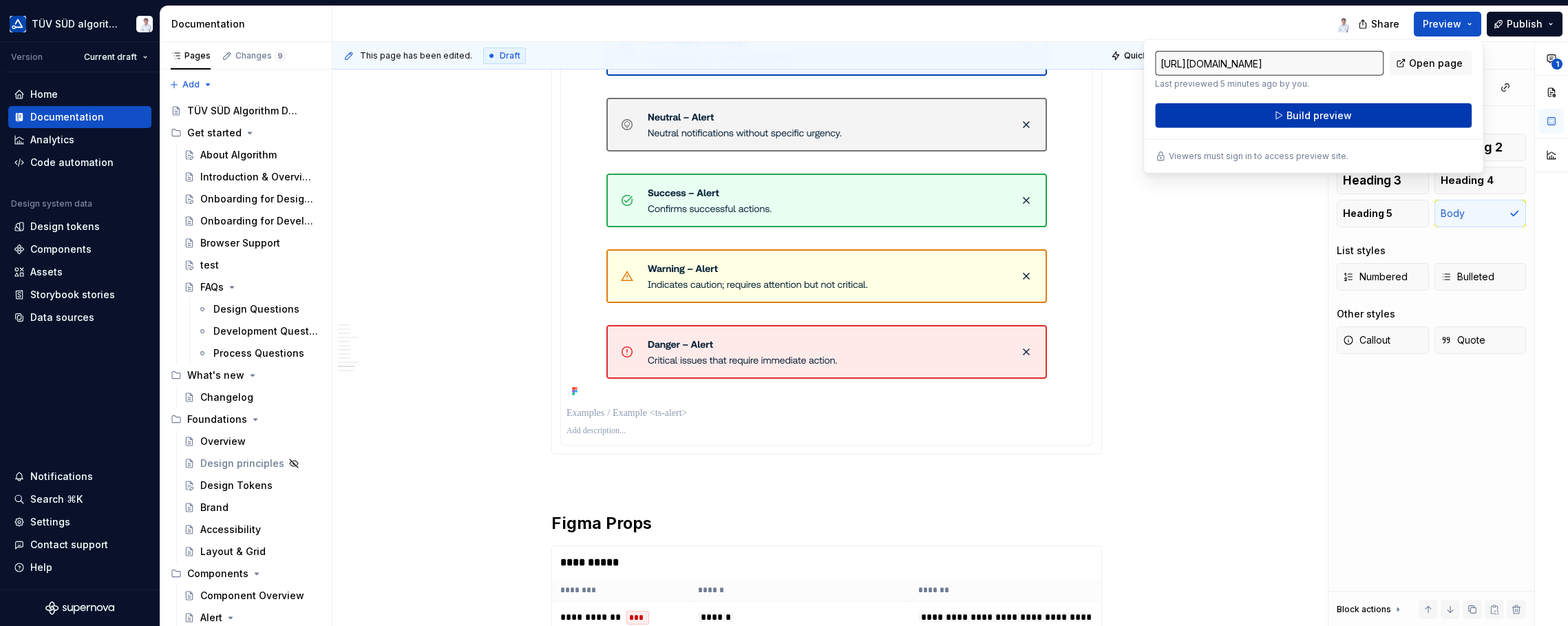
click at [1260, 118] on span "Build preview" at bounding box center [1319, 116] width 65 height 14
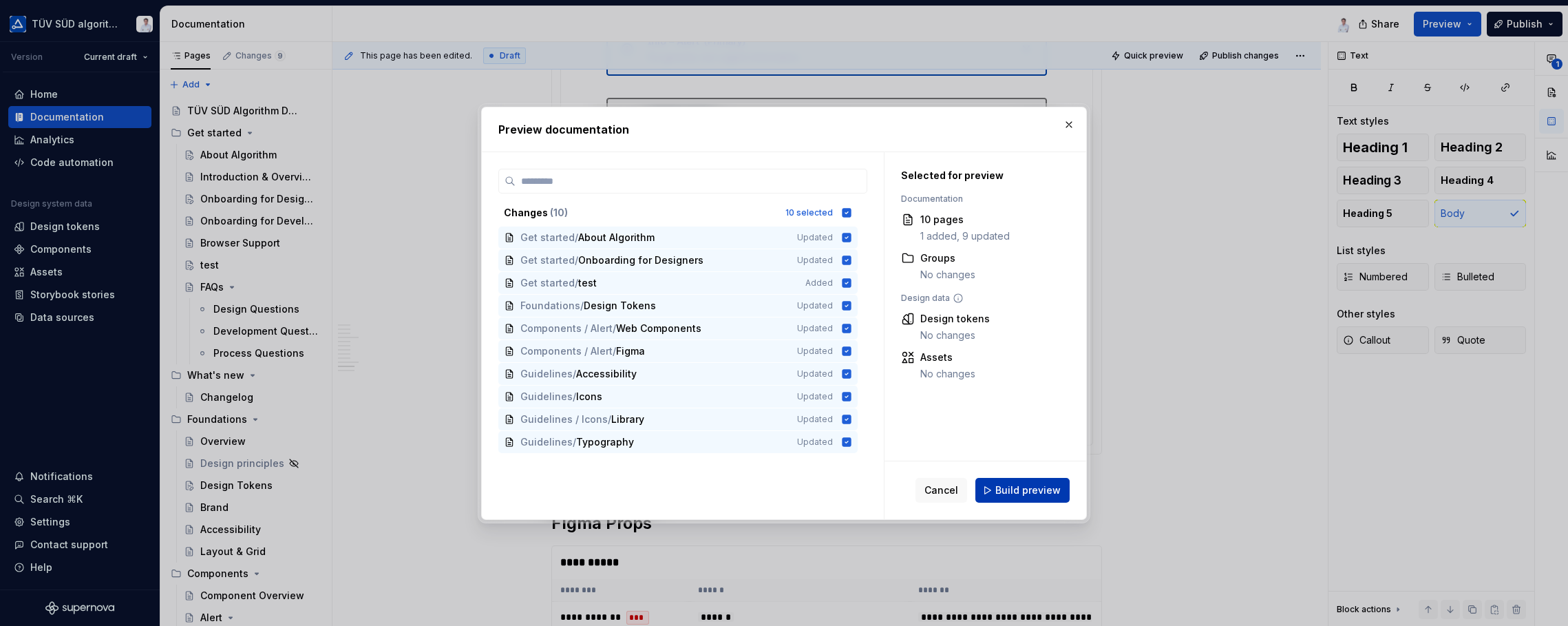
click at [1000, 489] on button "Build preview" at bounding box center [1022, 490] width 94 height 25
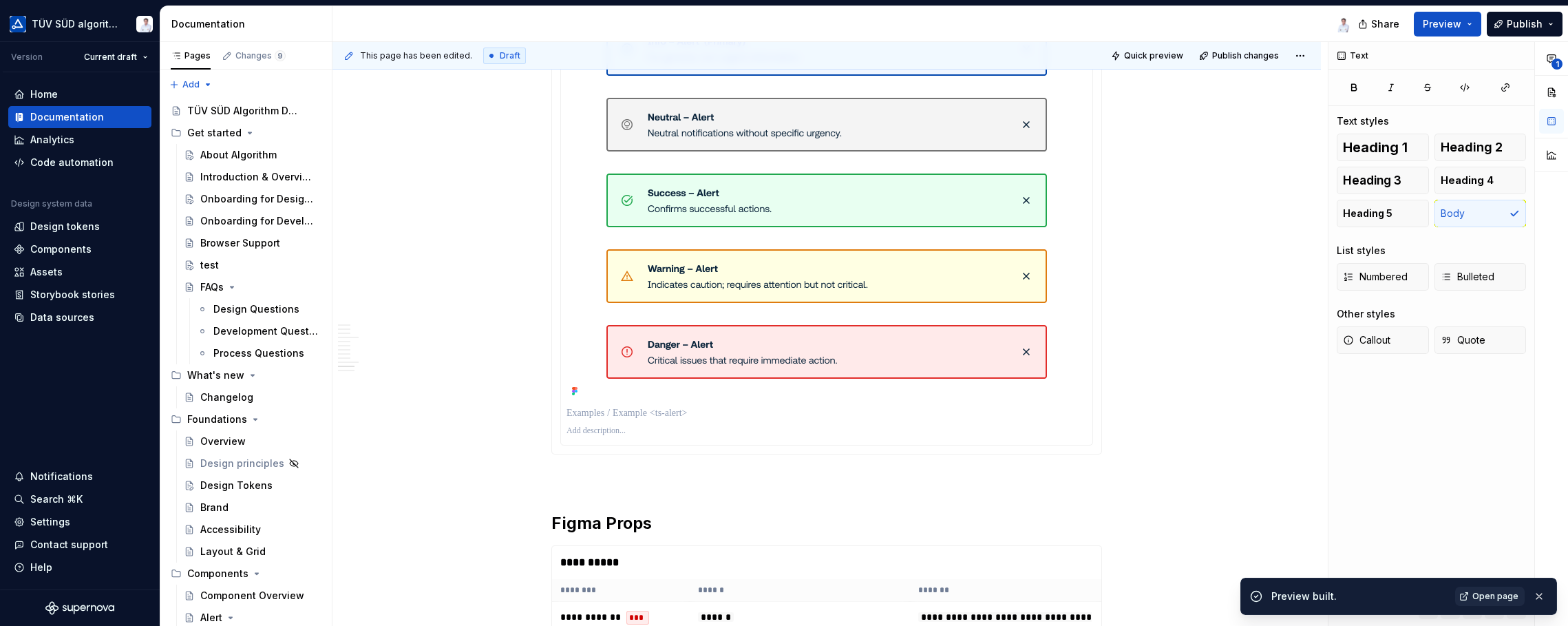
click at [1260, 593] on span "Open page" at bounding box center [1495, 596] width 46 height 11
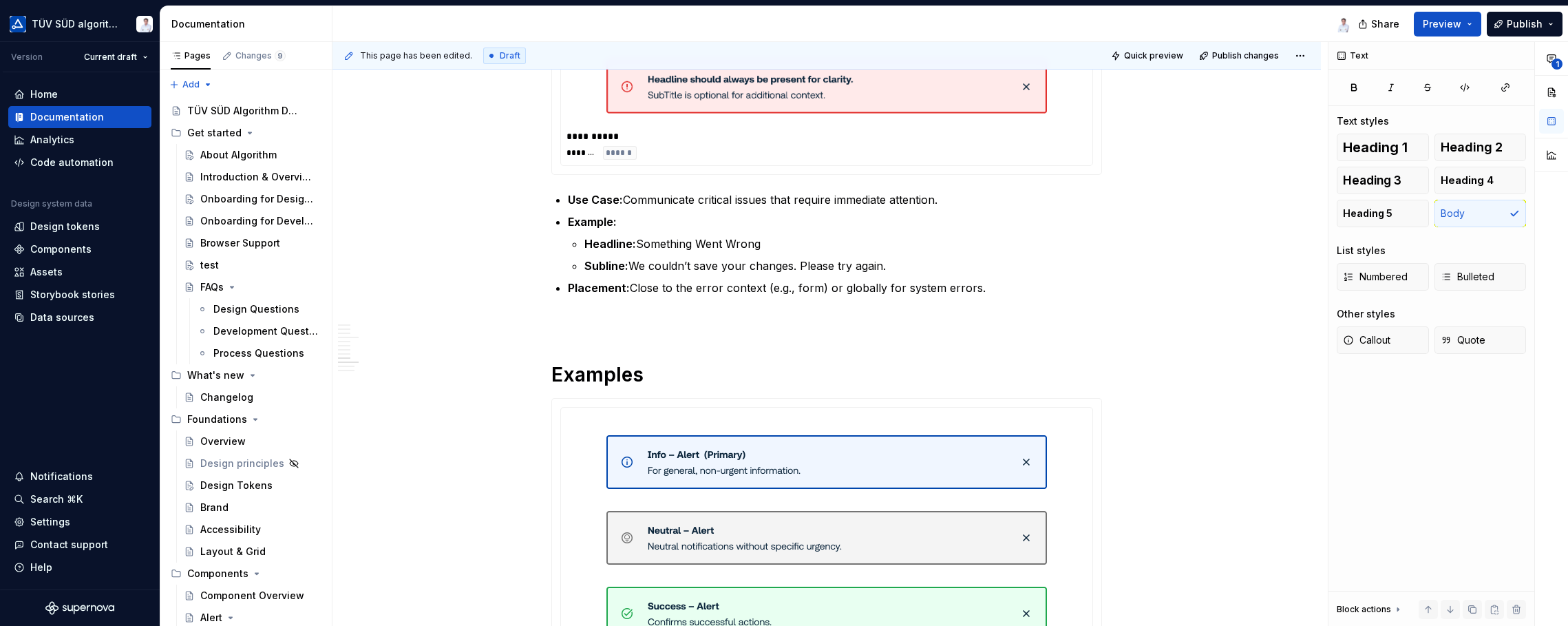
scroll to position [2491, 0]
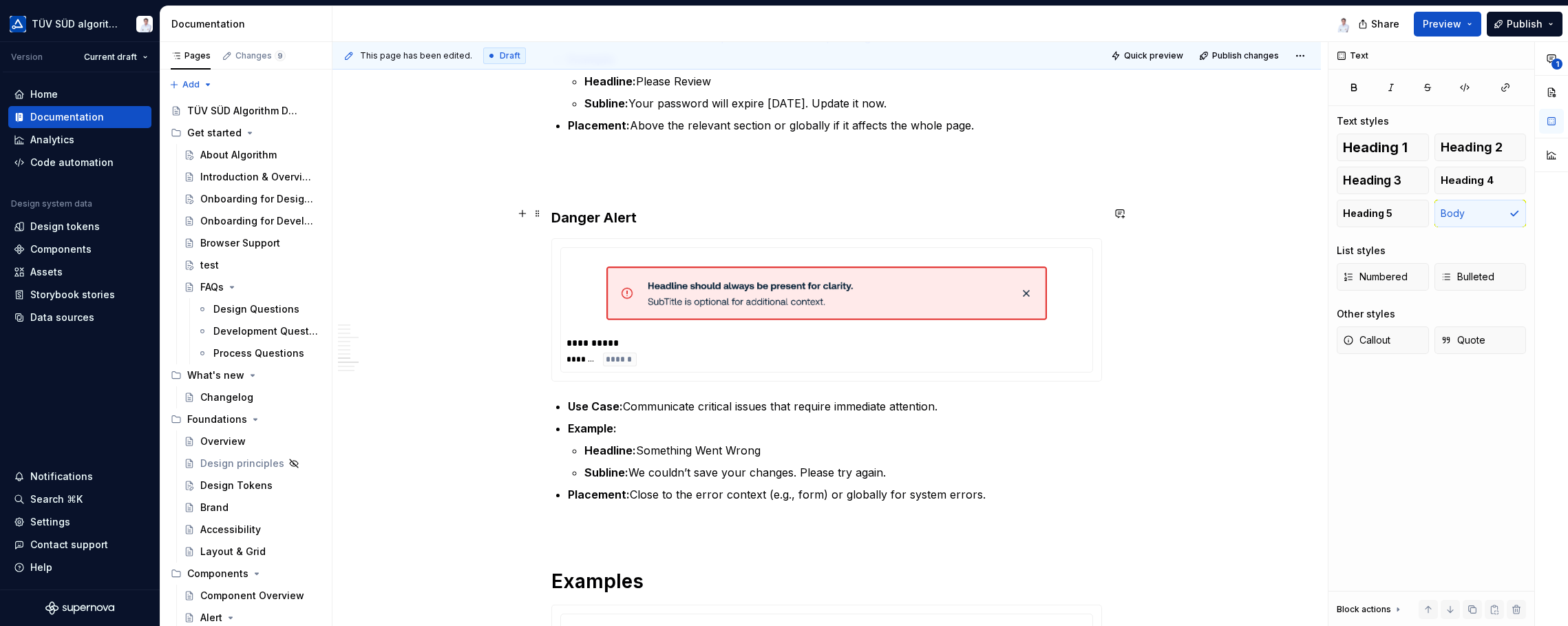
click at [657, 210] on h3 "Danger Alert" at bounding box center [826, 217] width 551 height 19
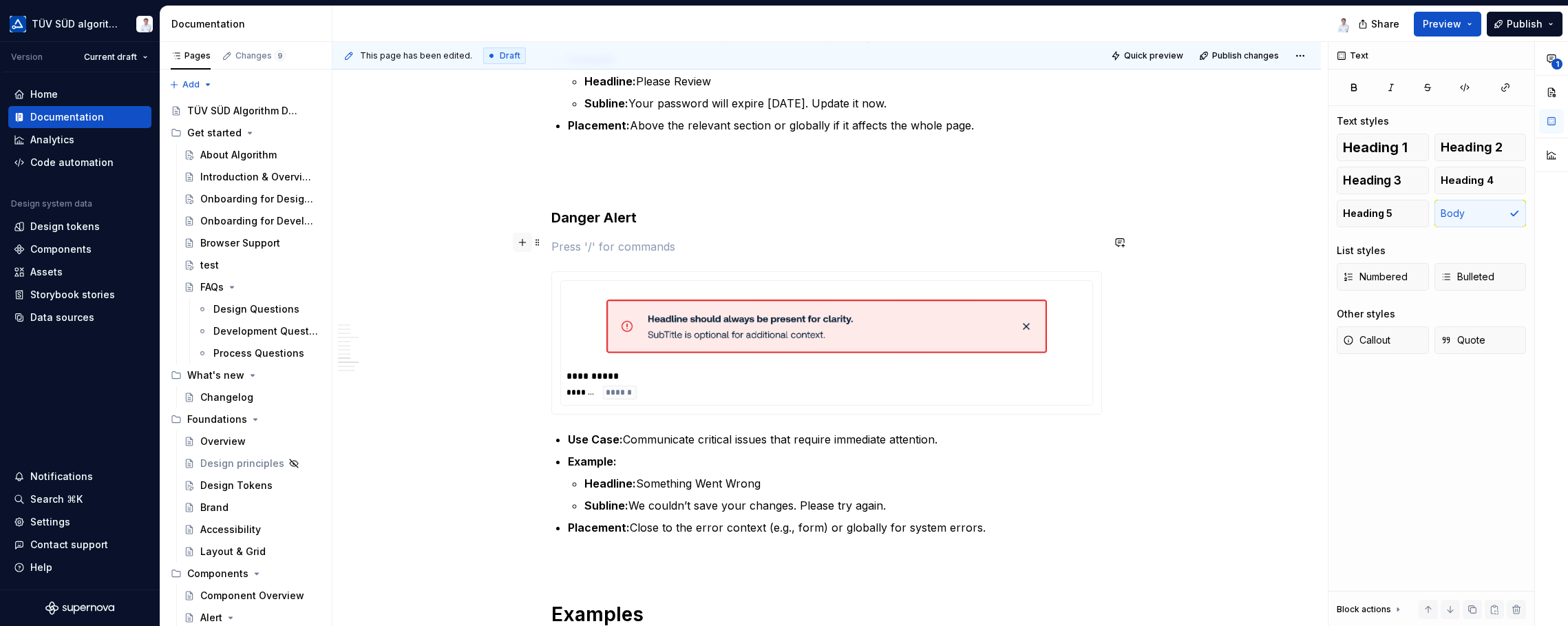
click at [522, 242] on button "button" at bounding box center [522, 242] width 19 height 19
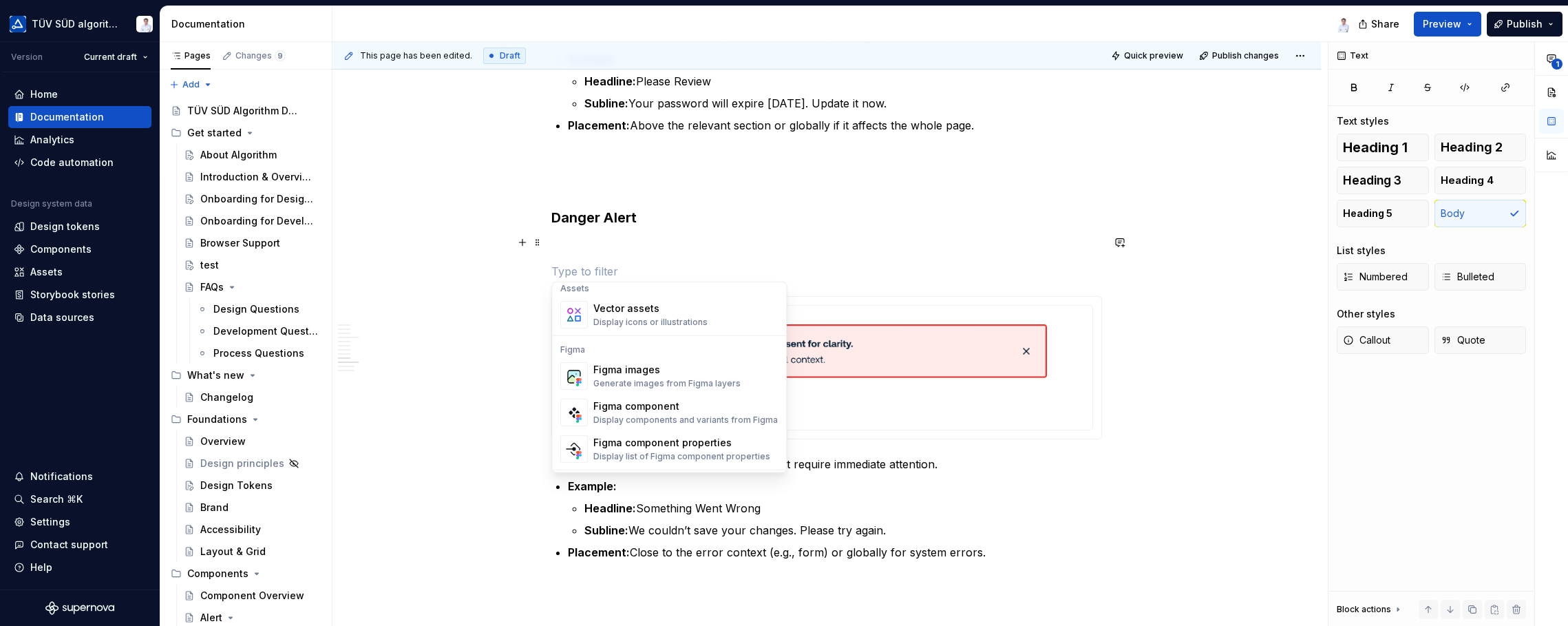
scroll to position [1308, 0]
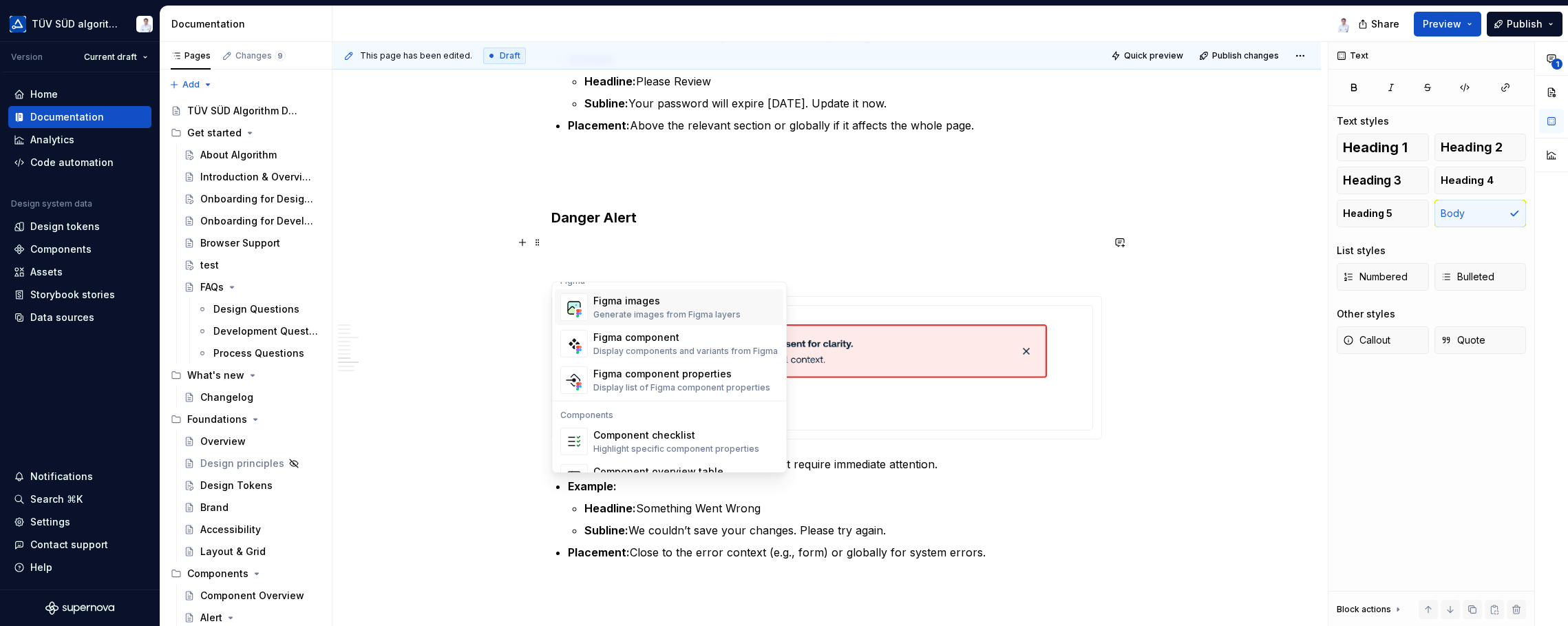
click at [650, 309] on div "Generate images from Figma layers" at bounding box center [667, 315] width 148 height 11
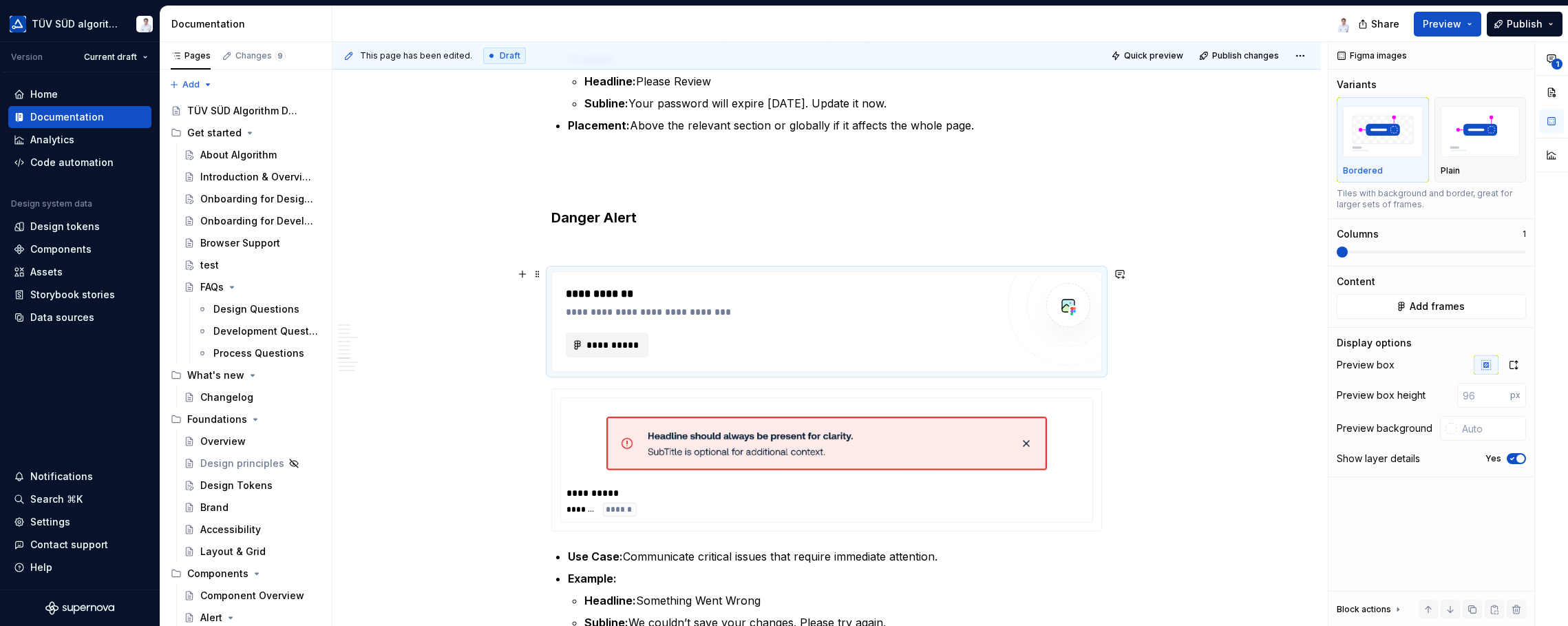
click at [618, 338] on span "**********" at bounding box center [612, 345] width 54 height 14
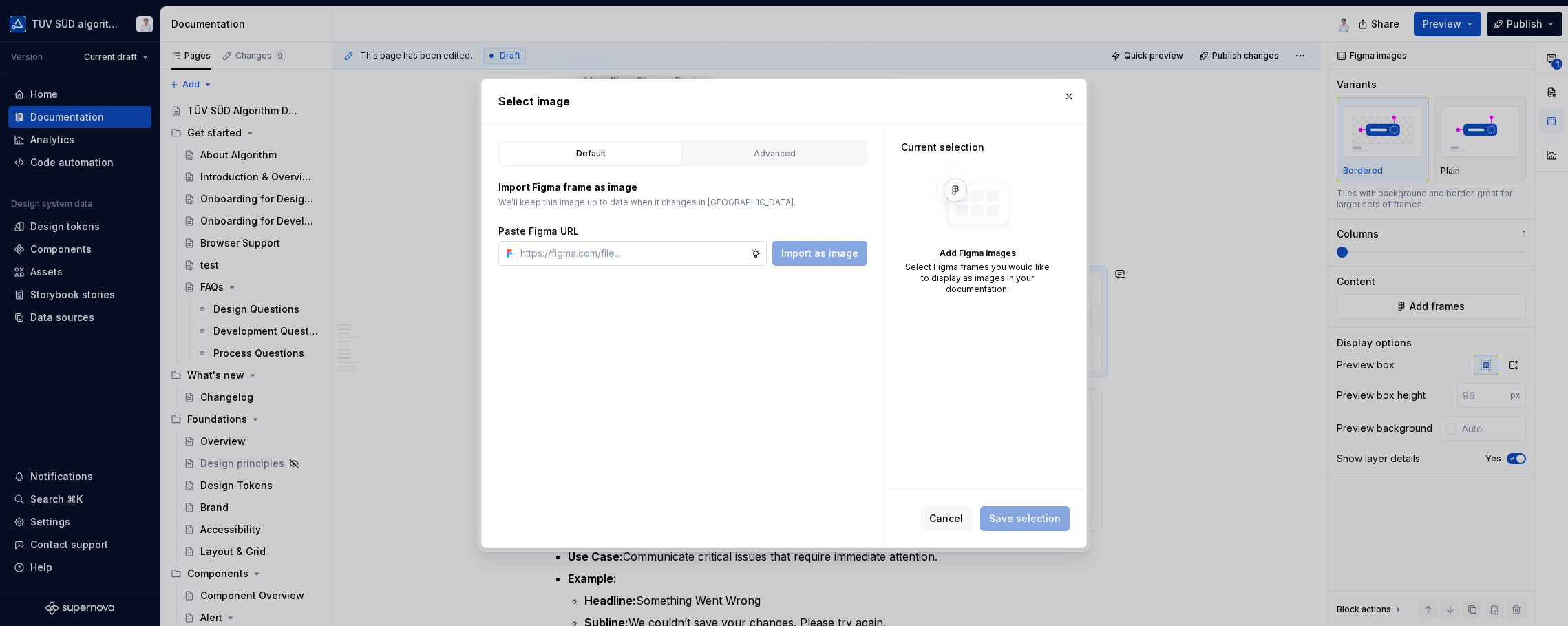
type textarea "*"
type input "Variants"
drag, startPoint x: 611, startPoint y: 256, endPoint x: 496, endPoint y: 247, distance: 115.4
click at [496, 247] on div "Default Advanced Import Figma frame as image We’ll keep this image up to date w…" at bounding box center [683, 336] width 402 height 423
click at [1062, 96] on button "button" at bounding box center [1069, 96] width 19 height 19
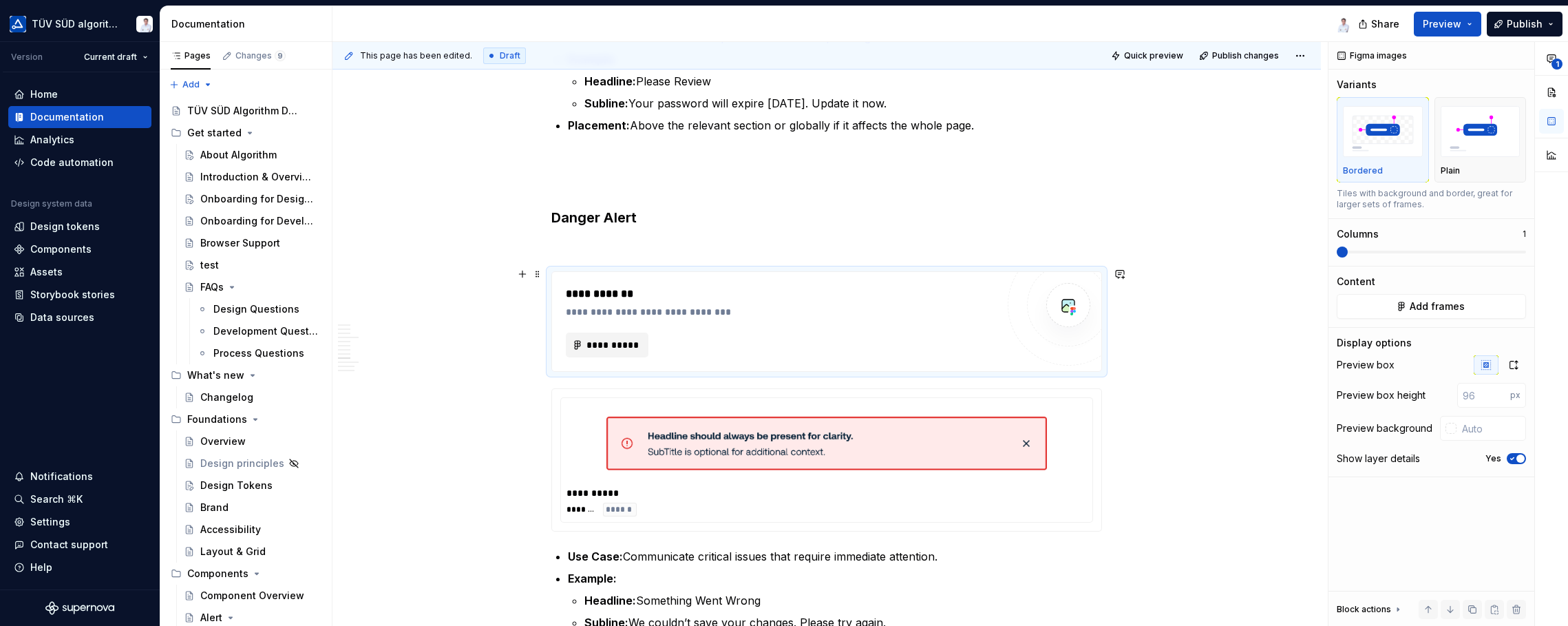
click at [597, 338] on span "**********" at bounding box center [612, 345] width 54 height 14
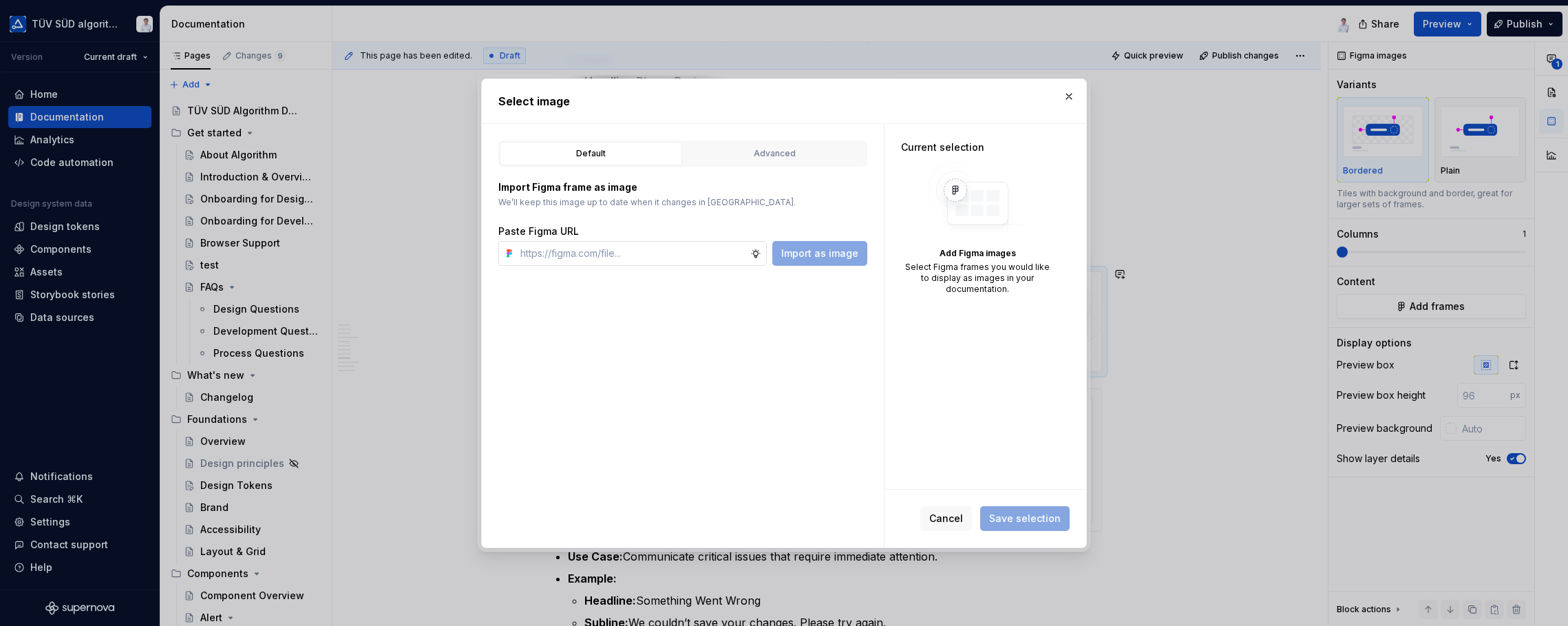
click at [602, 259] on input "text" at bounding box center [632, 253] width 235 height 25
type input "[URL][DOMAIN_NAME]"
click at [804, 247] on span "Import as image" at bounding box center [819, 253] width 77 height 14
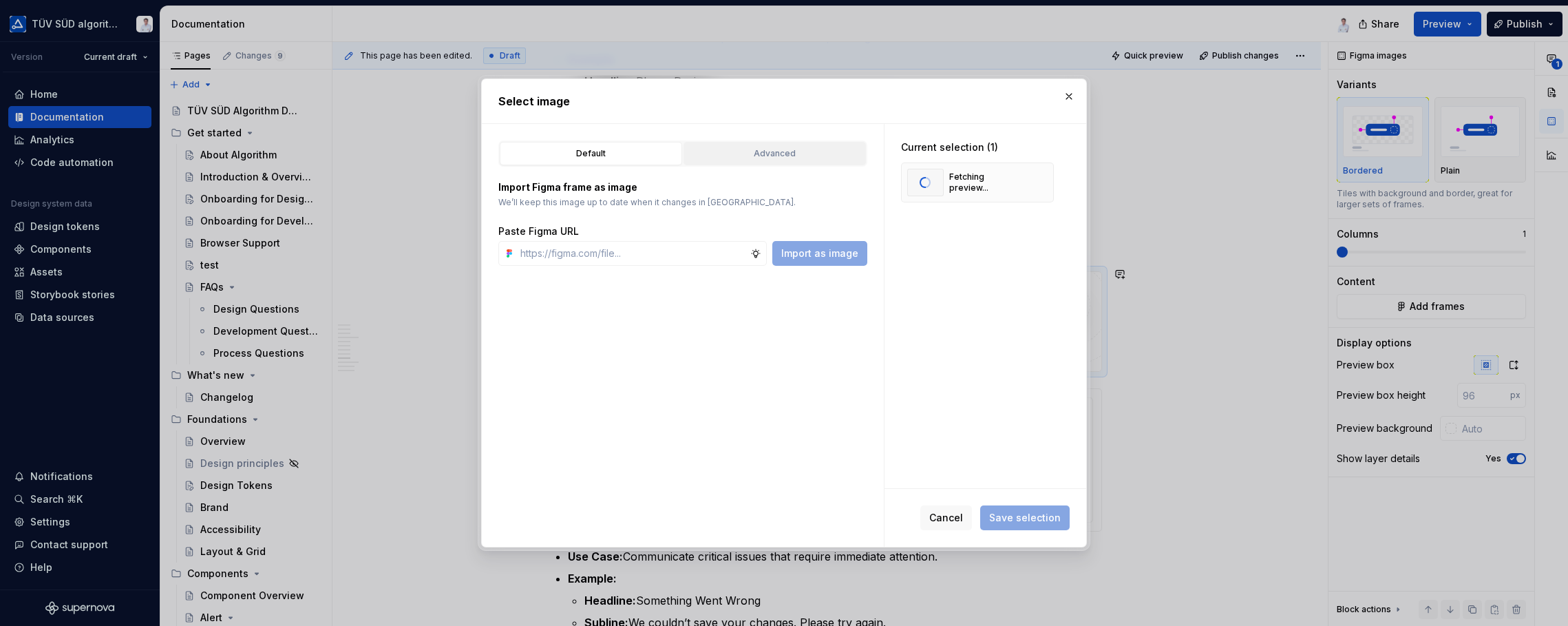
click at [774, 148] on div "Advanced" at bounding box center [774, 154] width 172 height 14
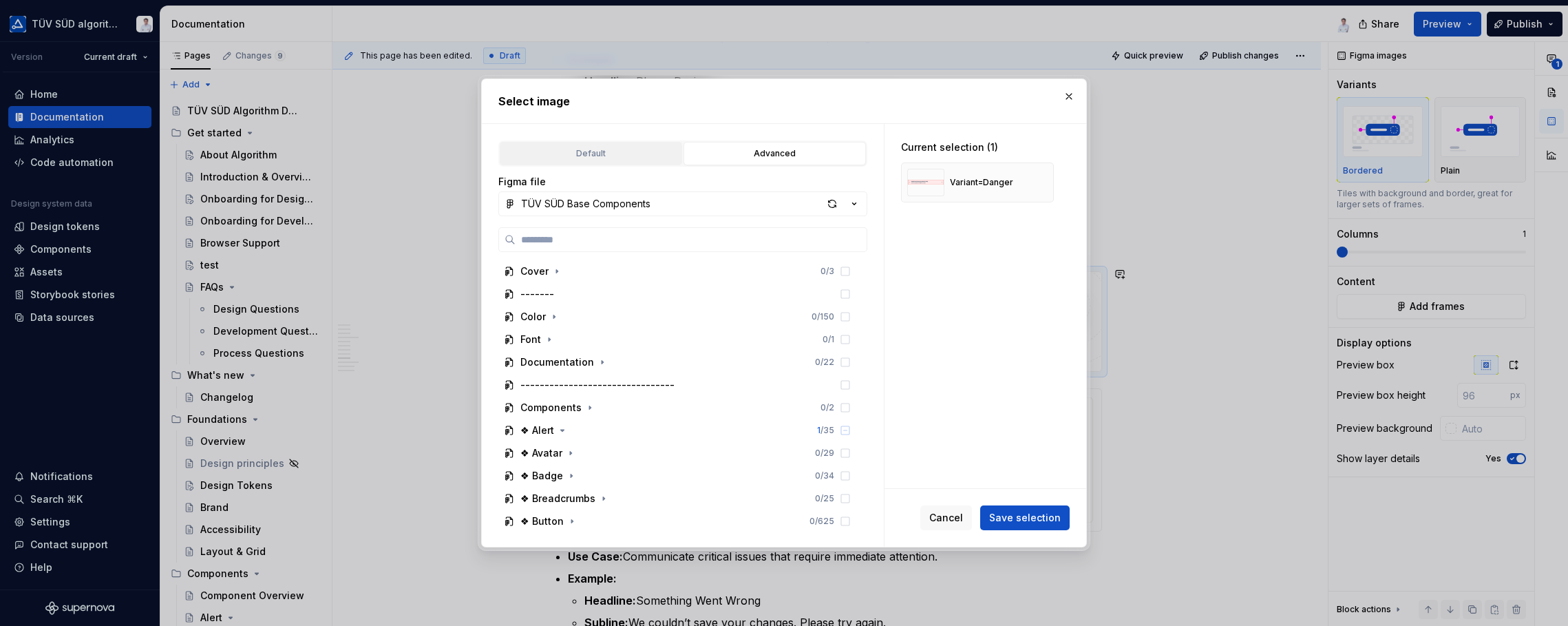
click at [600, 155] on div "Default" at bounding box center [591, 154] width 172 height 14
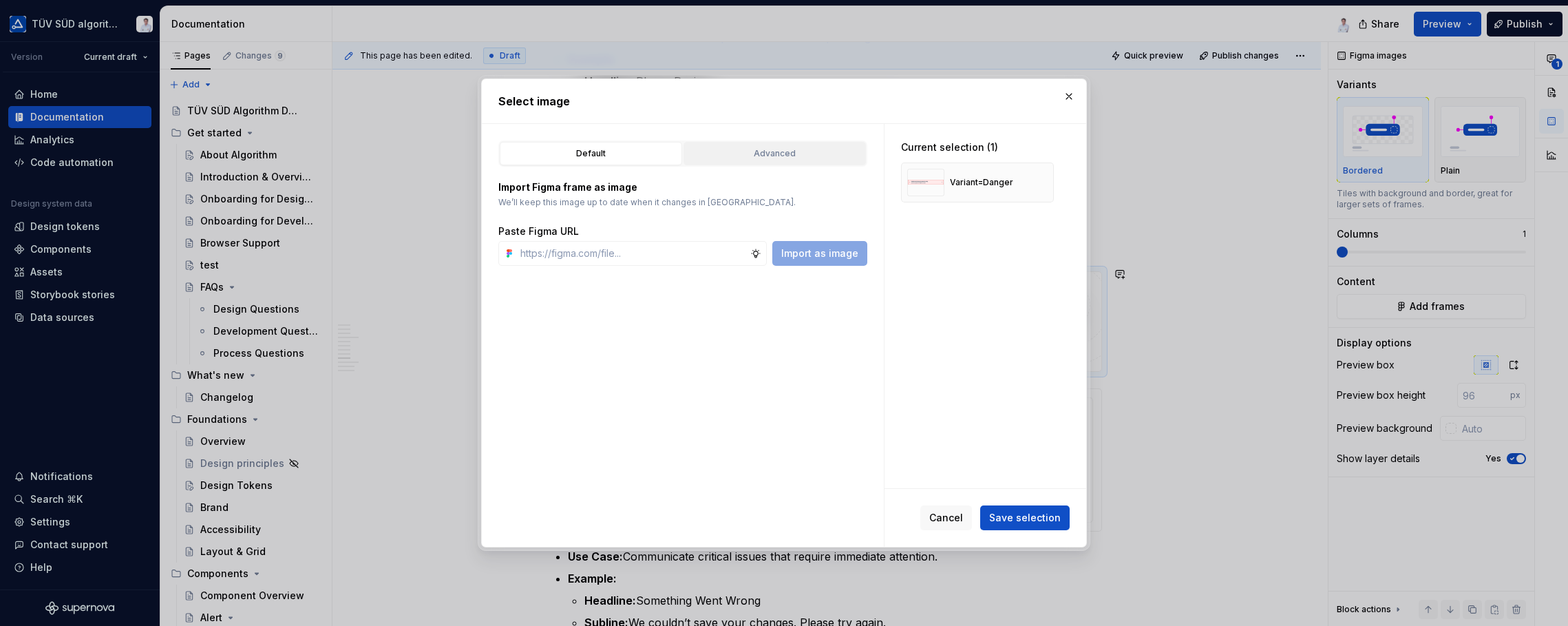
click at [742, 159] on button "Advanced" at bounding box center [774, 154] width 183 height 23
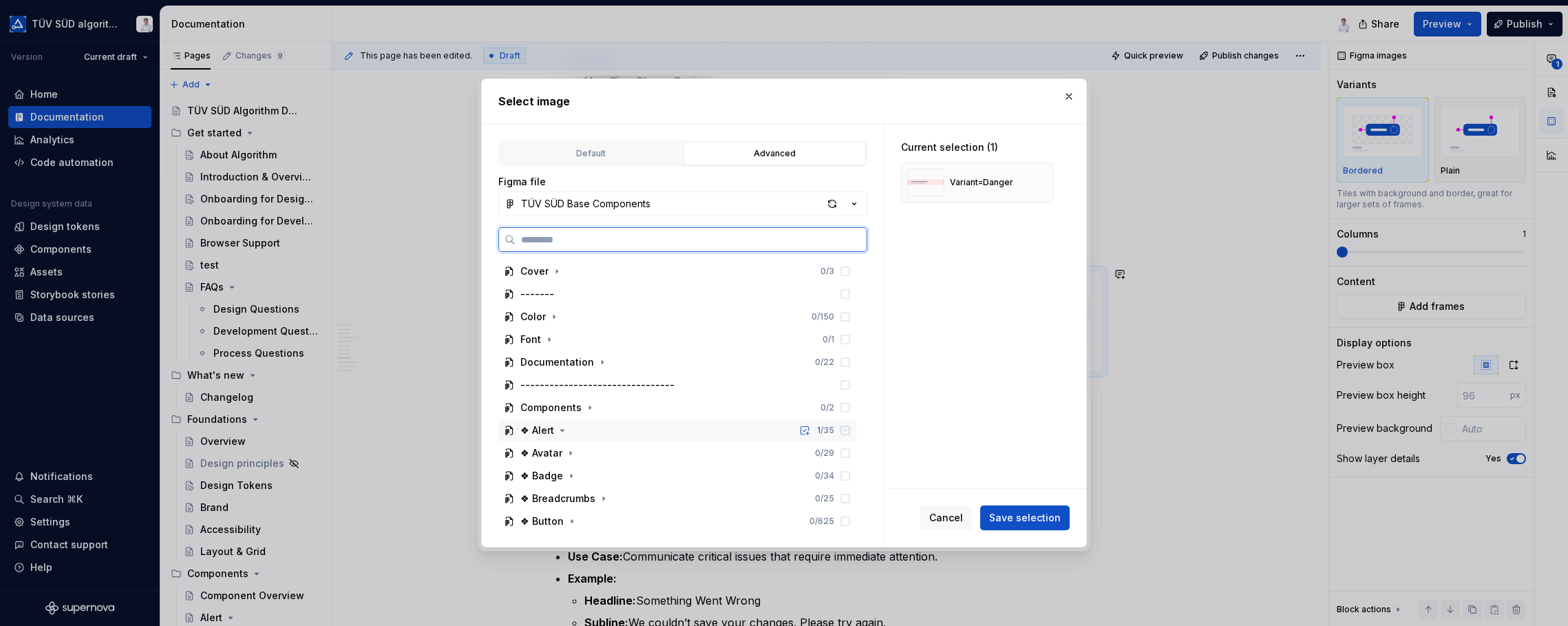
click at [544, 433] on div "❖ Alert" at bounding box center [537, 430] width 33 height 14
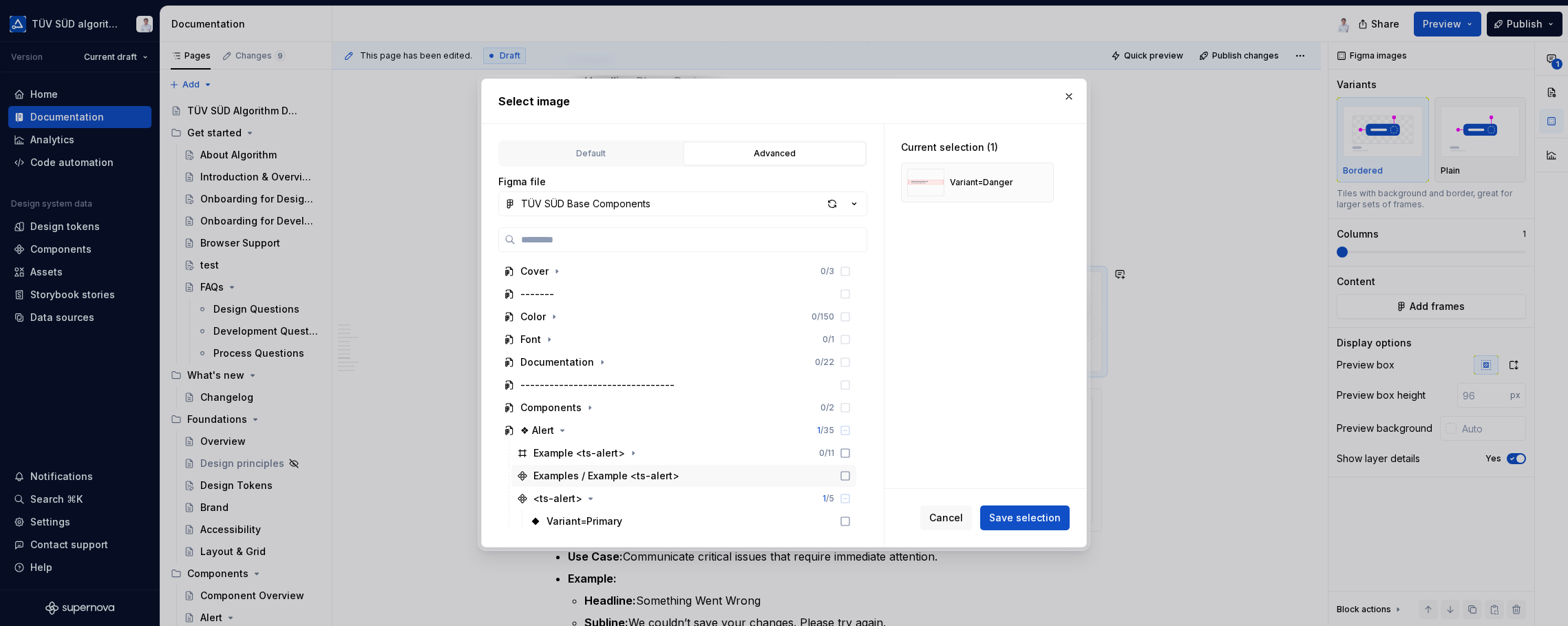
scroll to position [137, 0]
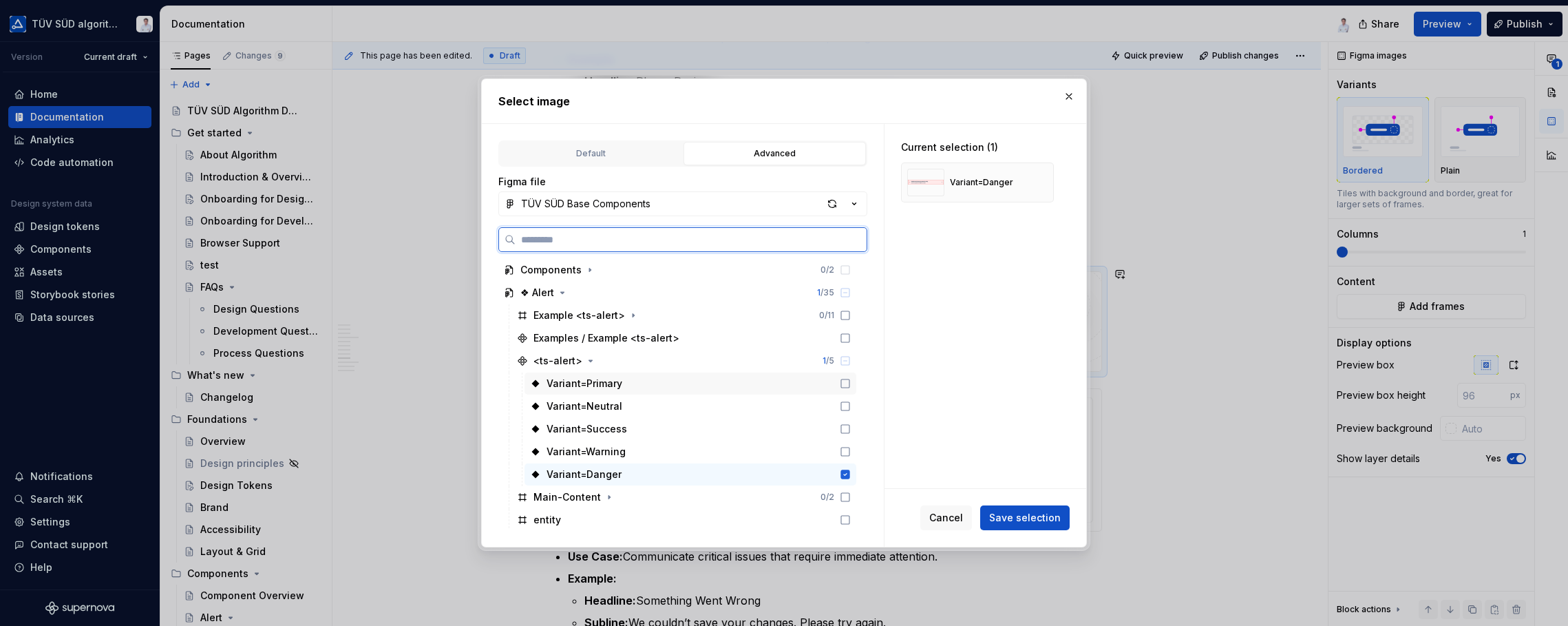
click at [575, 384] on div "Variant=Primary" at bounding box center [584, 384] width 75 height 14
click at [845, 381] on icon at bounding box center [846, 383] width 9 height 9
click at [1008, 520] on span "Save selection" at bounding box center [1025, 518] width 71 height 14
type textarea "*"
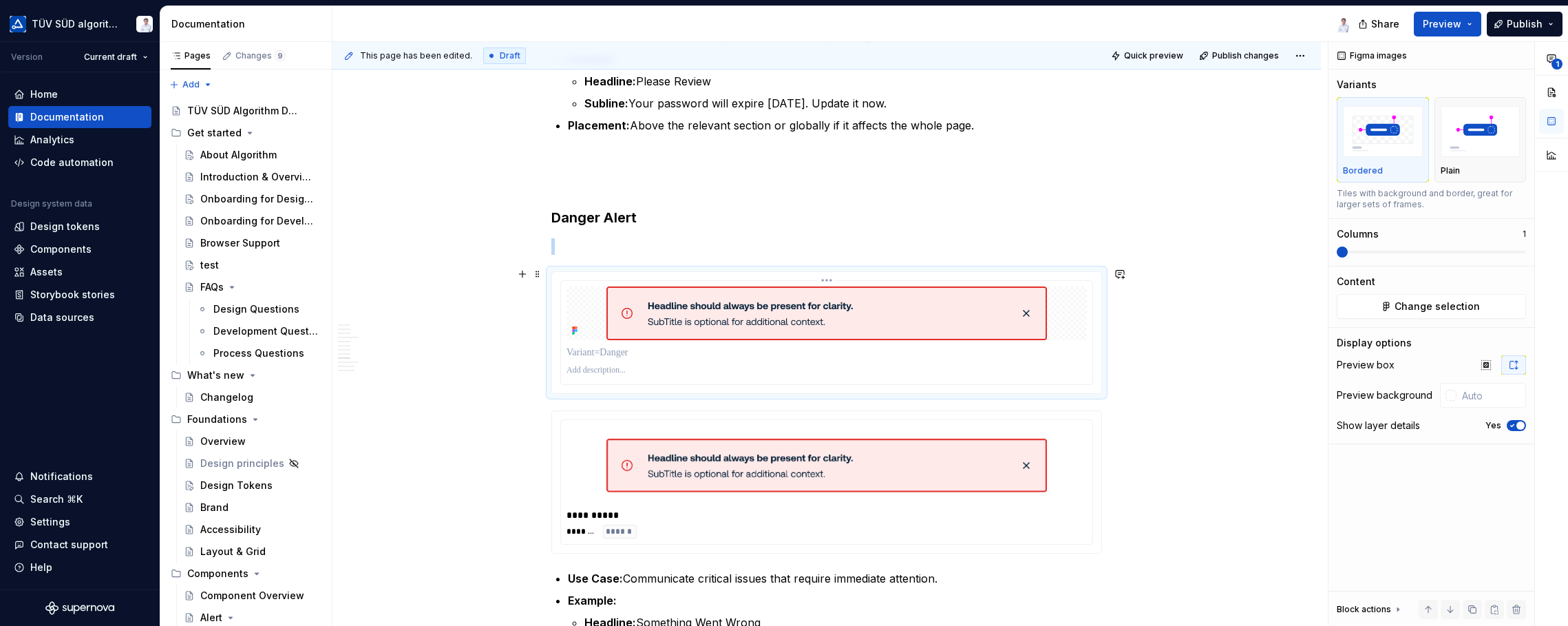
click at [1067, 297] on div at bounding box center [826, 313] width 520 height 54
click at [1260, 396] on div at bounding box center [1451, 395] width 11 height 11
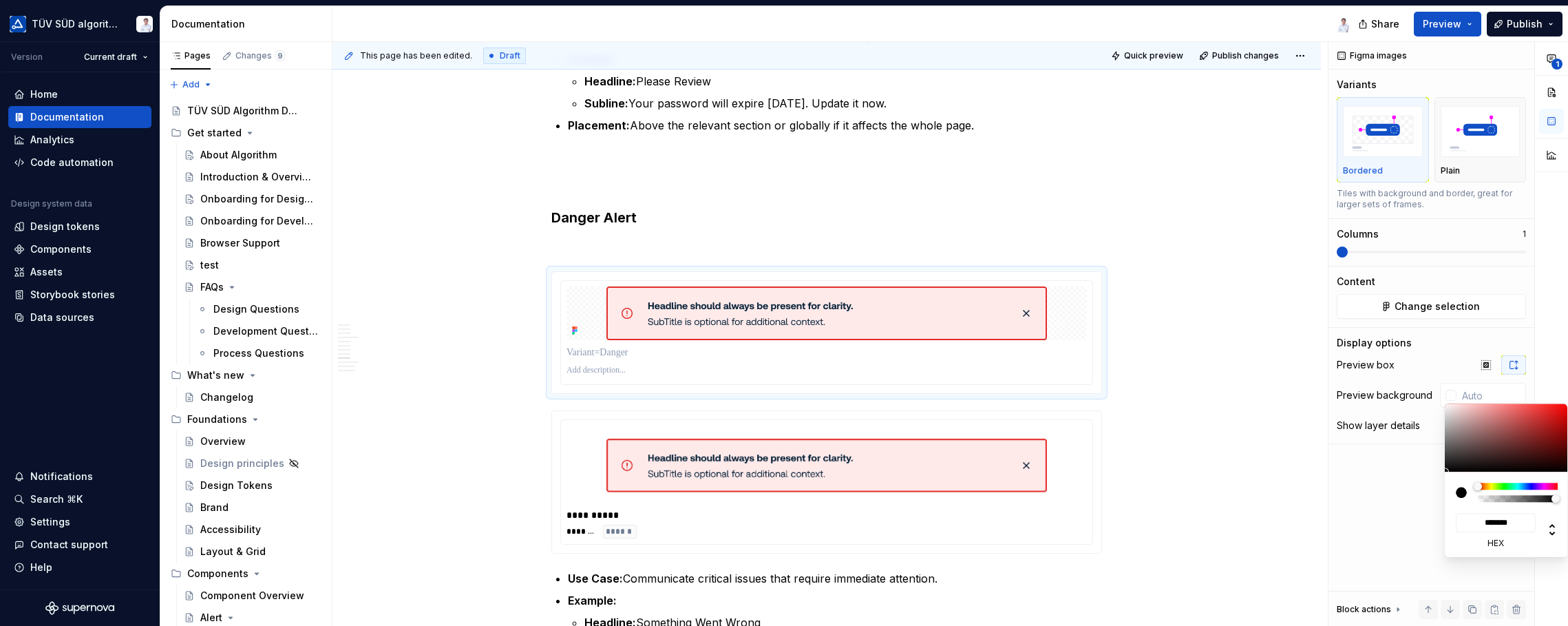
type input "#8E8080"
type input "*******"
type input "#908484"
type input "*******"
type input "#A5A0A0"
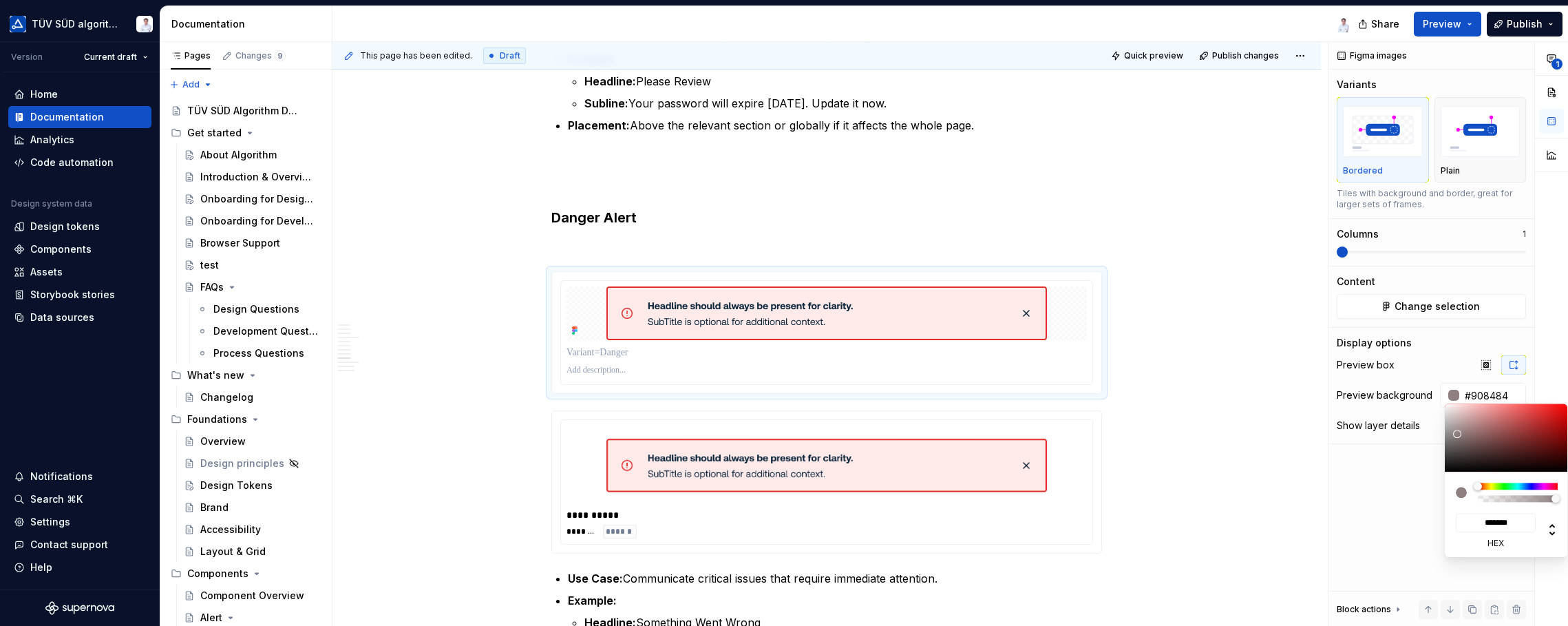
type input "*******"
type input "#D8D8D8"
type input "*******"
type input "#F2F2F2"
type input "*******"
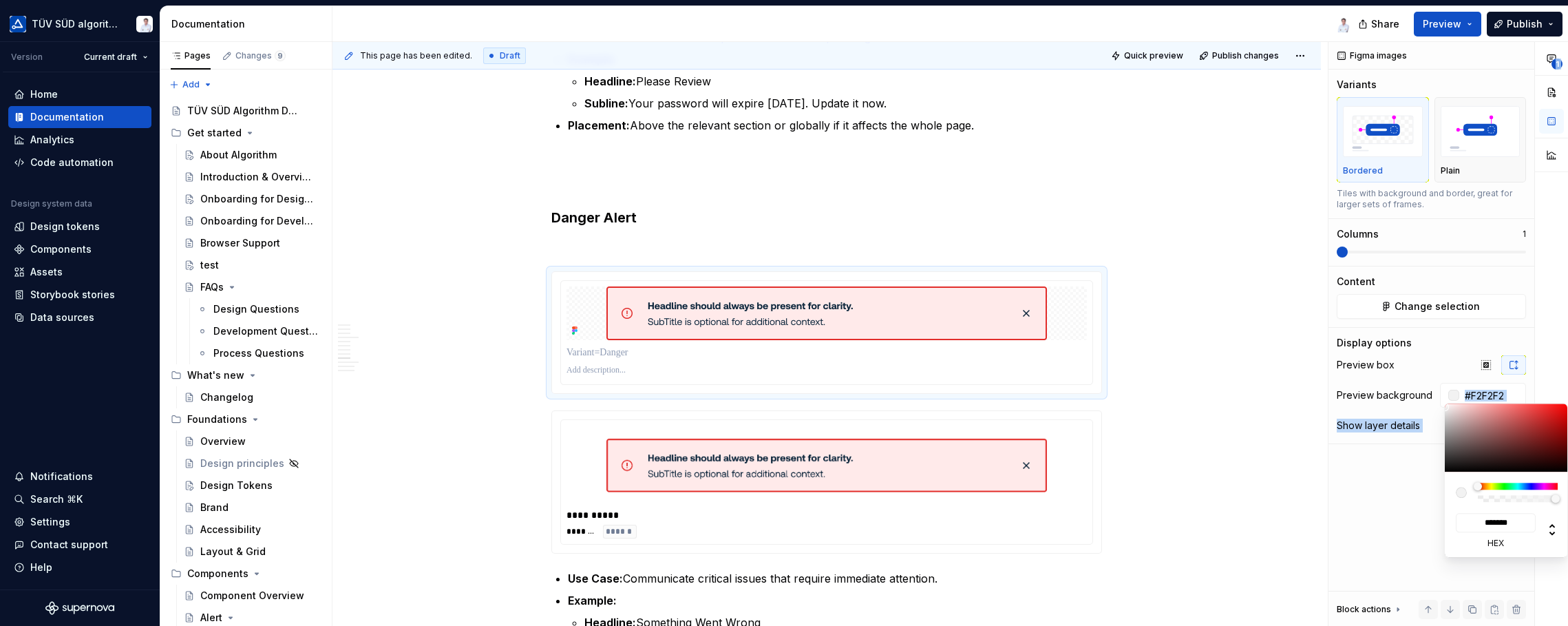
type input "#FFFFFF"
type input "*******"
drag, startPoint x: 1456, startPoint y: 433, endPoint x: 1424, endPoint y: 385, distance: 57.7
click at [1260, 385] on body "TÜV SÜD algorithm Version Current draft Home Documentation Analytics Code autom…" at bounding box center [784, 313] width 1568 height 626
click at [1212, 352] on html "TÜV SÜD algorithm Version Current draft Home Documentation Analytics Code autom…" at bounding box center [784, 313] width 1568 height 626
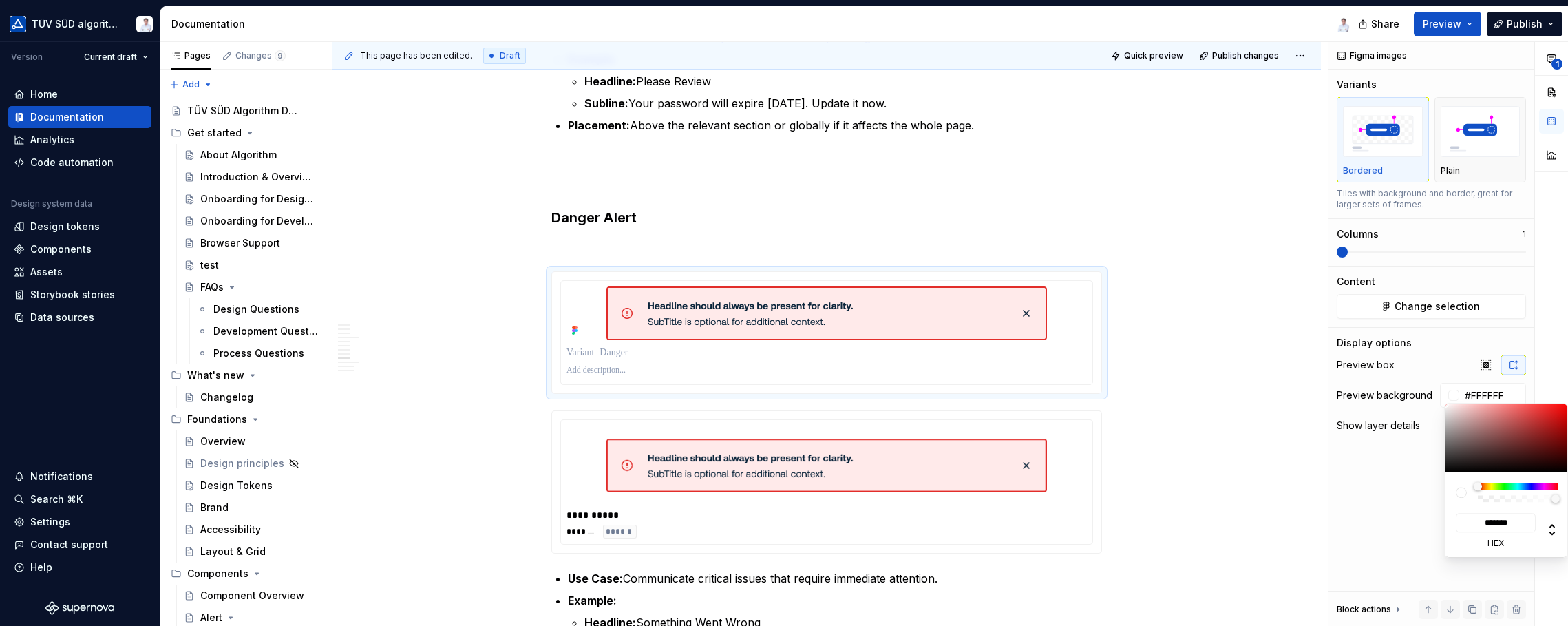
click at [1206, 367] on html "TÜV SÜD algorithm Version Current draft Home Documentation Analytics Code autom…" at bounding box center [784, 313] width 1568 height 626
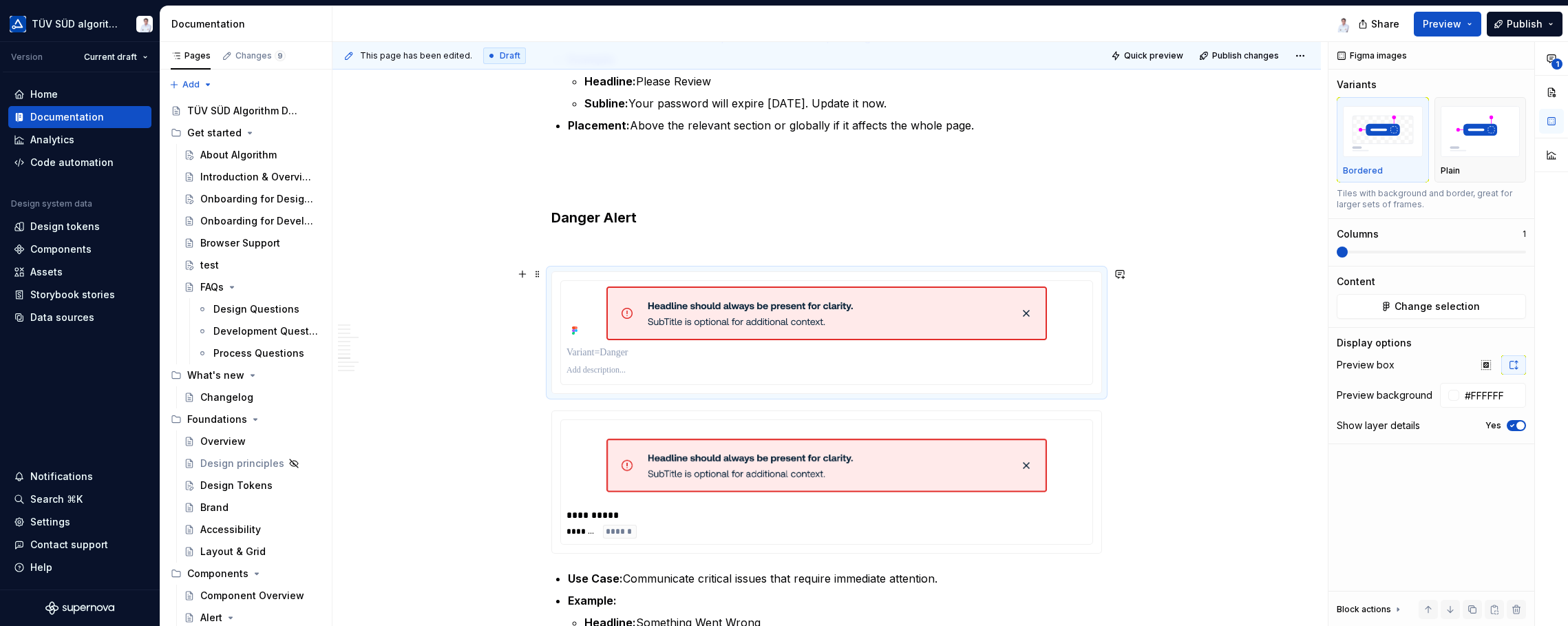
scroll to position [2628, 0]
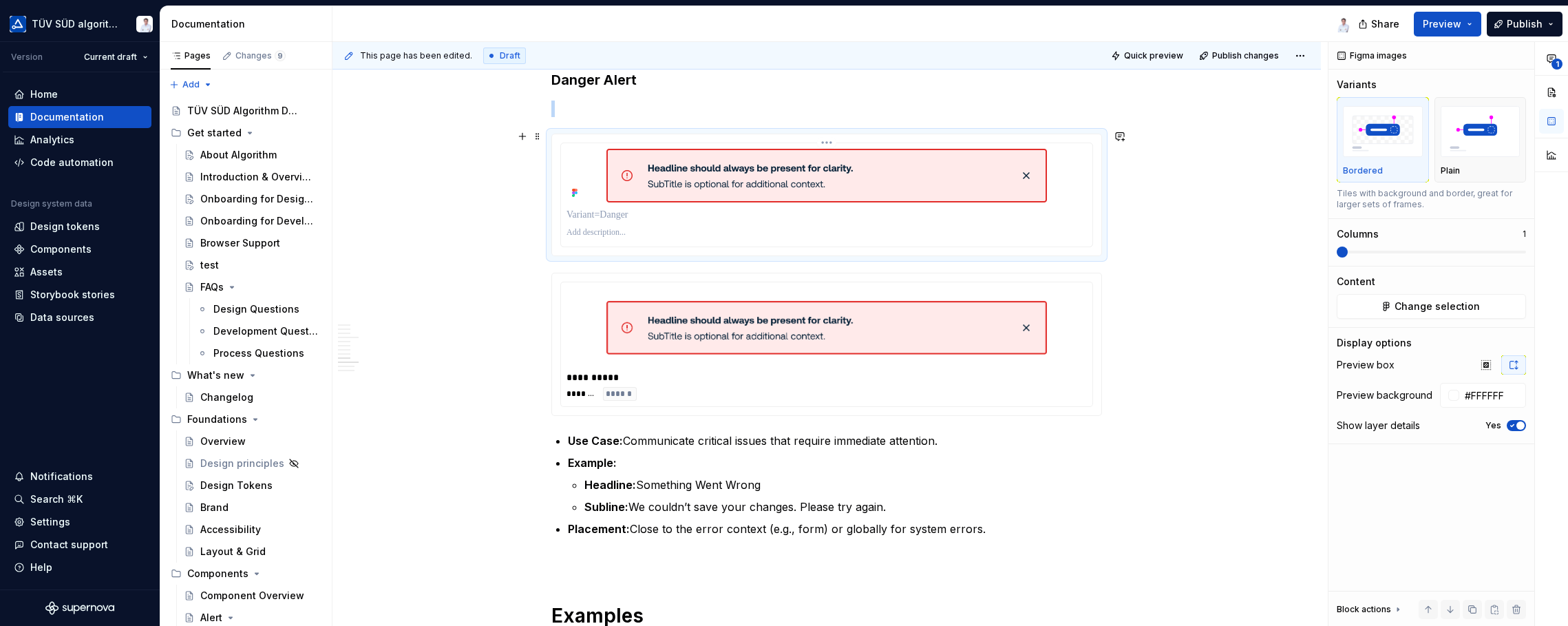
click at [1091, 210] on div at bounding box center [826, 194] width 531 height 103
click at [537, 270] on span at bounding box center [537, 274] width 11 height 19
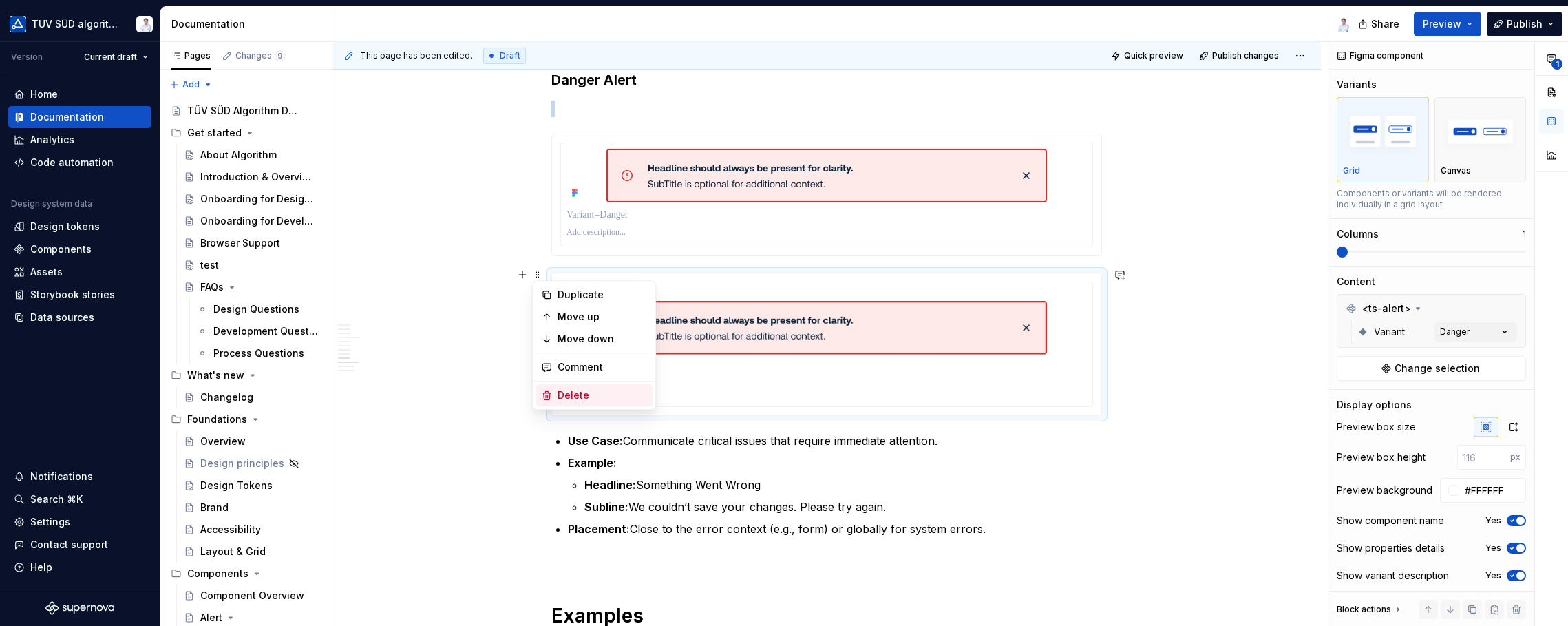
click at [558, 391] on div "Delete" at bounding box center [602, 395] width 89 height 14
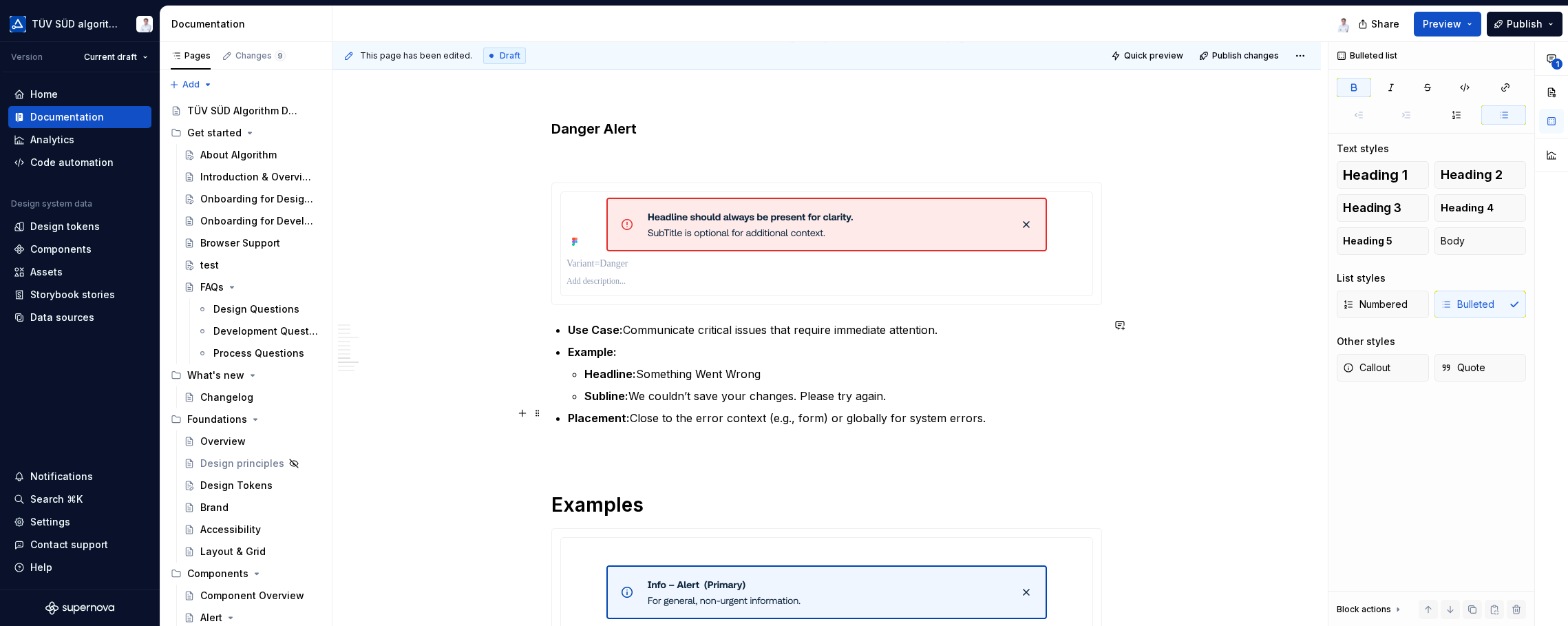
scroll to position [2559, 0]
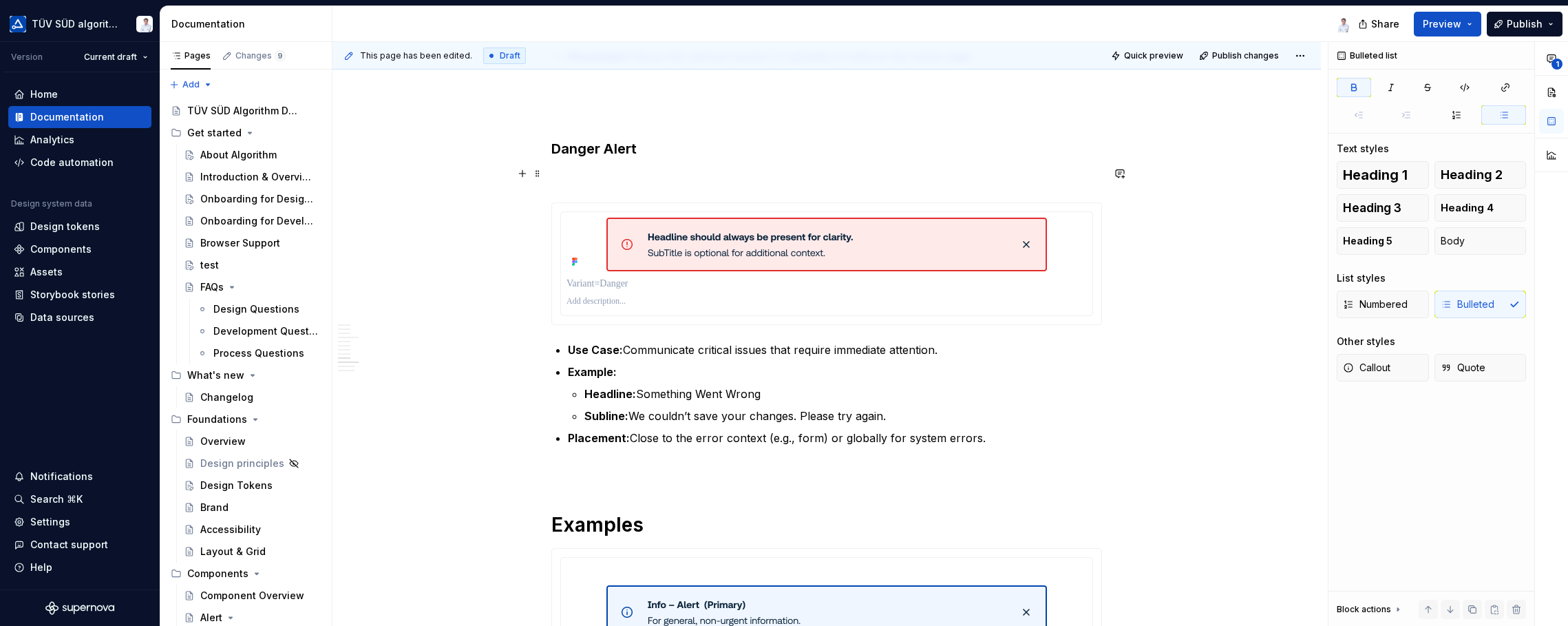
click at [686, 176] on p at bounding box center [826, 177] width 551 height 16
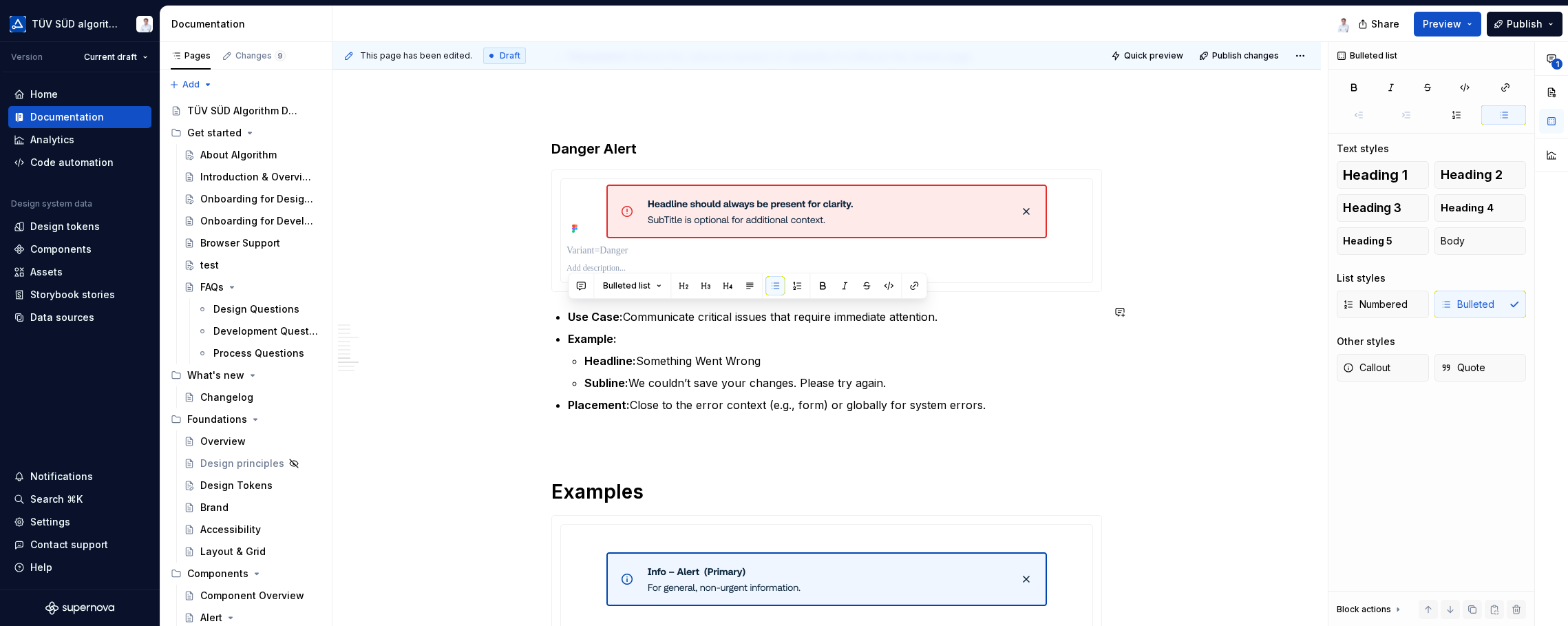
drag, startPoint x: 996, startPoint y: 398, endPoint x: 553, endPoint y: 301, distance: 453.5
copy ul "Use Case: Communicate critical issues that require immediate attention. Example…"
click at [574, 263] on p at bounding box center [826, 269] width 520 height 11
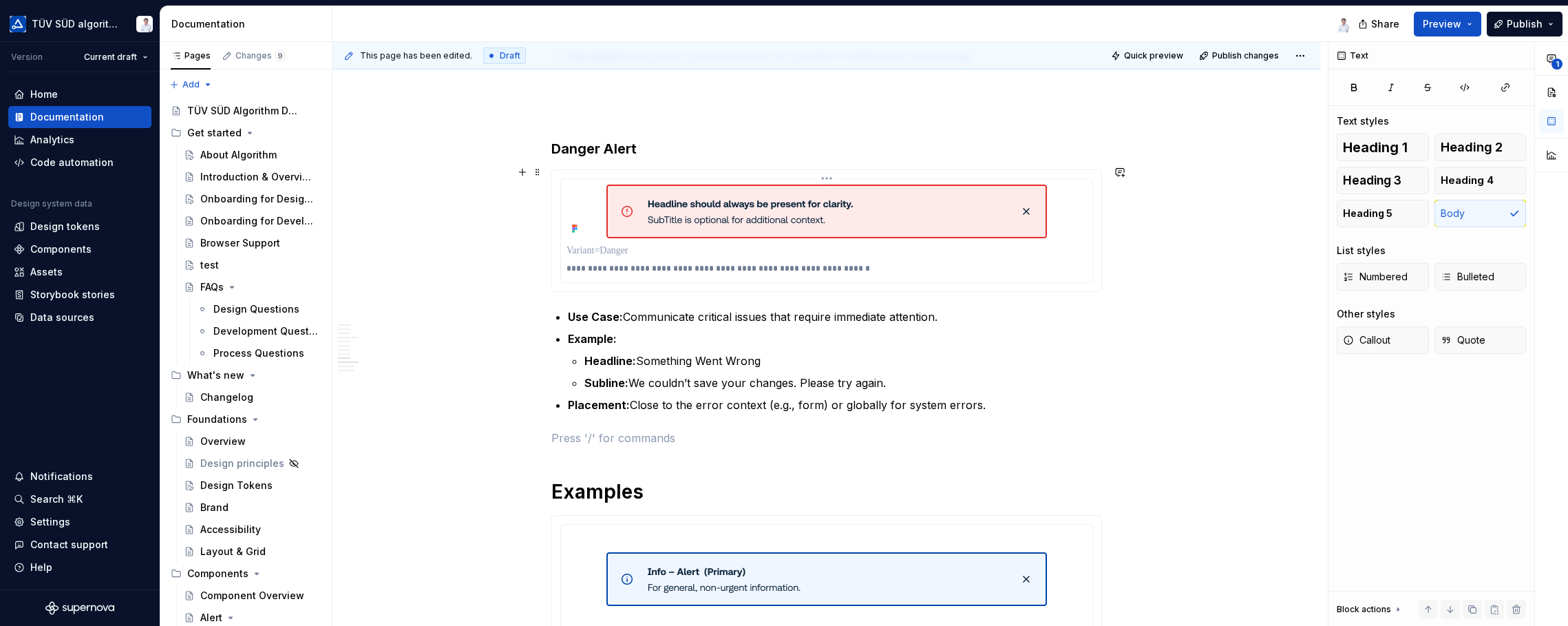
click at [815, 268] on div "**********" at bounding box center [826, 268] width 520 height 16
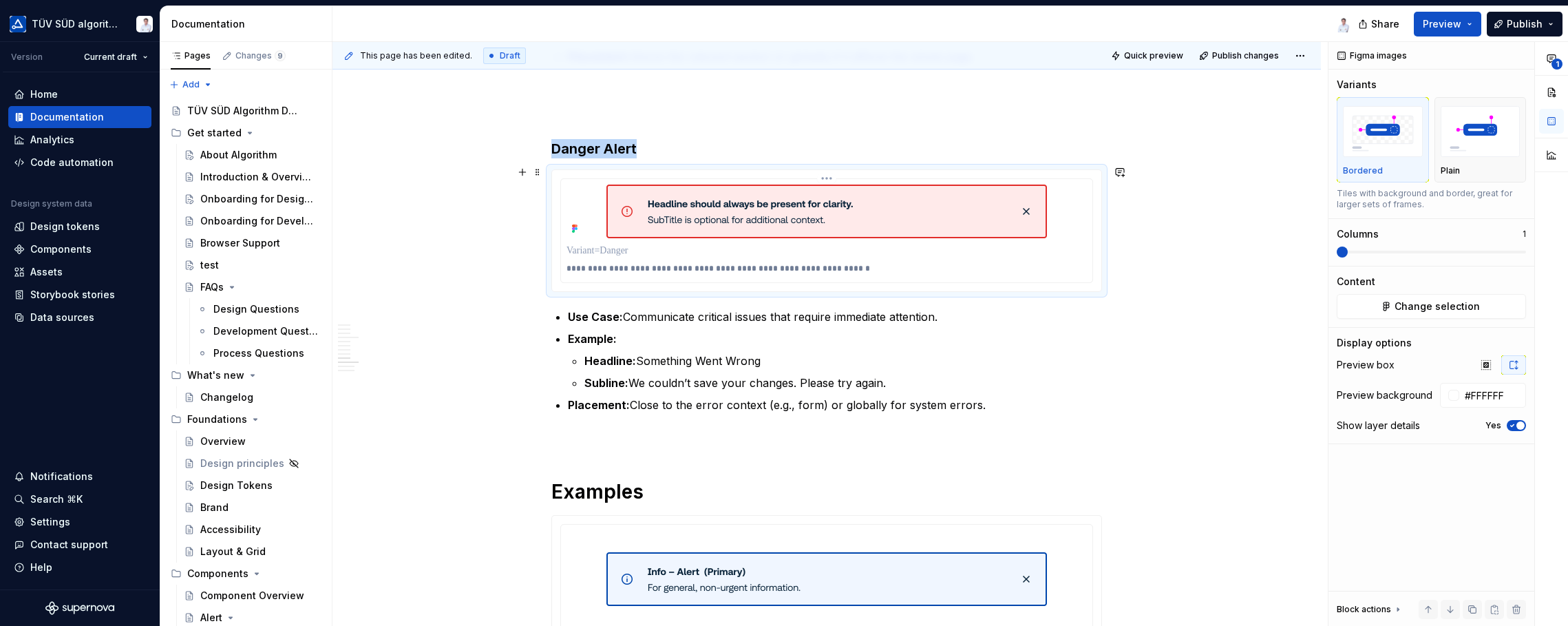
click at [809, 263] on p "**********" at bounding box center [826, 269] width 521 height 11
click at [1220, 376] on div "This page has been edited. Draft Quick preview Publish changes Alert Alerts are…" at bounding box center [830, 334] width 996 height 584
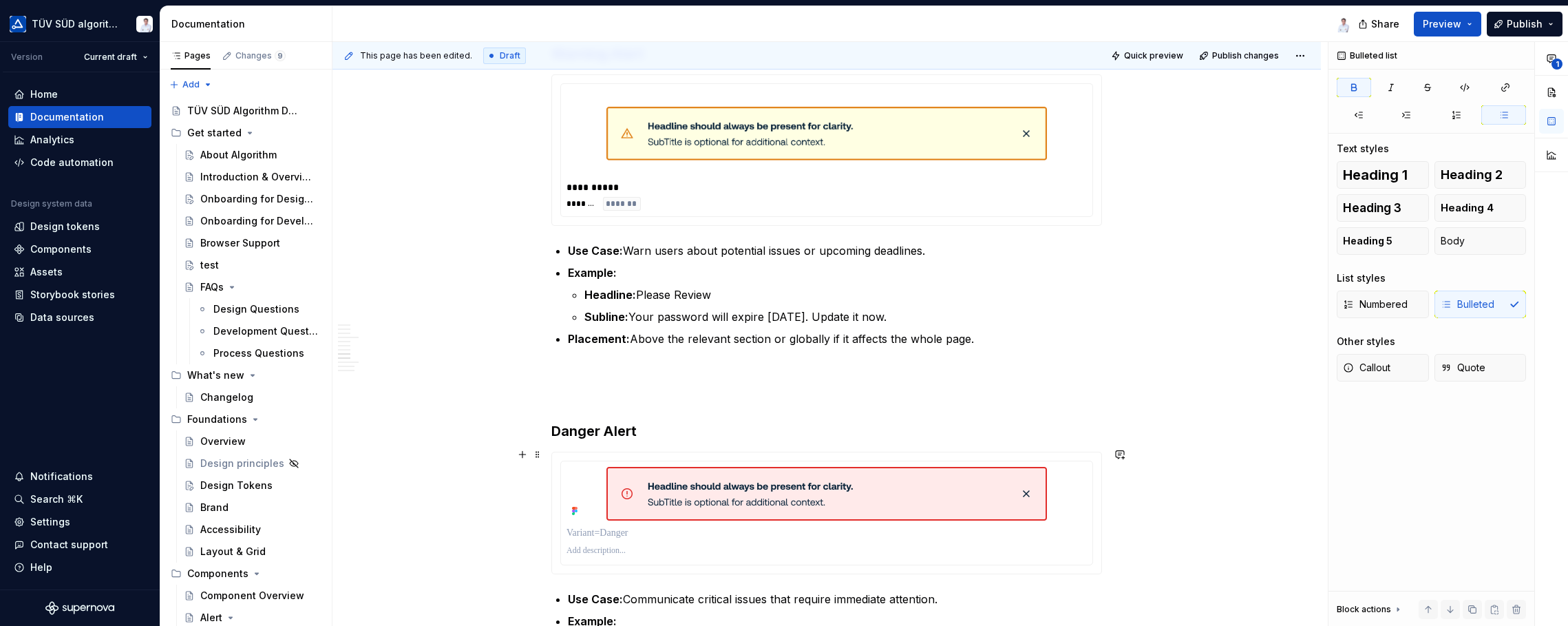
scroll to position [2147, 0]
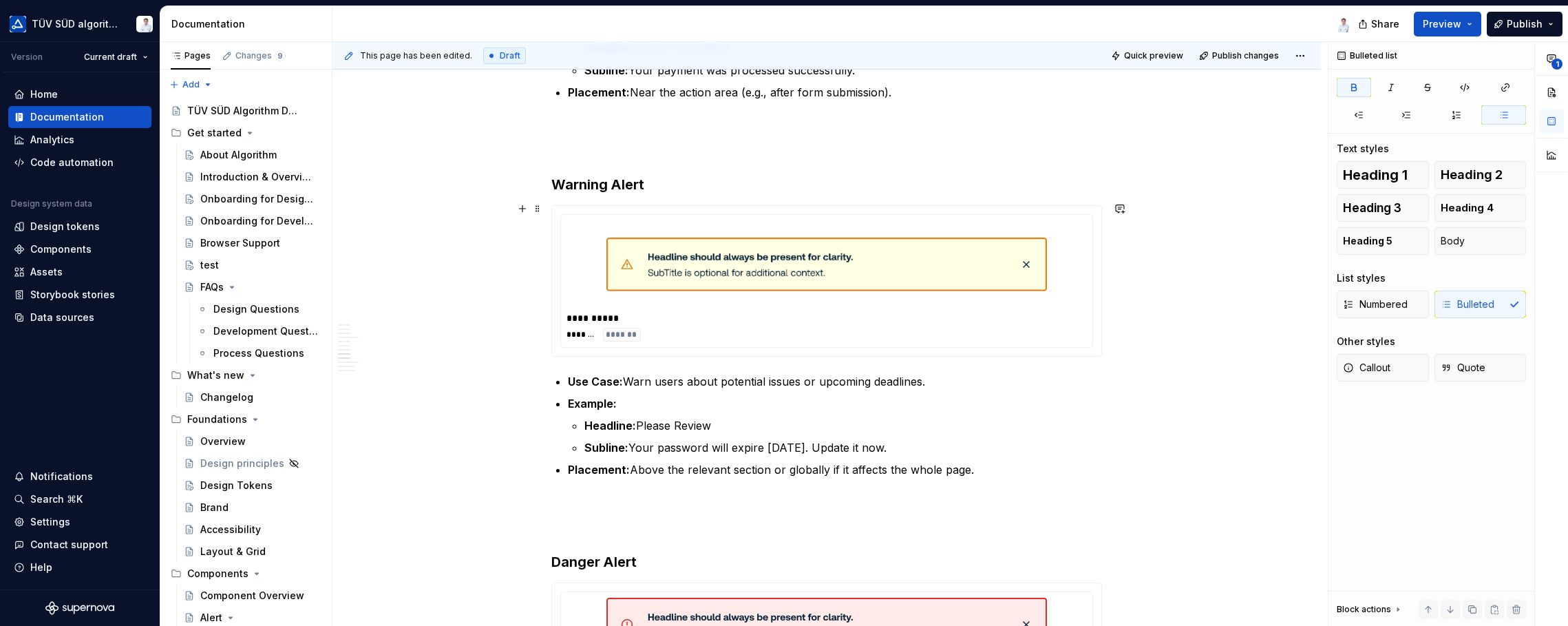
click at [710, 318] on div "**********" at bounding box center [826, 318] width 521 height 14
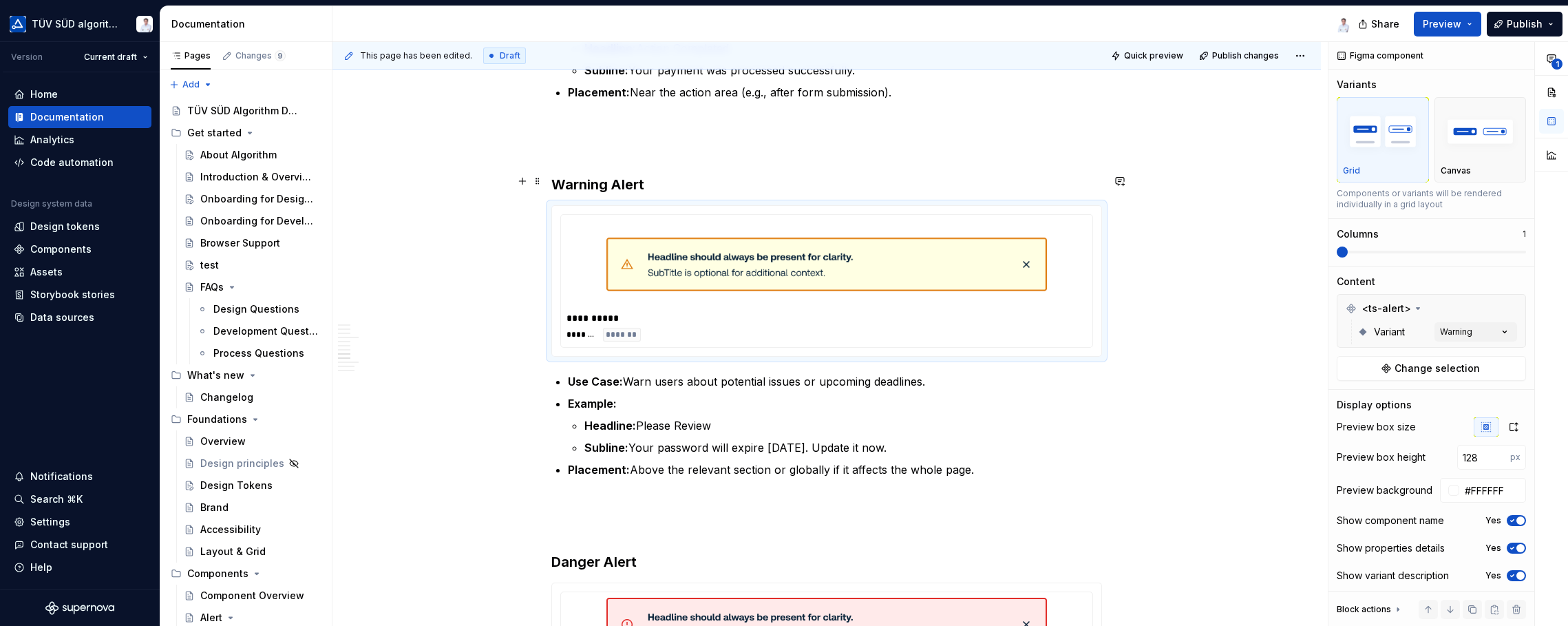
click at [652, 179] on h3 "Warning Alert" at bounding box center [826, 184] width 551 height 19
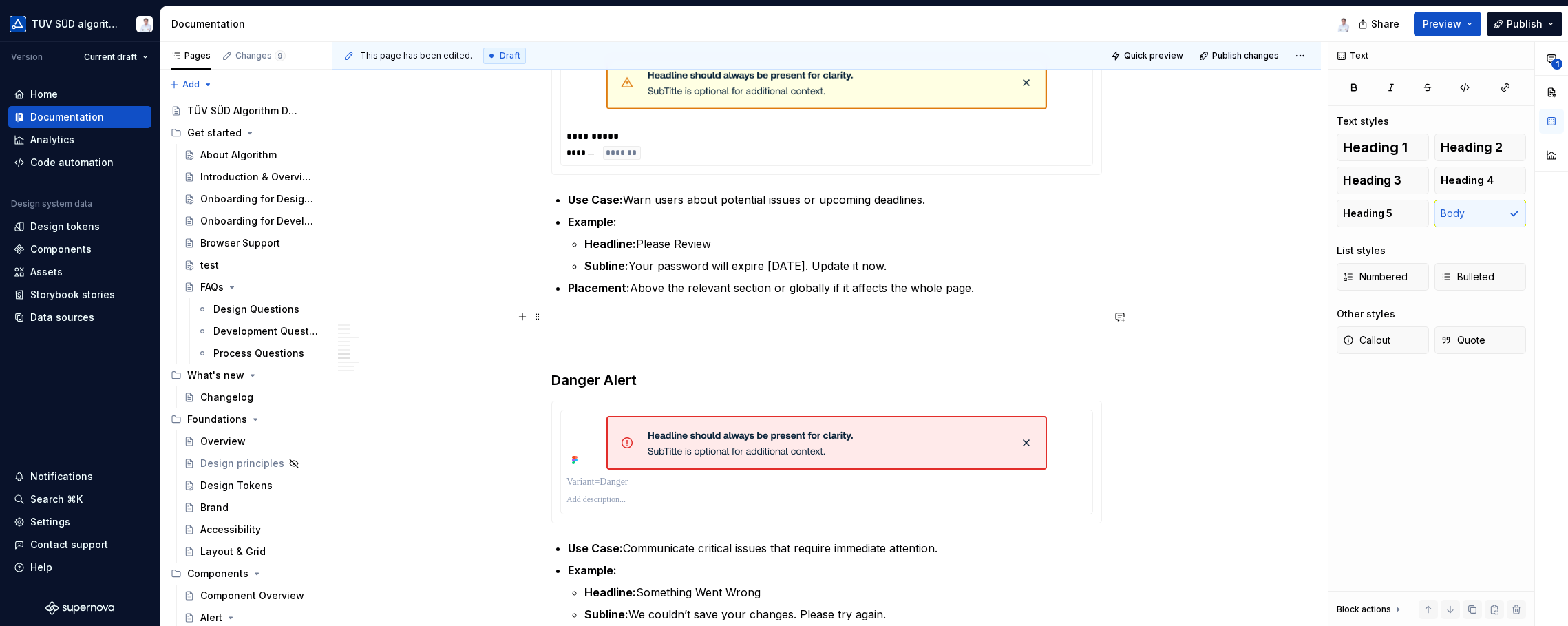
scroll to position [2422, 0]
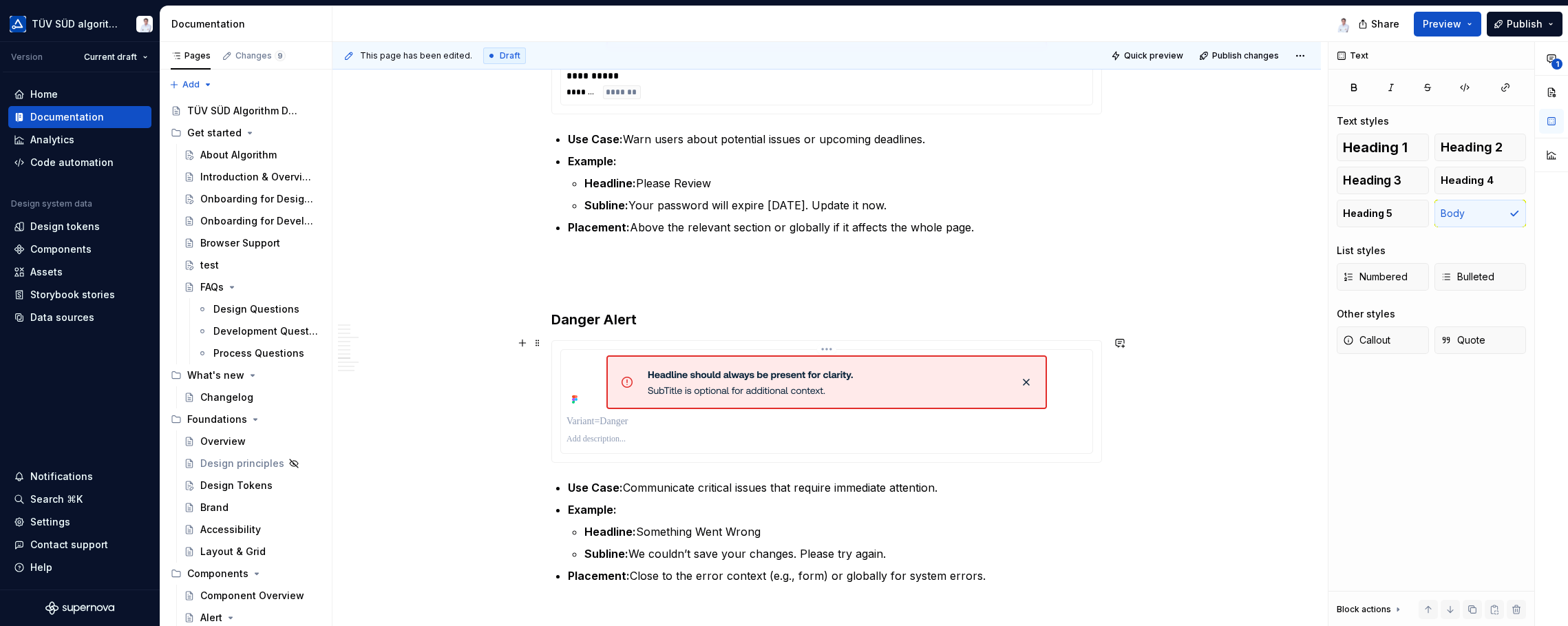
click at [665, 371] on img at bounding box center [826, 381] width 440 height 54
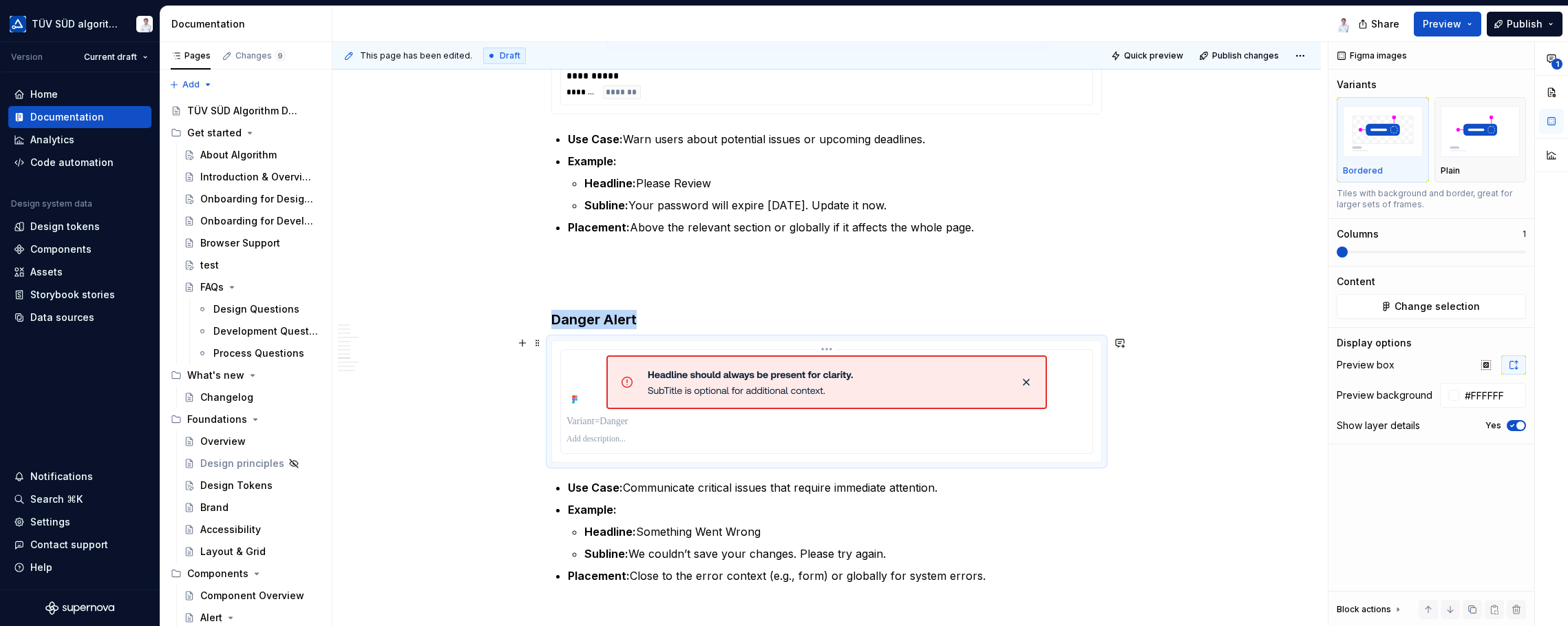
click at [668, 380] on img at bounding box center [826, 381] width 440 height 54
click at [537, 342] on span at bounding box center [537, 343] width 11 height 19
click at [566, 367] on div "Duplicate" at bounding box center [602, 363] width 89 height 14
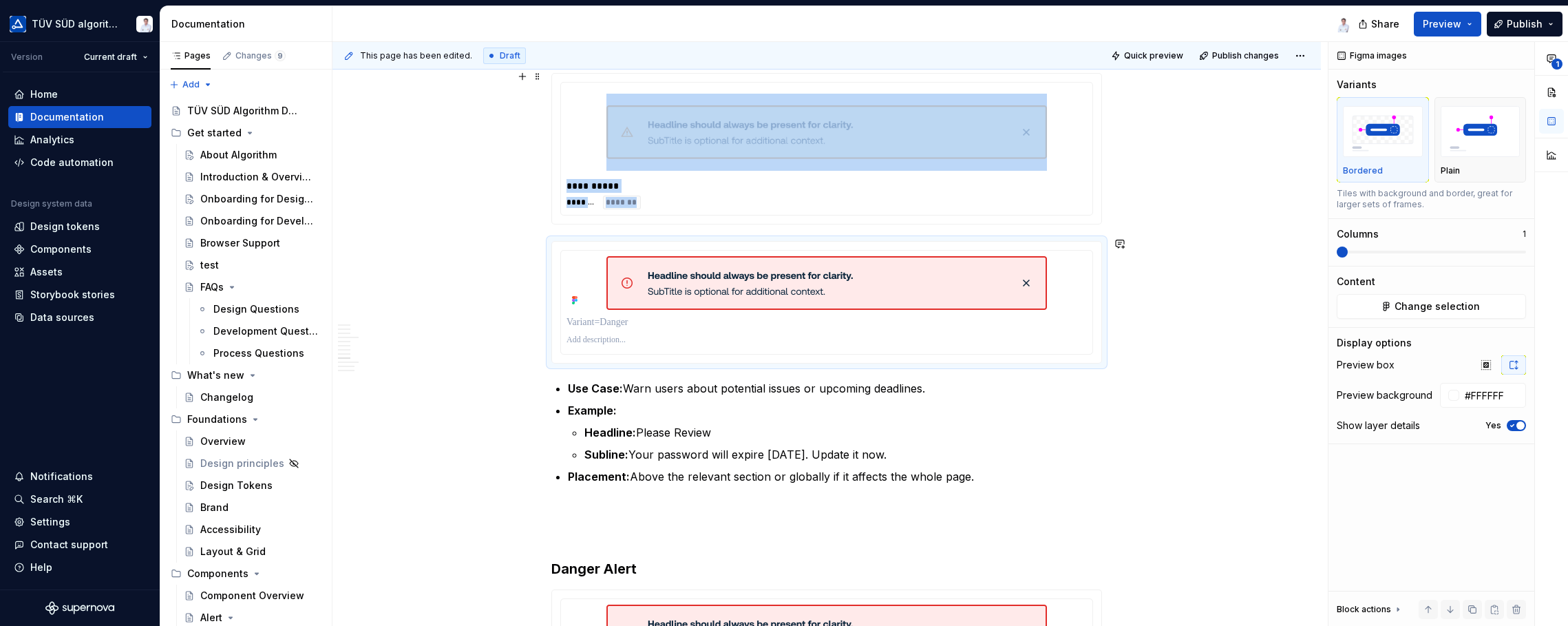
scroll to position [2215, 0]
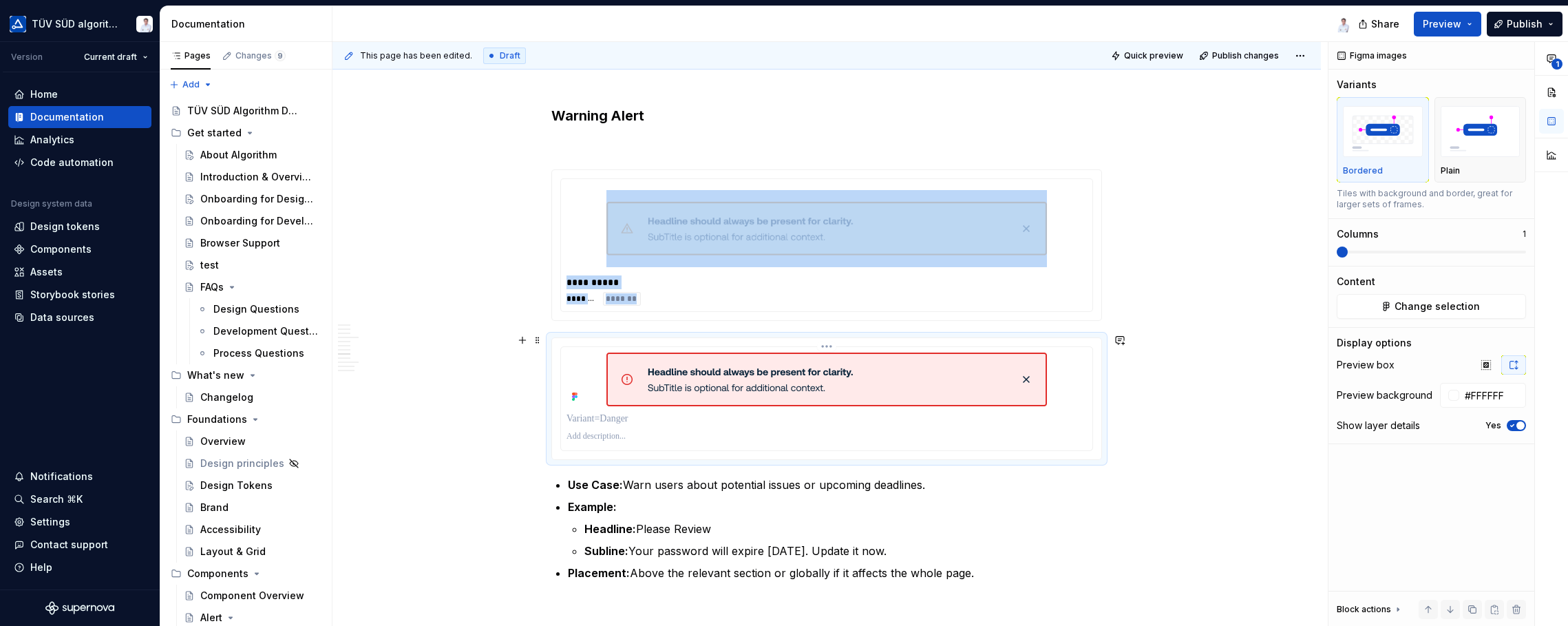
click at [684, 380] on img at bounding box center [826, 379] width 440 height 54
click at [684, 379] on img at bounding box center [826, 379] width 440 height 54
click at [1260, 302] on span "Change selection" at bounding box center [1438, 307] width 85 height 14
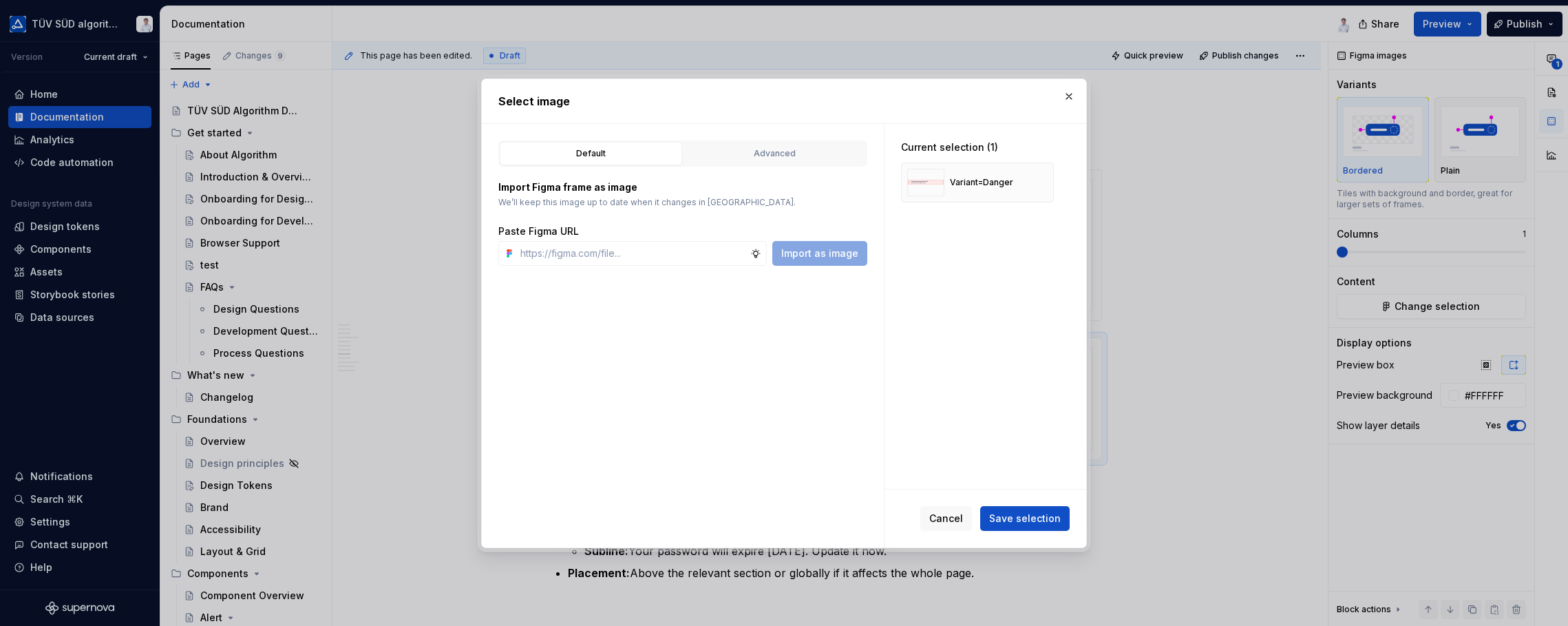
type textarea "*"
click at [728, 152] on div "Advanced" at bounding box center [774, 154] width 172 height 14
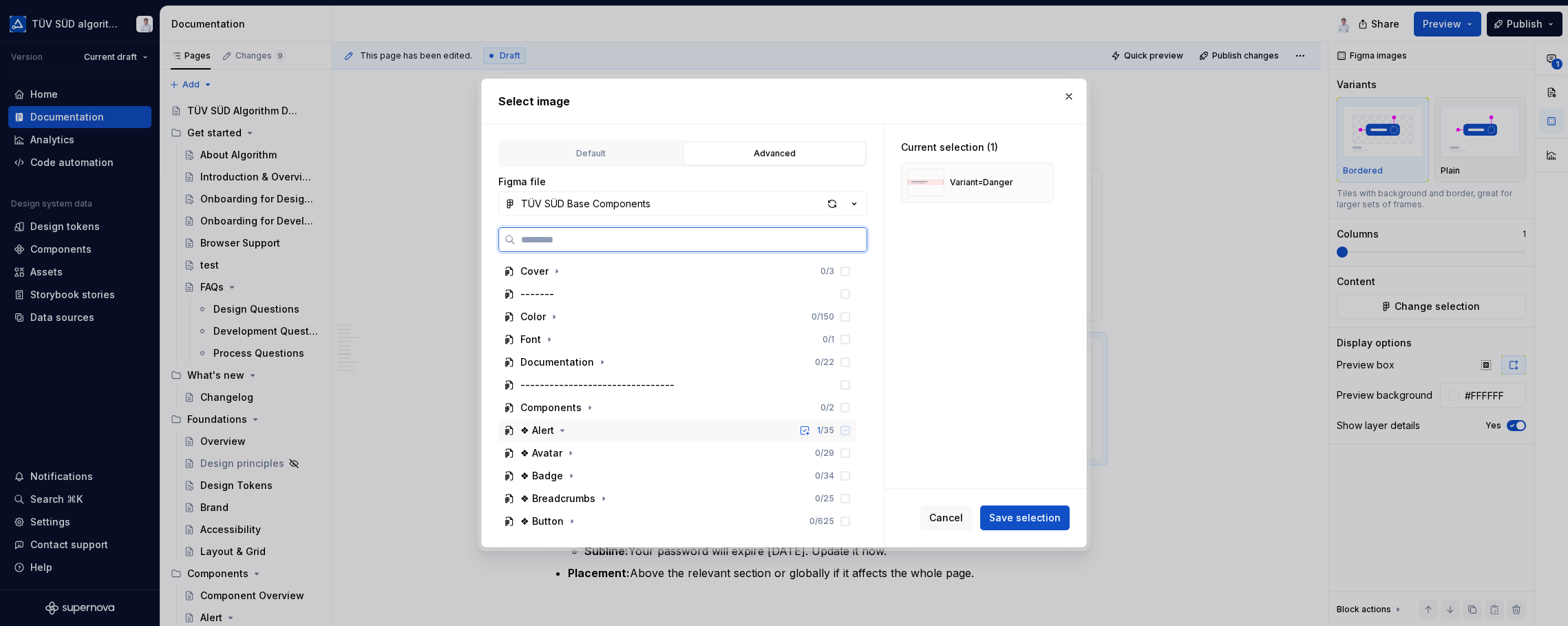
click at [542, 433] on div "❖ Alert" at bounding box center [537, 430] width 33 height 14
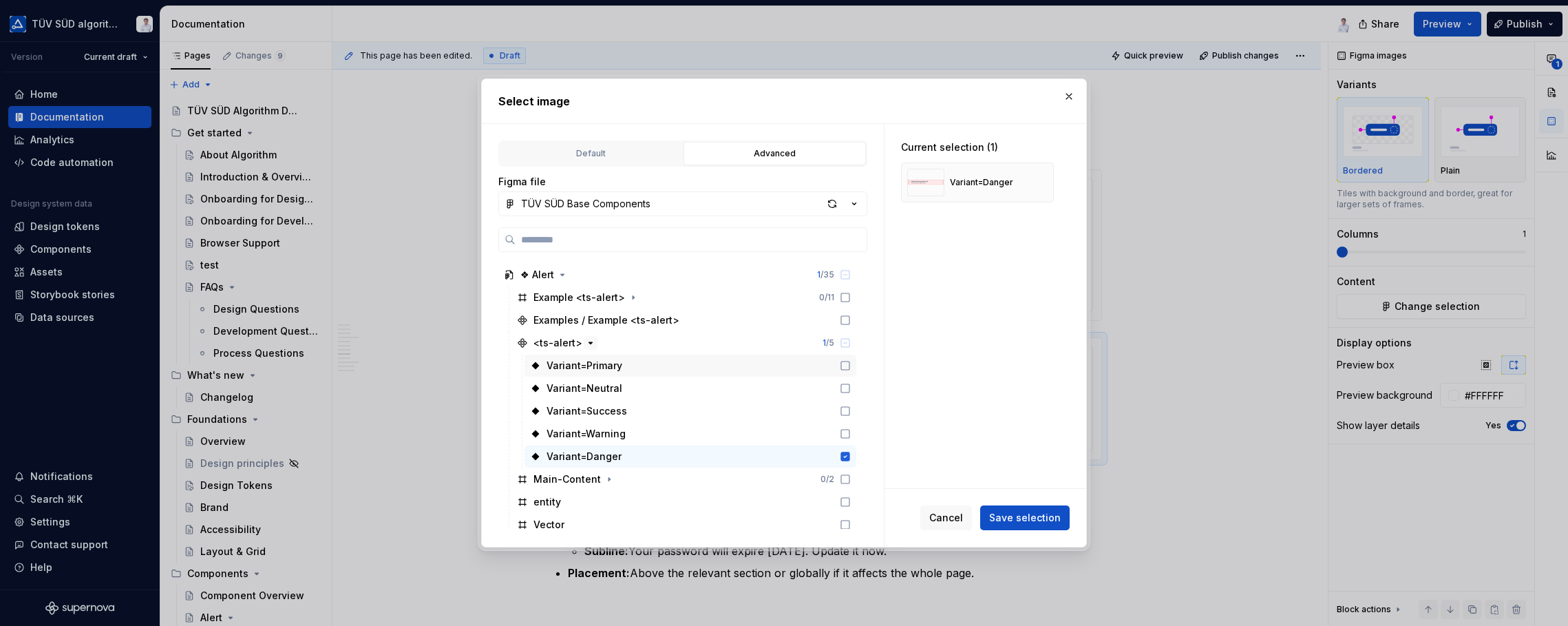
scroll to position [137, 0]
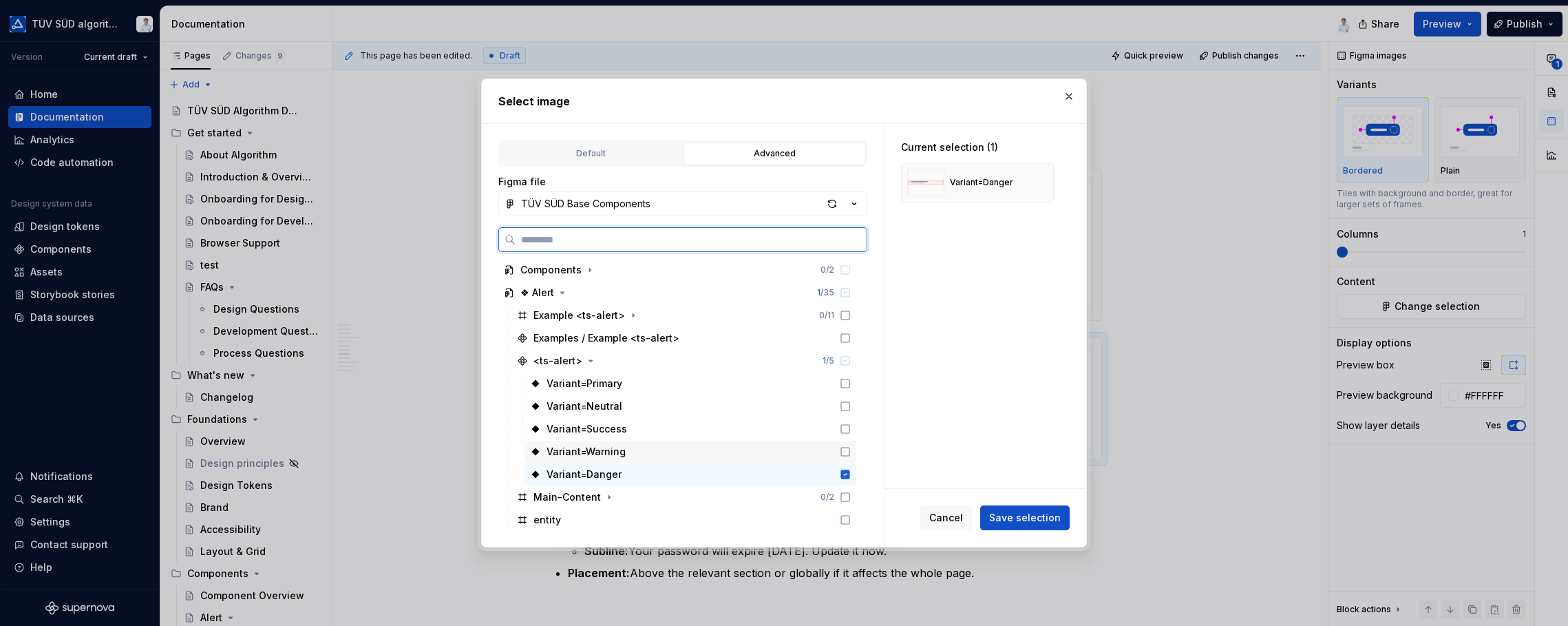
click at [594, 447] on div "Variant=Warning" at bounding box center [586, 452] width 79 height 14
click at [848, 471] on icon at bounding box center [846, 474] width 9 height 9
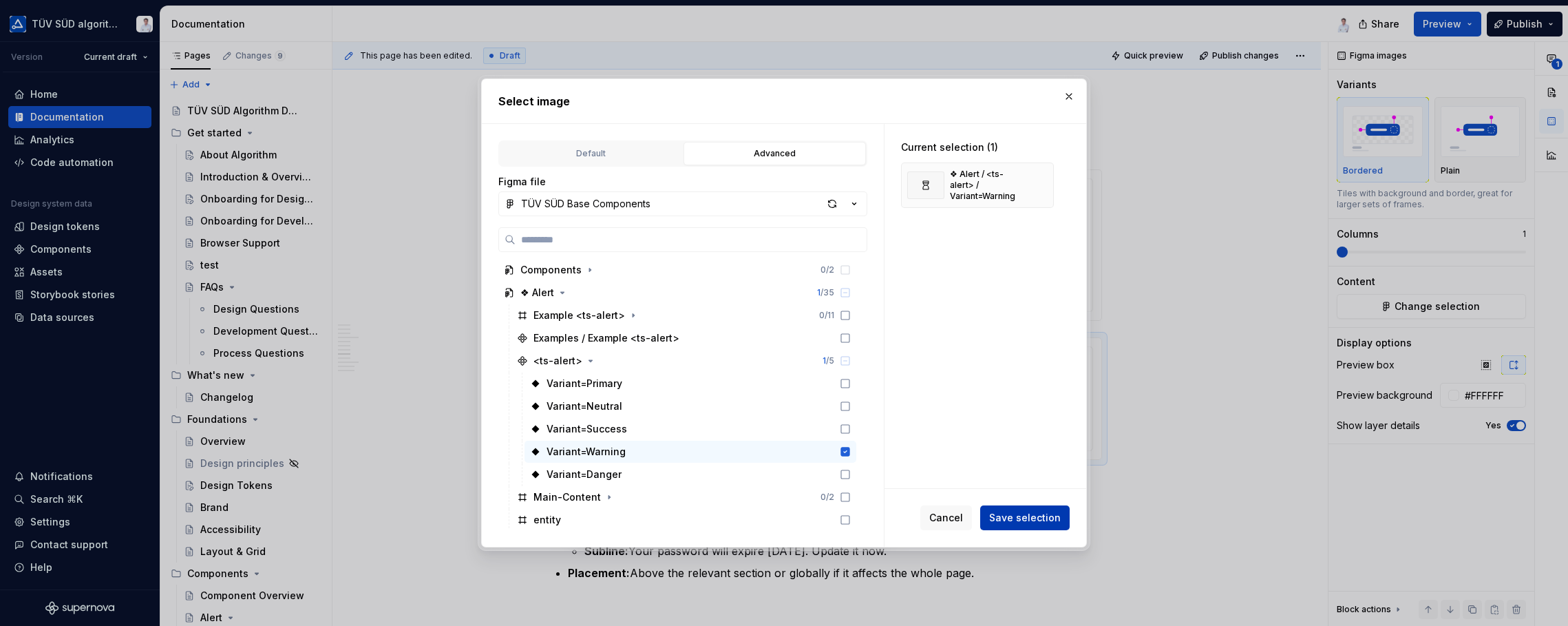
click at [1030, 518] on span "Save selection" at bounding box center [1025, 518] width 71 height 14
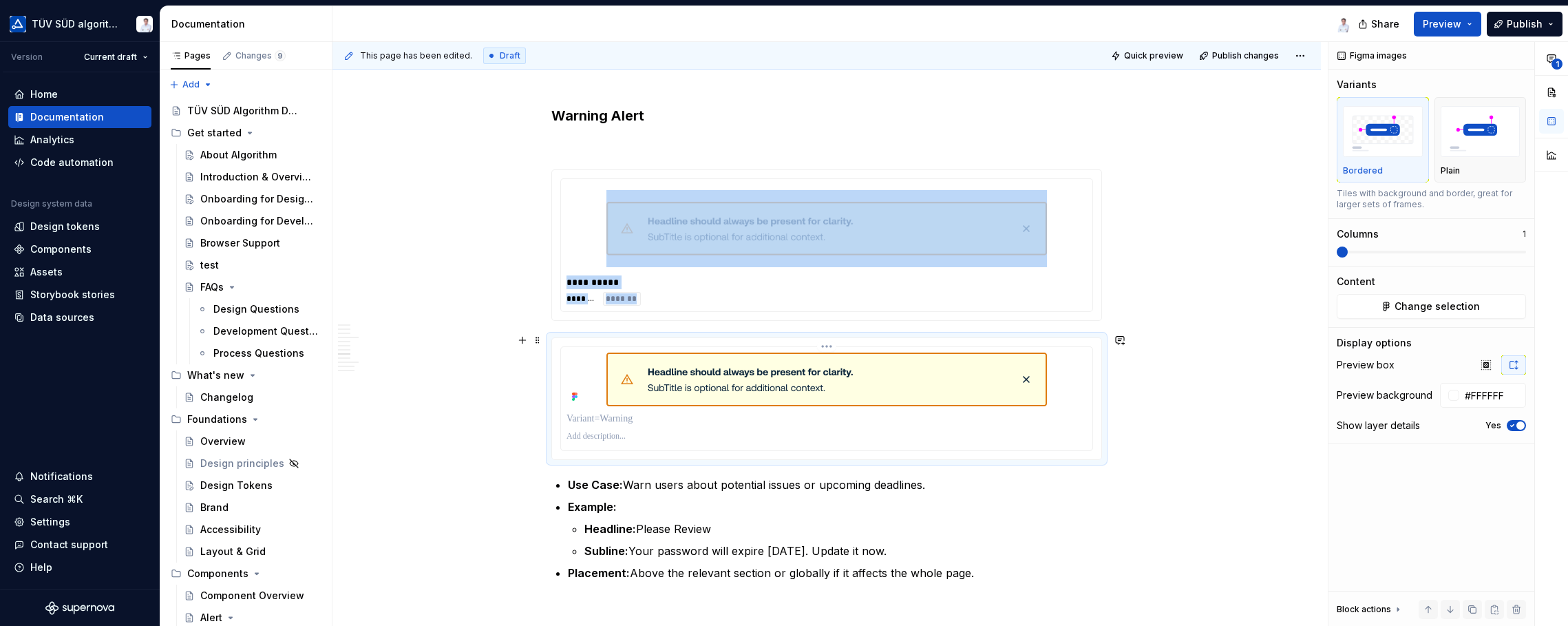
click at [940, 422] on div at bounding box center [826, 418] width 520 height 19
click at [1260, 360] on icon "button" at bounding box center [1486, 365] width 11 height 11
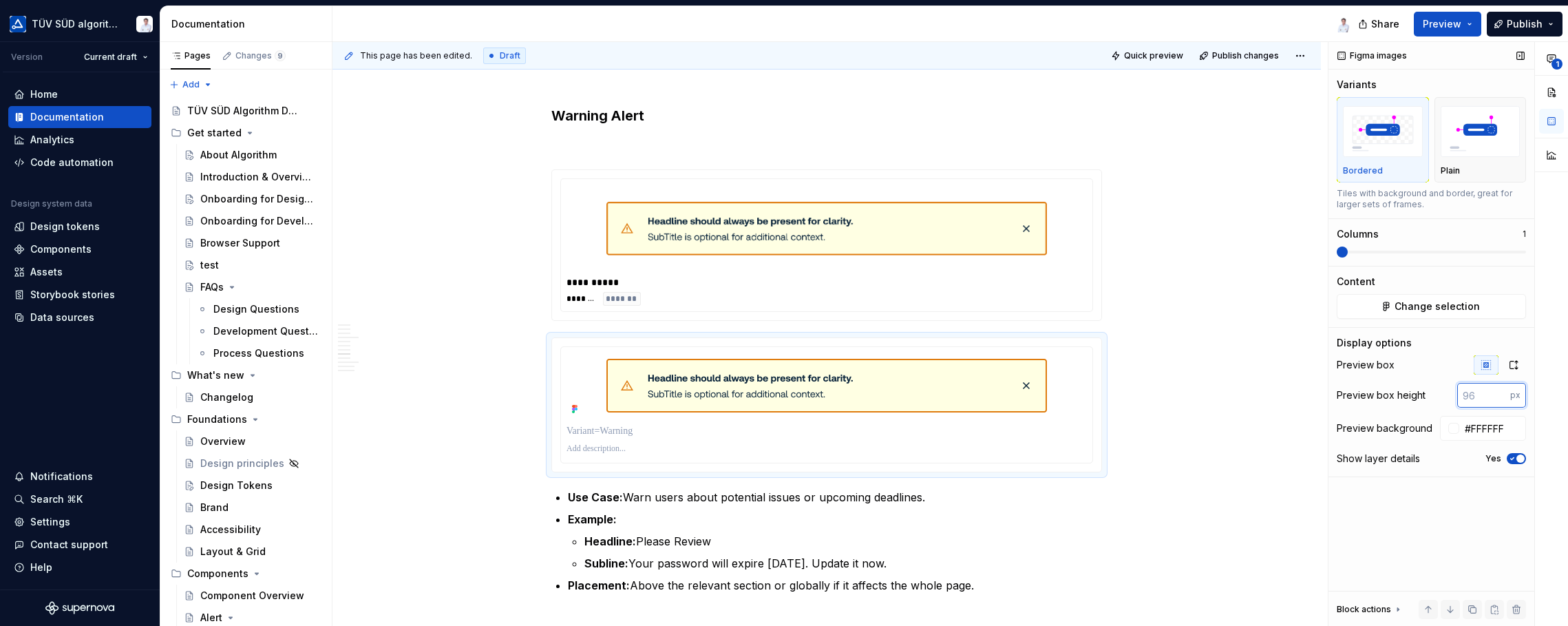
click at [1260, 397] on input "number" at bounding box center [1483, 395] width 53 height 25
type input "128"
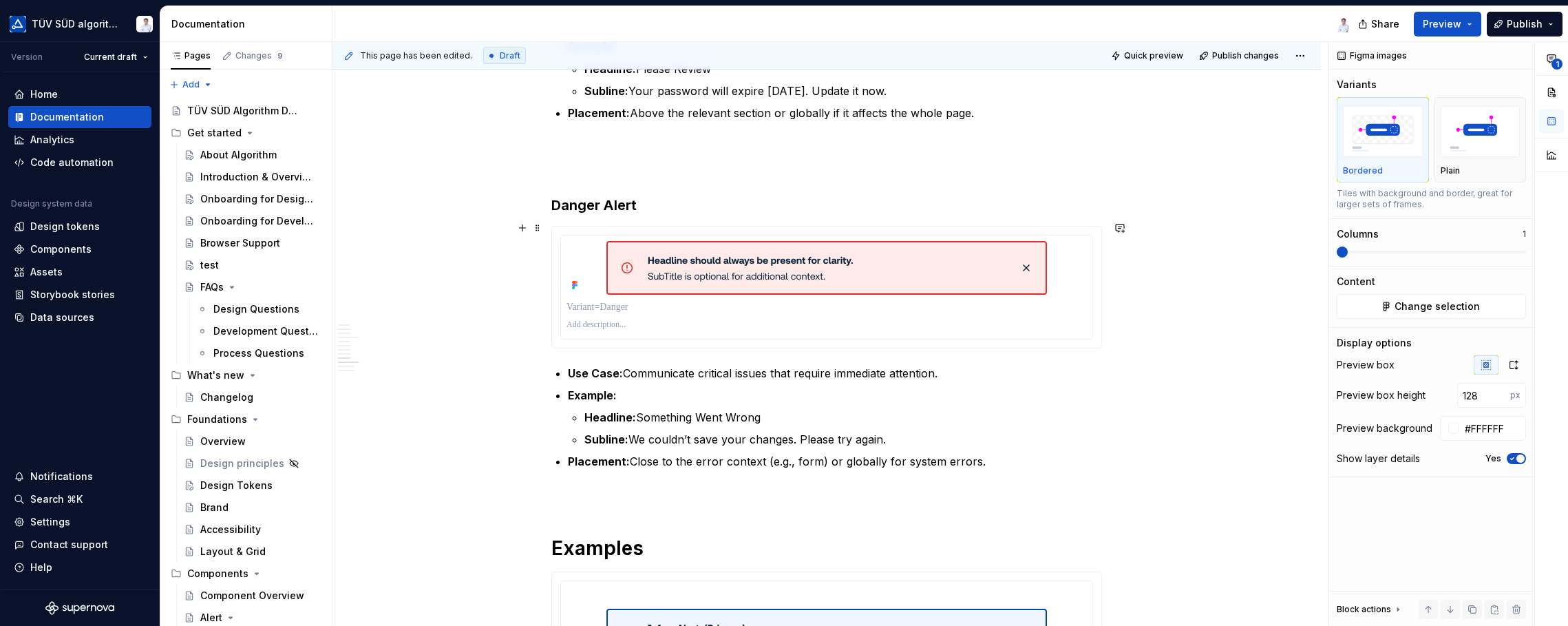
scroll to position [2766, 0]
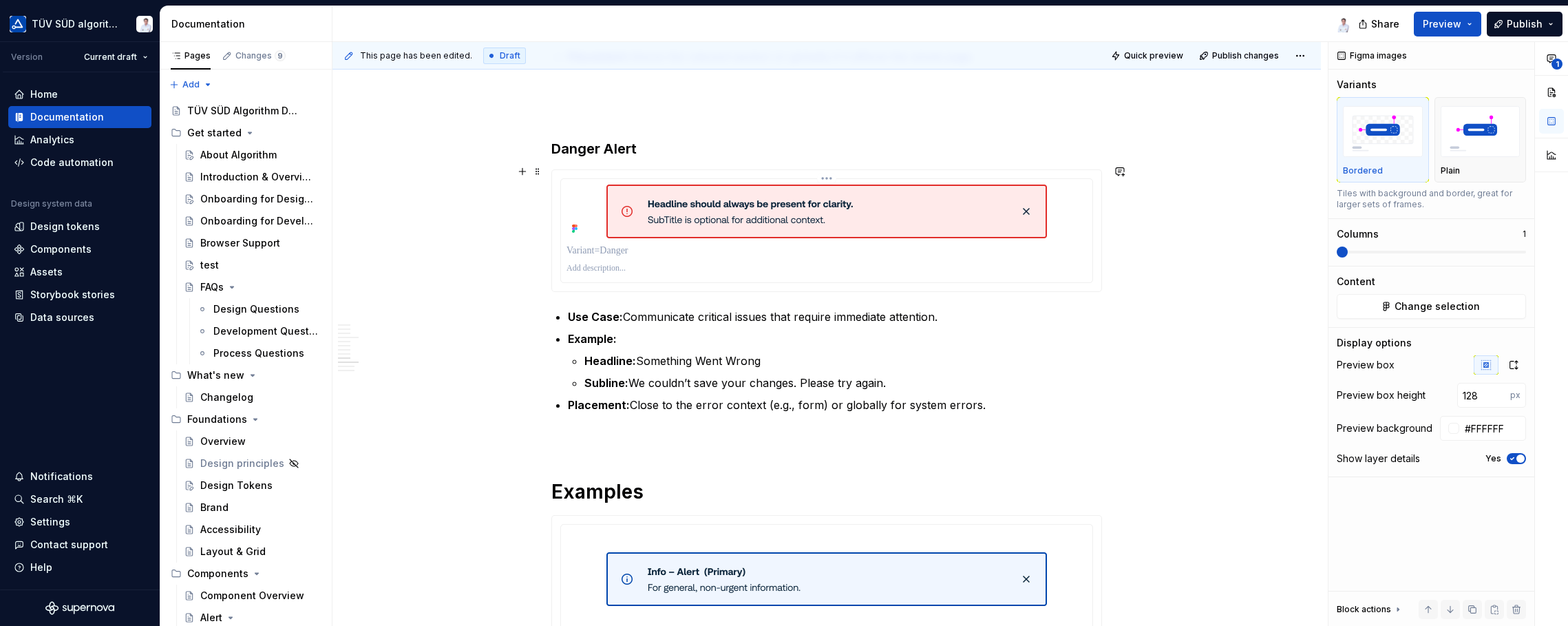
click at [854, 263] on p at bounding box center [826, 269] width 520 height 11
click at [1260, 360] on icon "button" at bounding box center [1486, 365] width 11 height 11
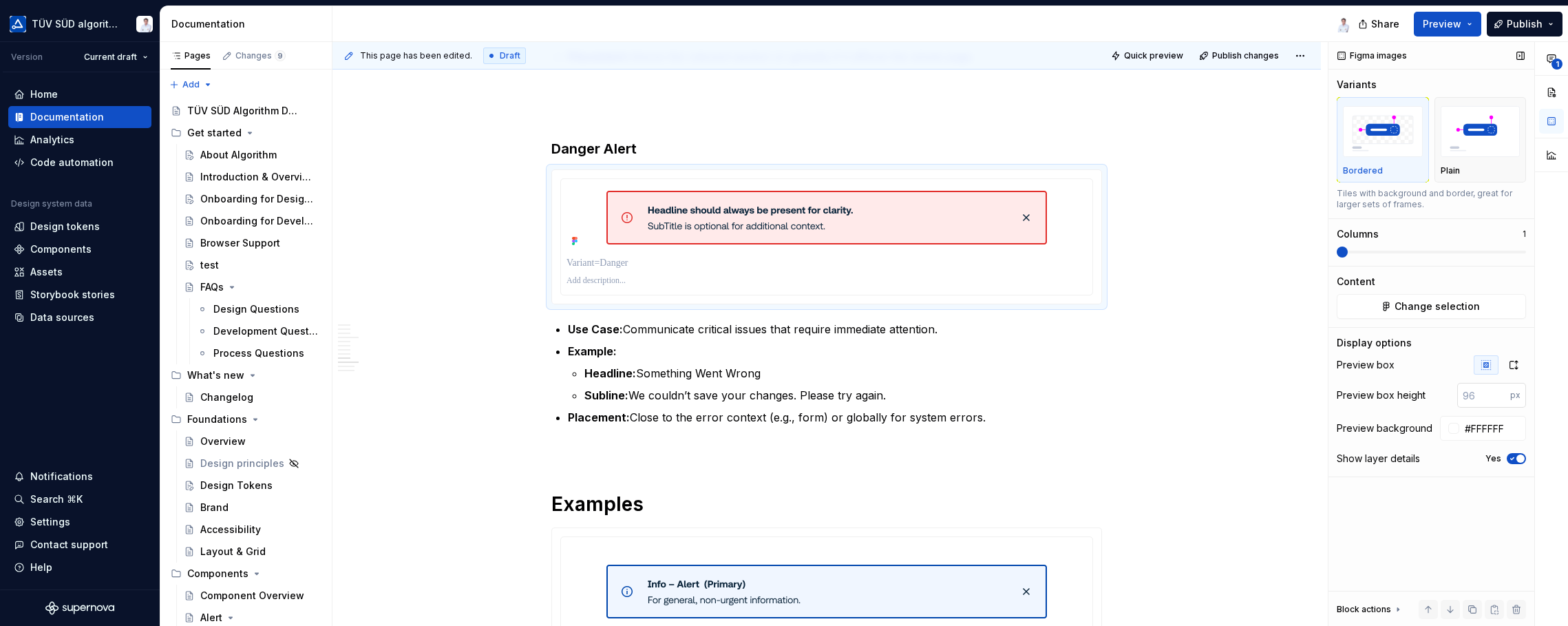
click at [1260, 389] on input "number" at bounding box center [1483, 395] width 53 height 25
type input "128"
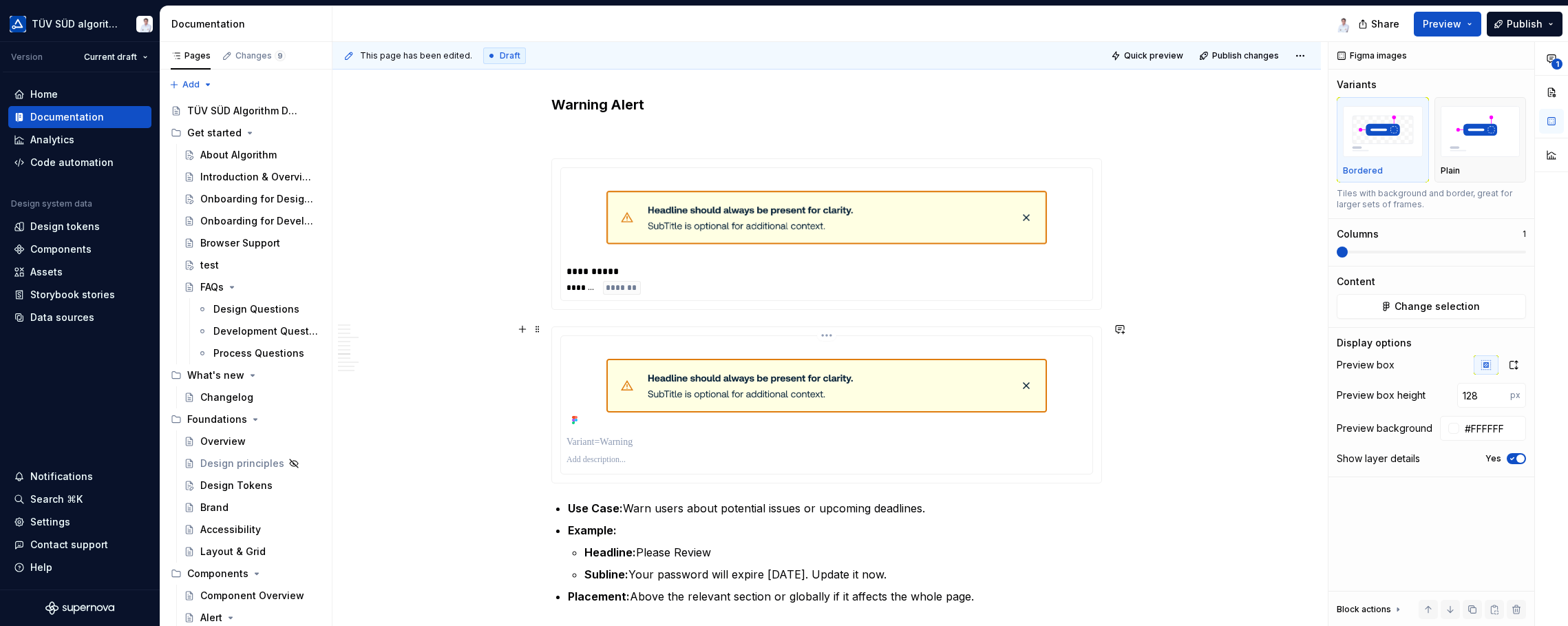
scroll to position [2147, 0]
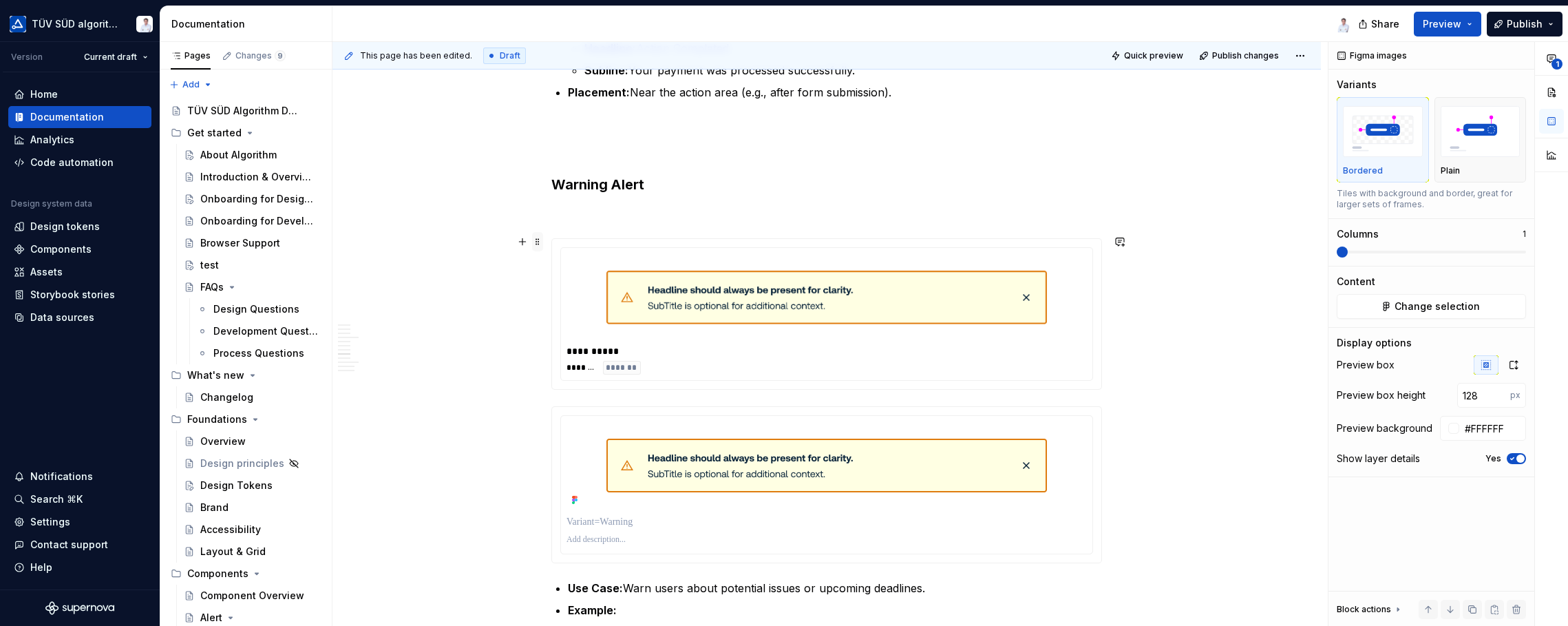
click at [540, 238] on span at bounding box center [537, 242] width 11 height 19
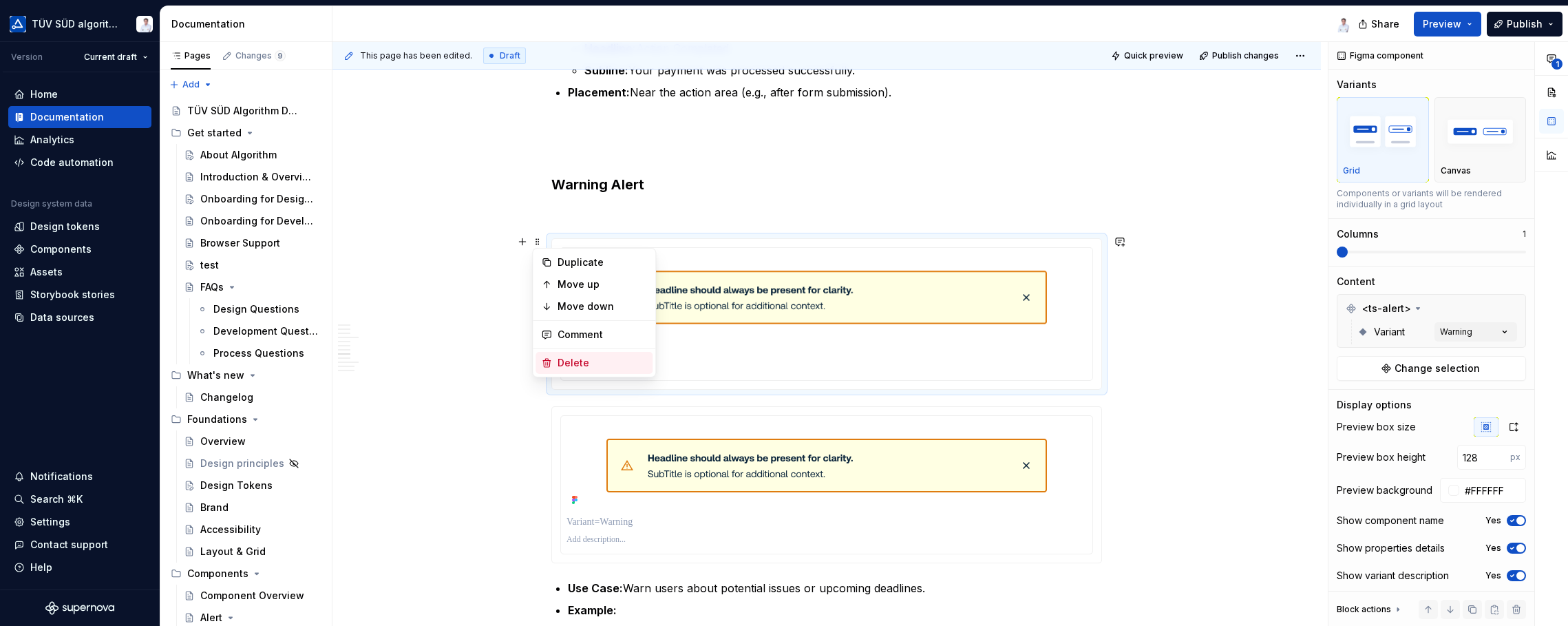
click at [568, 359] on div "Delete" at bounding box center [602, 363] width 89 height 14
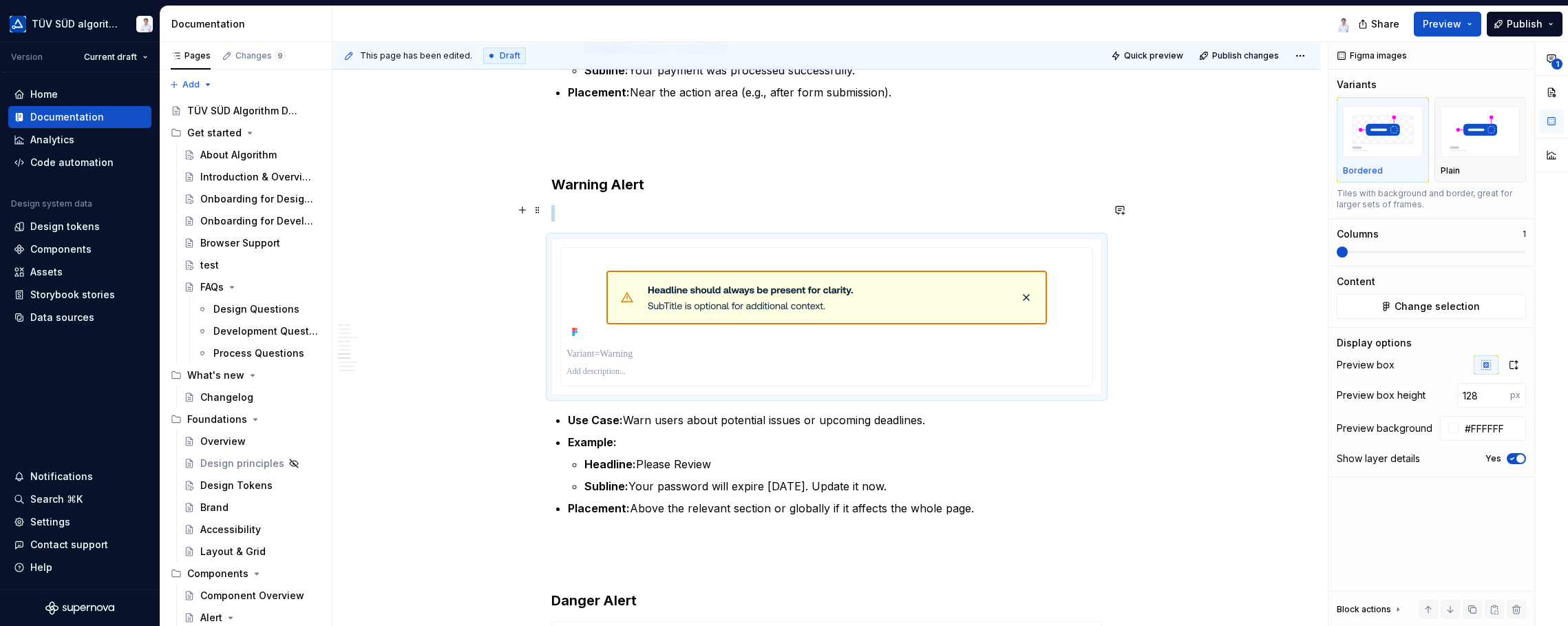
click at [579, 210] on p at bounding box center [826, 213] width 551 height 16
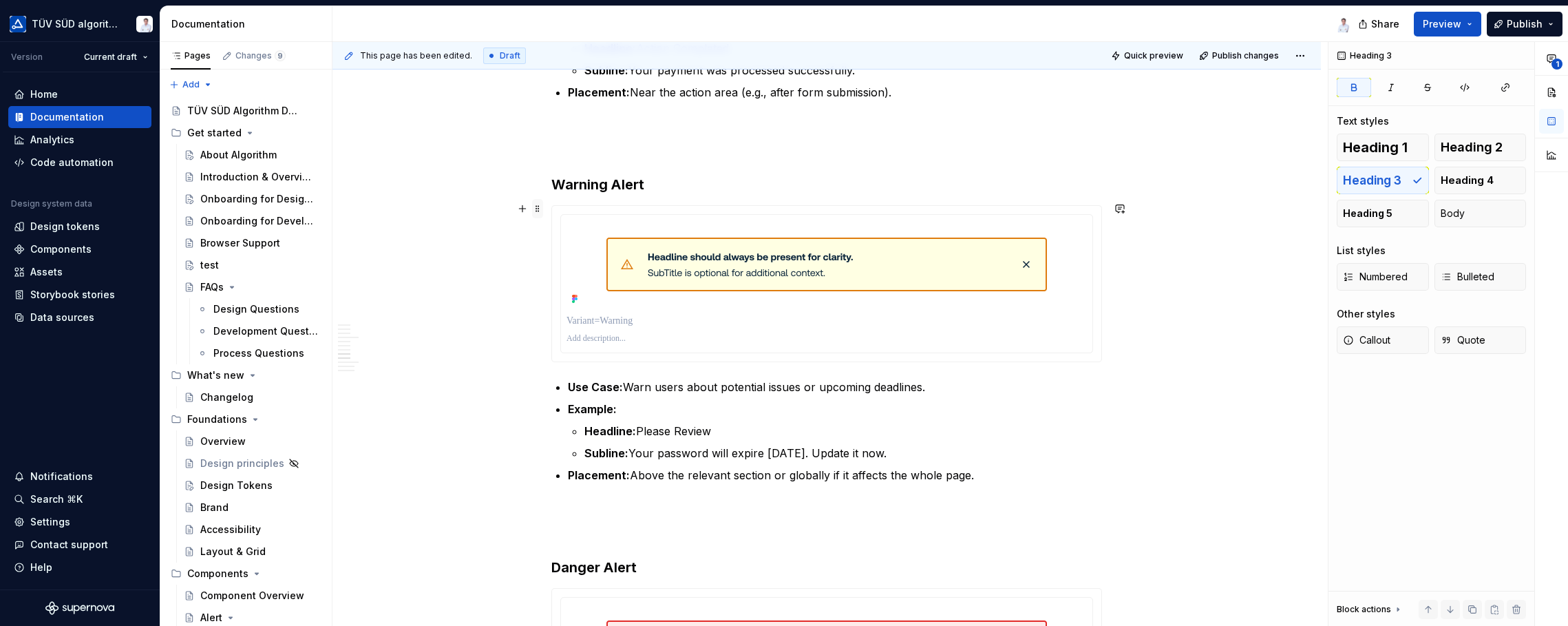
click at [537, 210] on span at bounding box center [537, 208] width 11 height 19
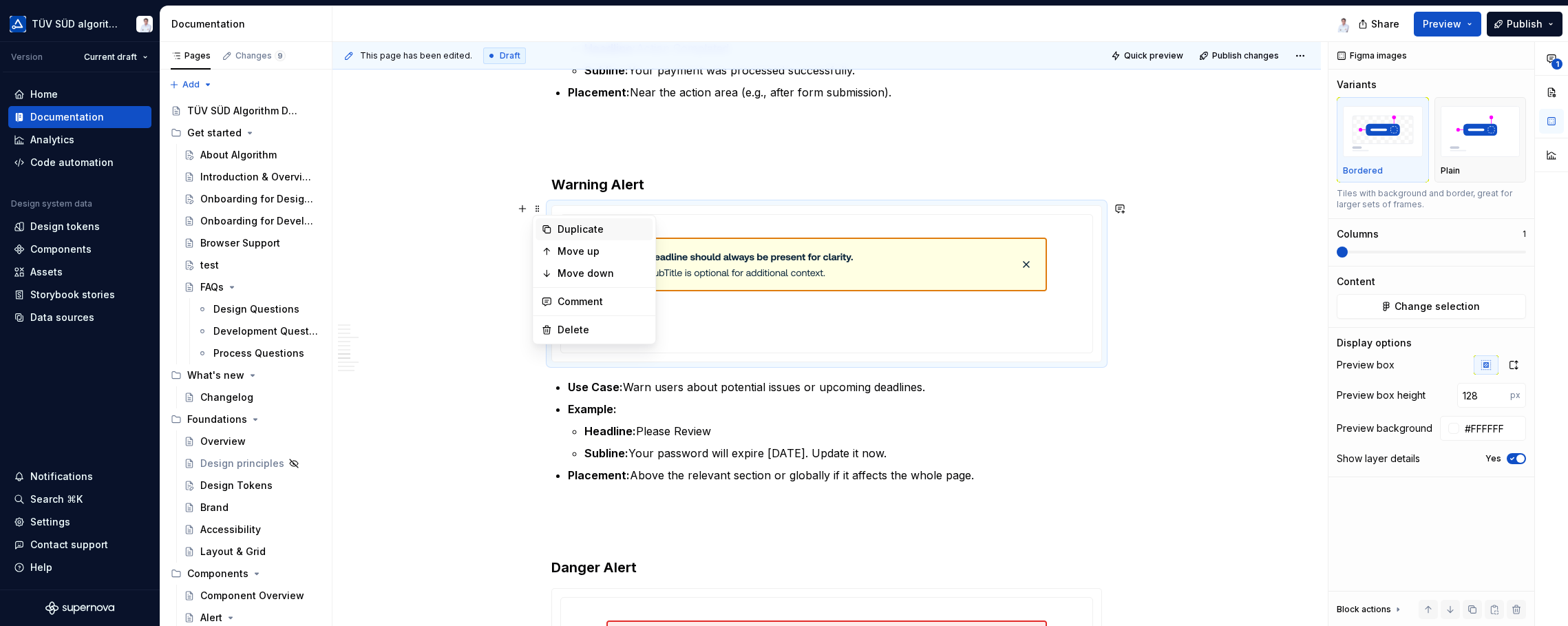
click at [557, 231] on div "Duplicate" at bounding box center [594, 229] width 117 height 22
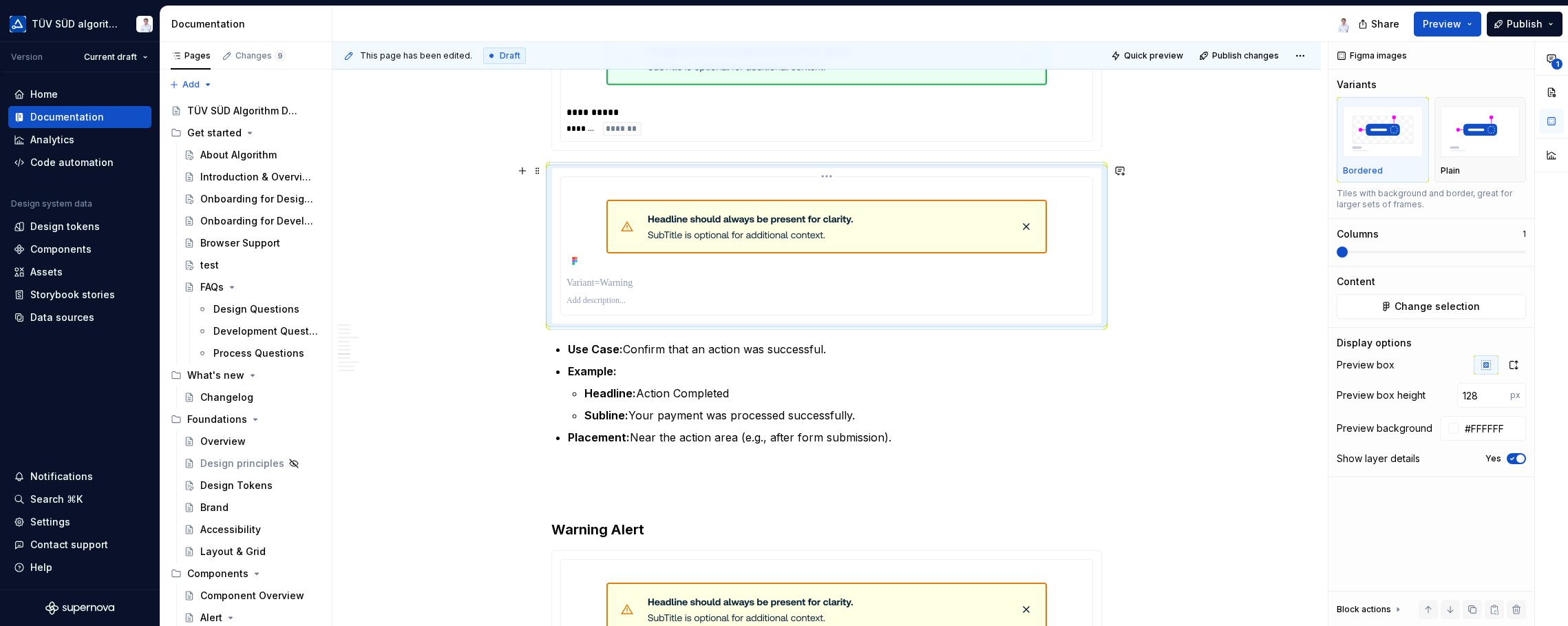
scroll to position [1838, 0]
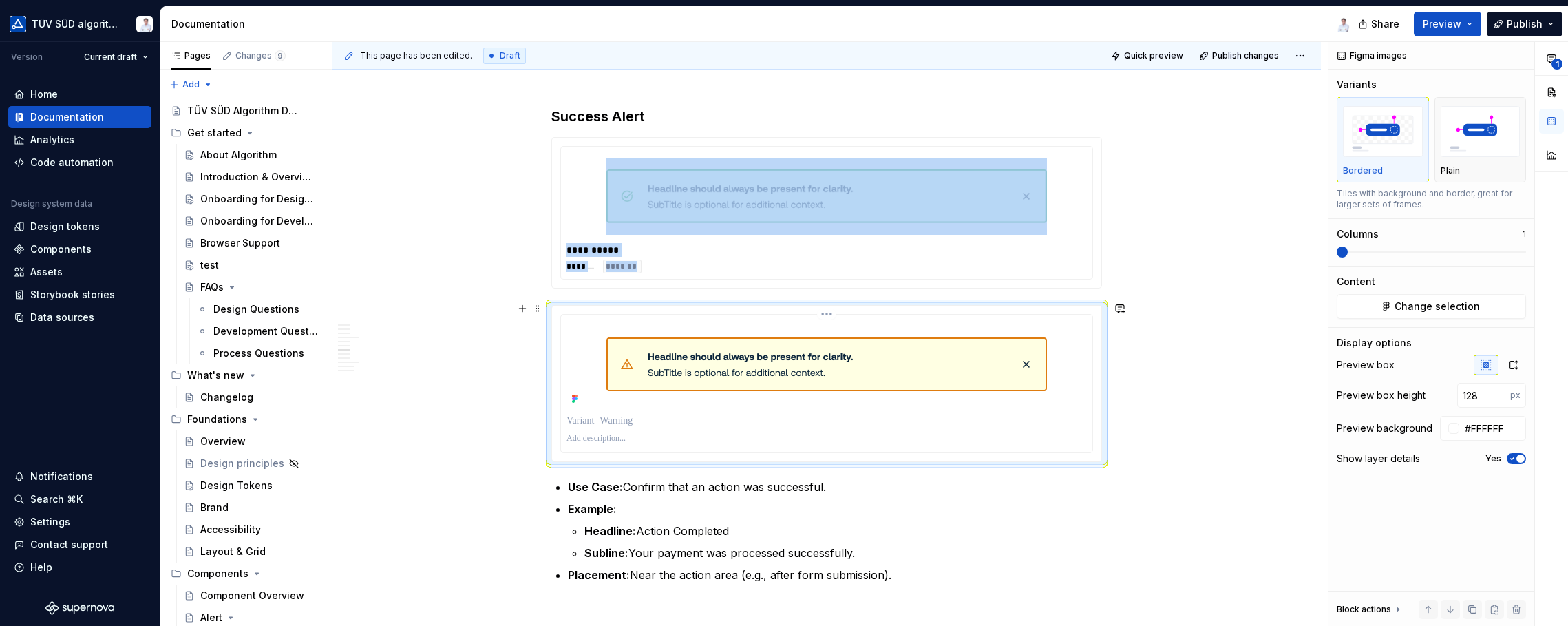
click at [756, 360] on img at bounding box center [826, 363] width 440 height 54
click at [847, 368] on img at bounding box center [826, 363] width 440 height 54
click at [1260, 308] on span "Change selection" at bounding box center [1438, 307] width 85 height 14
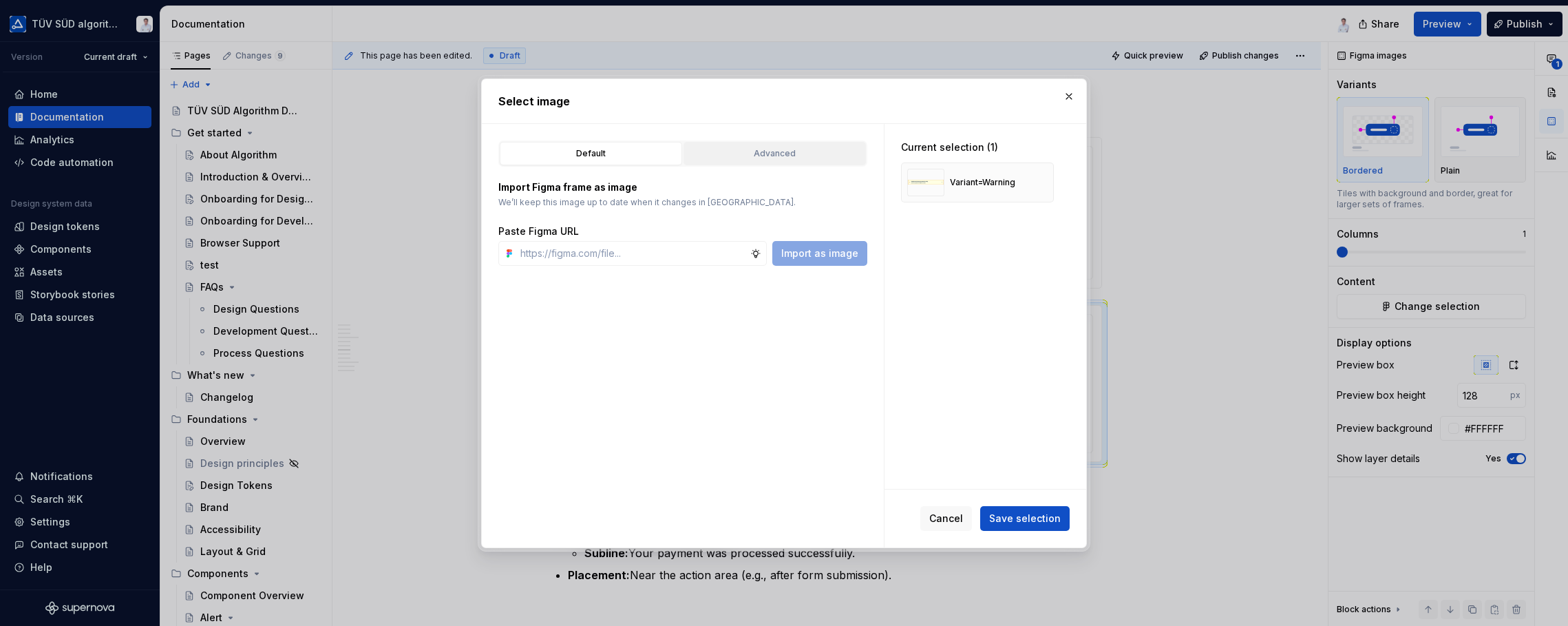
click at [752, 155] on div "Advanced" at bounding box center [774, 154] width 172 height 14
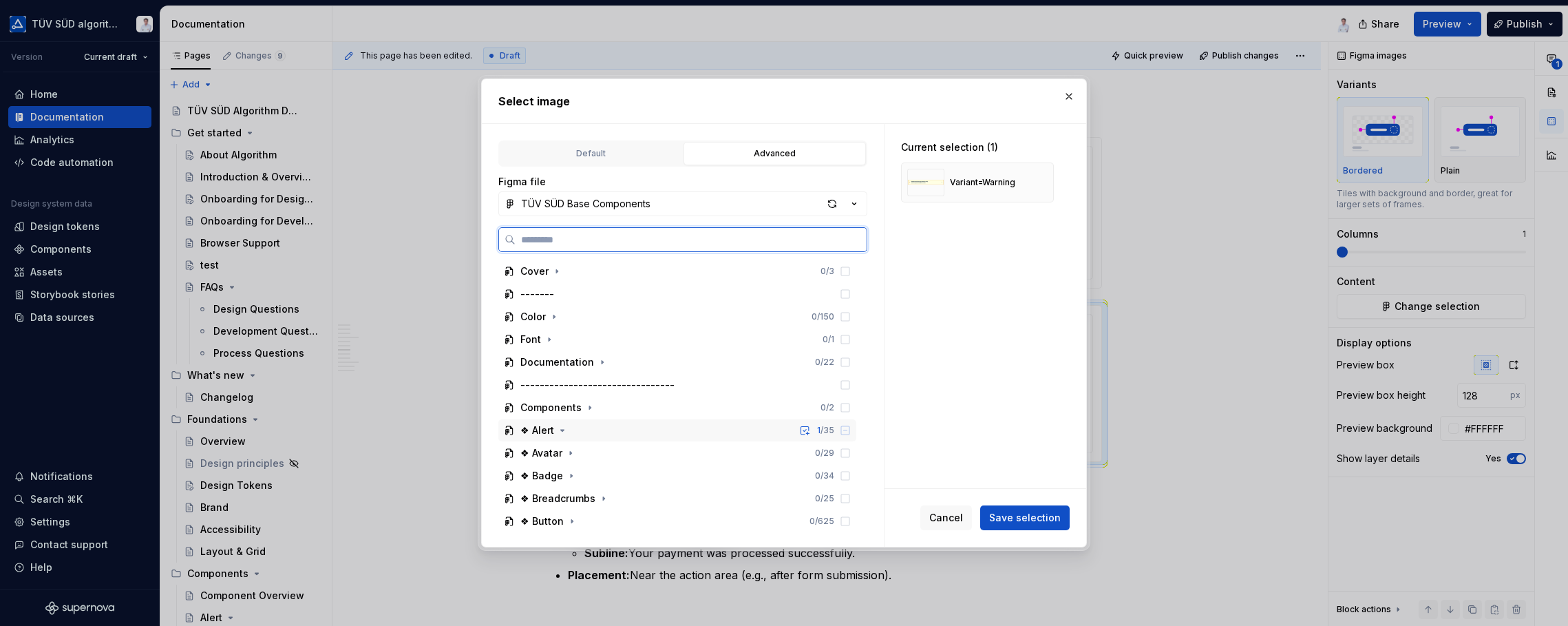
click at [596, 425] on div "❖ Alert 1 / 35" at bounding box center [677, 430] width 358 height 22
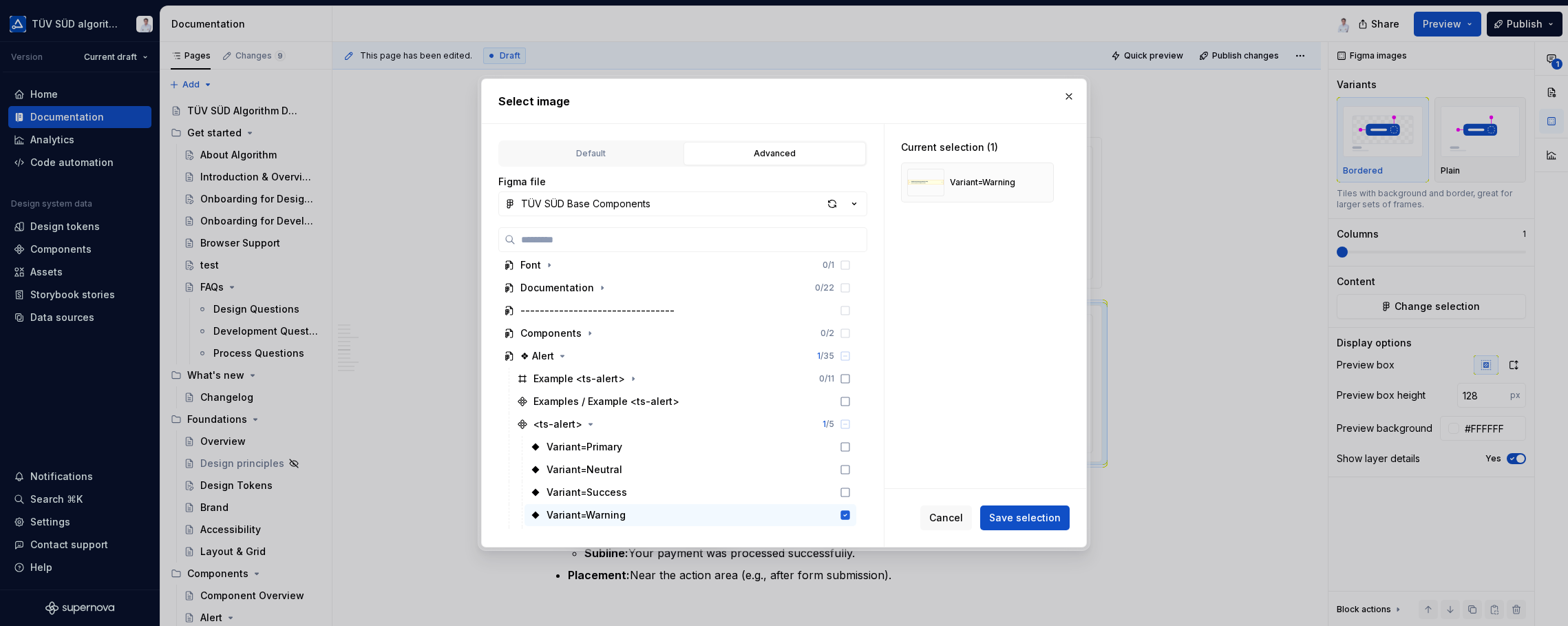
scroll to position [137, 0]
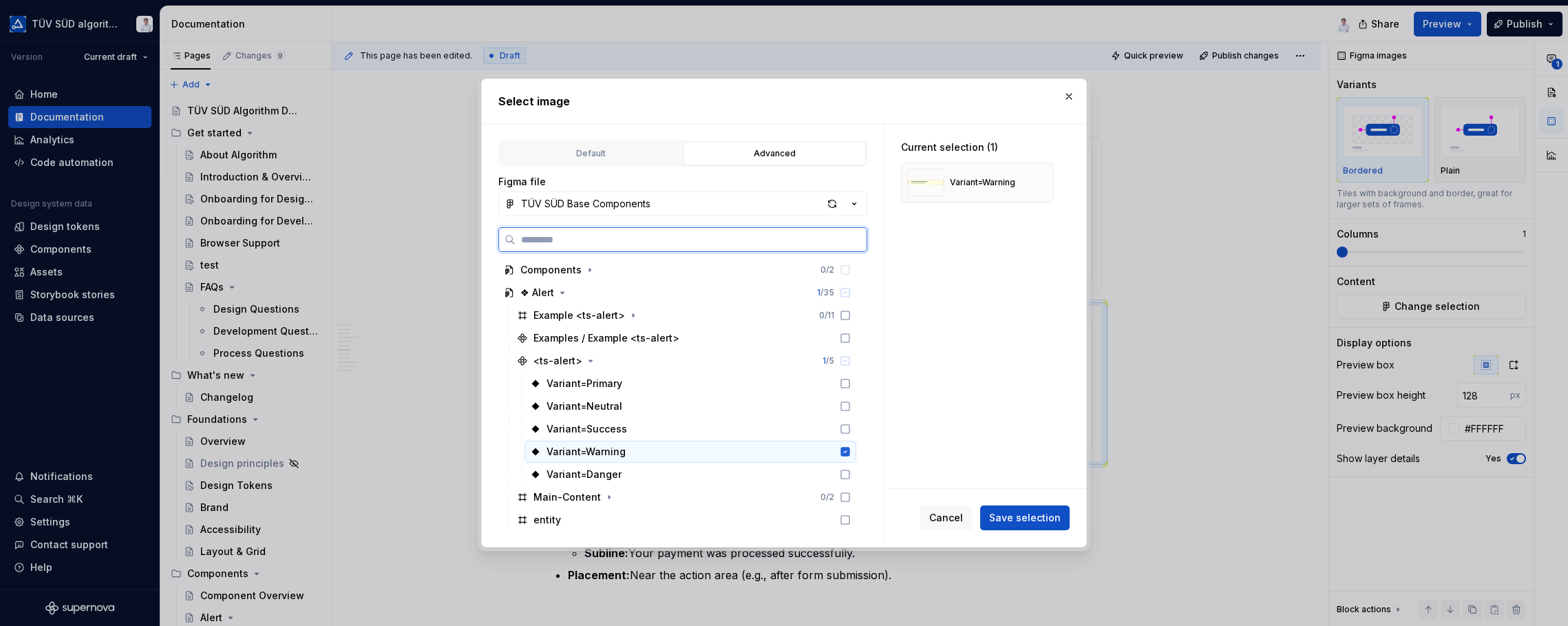
click at [841, 450] on icon at bounding box center [846, 451] width 9 height 9
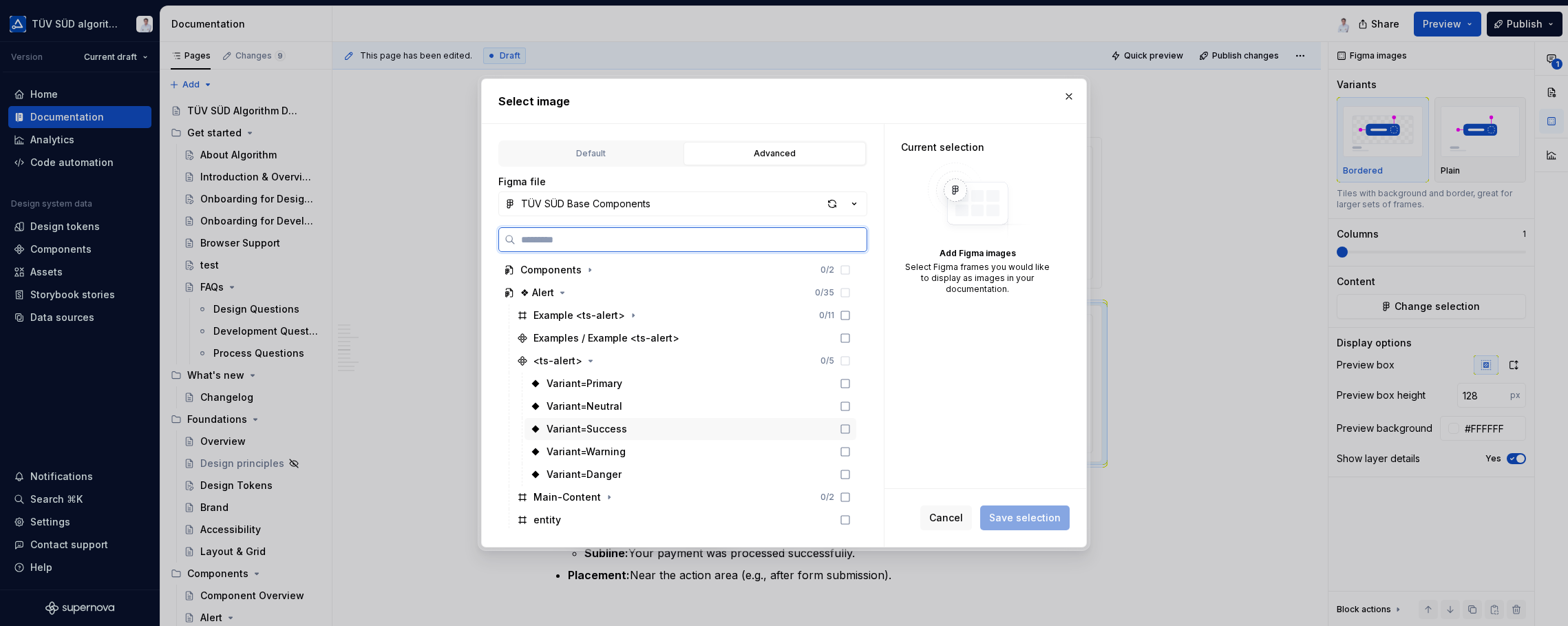
click at [843, 425] on icon at bounding box center [845, 429] width 11 height 11
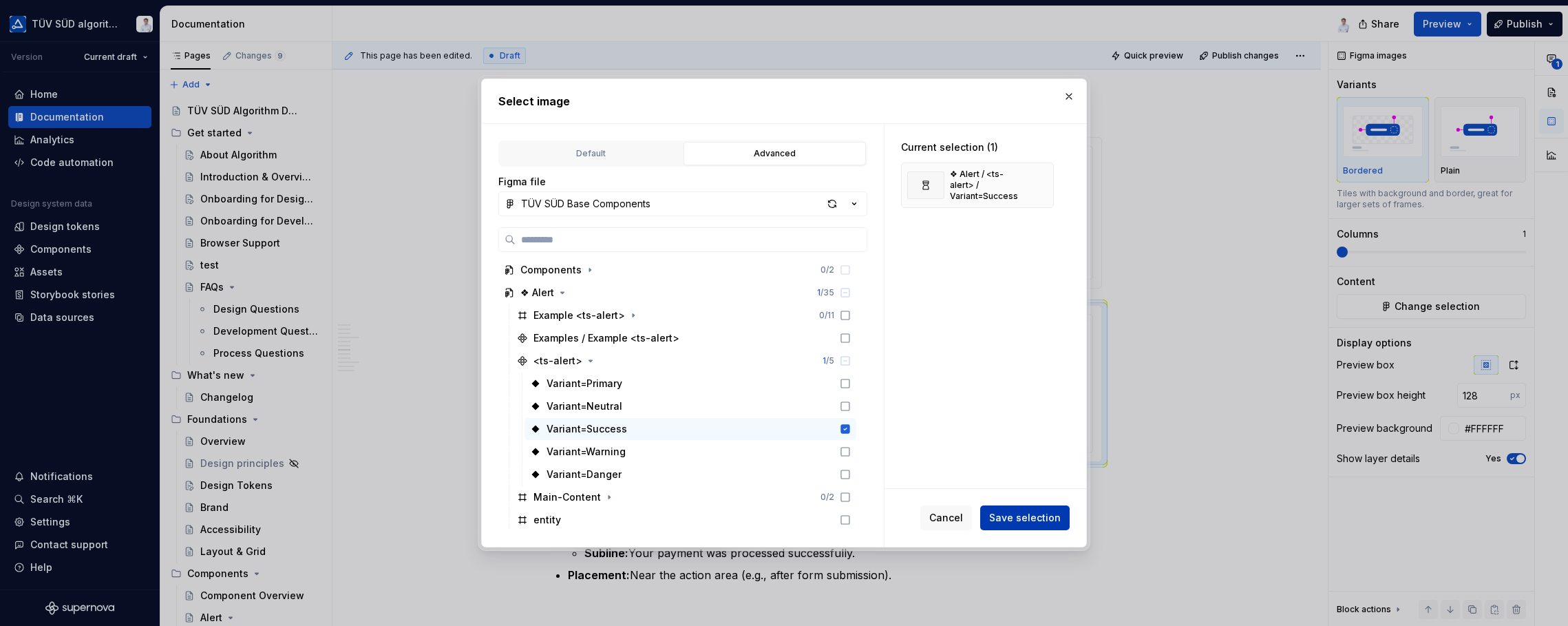
click at [1019, 519] on span "Save selection" at bounding box center [1025, 518] width 71 height 14
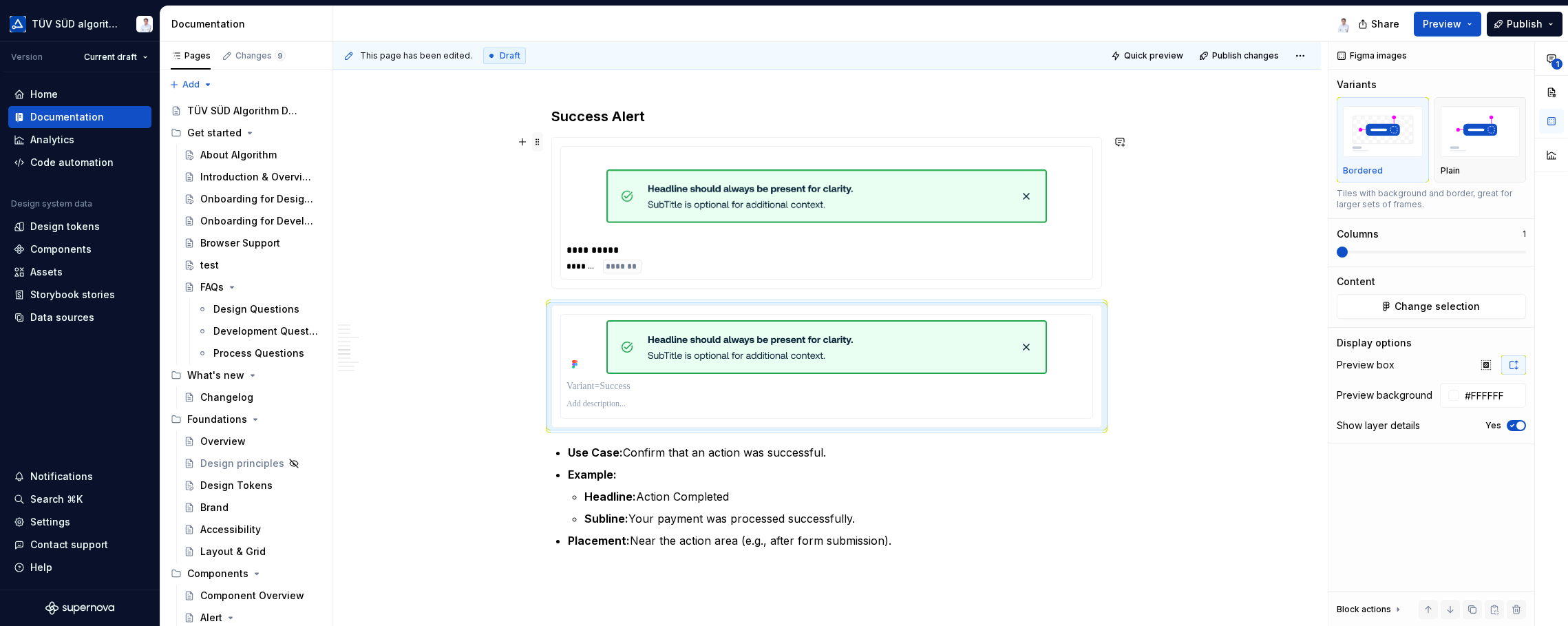
click at [536, 140] on span at bounding box center [537, 141] width 11 height 19
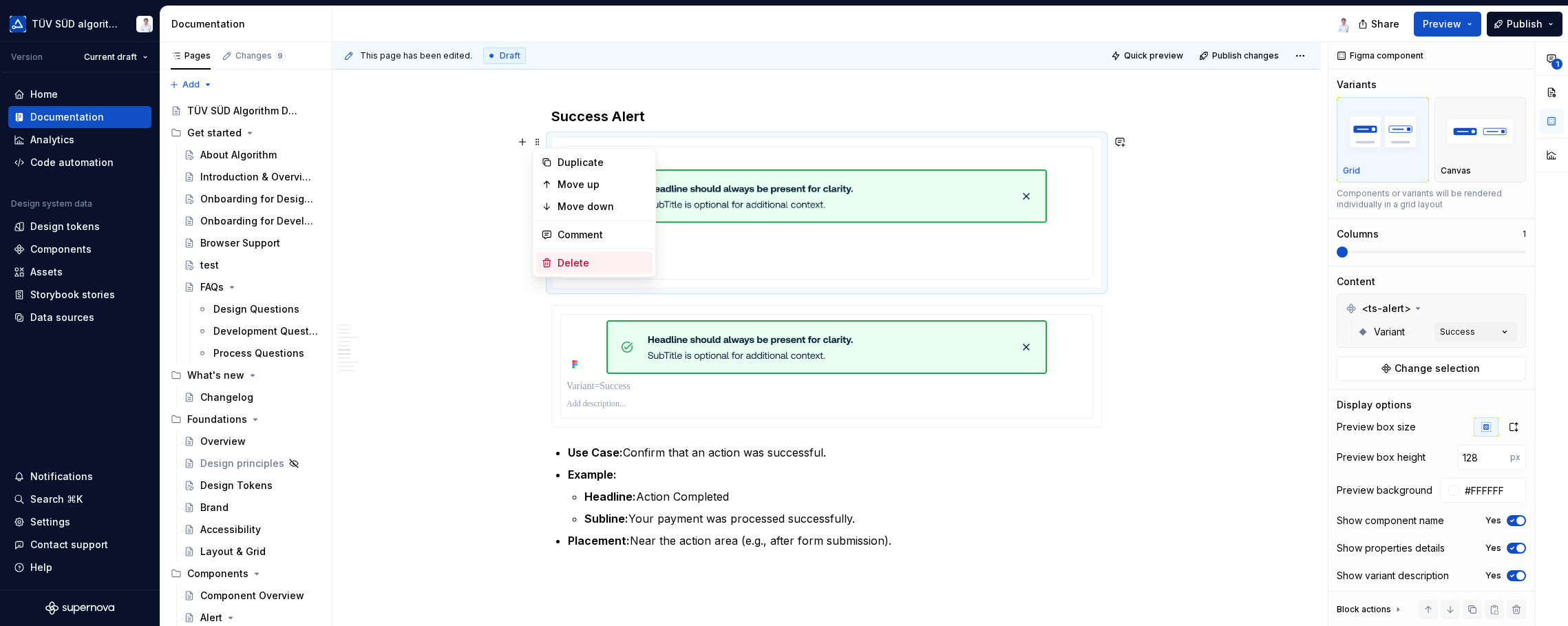
click at [555, 259] on div "Delete" at bounding box center [594, 263] width 117 height 22
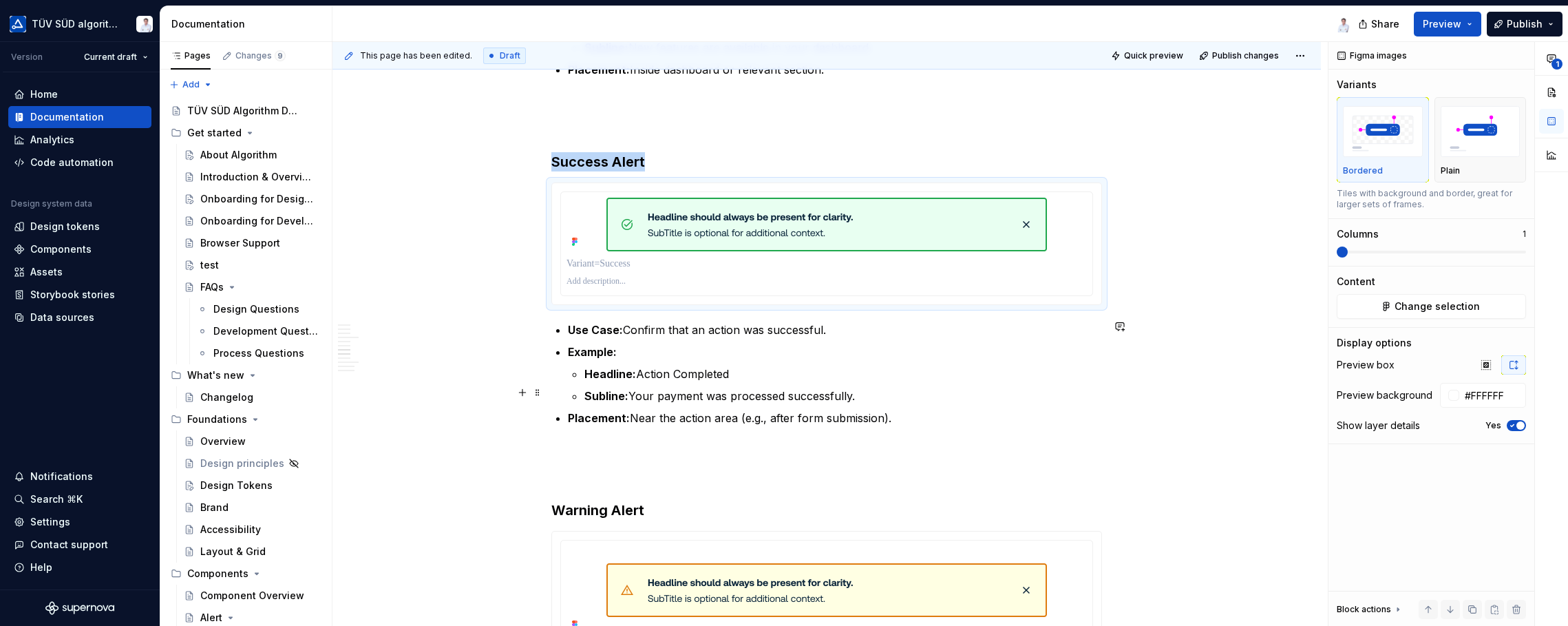
scroll to position [1631, 0]
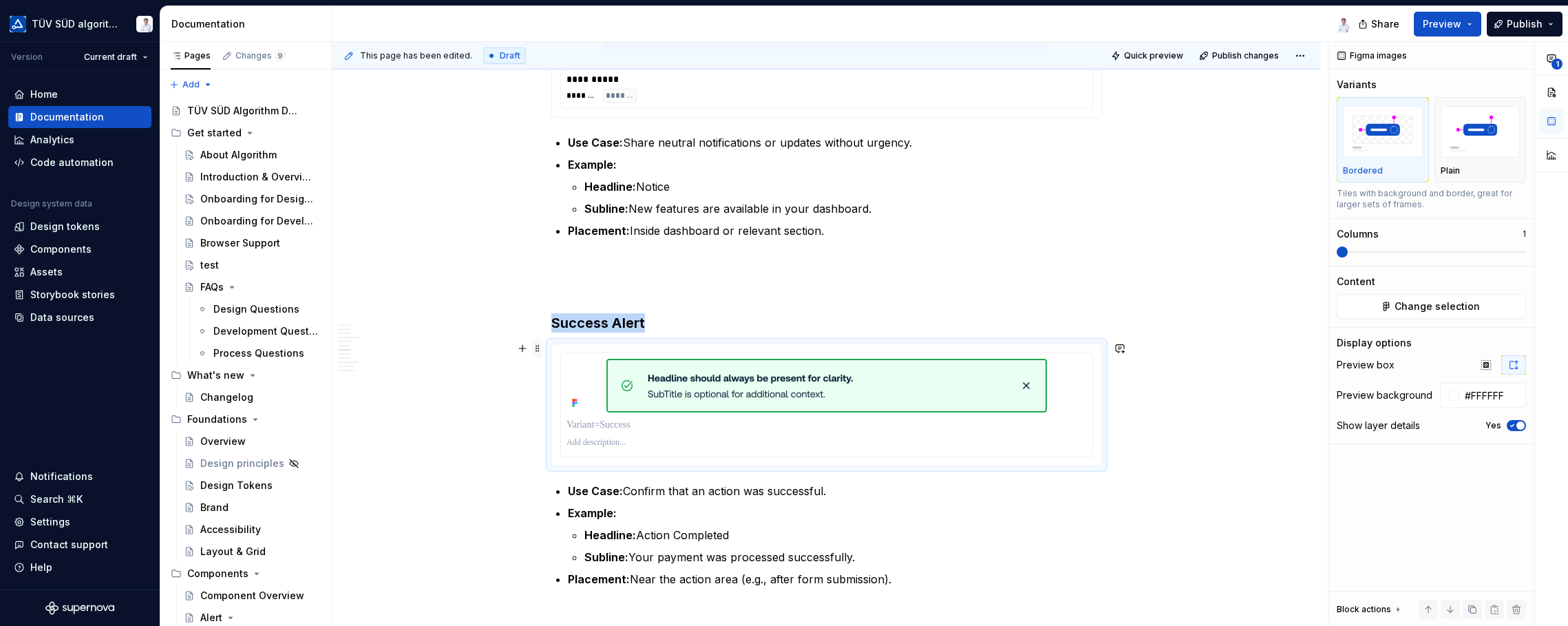
click at [536, 349] on span at bounding box center [537, 348] width 11 height 19
click at [560, 370] on div "Duplicate" at bounding box center [602, 369] width 89 height 14
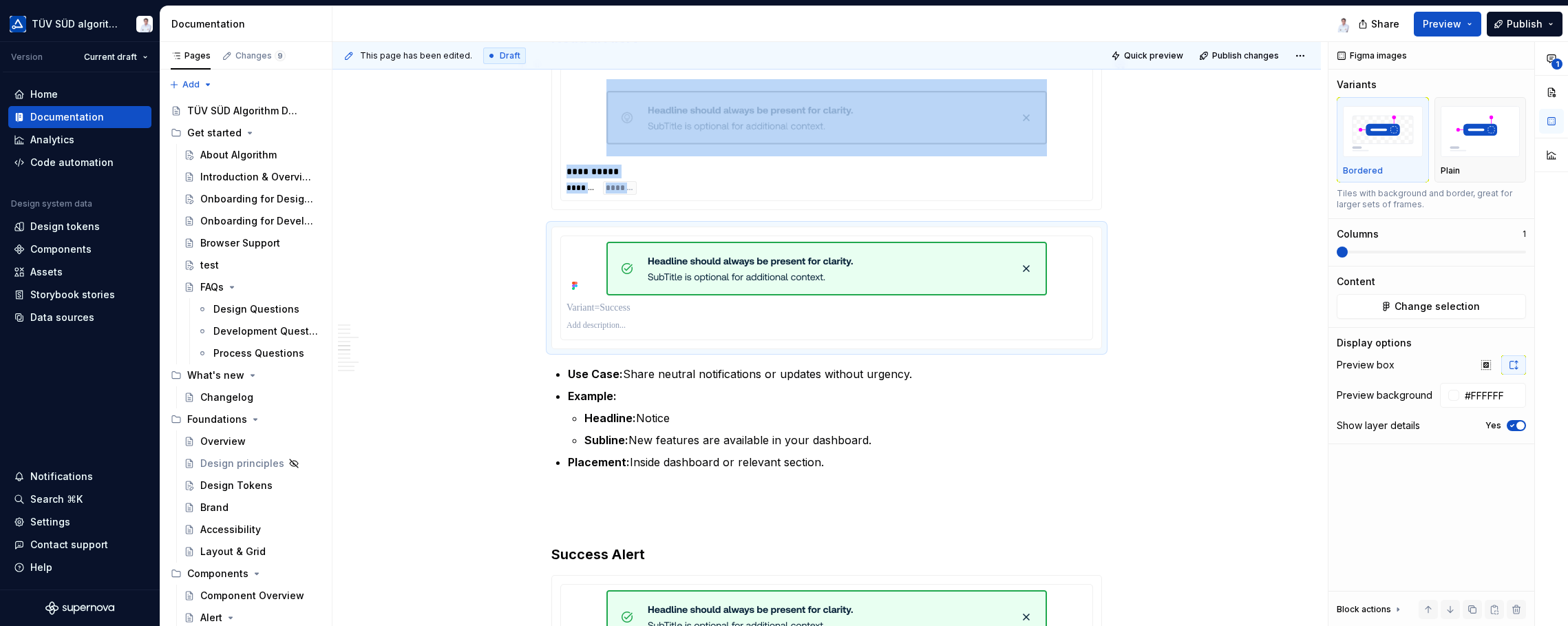
scroll to position [1424, 0]
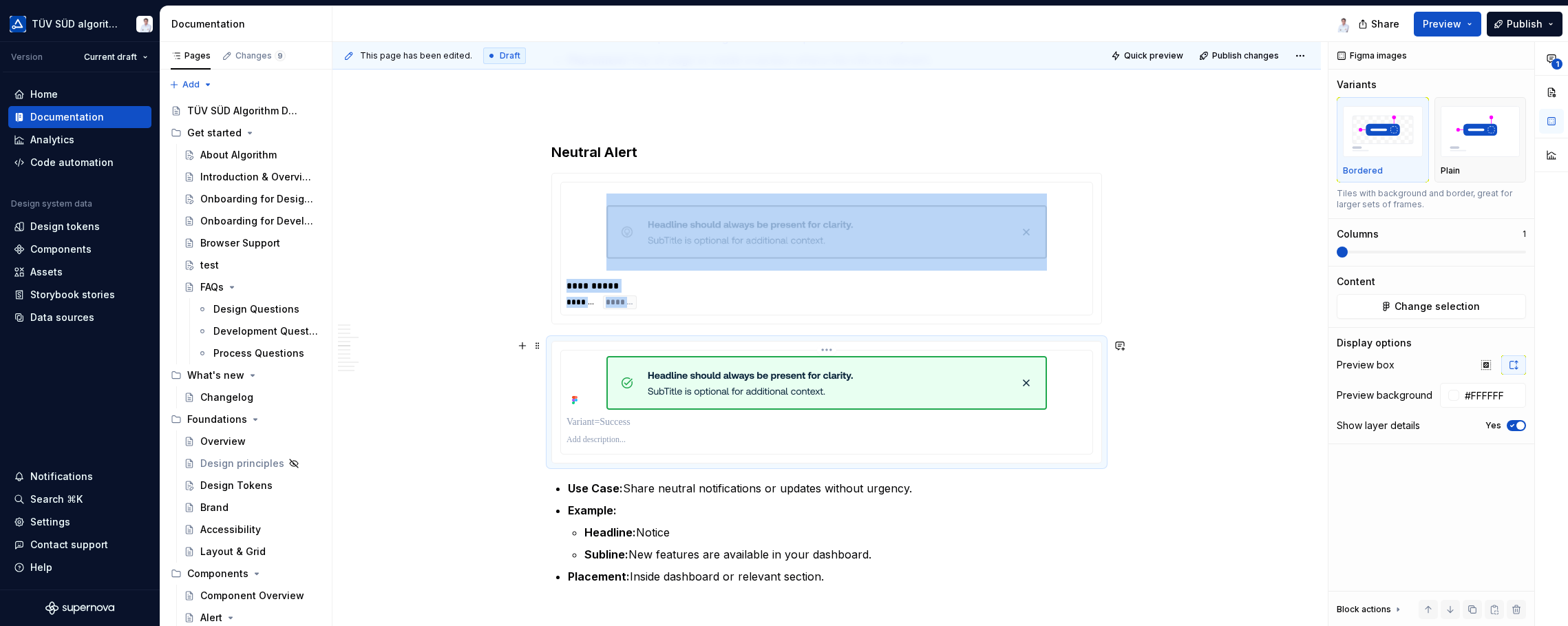
click at [683, 381] on img at bounding box center [826, 382] width 440 height 54
click at [1260, 300] on span "Change selection" at bounding box center [1438, 307] width 85 height 14
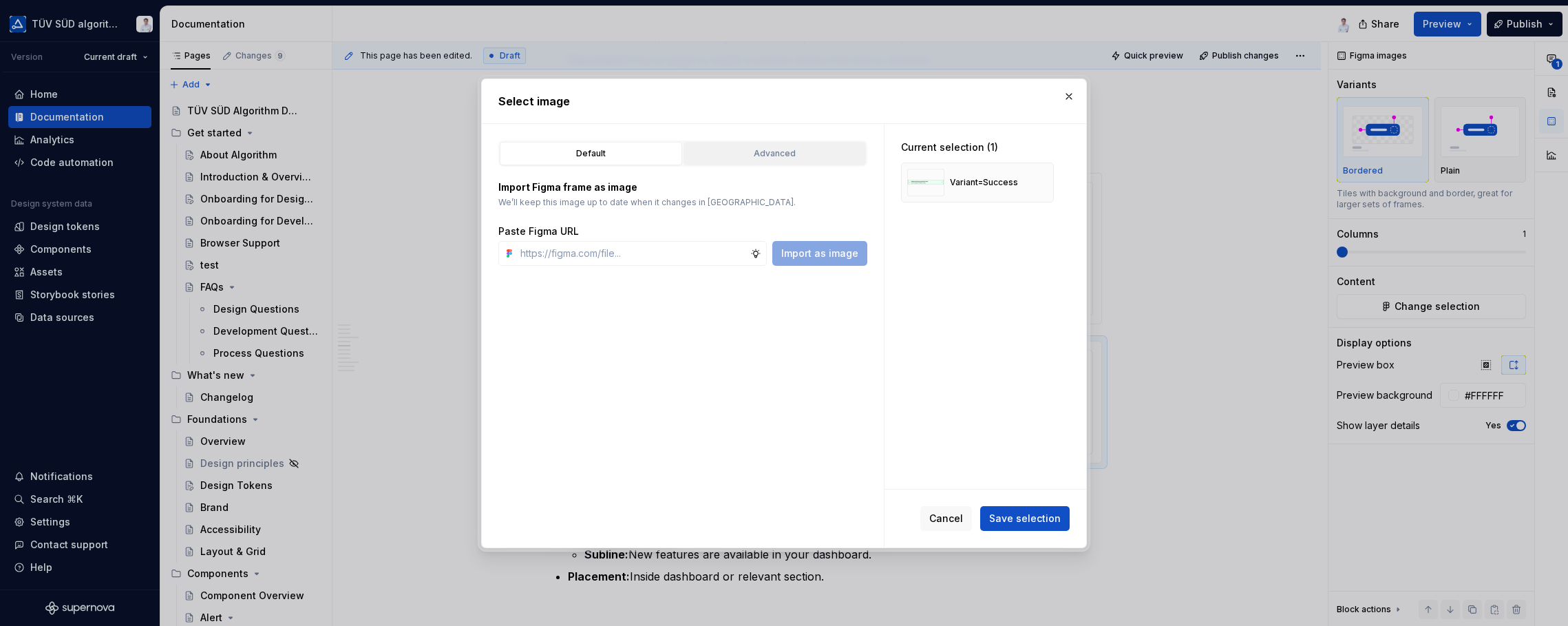
click at [768, 149] on div "Advanced" at bounding box center [774, 154] width 172 height 14
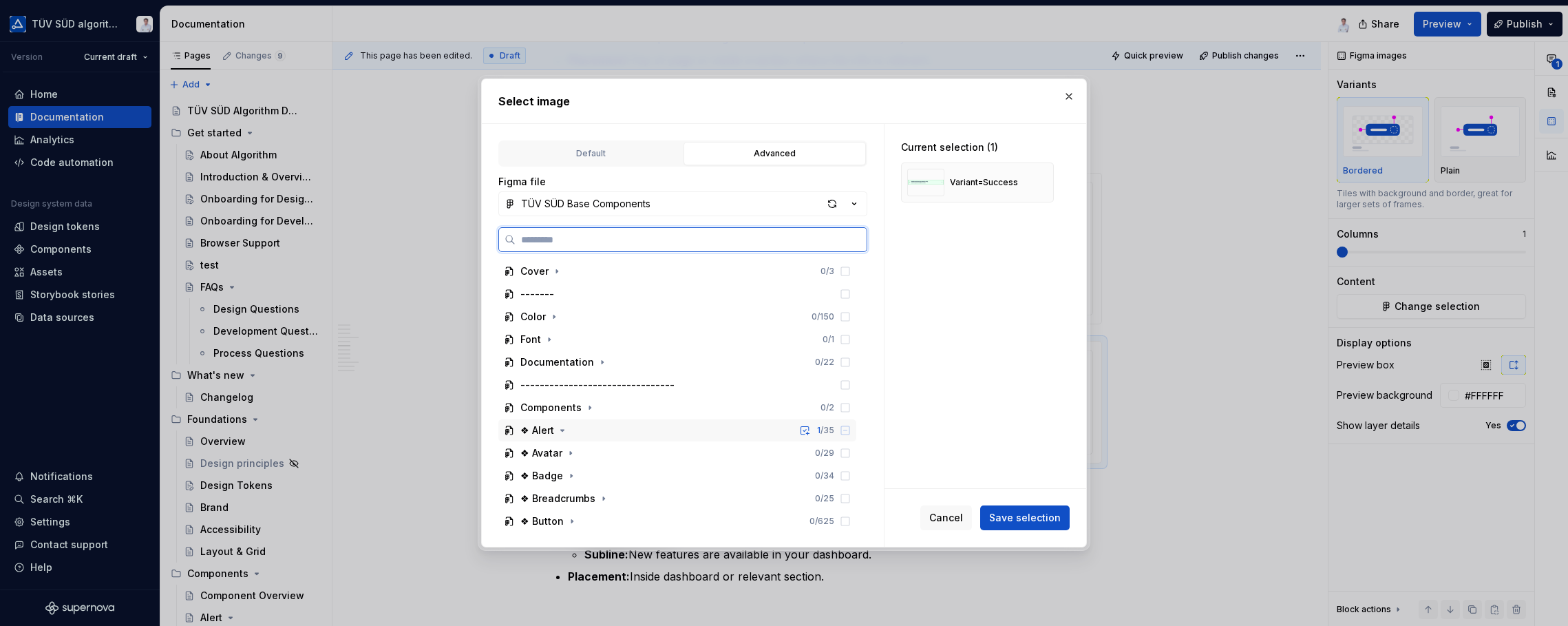
click at [527, 432] on div "❖ Alert" at bounding box center [537, 430] width 33 height 14
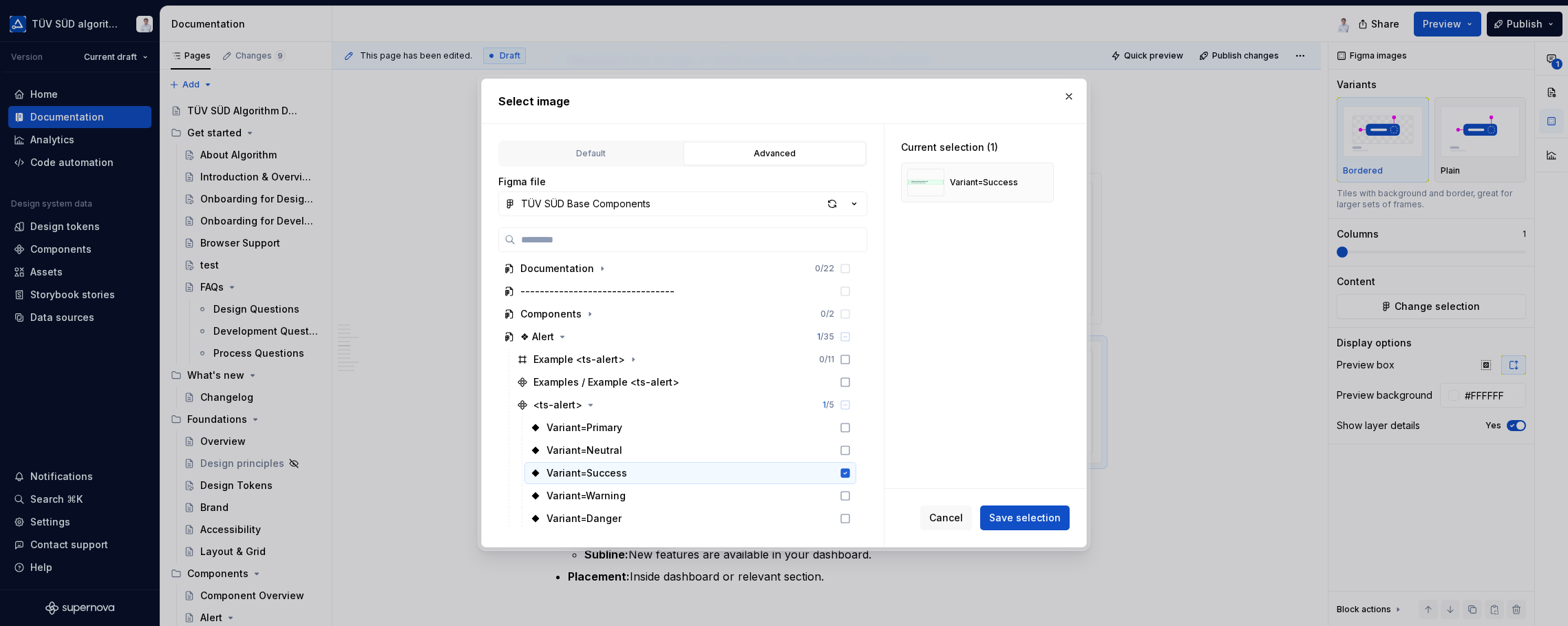
scroll to position [137, 0]
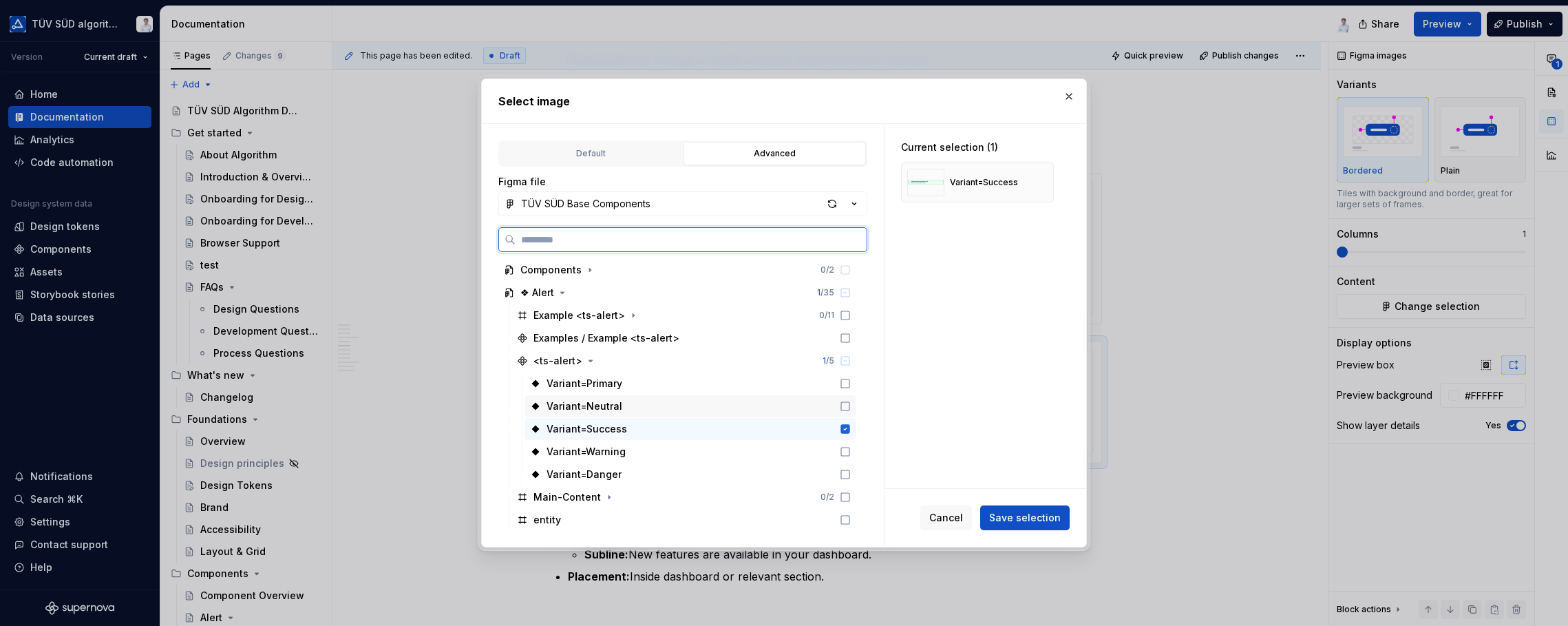
click at [582, 412] on div "Variant=Neutral" at bounding box center [584, 406] width 75 height 14
click at [847, 429] on icon at bounding box center [846, 429] width 9 height 9
click at [1026, 518] on span "Save selection" at bounding box center [1025, 518] width 71 height 14
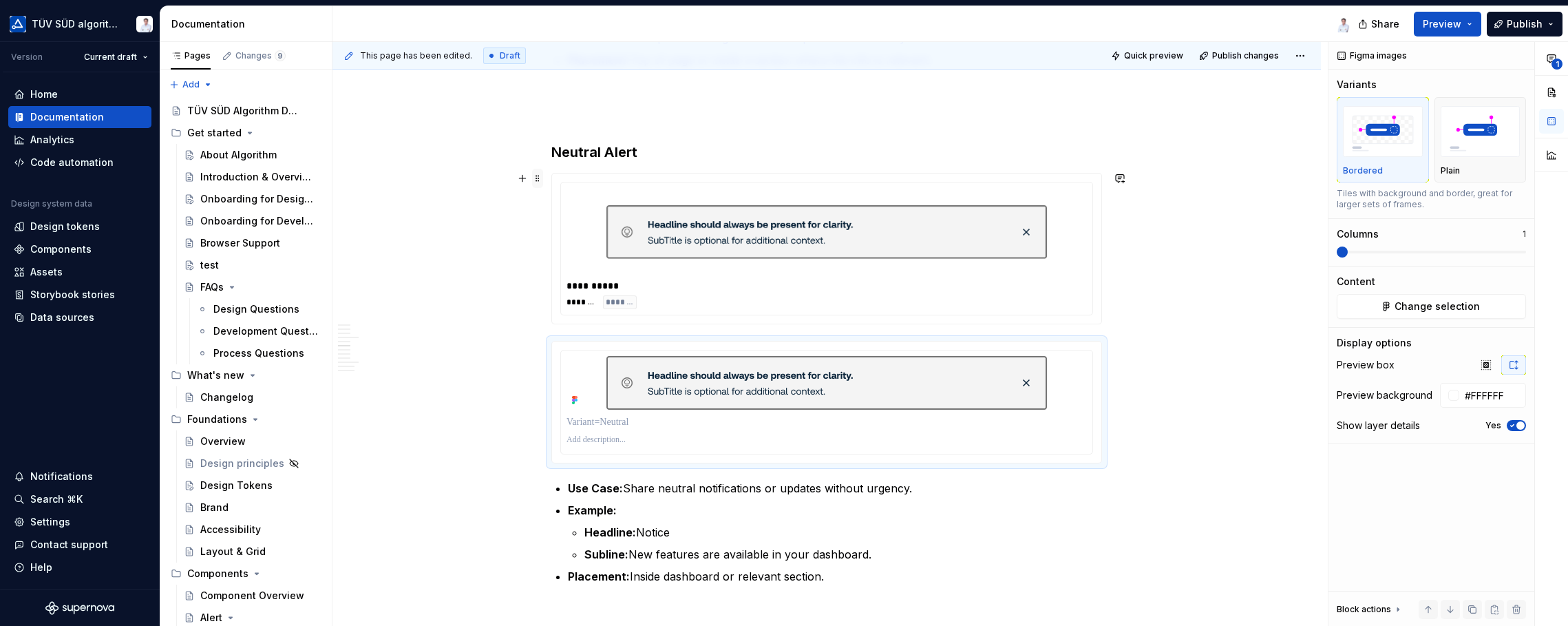
click at [539, 175] on span at bounding box center [537, 178] width 11 height 19
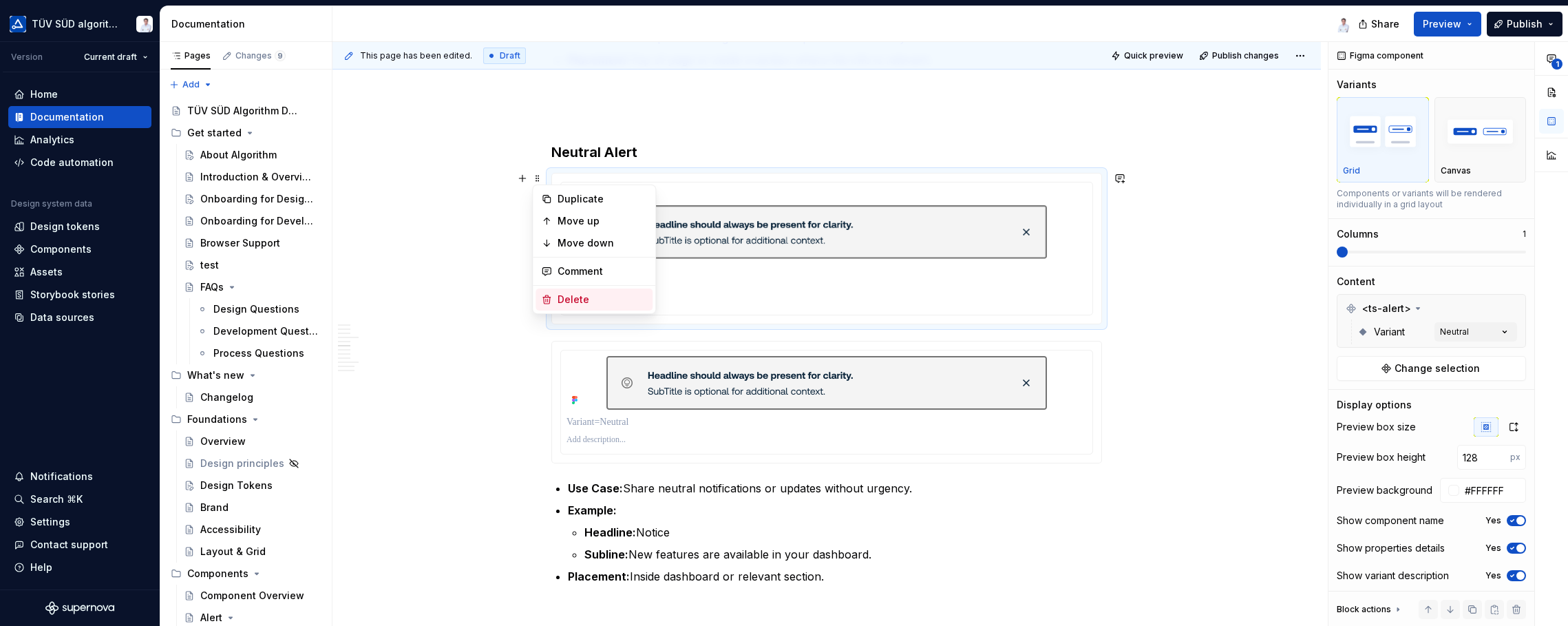
drag, startPoint x: 572, startPoint y: 291, endPoint x: 582, endPoint y: 295, distance: 10.8
click at [572, 292] on div "Delete" at bounding box center [594, 299] width 117 height 22
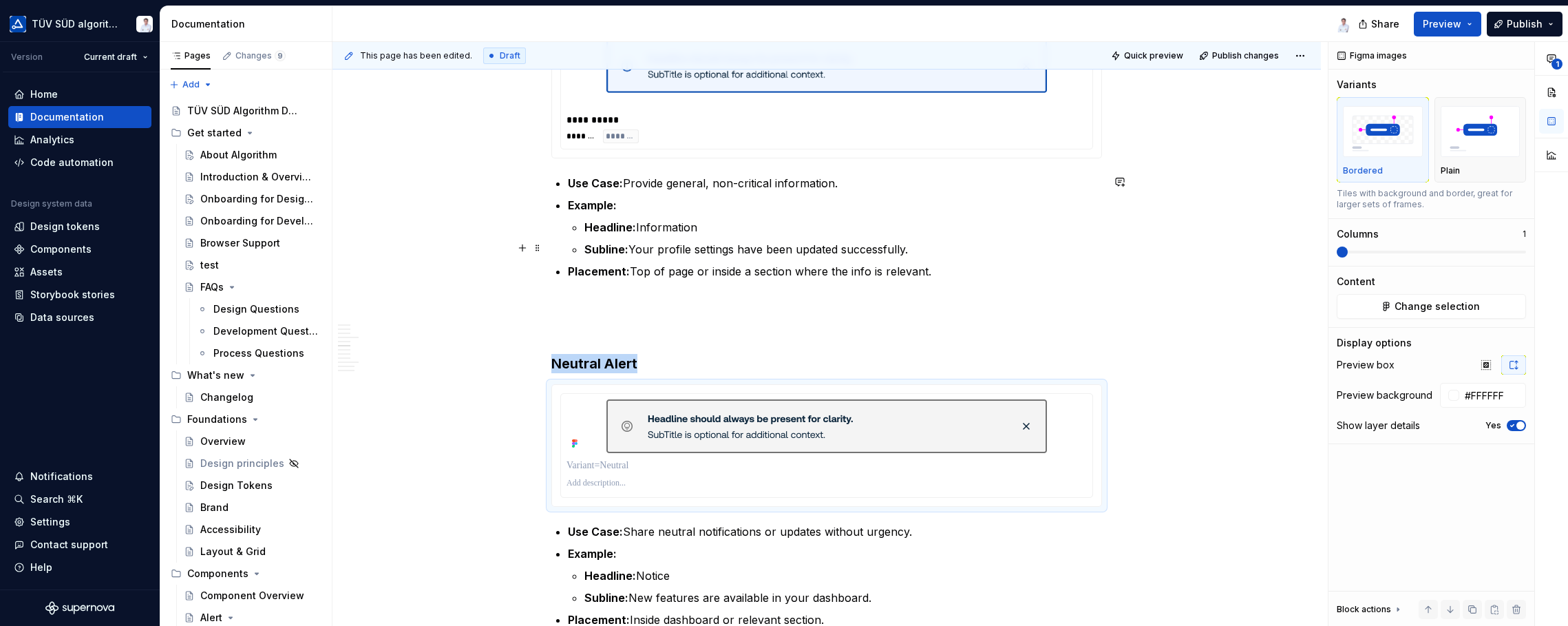
scroll to position [1218, 0]
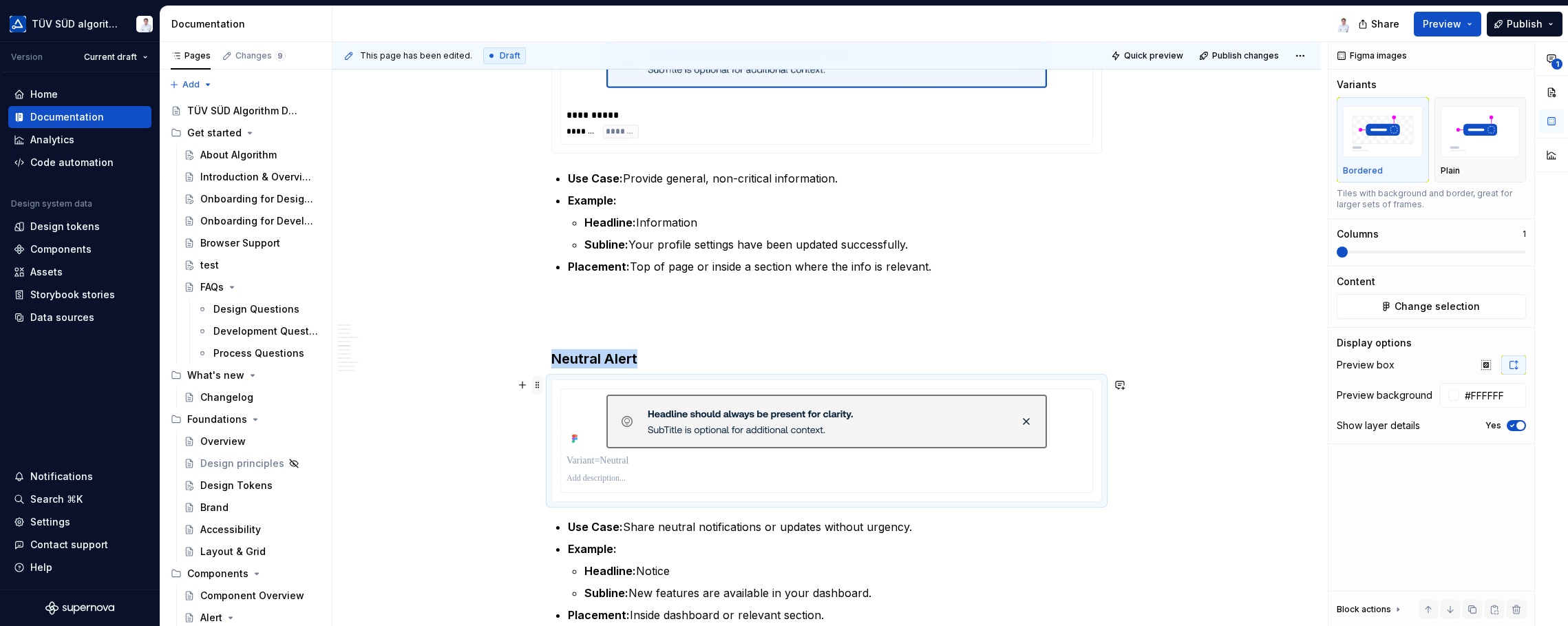
click at [541, 384] on span at bounding box center [537, 384] width 11 height 19
click at [576, 408] on div "Duplicate" at bounding box center [602, 405] width 89 height 14
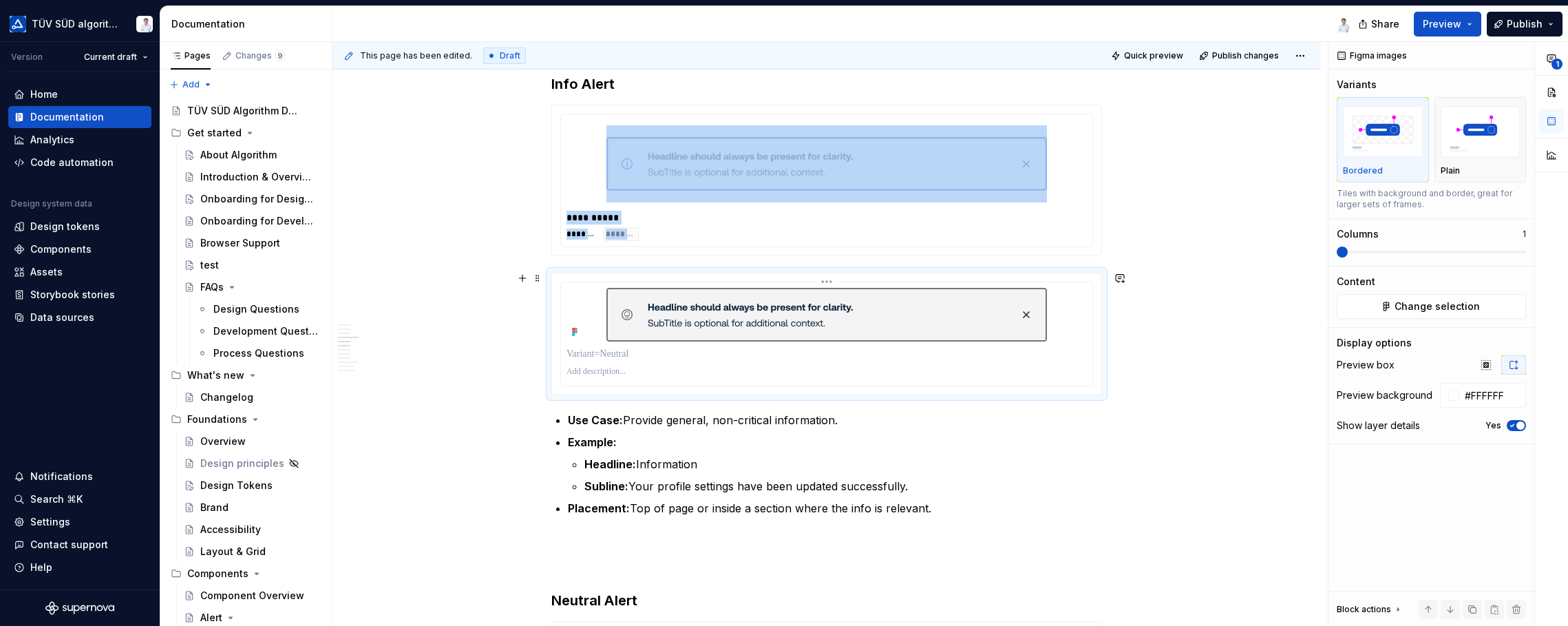
scroll to position [1066, 0]
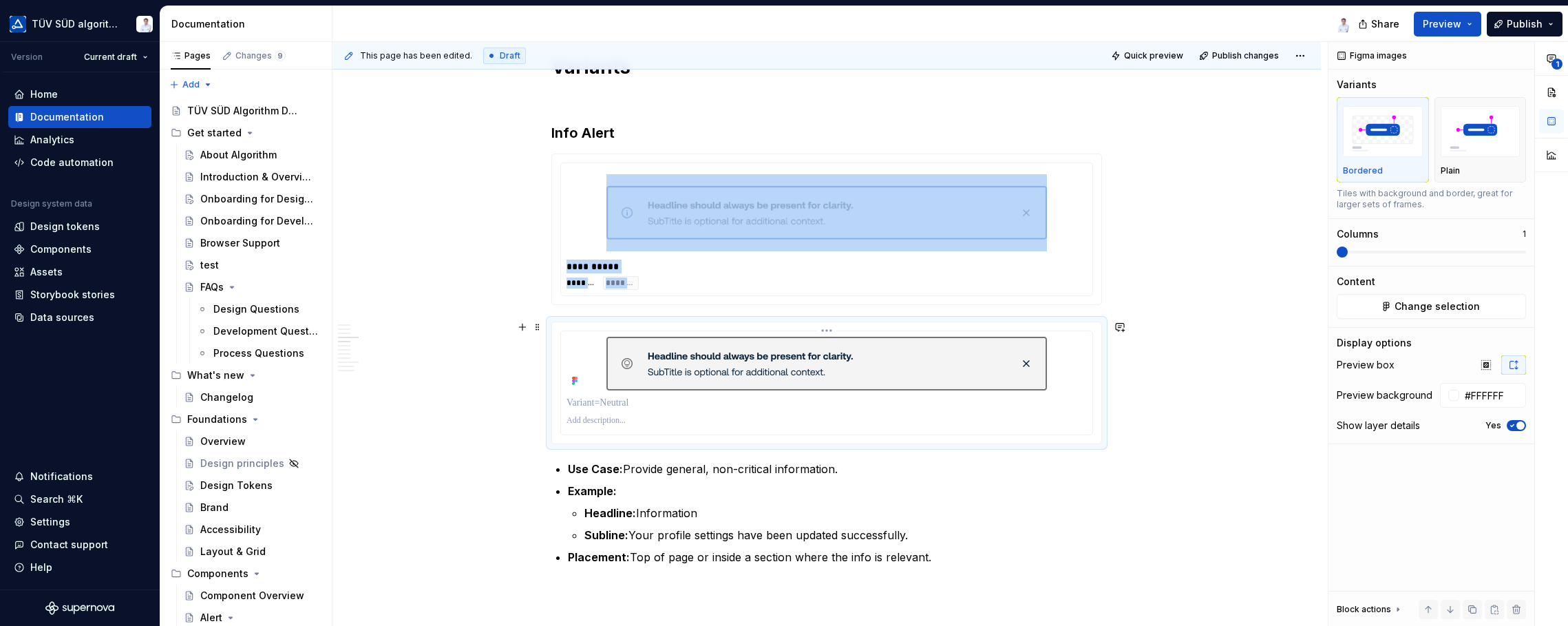
click at [743, 373] on img at bounding box center [826, 363] width 440 height 54
click at [744, 373] on img at bounding box center [826, 363] width 440 height 54
click at [1260, 306] on span "Change selection" at bounding box center [1438, 307] width 85 height 14
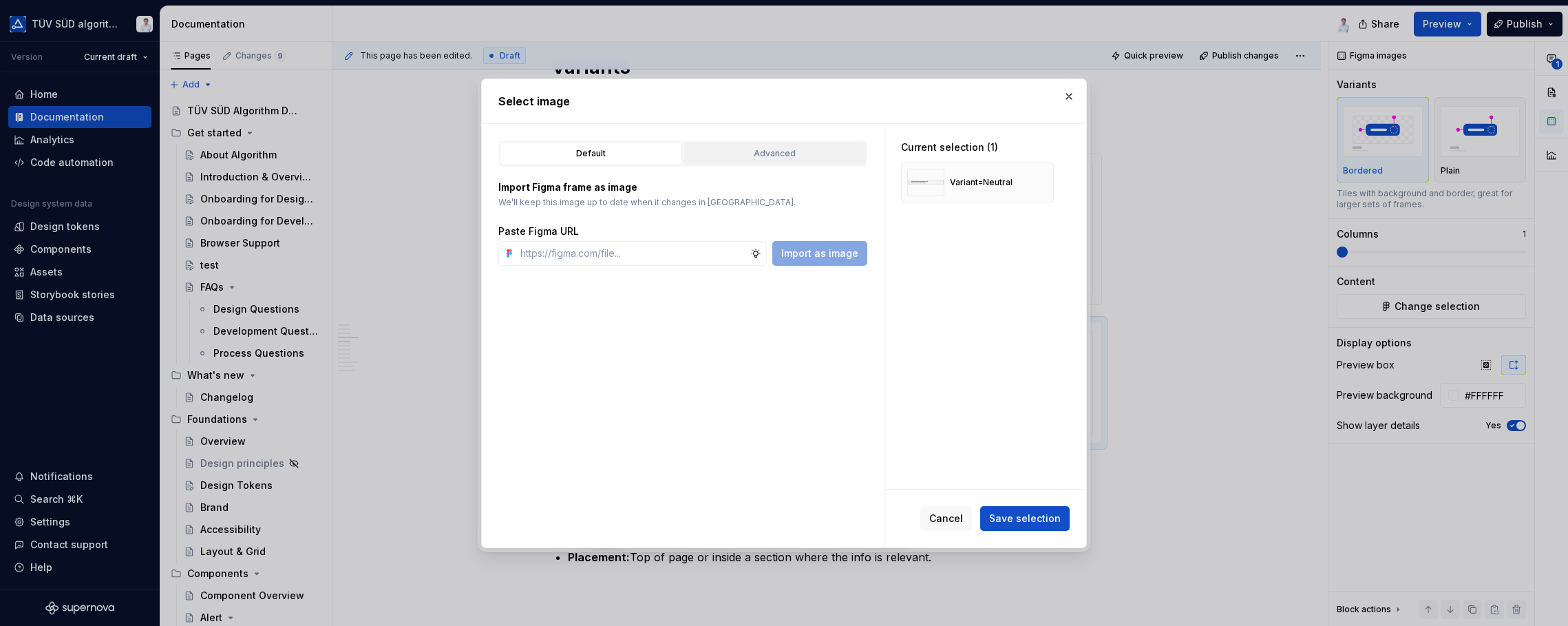
click at [761, 148] on div "Advanced" at bounding box center [774, 154] width 172 height 14
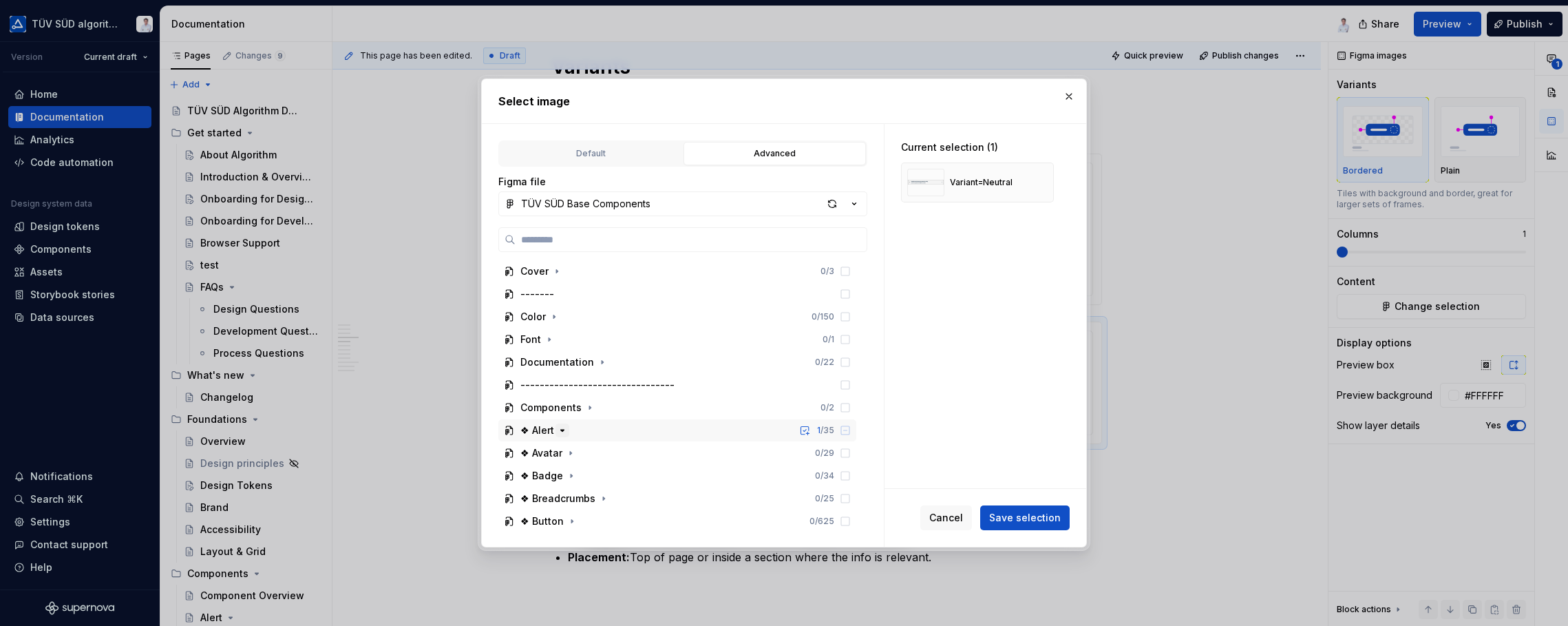
click at [562, 432] on icon "button" at bounding box center [562, 430] width 11 height 11
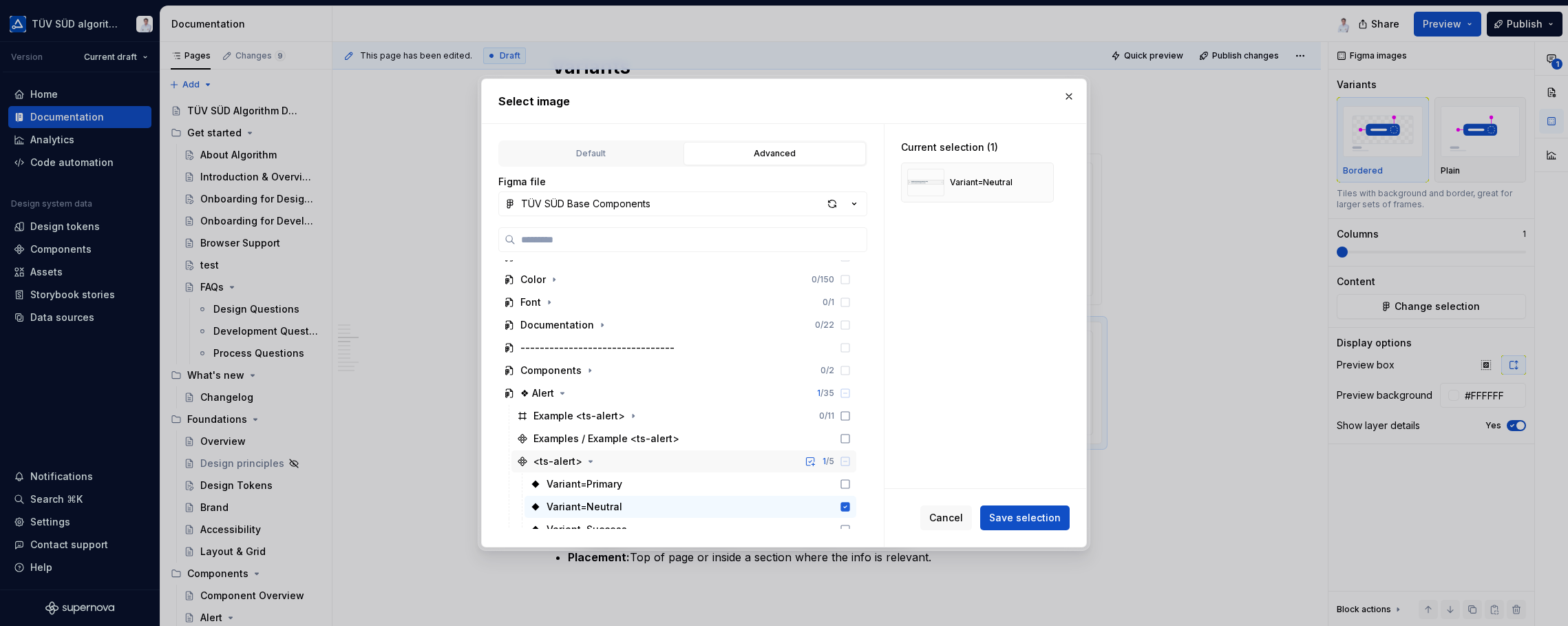
scroll to position [137, 0]
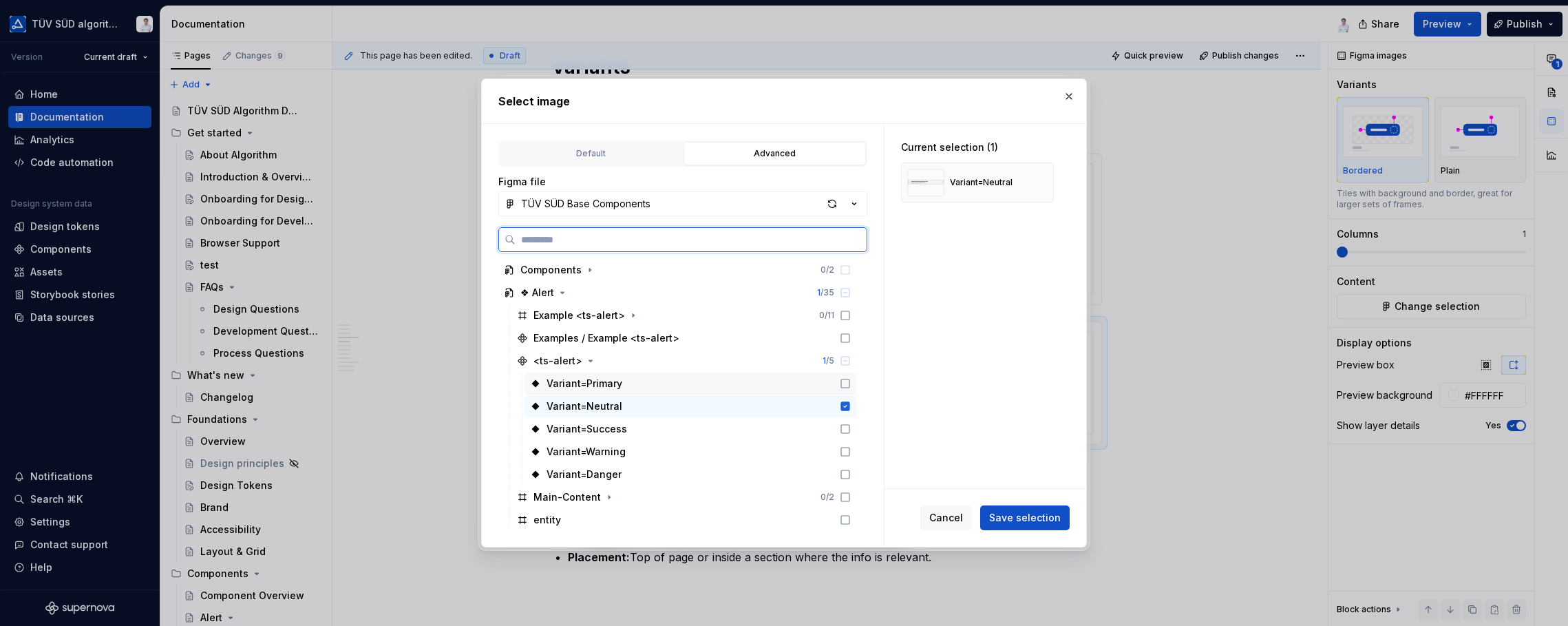
click at [610, 384] on div "Variant=Primary" at bounding box center [584, 384] width 75 height 14
click at [1014, 513] on span "Save selection" at bounding box center [1025, 518] width 71 height 14
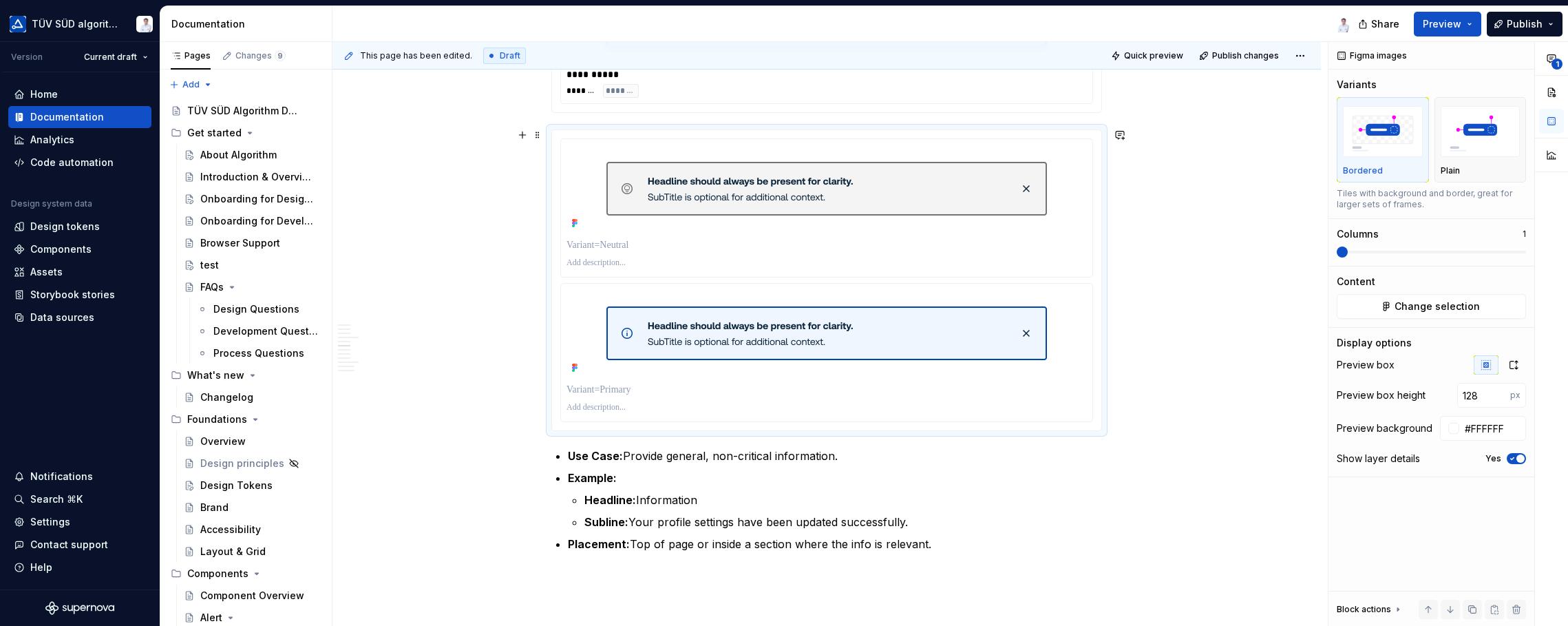
scroll to position [1273, 0]
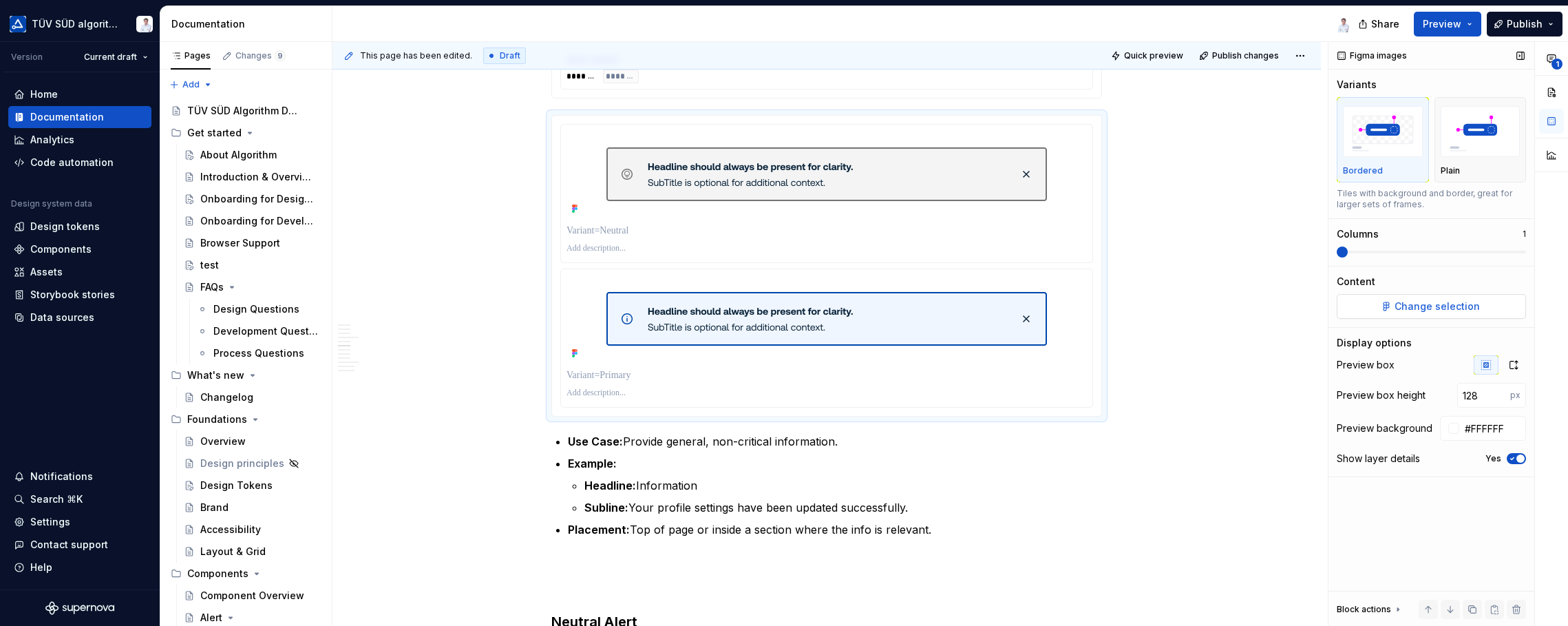
click at [1260, 301] on span "Change selection" at bounding box center [1438, 307] width 85 height 14
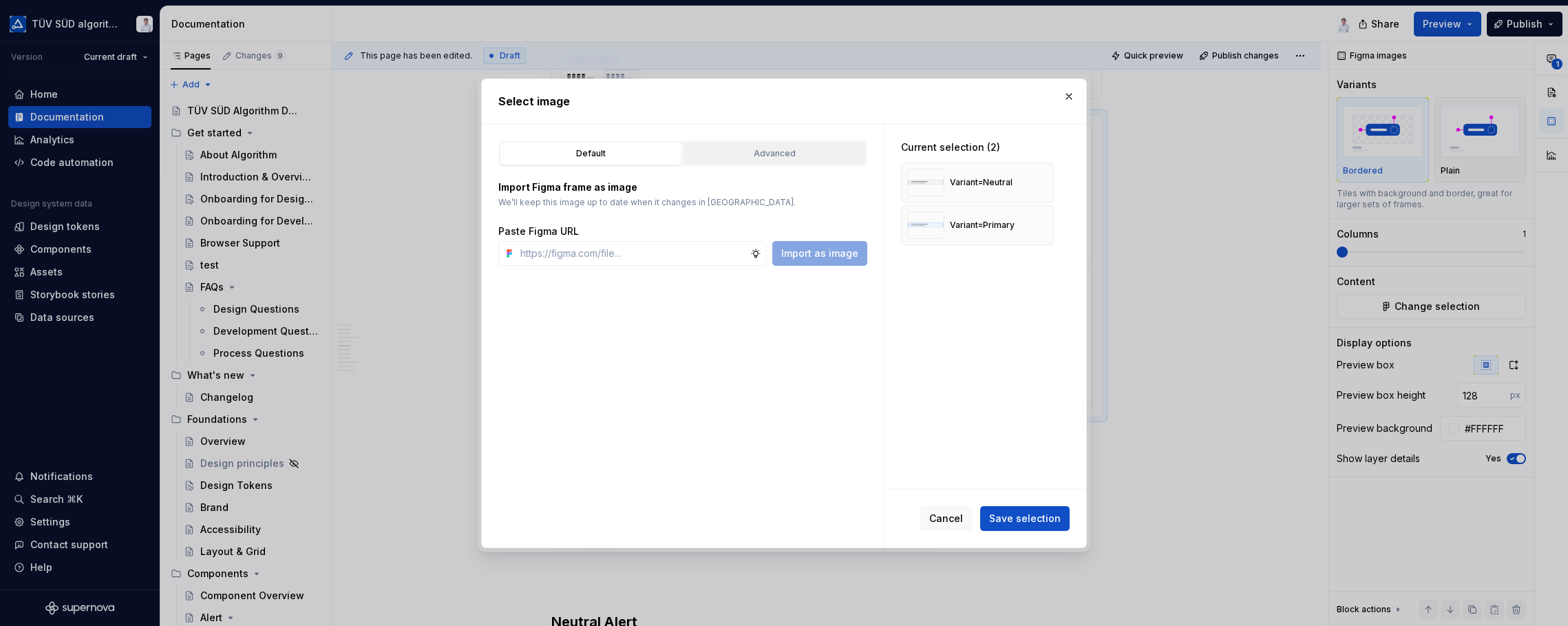
click at [750, 151] on div "Advanced" at bounding box center [774, 154] width 172 height 14
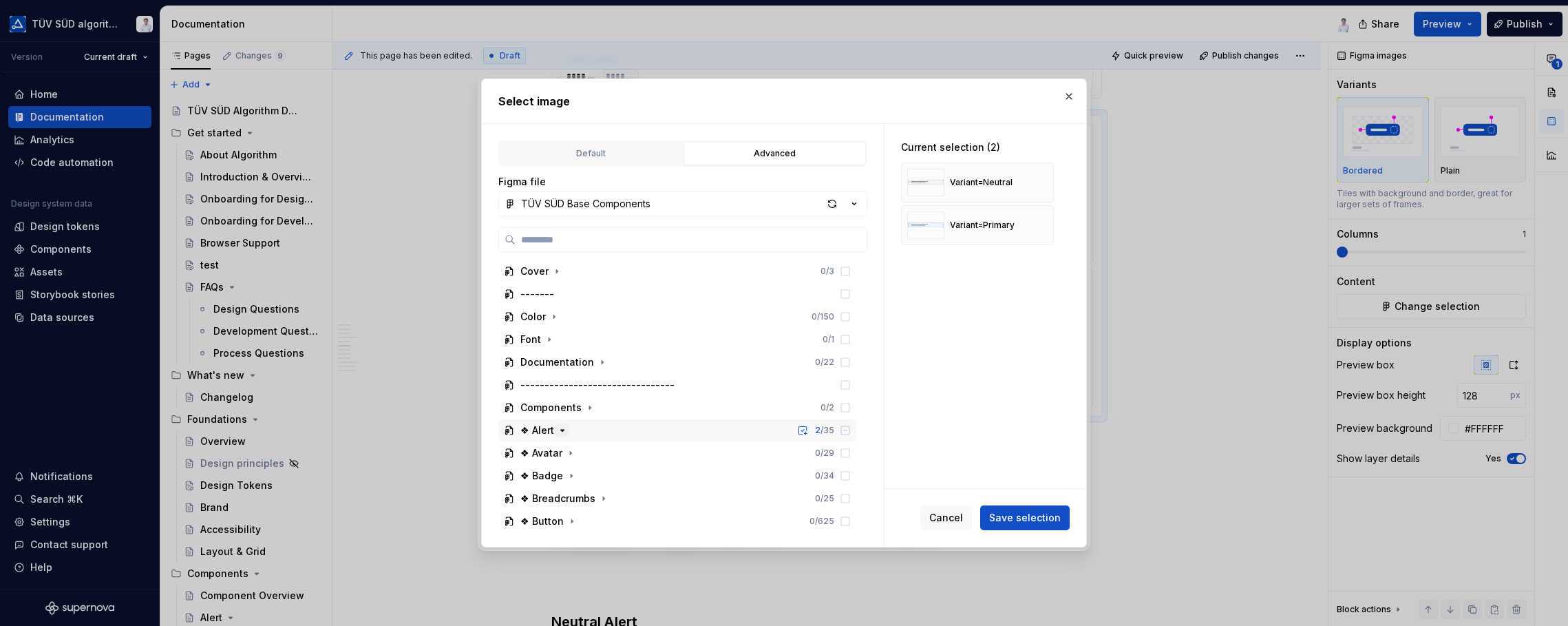
click at [561, 428] on icon "button" at bounding box center [562, 430] width 11 height 11
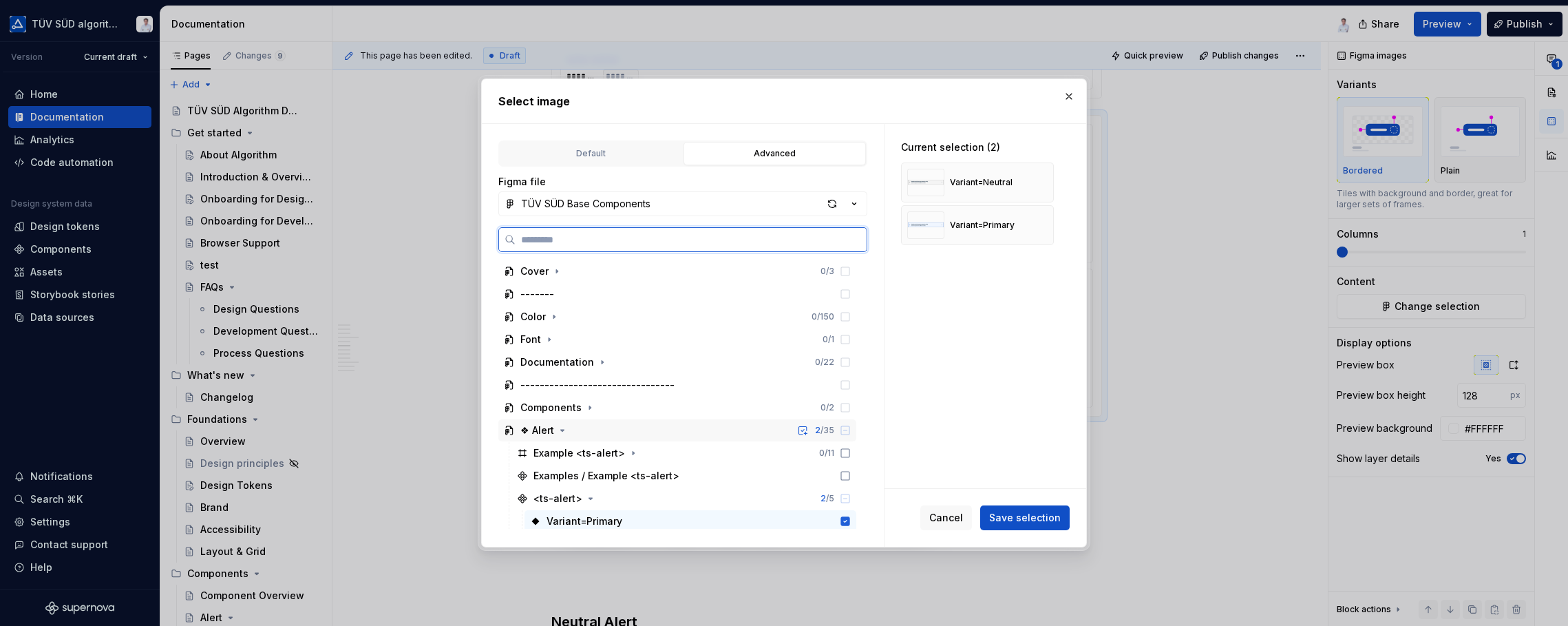
scroll to position [137, 0]
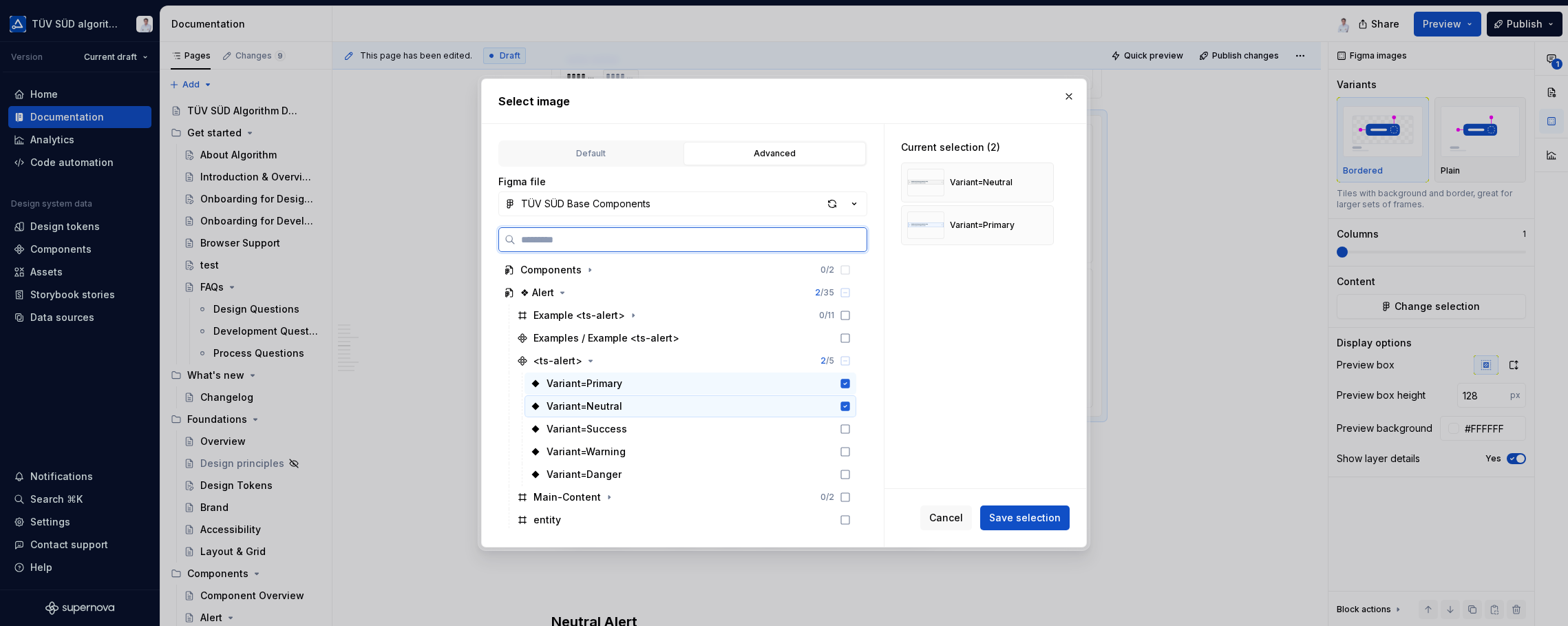
click at [844, 405] on icon at bounding box center [846, 406] width 9 height 9
click at [1013, 515] on span "Save selection" at bounding box center [1025, 518] width 71 height 14
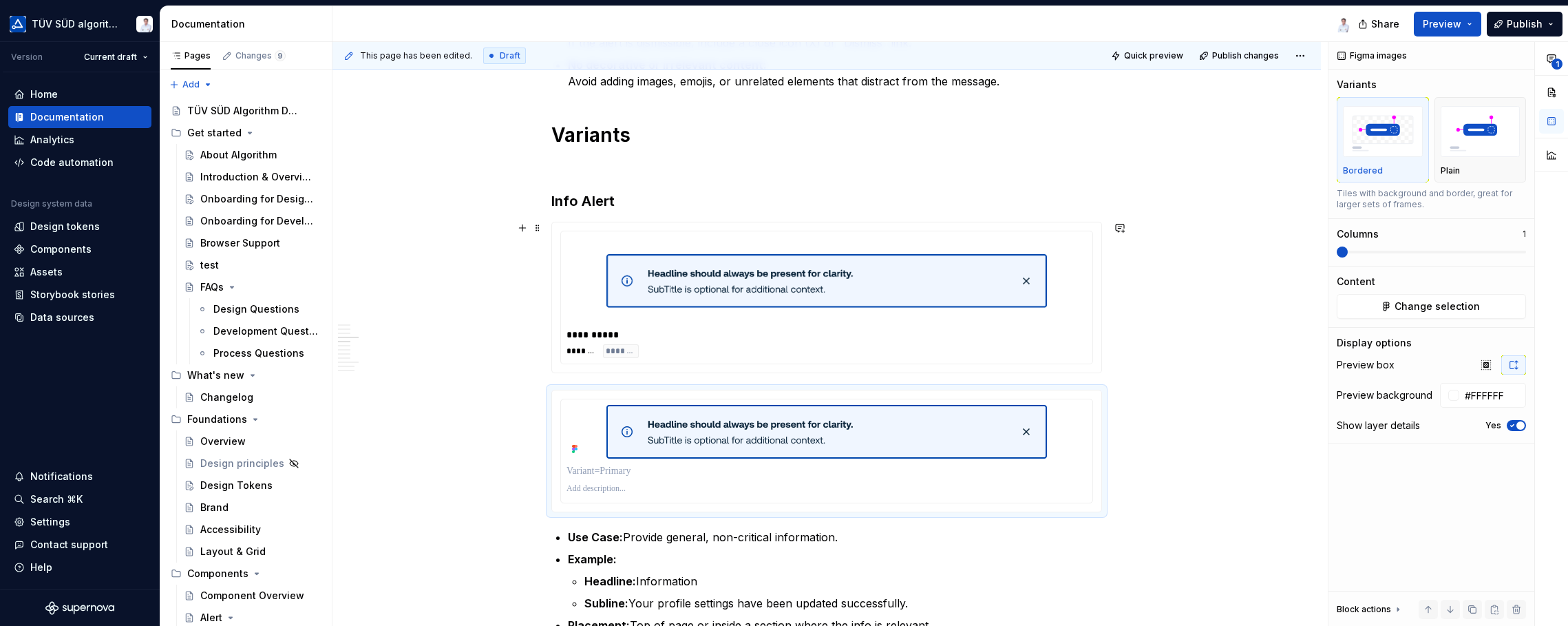
scroll to position [997, 0]
click at [538, 229] on span at bounding box center [537, 228] width 11 height 19
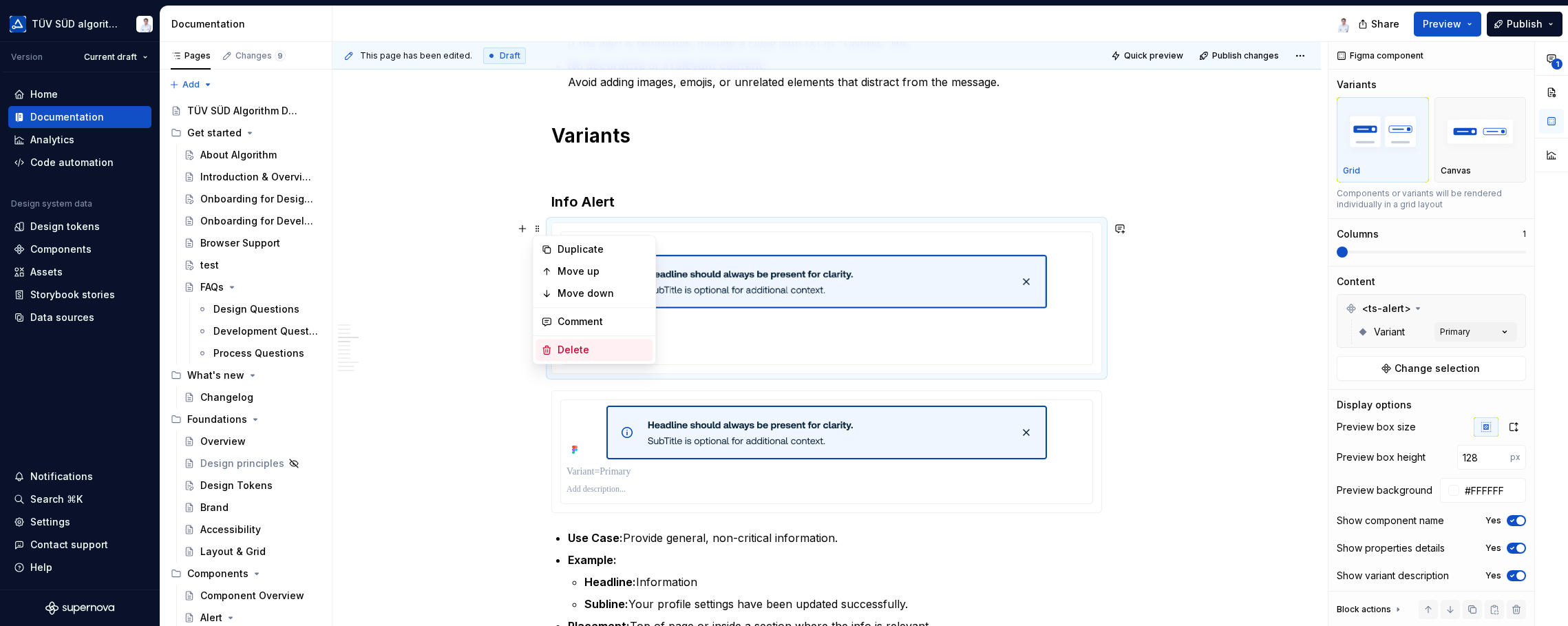
click at [579, 350] on div "Delete" at bounding box center [602, 350] width 89 height 14
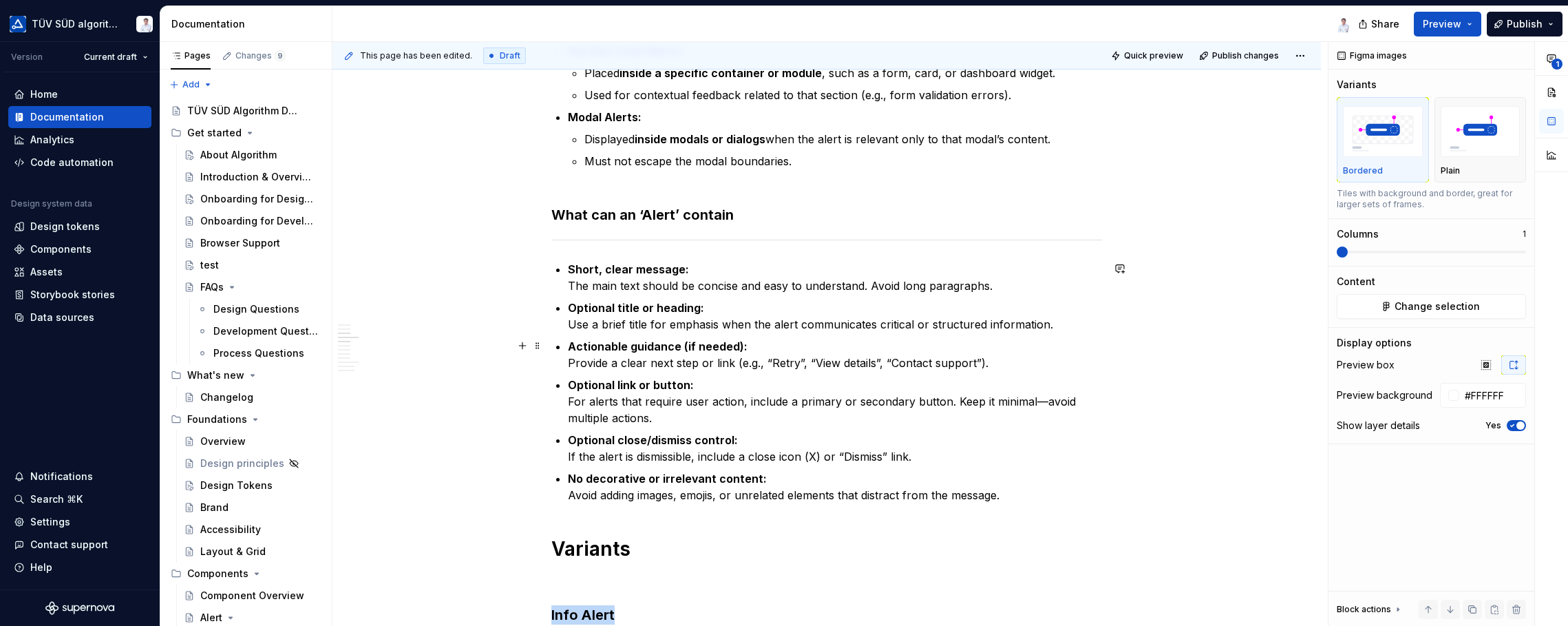
scroll to position [791, 0]
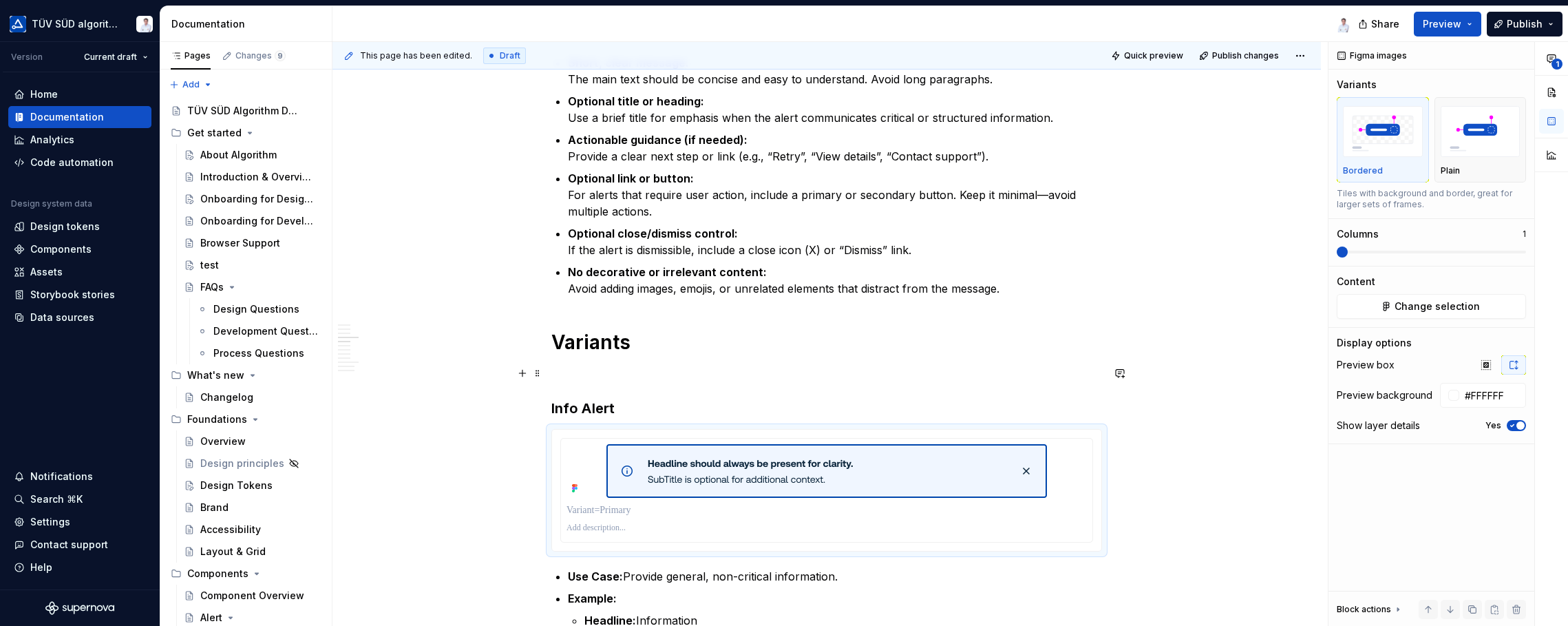
click at [575, 369] on p at bounding box center [826, 374] width 551 height 16
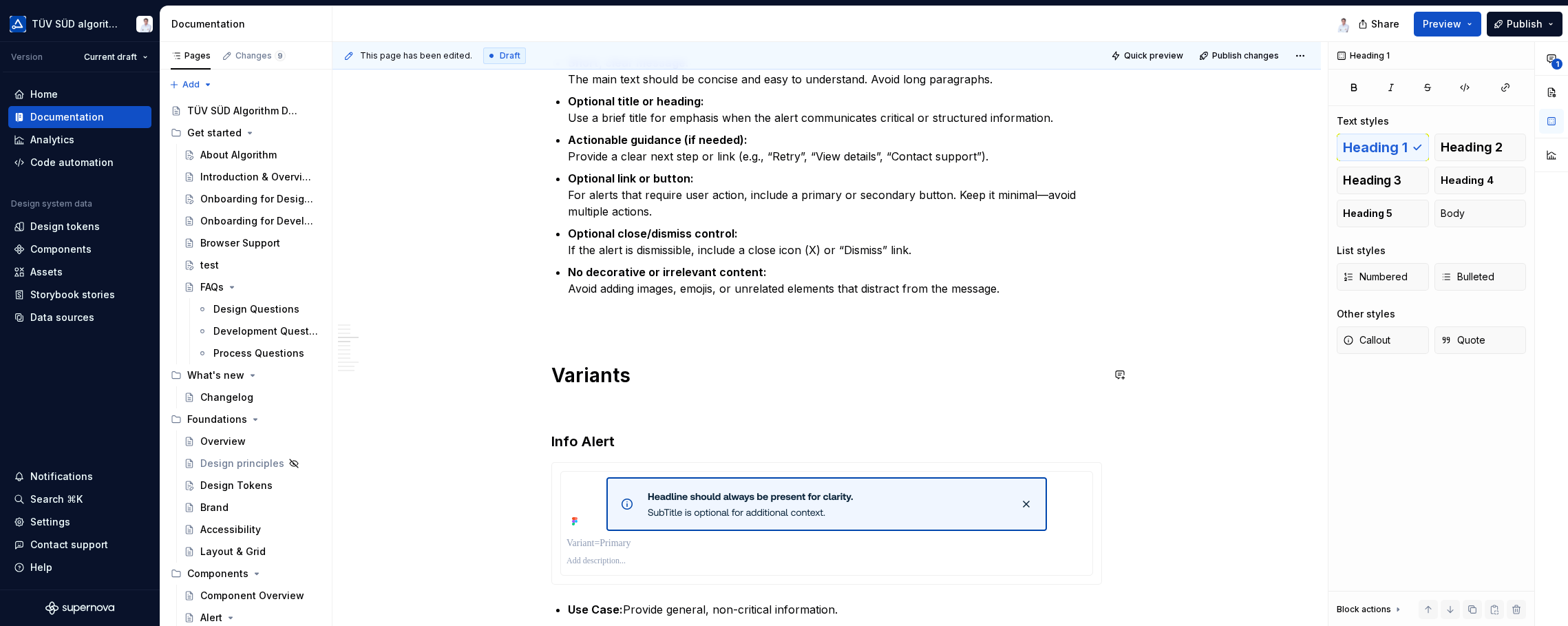
click at [622, 398] on p at bounding box center [826, 406] width 551 height 16
click at [538, 409] on span at bounding box center [537, 406] width 11 height 19
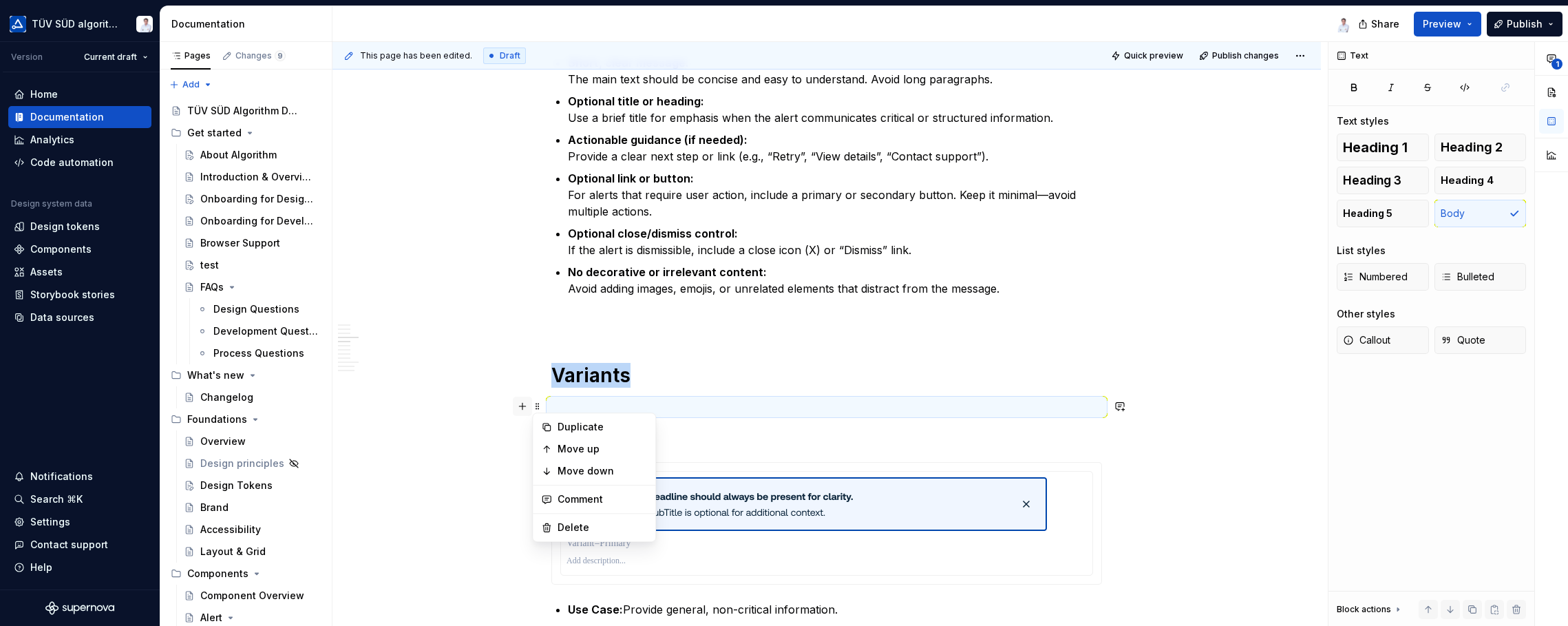
click at [521, 402] on button "button" at bounding box center [522, 406] width 19 height 19
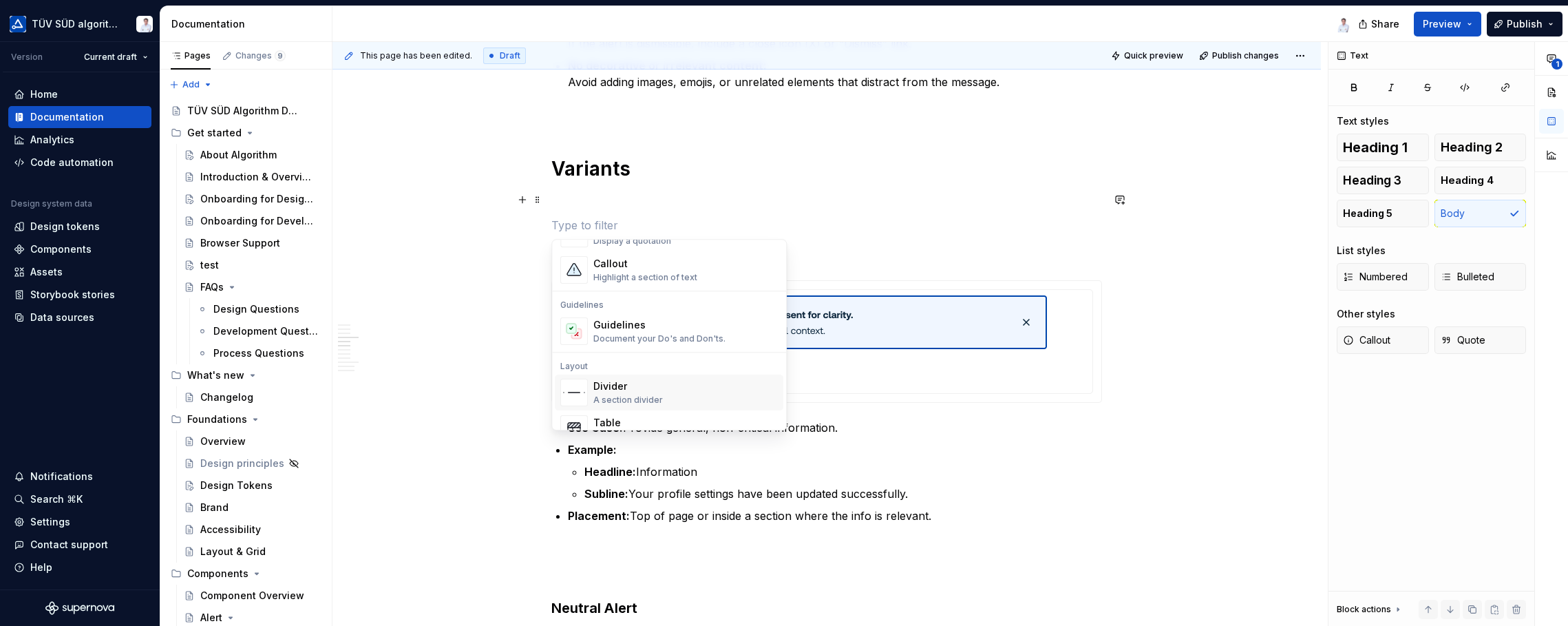
scroll to position [344, 0]
click at [697, 373] on div "Divider A section divider" at bounding box center [686, 385] width 185 height 27
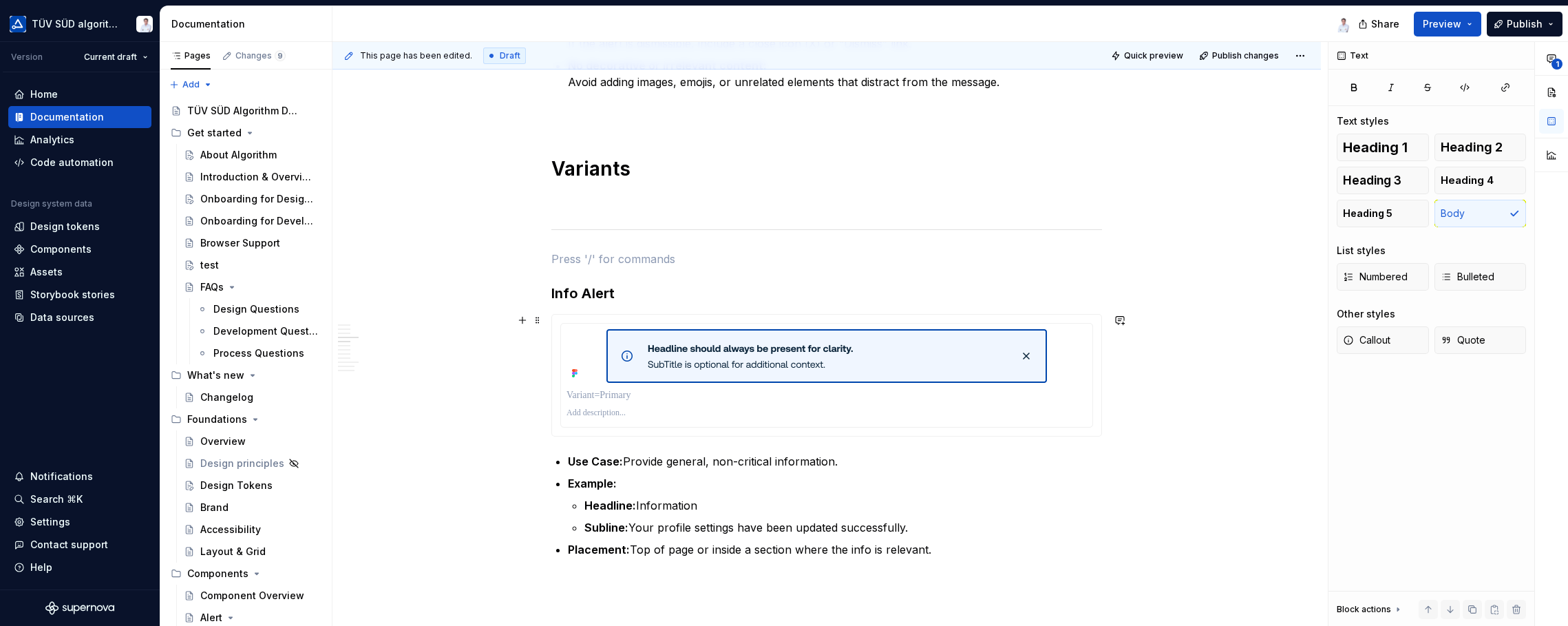
click at [1177, 402] on div "This page has been edited. Draft Quick preview Publish changes Alert Alerts are…" at bounding box center [830, 334] width 996 height 584
click at [687, 196] on p at bounding box center [826, 200] width 551 height 16
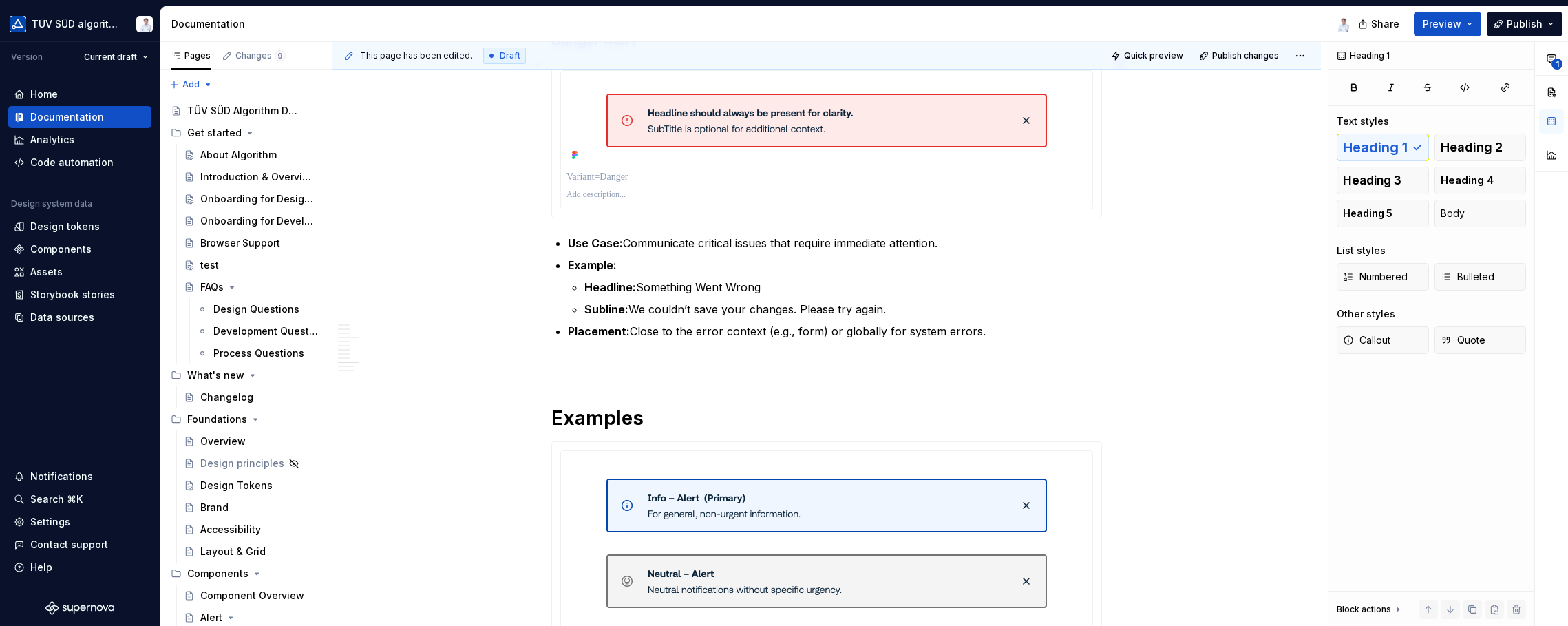
scroll to position [2680, 0]
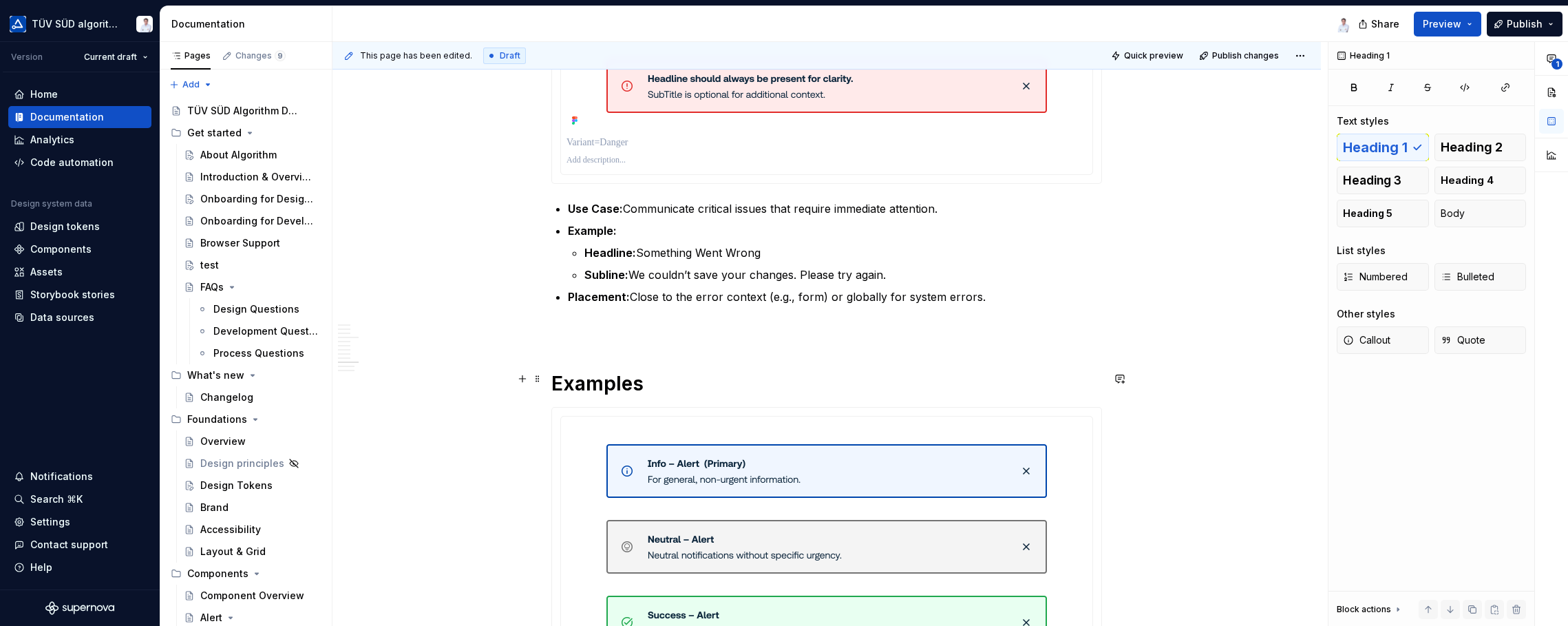
click at [670, 374] on h1 "Examples" at bounding box center [826, 384] width 551 height 25
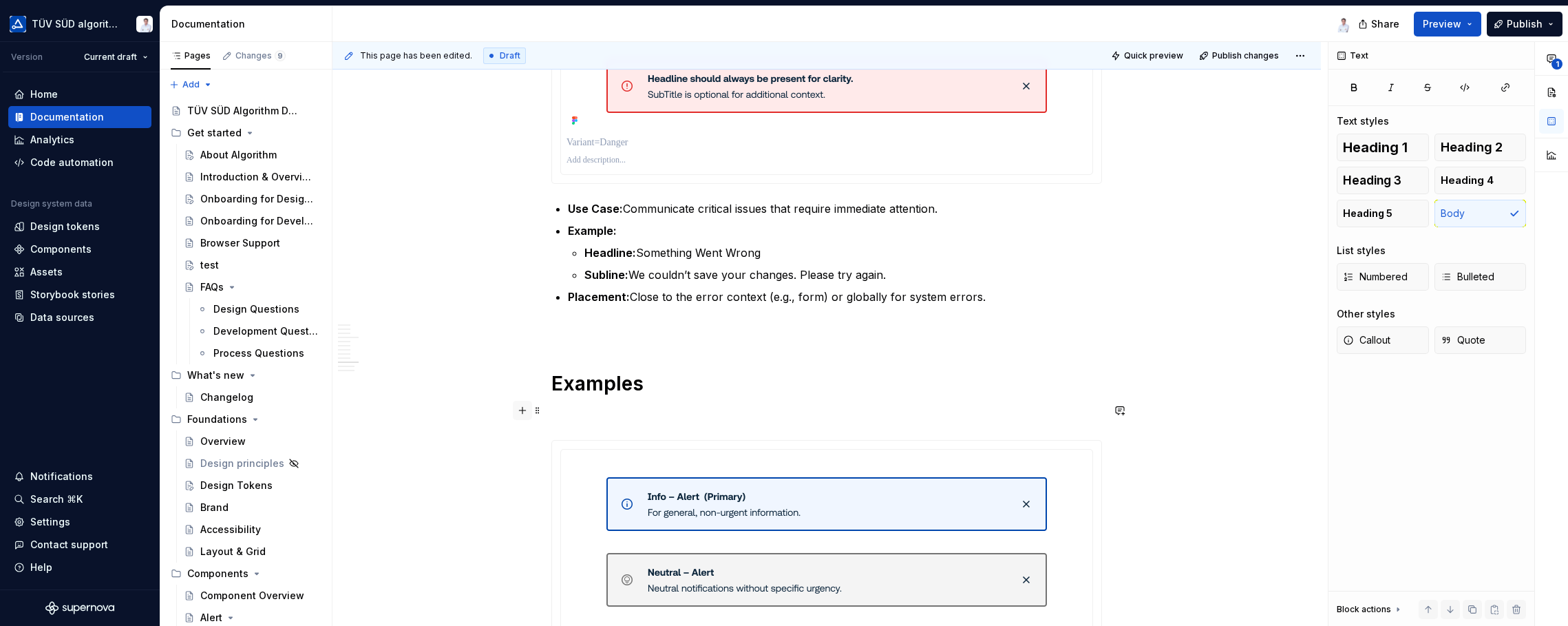
click at [523, 408] on button "button" at bounding box center [522, 410] width 19 height 19
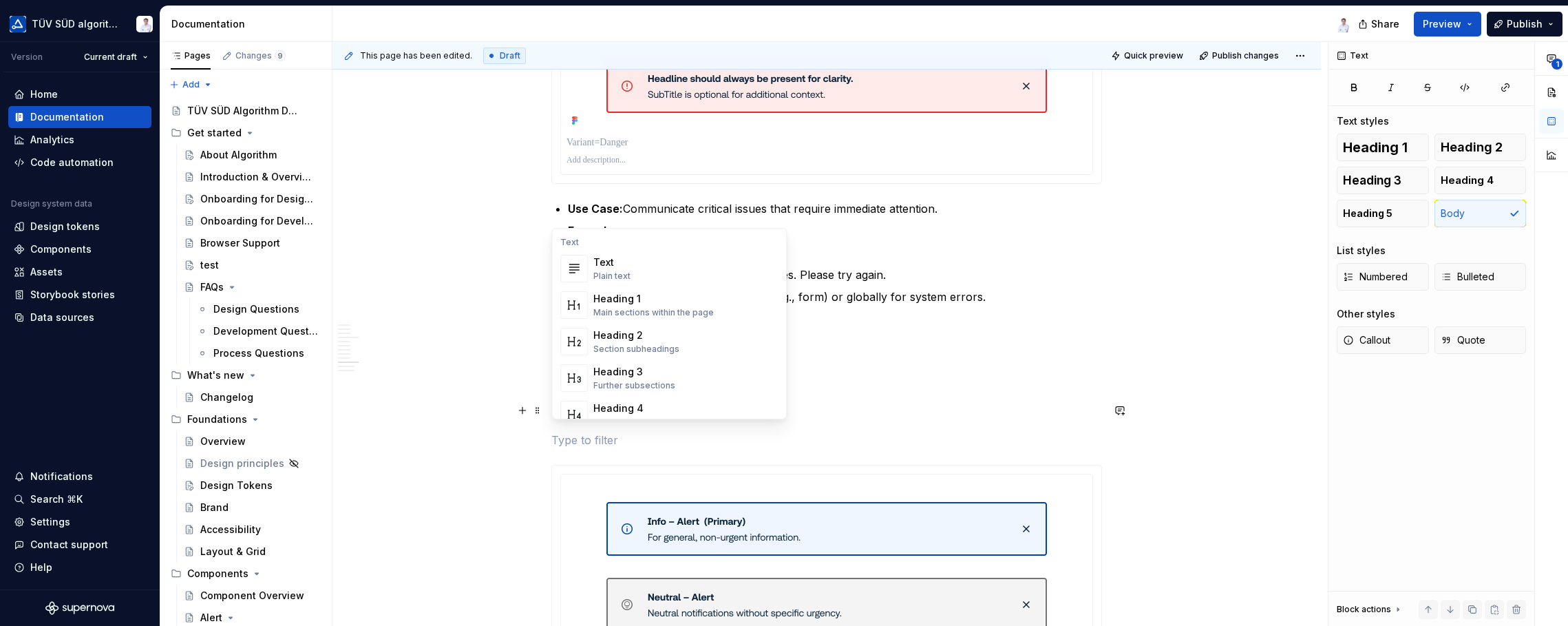
scroll to position [413, 0]
click at [672, 306] on div "Divider A section divider" at bounding box center [686, 306] width 185 height 27
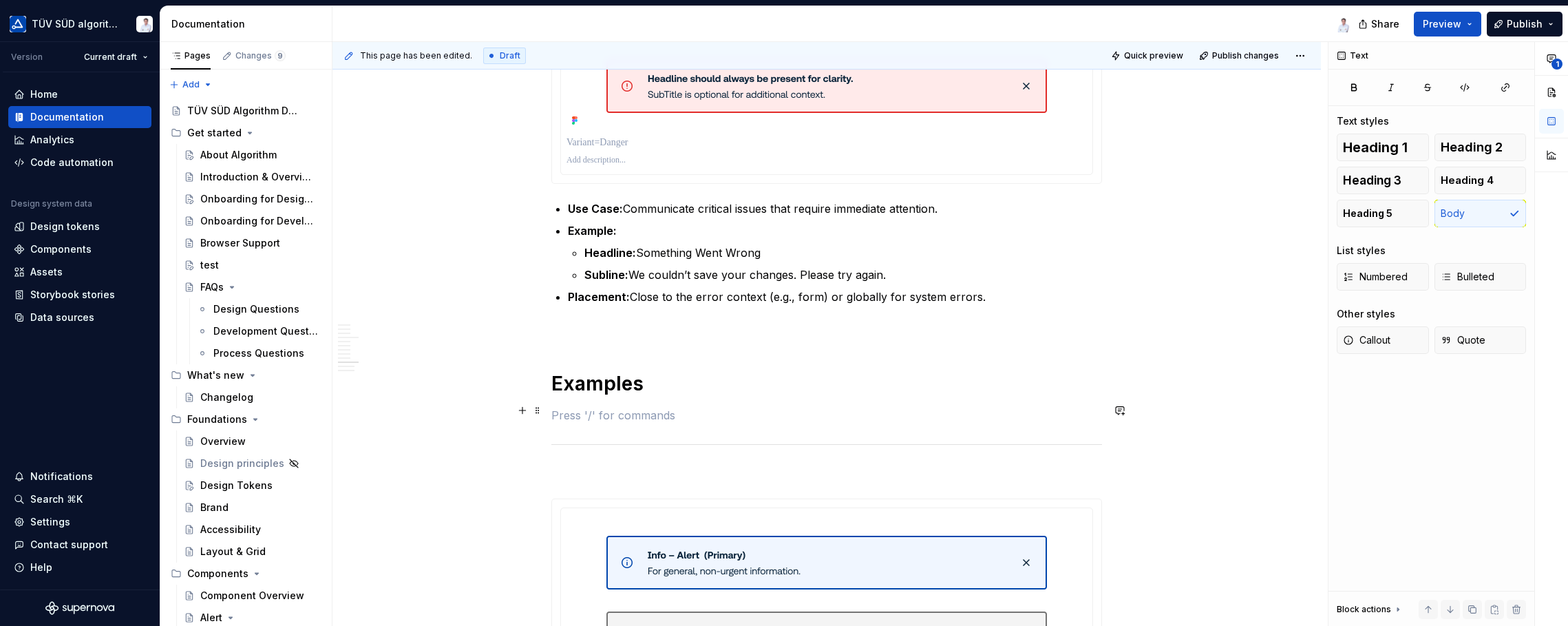
click at [711, 407] on p at bounding box center [826, 415] width 551 height 16
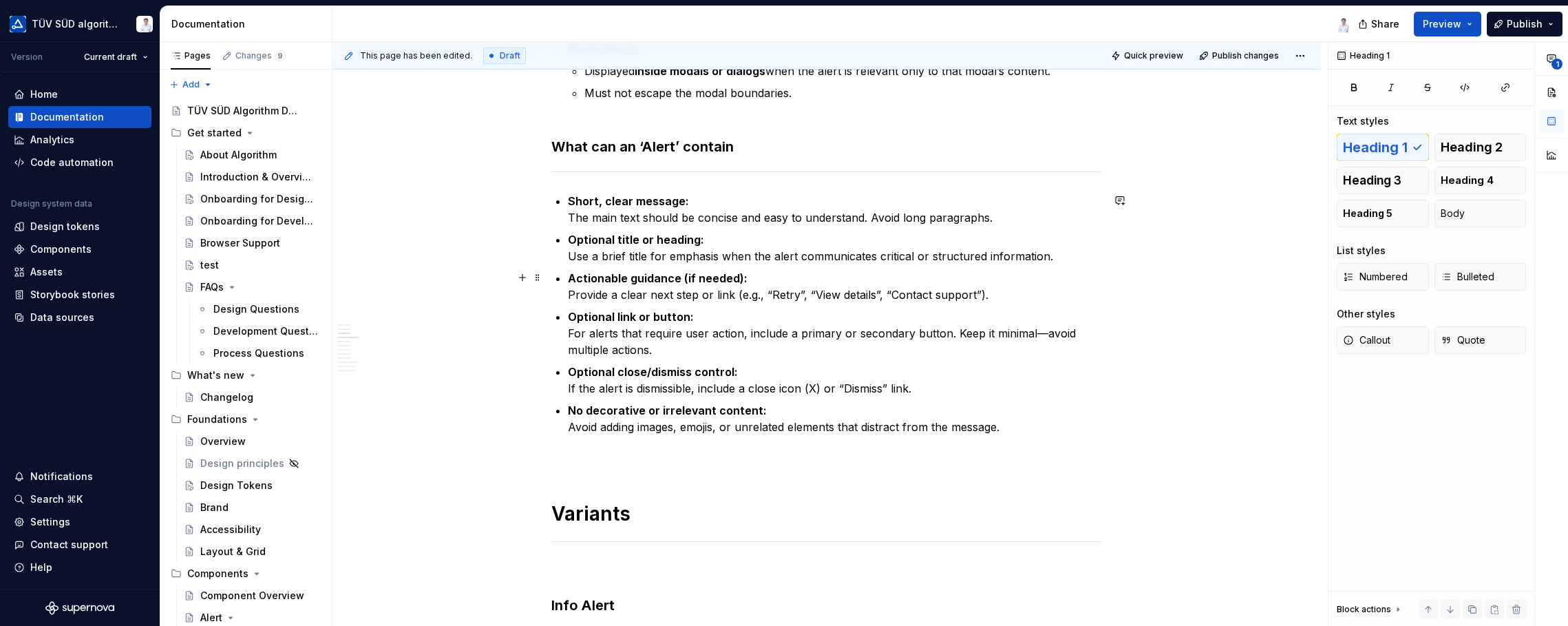
scroll to position [820, 0]
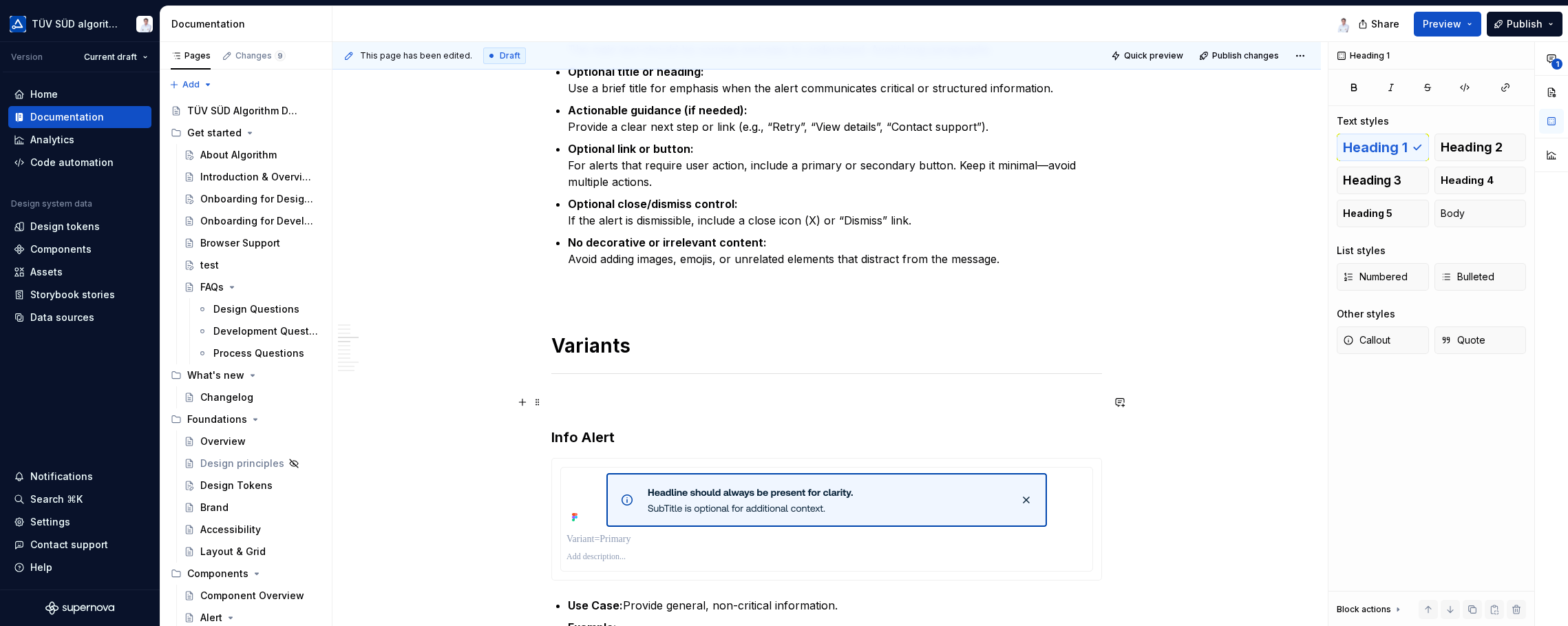
click at [831, 397] on p at bounding box center [826, 402] width 551 height 16
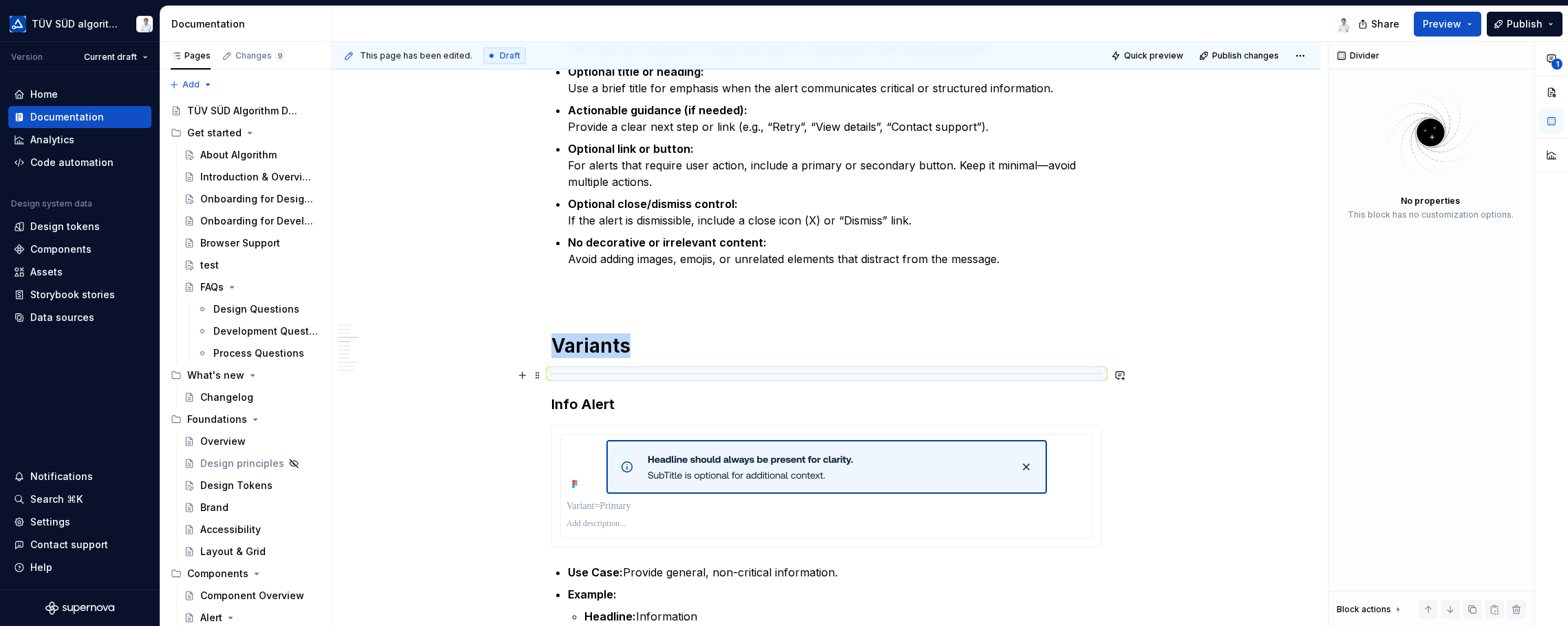
click at [1125, 370] on button "button" at bounding box center [1120, 375] width 19 height 19
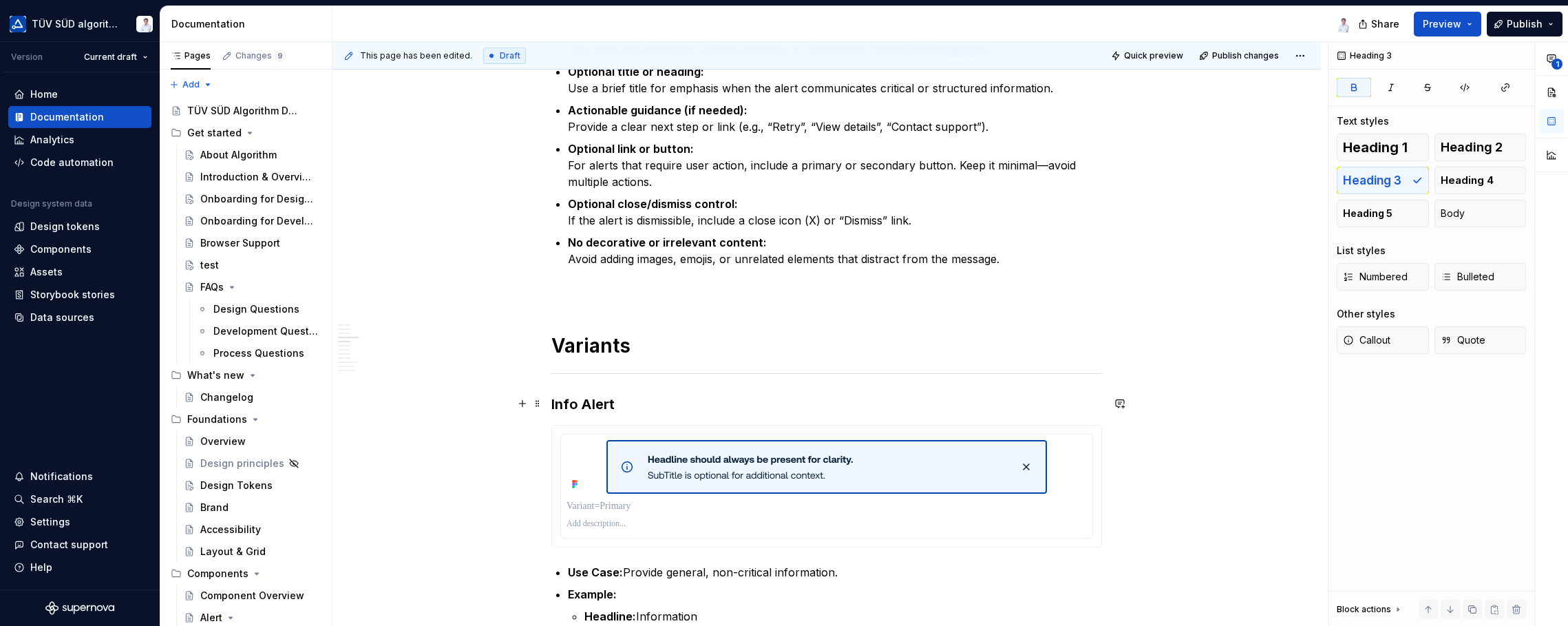
click at [553, 402] on strong "Info Alert" at bounding box center [583, 404] width 64 height 16
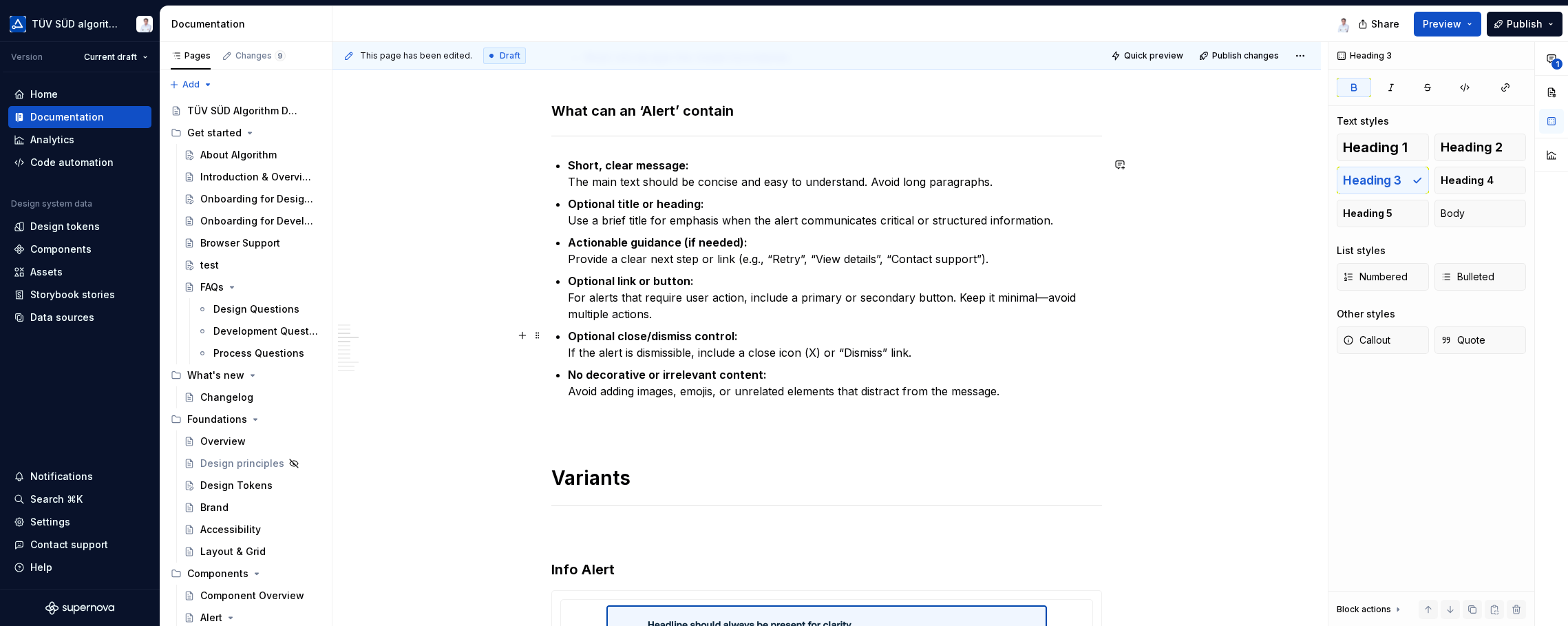
scroll to position [826, 0]
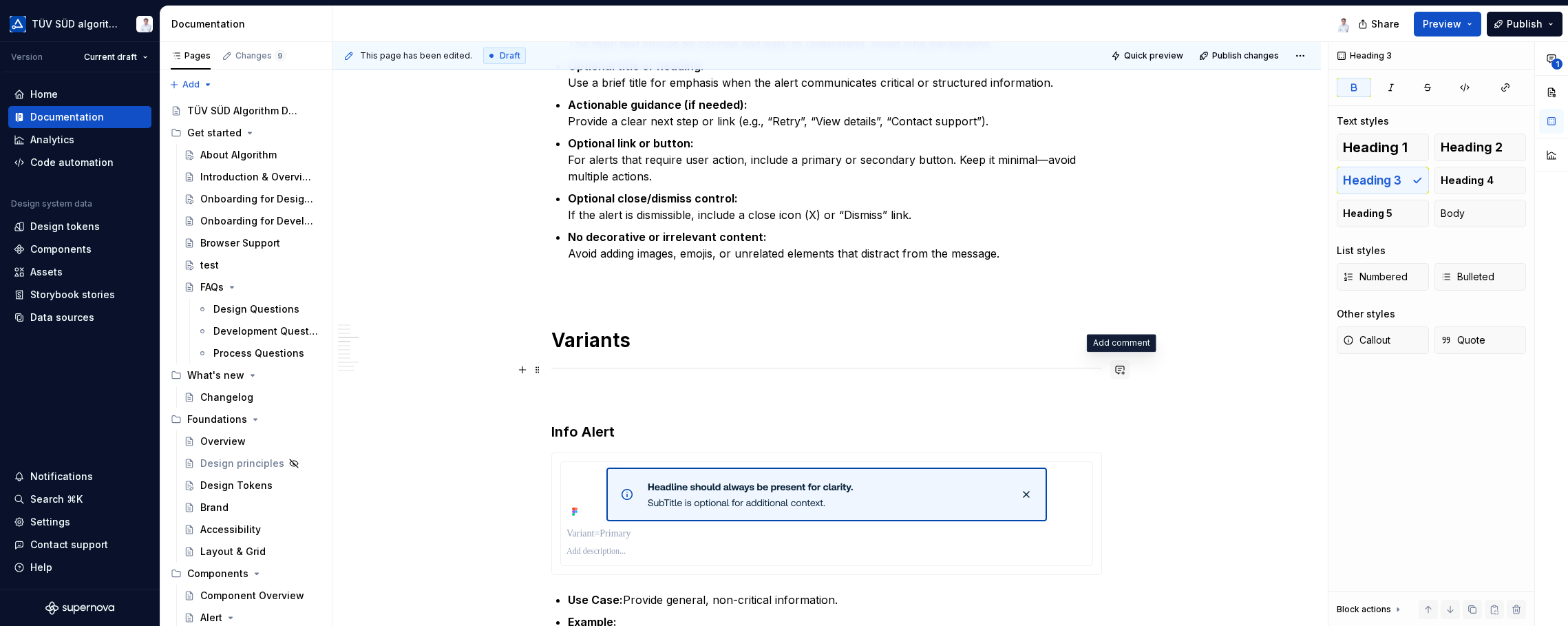
click at [1114, 363] on button "button" at bounding box center [1120, 370] width 19 height 19
click at [1097, 339] on h1 "Variants" at bounding box center [826, 340] width 551 height 25
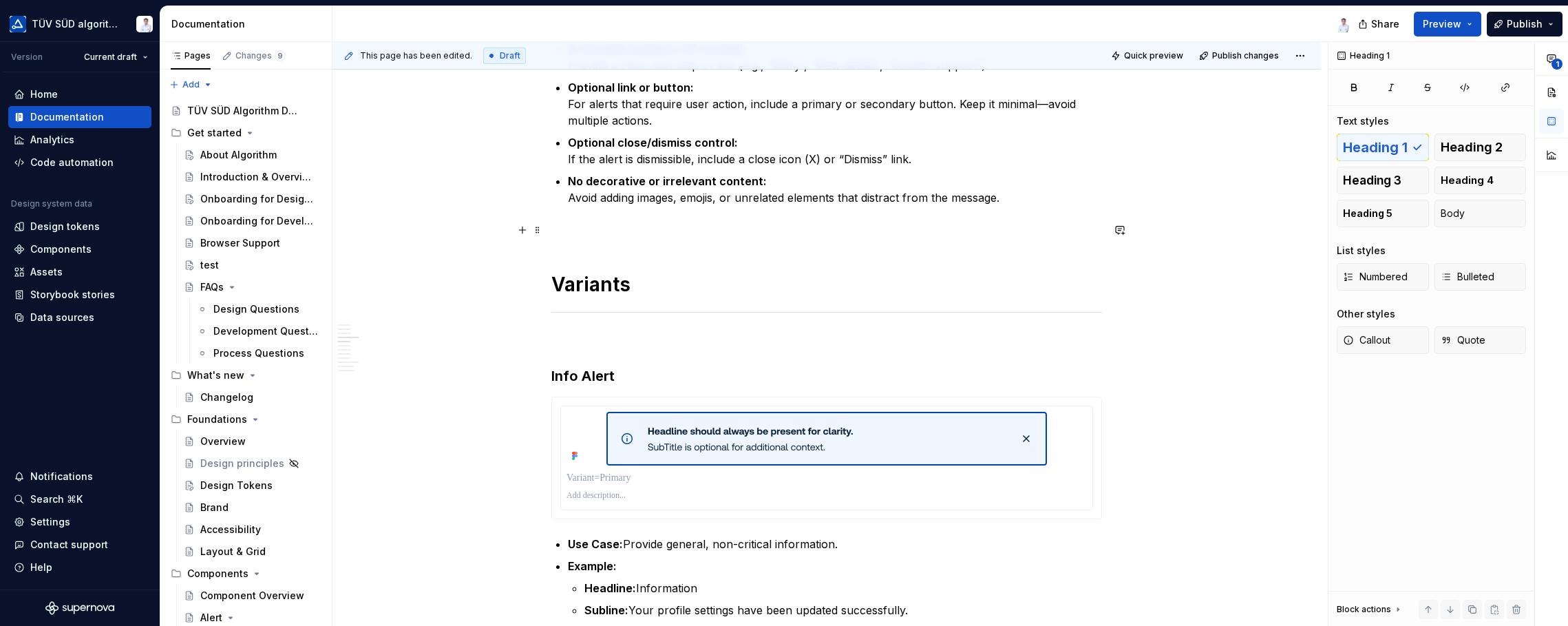
scroll to position [1032, 0]
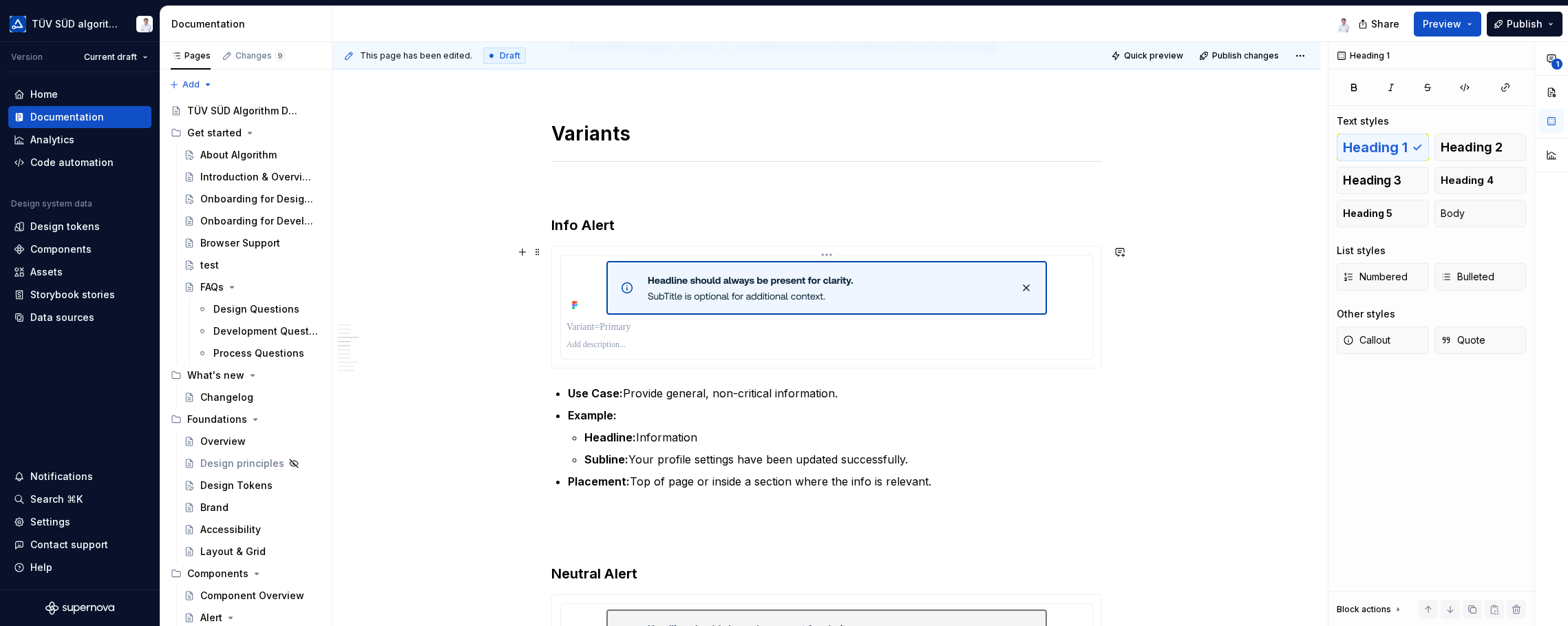
click at [943, 329] on p at bounding box center [826, 327] width 520 height 14
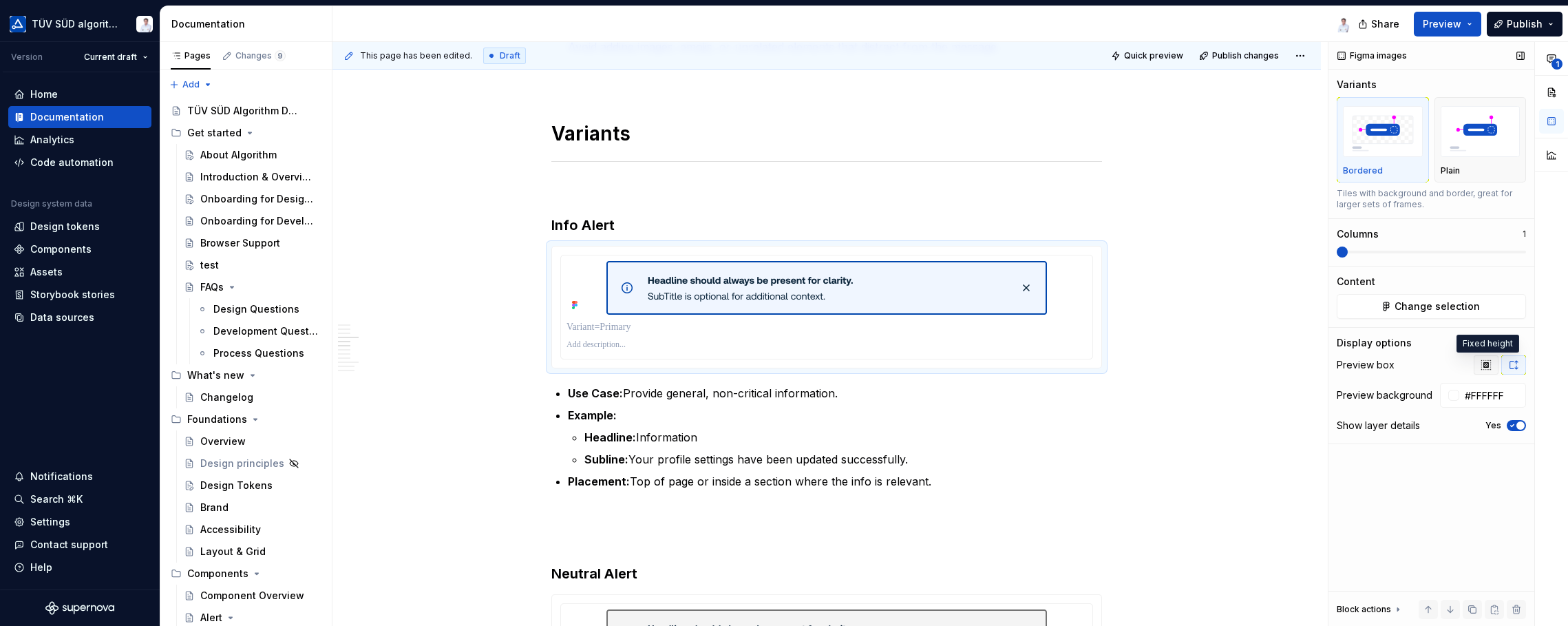
click at [1260, 365] on icon "button" at bounding box center [1486, 365] width 9 height 9
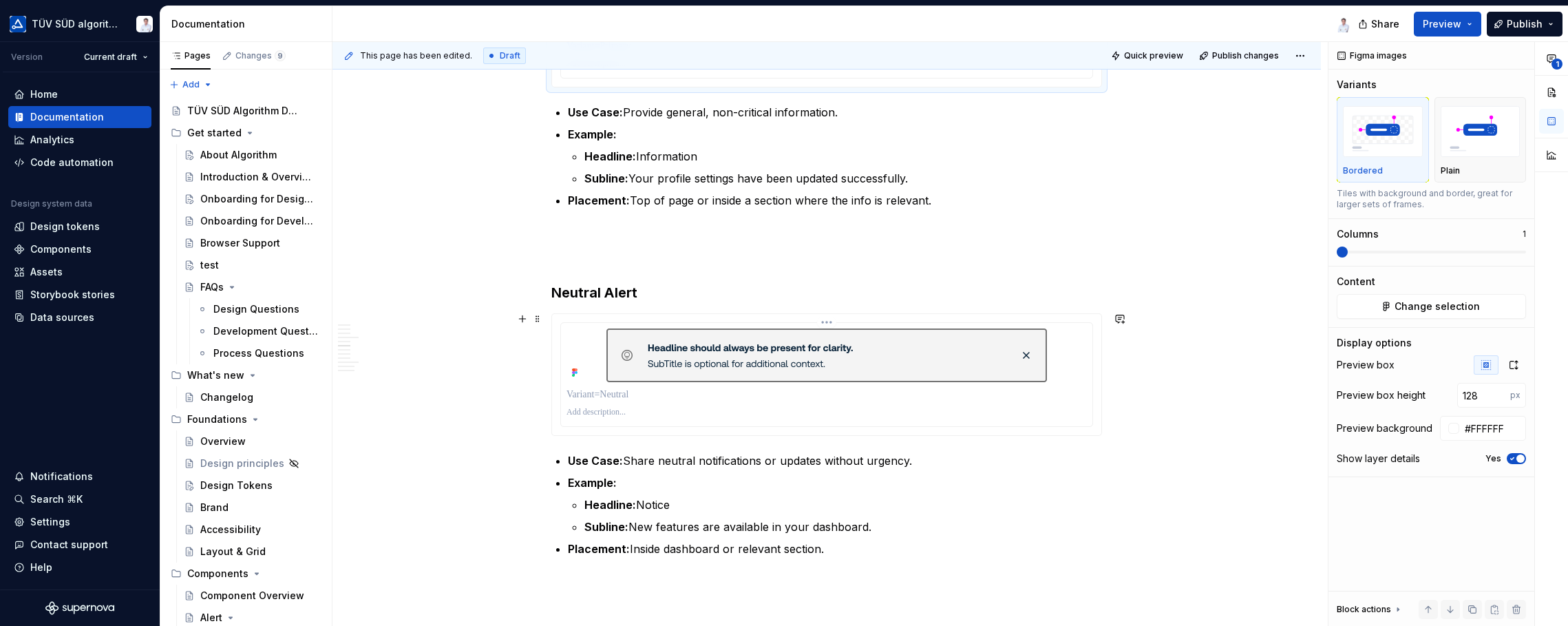
scroll to position [1377, 0]
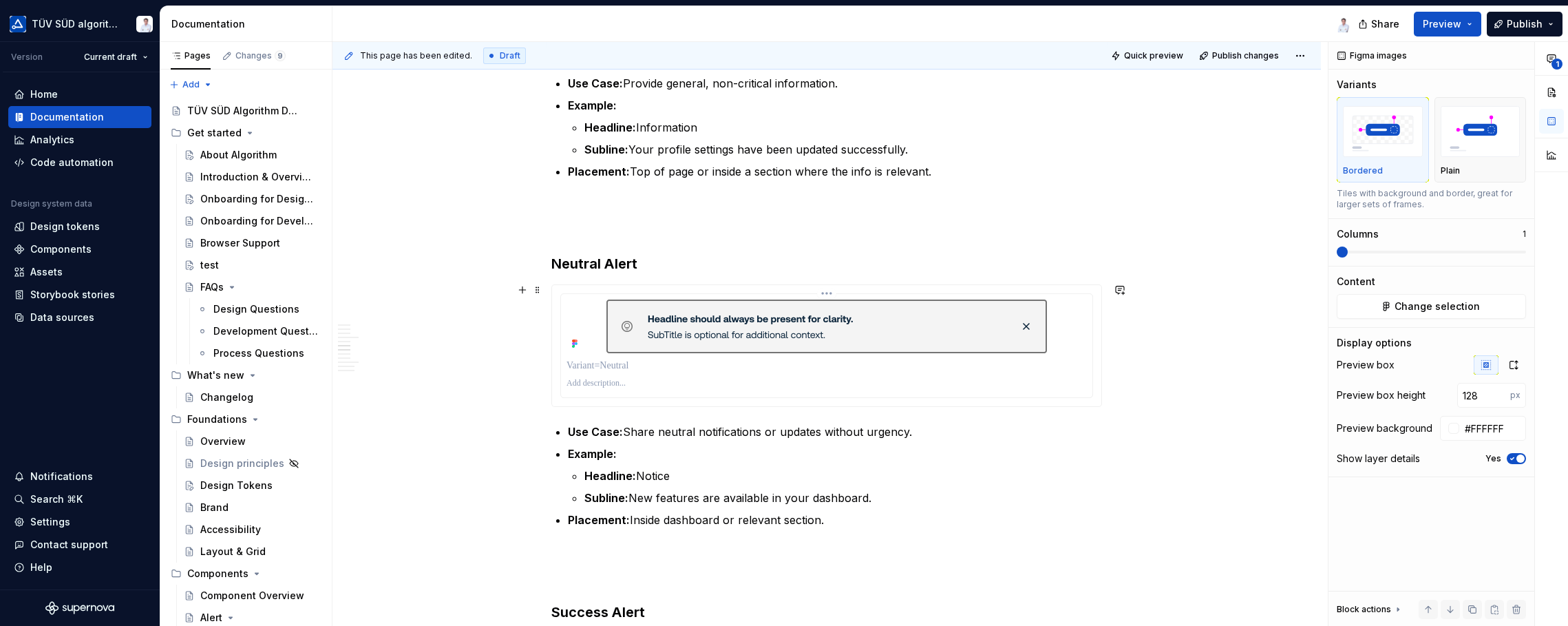
click at [850, 367] on p at bounding box center [826, 366] width 520 height 14
click at [1260, 363] on icon "button" at bounding box center [1486, 365] width 11 height 11
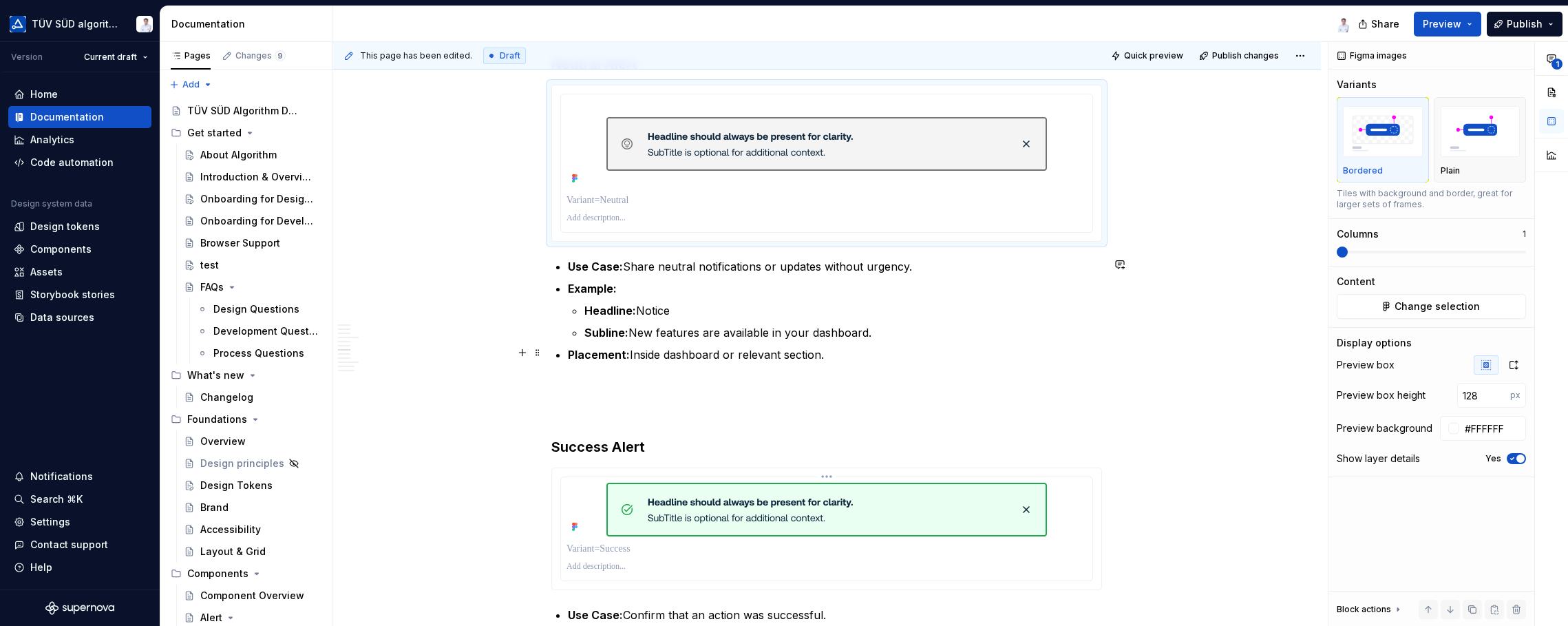
scroll to position [1652, 0]
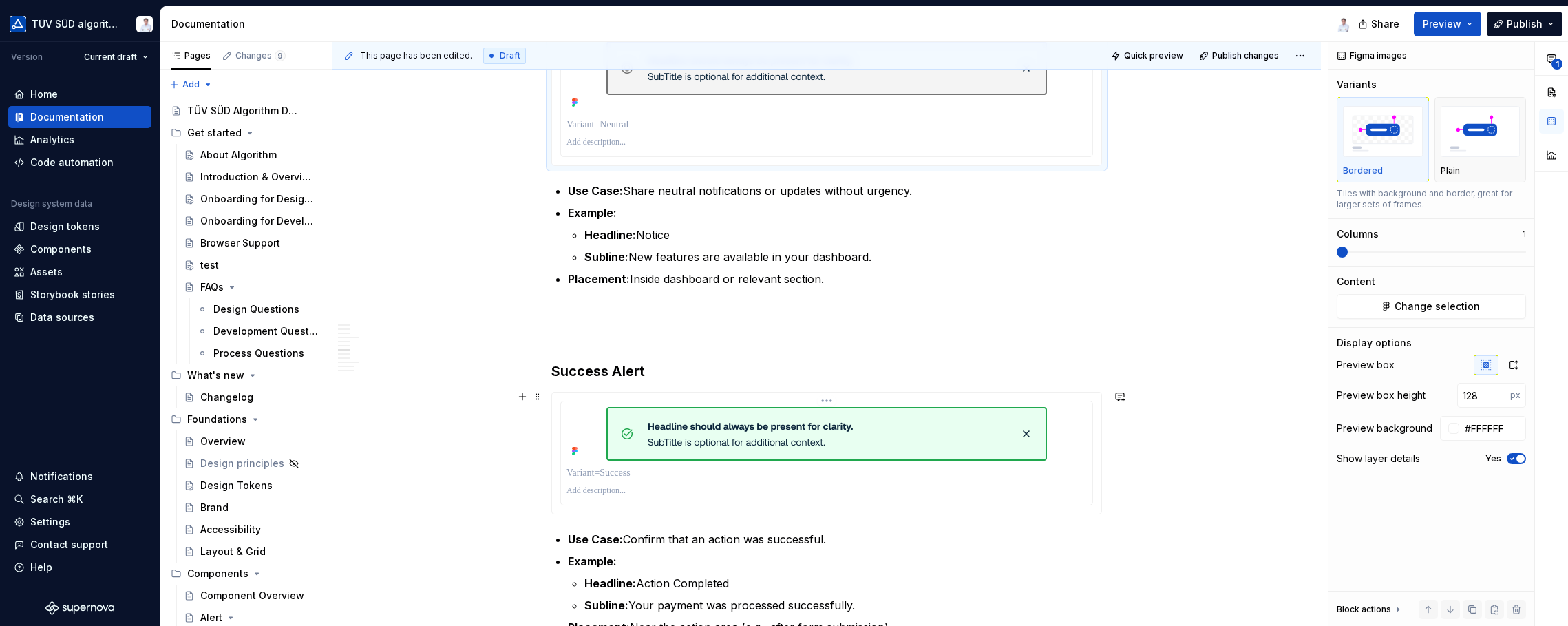
click at [930, 475] on p at bounding box center [826, 473] width 520 height 14
click at [1260, 367] on icon "button" at bounding box center [1486, 365] width 11 height 11
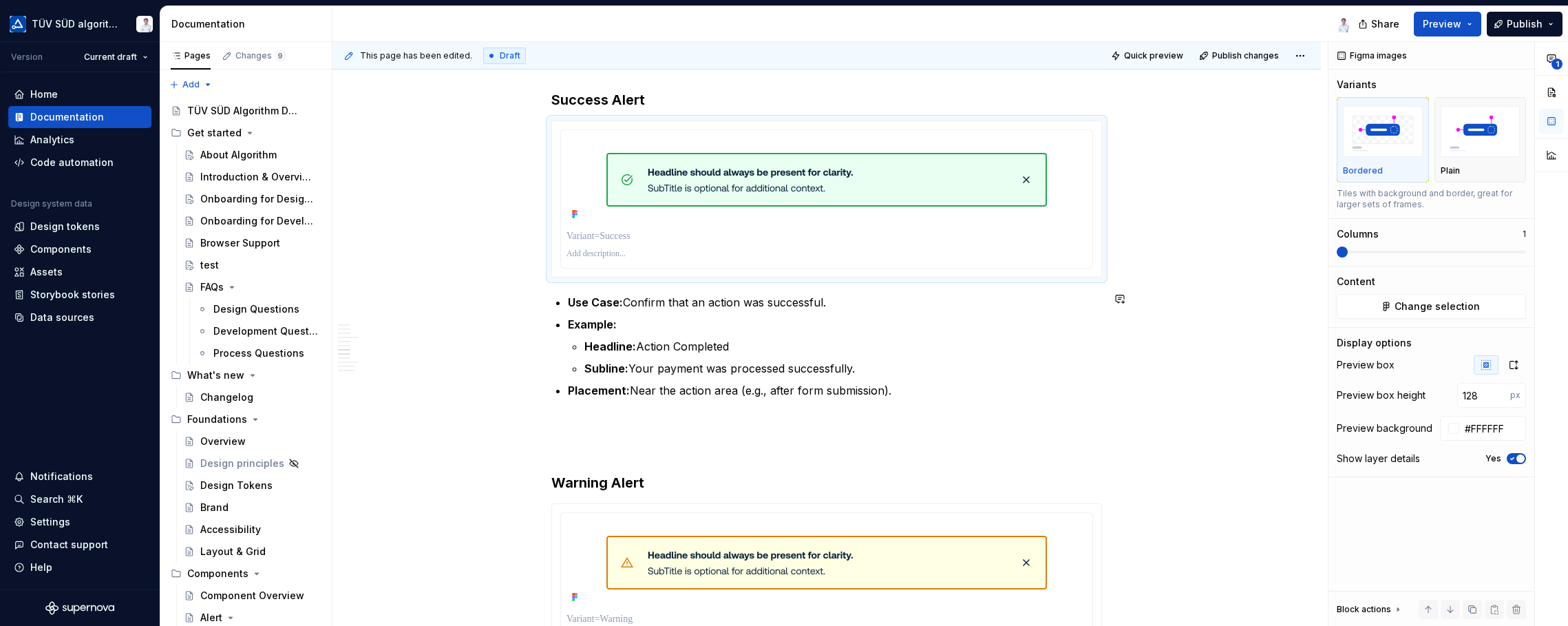
scroll to position [1996, 0]
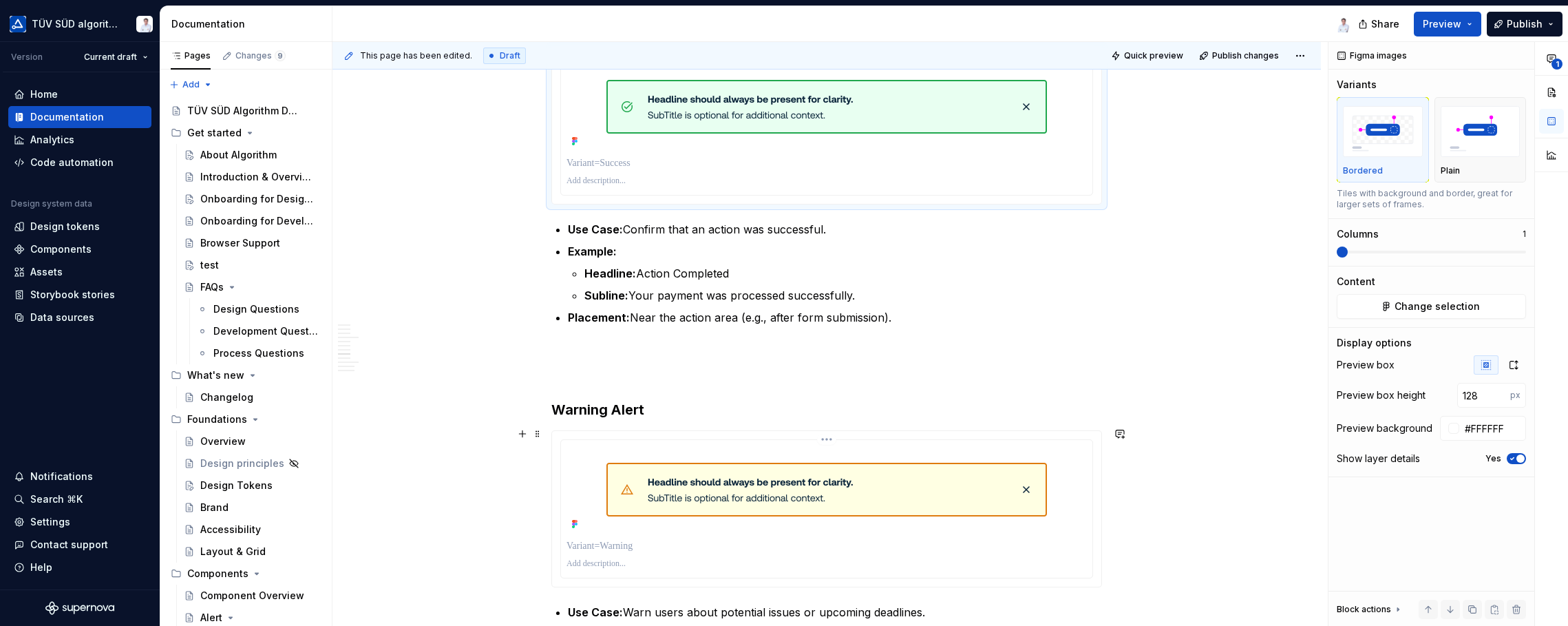
click at [870, 529] on div at bounding box center [826, 489] width 520 height 88
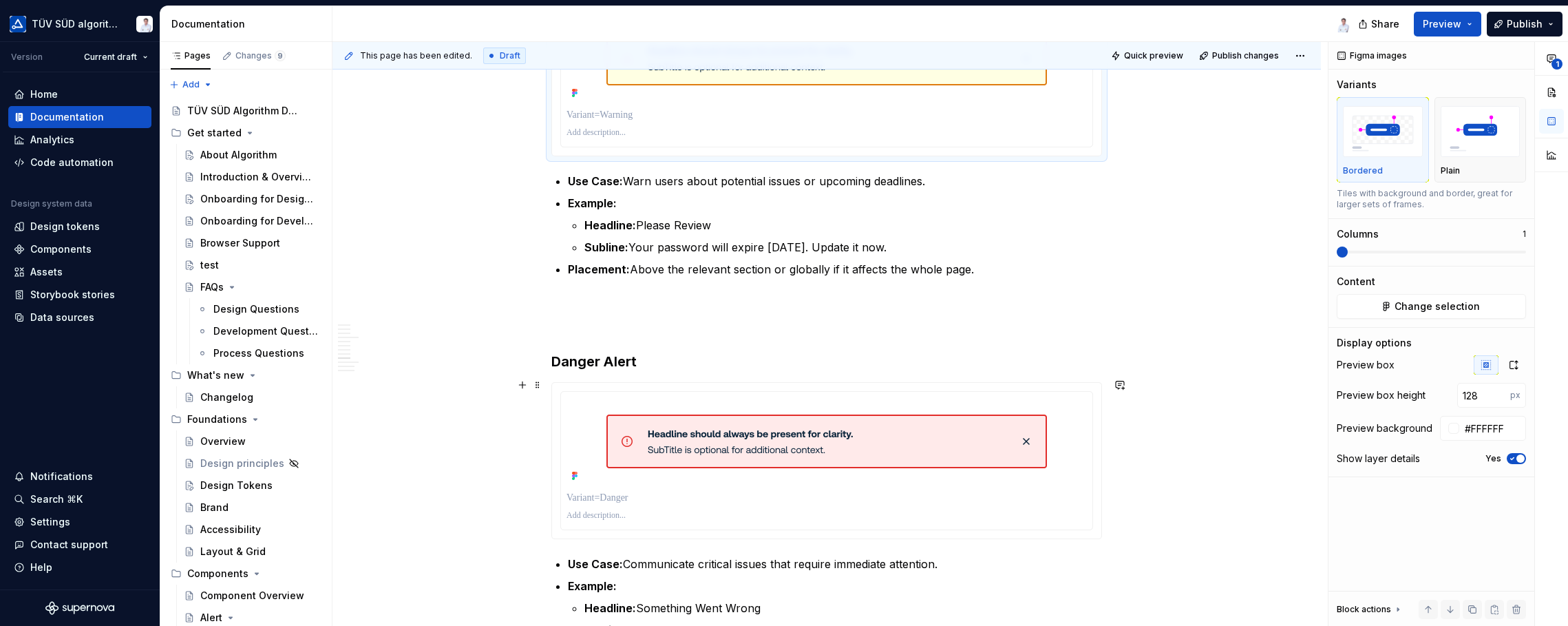
scroll to position [2547, 0]
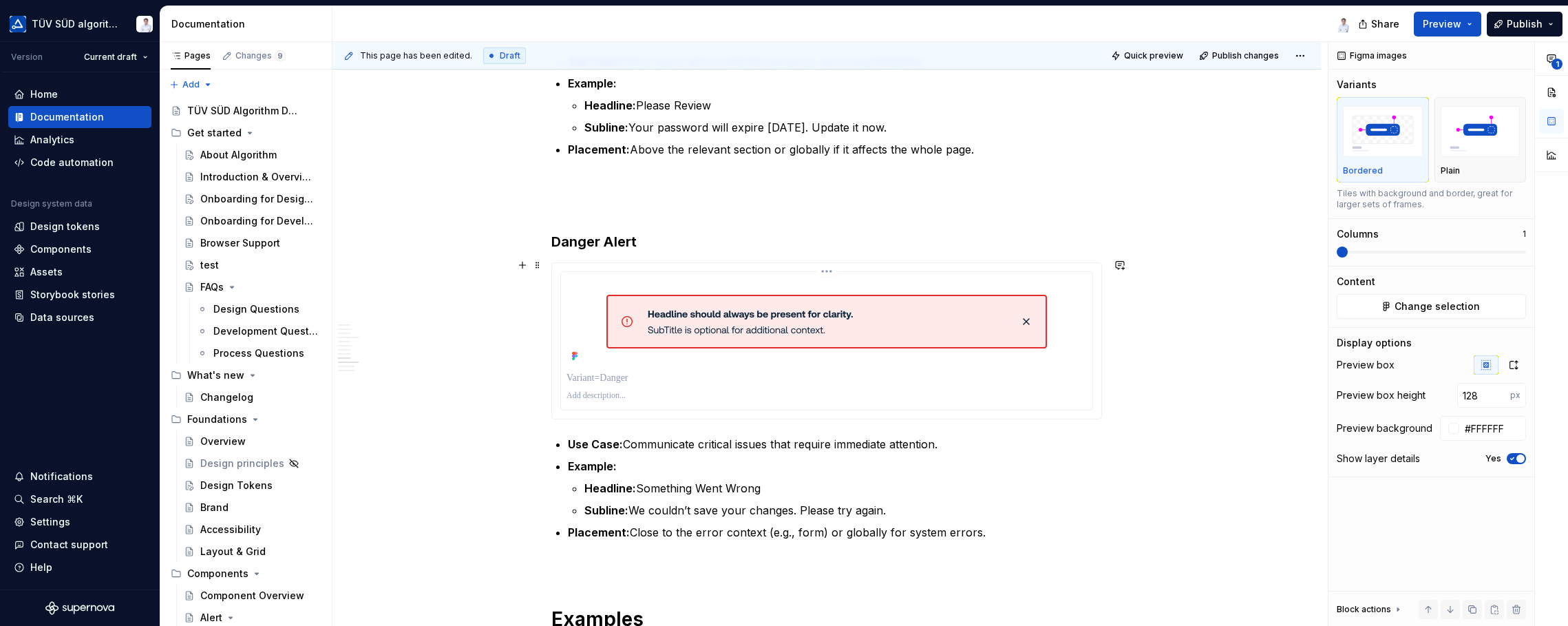
drag, startPoint x: 951, startPoint y: 392, endPoint x: 960, endPoint y: 396, distance: 9.8
click at [952, 392] on p at bounding box center [826, 396] width 520 height 11
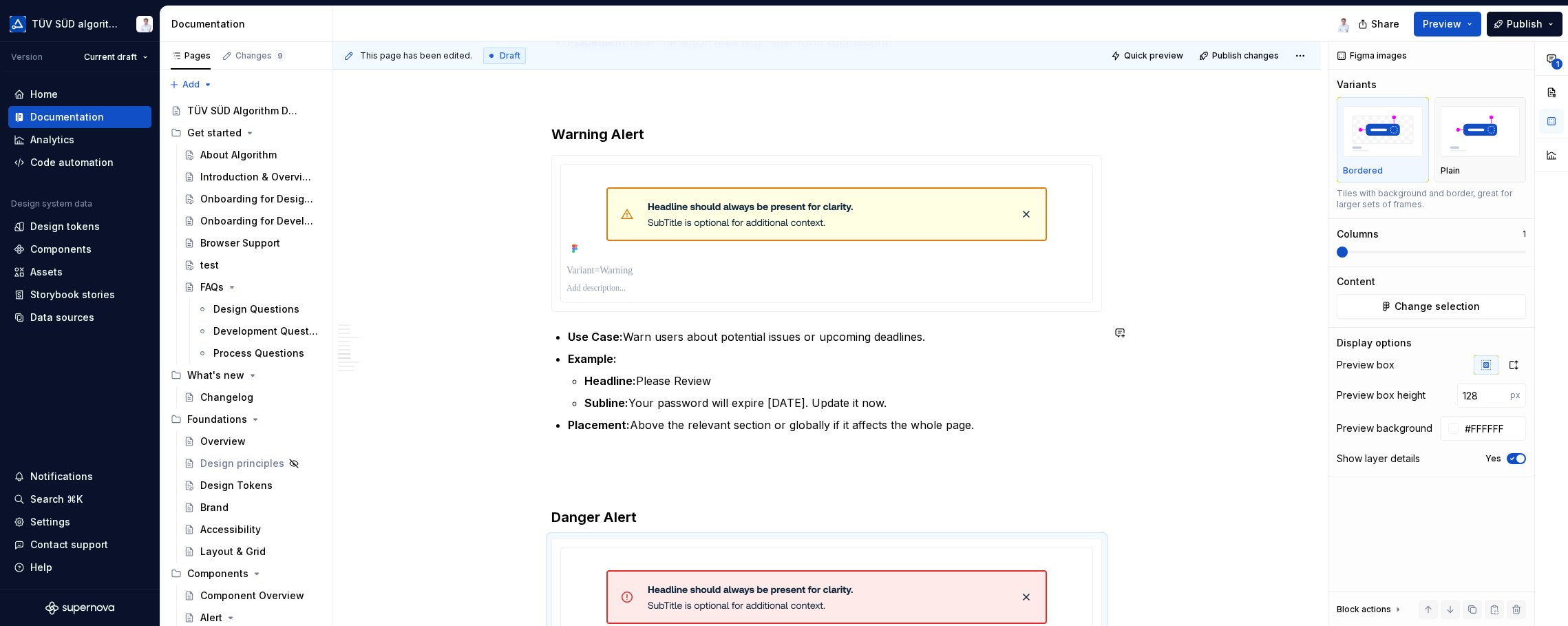
scroll to position [2409, 0]
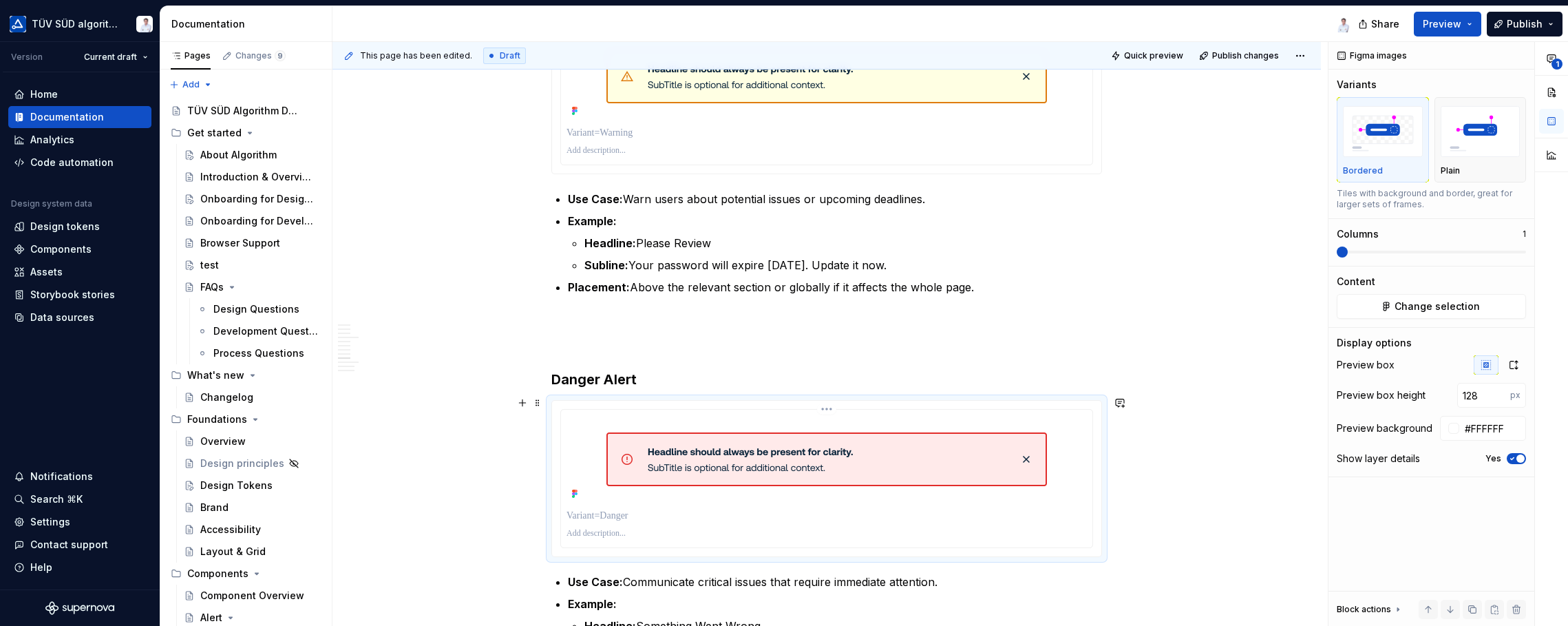
click at [826, 402] on html "TÜV SÜD algorithm Version Current draft Home Documentation Analytics Code autom…" at bounding box center [784, 313] width 1568 height 626
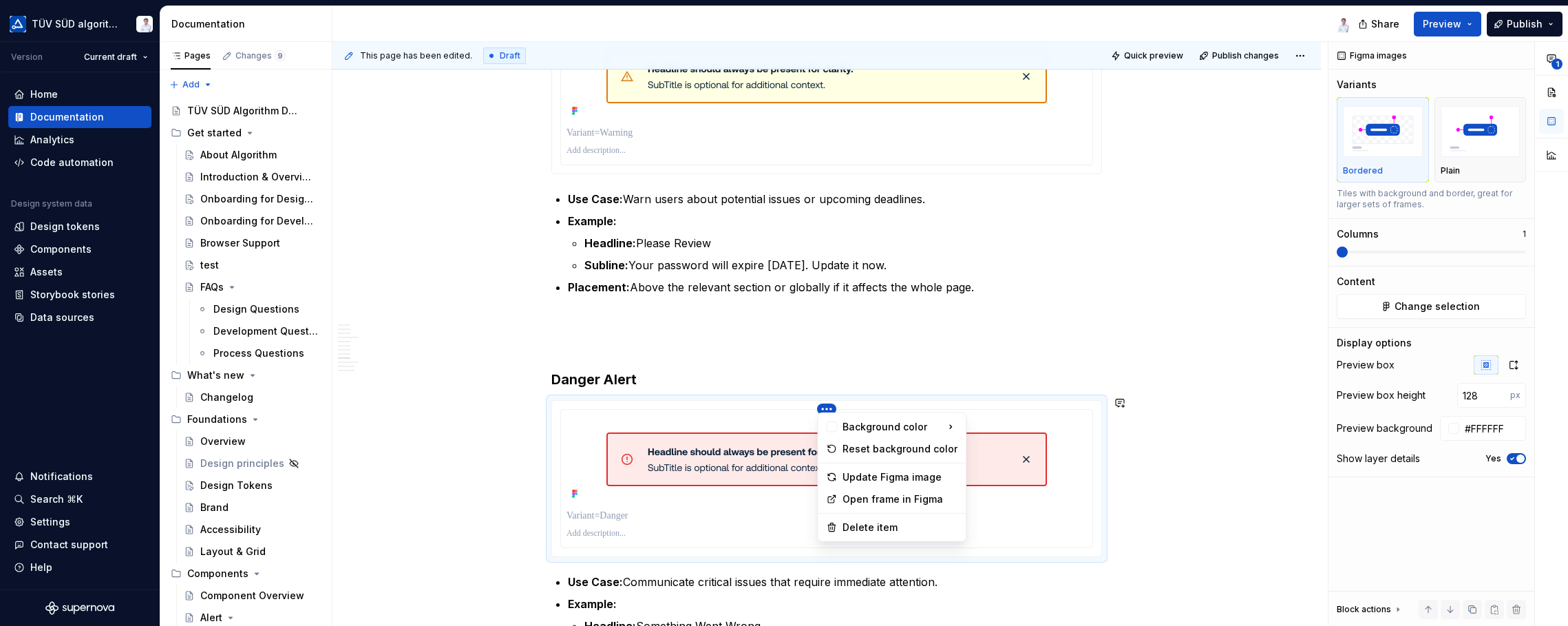
click at [925, 317] on html "TÜV SÜD algorithm Version Current draft Home Documentation Analytics Code autom…" at bounding box center [784, 313] width 1568 height 626
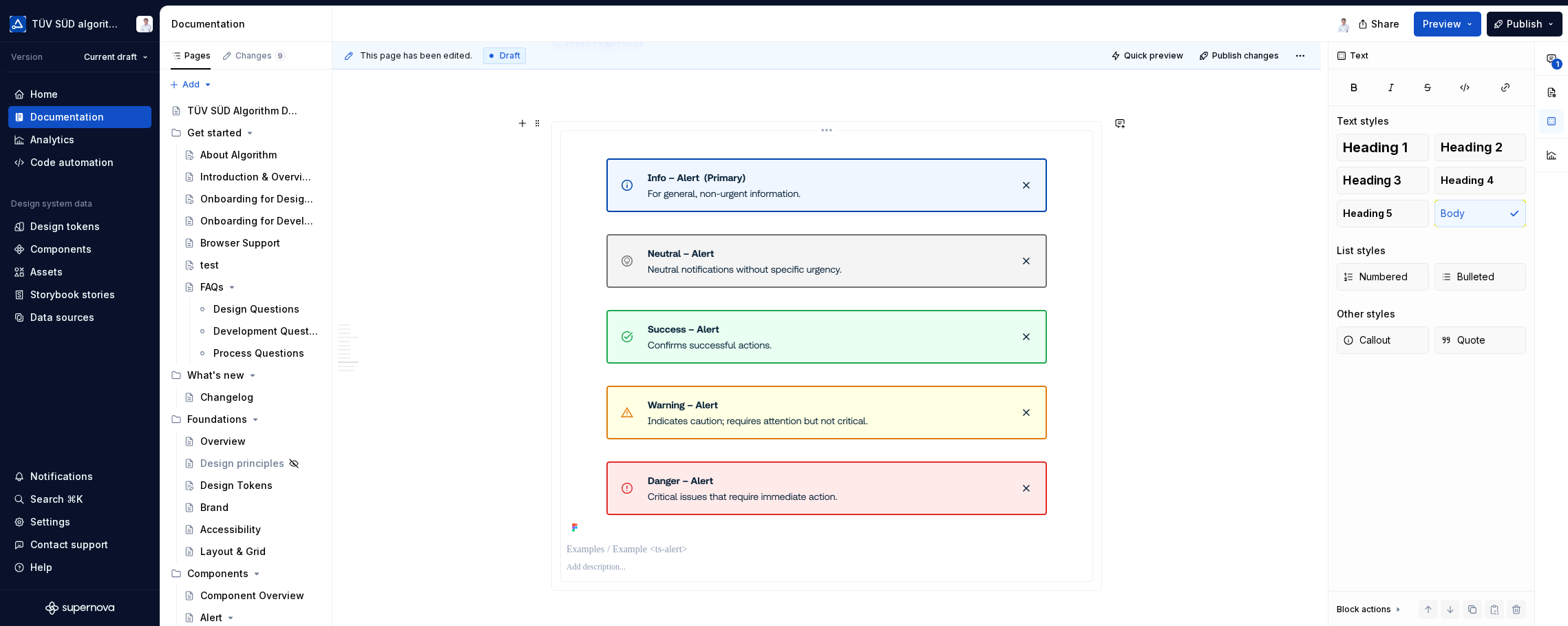
scroll to position [3029, 0]
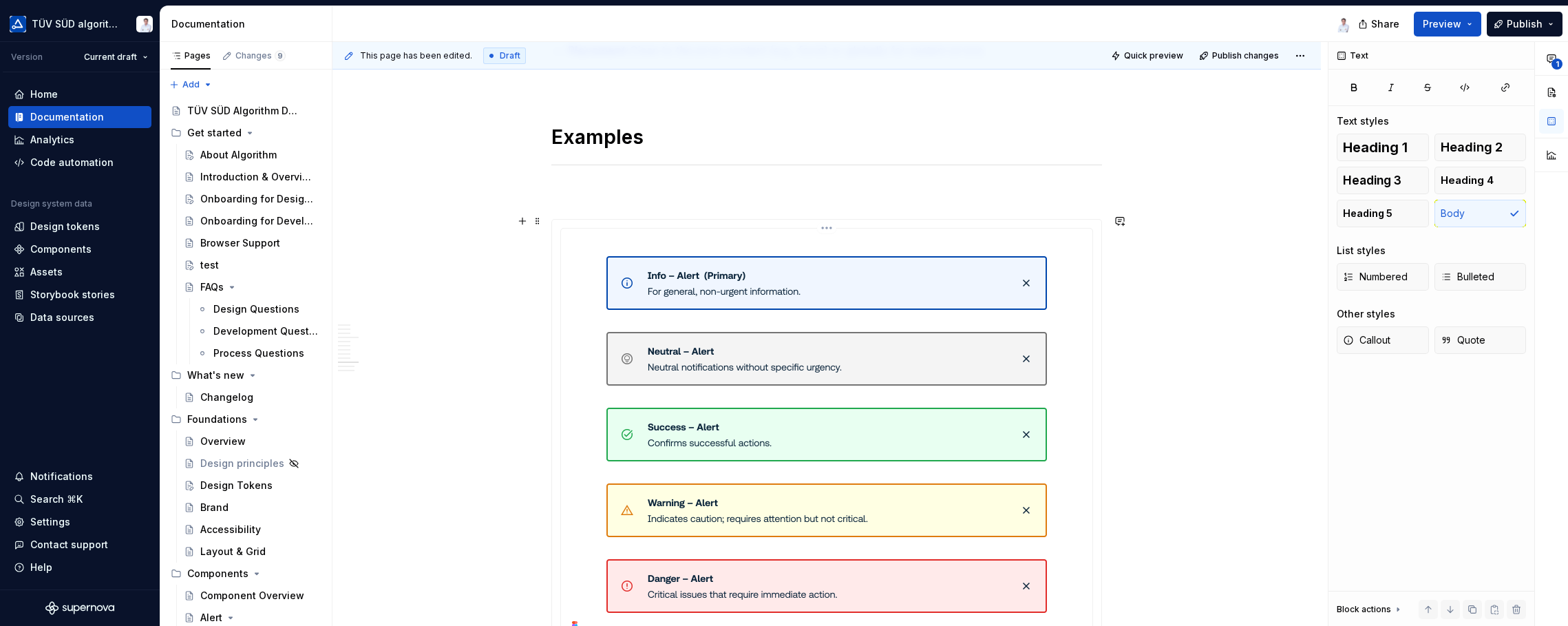
click at [826, 221] on html "TÜV SÜD algorithm Version Current draft Home Documentation Analytics Code autom…" at bounding box center [784, 313] width 1568 height 626
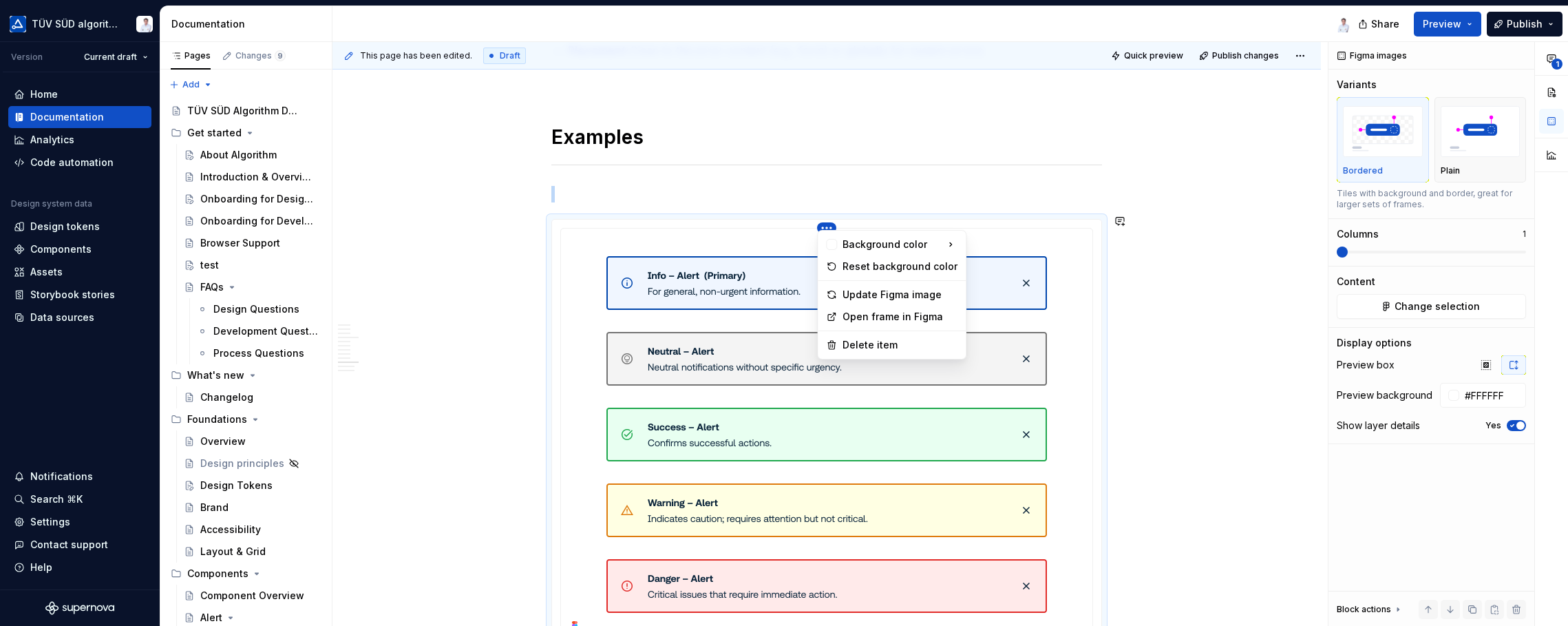
click at [1162, 350] on html "TÜV SÜD algorithm Version Current draft Home Documentation Analytics Code autom…" at bounding box center [784, 313] width 1568 height 626
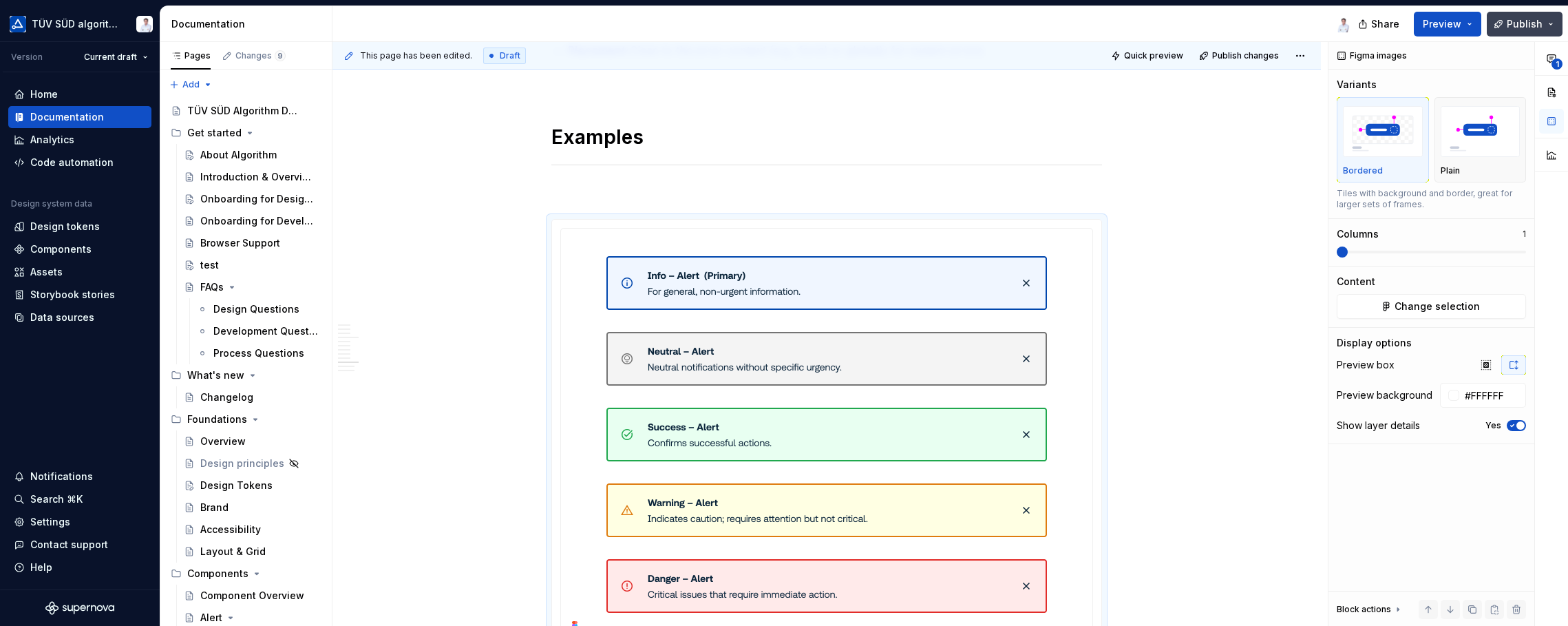
click at [1260, 23] on button "Publish" at bounding box center [1524, 24] width 75 height 25
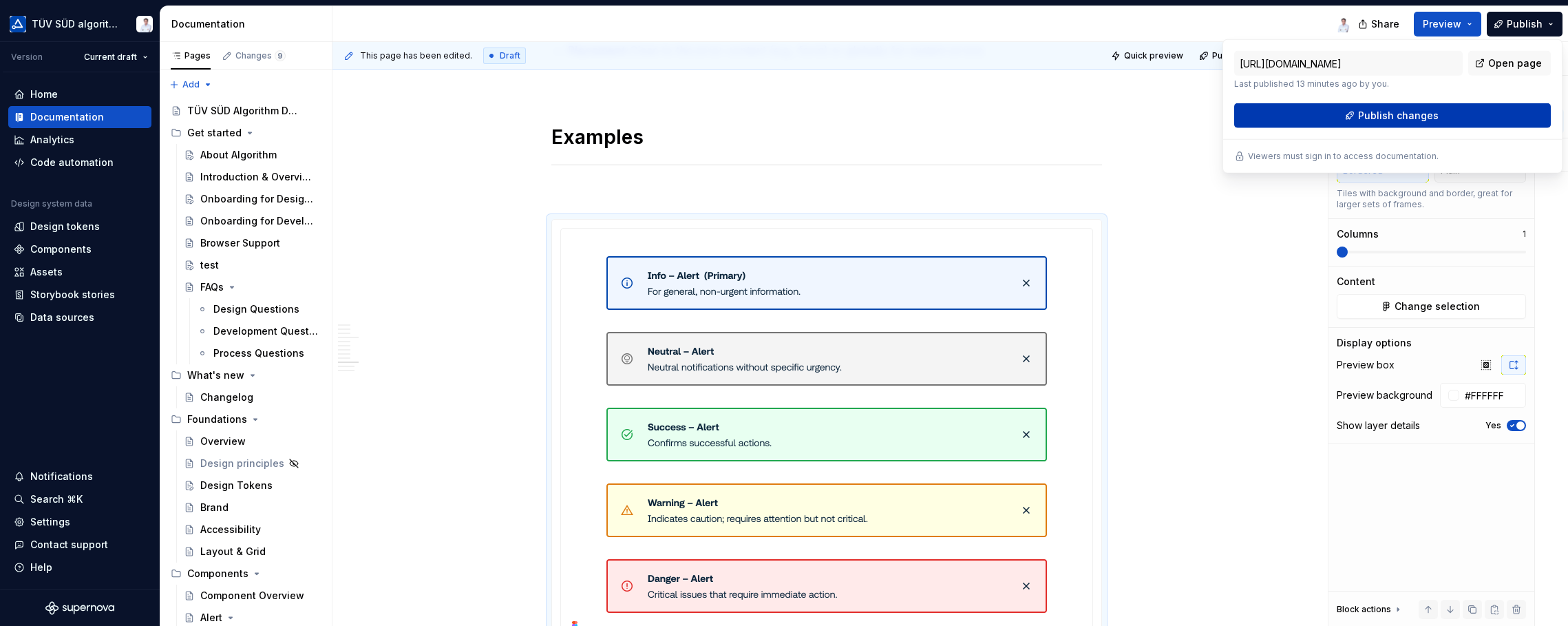
click at [1260, 113] on span "Publish changes" at bounding box center [1399, 116] width 81 height 14
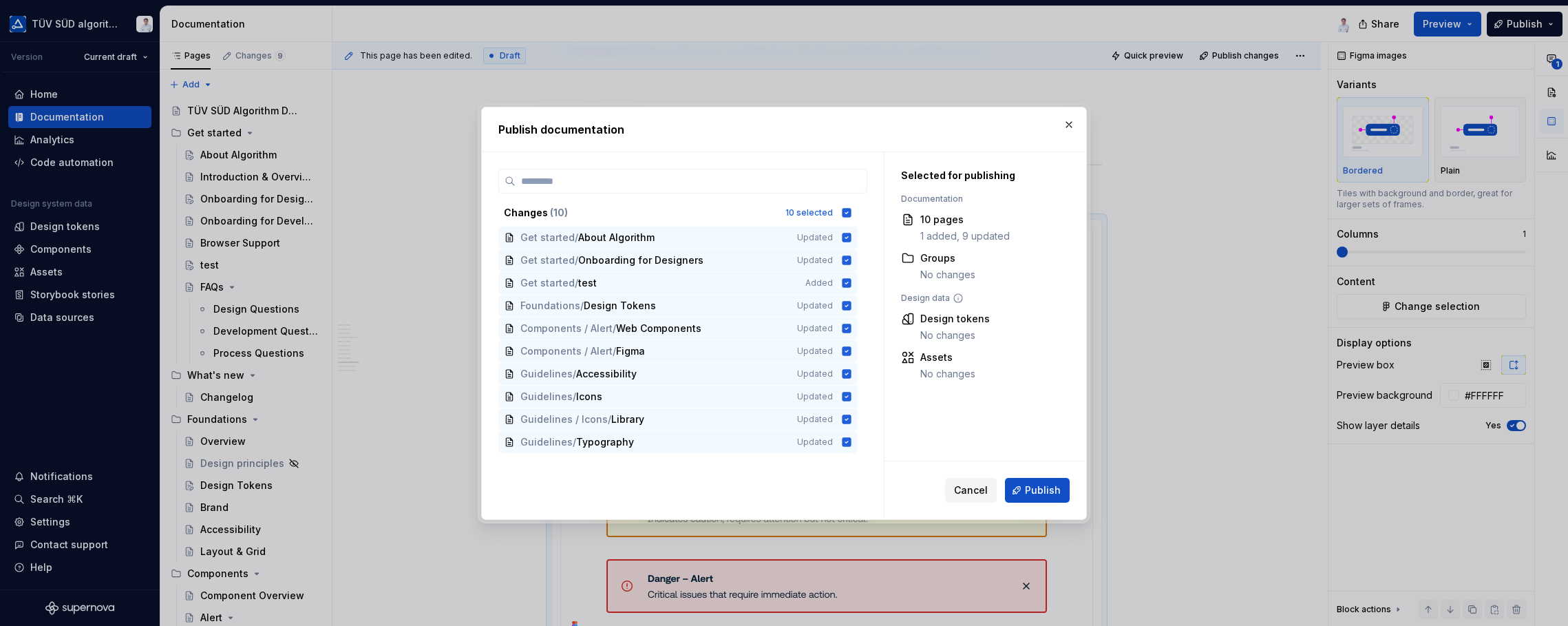
click at [978, 488] on span "Cancel" at bounding box center [970, 490] width 33 height 14
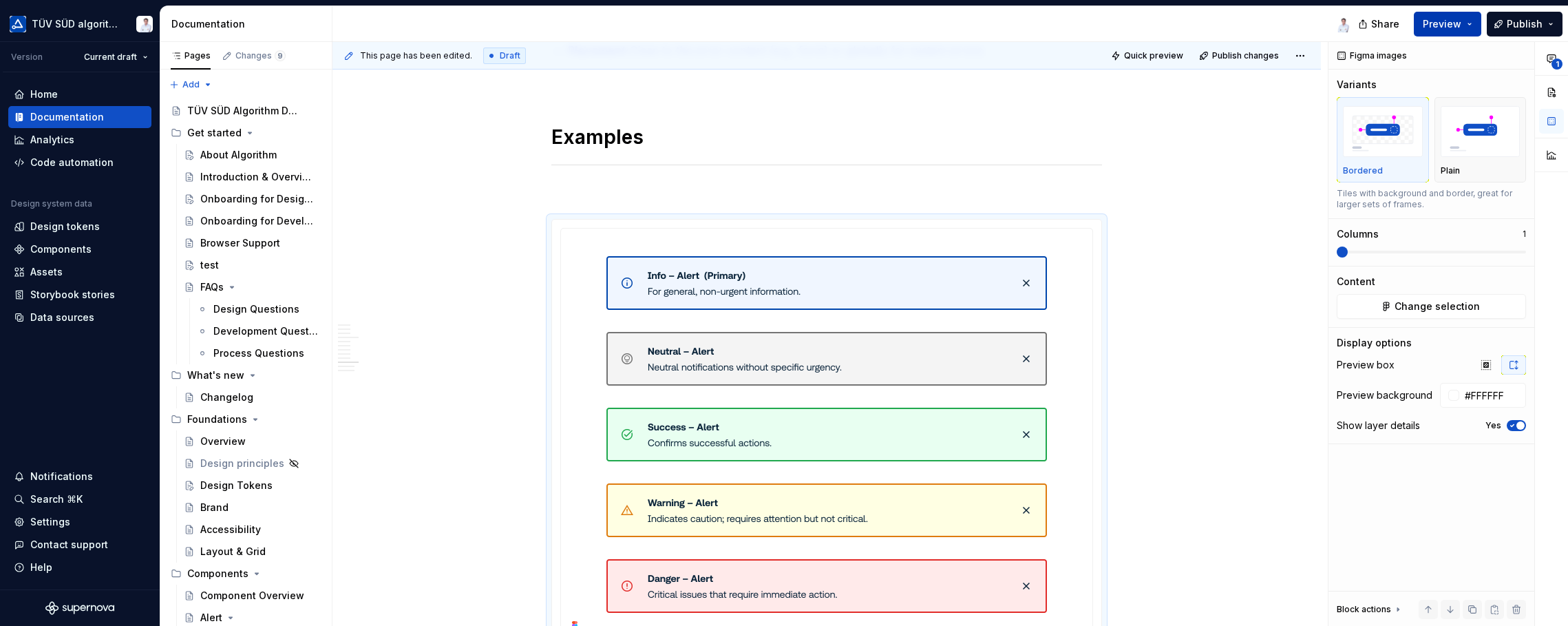
click at [1260, 20] on span "Preview" at bounding box center [1442, 24] width 39 height 14
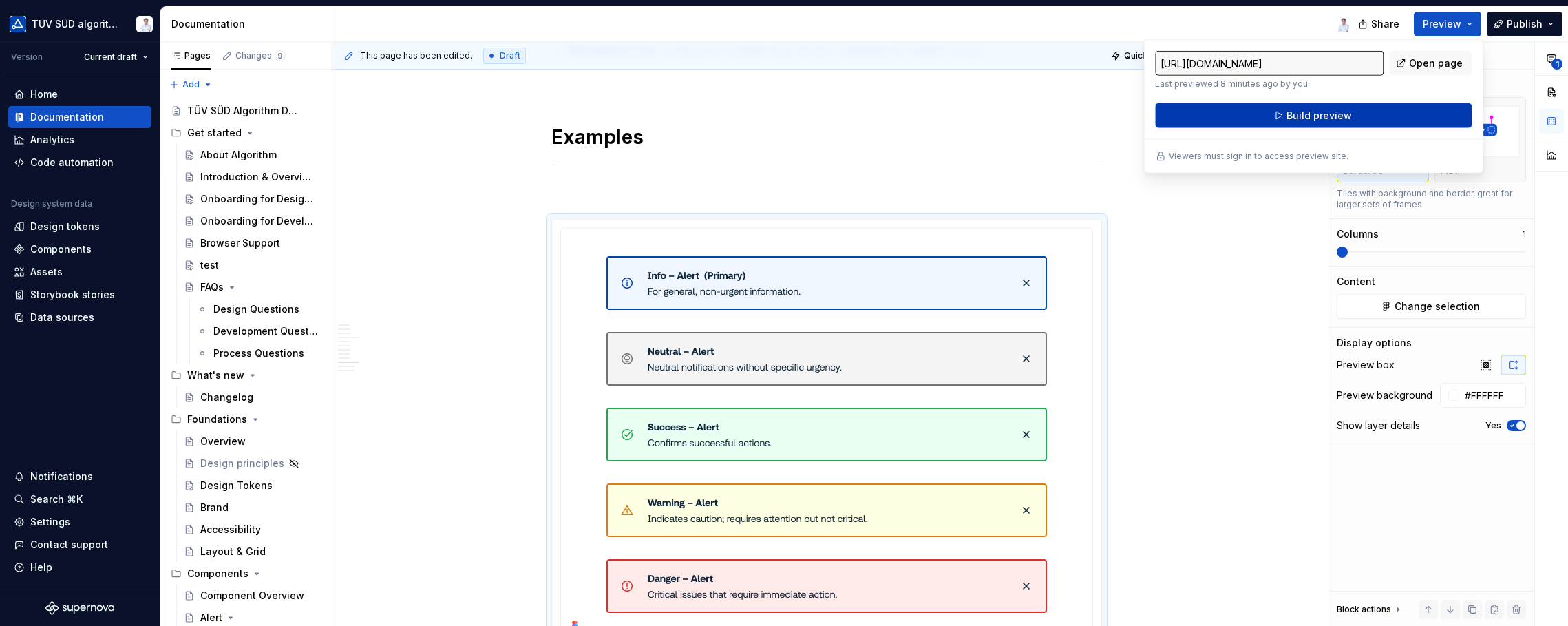
click at [1260, 118] on span "Build preview" at bounding box center [1319, 116] width 65 height 14
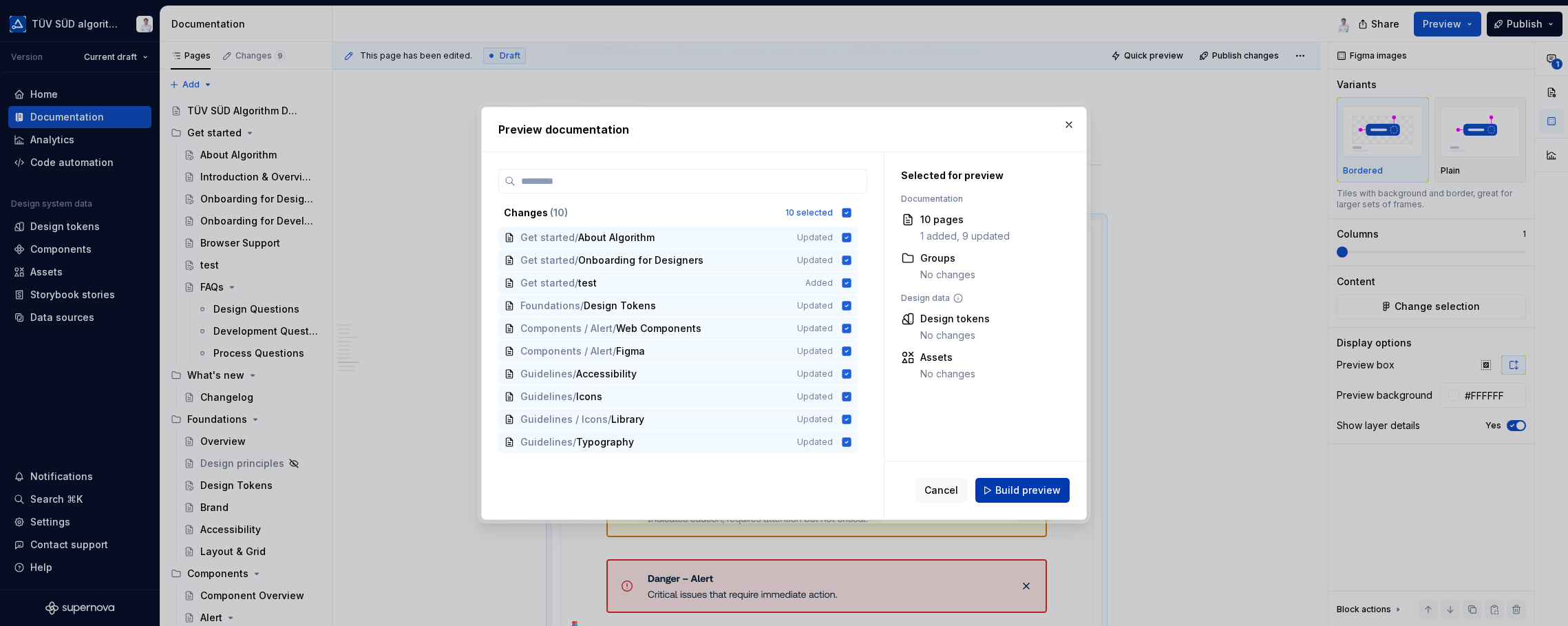
click at [1009, 488] on span "Build preview" at bounding box center [1028, 490] width 65 height 14
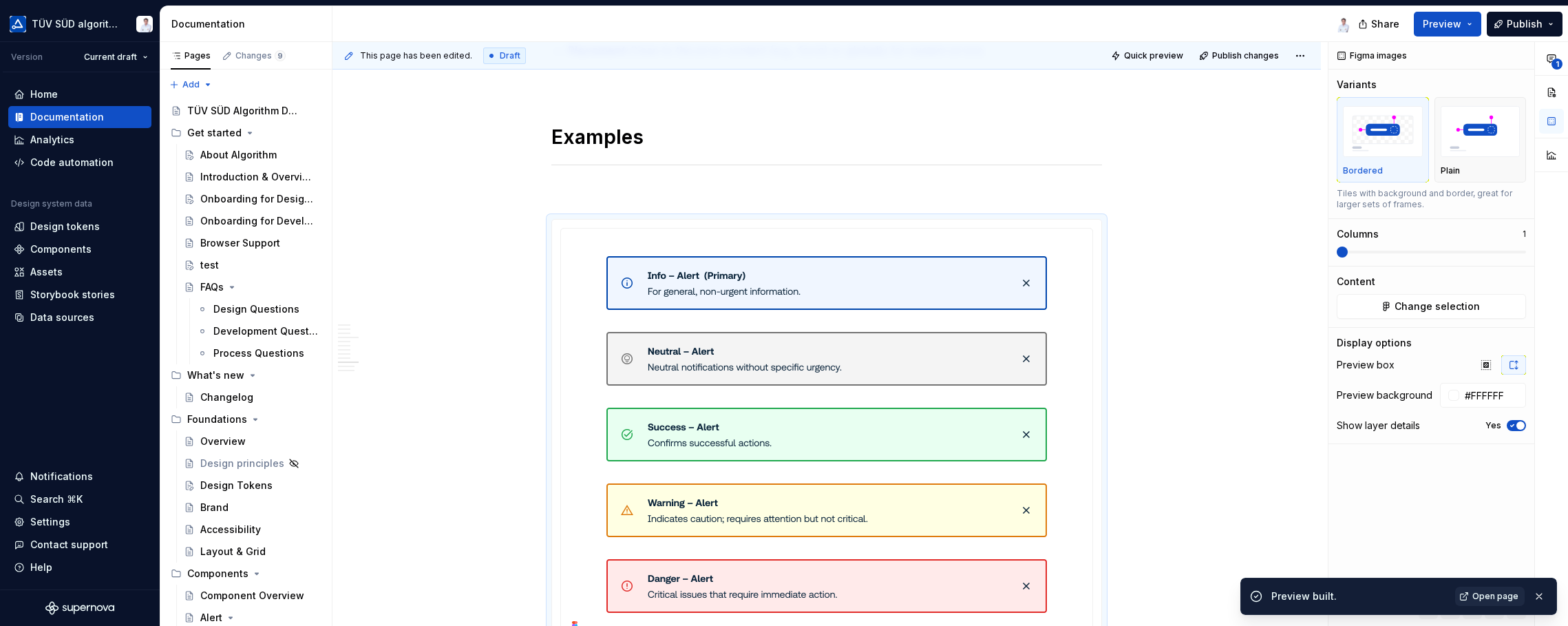
click at [1260, 596] on span "Open page" at bounding box center [1495, 596] width 46 height 11
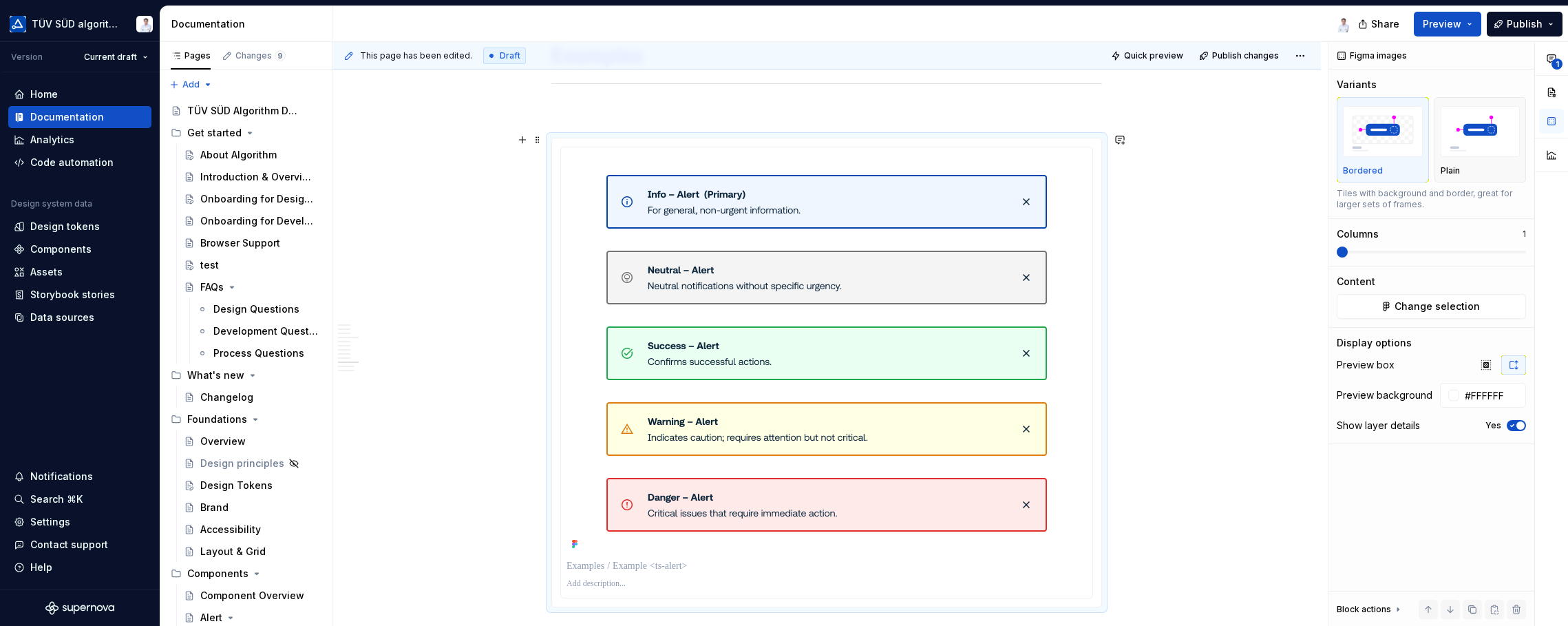
scroll to position [3236, 0]
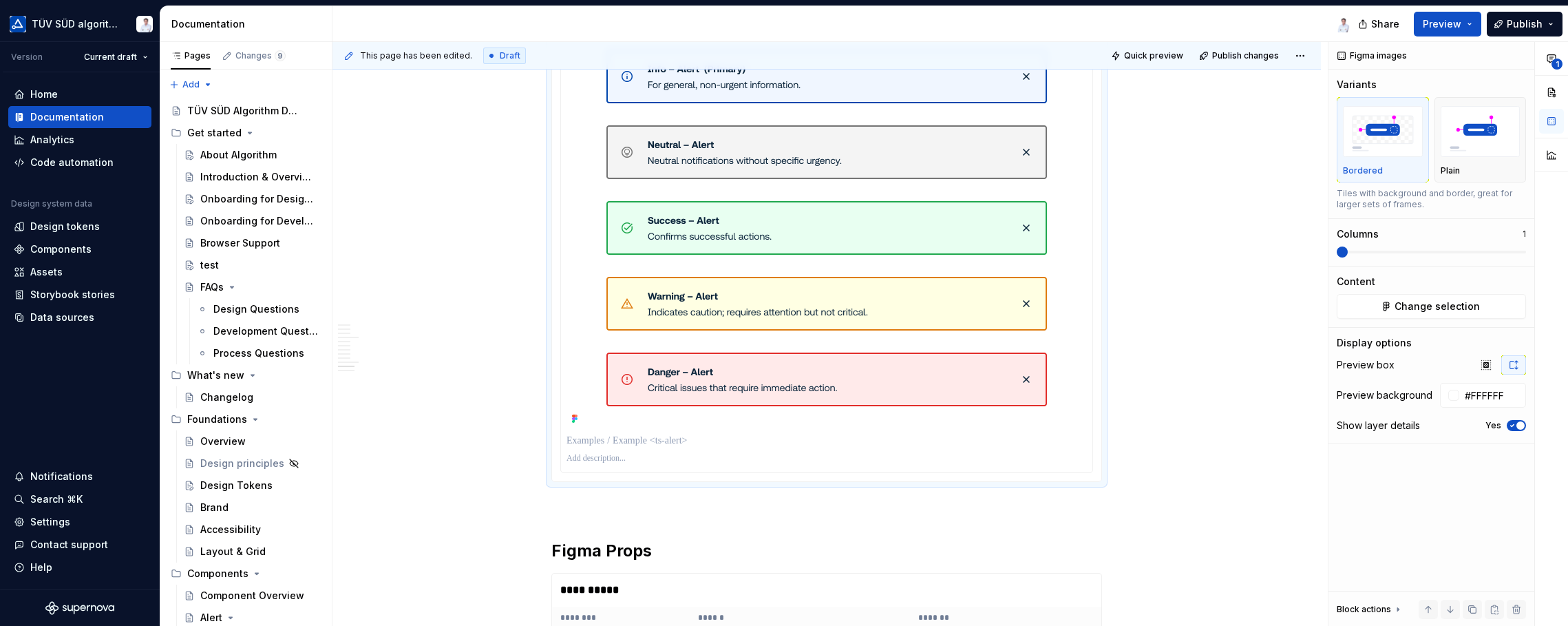
click at [783, 441] on div at bounding box center [826, 440] width 520 height 19
click at [677, 462] on div at bounding box center [826, 247] width 531 height 450
click at [1260, 425] on icon "button" at bounding box center [1512, 425] width 11 height 9
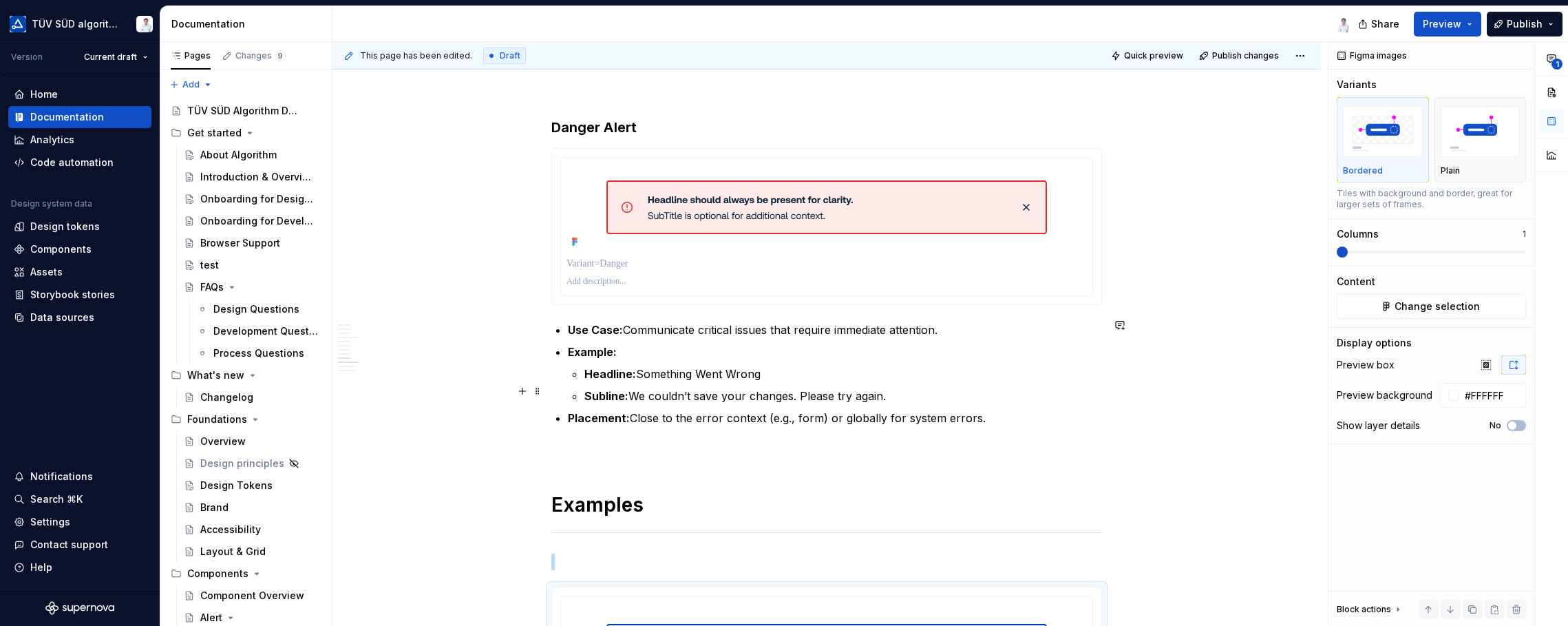
scroll to position [2581, 0]
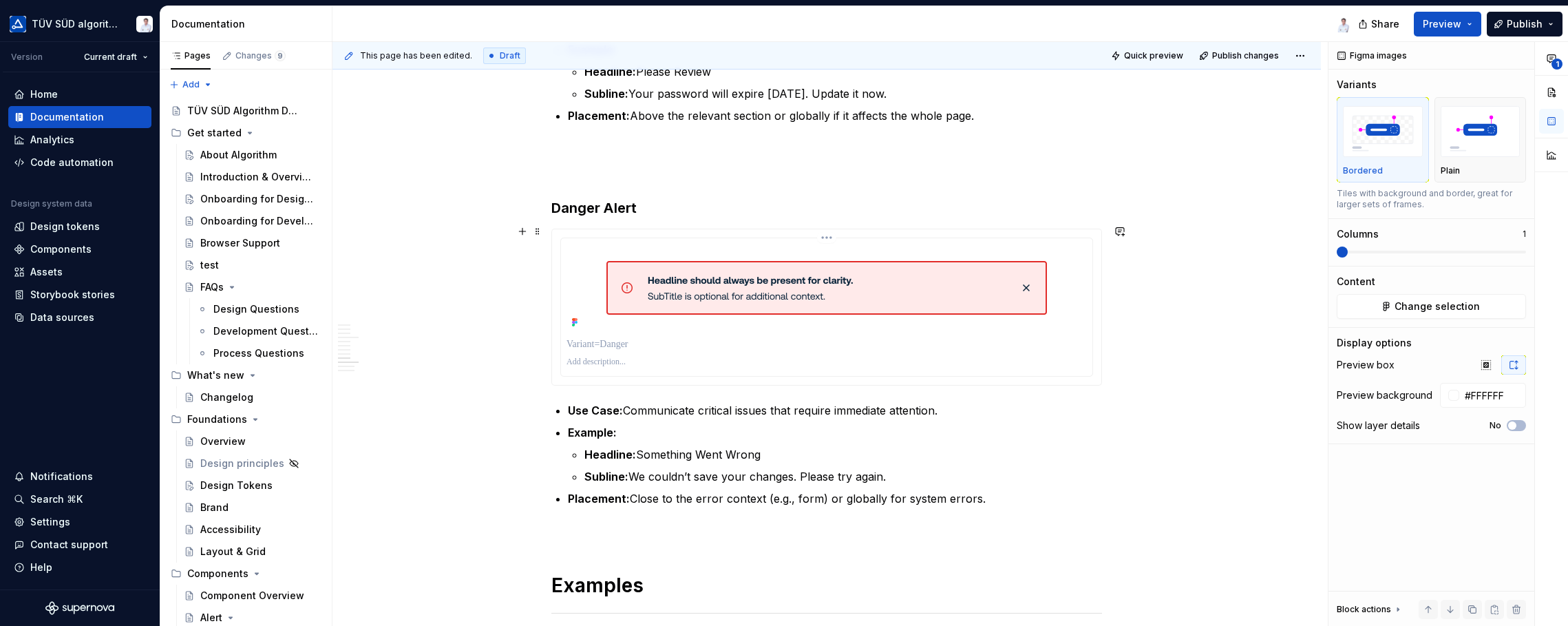
click at [876, 356] on p at bounding box center [826, 362] width 520 height 11
click at [1260, 457] on span "button" at bounding box center [1521, 458] width 9 height 9
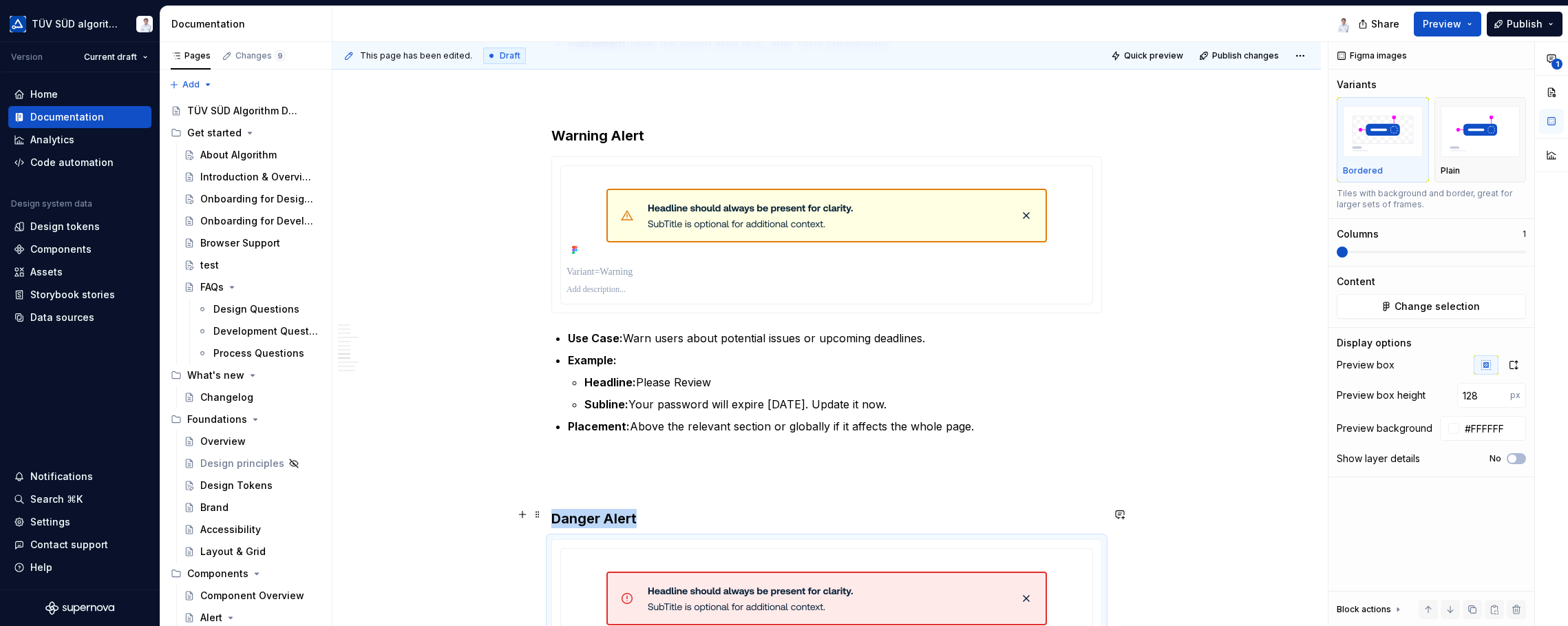
scroll to position [2237, 0]
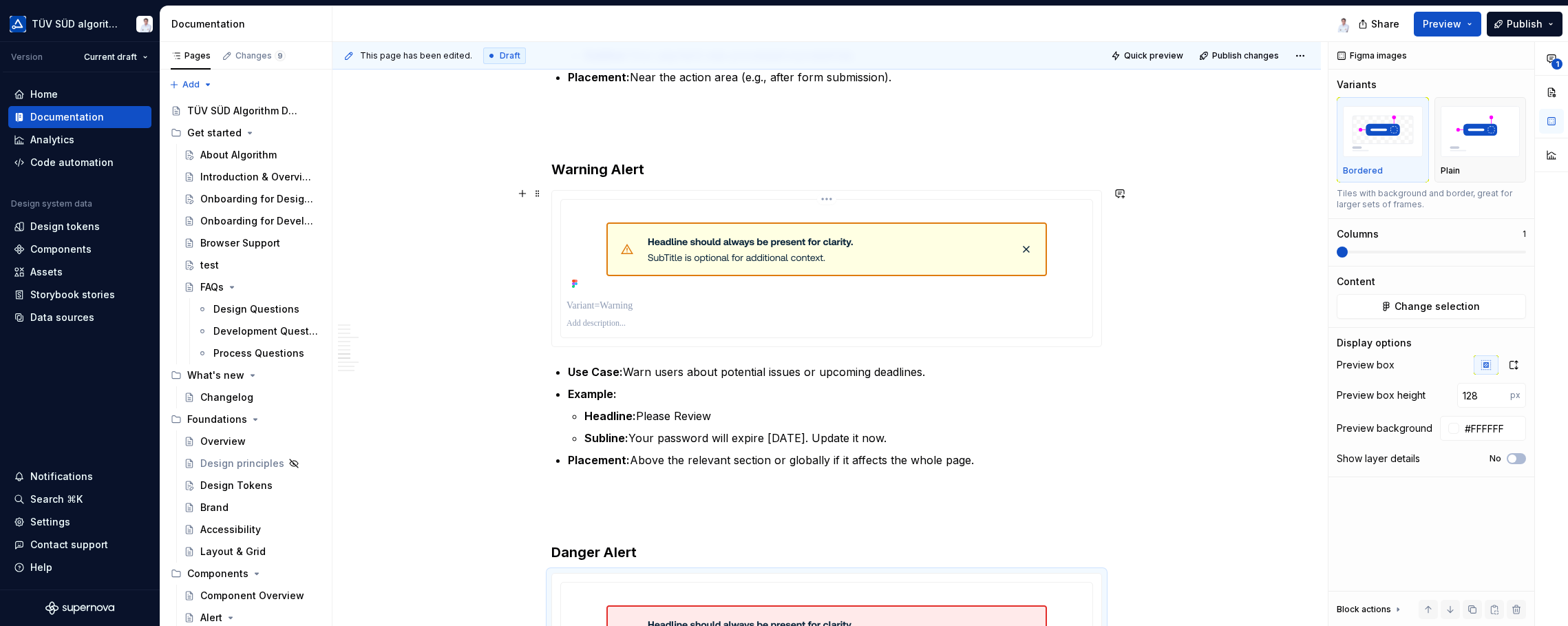
click at [979, 318] on p at bounding box center [826, 323] width 520 height 11
click at [1260, 457] on span "button" at bounding box center [1521, 458] width 9 height 9
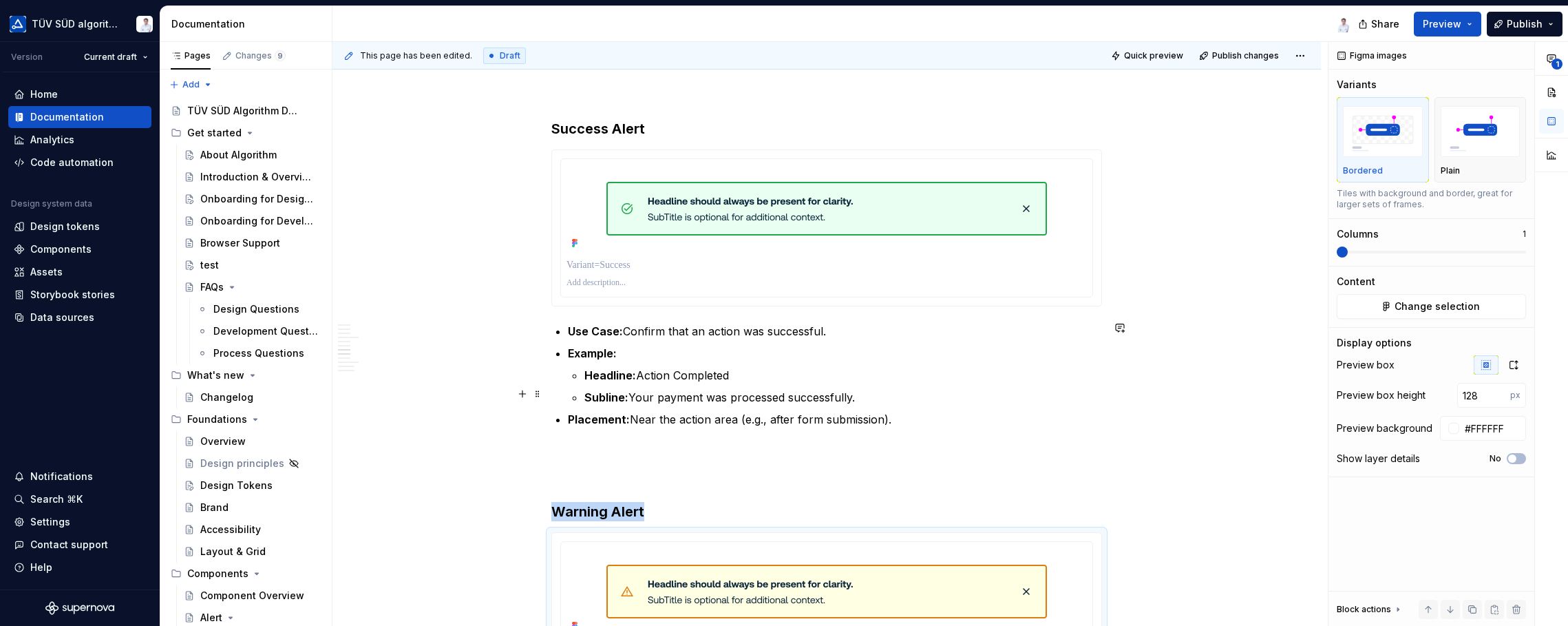
scroll to position [1892, 0]
click at [959, 283] on p at bounding box center [826, 285] width 520 height 11
click at [1260, 457] on span "button" at bounding box center [1521, 458] width 9 height 9
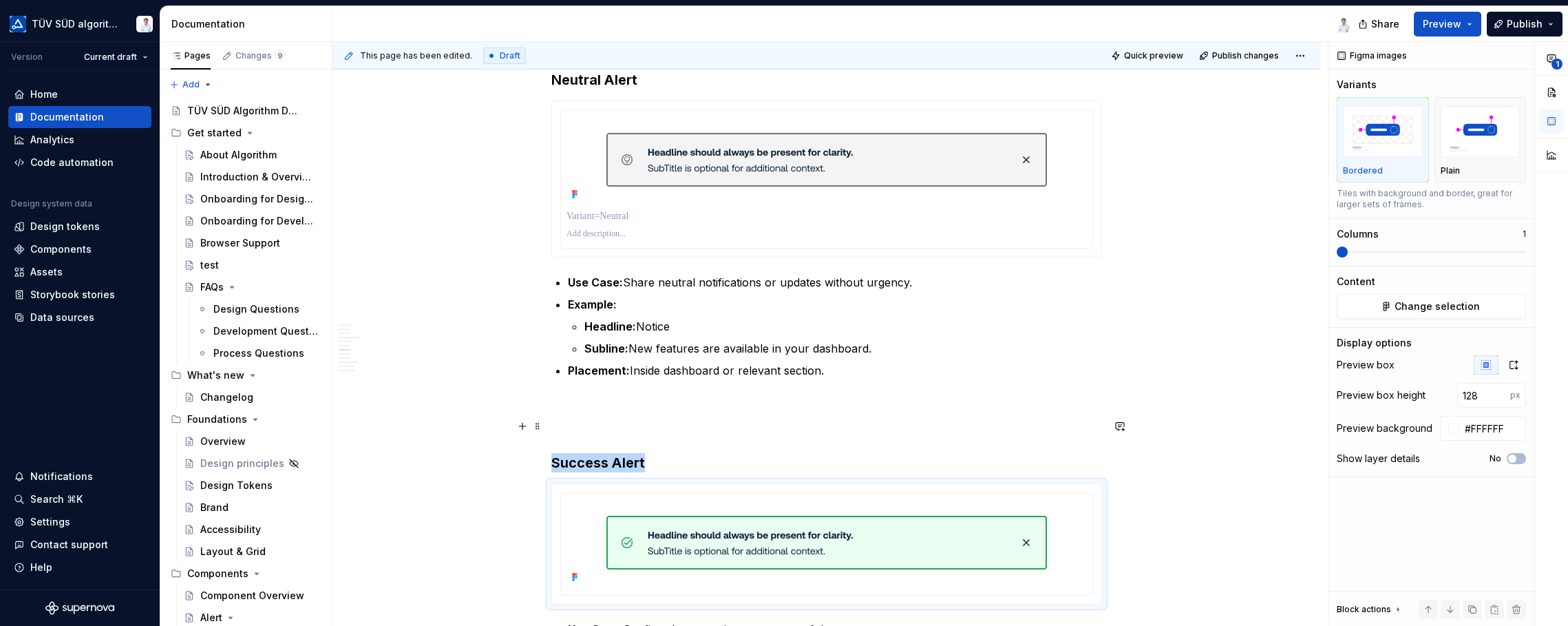
scroll to position [1480, 0]
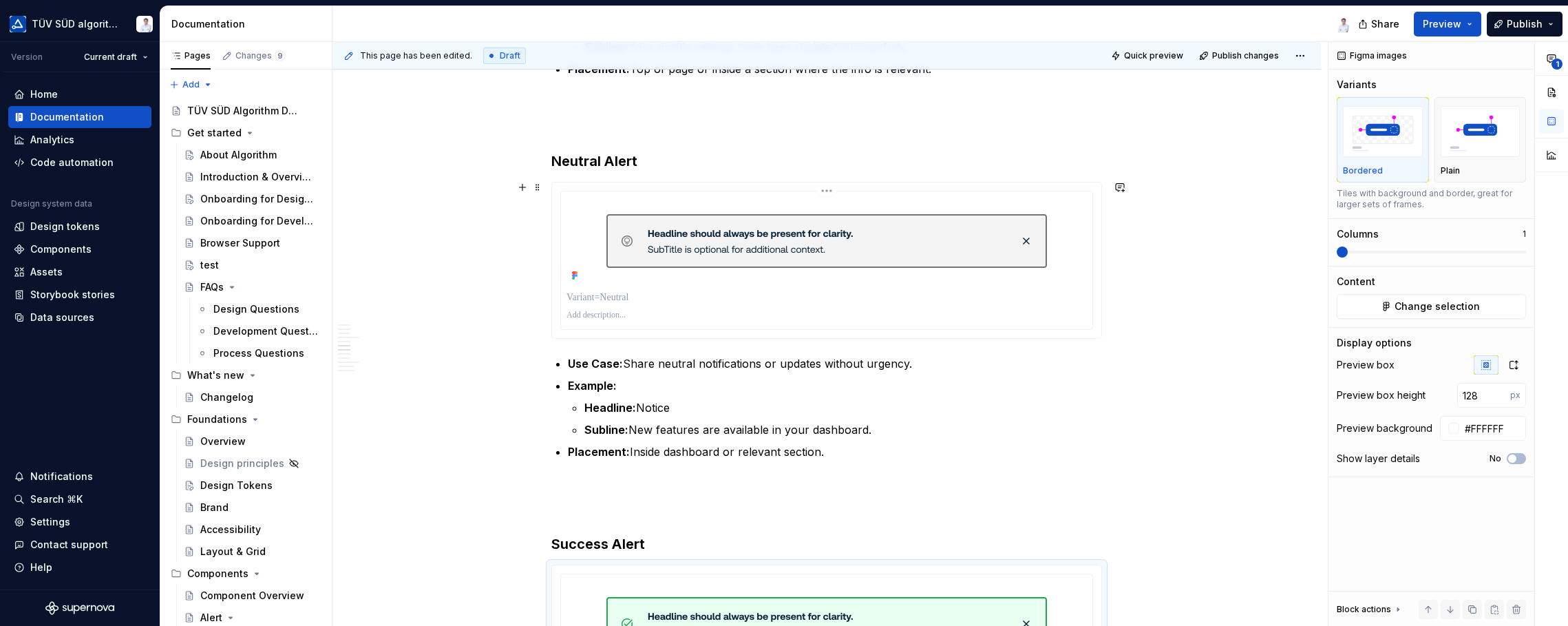
click at [997, 317] on p at bounding box center [826, 315] width 520 height 11
click at [1260, 459] on span "button" at bounding box center [1521, 458] width 9 height 9
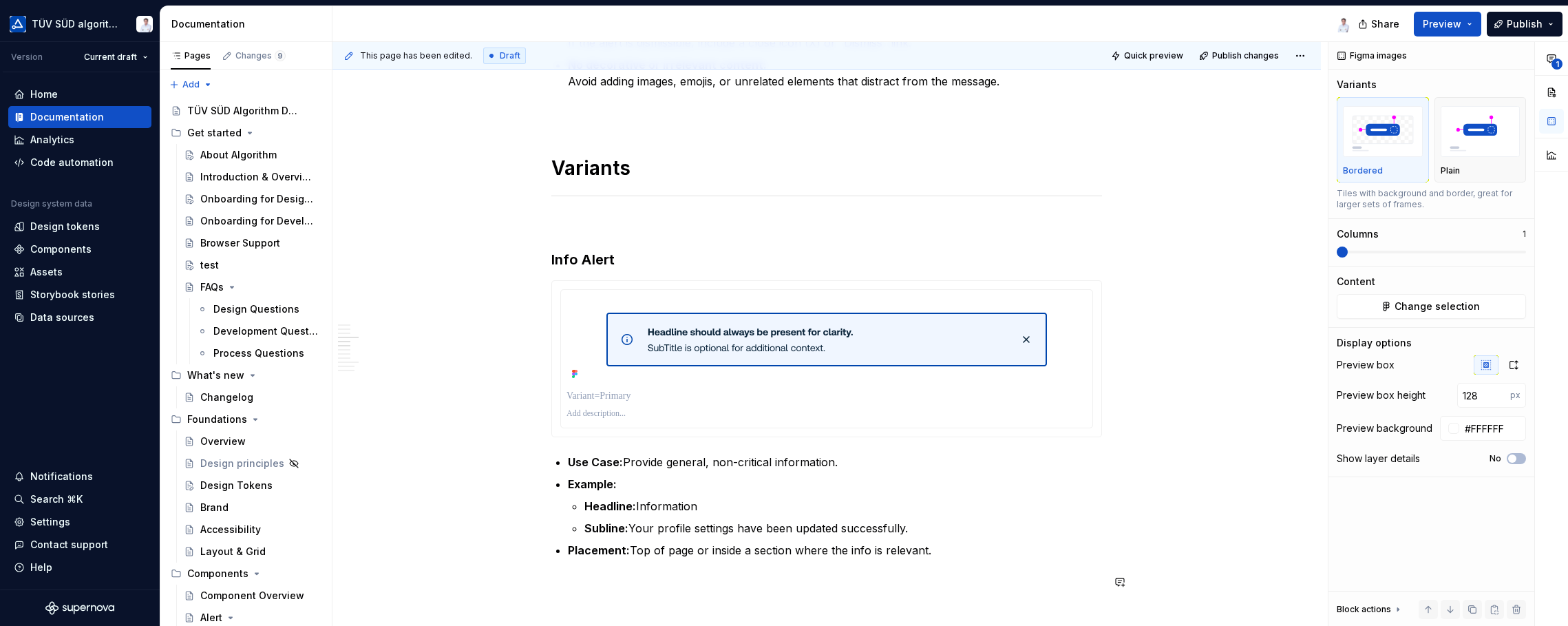
scroll to position [997, 0]
click at [951, 411] on p at bounding box center [826, 414] width 520 height 11
click at [1260, 457] on span "button" at bounding box center [1521, 458] width 9 height 9
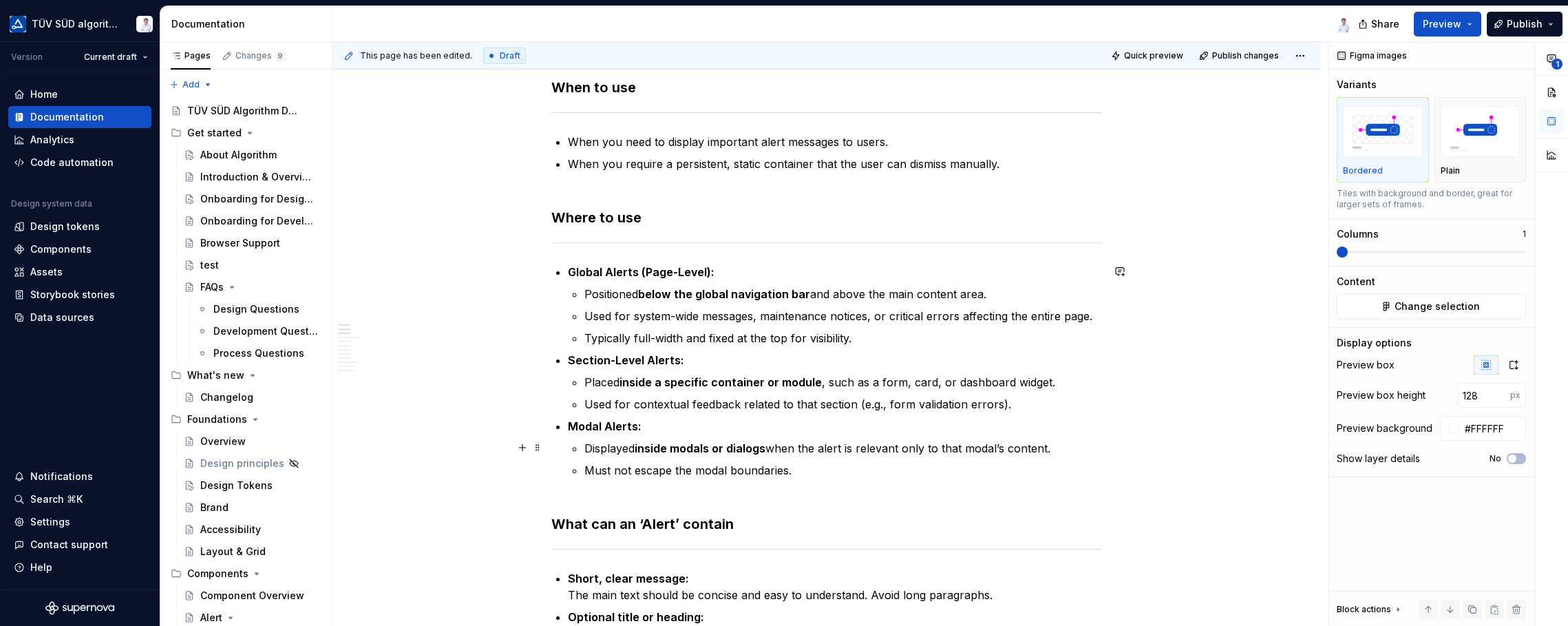
scroll to position [69, 0]
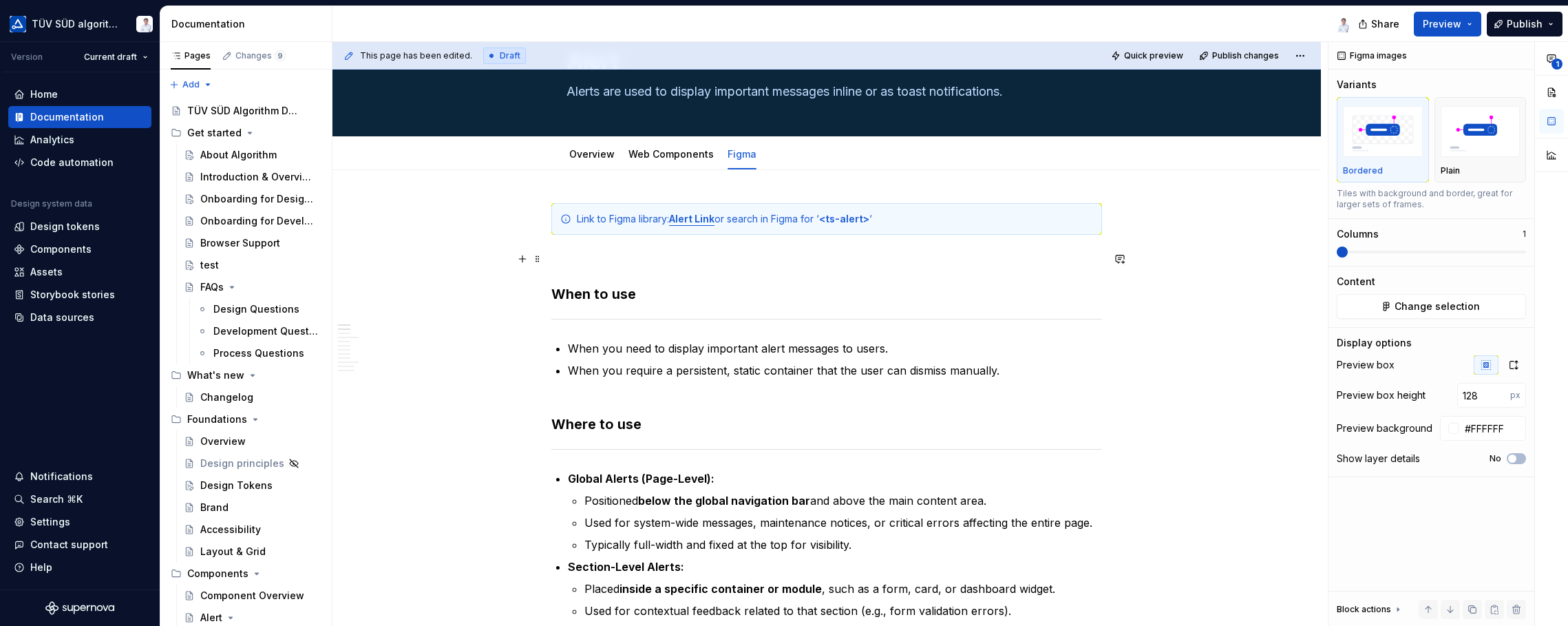
click at [638, 258] on p at bounding box center [826, 259] width 551 height 16
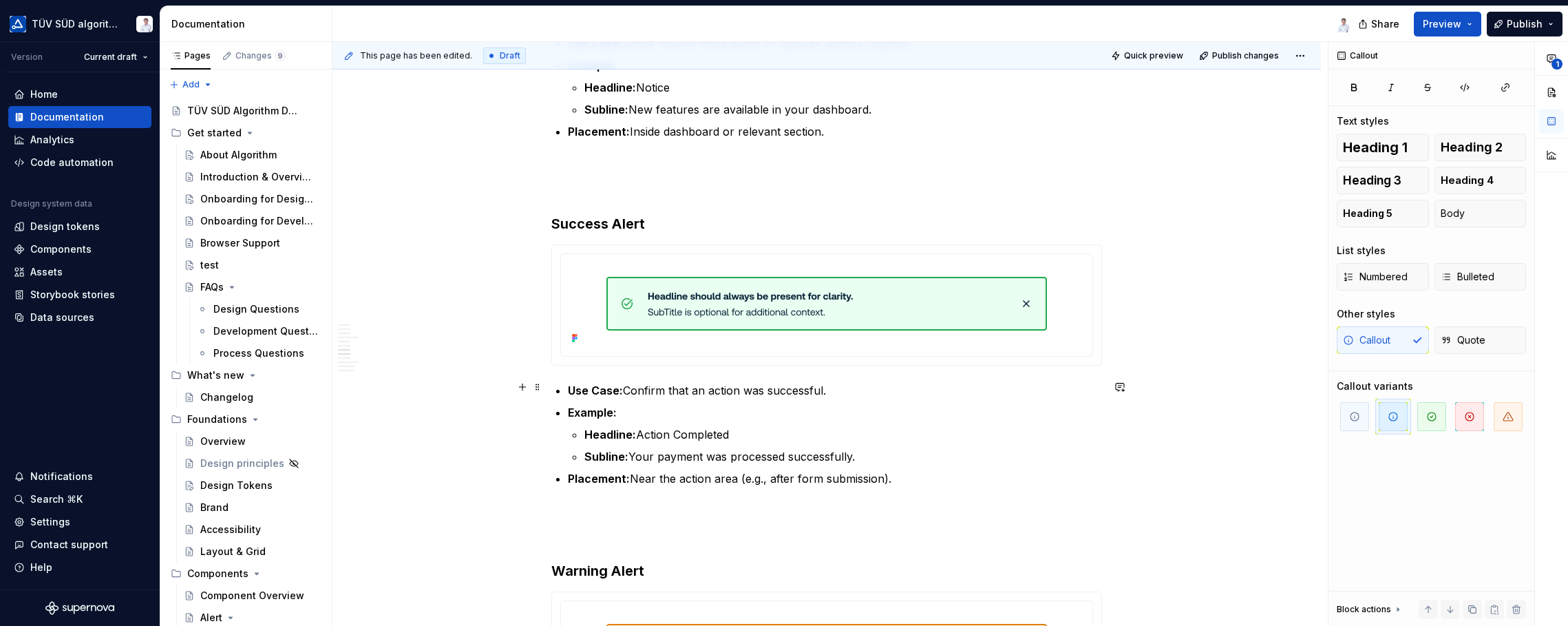
scroll to position [1652, 0]
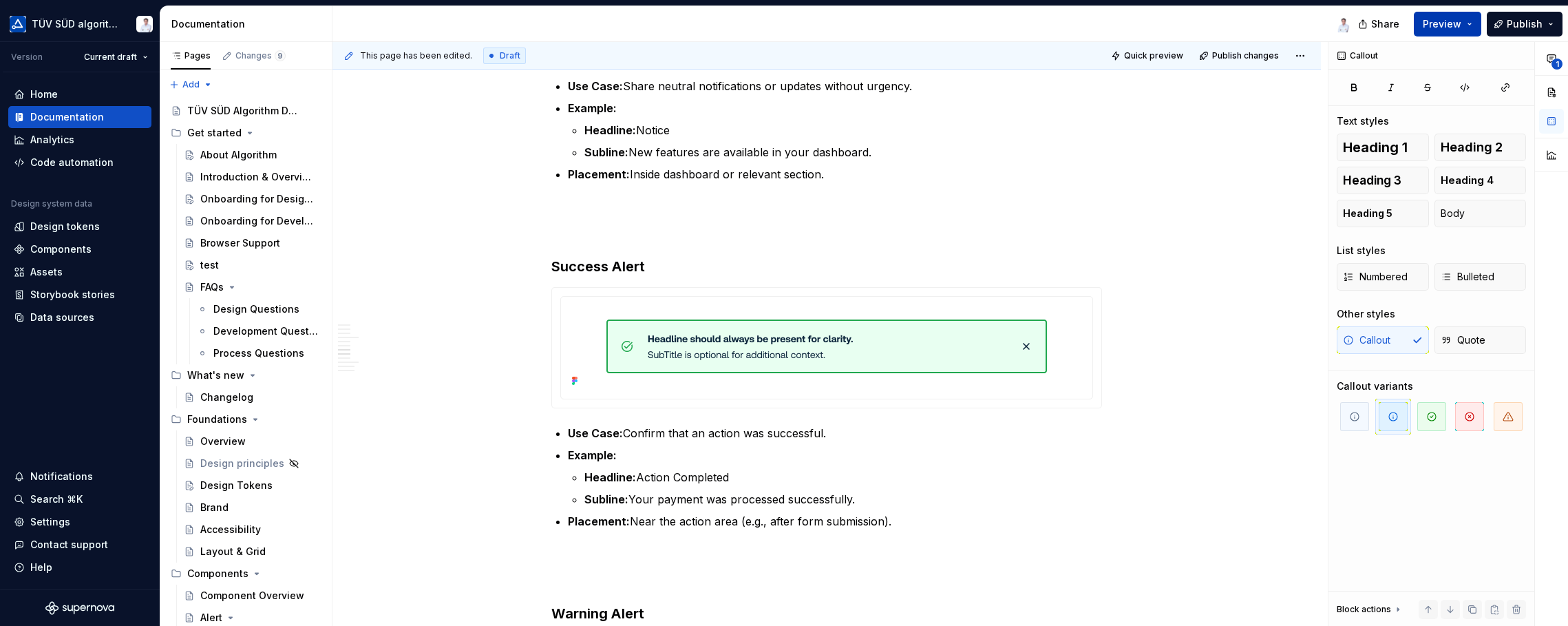
click at [1260, 18] on button "Preview" at bounding box center [1447, 24] width 68 height 25
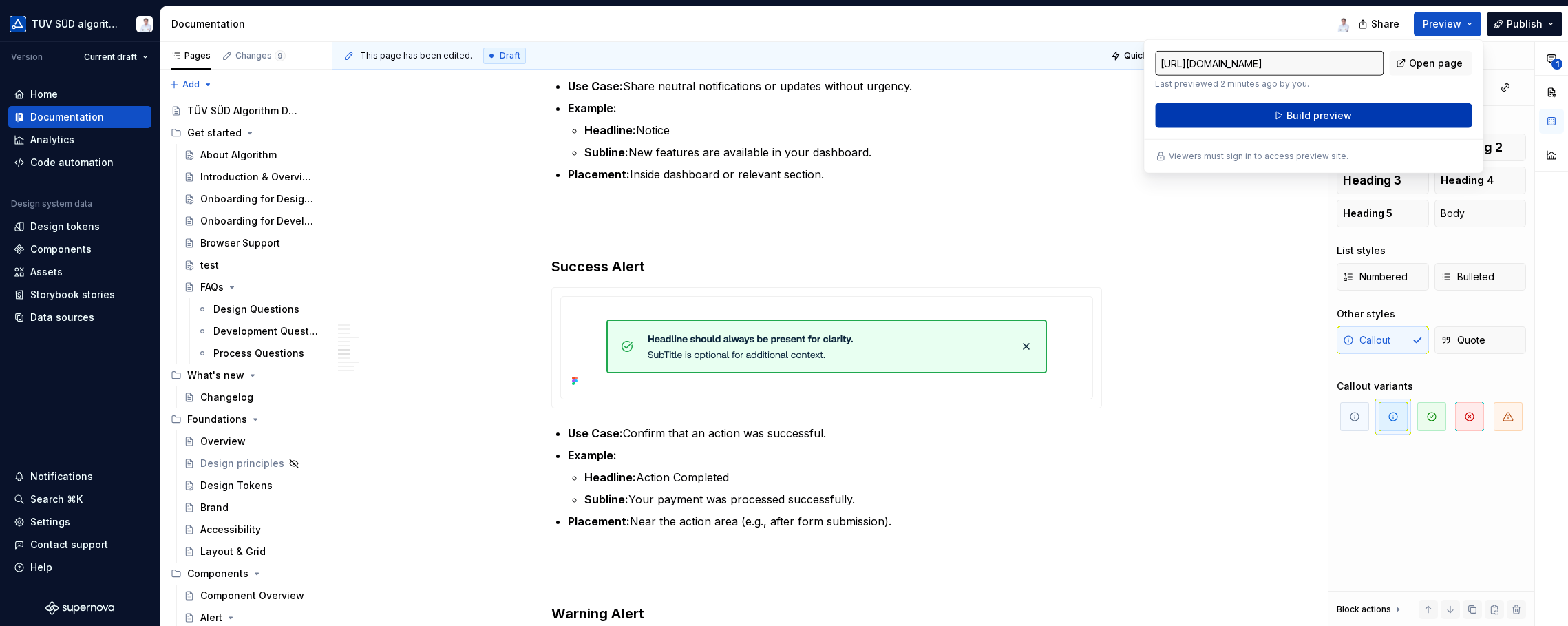
click at [1260, 116] on span "Build preview" at bounding box center [1319, 116] width 65 height 14
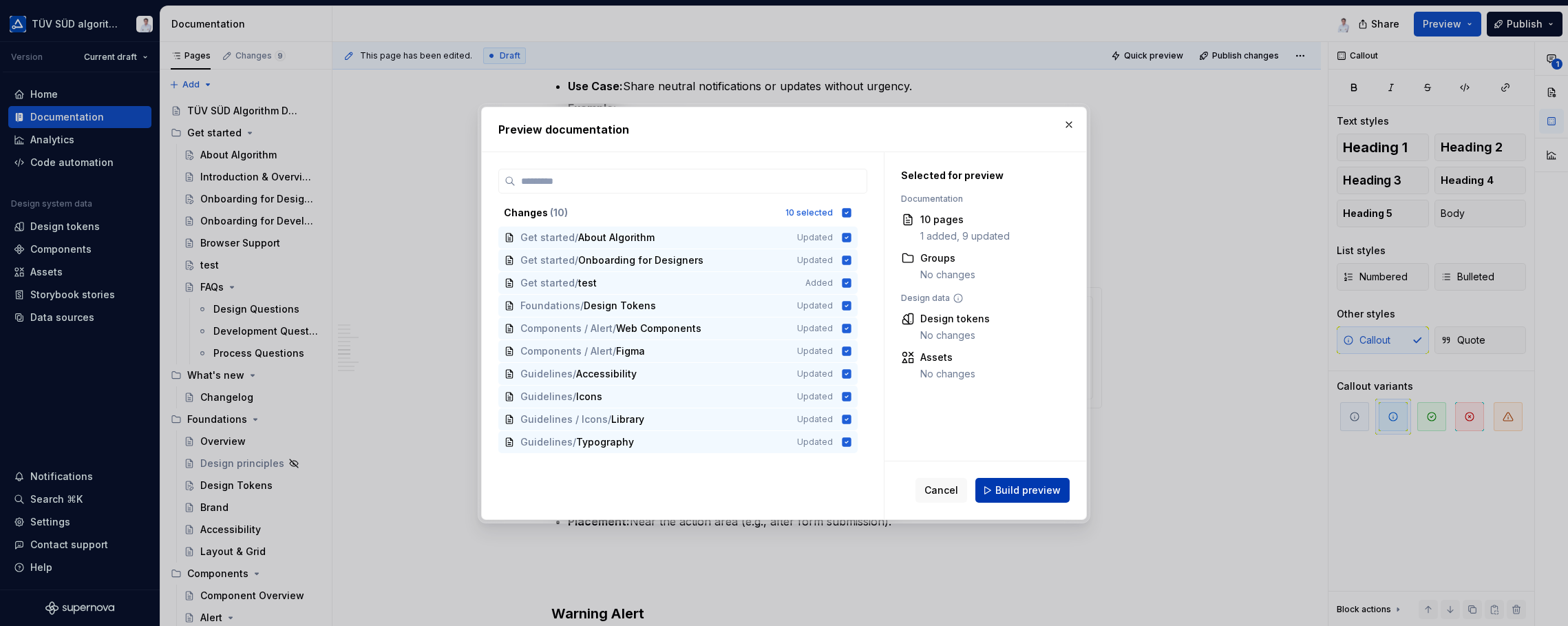
click at [1005, 489] on span "Build preview" at bounding box center [1028, 490] width 65 height 14
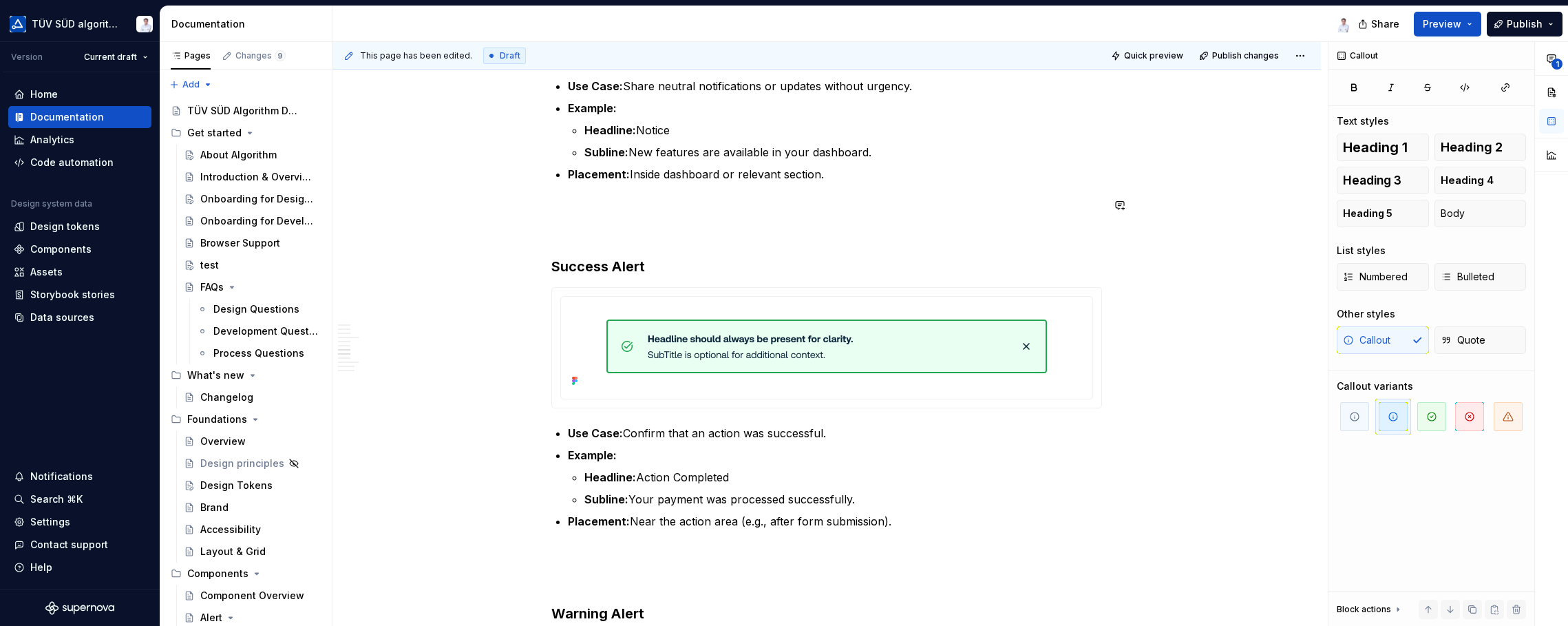
drag, startPoint x: 461, startPoint y: 215, endPoint x: 453, endPoint y: 215, distance: 8.0
click at [460, 215] on div "This page has been edited. Draft Quick preview Publish changes Alert Alerts are…" at bounding box center [830, 334] width 996 height 584
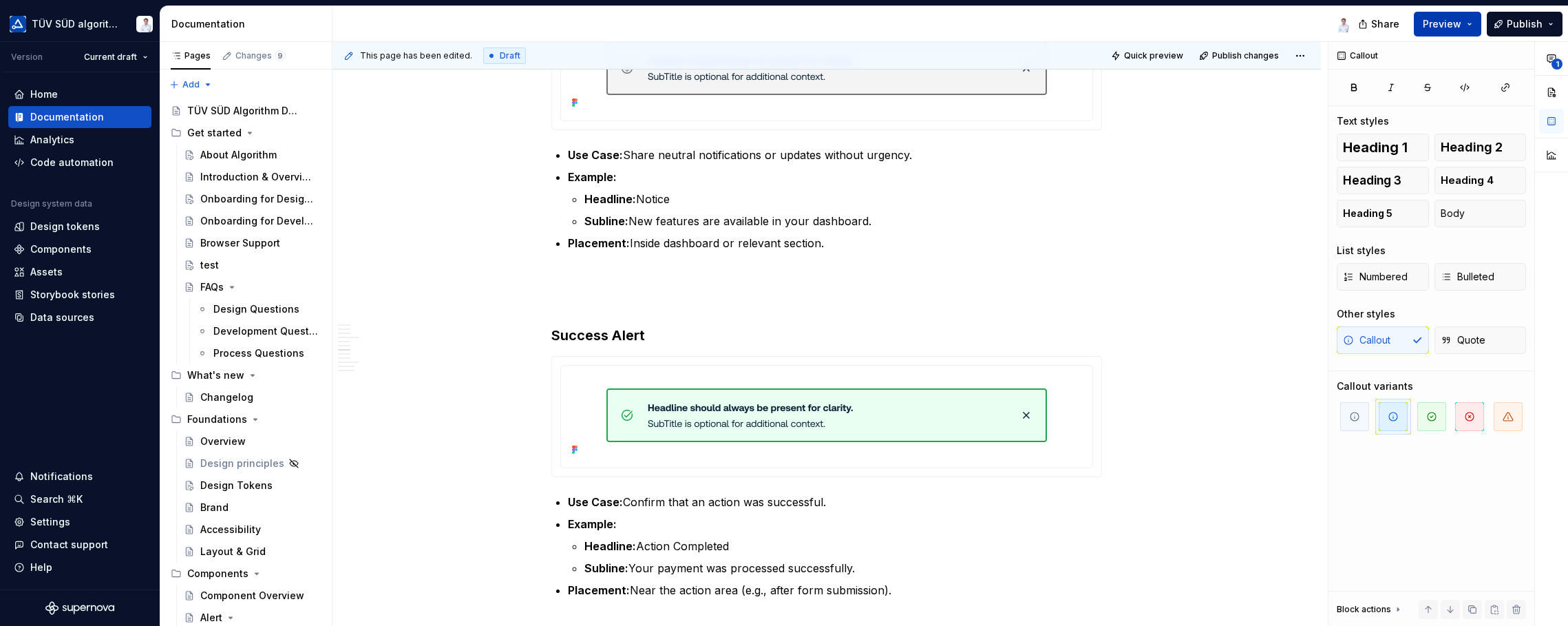
click at [1260, 22] on button "Preview" at bounding box center [1447, 24] width 68 height 25
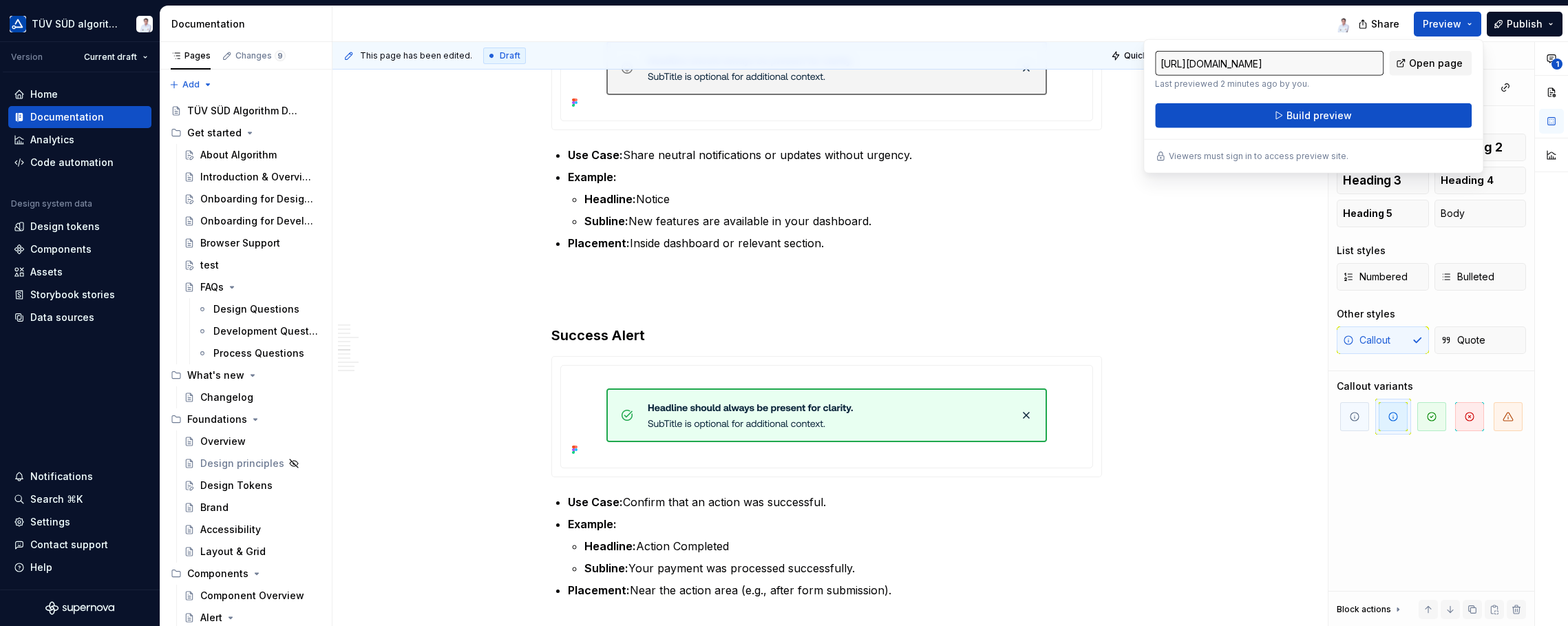
click at [1260, 62] on span "Open page" at bounding box center [1435, 64] width 54 height 14
drag, startPoint x: 1129, startPoint y: 266, endPoint x: 1149, endPoint y: 270, distance: 20.4
click at [1129, 267] on button "button" at bounding box center [1120, 273] width 19 height 19
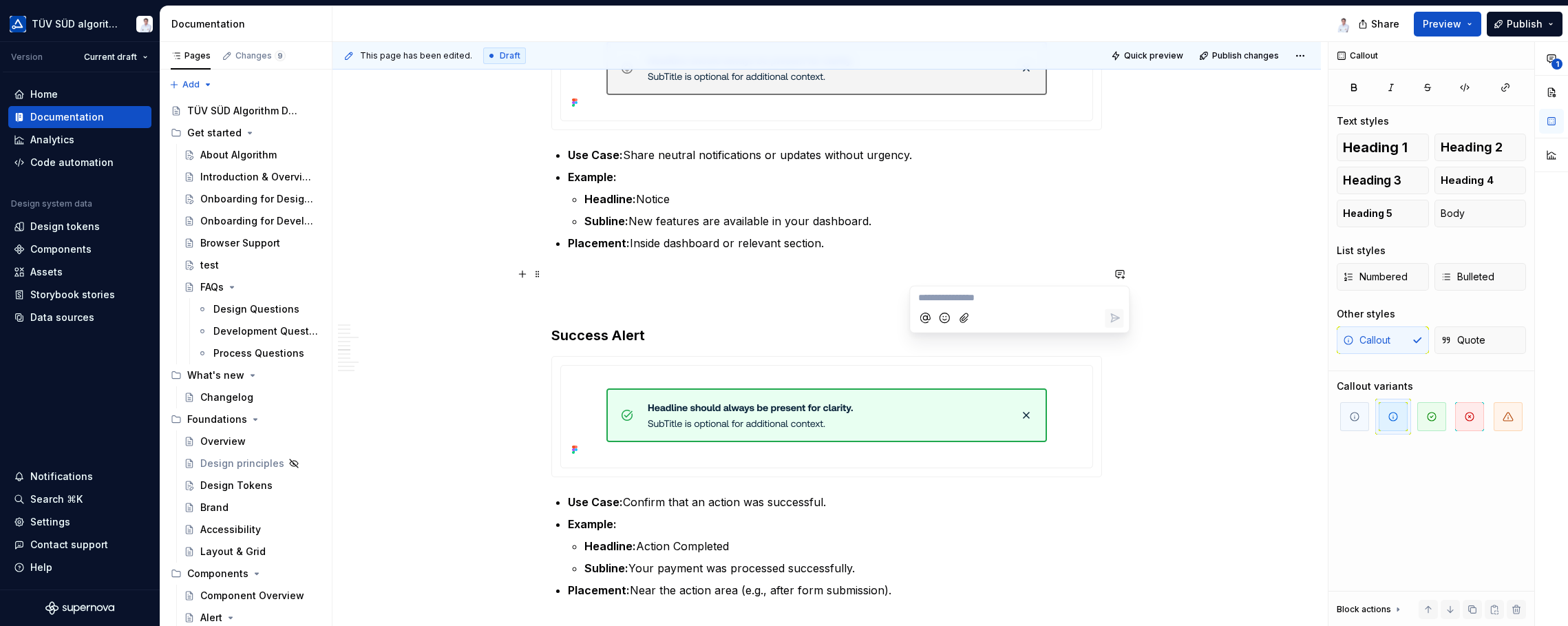
click at [1229, 203] on div "Link to Figma library: Alert Link or search in Figma for ‘ <ts-alert> ‘ When to…" at bounding box center [826, 627] width 989 height 3942
click at [1260, 22] on span "Publish" at bounding box center [1525, 24] width 36 height 14
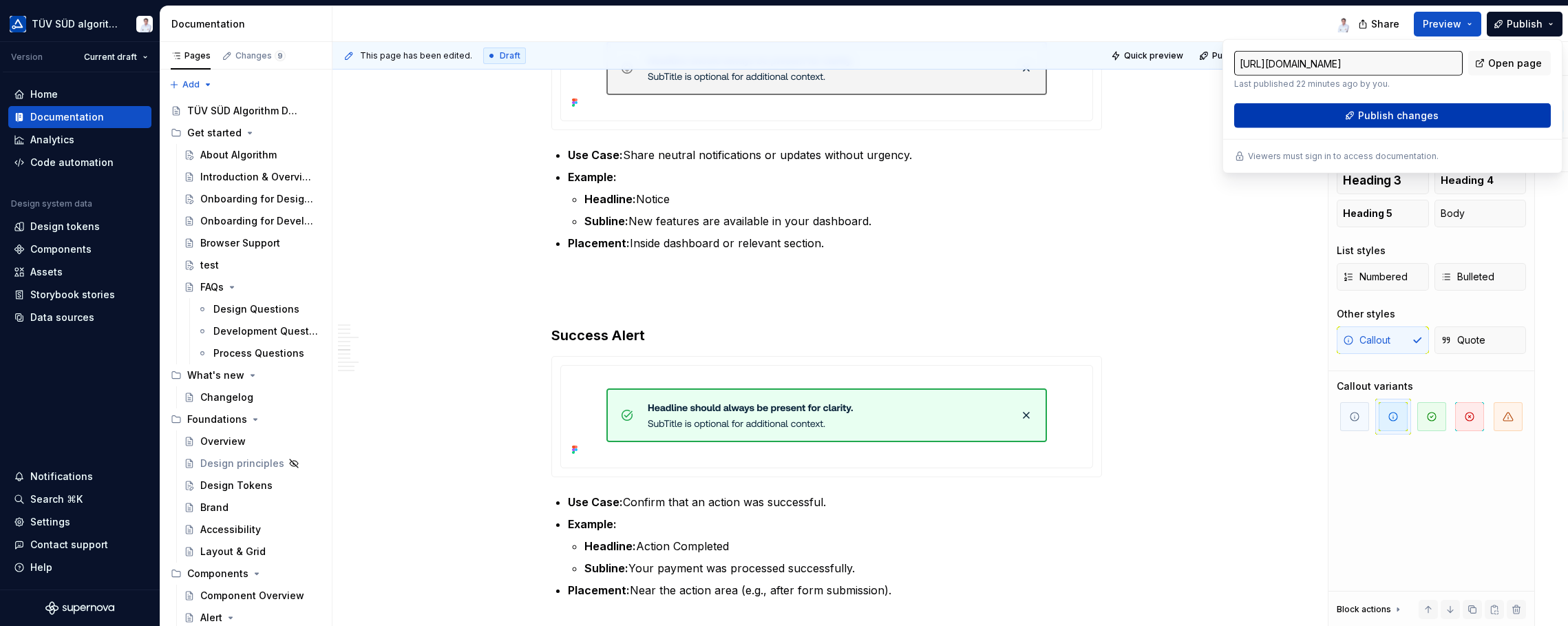
click at [1260, 114] on span "Publish changes" at bounding box center [1399, 116] width 81 height 14
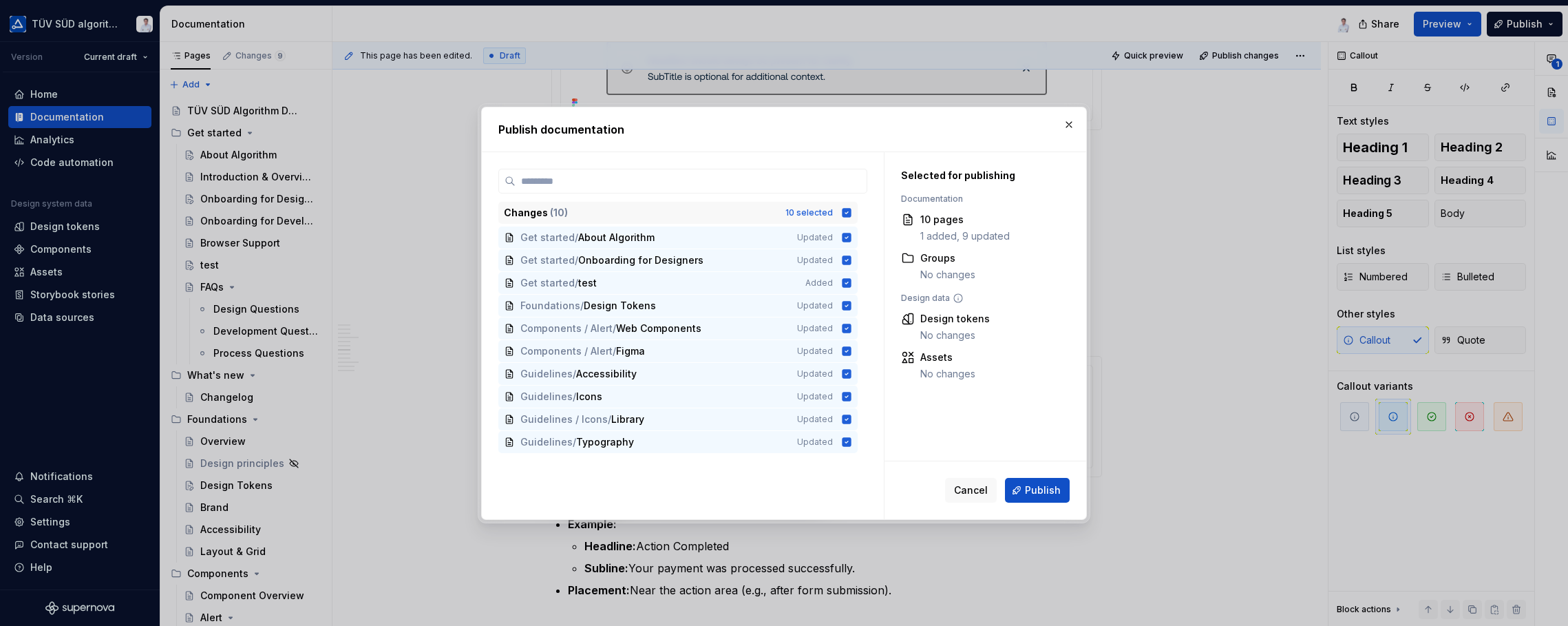
click at [844, 209] on icon at bounding box center [847, 213] width 9 height 9
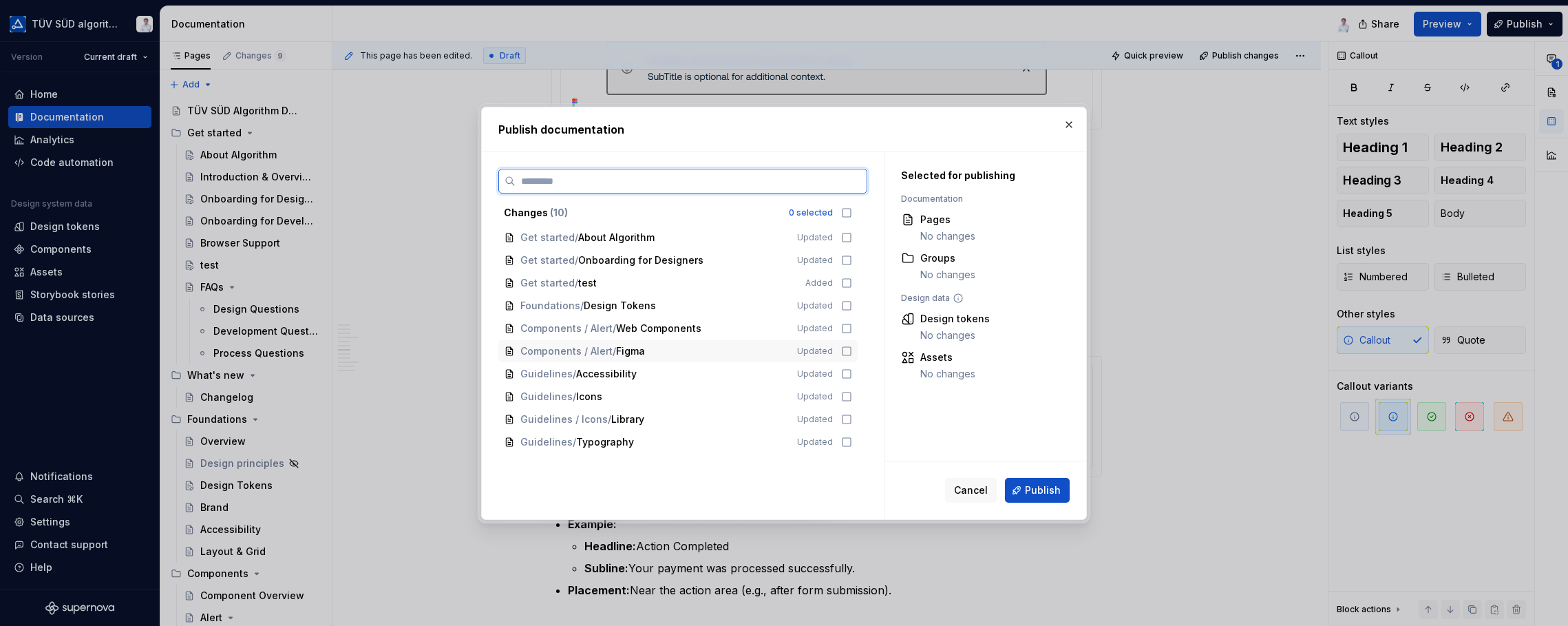
click at [847, 350] on icon at bounding box center [847, 351] width 11 height 11
click at [1025, 485] on button "Publish" at bounding box center [1037, 490] width 64 height 25
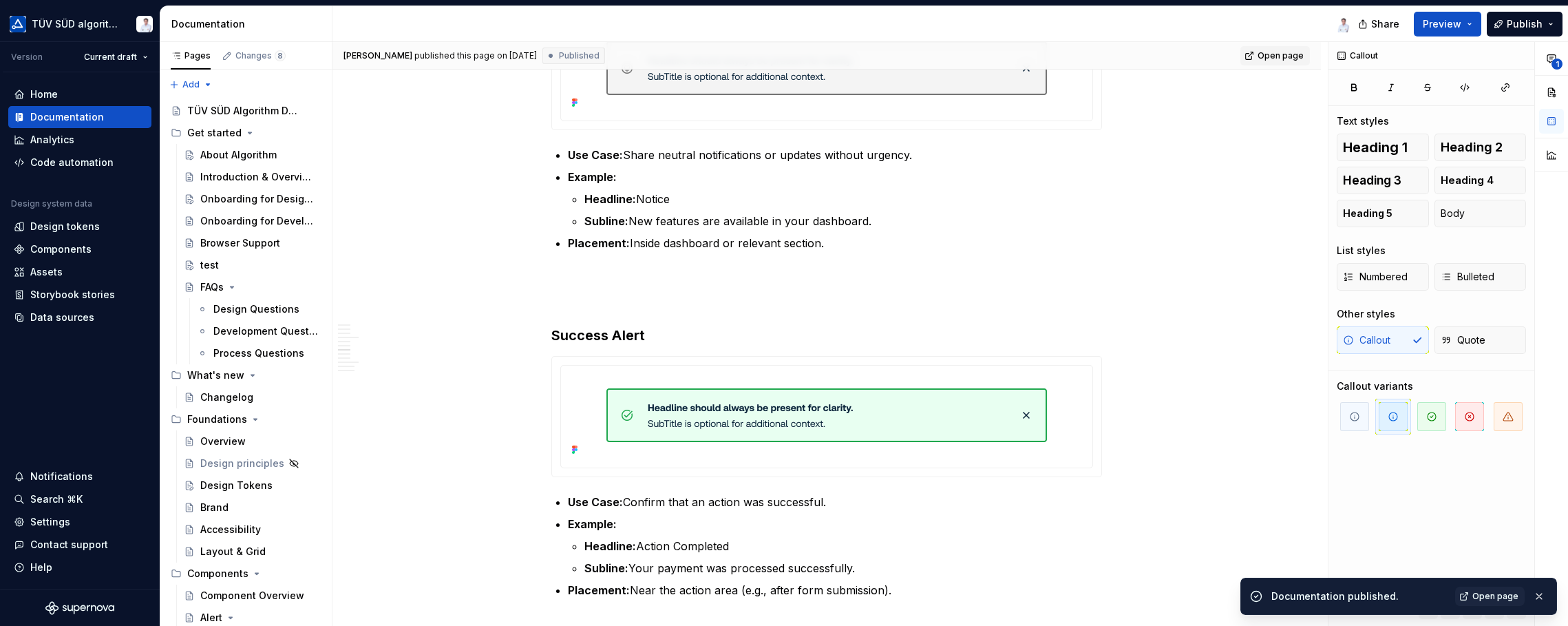
click at [1260, 57] on span "Open page" at bounding box center [1280, 56] width 46 height 11
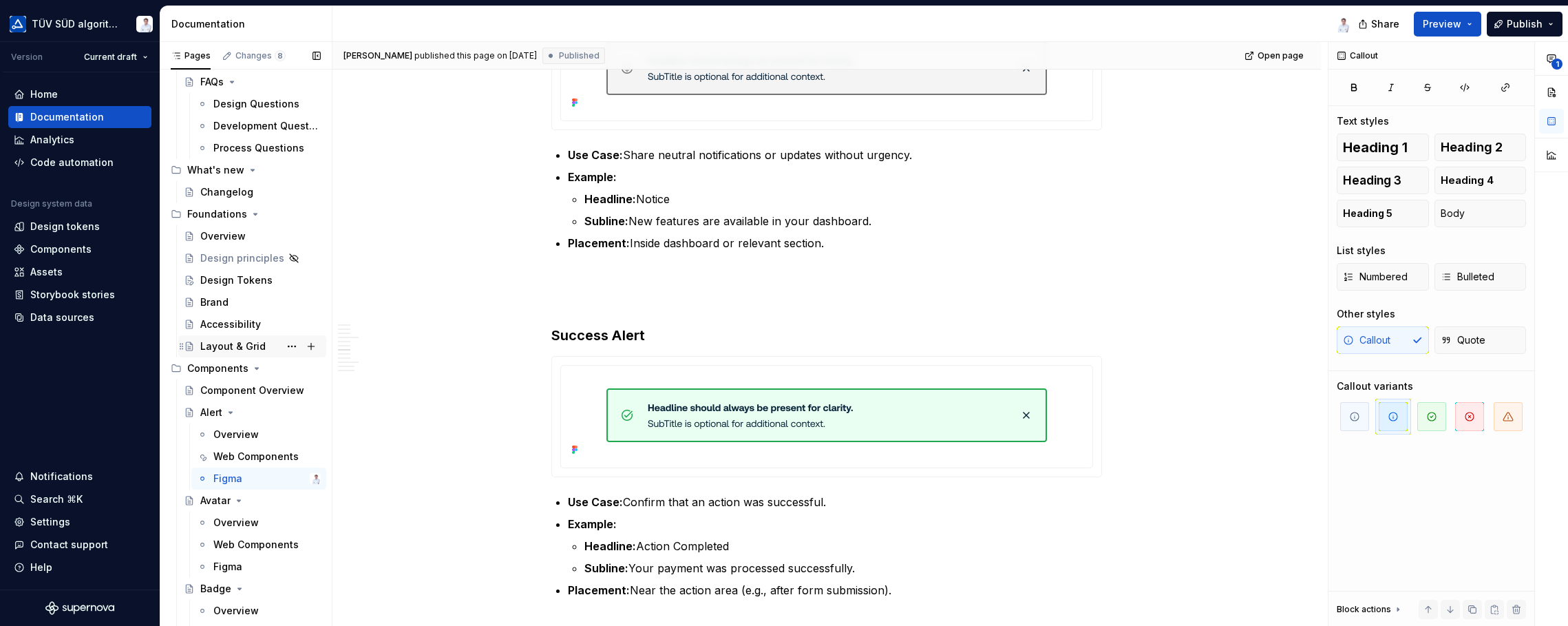
scroll to position [207, 0]
click at [237, 388] on div "Component Overview" at bounding box center [240, 389] width 79 height 14
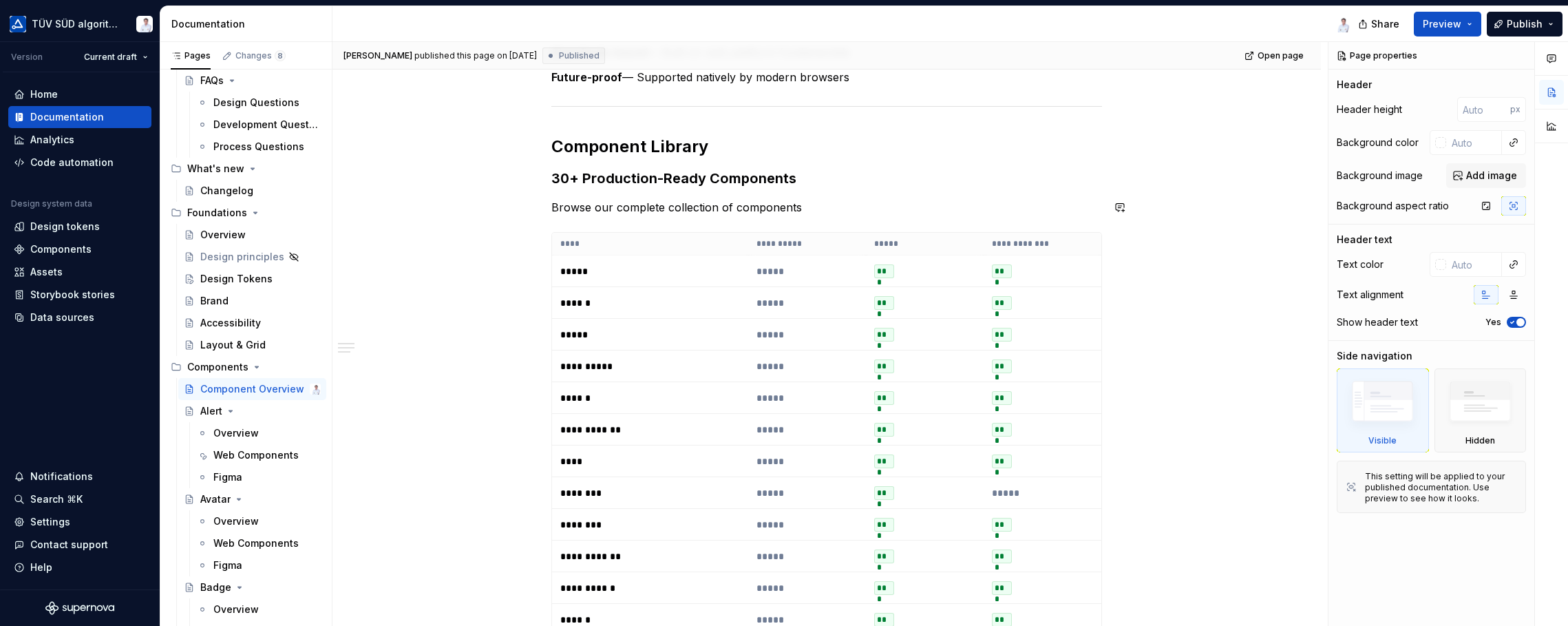
scroll to position [344, 0]
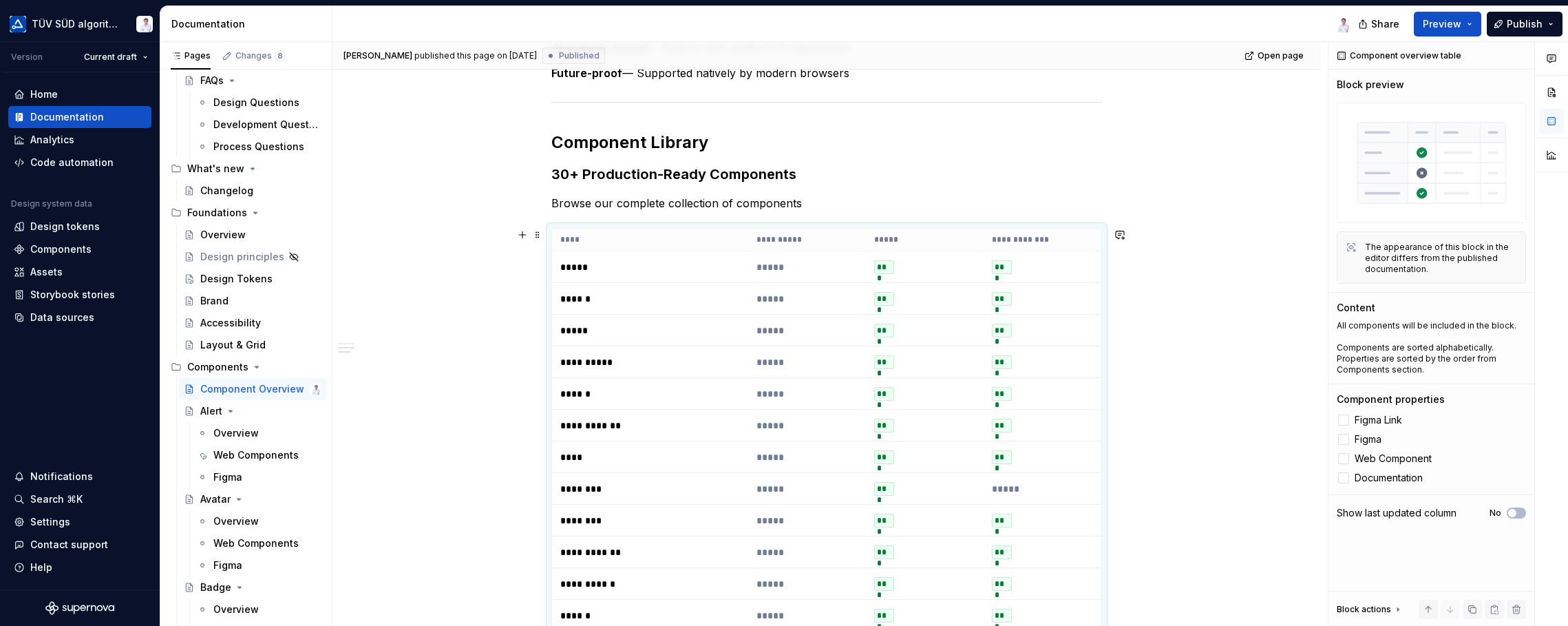
click at [770, 265] on p "*****" at bounding box center [807, 267] width 101 height 14
drag, startPoint x: 770, startPoint y: 265, endPoint x: 759, endPoint y: 263, distance: 11.2
click at [759, 263] on p "*****" at bounding box center [807, 267] width 101 height 14
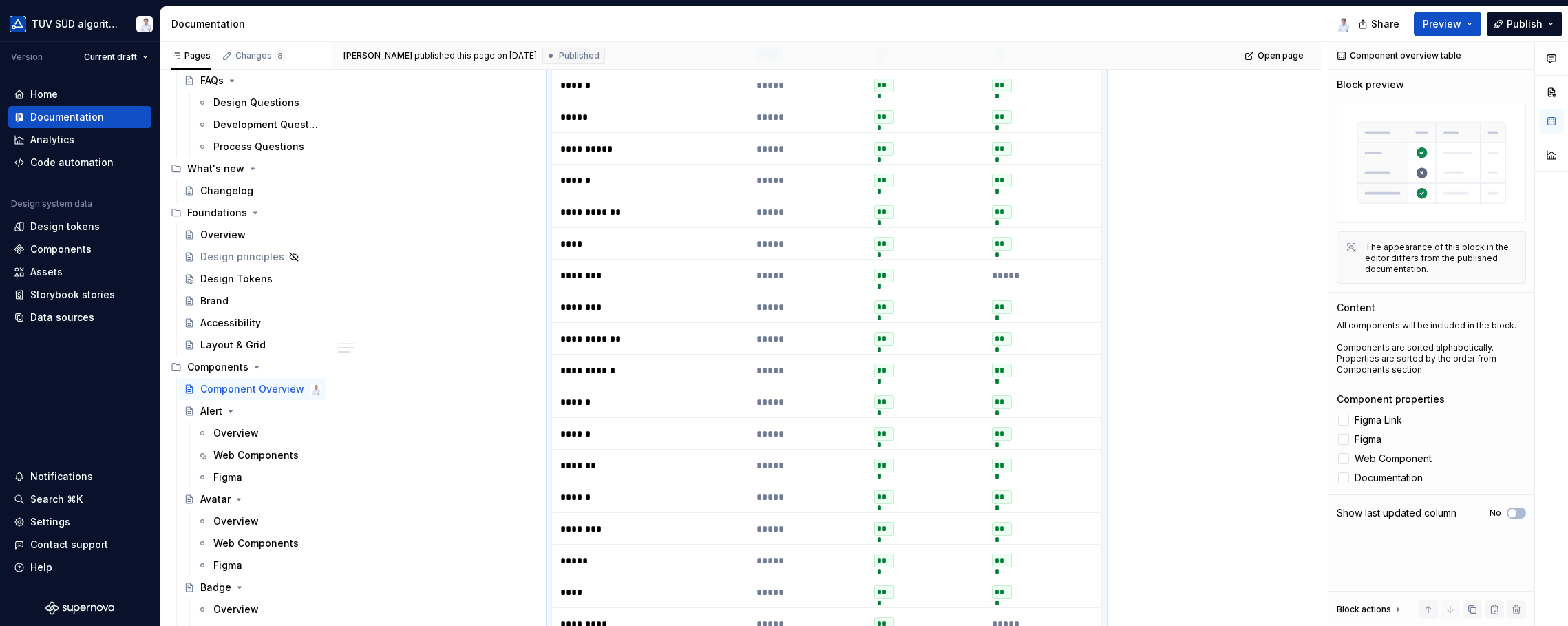
scroll to position [445, 0]
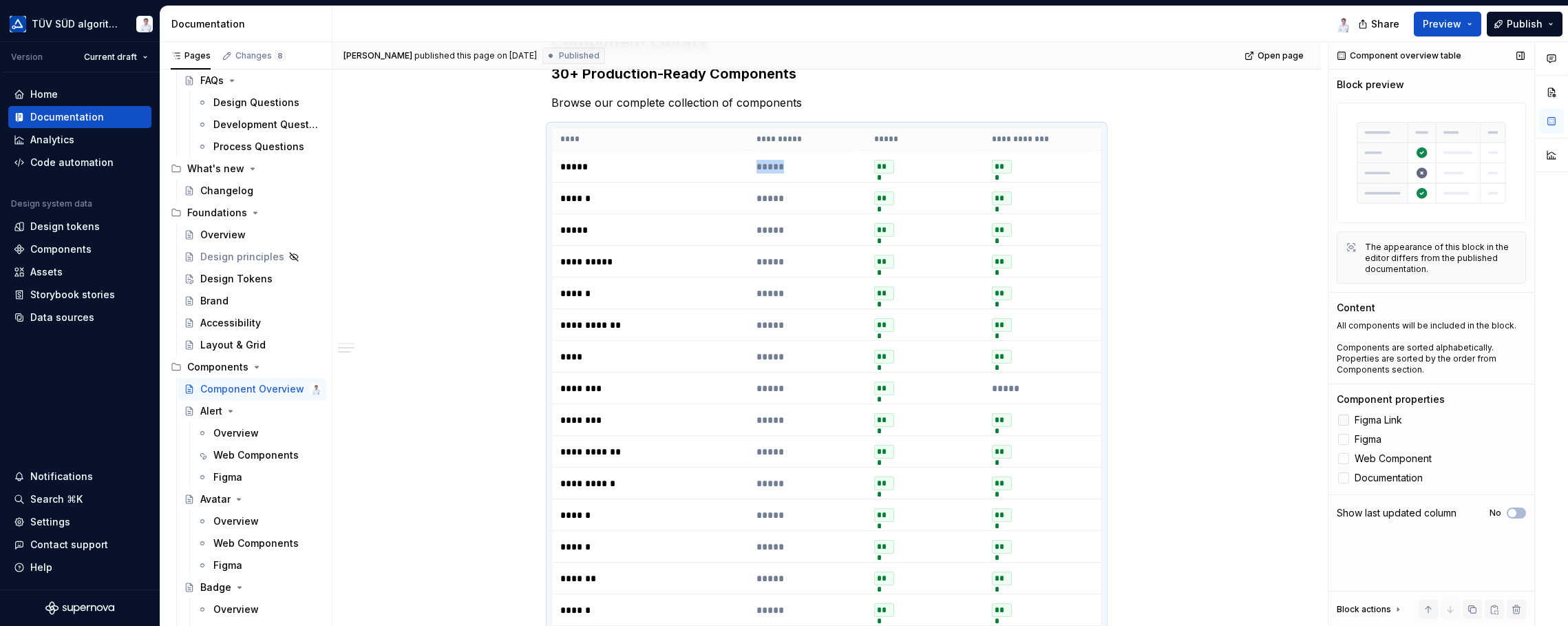
click at [1260, 420] on icon at bounding box center [1344, 420] width 0 height 0
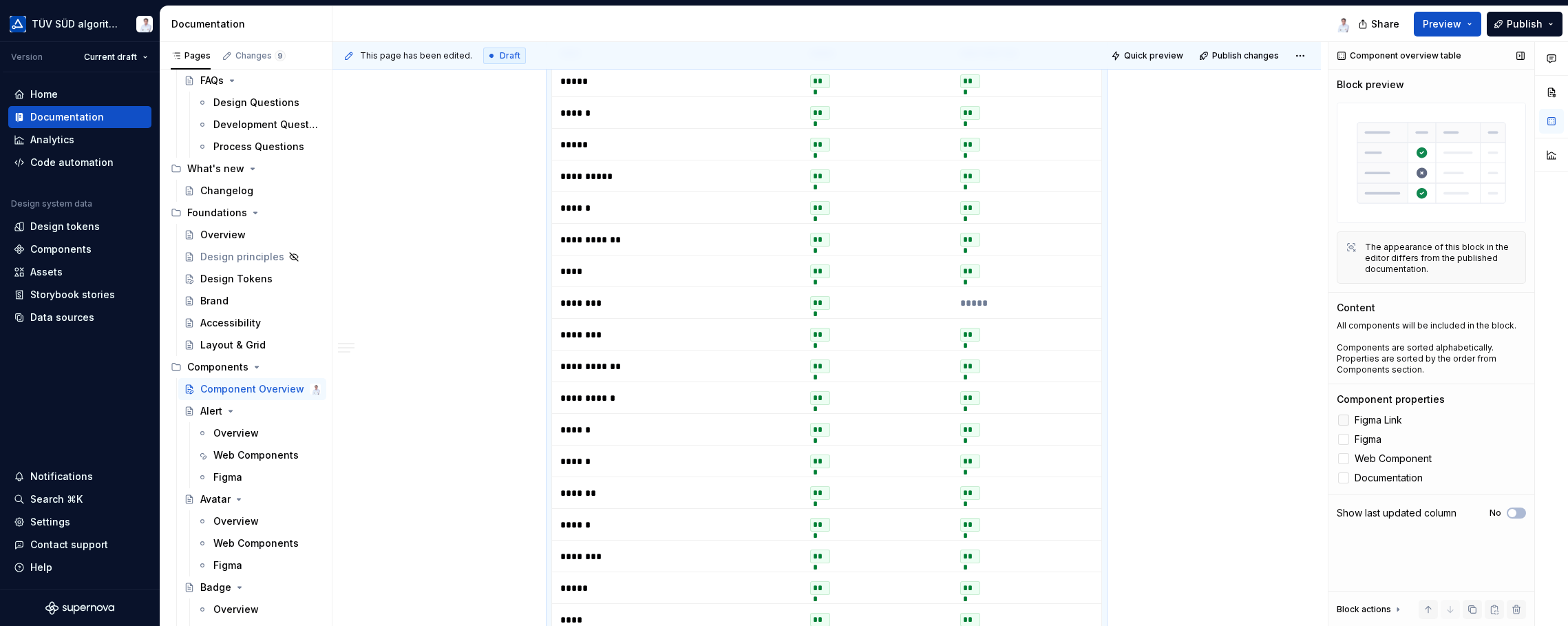
click at [1260, 419] on div at bounding box center [1344, 420] width 11 height 11
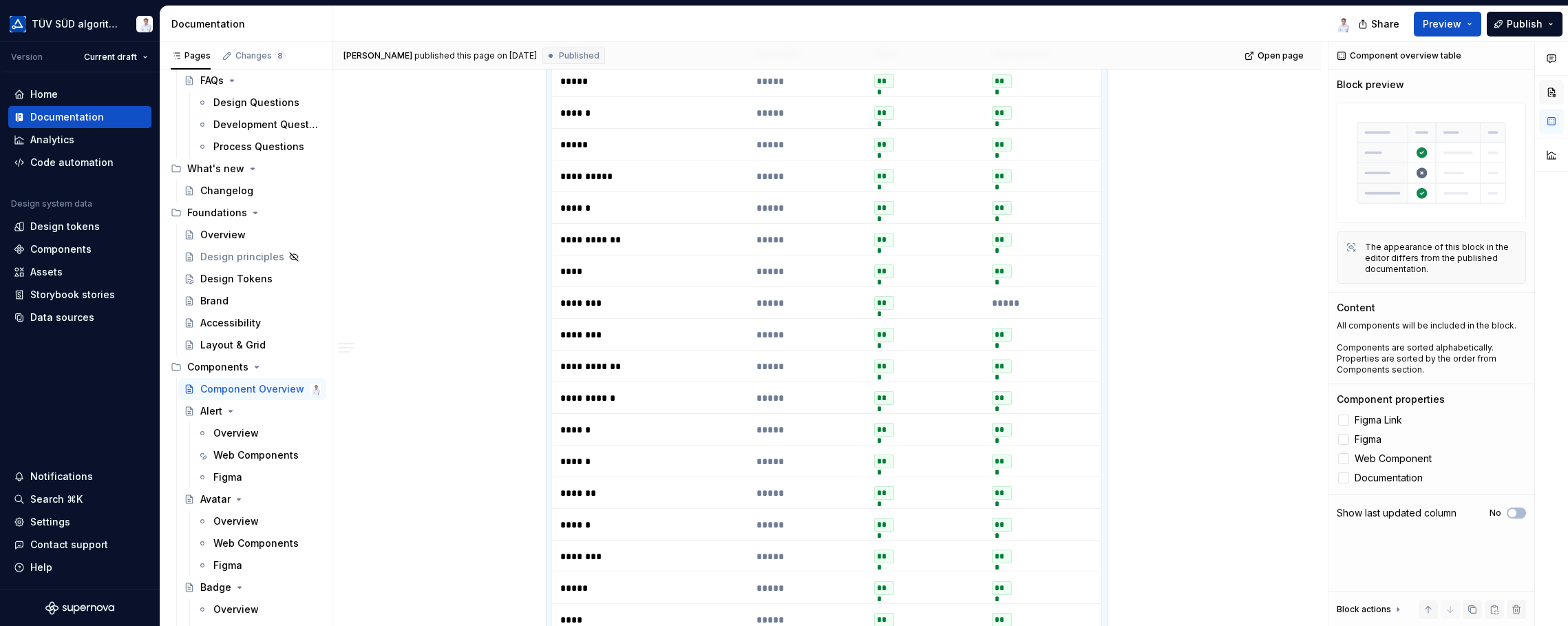
click at [1260, 88] on button "button" at bounding box center [1552, 92] width 25 height 25
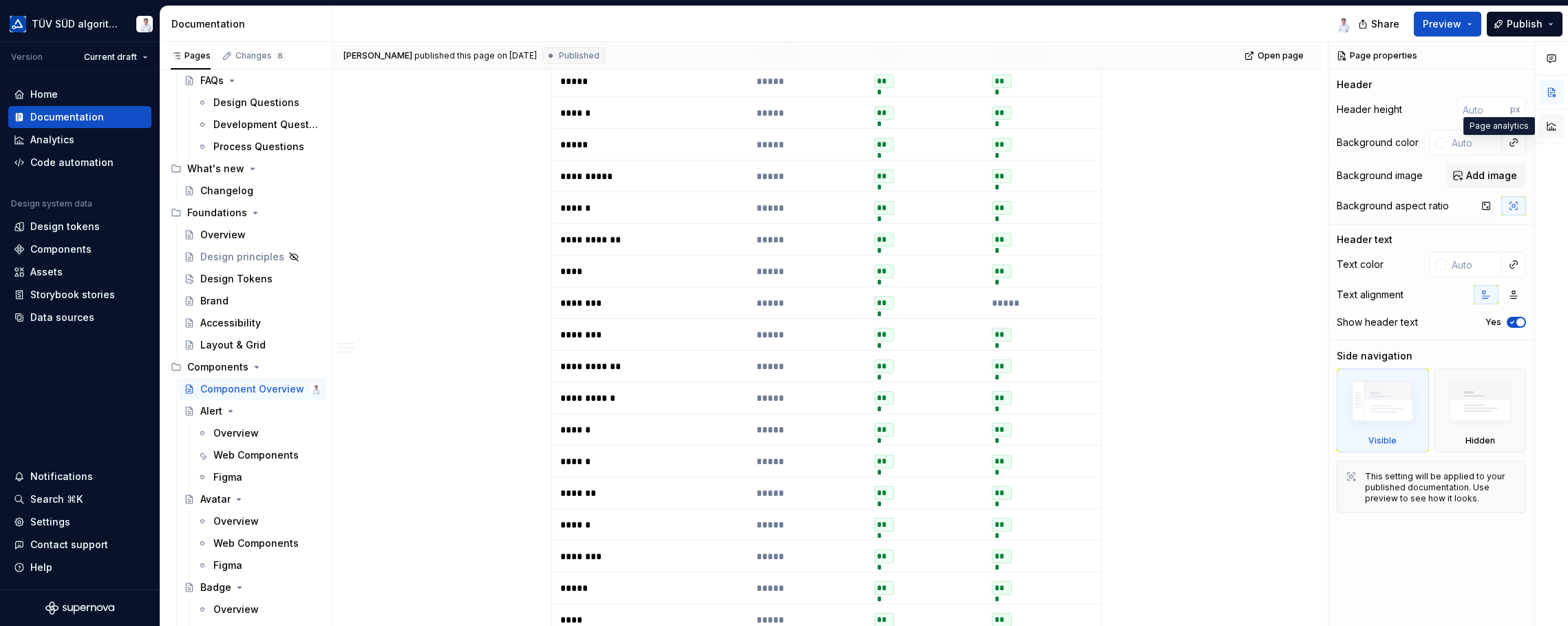
click at [1260, 129] on button "button" at bounding box center [1552, 126] width 25 height 25
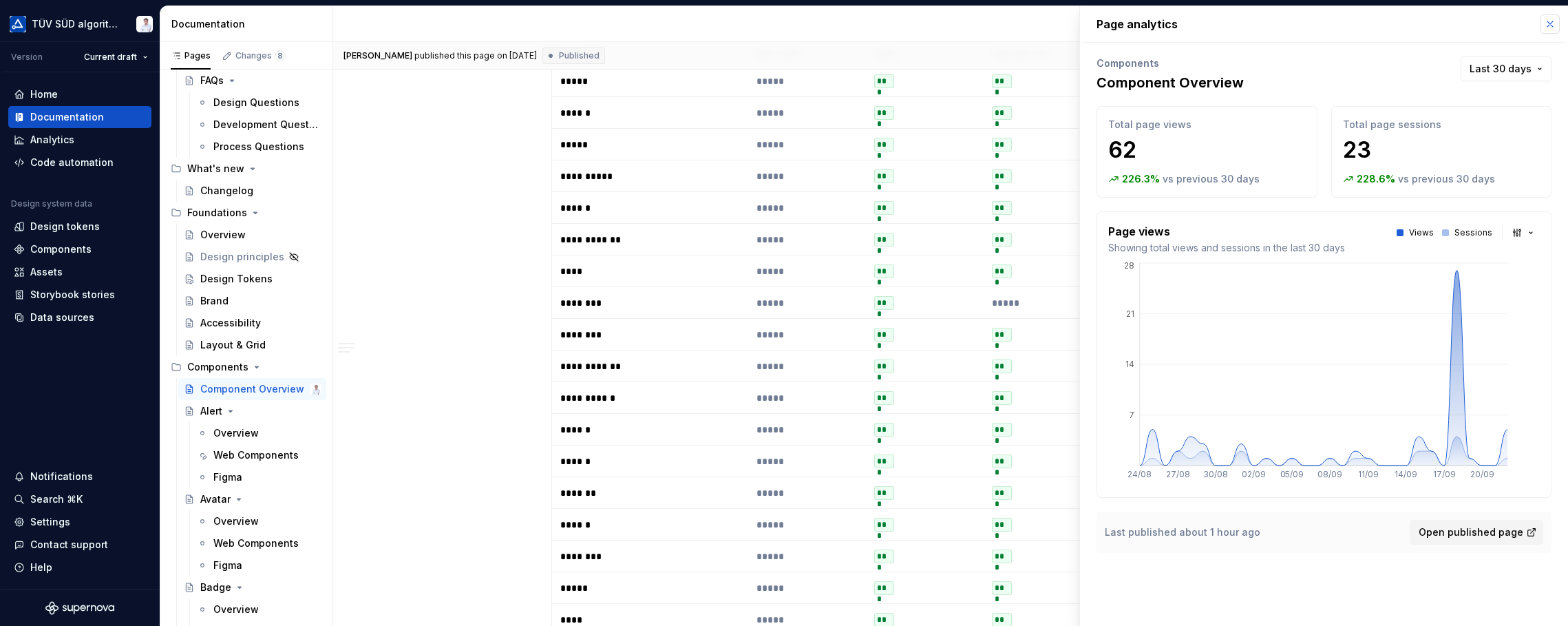
click at [1260, 21] on button "button" at bounding box center [1550, 24] width 19 height 19
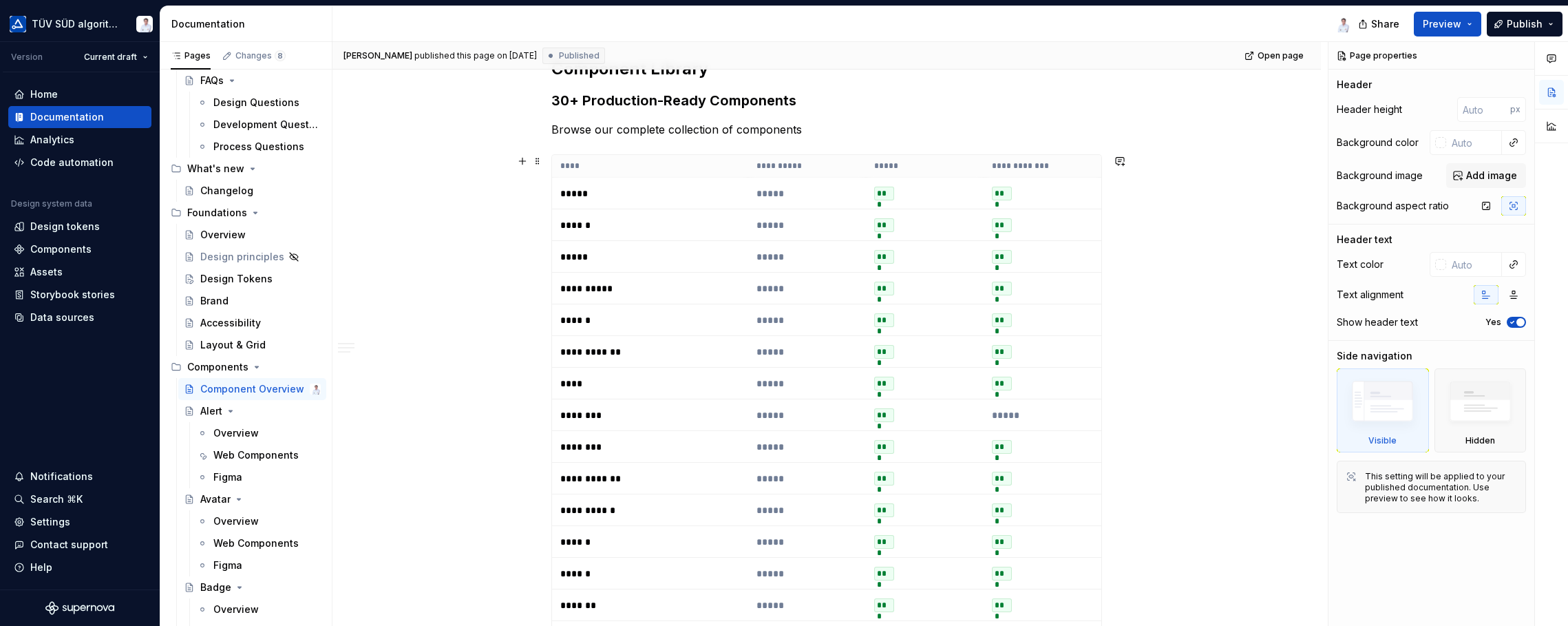
scroll to position [255, 0]
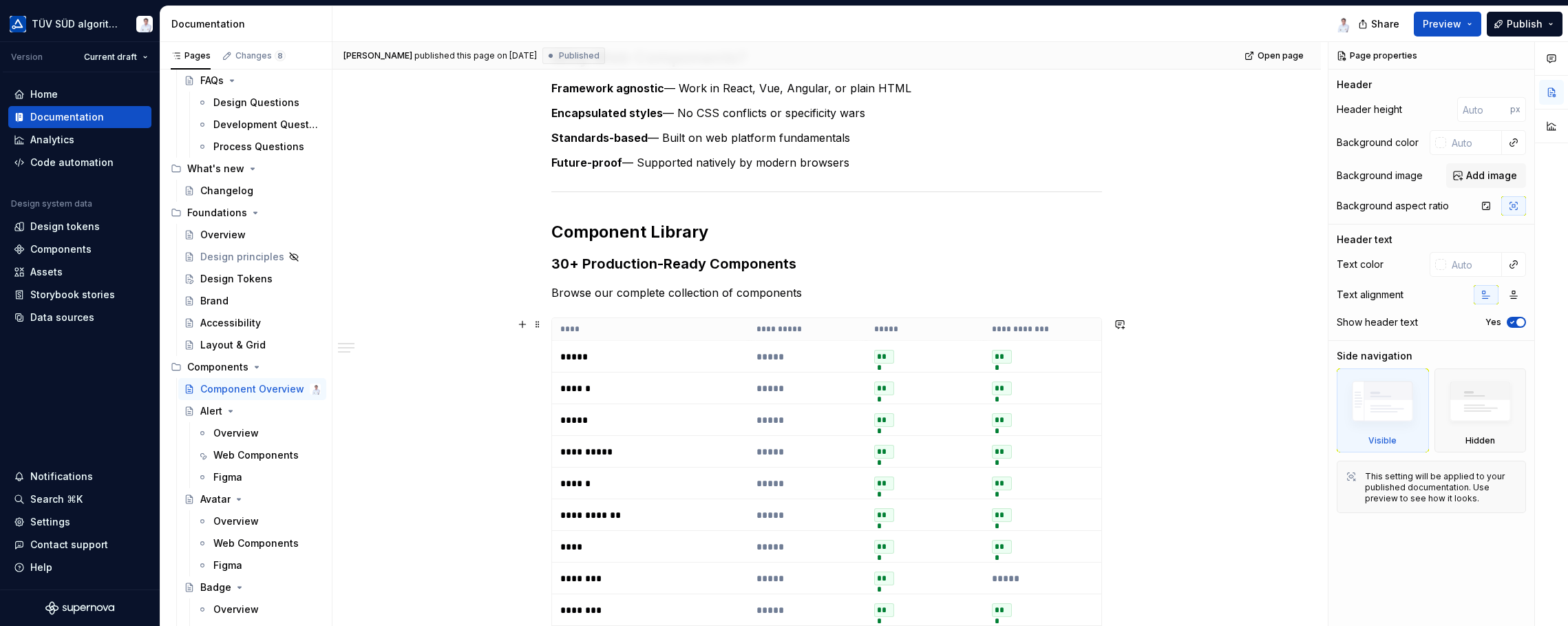
click at [797, 330] on th "**********" at bounding box center [807, 329] width 118 height 23
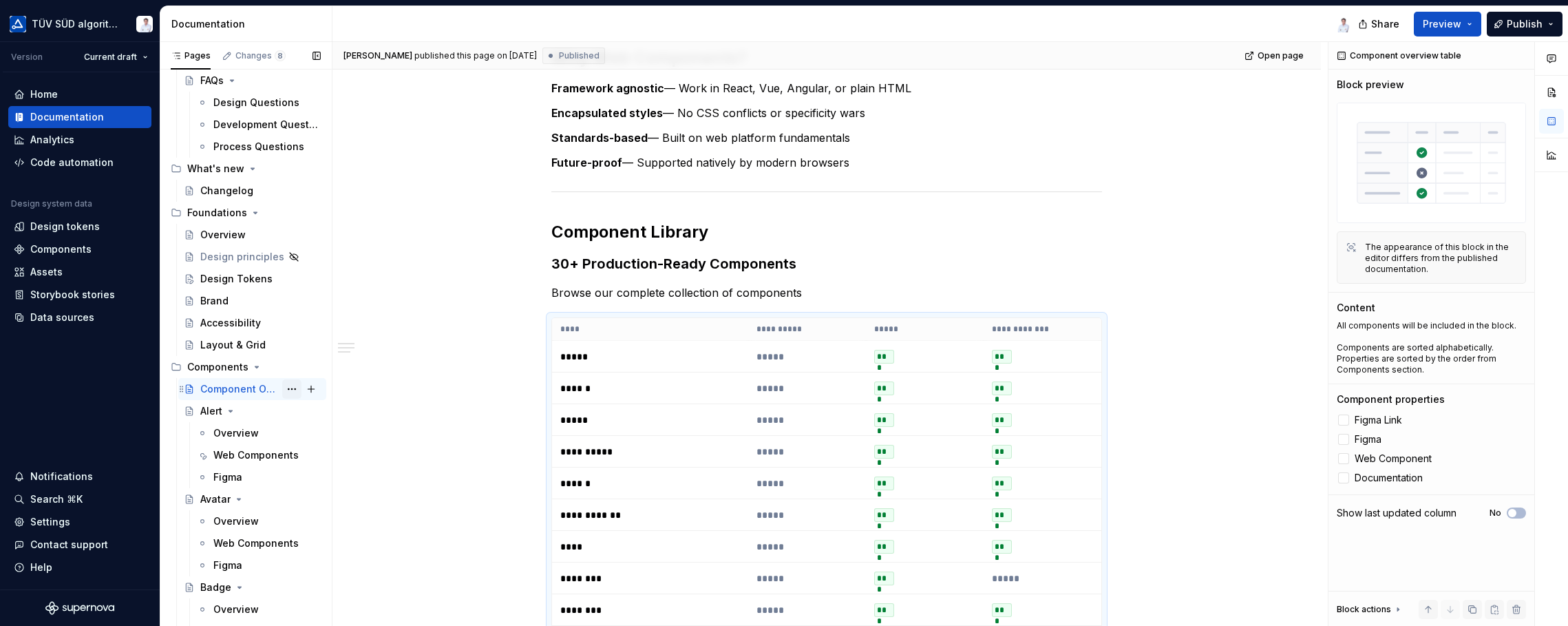
click at [282, 388] on button "Page tree" at bounding box center [291, 388] width 19 height 19
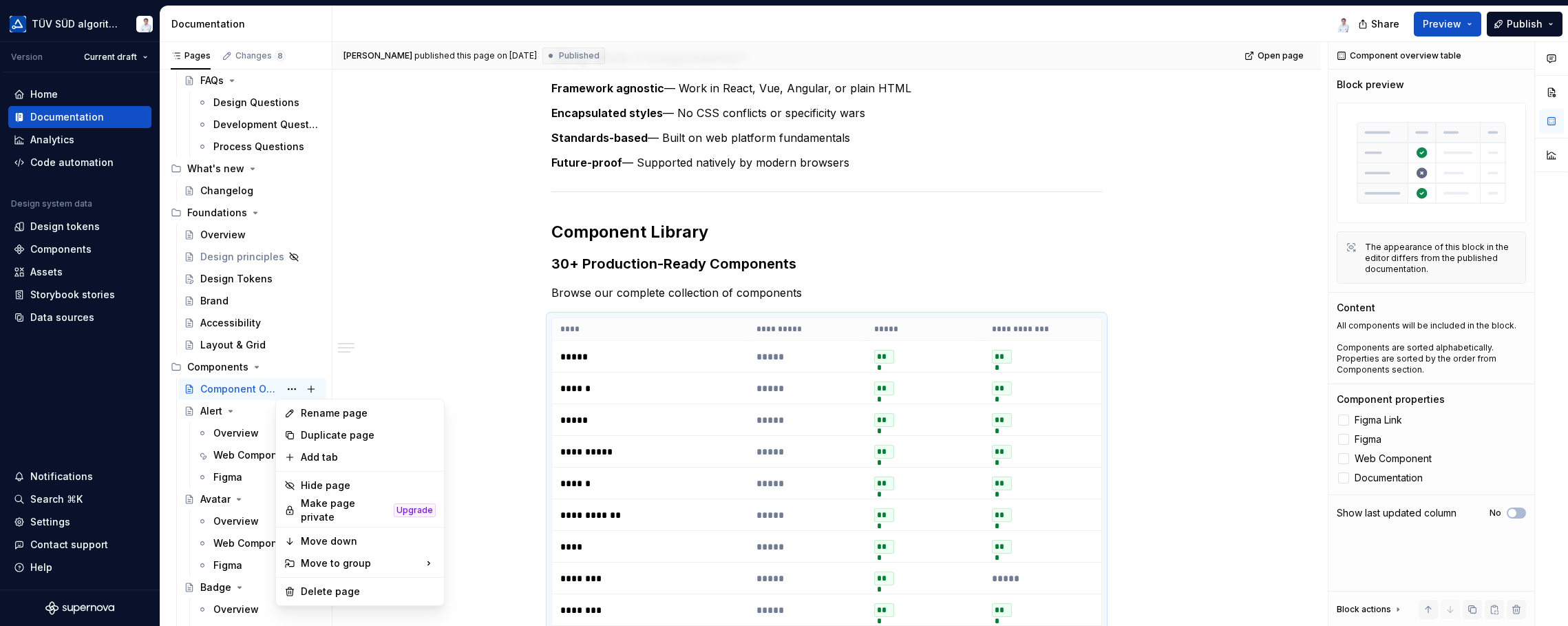
click at [436, 353] on html "TÜV SÜD algorithm Version Current draft Home Documentation Analytics Code autom…" at bounding box center [784, 313] width 1568 height 626
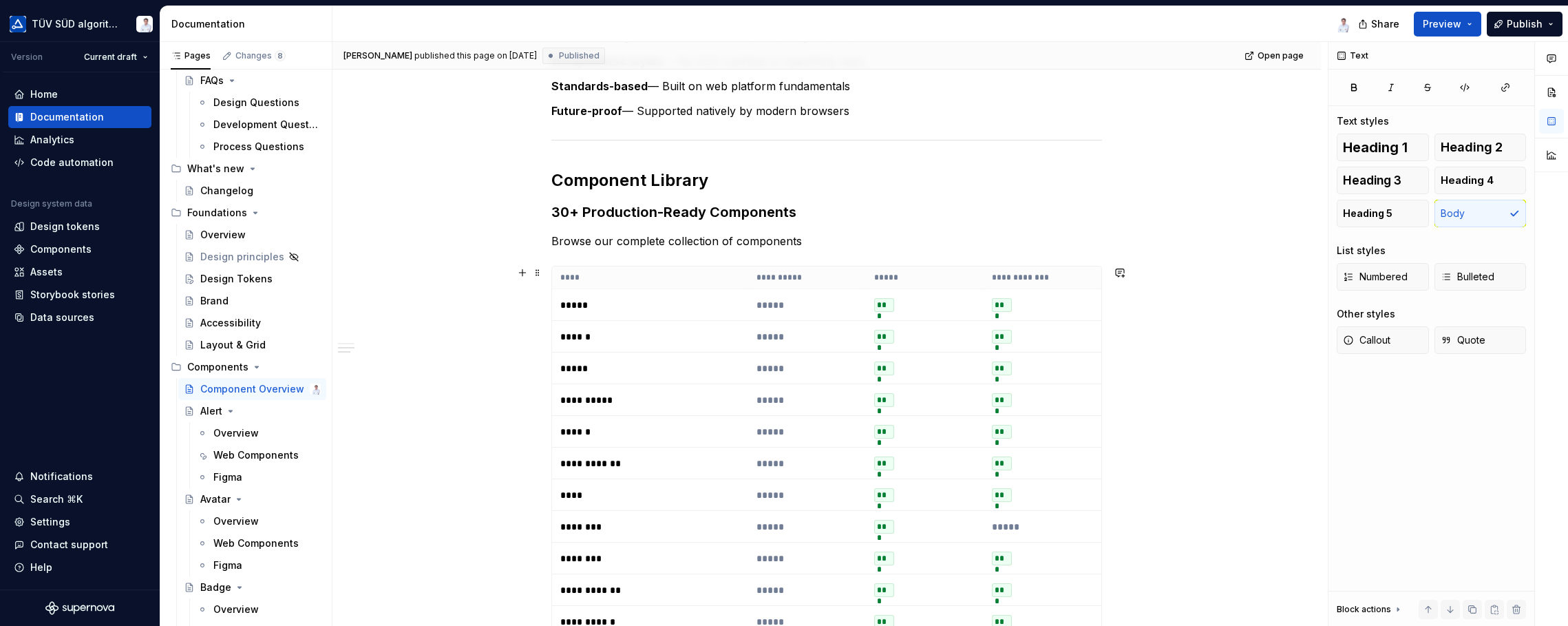
scroll to position [324, 0]
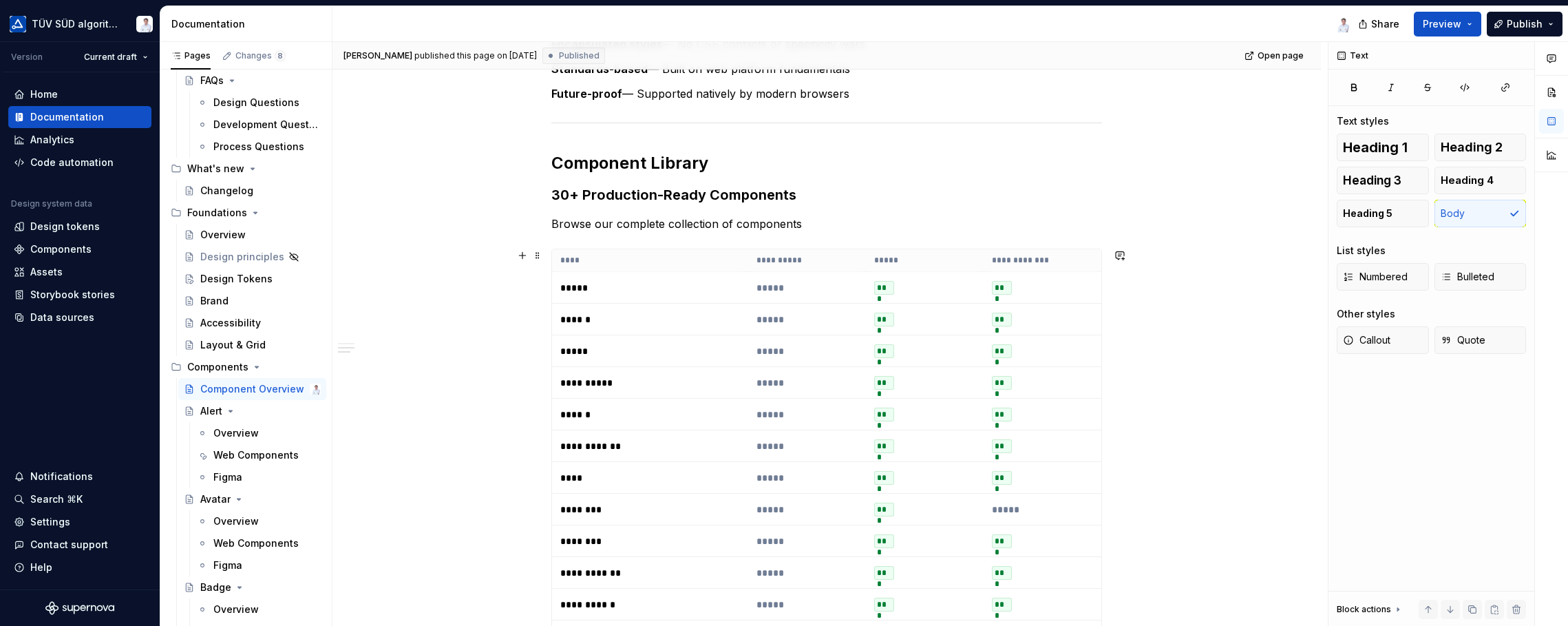
click at [650, 261] on th "****" at bounding box center [650, 260] width 196 height 23
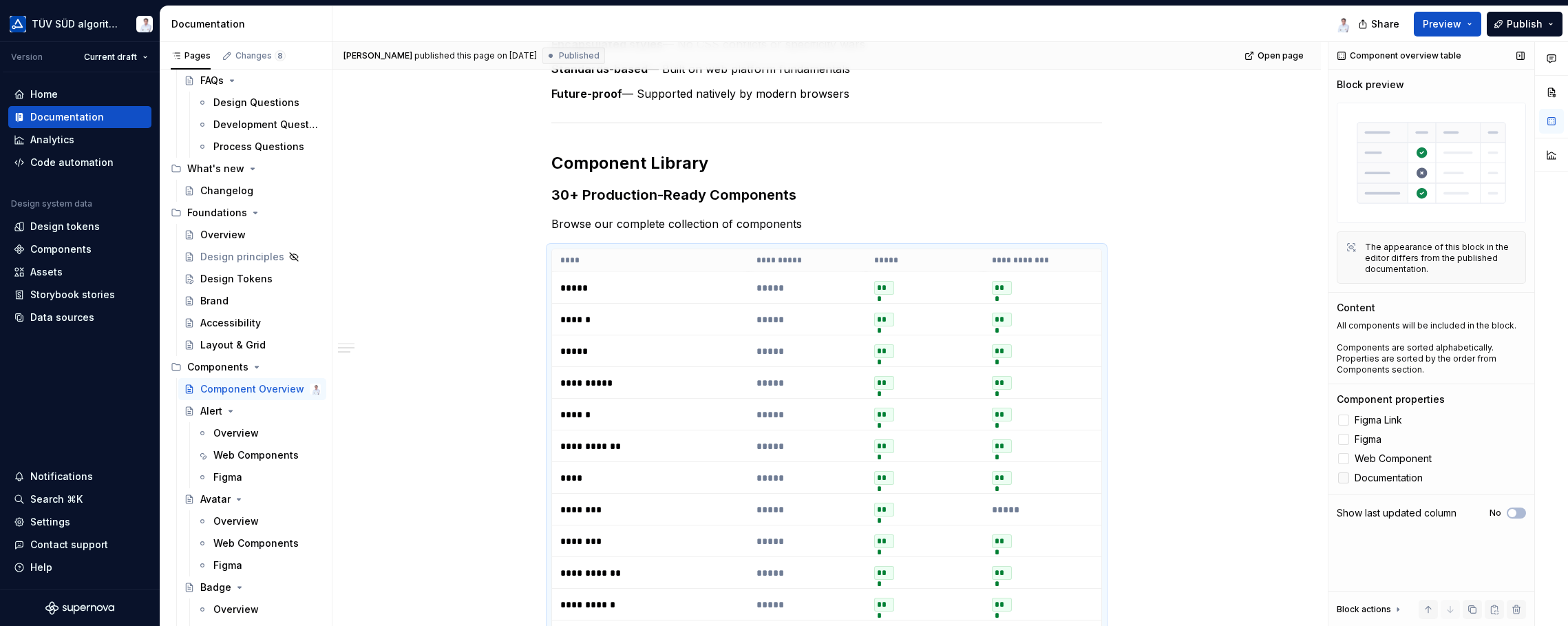
click at [1260, 473] on div at bounding box center [1344, 478] width 11 height 11
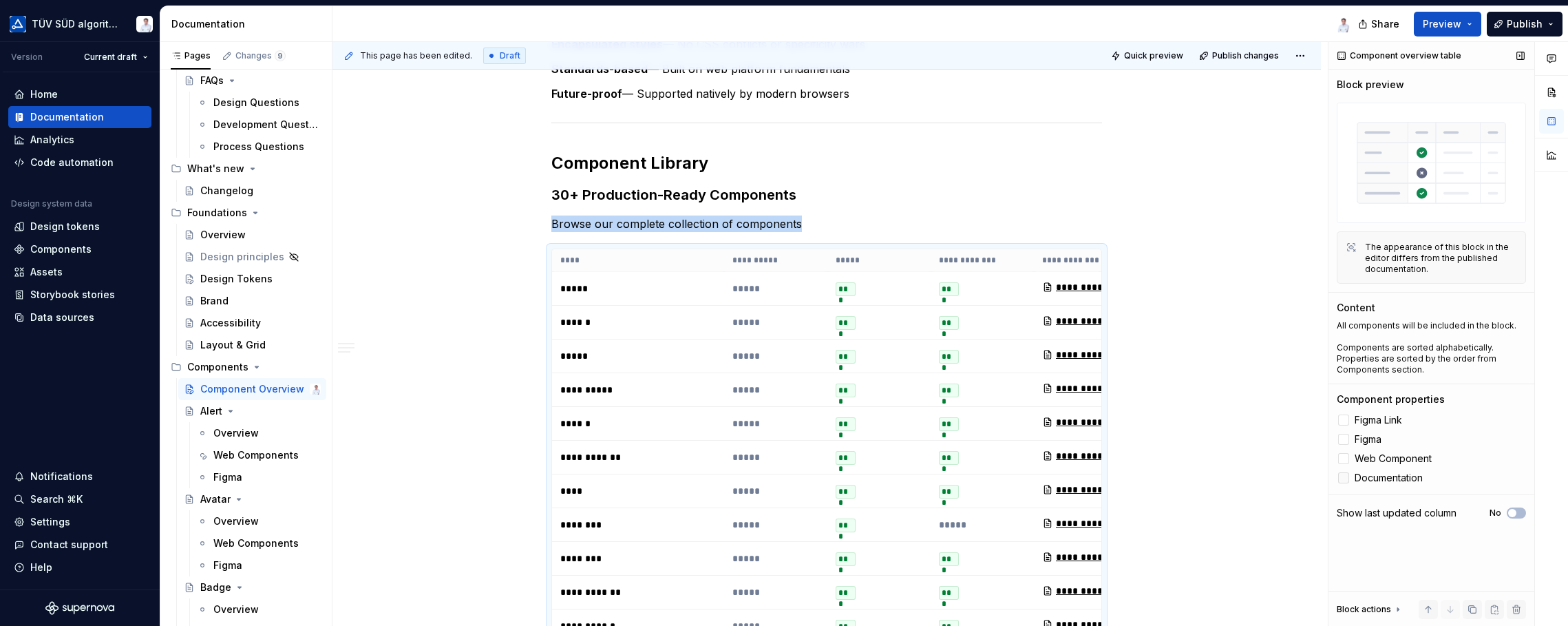
scroll to position [530, 0]
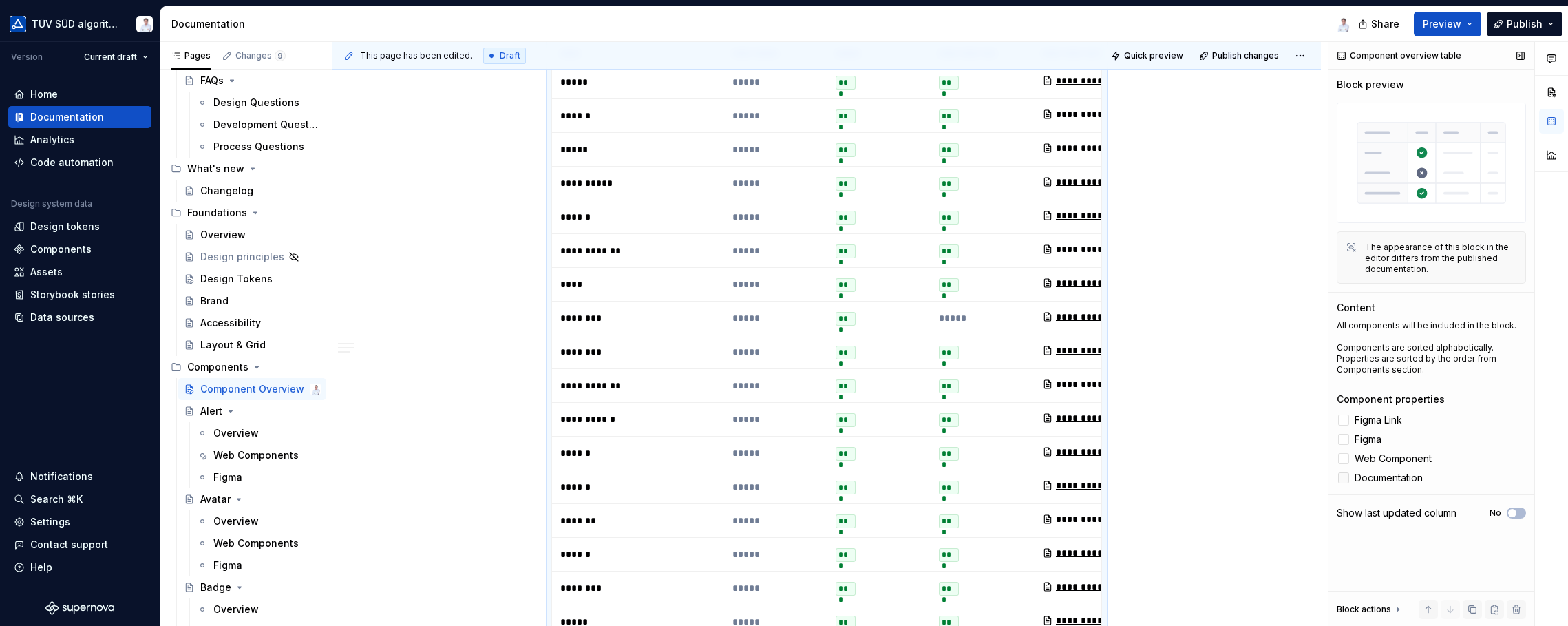
click at [1260, 478] on icon at bounding box center [1344, 478] width 0 height 0
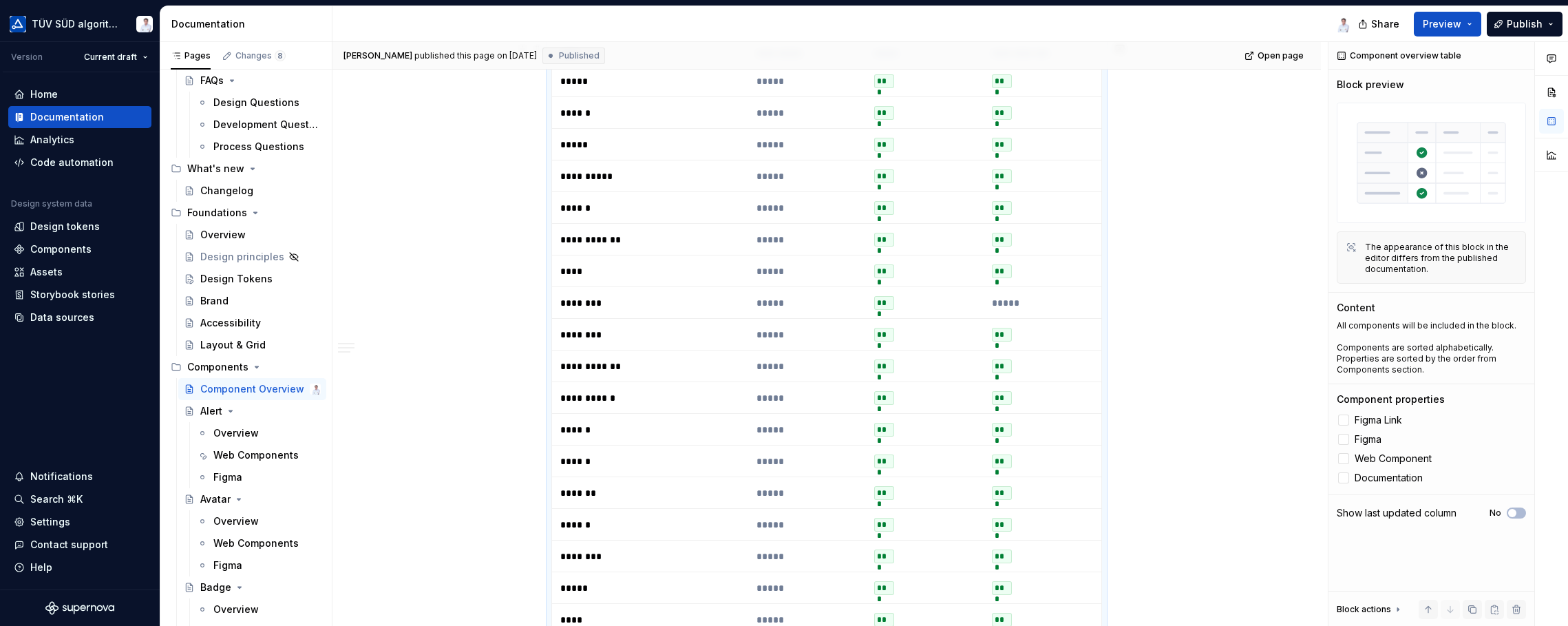
click at [1144, 439] on div "**********" at bounding box center [826, 527] width 989 height 1577
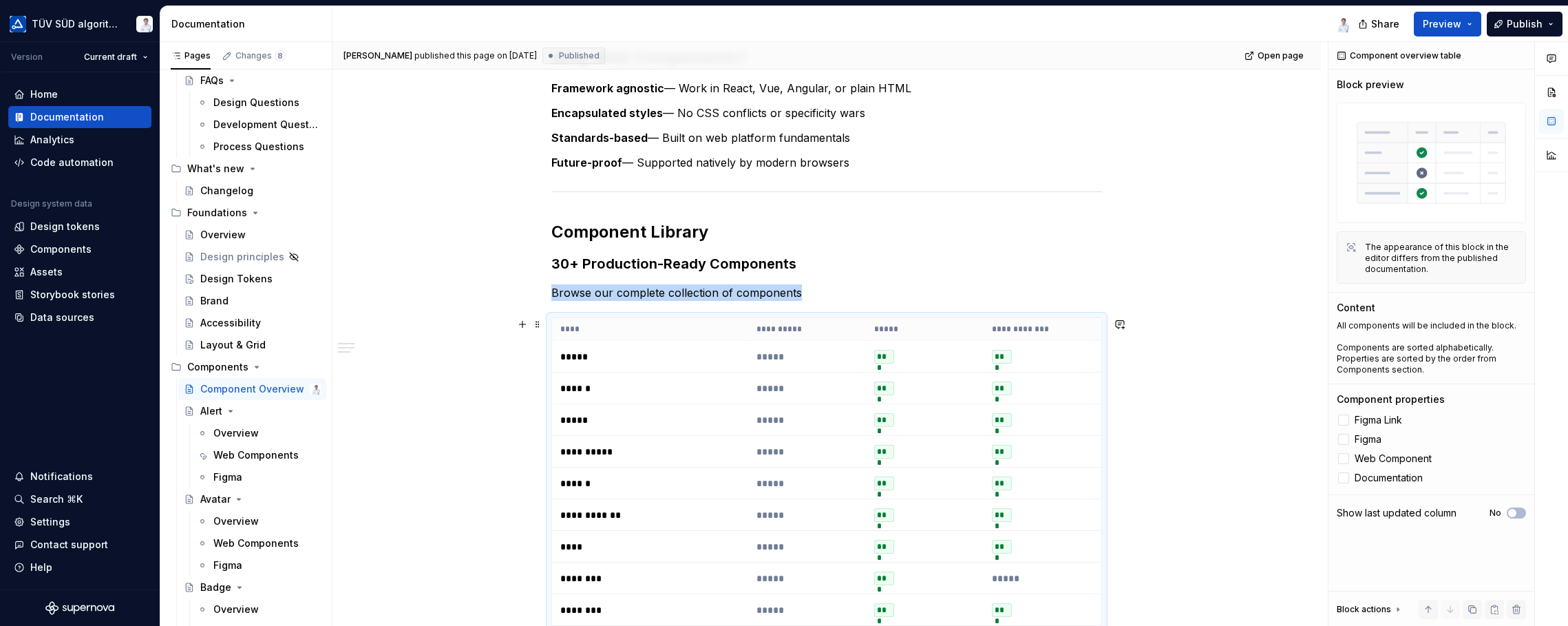
scroll to position [255, 0]
click at [777, 353] on p "*****" at bounding box center [807, 356] width 101 height 14
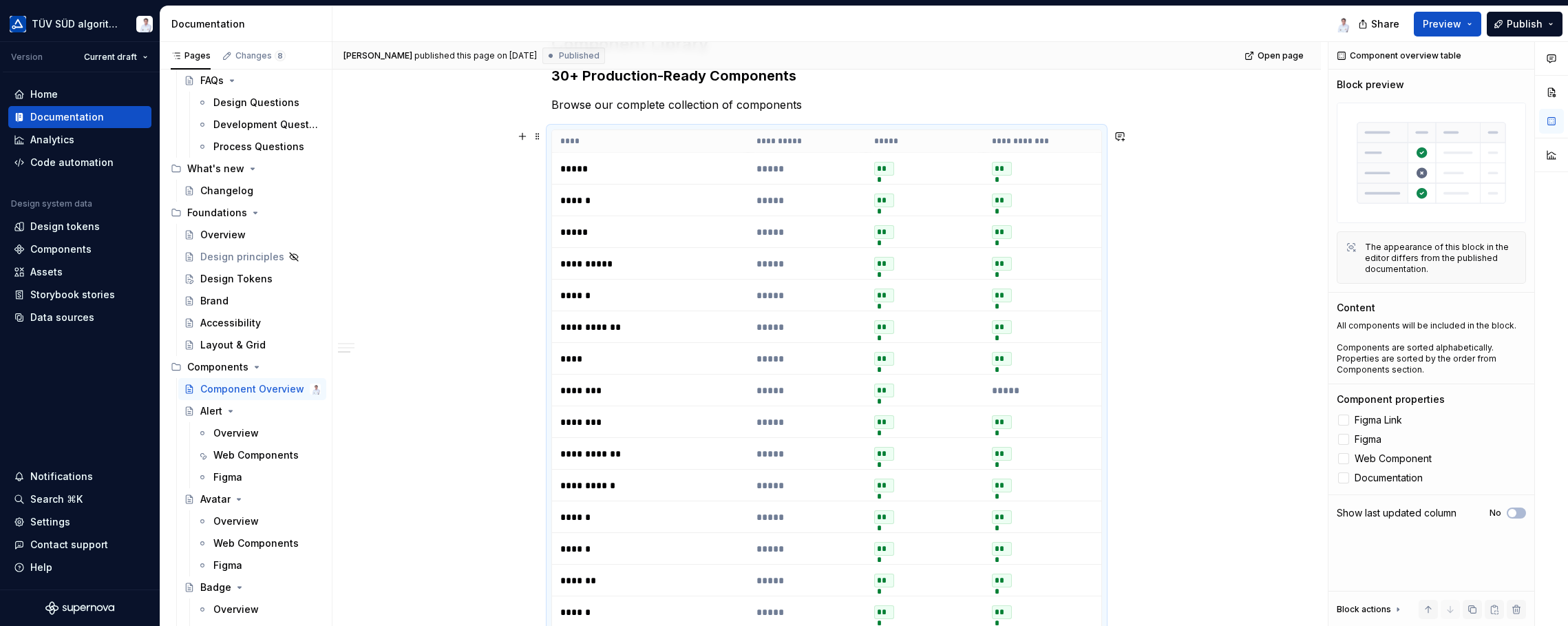
scroll to position [461, 0]
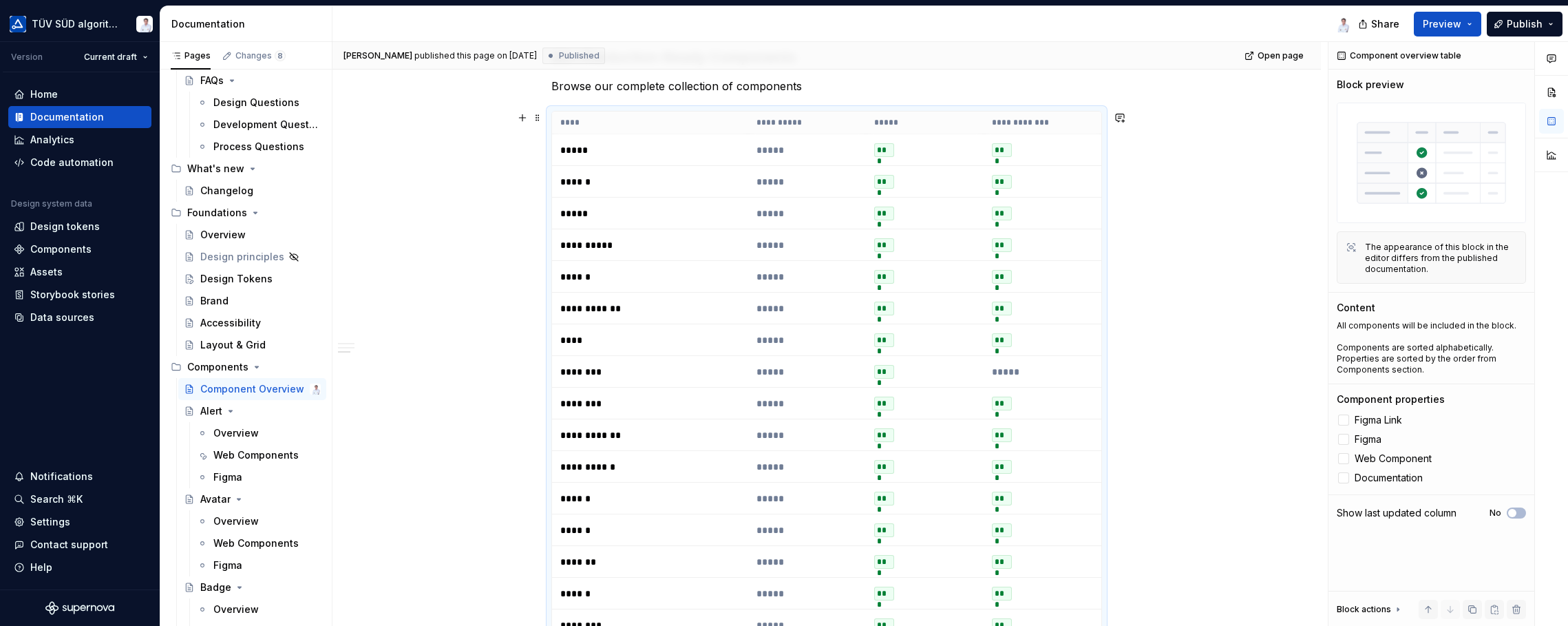
click at [1260, 253] on div "**********" at bounding box center [826, 596] width 989 height 1577
click at [240, 434] on div "Overview" at bounding box center [236, 433] width 45 height 14
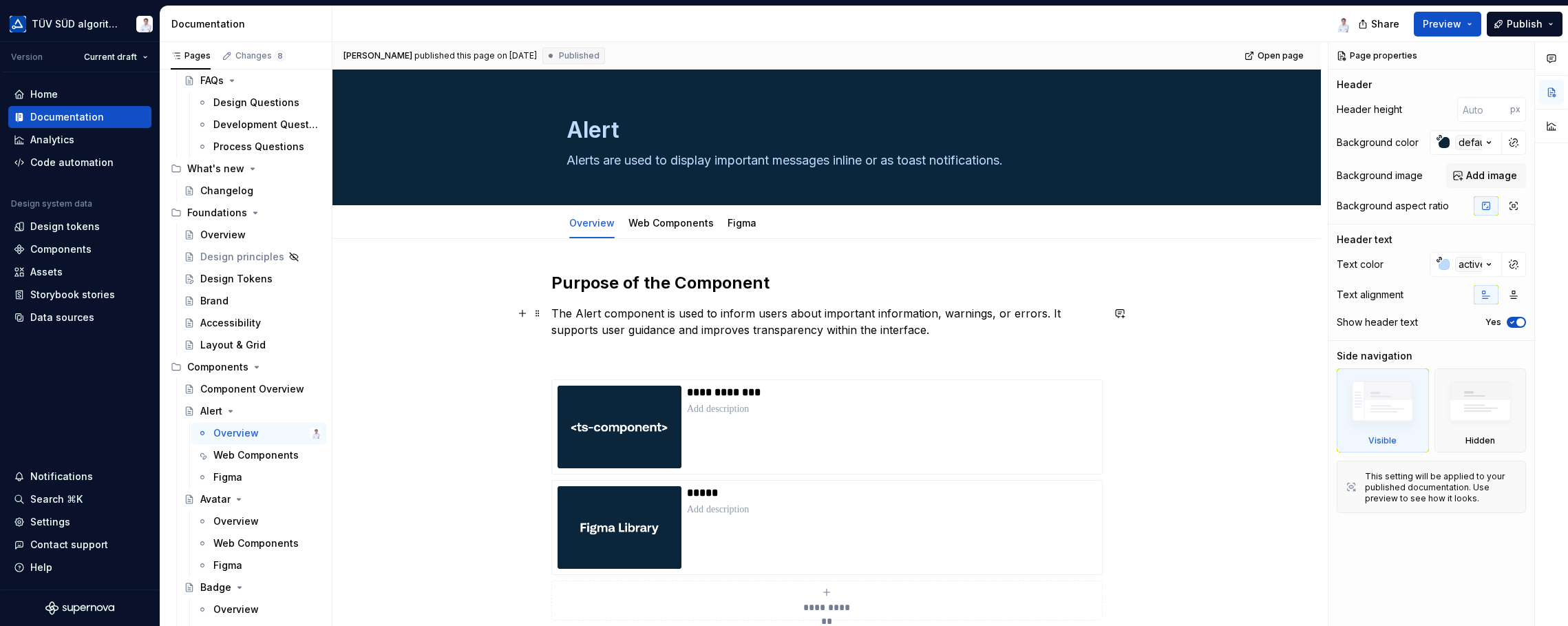
click at [764, 317] on p "The Alert component is used to inform users about important information, warnin…" at bounding box center [826, 322] width 551 height 33
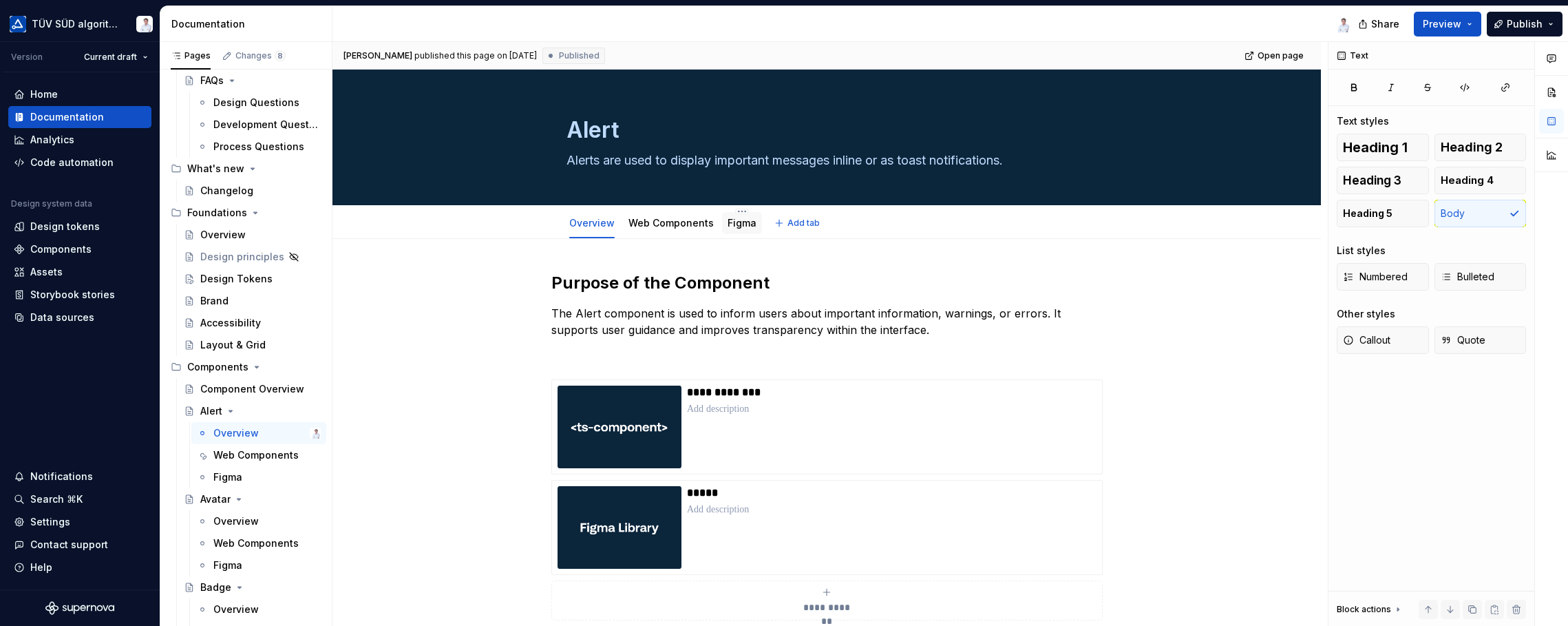
click at [734, 224] on link "Figma" at bounding box center [742, 222] width 29 height 12
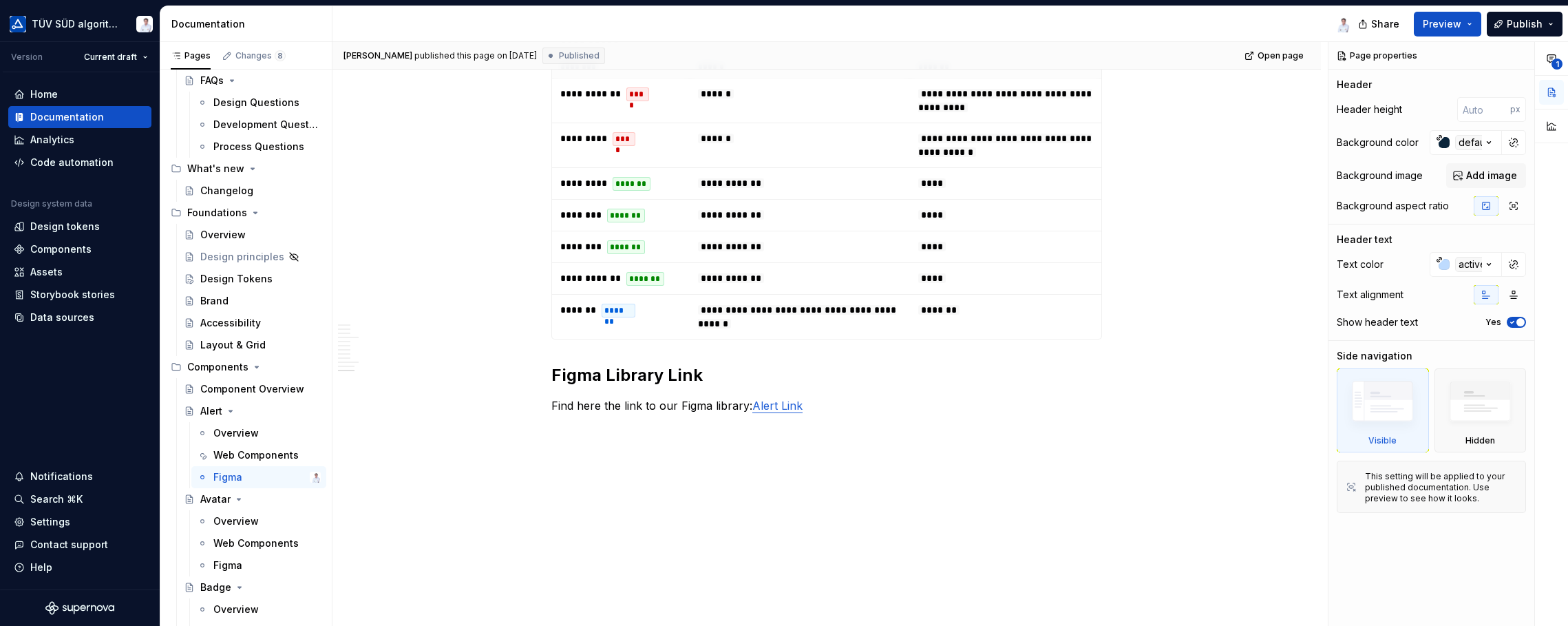
scroll to position [3546, 0]
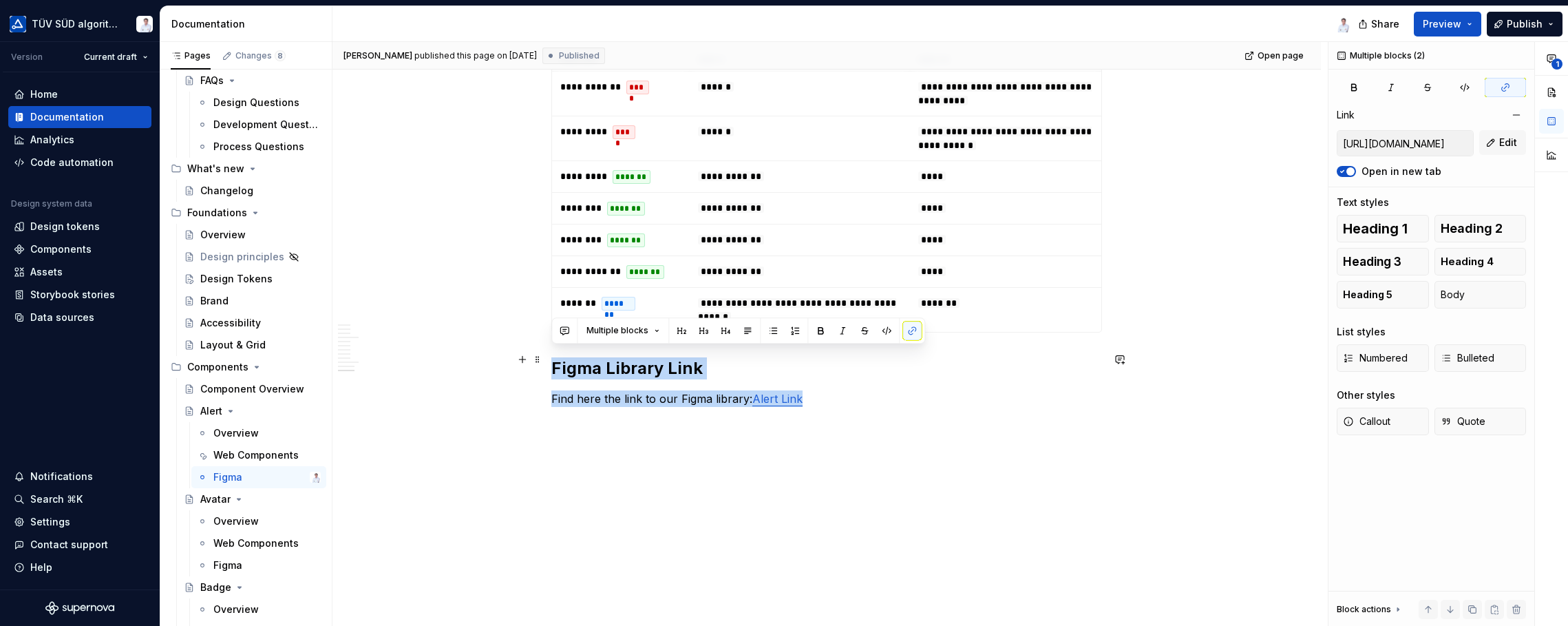
drag, startPoint x: 864, startPoint y: 391, endPoint x: 512, endPoint y: 357, distance: 353.6
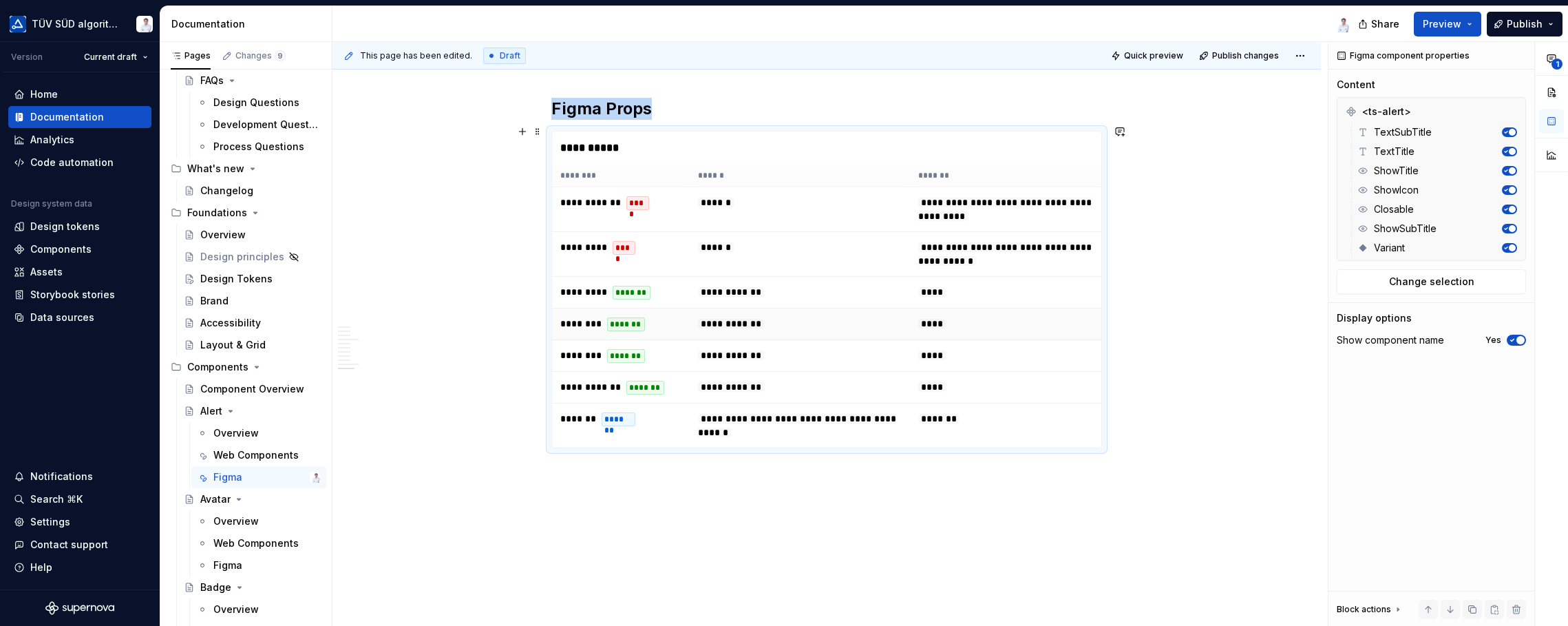
scroll to position [3479, 0]
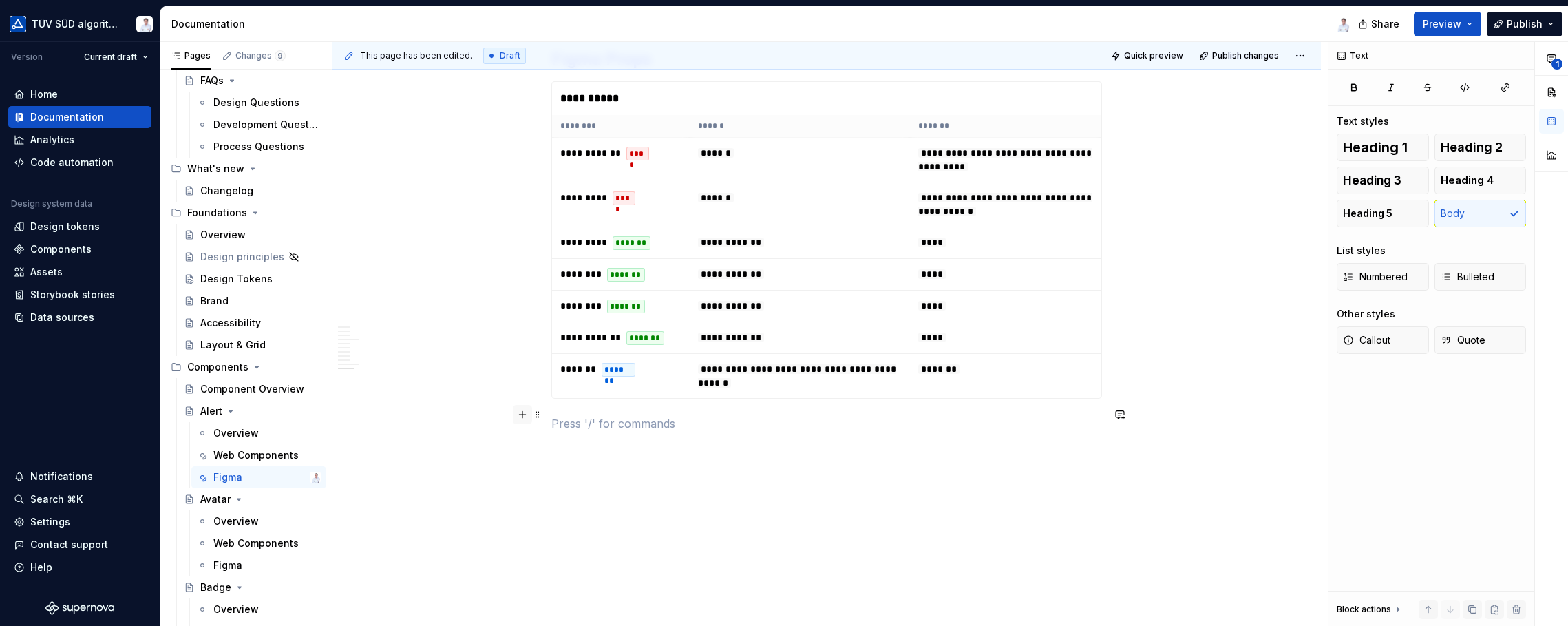
click at [520, 413] on button "button" at bounding box center [522, 414] width 19 height 19
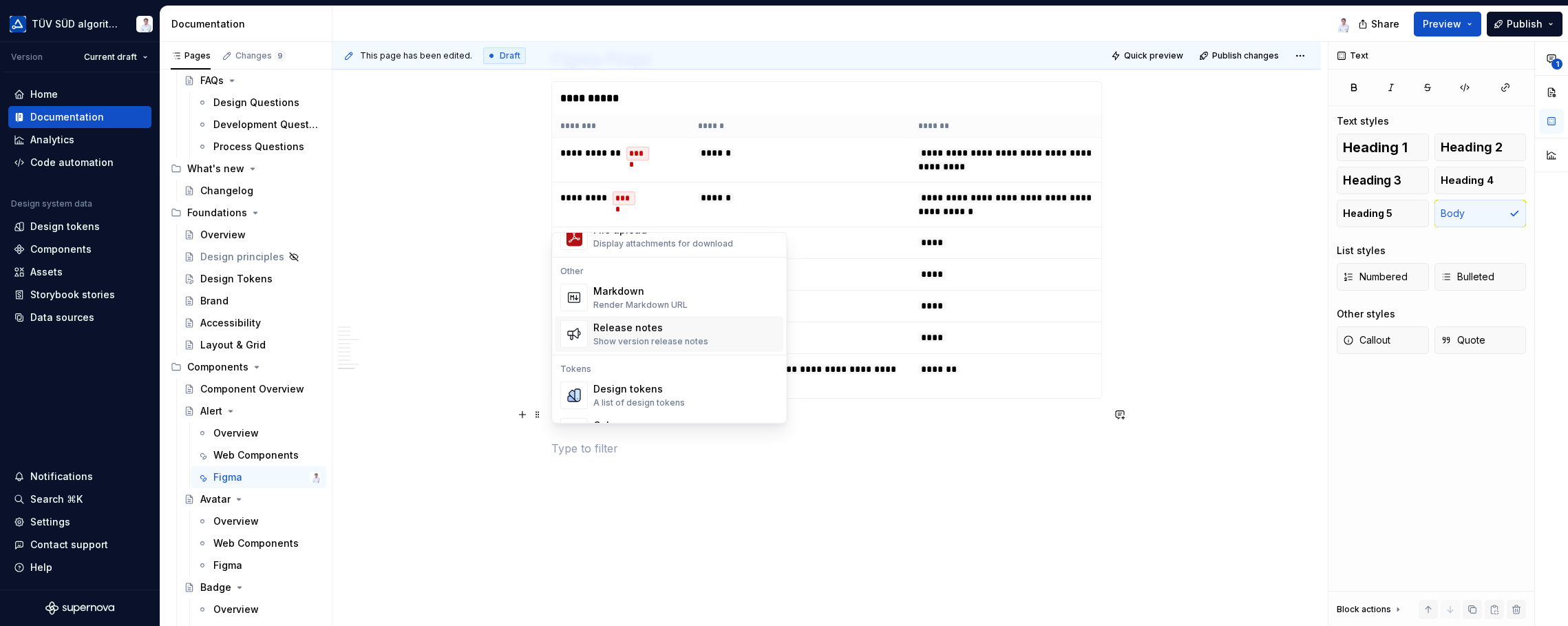
scroll to position [895, 0]
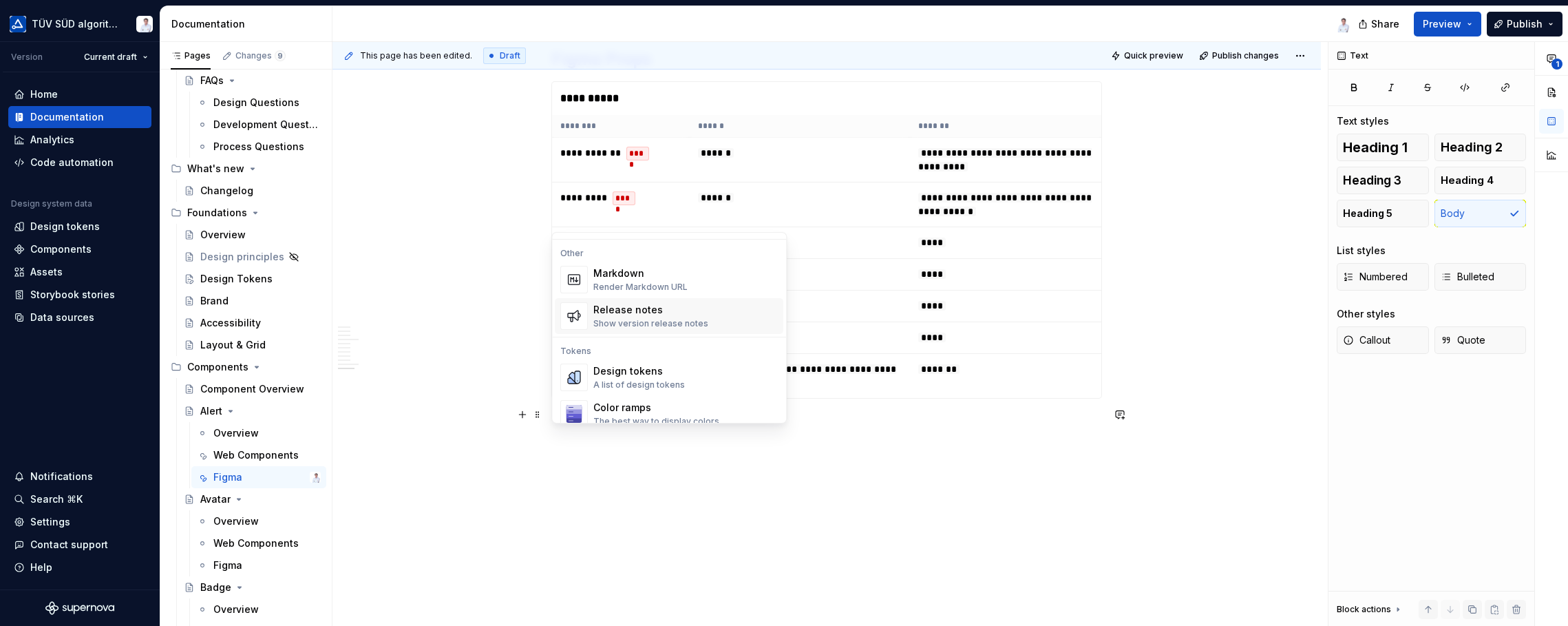
click at [701, 324] on div "Show version release notes" at bounding box center [651, 323] width 115 height 11
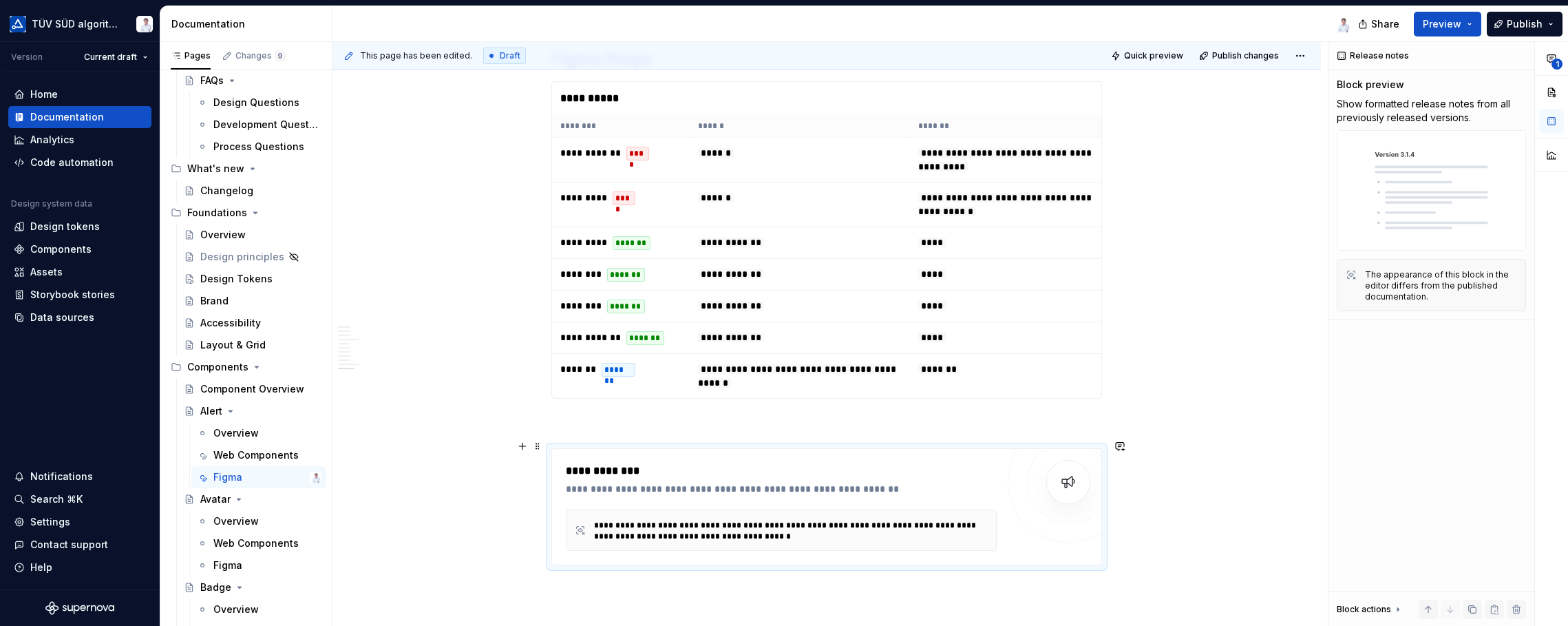
click at [665, 482] on div "**********" at bounding box center [782, 489] width 432 height 14
click at [1066, 475] on img at bounding box center [1068, 482] width 27 height 27
click at [724, 509] on div "**********" at bounding box center [781, 530] width 431 height 41
click at [537, 445] on span at bounding box center [537, 446] width 11 height 19
click at [560, 562] on div "Delete" at bounding box center [602, 567] width 89 height 14
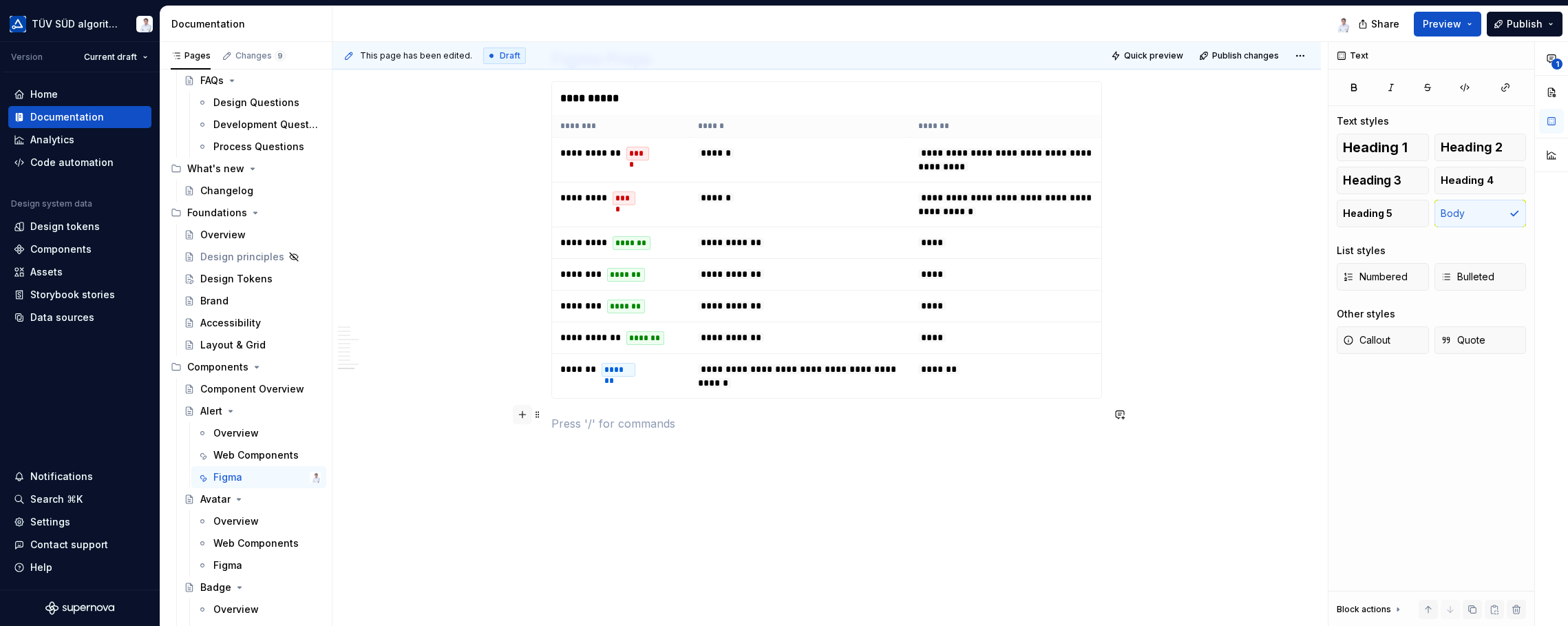
click at [523, 414] on button "button" at bounding box center [522, 414] width 19 height 19
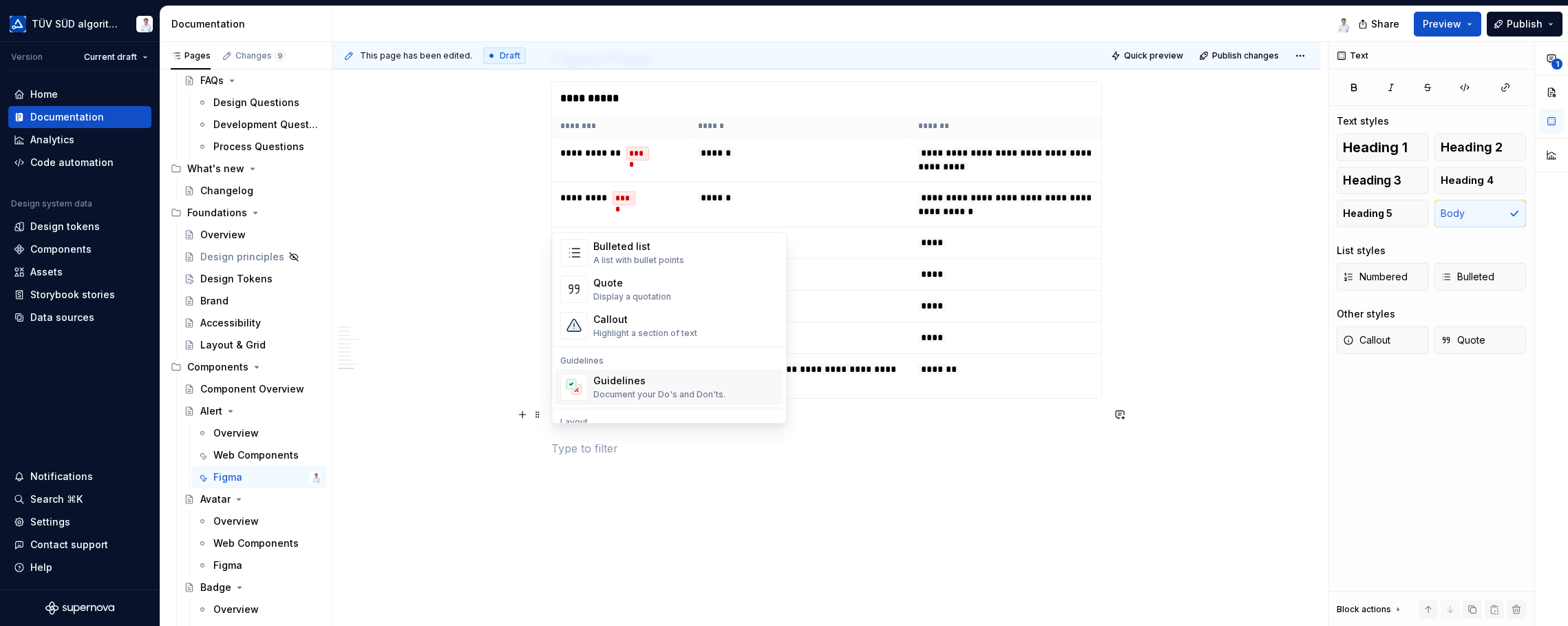
scroll to position [413, 0]
click at [633, 253] on div "Document your Do's and Don'ts." at bounding box center [659, 257] width 132 height 11
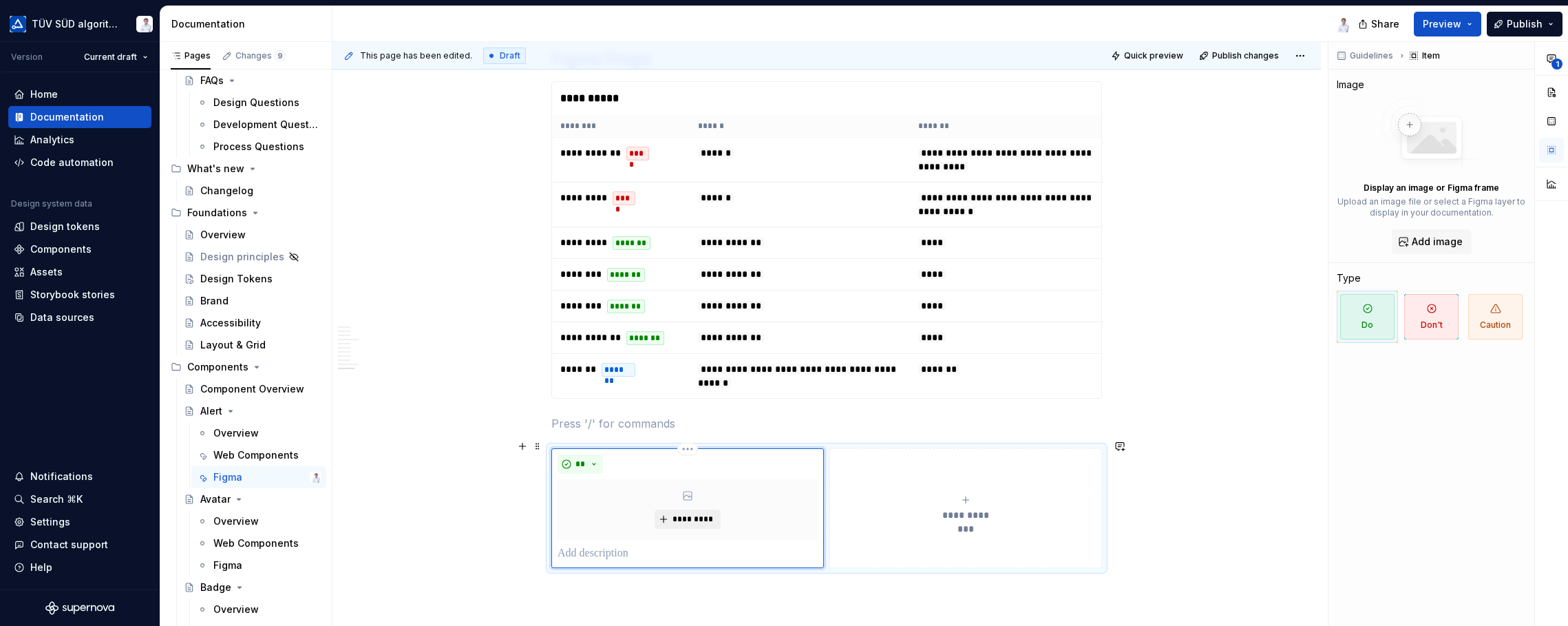
click at [675, 513] on span "*********" at bounding box center [693, 519] width 42 height 11
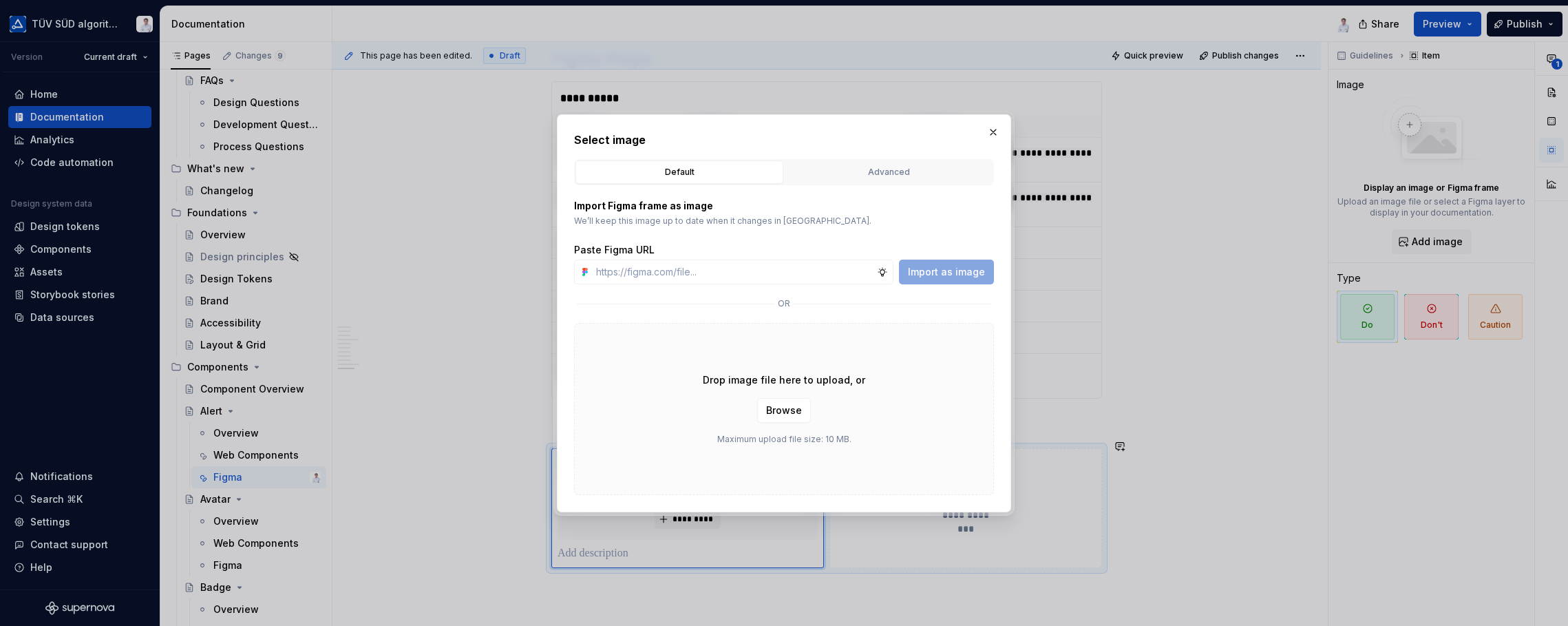
click at [847, 166] on div "Advanced" at bounding box center [888, 172] width 198 height 14
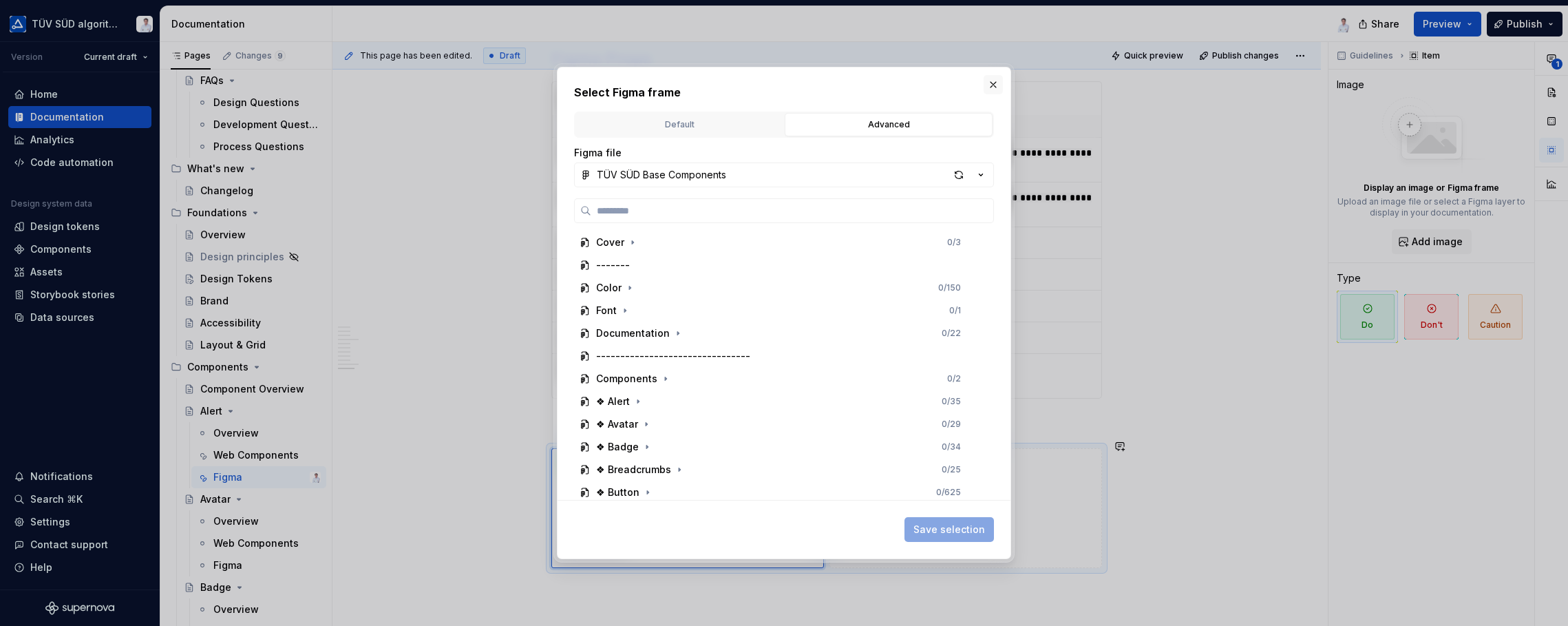
click at [995, 77] on button "button" at bounding box center [993, 85] width 19 height 19
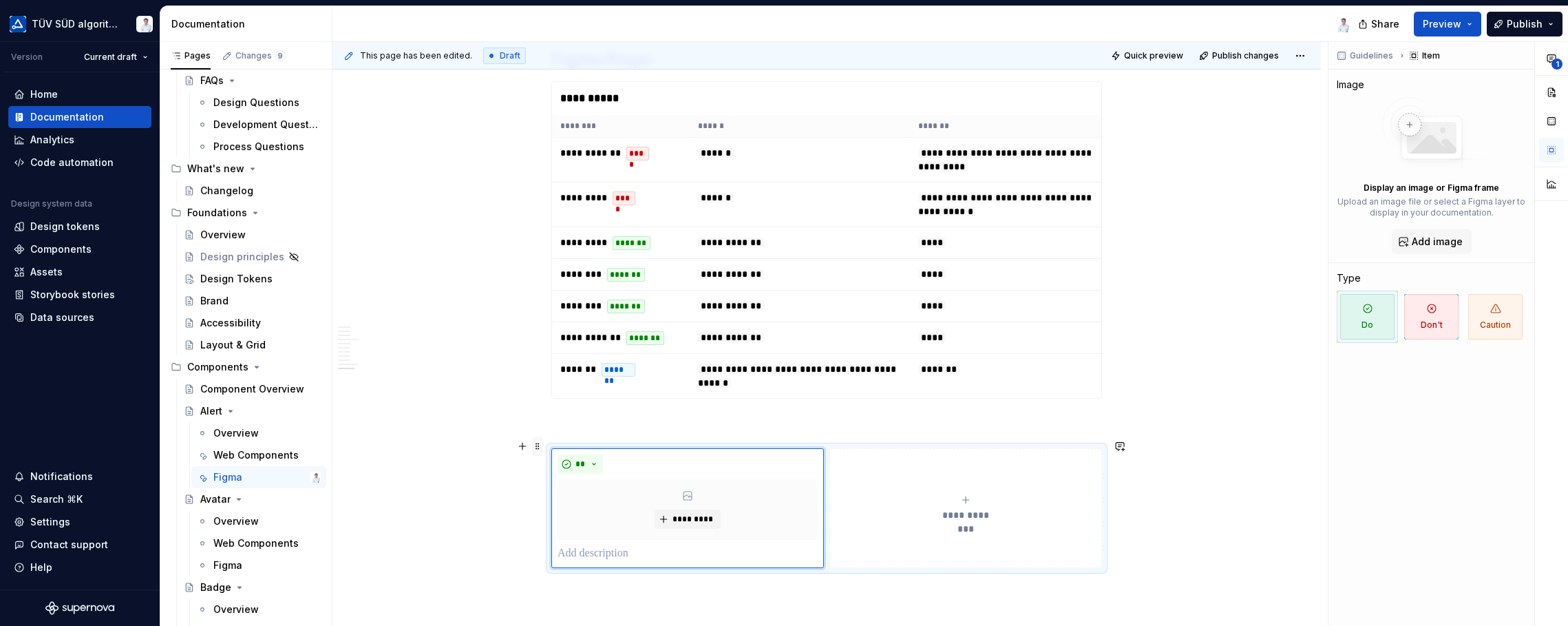
click at [539, 445] on span at bounding box center [537, 446] width 11 height 19
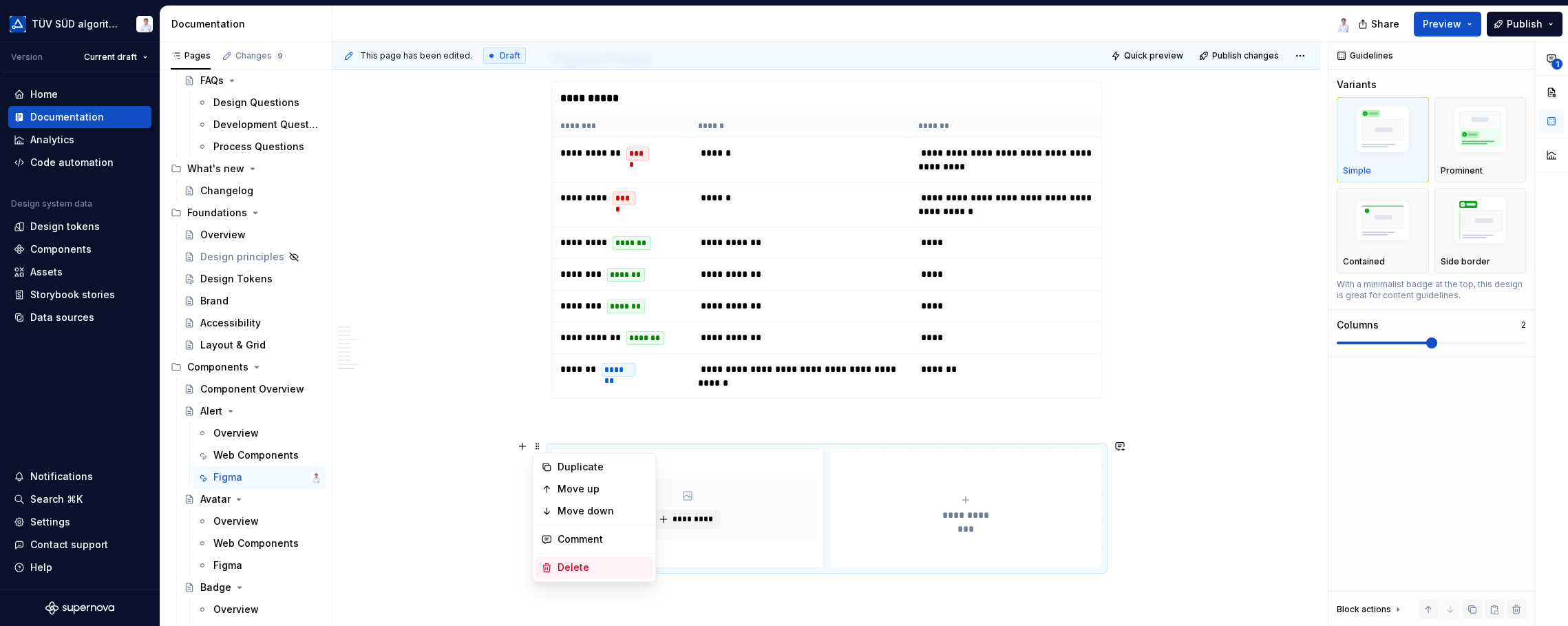
click at [558, 572] on div "Delete" at bounding box center [602, 567] width 89 height 14
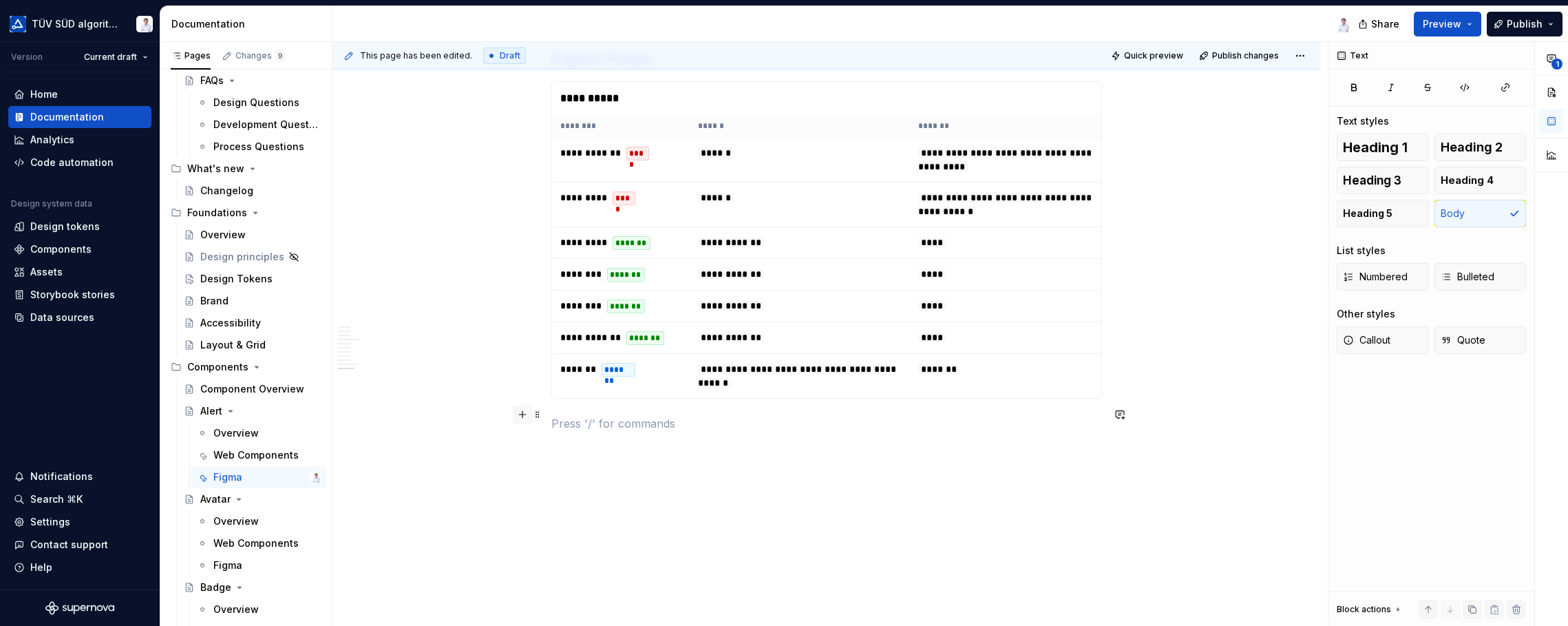
click at [523, 414] on button "button" at bounding box center [522, 414] width 19 height 19
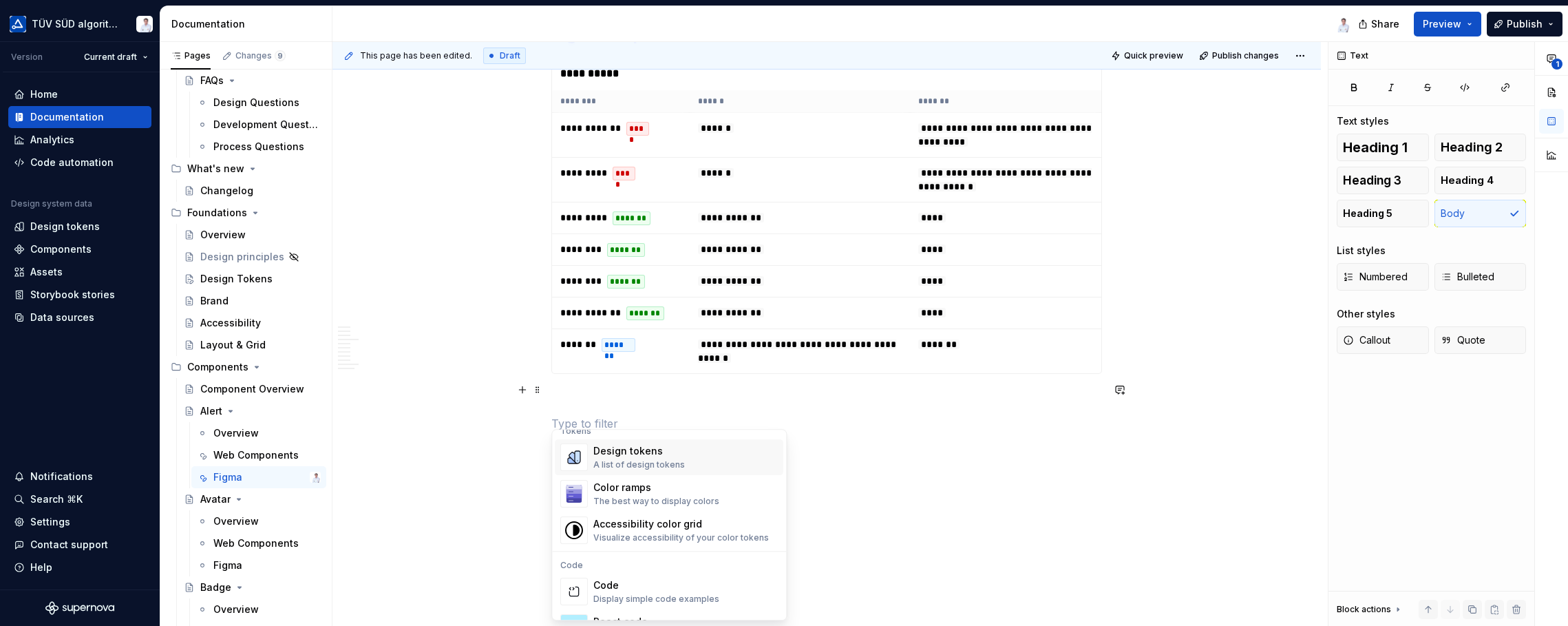
scroll to position [1032, 0]
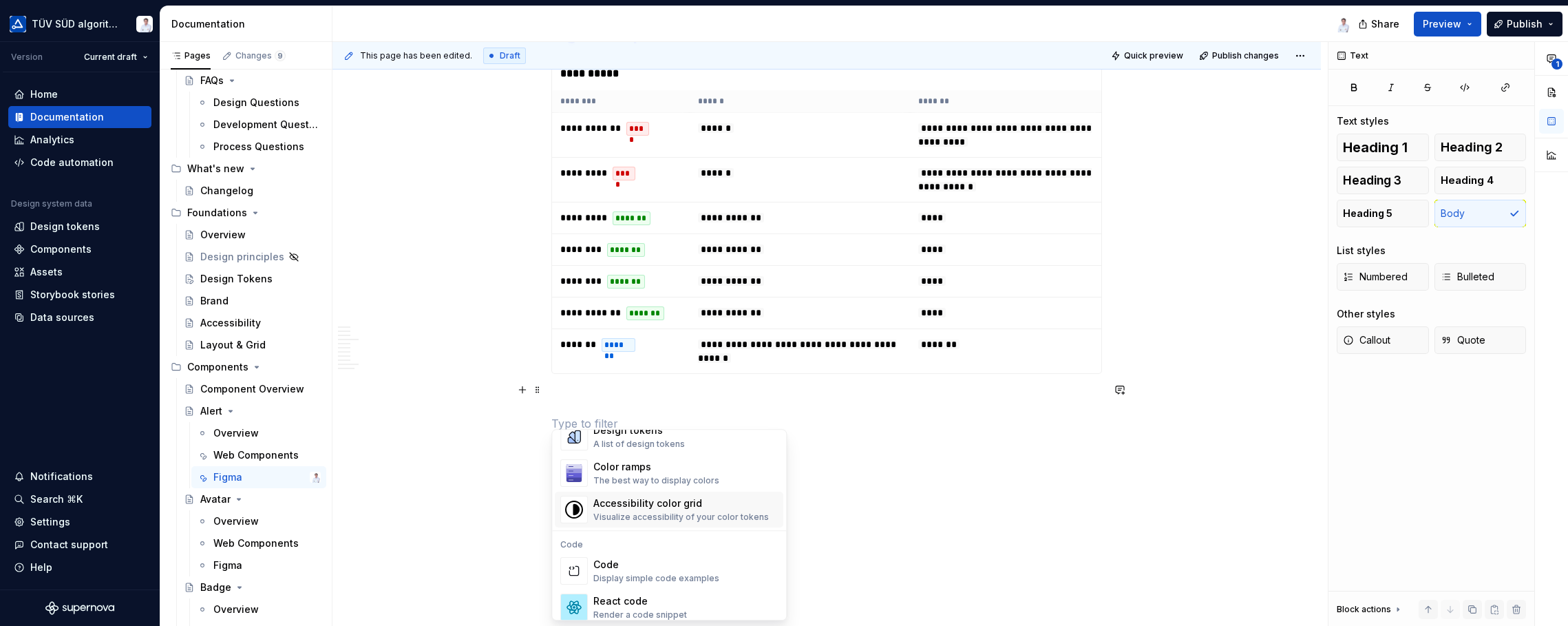
click at [618, 512] on div "Visualize accessibility of your color tokens" at bounding box center [681, 517] width 176 height 11
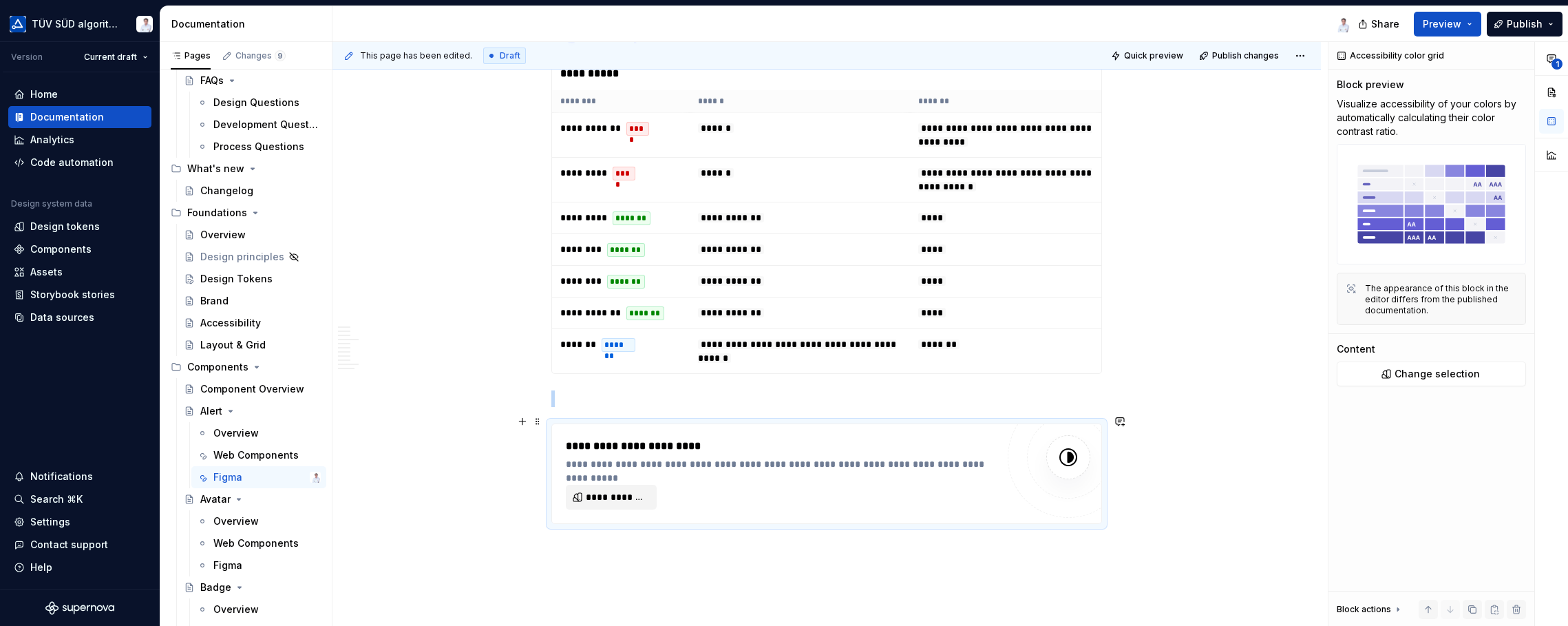
click at [610, 491] on span "**********" at bounding box center [617, 497] width 62 height 14
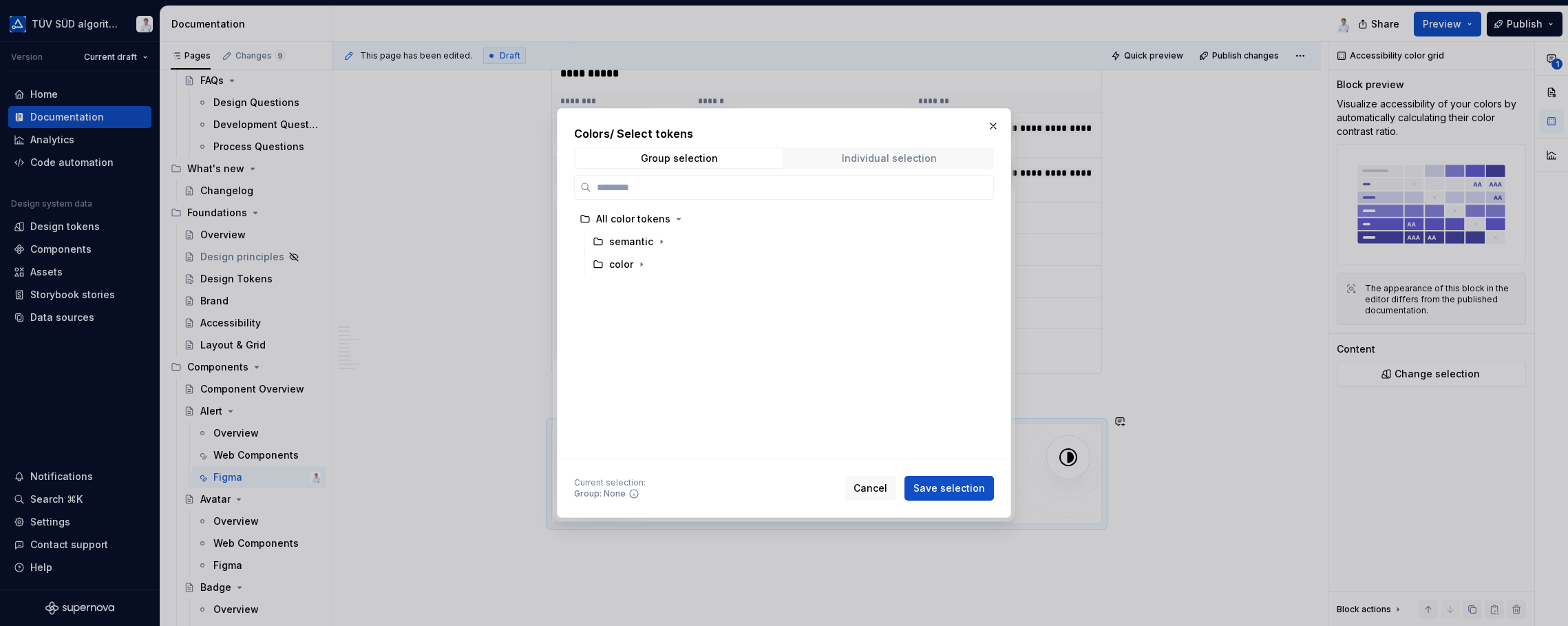
click at [867, 155] on div "Individual selection" at bounding box center [889, 158] width 95 height 11
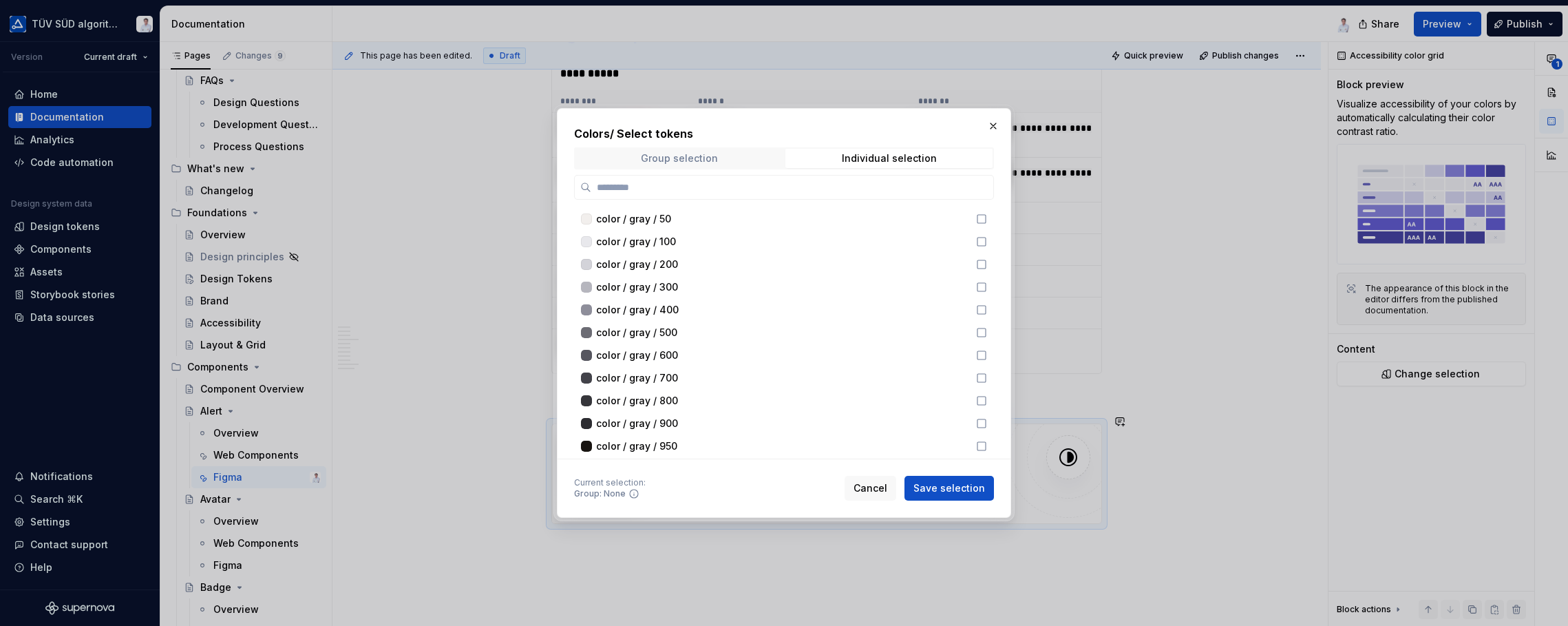
click at [689, 148] on span "Group selection" at bounding box center [679, 158] width 207 height 19
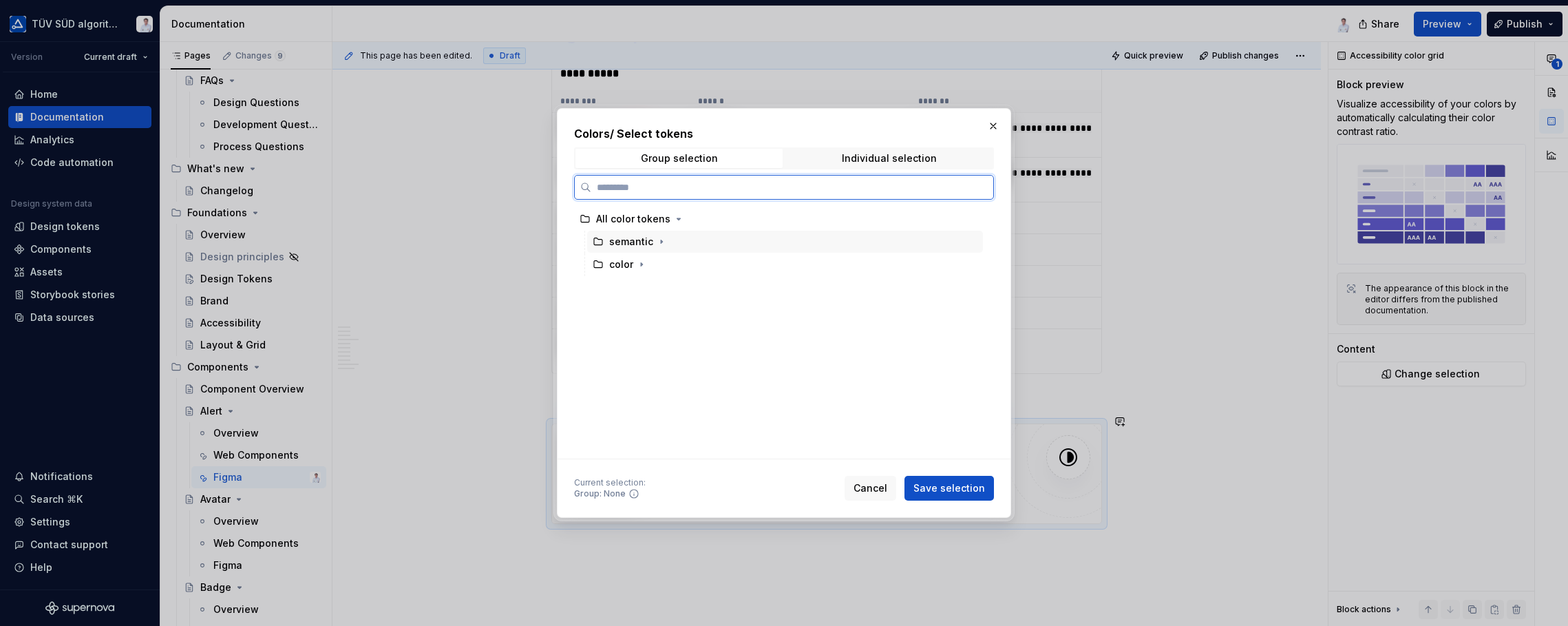
click at [614, 239] on div "semantic" at bounding box center [631, 242] width 44 height 14
click at [629, 242] on div "semantic" at bounding box center [631, 242] width 44 height 14
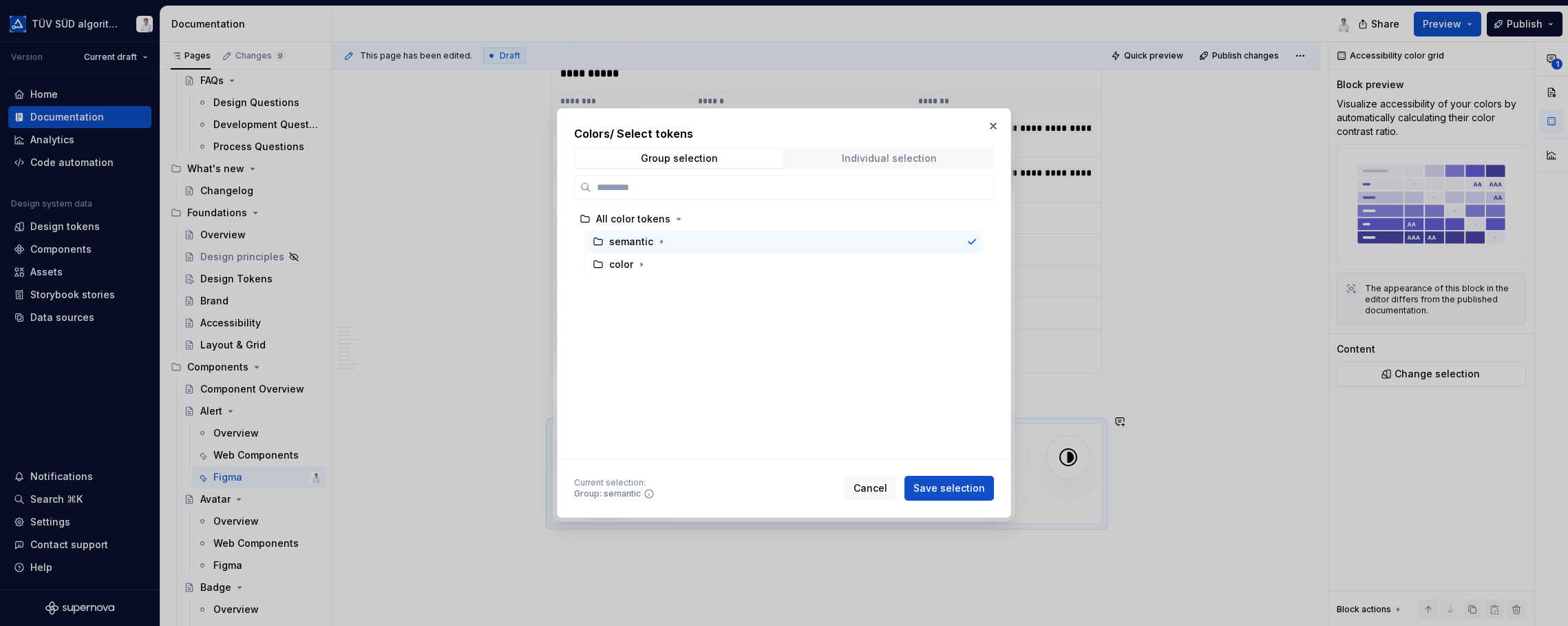
click at [881, 160] on div "Individual selection" at bounding box center [889, 158] width 95 height 11
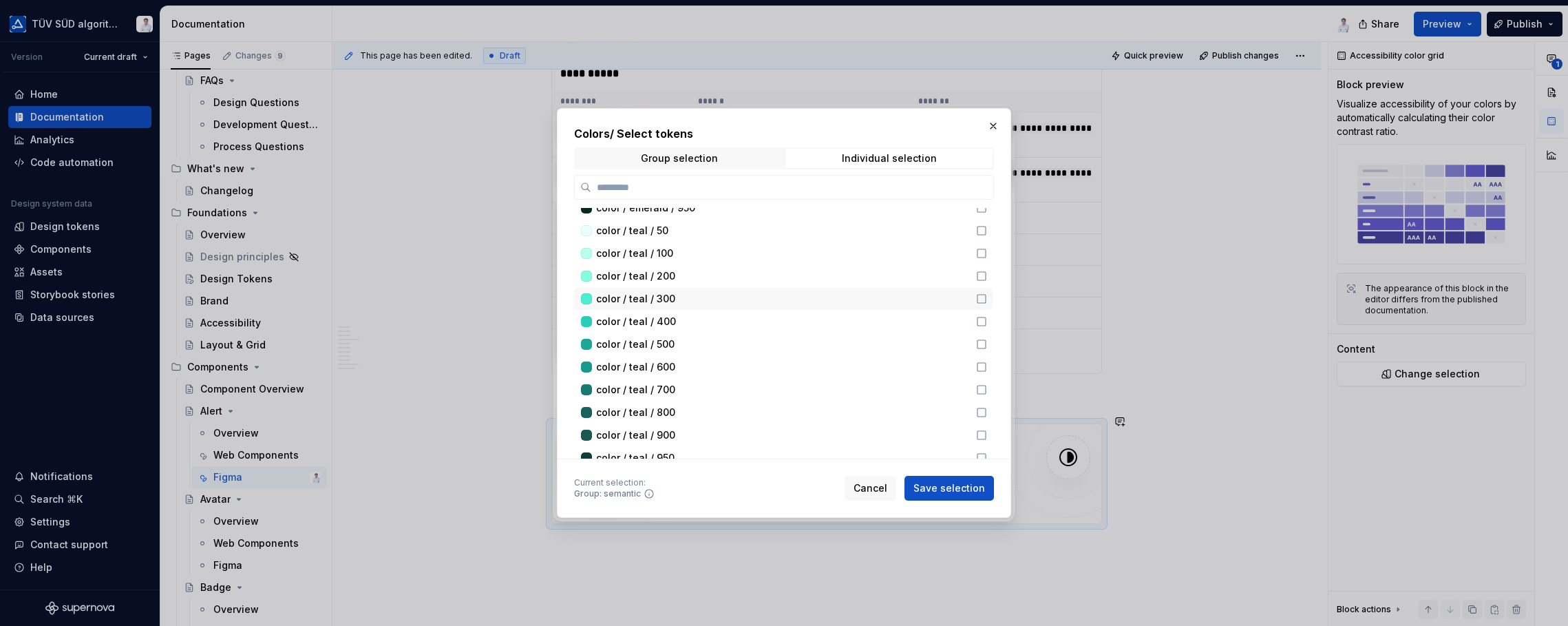
scroll to position [2340, 0]
click at [873, 487] on span "Cancel" at bounding box center [870, 489] width 33 height 14
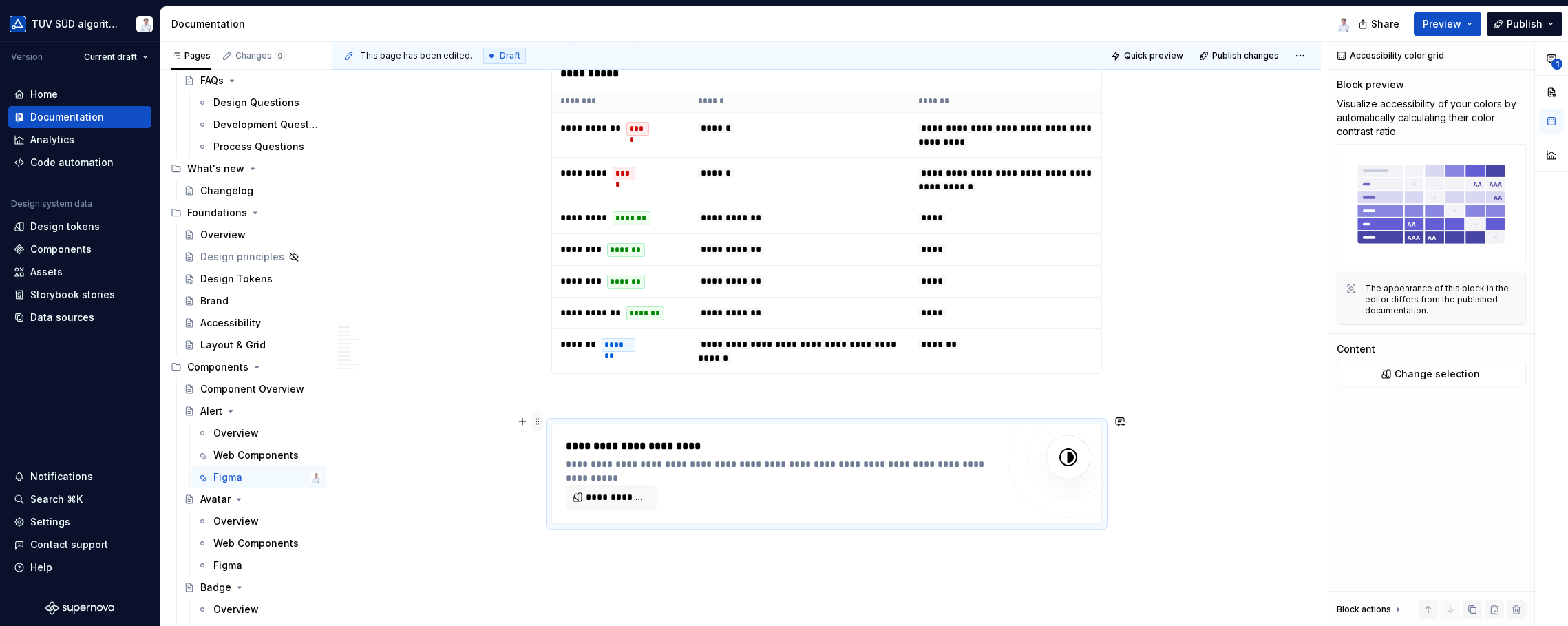
click at [538, 418] on span at bounding box center [537, 421] width 11 height 19
click at [570, 543] on div "Delete" at bounding box center [602, 543] width 89 height 14
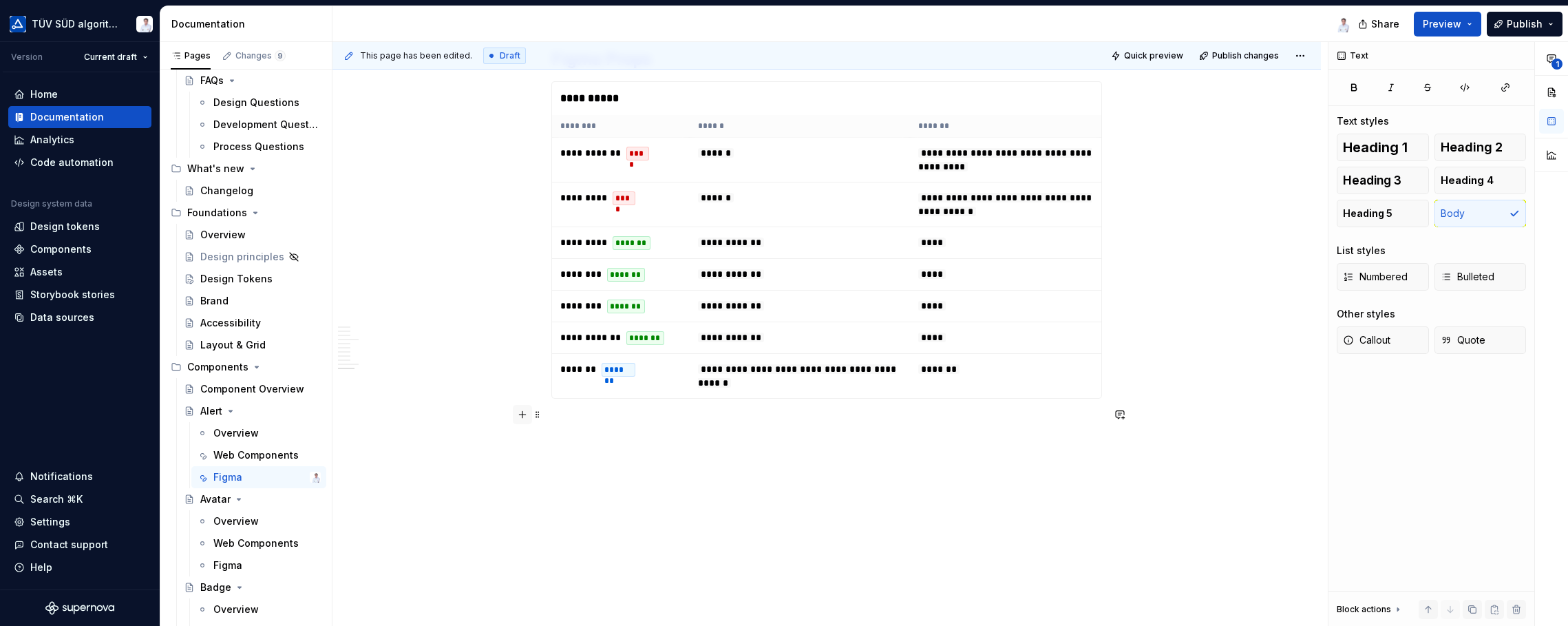
click at [521, 417] on button "button" at bounding box center [522, 414] width 19 height 19
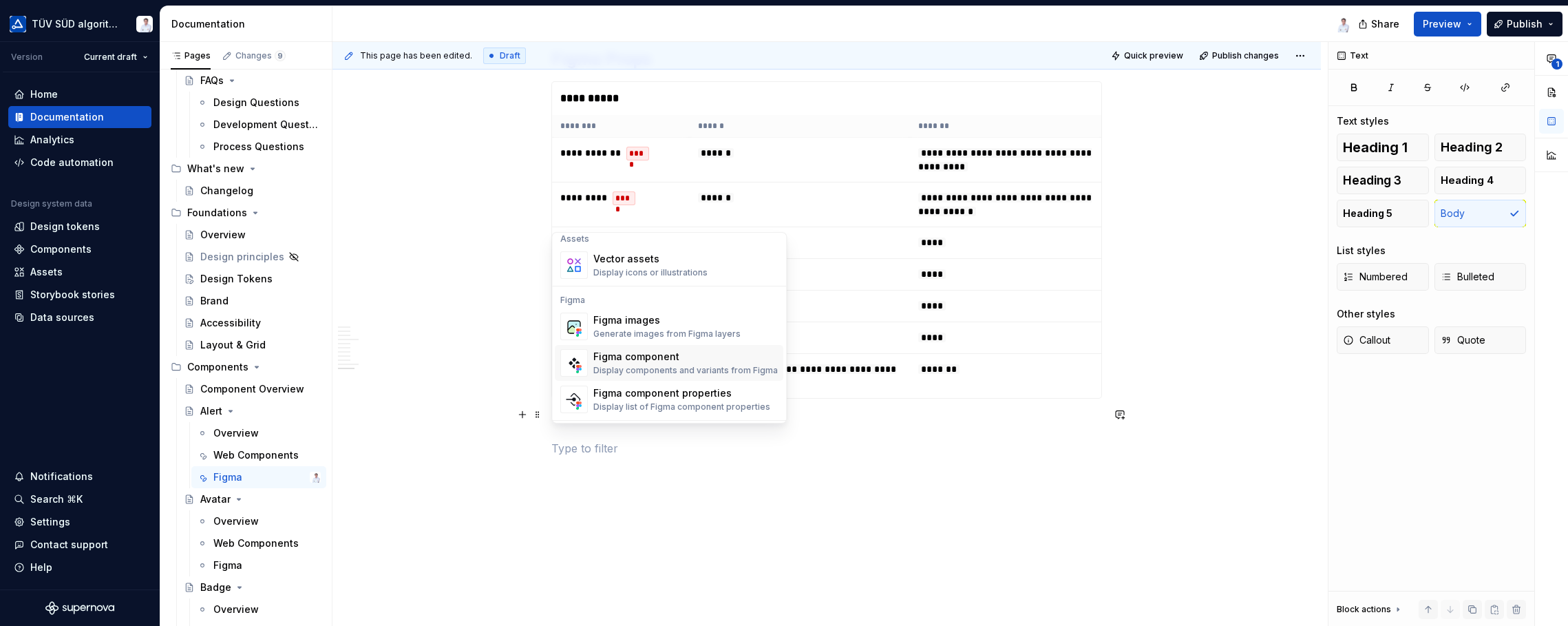
scroll to position [1308, 0]
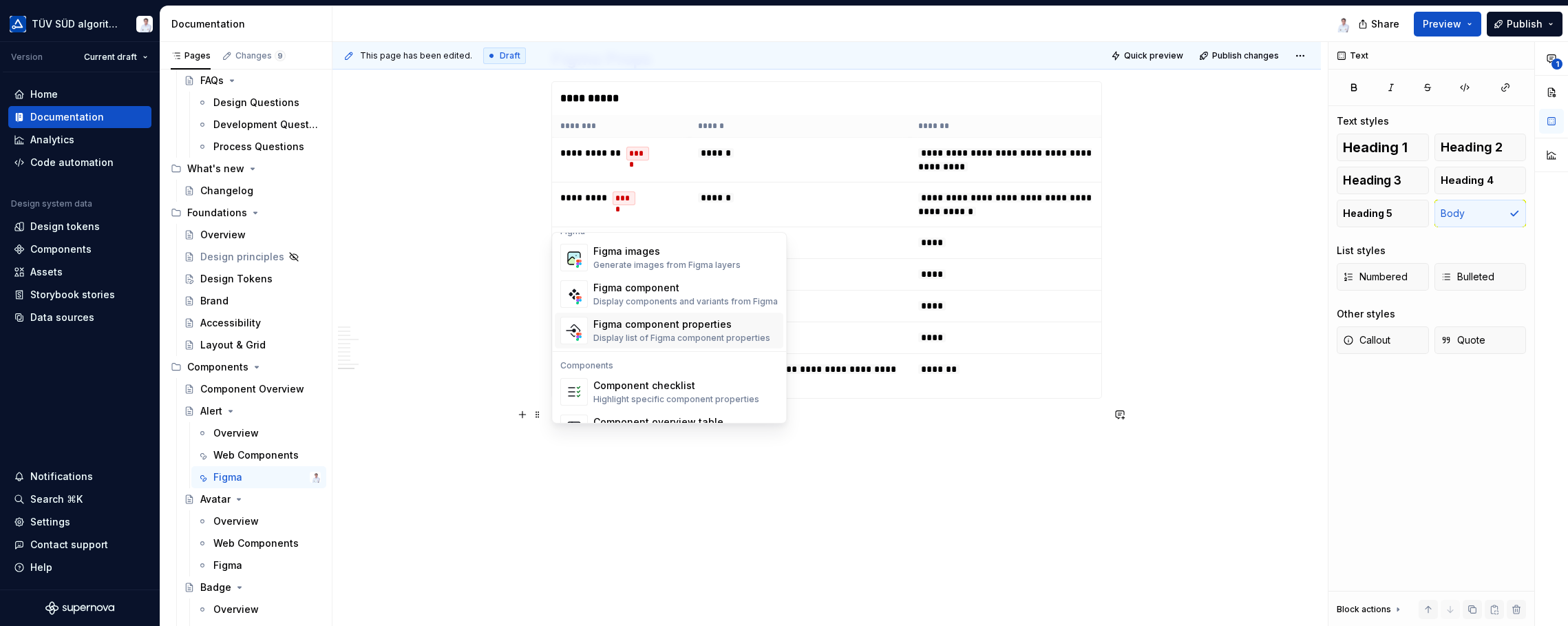
click at [671, 332] on div "Display list of Figma component properties" at bounding box center [682, 338] width 177 height 11
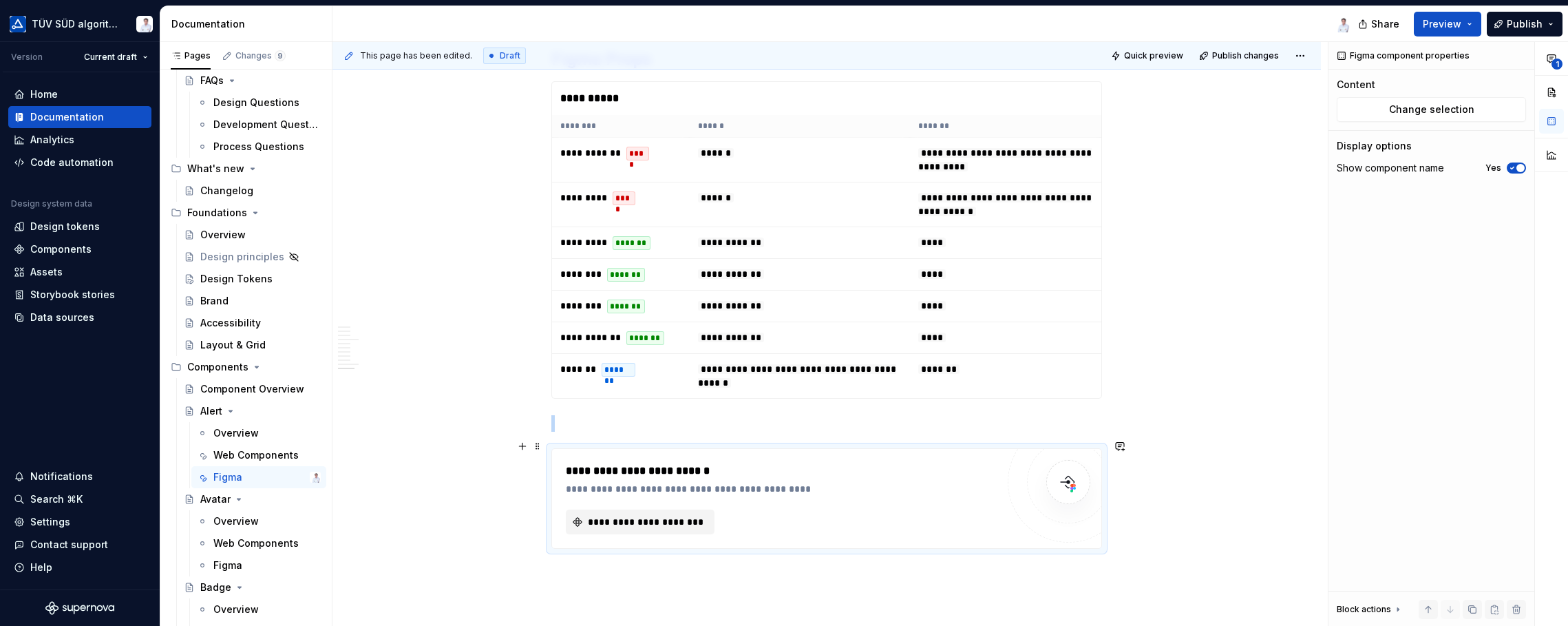
click at [621, 518] on button "**********" at bounding box center [640, 522] width 148 height 25
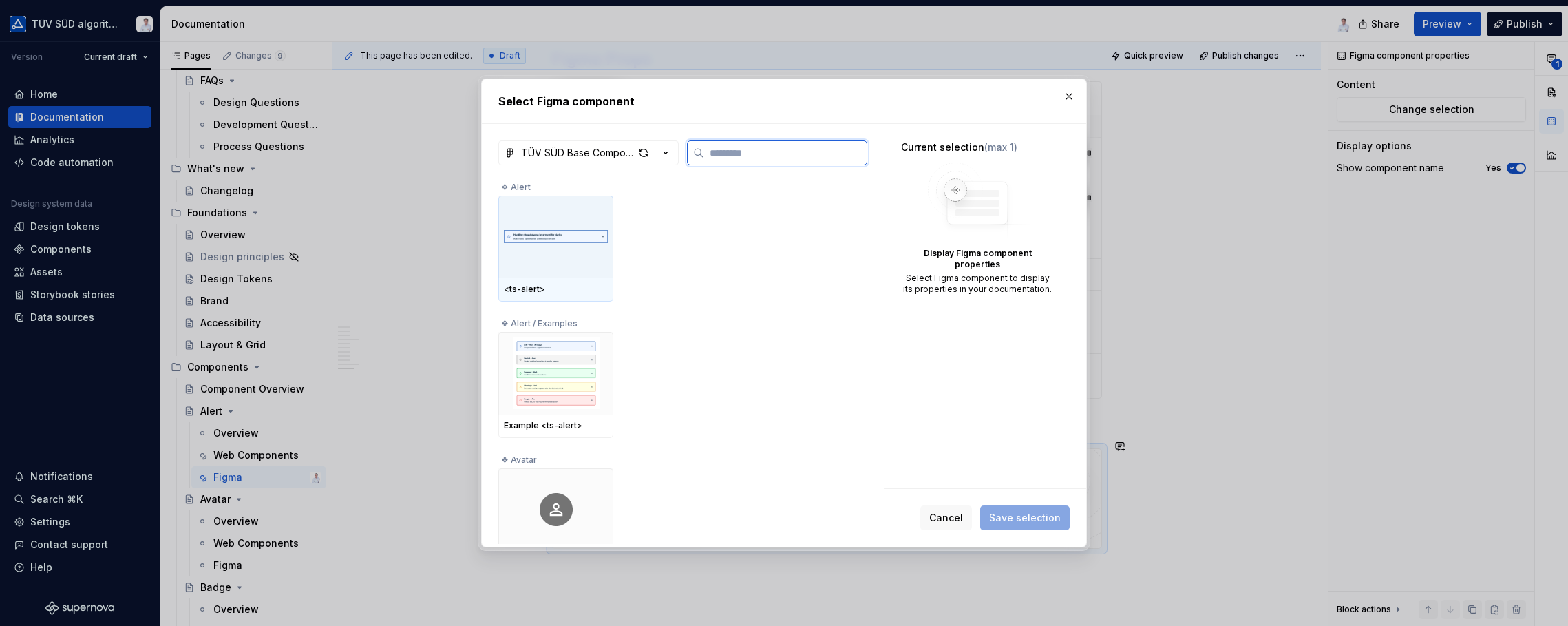
click at [554, 228] on img at bounding box center [556, 236] width 104 height 54
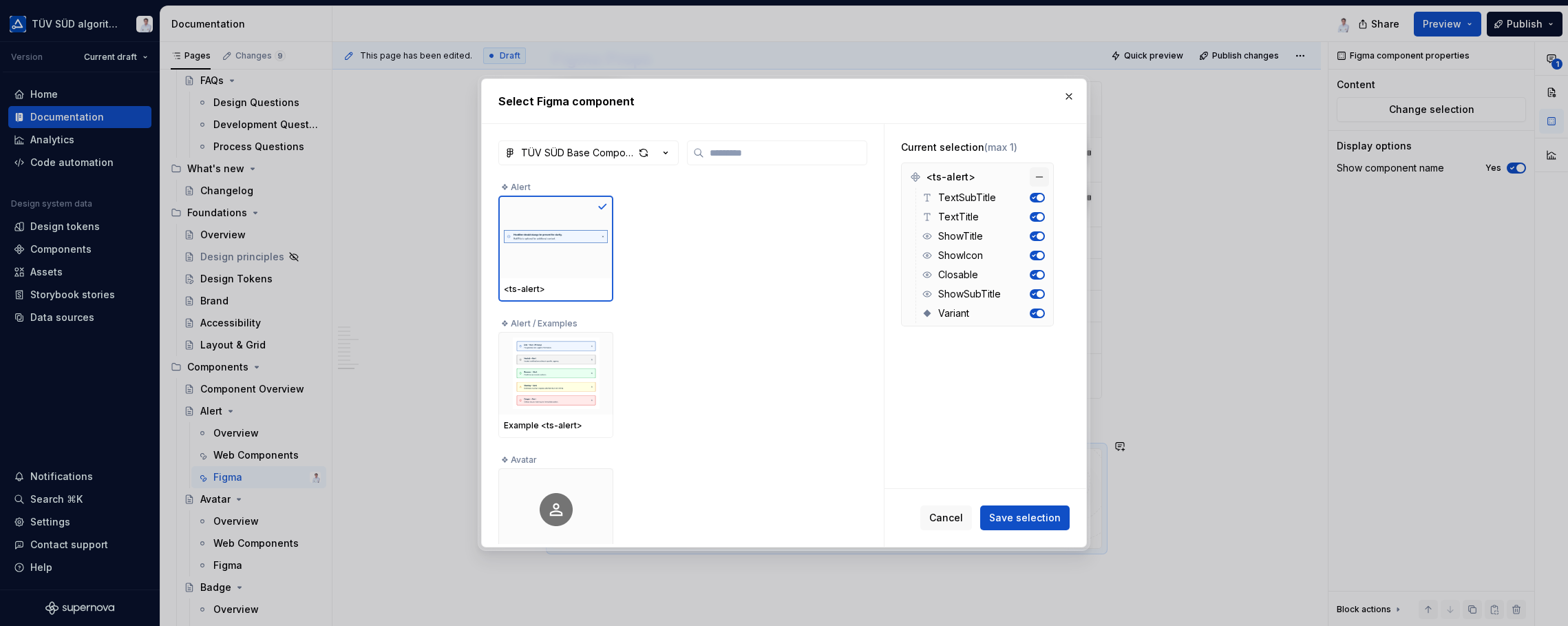
click at [1043, 174] on button "button" at bounding box center [1039, 176] width 19 height 19
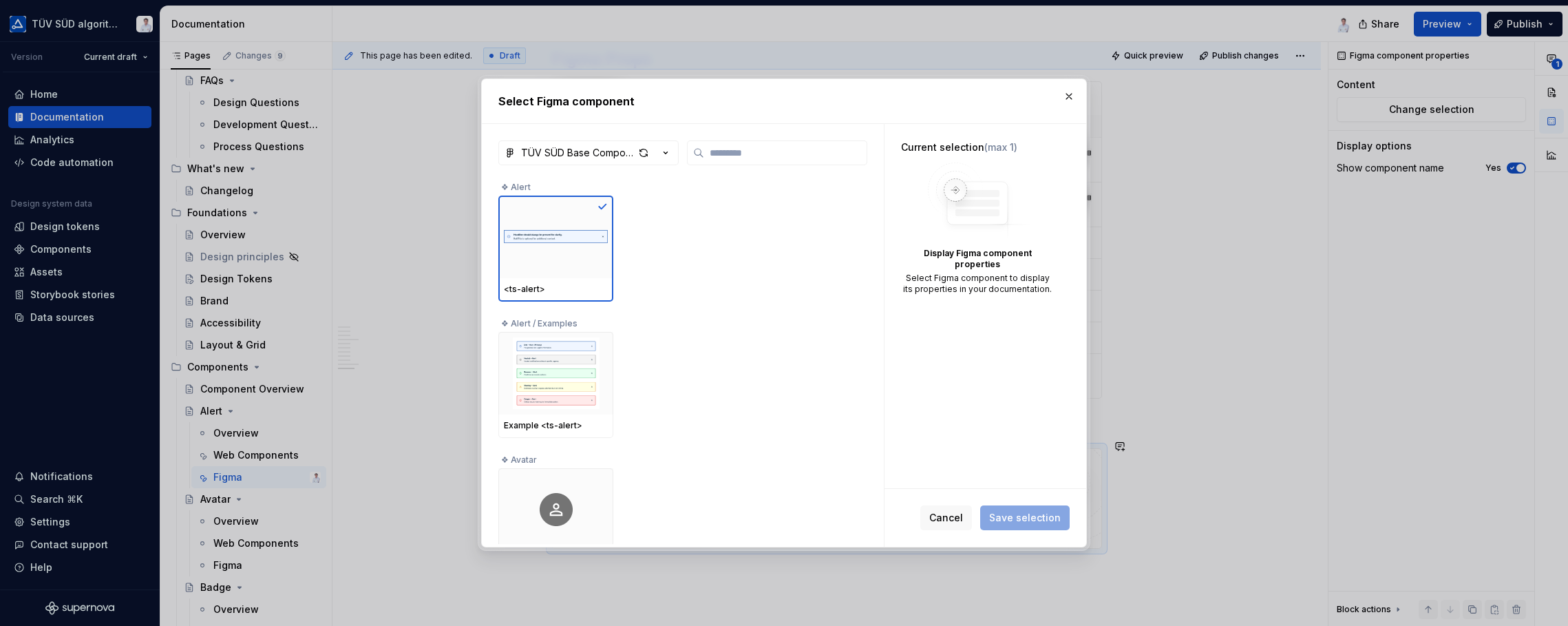
click at [1014, 148] on span "(max 1)" at bounding box center [1000, 147] width 33 height 12
click at [990, 139] on div "Current selection (max 1) Display Figma component properties Select Figma compo…" at bounding box center [977, 217] width 186 height 187
click at [988, 151] on span "(max 1)" at bounding box center [1000, 147] width 33 height 12
click at [572, 252] on img at bounding box center [556, 236] width 104 height 54
click at [550, 366] on img at bounding box center [556, 373] width 104 height 71
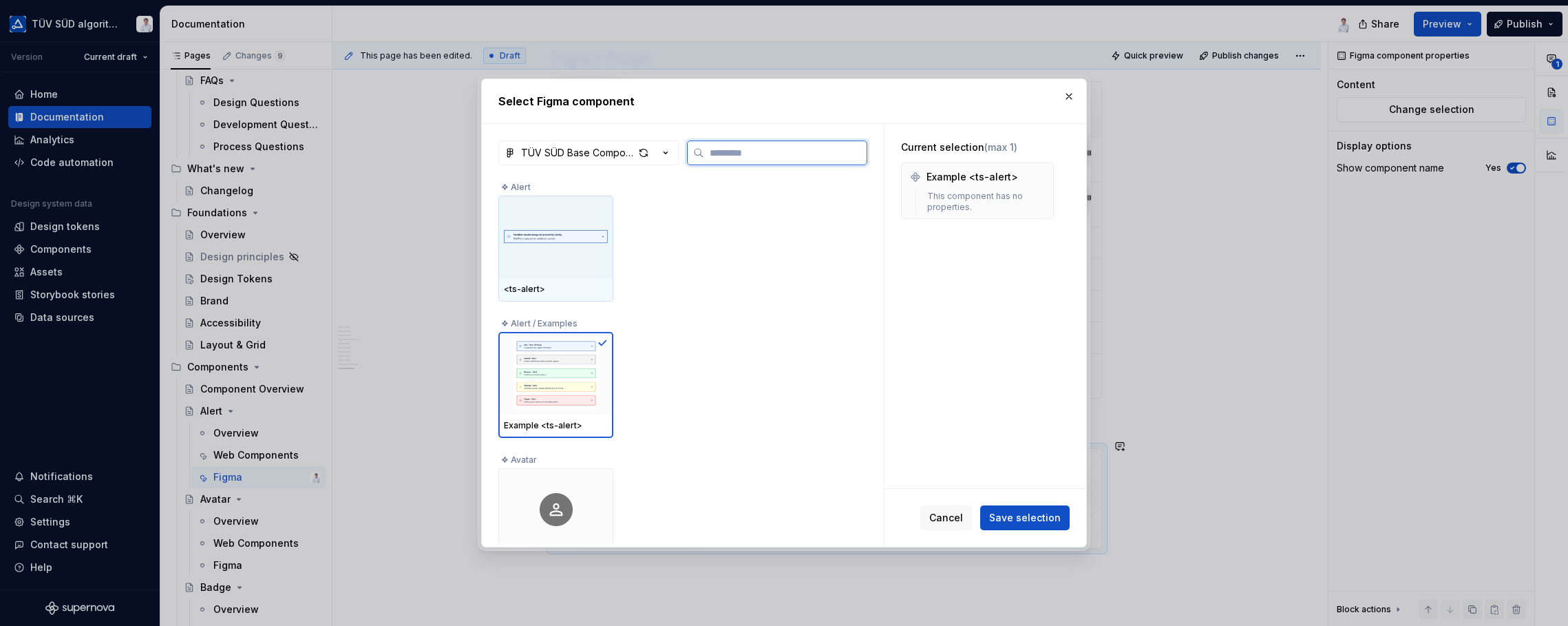
click at [549, 248] on img at bounding box center [556, 236] width 104 height 54
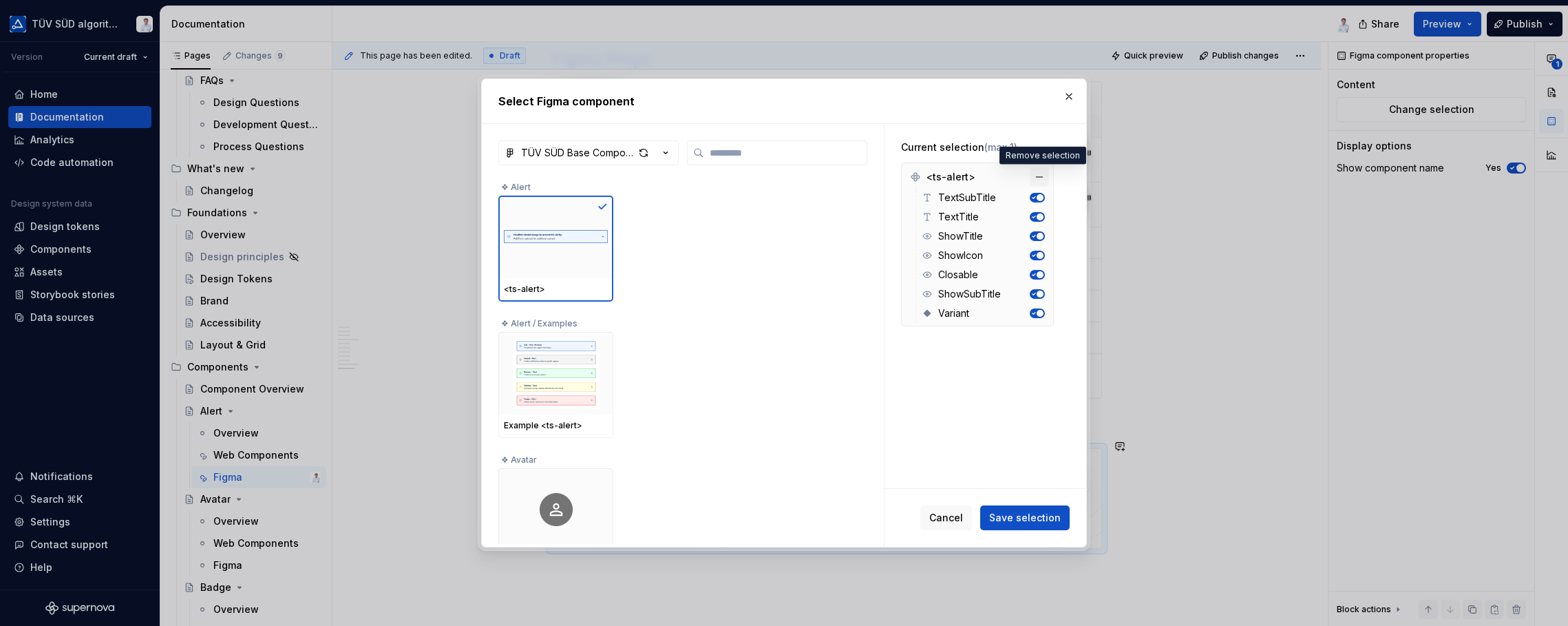
click at [1043, 175] on button "button" at bounding box center [1039, 176] width 19 height 19
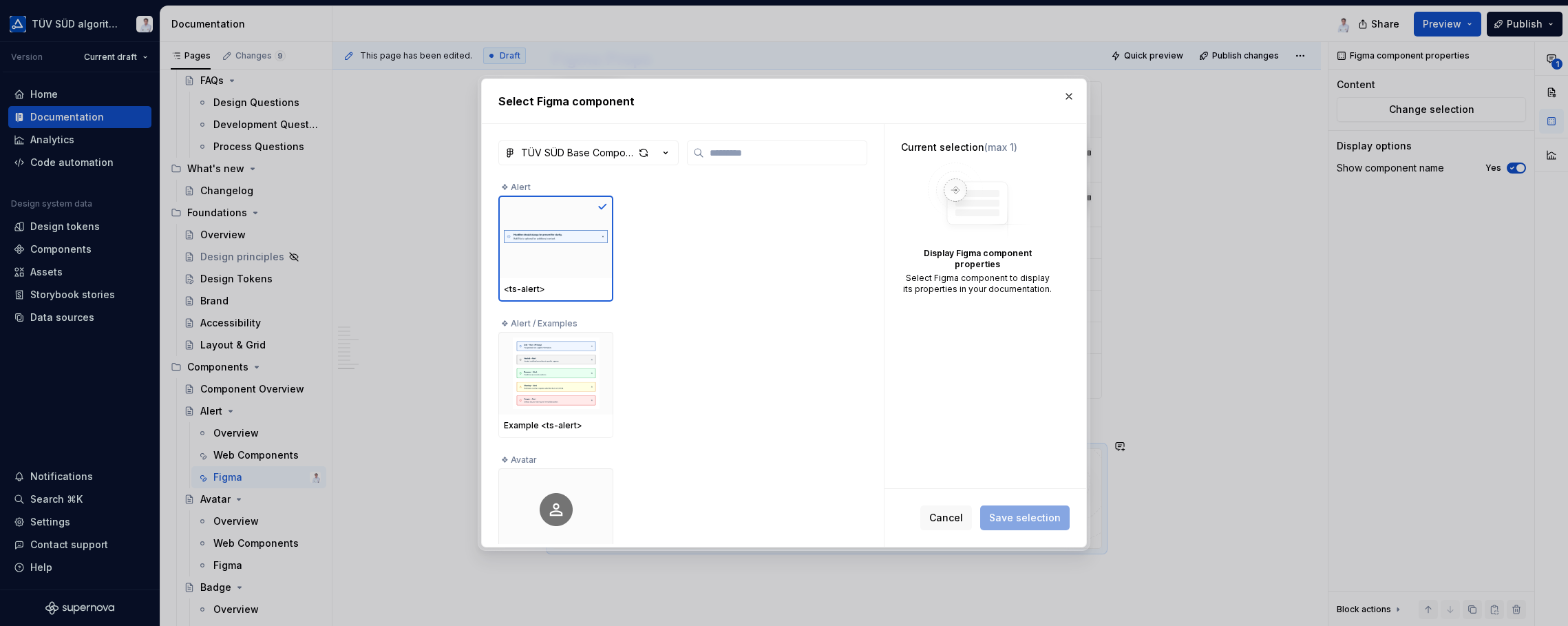
click at [1062, 254] on div "Current selection (max 1) Display Figma component properties Select Figma compo…" at bounding box center [977, 217] width 186 height 187
click at [572, 231] on img at bounding box center [556, 236] width 104 height 54
click at [544, 370] on img at bounding box center [556, 373] width 104 height 71
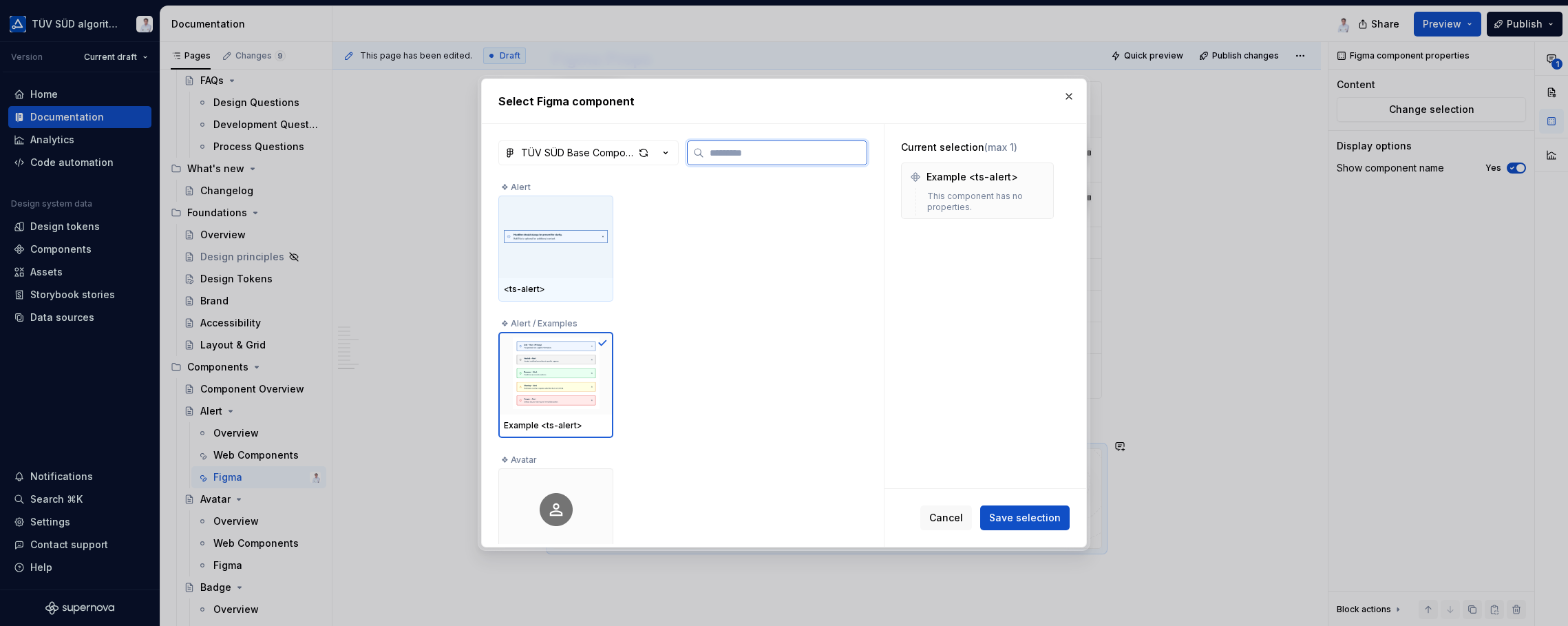
click at [558, 263] on div at bounding box center [556, 237] width 115 height 82
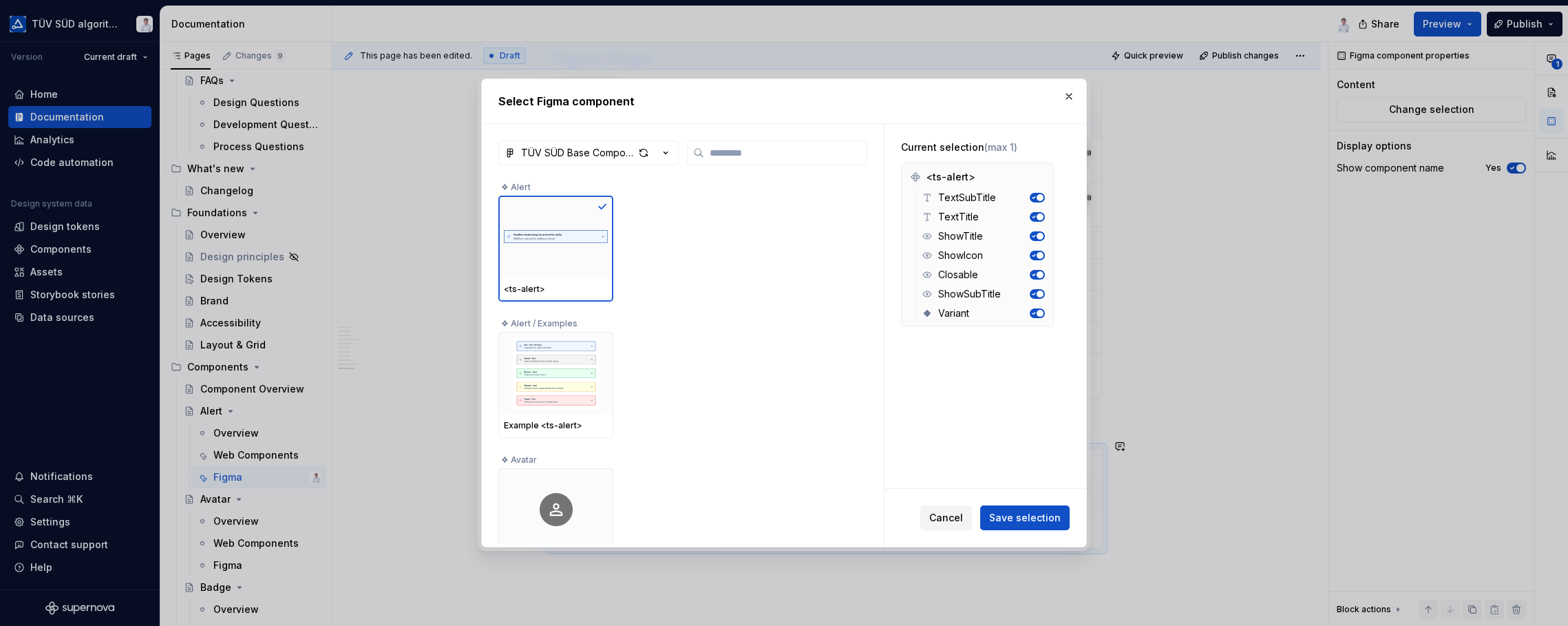
click at [946, 512] on span "Cancel" at bounding box center [946, 518] width 33 height 14
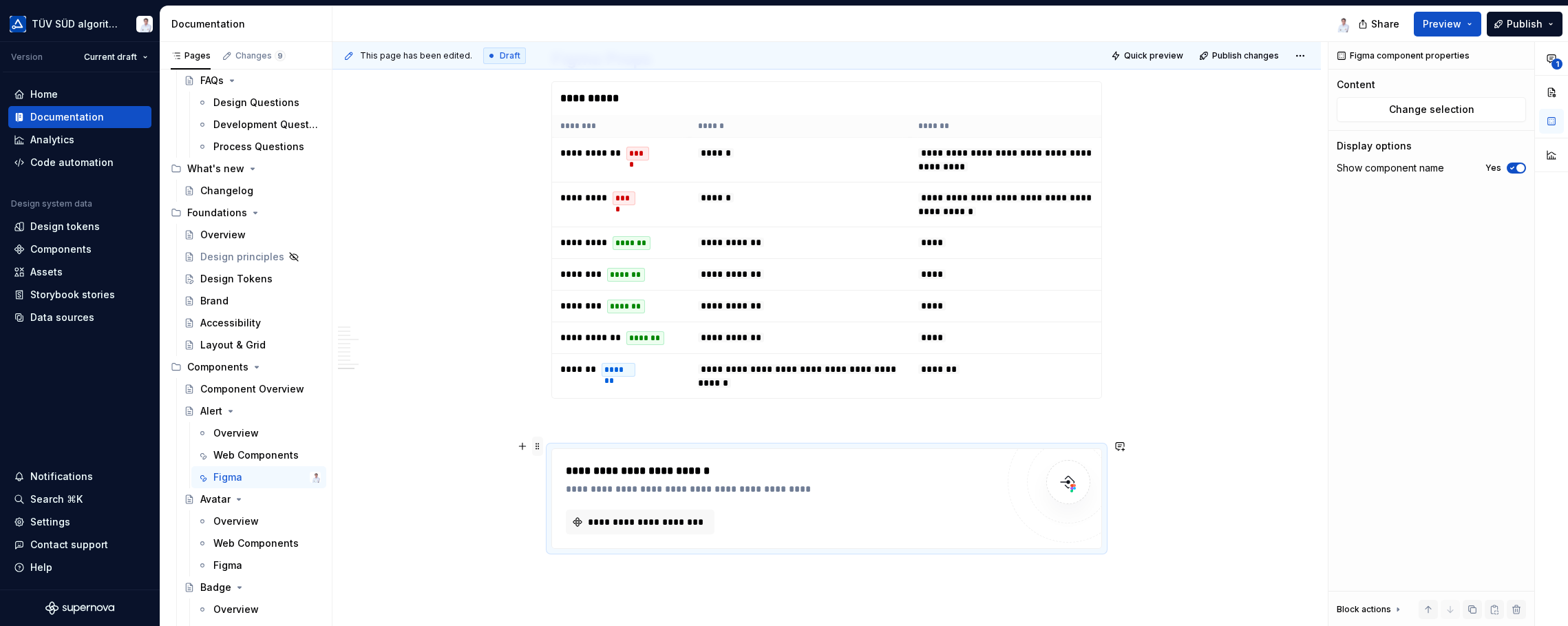
click at [536, 445] on span at bounding box center [537, 446] width 11 height 19
click at [569, 566] on div "Delete" at bounding box center [602, 567] width 89 height 14
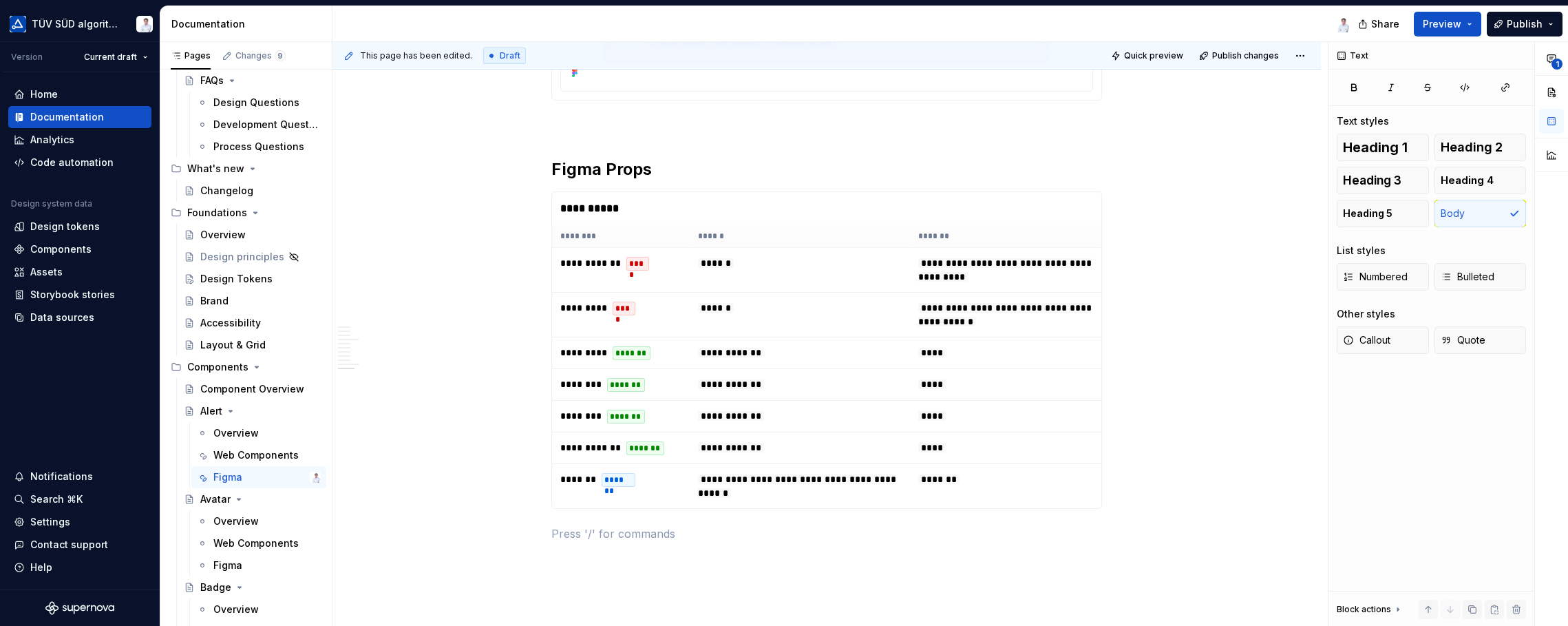
scroll to position [3204, 0]
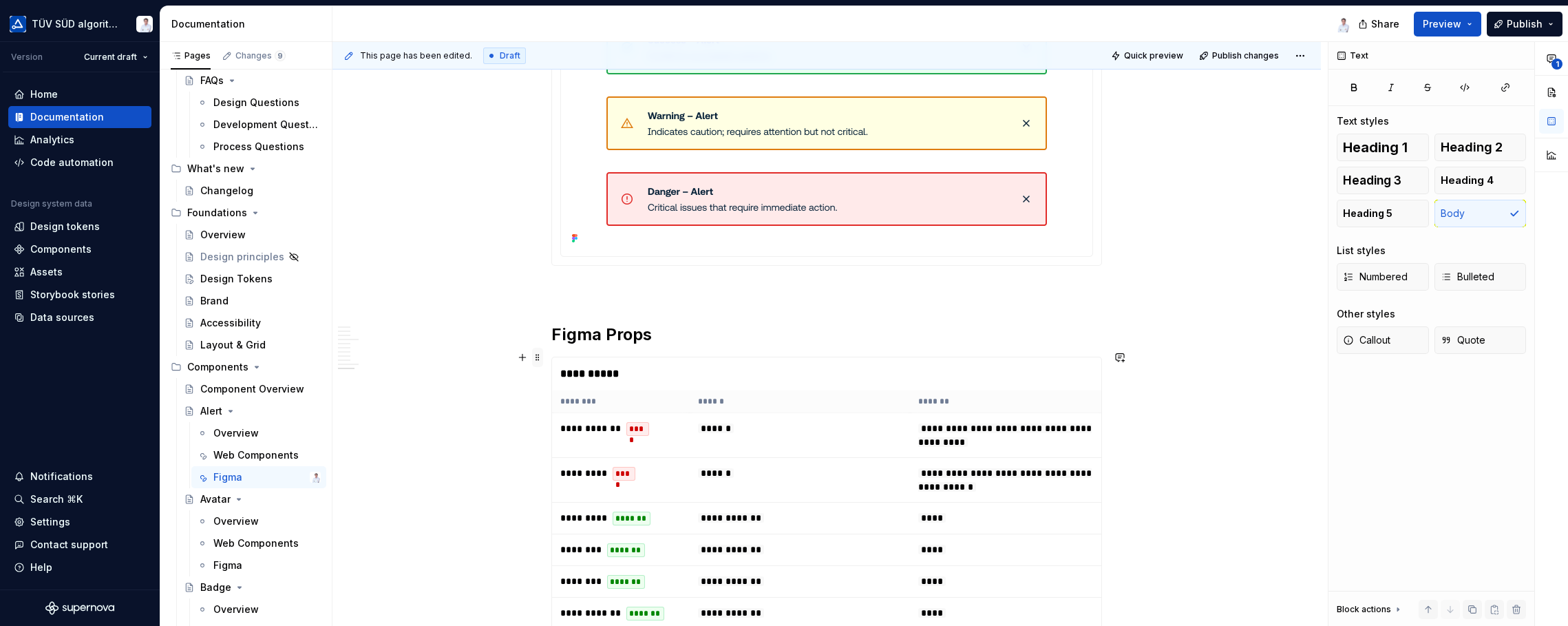
click at [538, 359] on span at bounding box center [537, 357] width 11 height 19
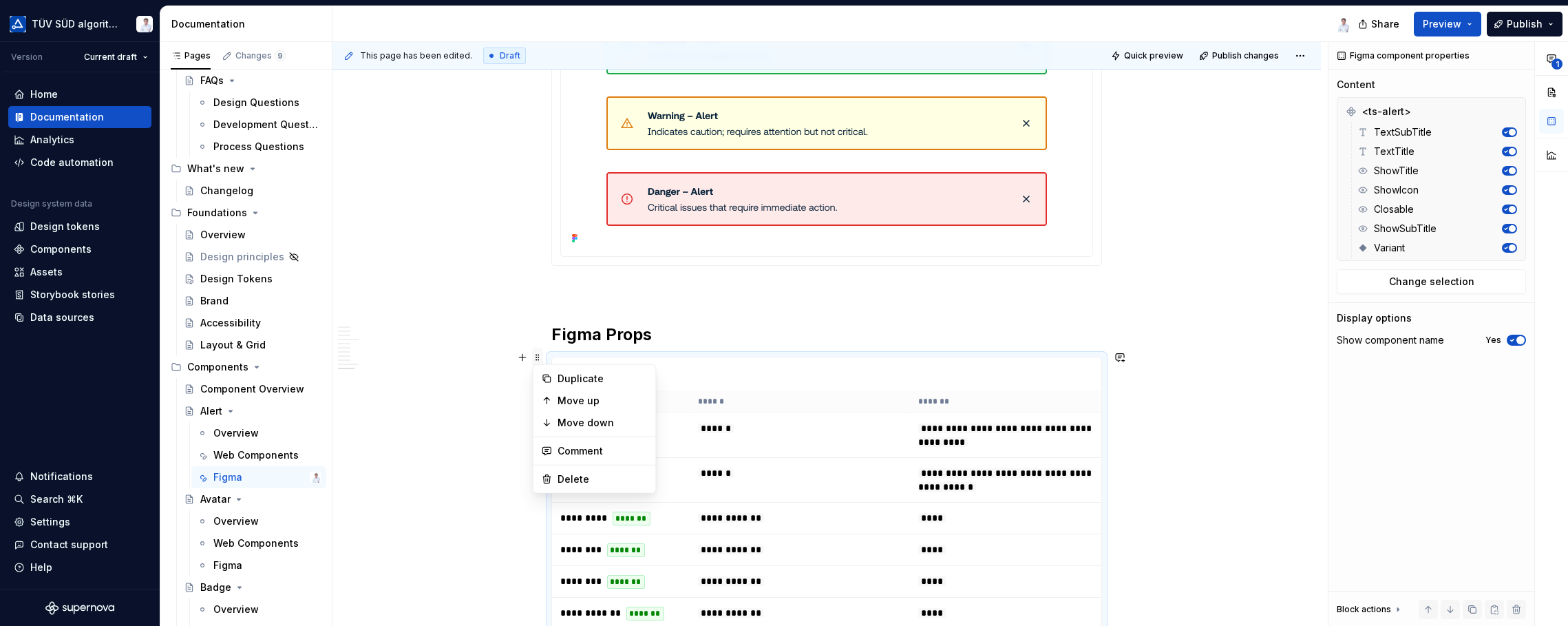
type textarea "*"
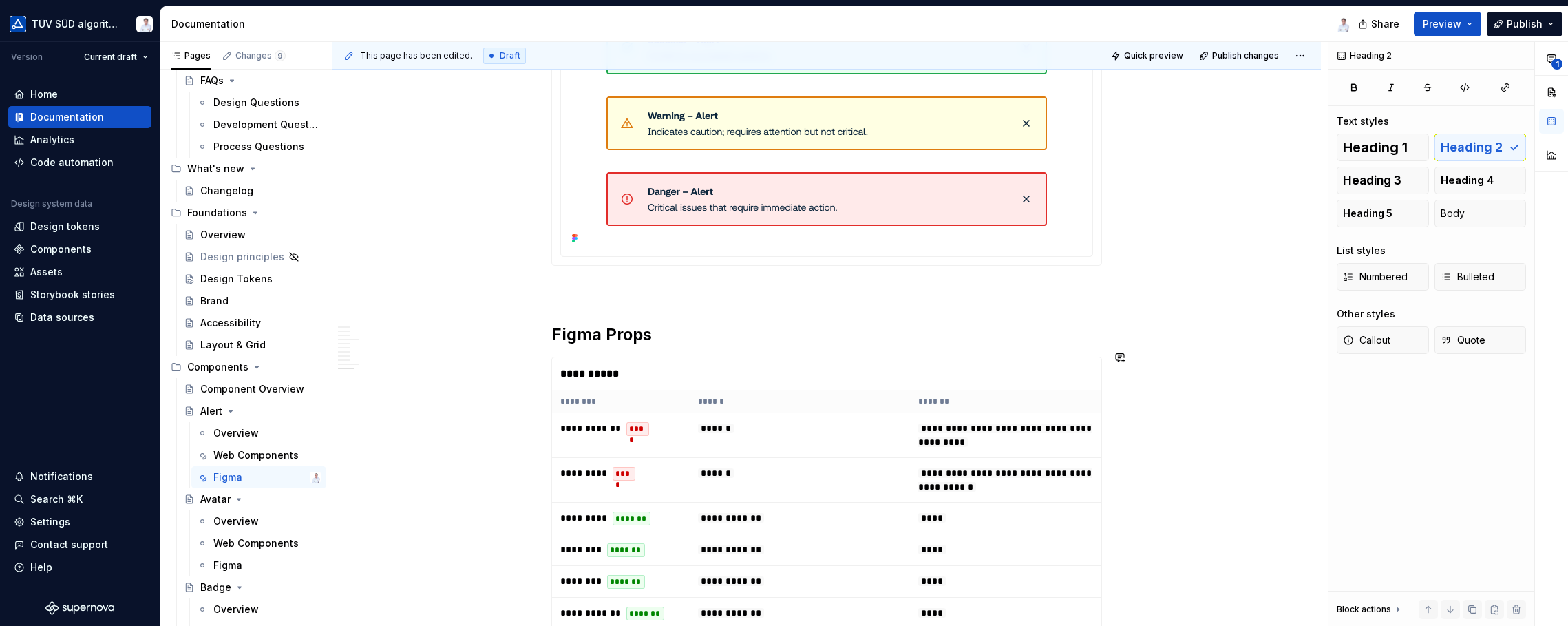
click at [536, 359] on span at bounding box center [537, 357] width 11 height 19
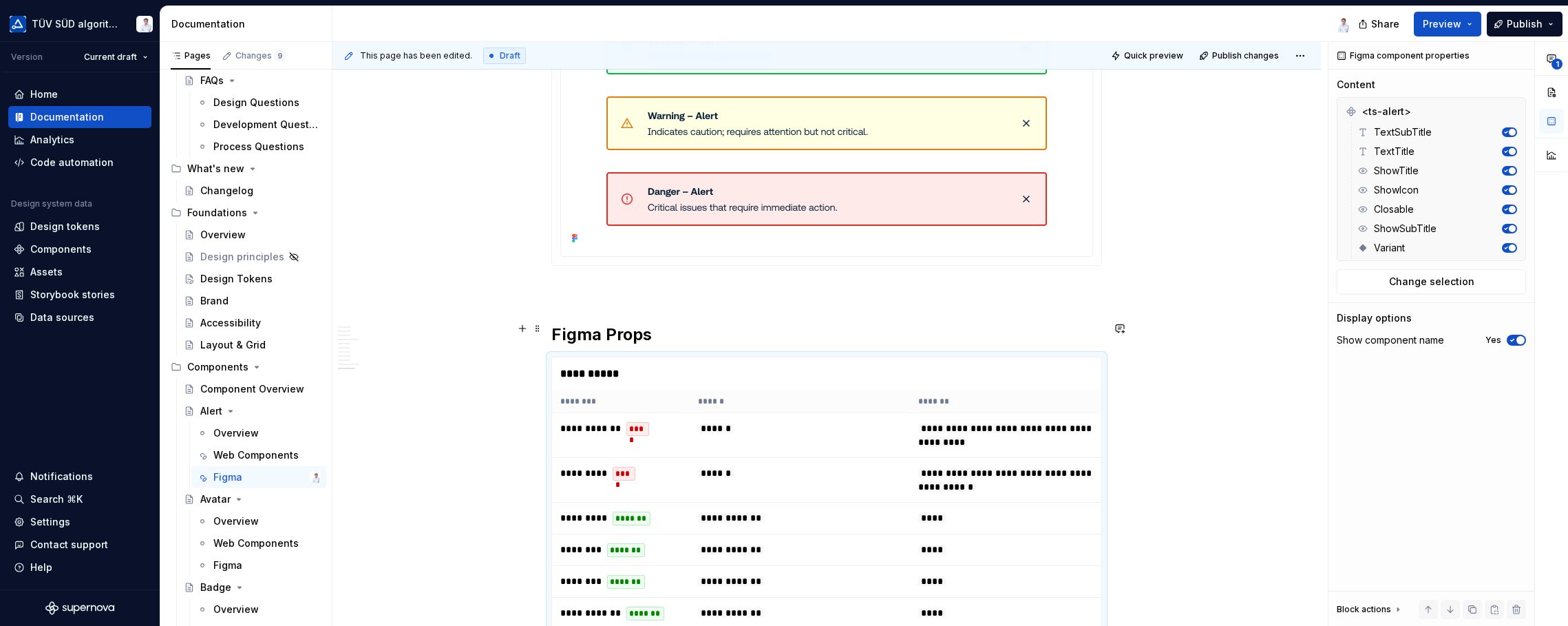
click at [688, 330] on h2 "Figma Props" at bounding box center [826, 335] width 551 height 22
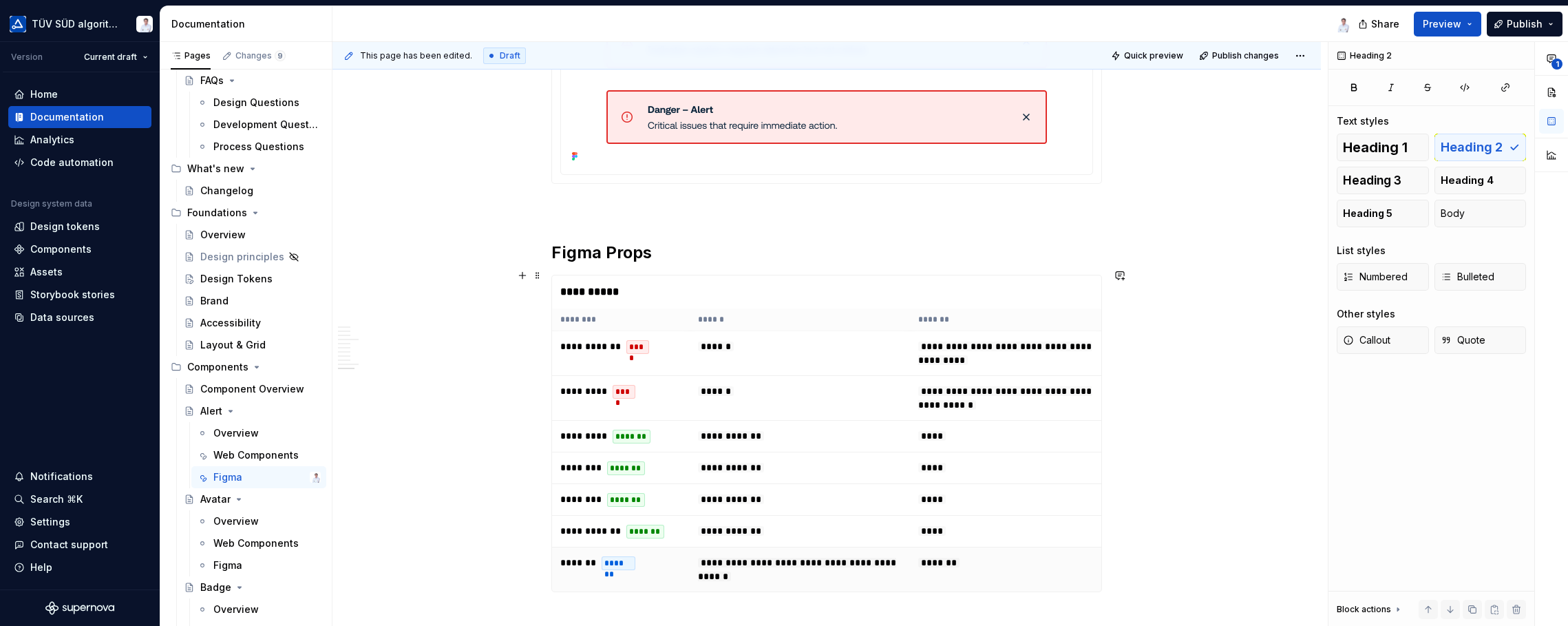
scroll to position [3273, 0]
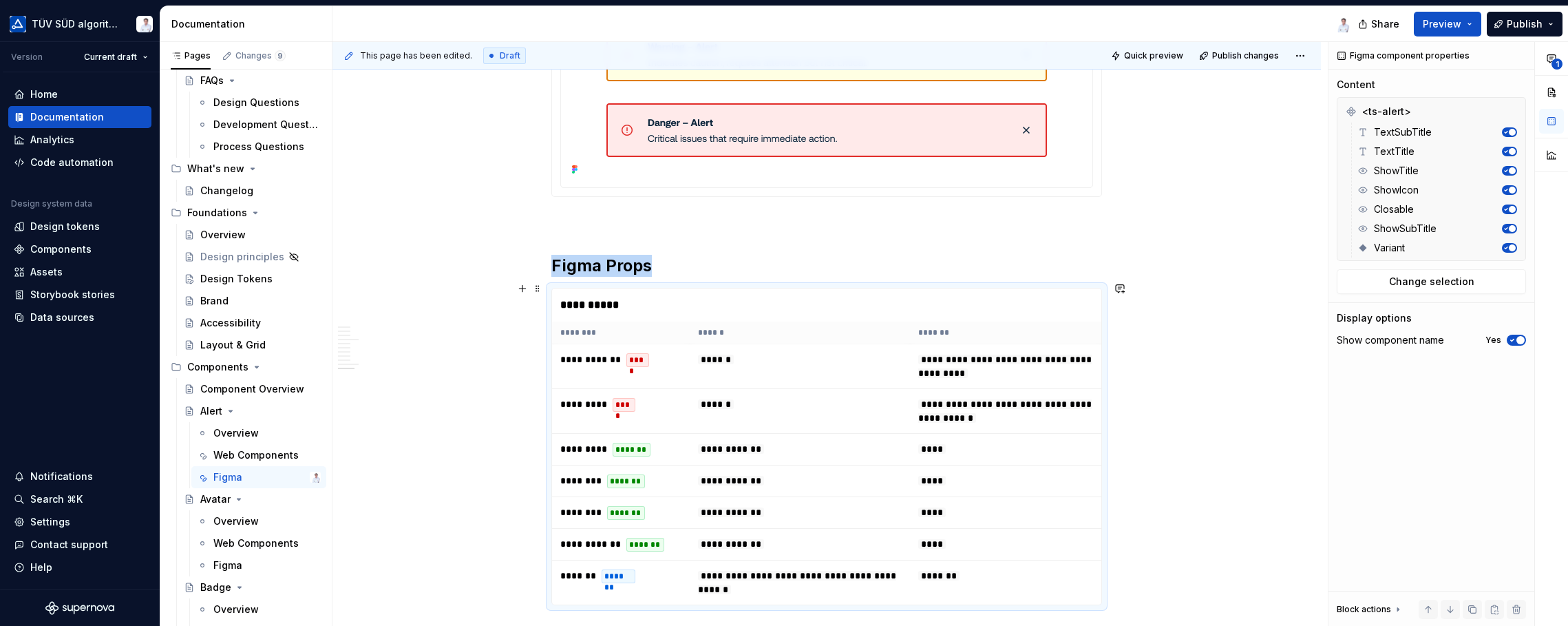
click at [1041, 297] on div "**********" at bounding box center [827, 304] width 550 height 33
click at [1030, 255] on h2 "Figma Props" at bounding box center [826, 266] width 551 height 22
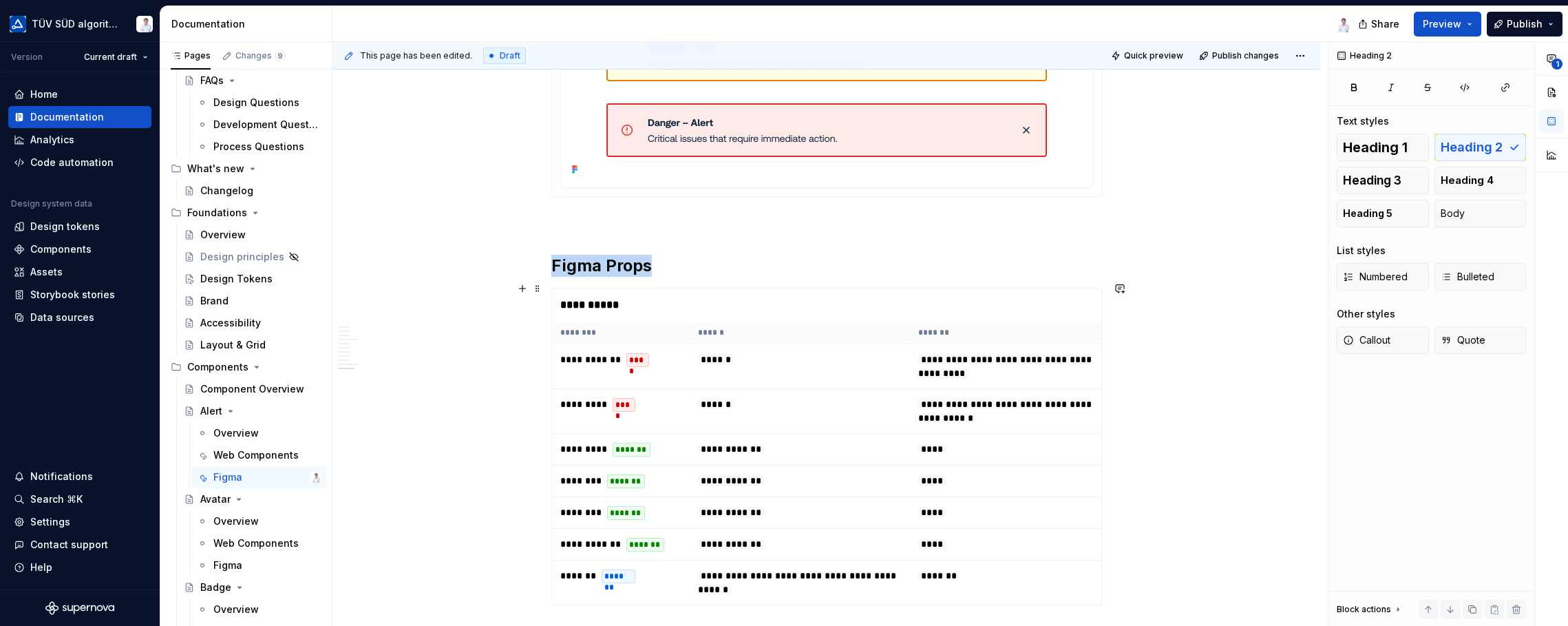
click at [1030, 308] on div "**********" at bounding box center [827, 304] width 550 height 33
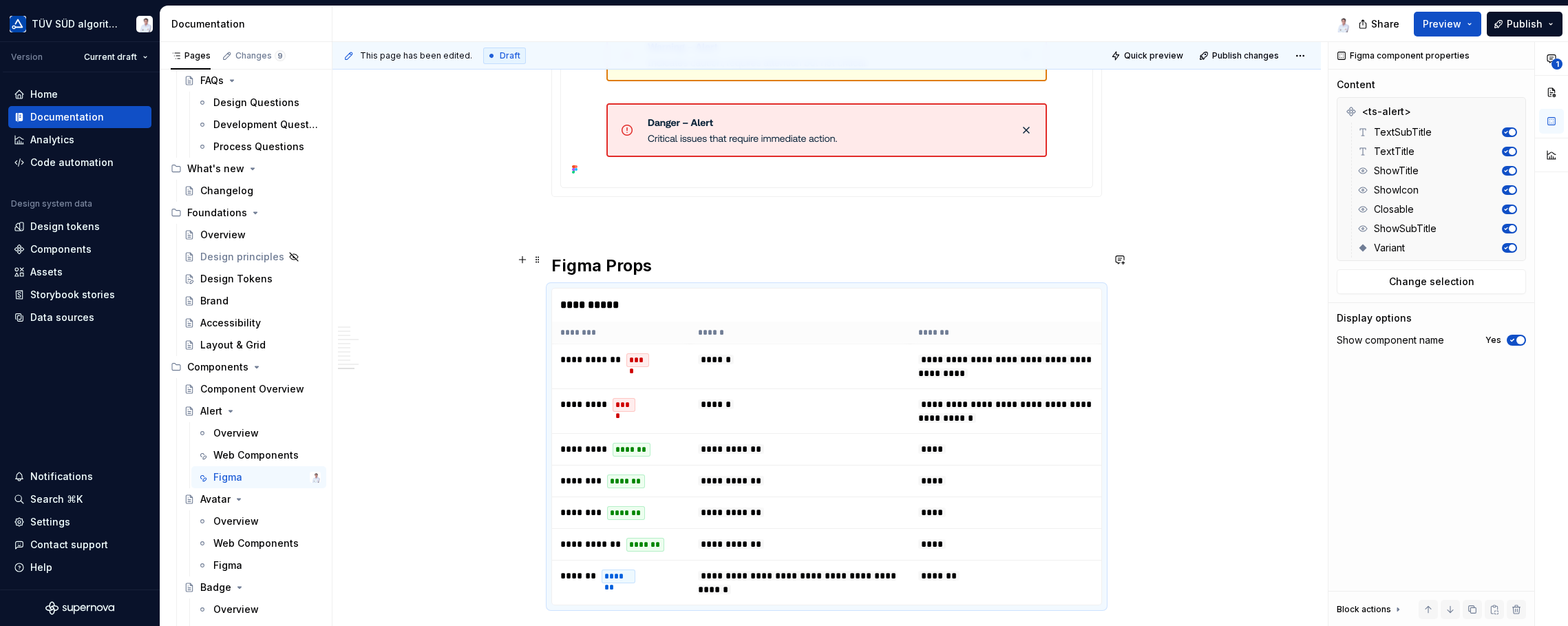
click at [1030, 255] on h2 "Figma Props" at bounding box center [826, 266] width 551 height 22
click at [1036, 301] on div "**********" at bounding box center [827, 304] width 550 height 33
click at [1046, 295] on div "**********" at bounding box center [827, 304] width 550 height 33
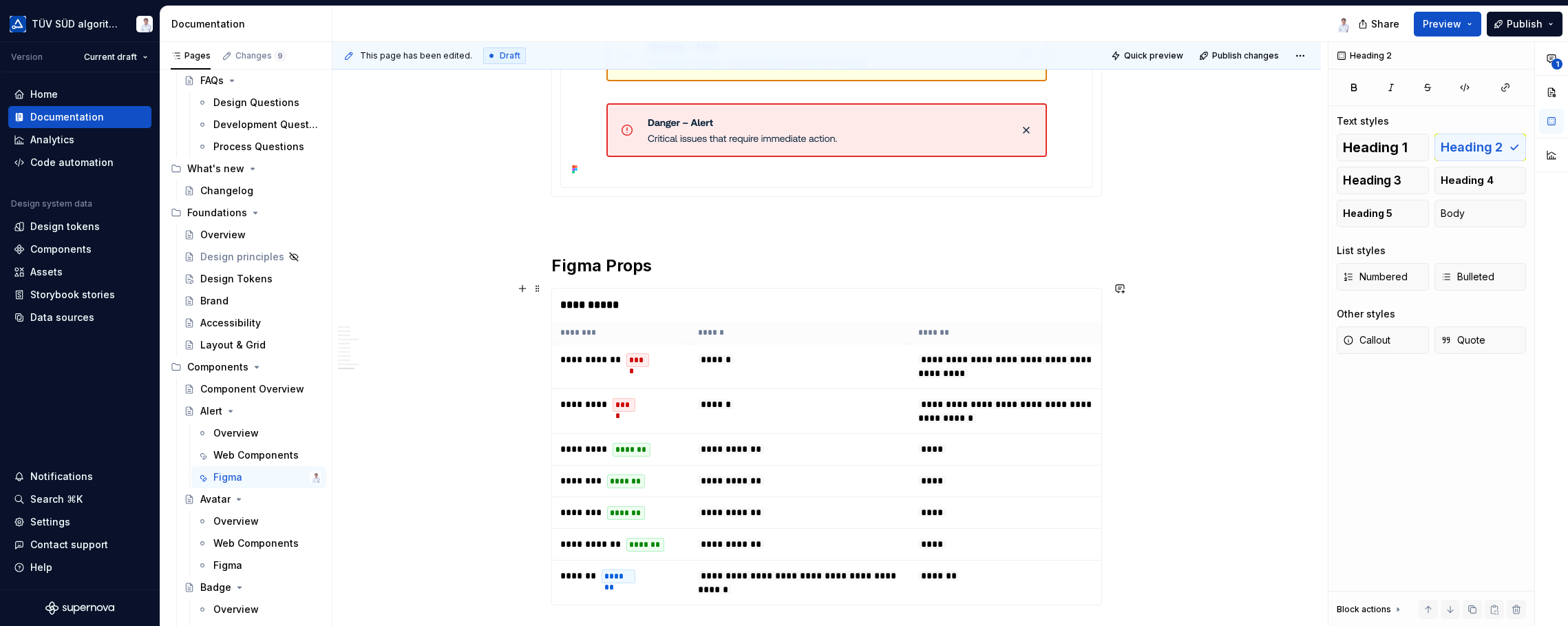
click at [1118, 358] on div "This page has been edited. Draft Quick preview Publish changes Alert Alerts are…" at bounding box center [830, 334] width 996 height 584
click at [893, 294] on div "**********" at bounding box center [827, 304] width 550 height 33
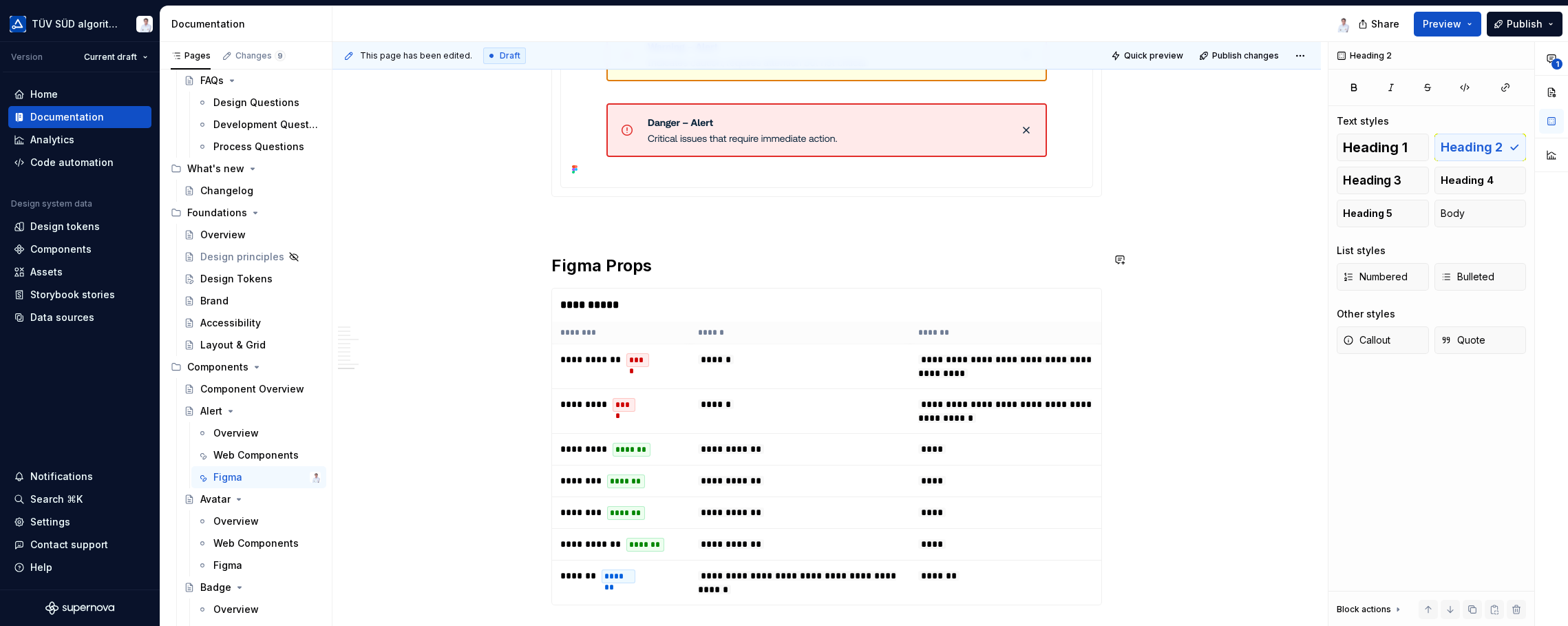
click at [997, 322] on th "*******" at bounding box center [1006, 332] width 192 height 23
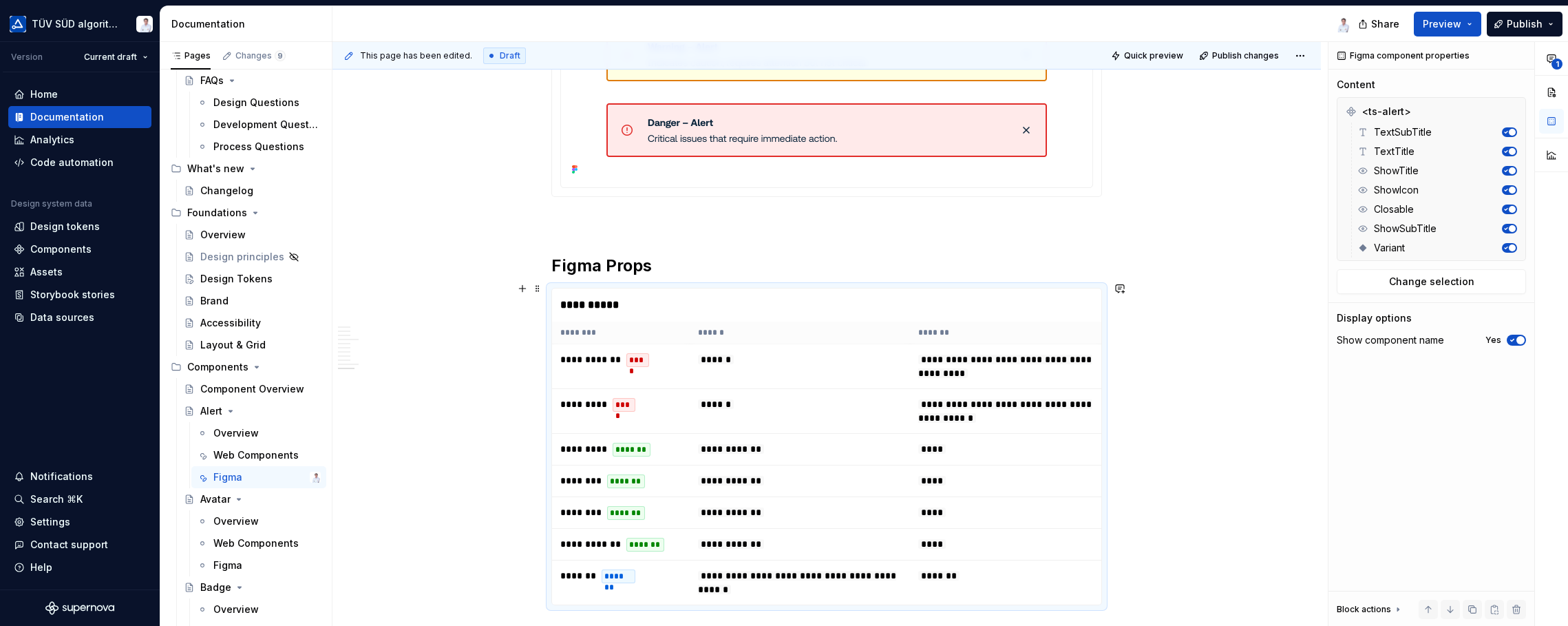
drag, startPoint x: 1243, startPoint y: 387, endPoint x: 1231, endPoint y: 384, distance: 12.4
click at [1243, 388] on div "This page has been edited. Draft Quick preview Publish changes Alert Alerts are…" at bounding box center [830, 334] width 996 height 584
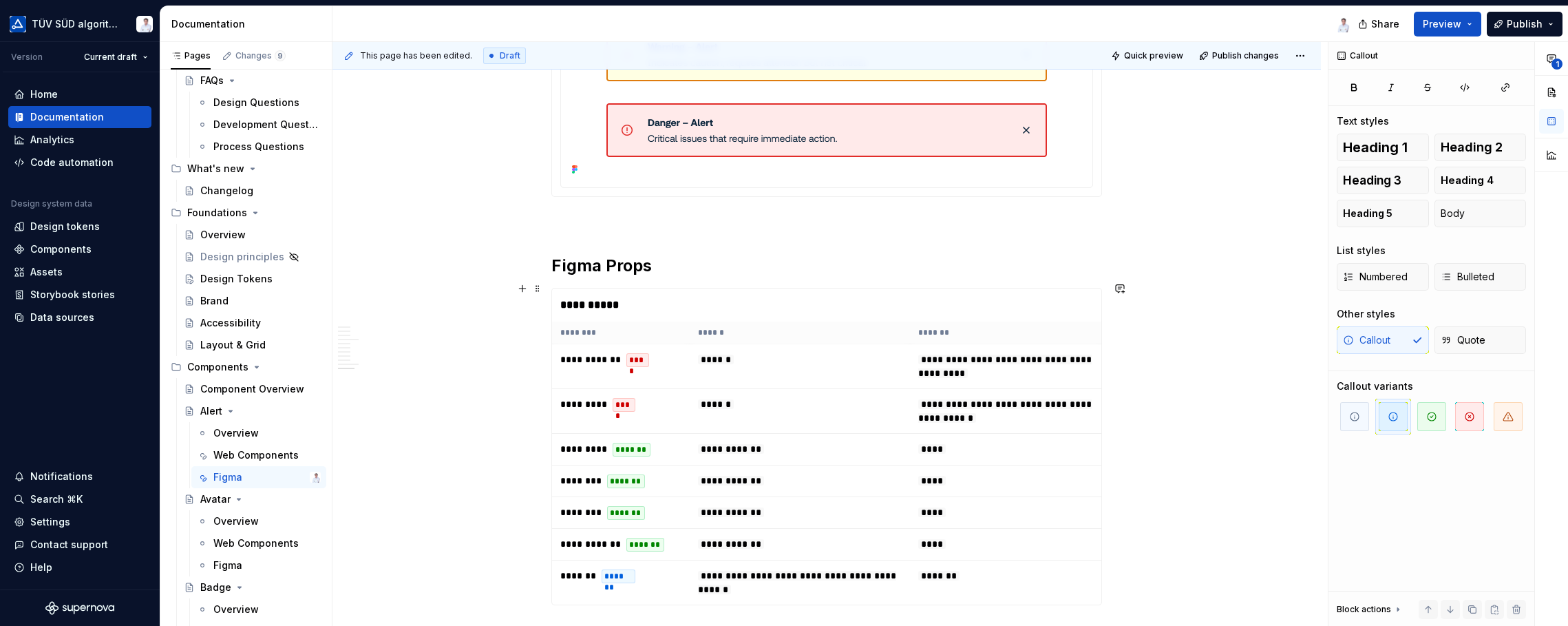
click at [1011, 309] on div "**********" at bounding box center [827, 304] width 550 height 33
click at [996, 257] on h2 "Figma Props" at bounding box center [826, 266] width 551 height 22
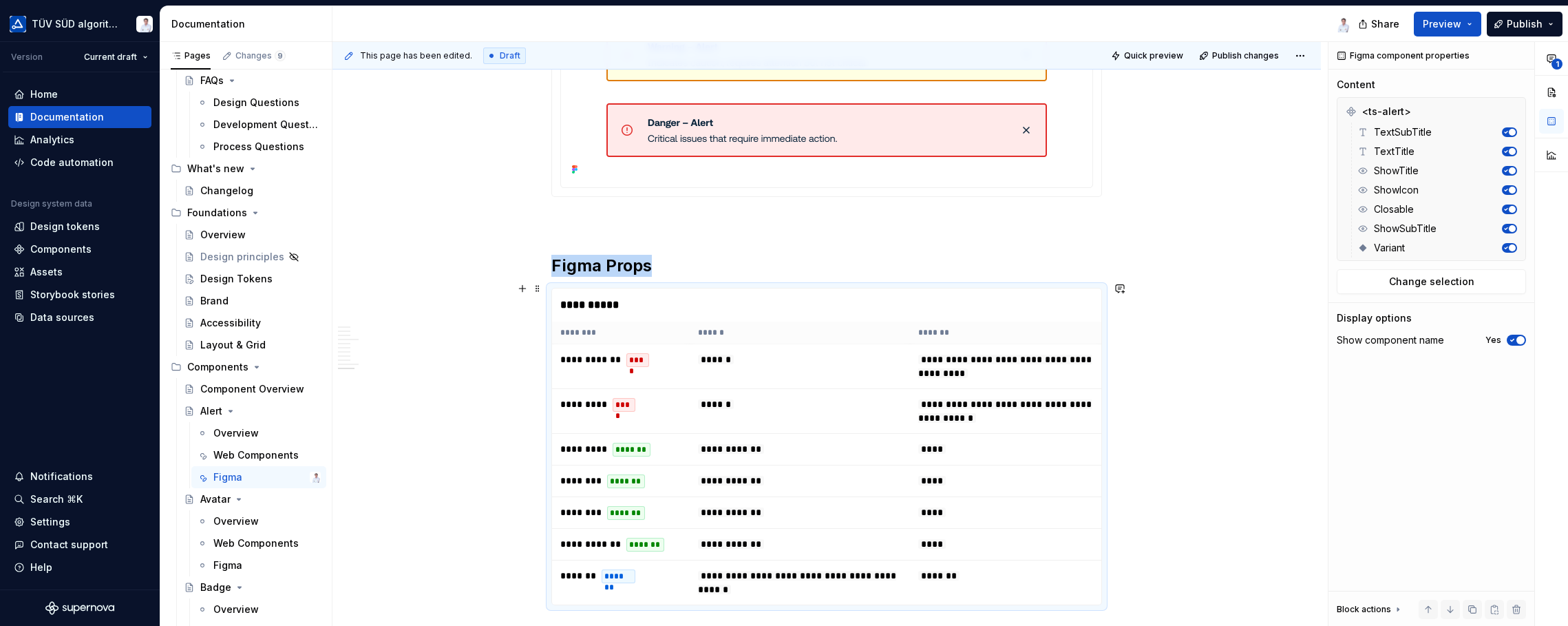
click at [997, 306] on div "**********" at bounding box center [827, 304] width 550 height 33
click at [989, 256] on h2 "Figma Props" at bounding box center [826, 266] width 551 height 22
click at [725, 344] on td "******" at bounding box center [800, 367] width 221 height 45
click at [636, 354] on div "****" at bounding box center [638, 360] width 23 height 14
click at [635, 368] on td "**********" at bounding box center [621, 367] width 137 height 45
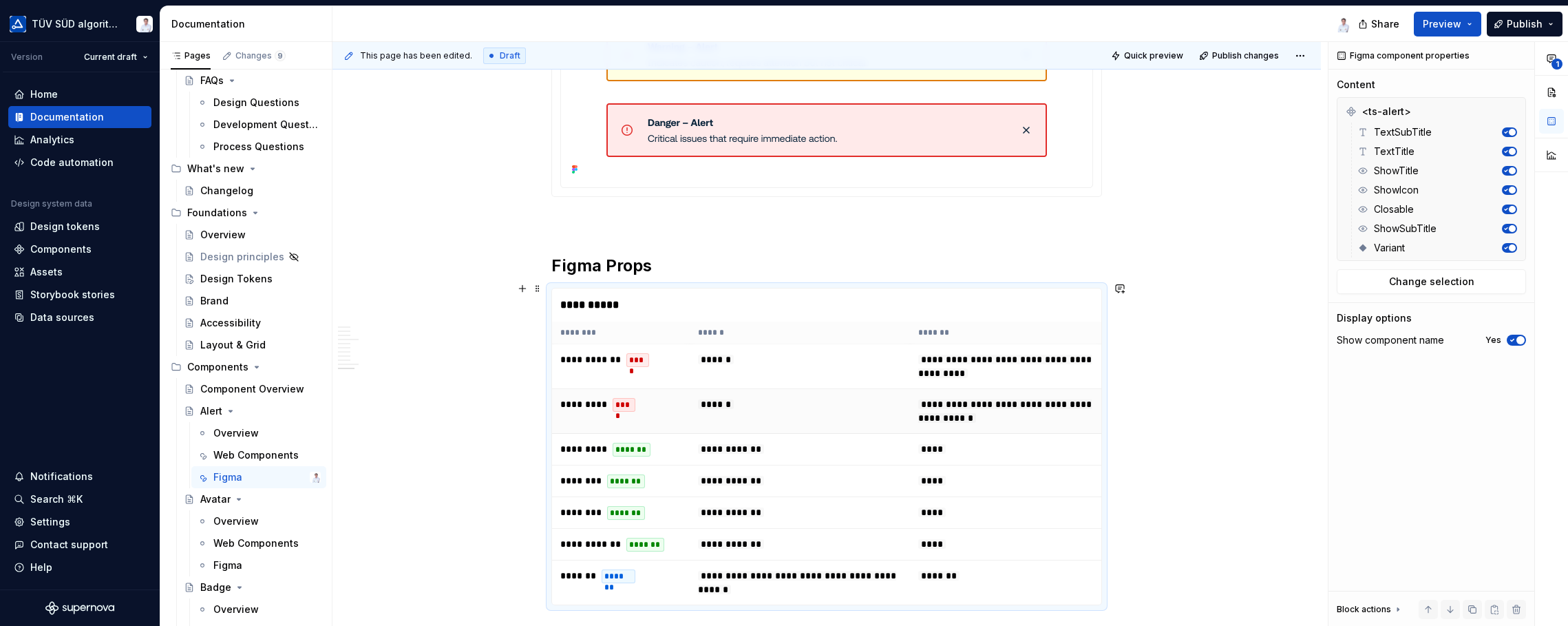
click at [633, 423] on td "********* ****" at bounding box center [621, 412] width 137 height 45
click at [646, 457] on tbody "**********" at bounding box center [826, 475] width 549 height 261
click at [640, 487] on td "******** *******" at bounding box center [621, 481] width 137 height 32
click at [638, 513] on td "******** *******" at bounding box center [621, 513] width 137 height 32
